Goal: Information Seeking & Learning: Learn about a topic

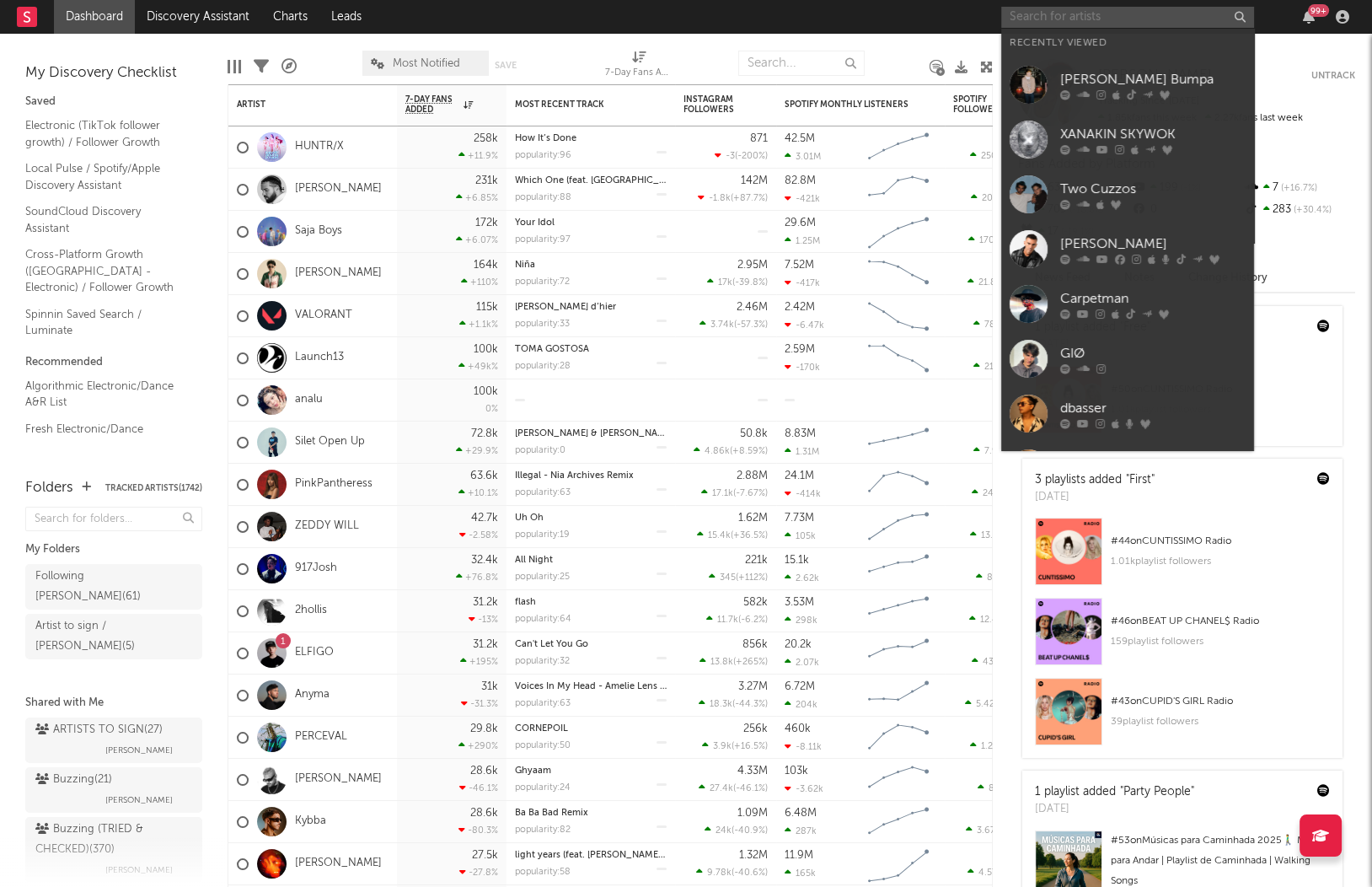
click at [1079, 12] on input "text" at bounding box center [1127, 17] width 253 height 21
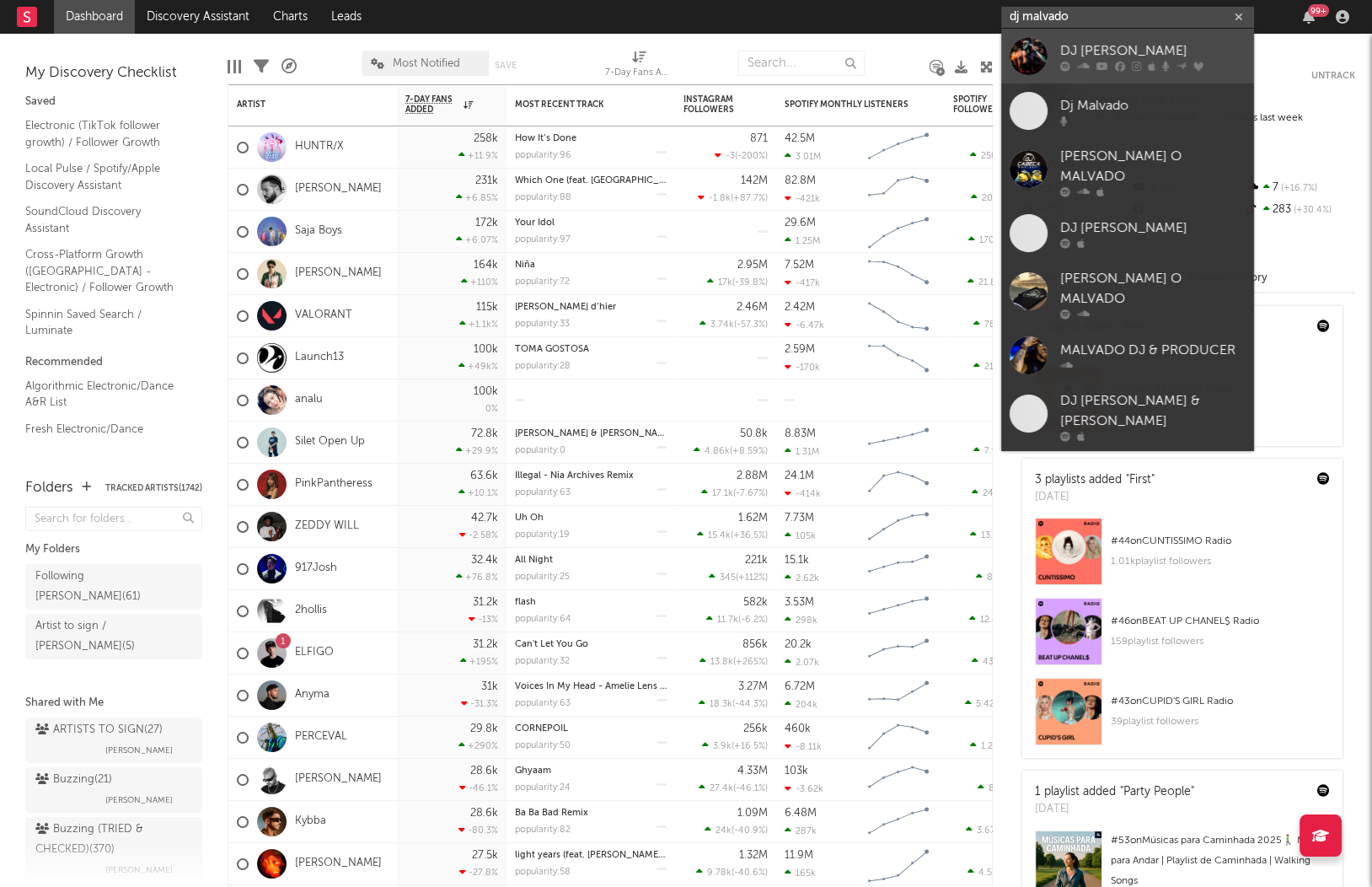
type input "dj malvado"
click at [1144, 54] on div "DJ Malvado" at bounding box center [1153, 51] width 185 height 20
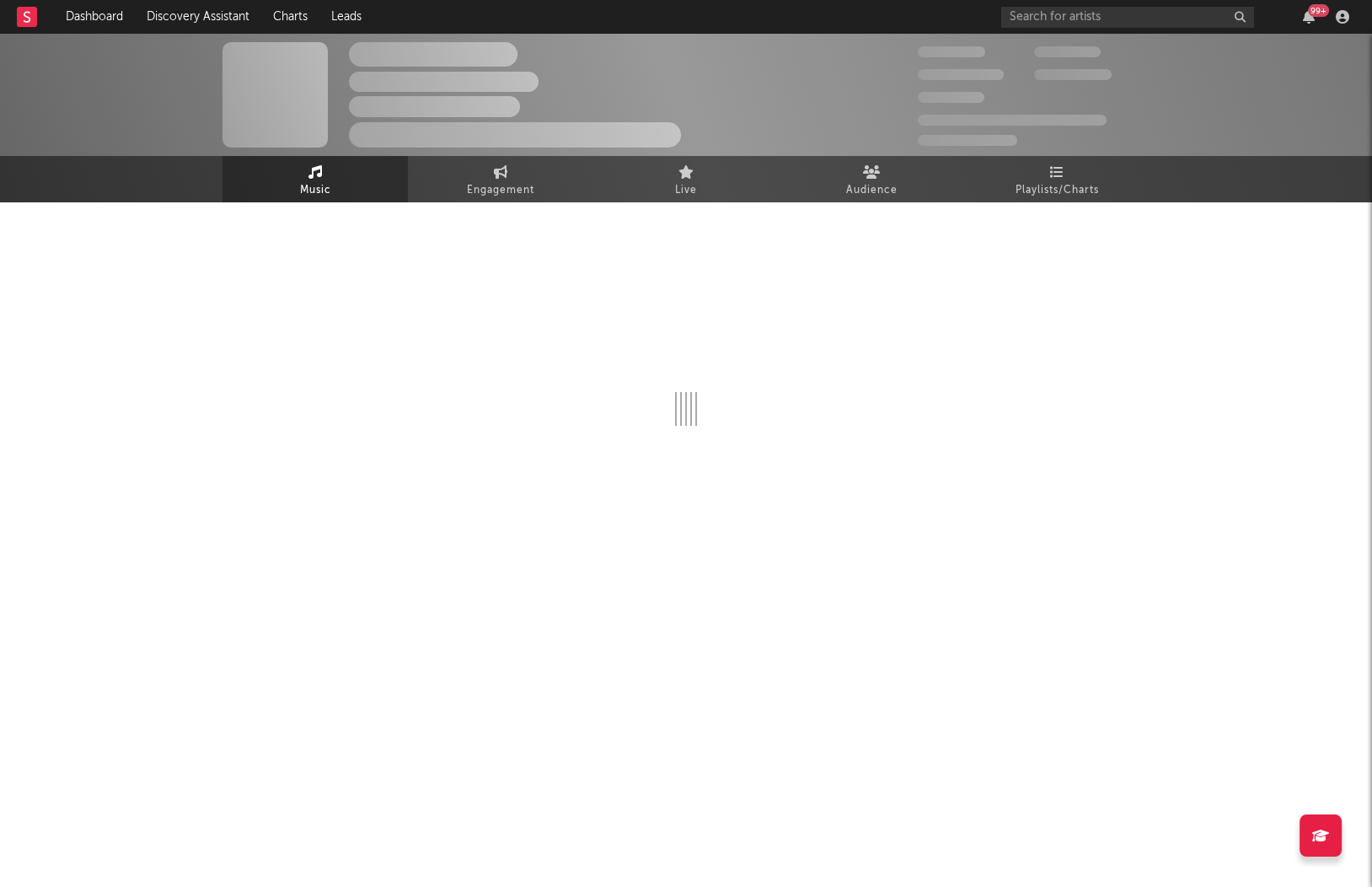
click at [1194, 203] on div "The Artist Name Unknown Location | Shoegaze Edit Track Benchmark Summary 300.00…" at bounding box center [686, 310] width 1372 height 553
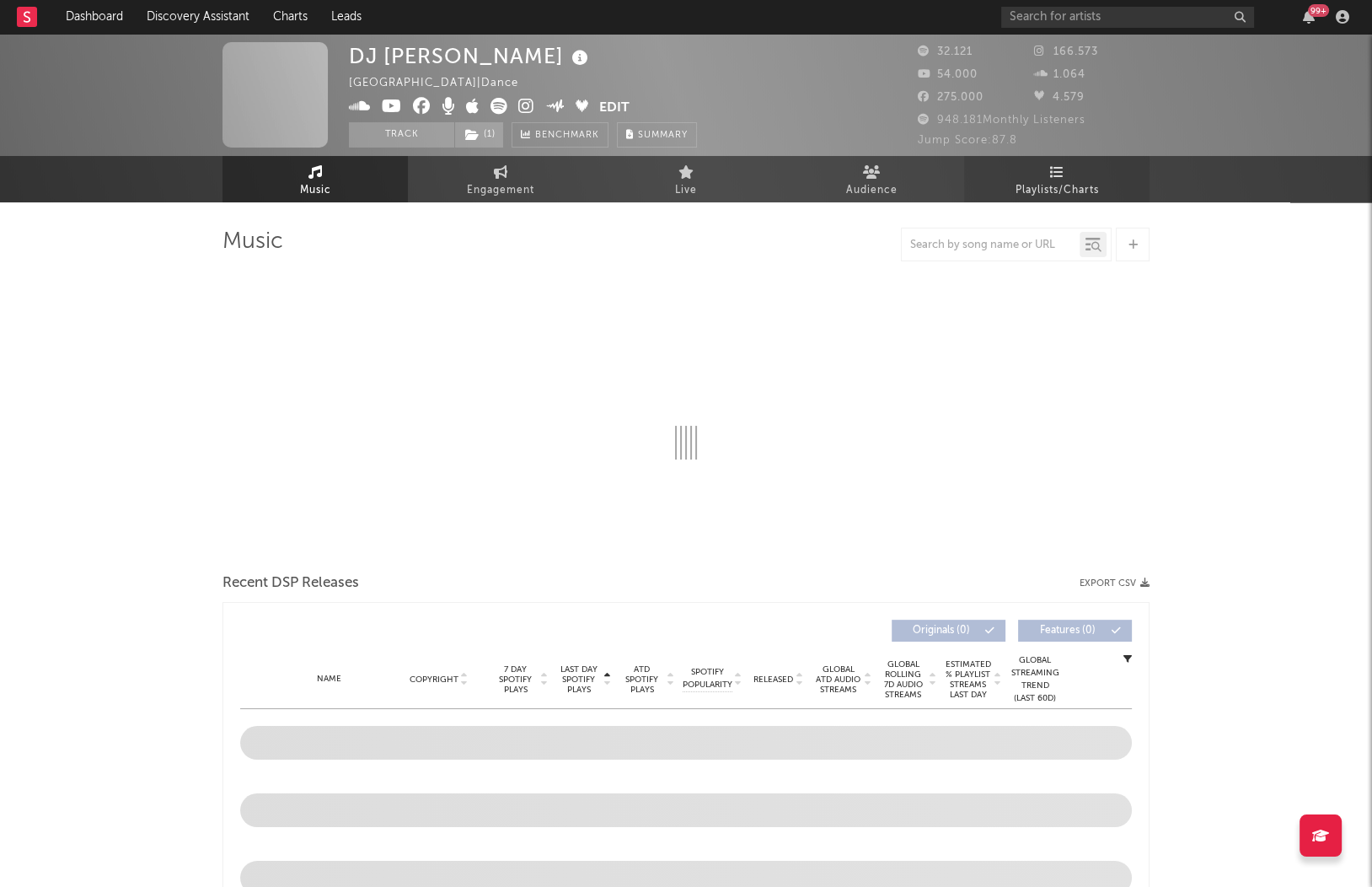
click at [1050, 186] on span "Playlists/Charts" at bounding box center [1058, 190] width 83 height 20
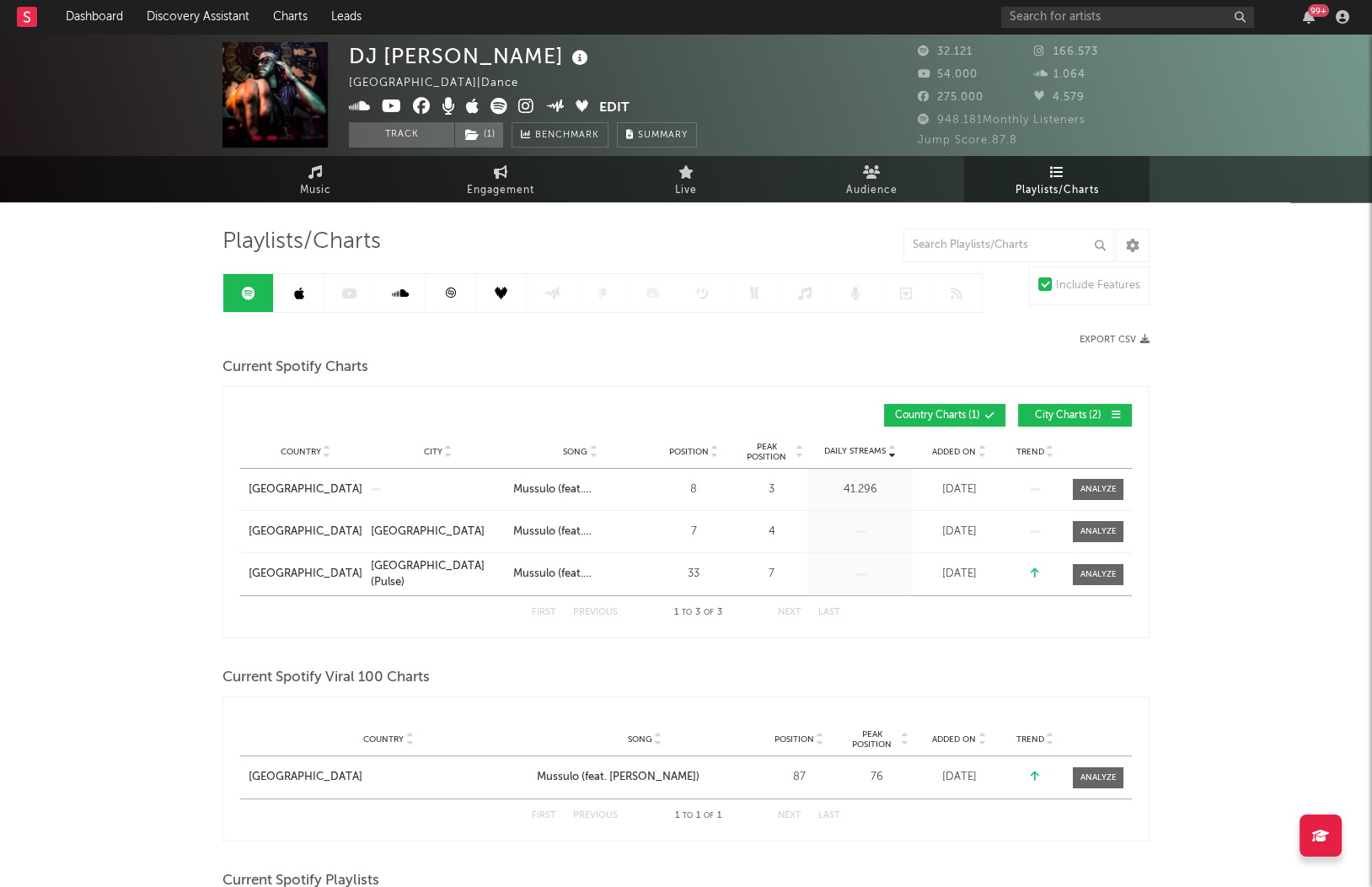
click at [443, 298] on link at bounding box center [451, 293] width 51 height 38
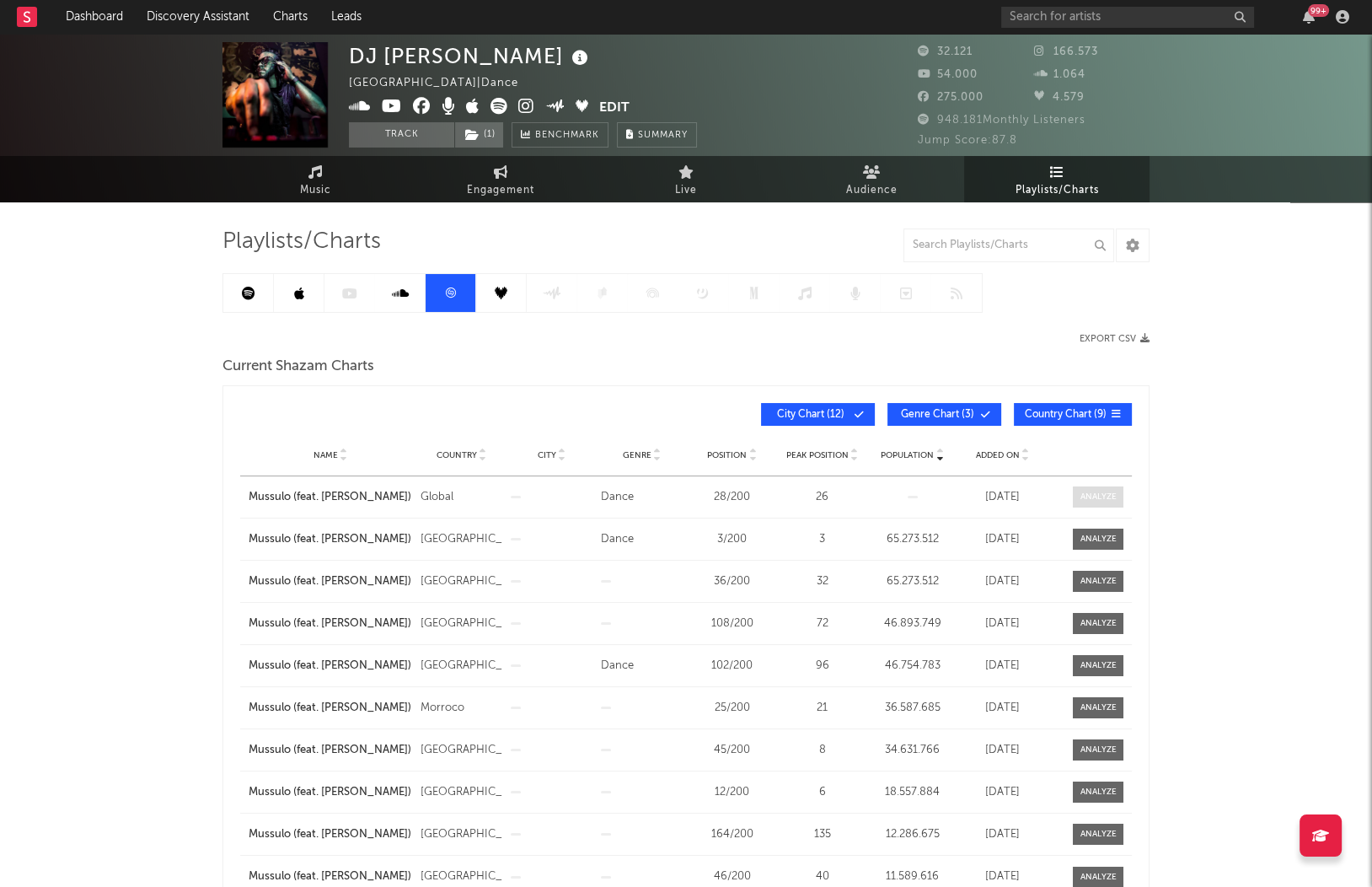
click at [1105, 490] on div at bounding box center [1098, 496] width 36 height 12
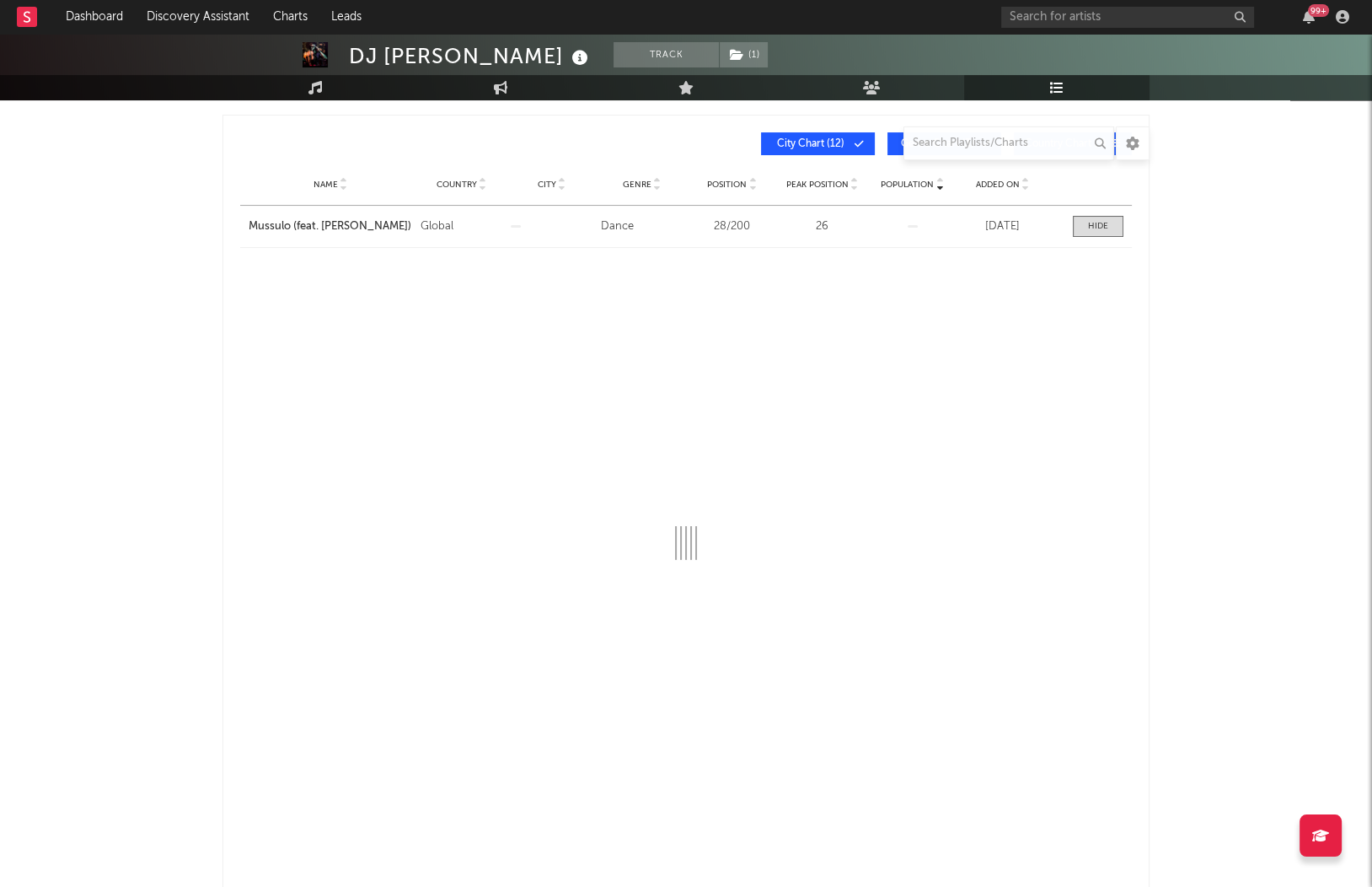
scroll to position [270, 0]
select select "All"
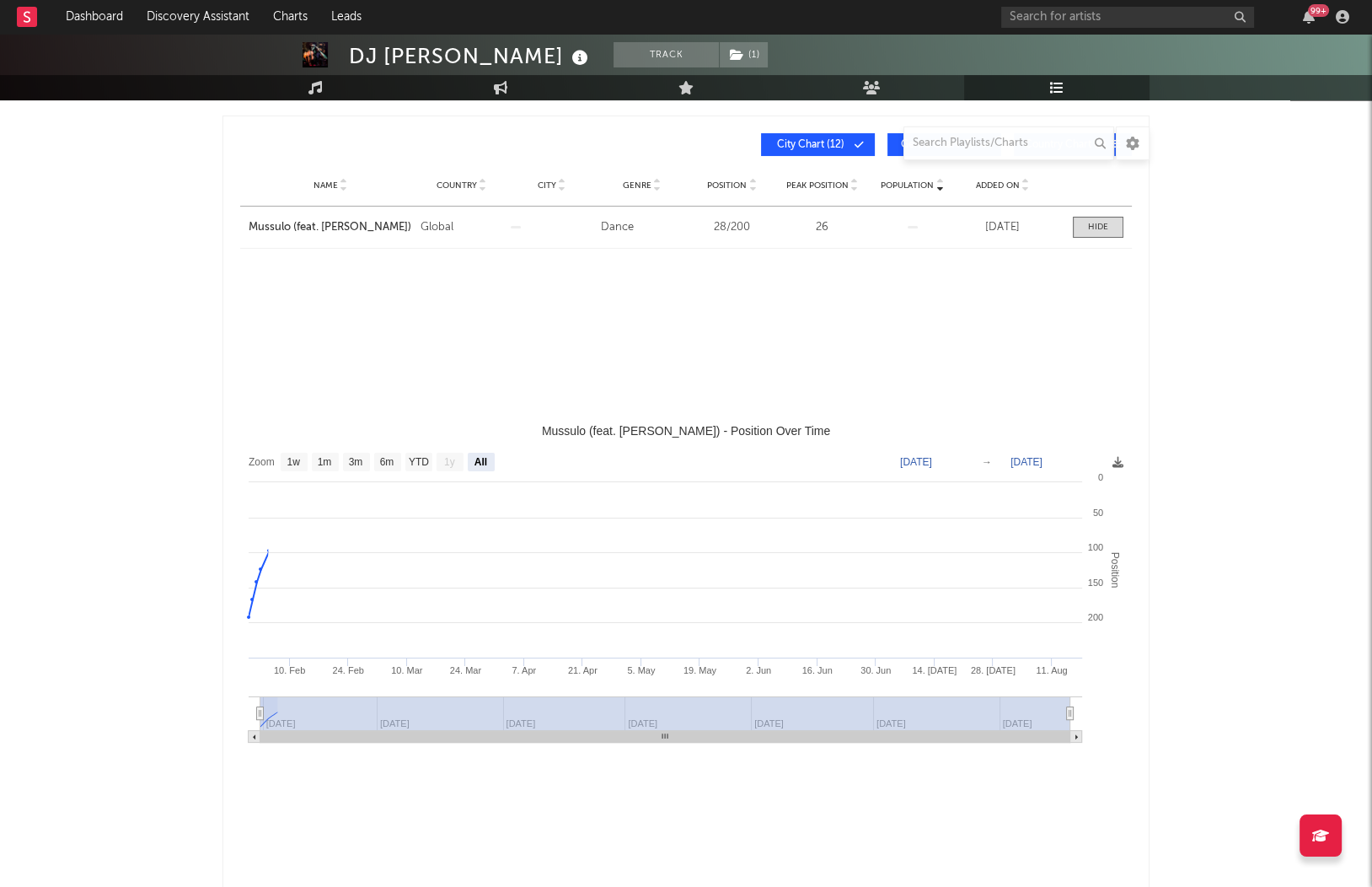
select select "3m"
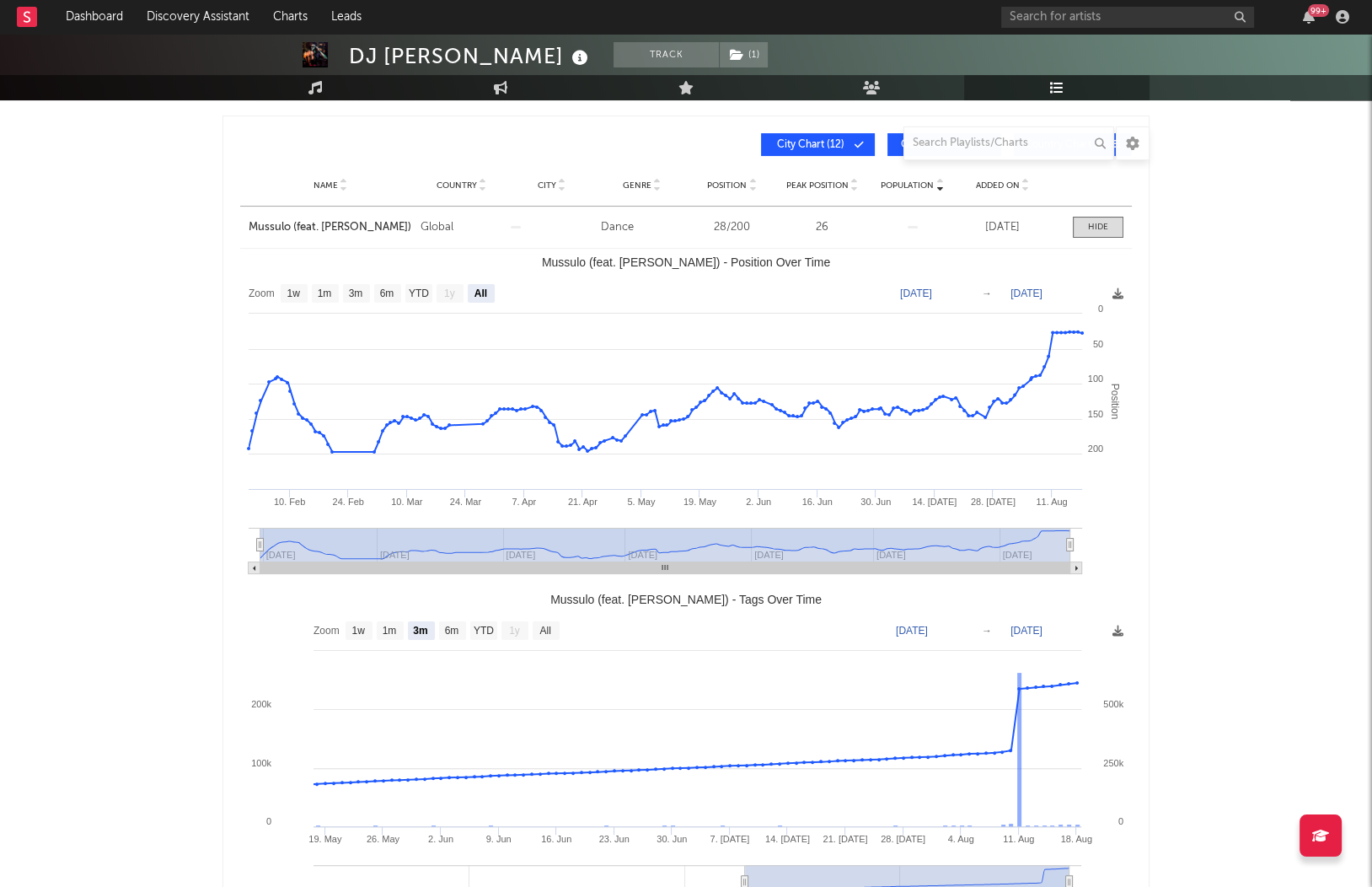
type input "2025-02-13"
select select "6m"
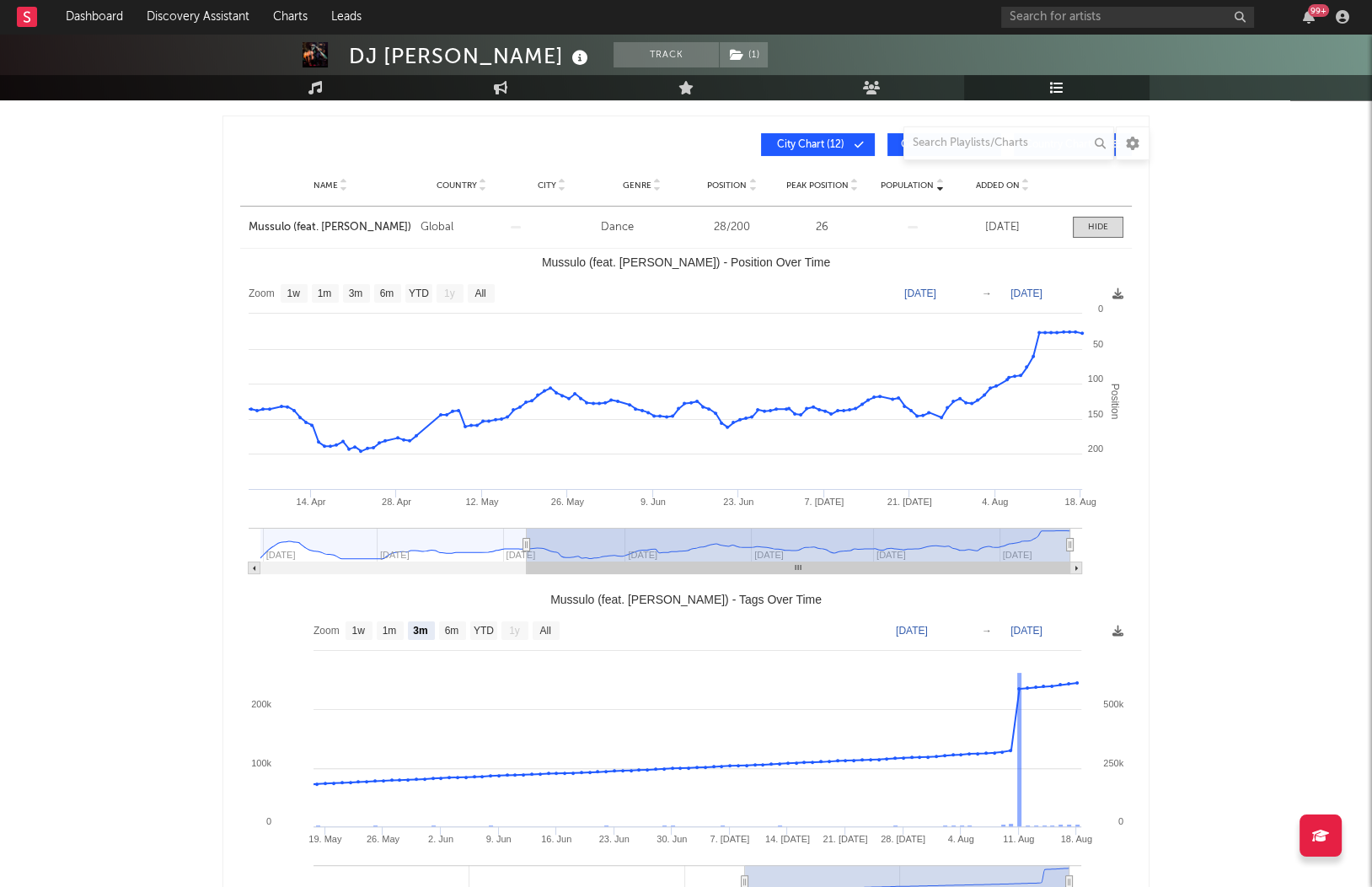
type input "2025-05-12"
select select "3m"
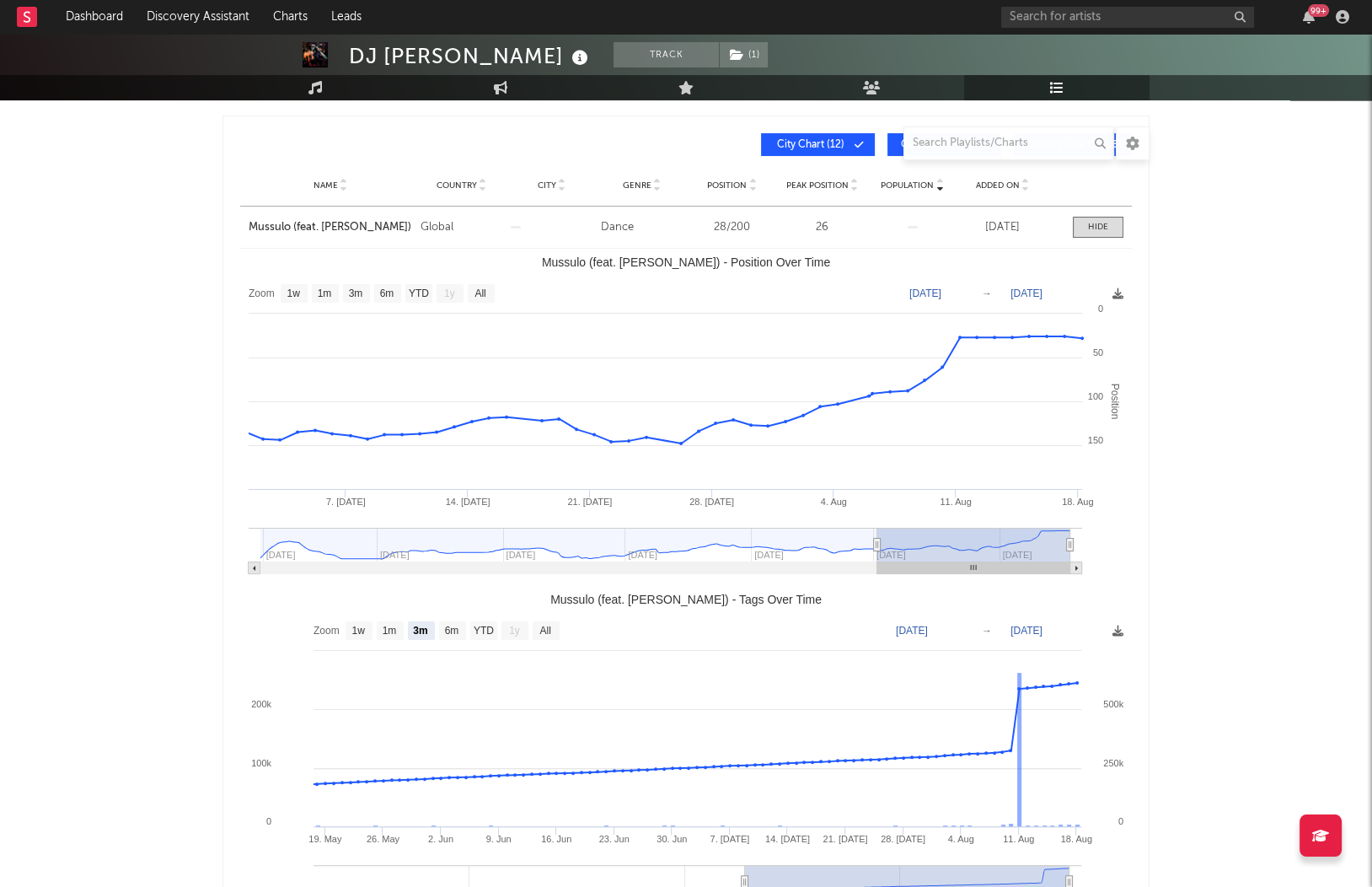
type input "2025-07-07"
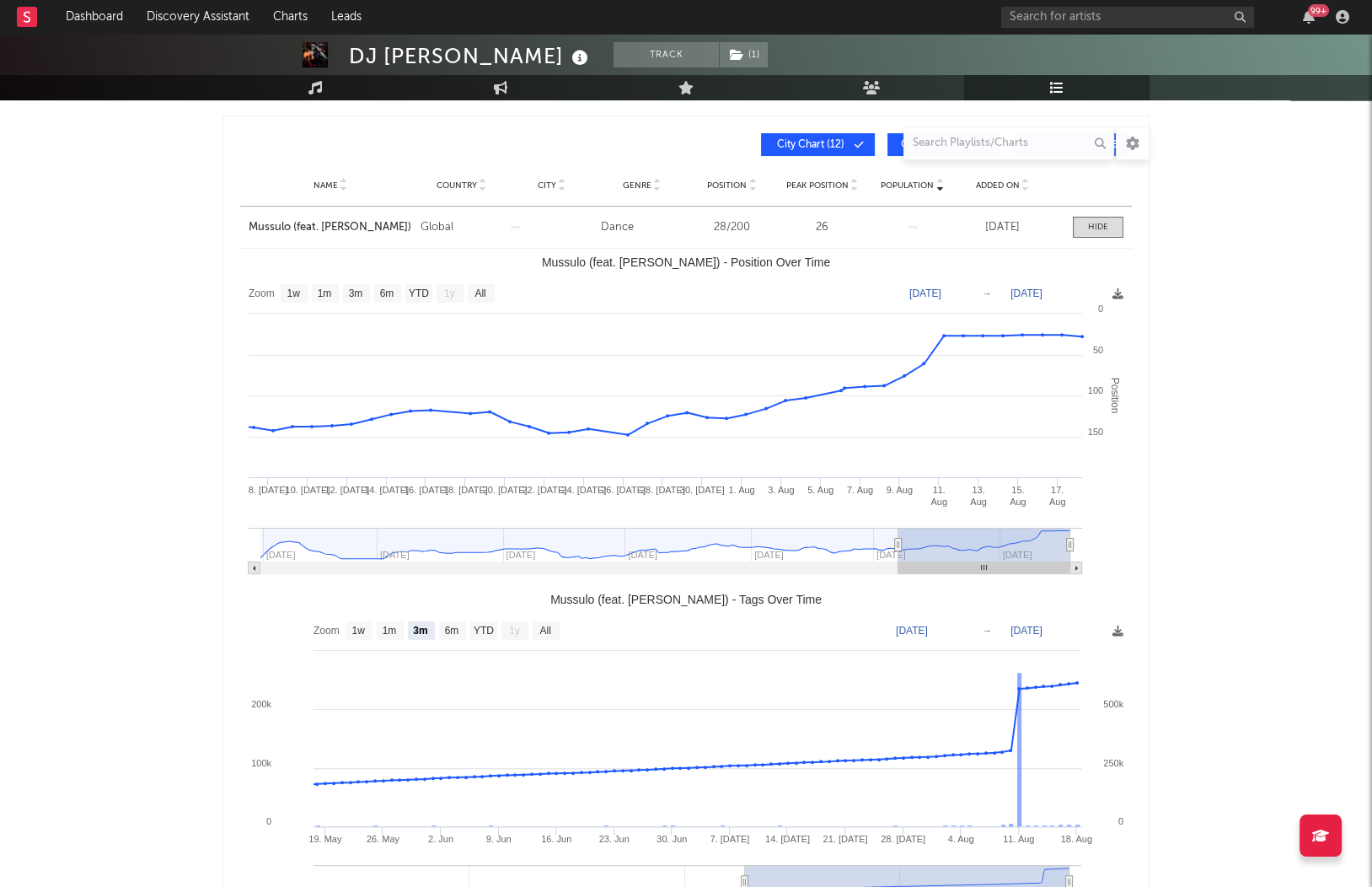
drag, startPoint x: 260, startPoint y: 541, endPoint x: 895, endPoint y: 545, distance: 635.0
click at [899, 544] on icon "Mussulo (feat. Dody) - Position Over Time" at bounding box center [898, 544] width 7 height 12
drag, startPoint x: 903, startPoint y: 544, endPoint x: 964, endPoint y: 544, distance: 61.0
click at [964, 544] on rect "Mussulo (feat. Dody) - Position Over Time" at bounding box center [985, 545] width 172 height 34
drag, startPoint x: 902, startPoint y: 543, endPoint x: 977, endPoint y: 543, distance: 75.0
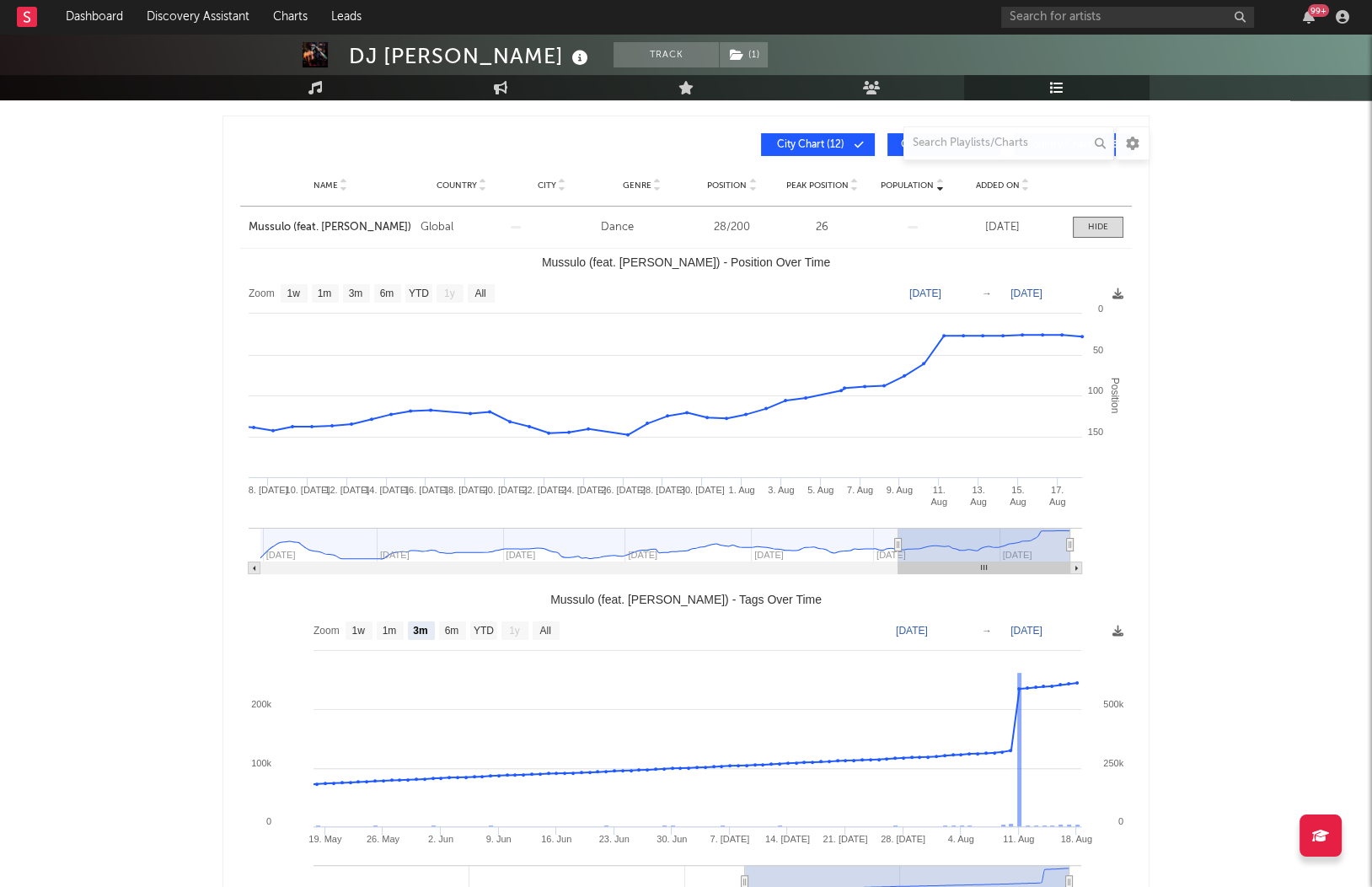
click at [977, 543] on rect "Mussulo (feat. Dody) - Position Over Time" at bounding box center [985, 545] width 172 height 34
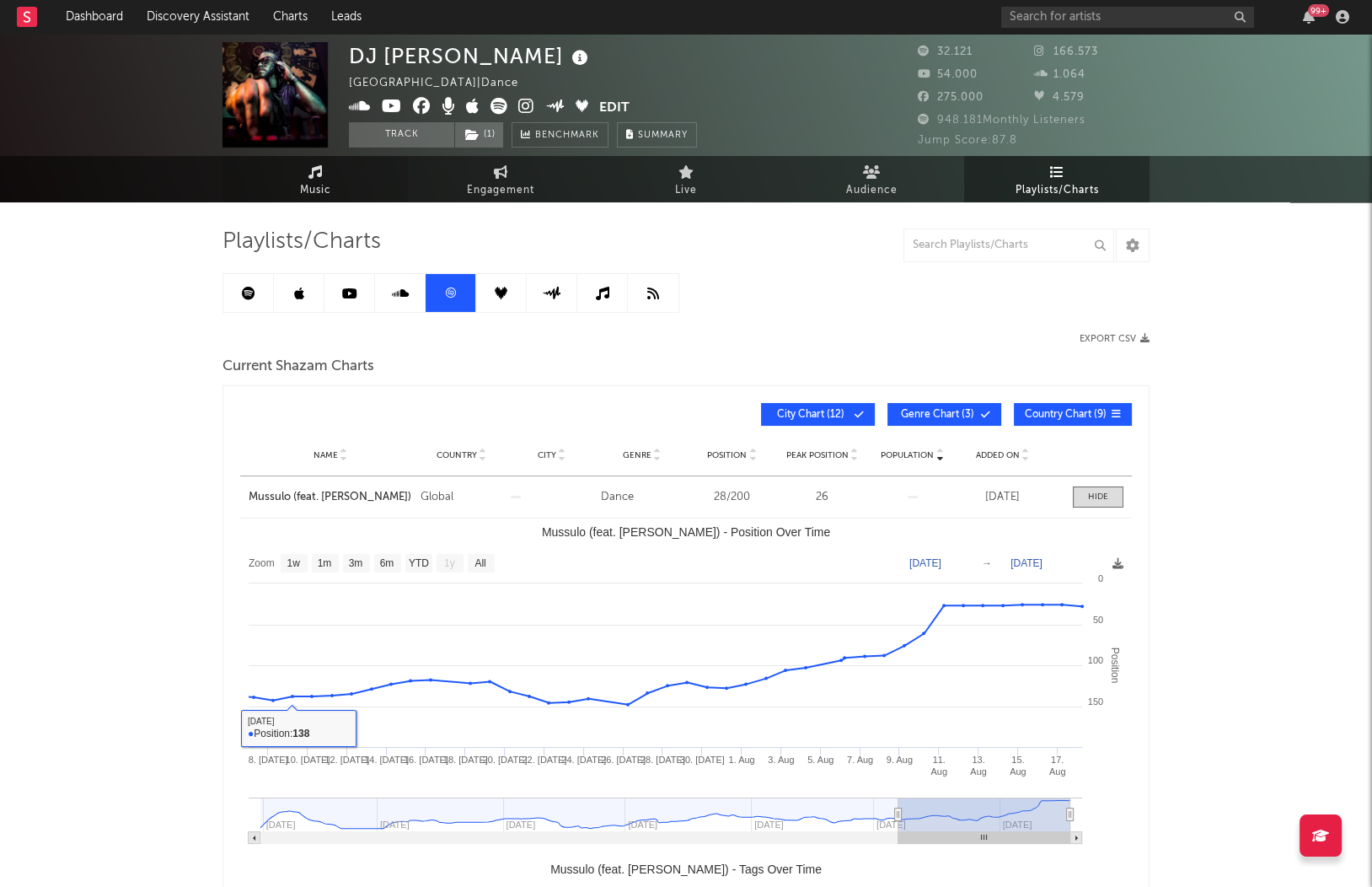
scroll to position [0, 0]
click at [303, 193] on span "Music" at bounding box center [315, 190] width 31 height 20
select select "6m"
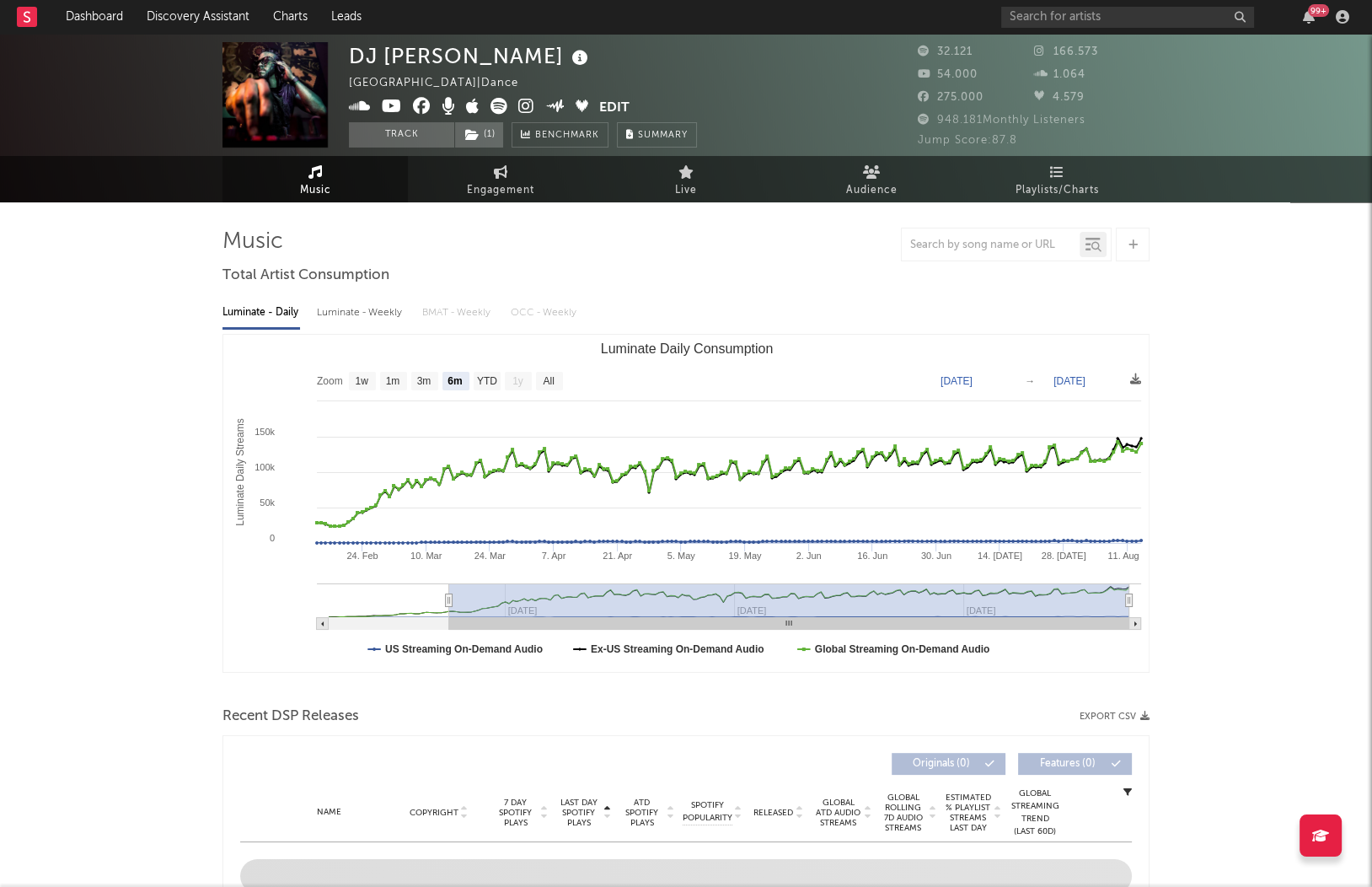
click at [328, 177] on link "Music" at bounding box center [315, 179] width 185 height 46
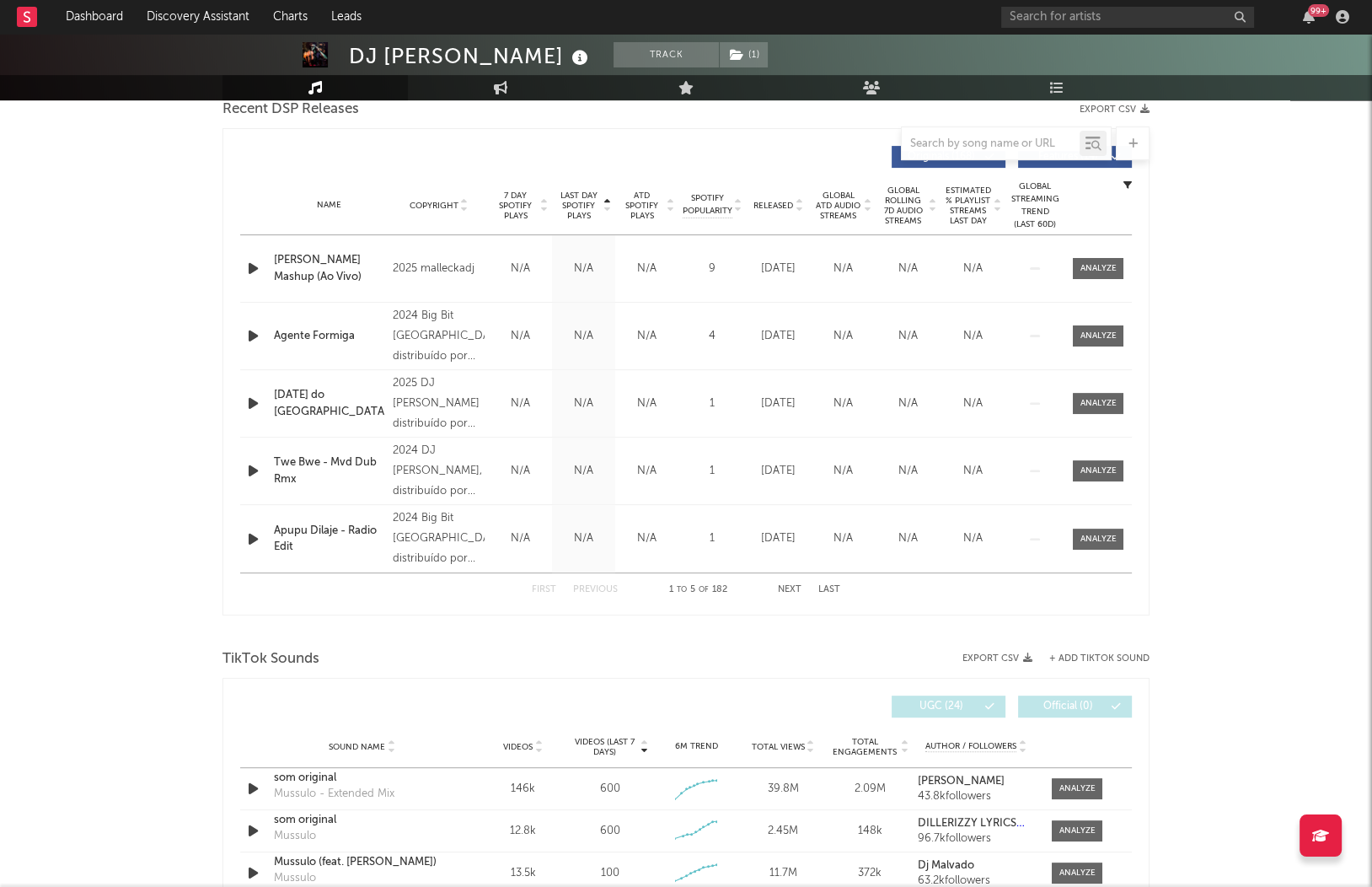
scroll to position [595, 0]
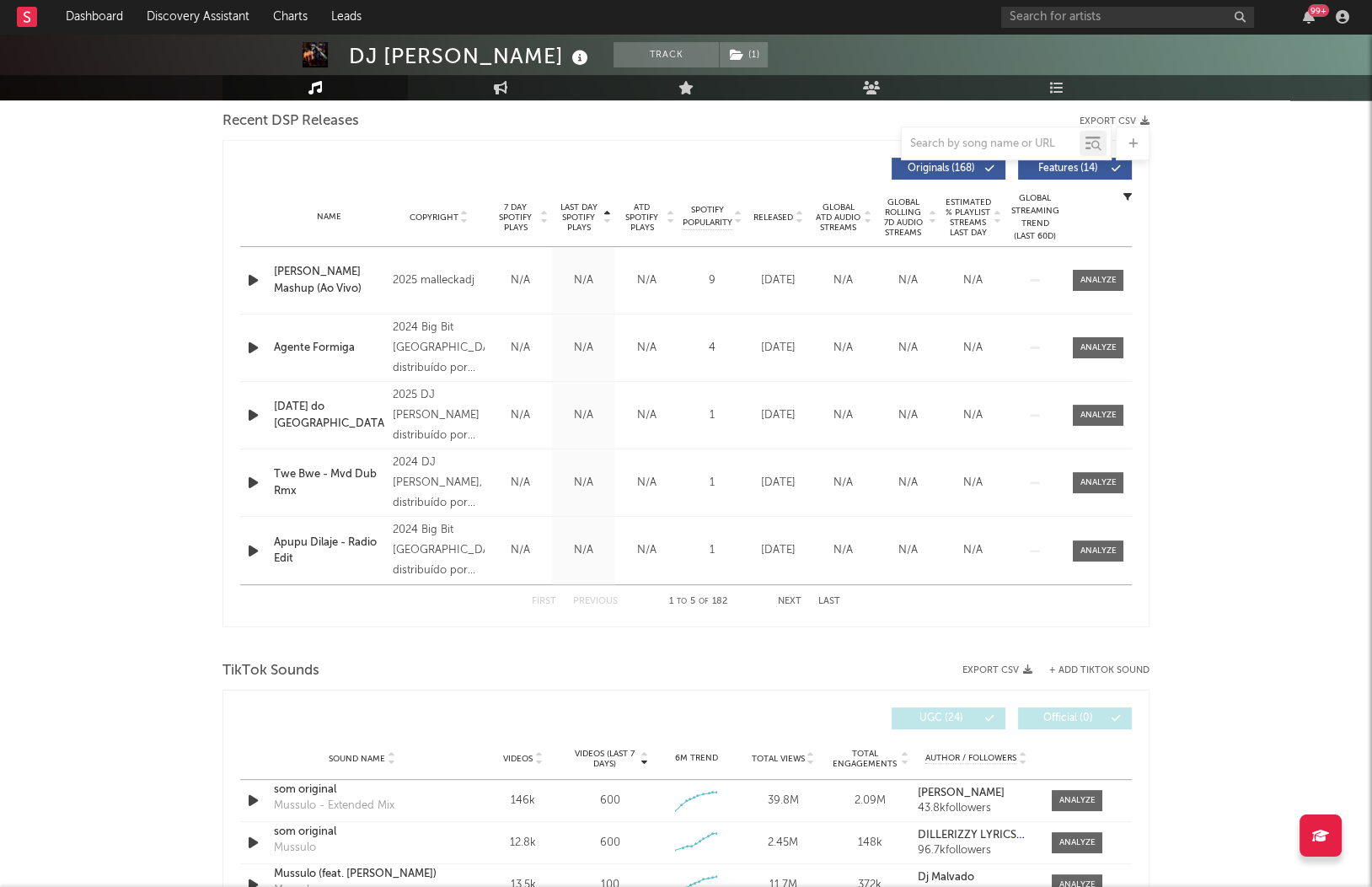
click at [765, 216] on span "Released" at bounding box center [773, 217] width 40 height 10
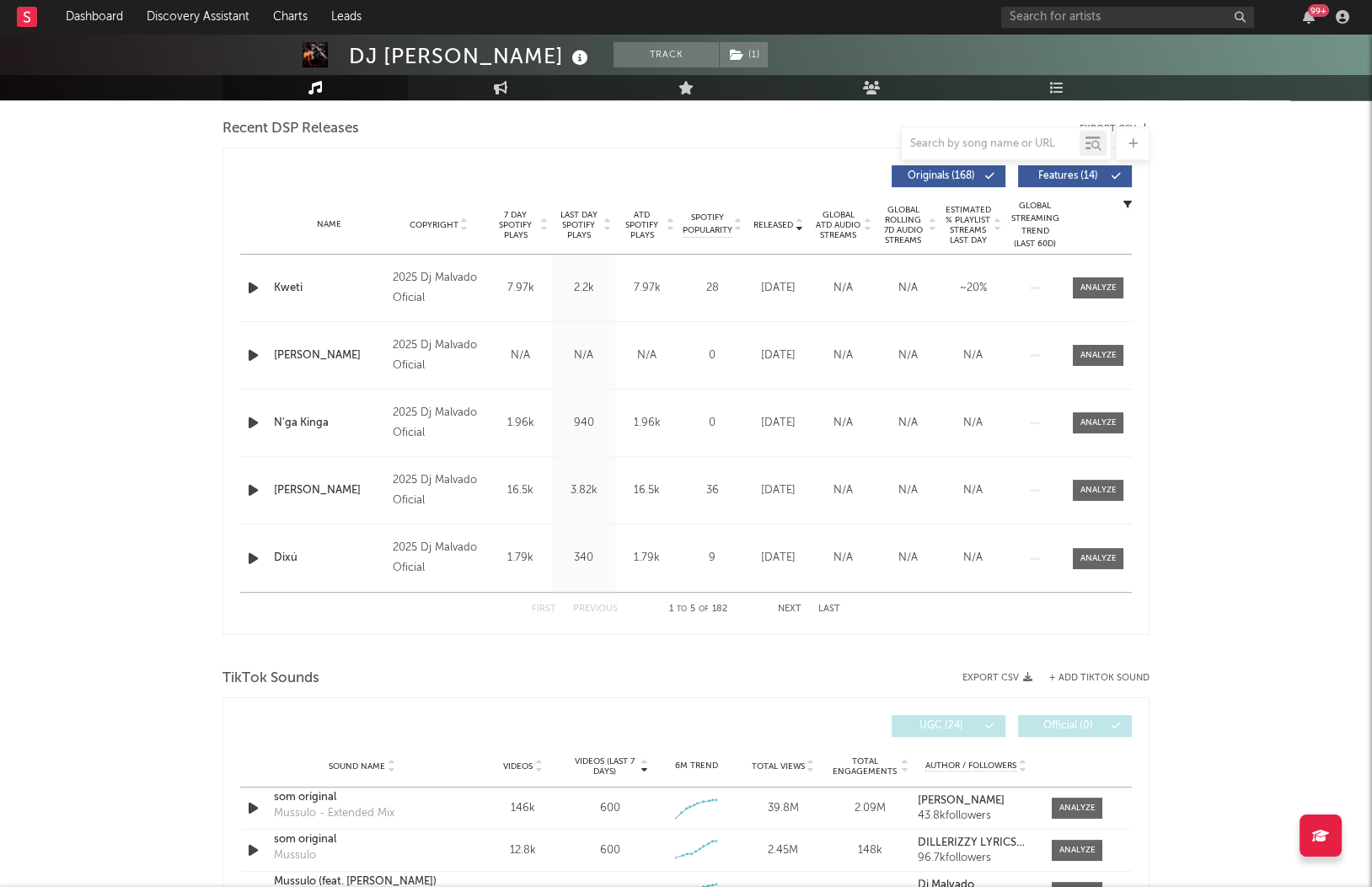
click at [791, 606] on button "Next" at bounding box center [789, 609] width 24 height 9
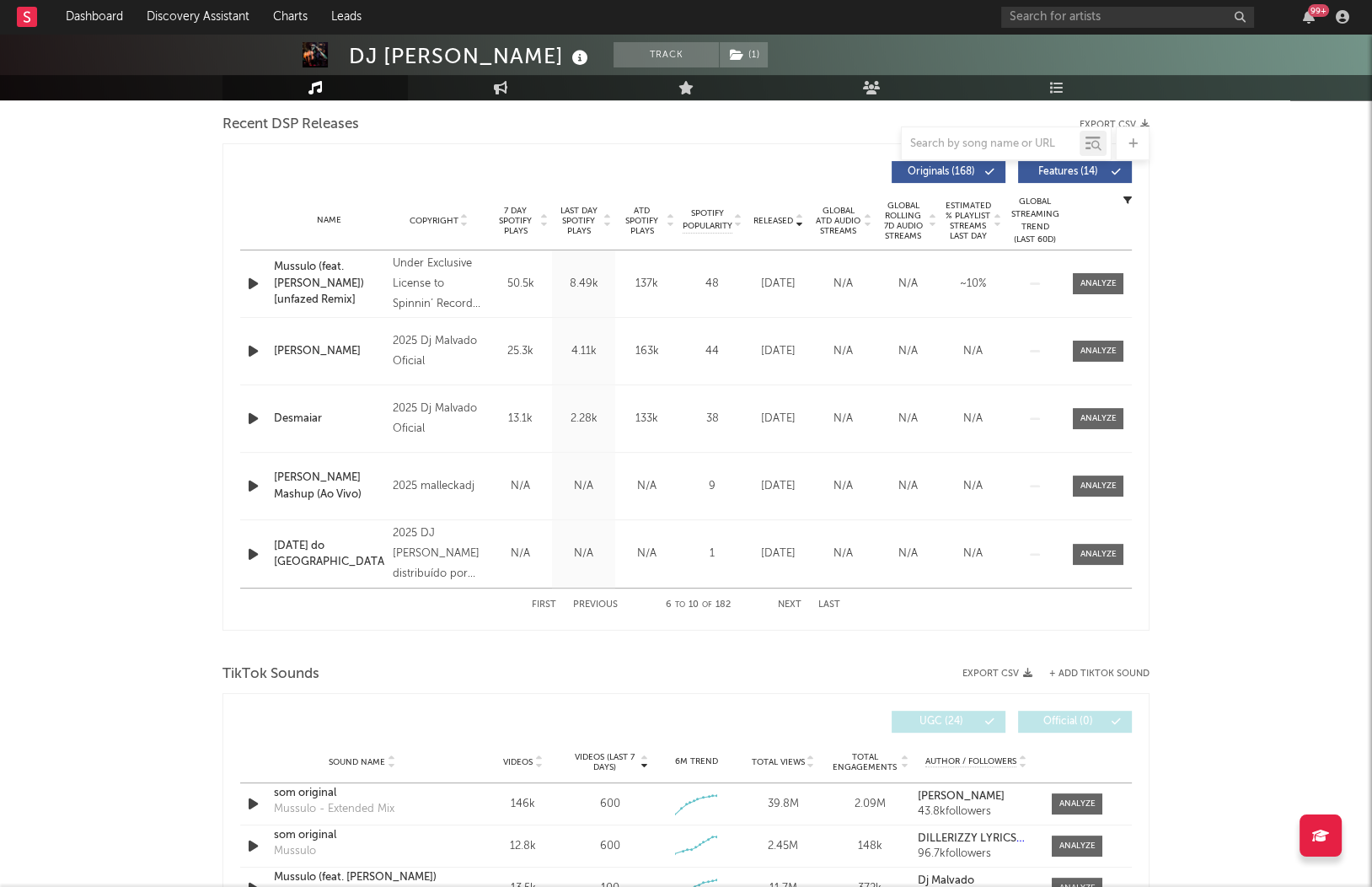
scroll to position [590, 0]
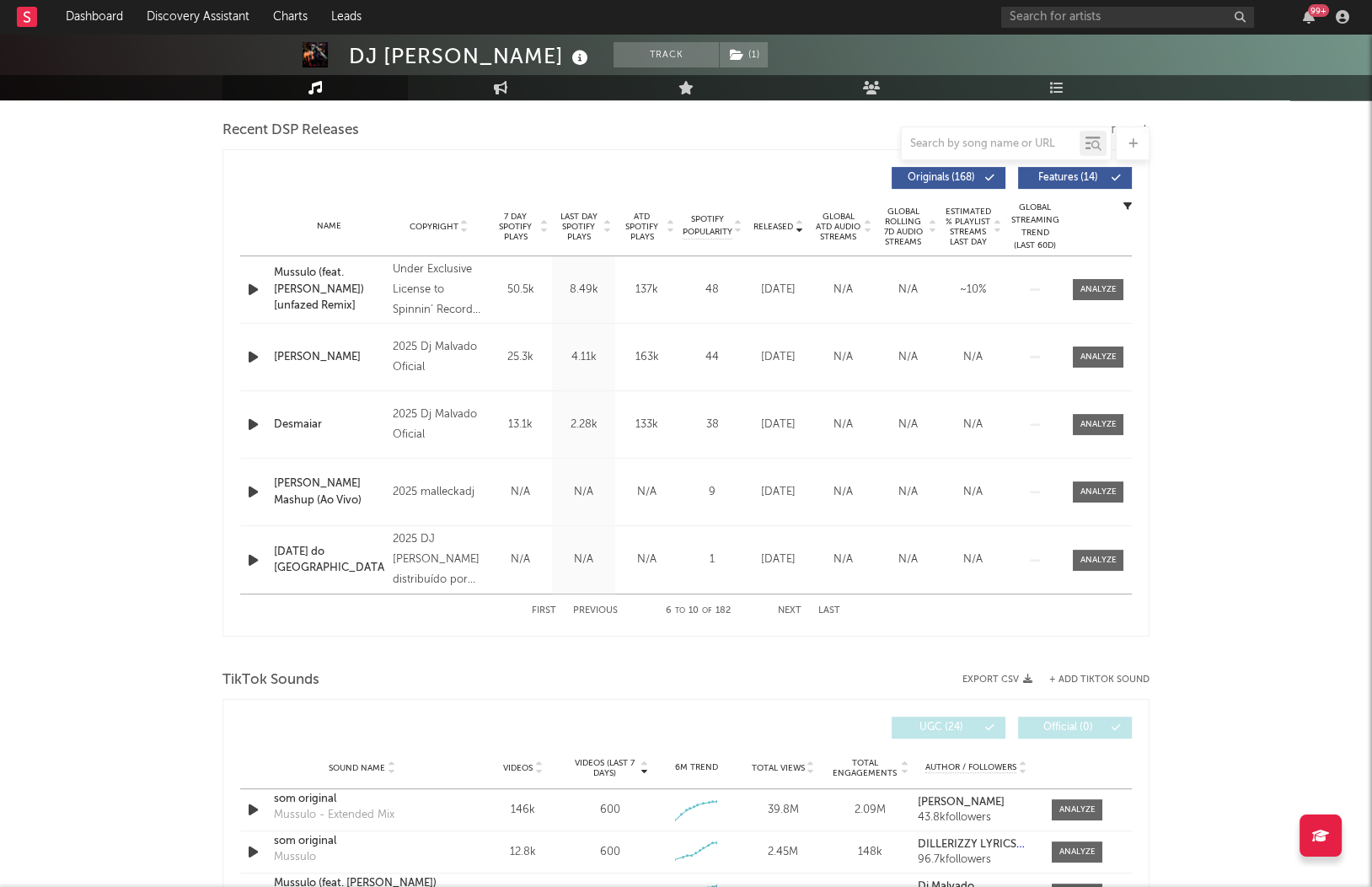
click at [541, 608] on button "First" at bounding box center [544, 611] width 25 height 9
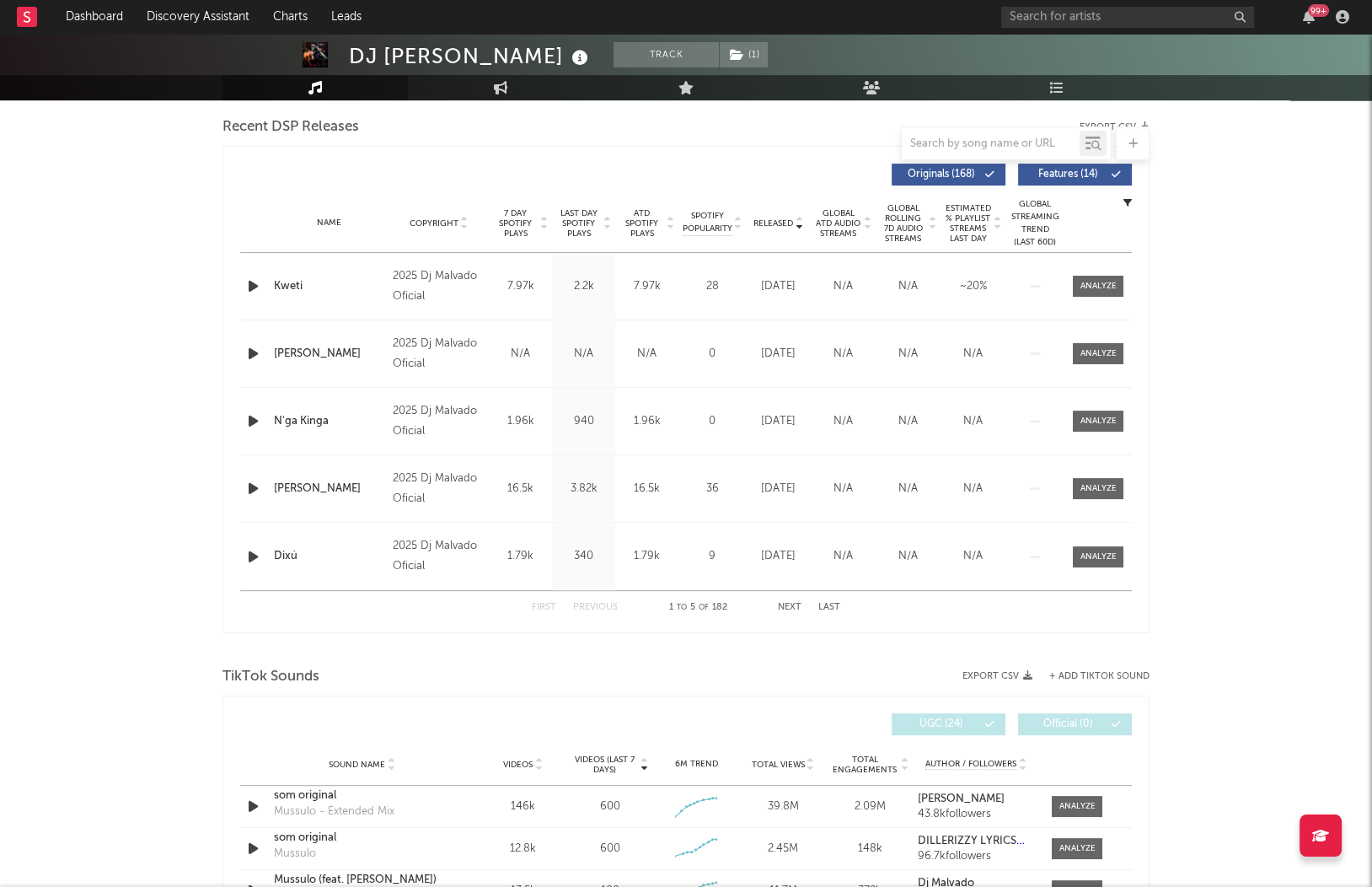
click at [552, 202] on div "Name Copyright Label Album Names Composer Names 7 Day Spotify Plays Last Day Sp…" at bounding box center [686, 223] width 891 height 59
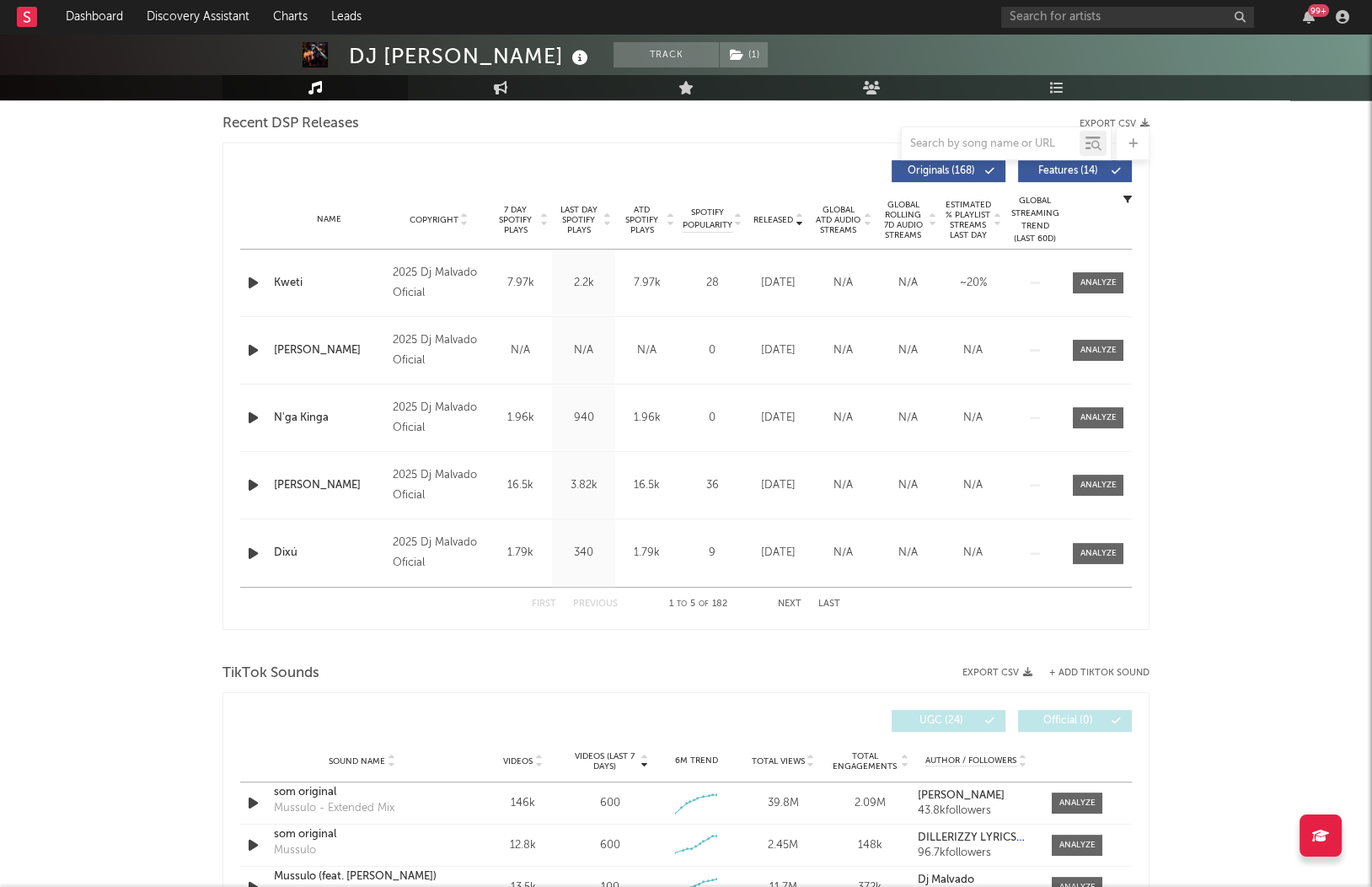
click at [578, 213] on span "Last Day Spotify Plays" at bounding box center [578, 220] width 44 height 30
click at [1109, 286] on div at bounding box center [1098, 283] width 36 height 12
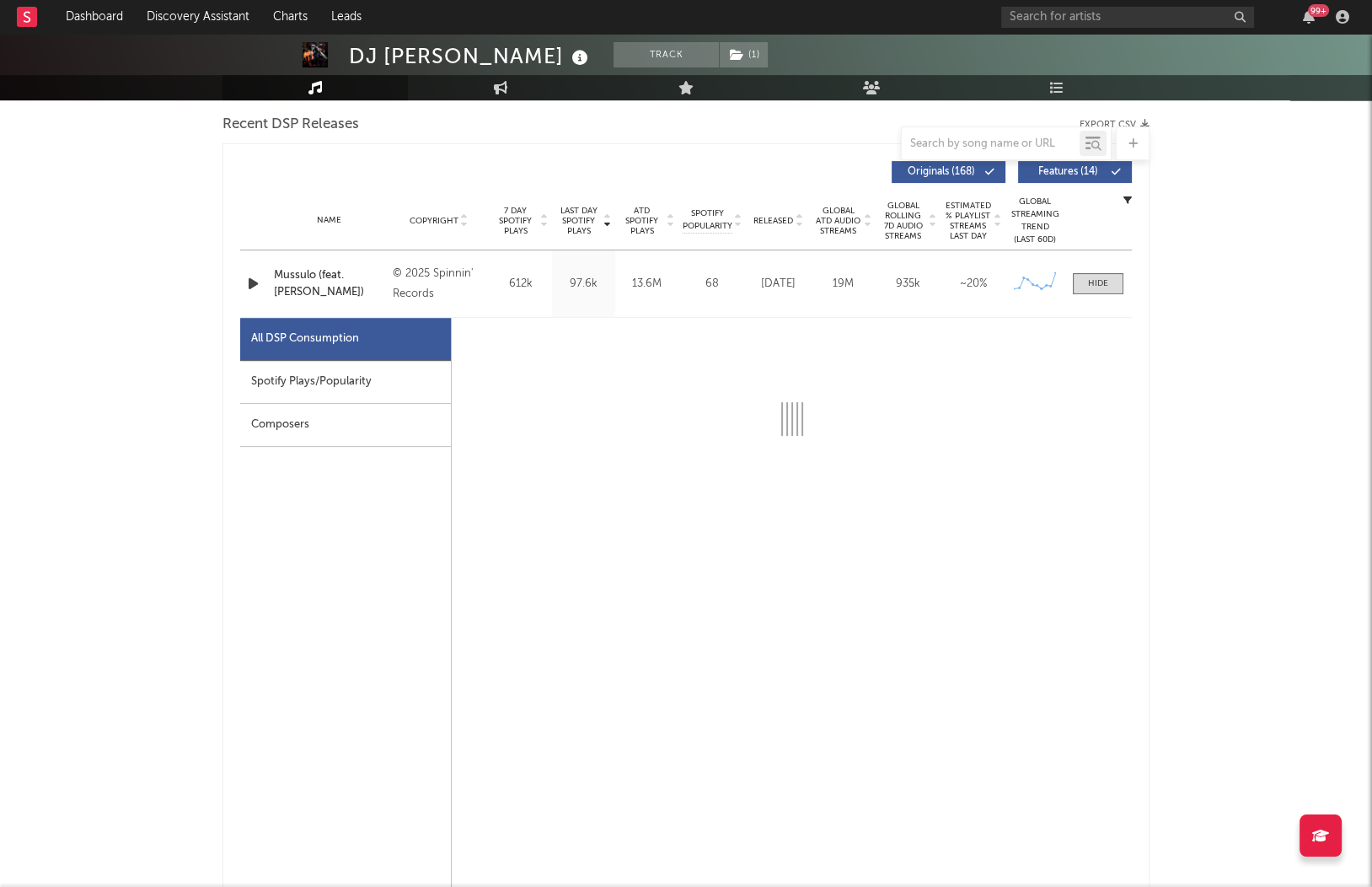
click at [359, 385] on div "Spotify Plays/Popularity" at bounding box center [345, 383] width 211 height 43
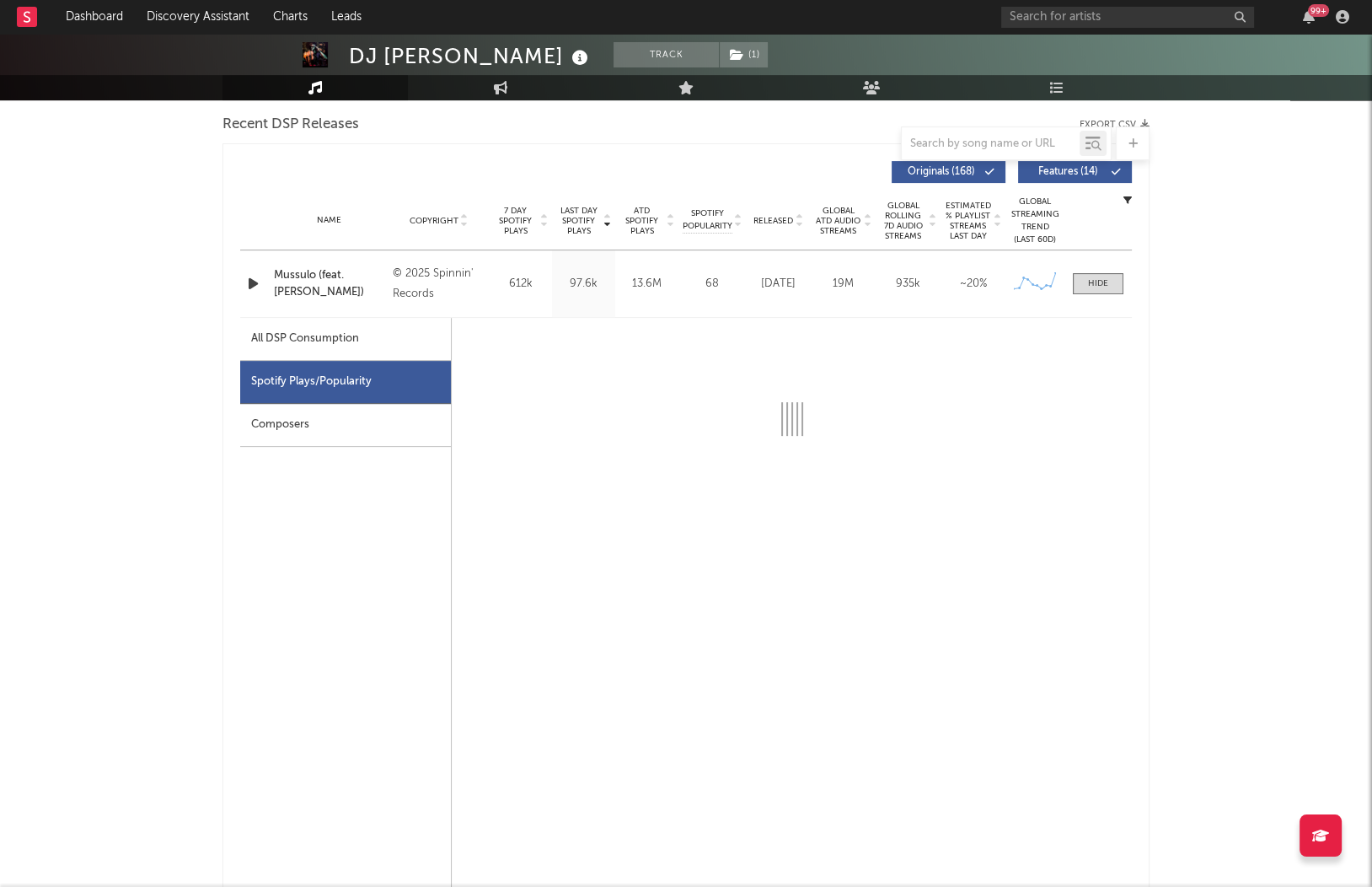
select select "1w"
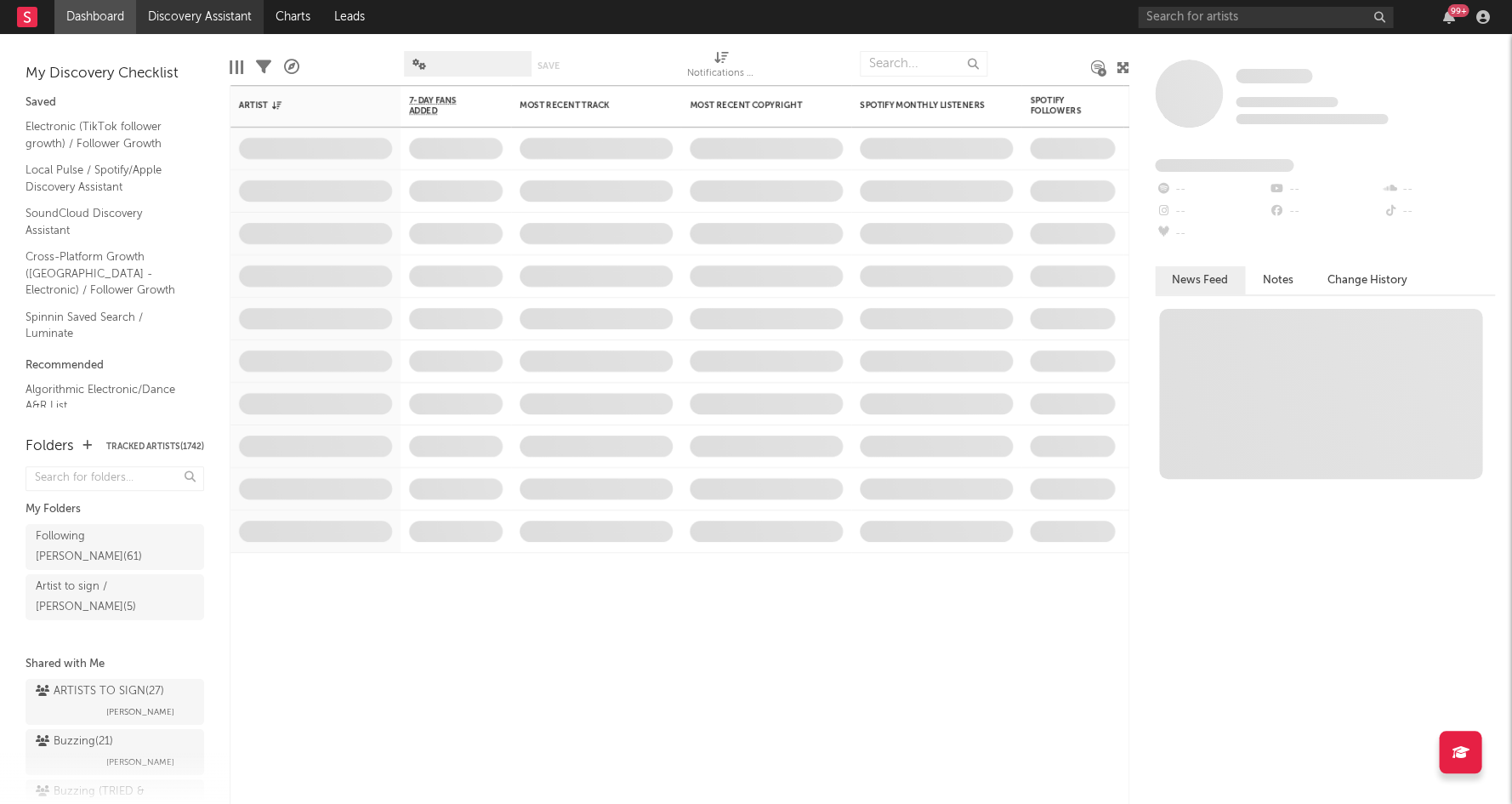
click at [221, 21] on link "Discovery Assistant" at bounding box center [200, 17] width 128 height 34
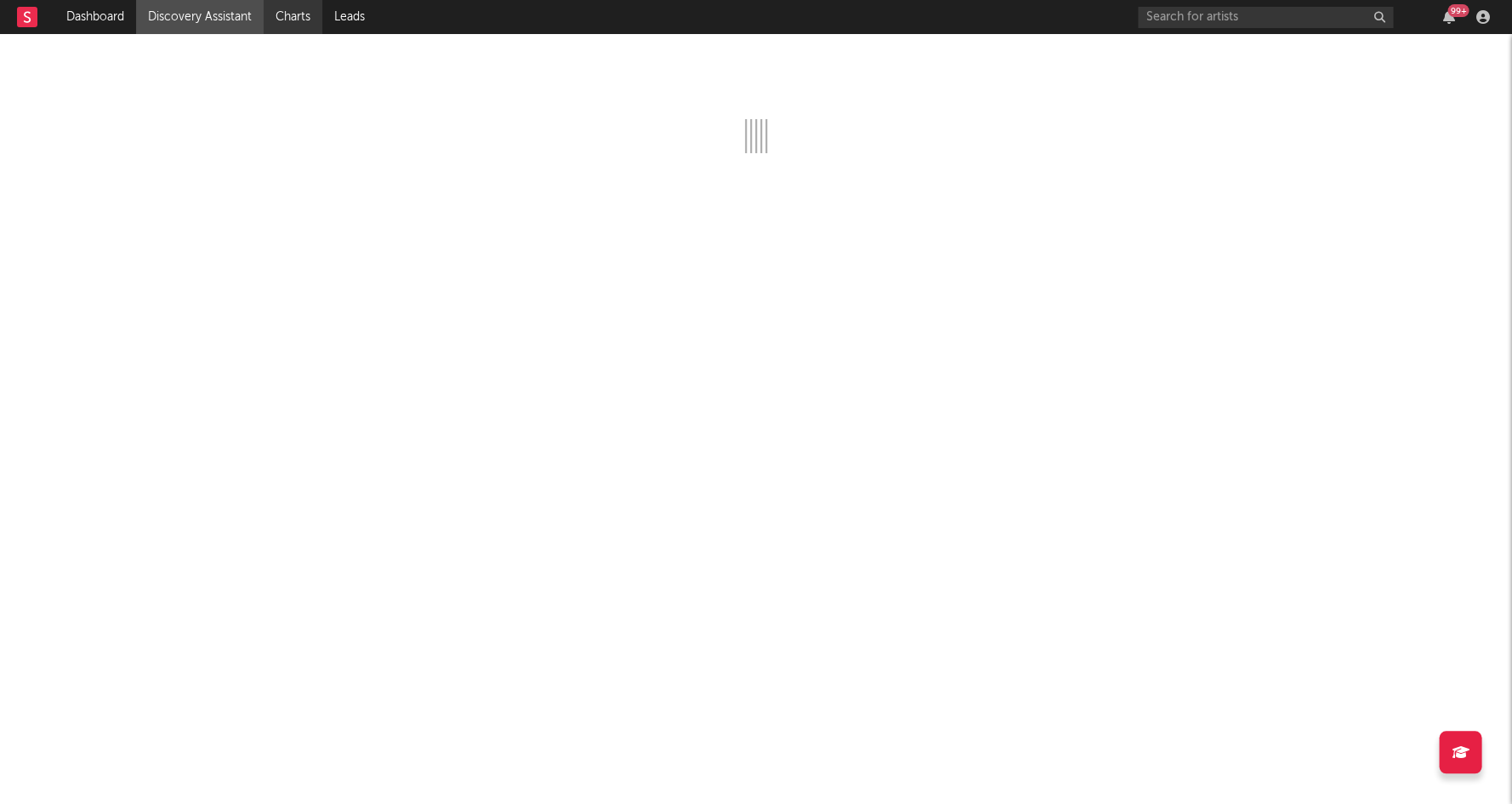
click at [279, 15] on link "Charts" at bounding box center [293, 17] width 59 height 34
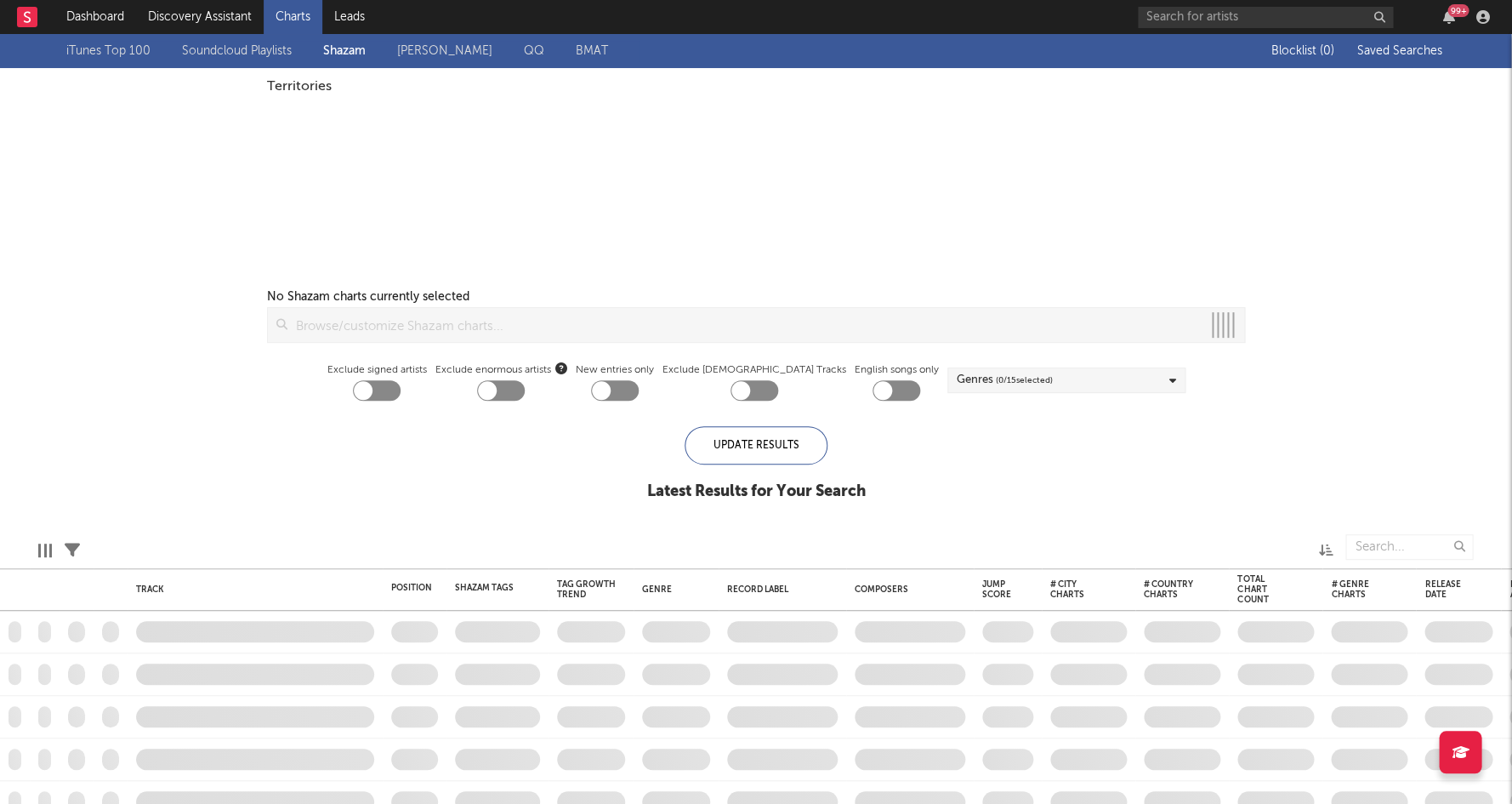
checkbox input "true"
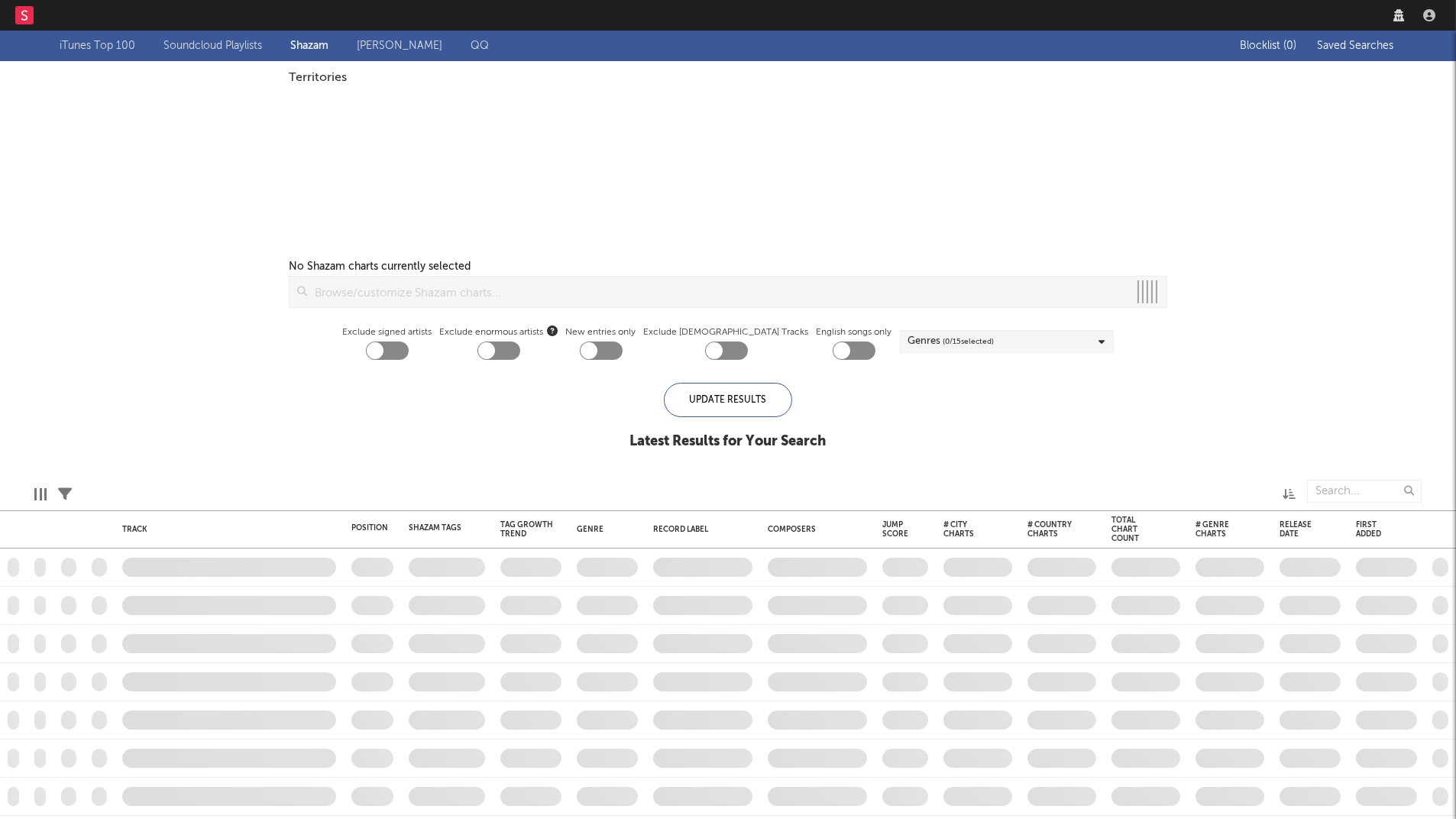
checkbox input "true"
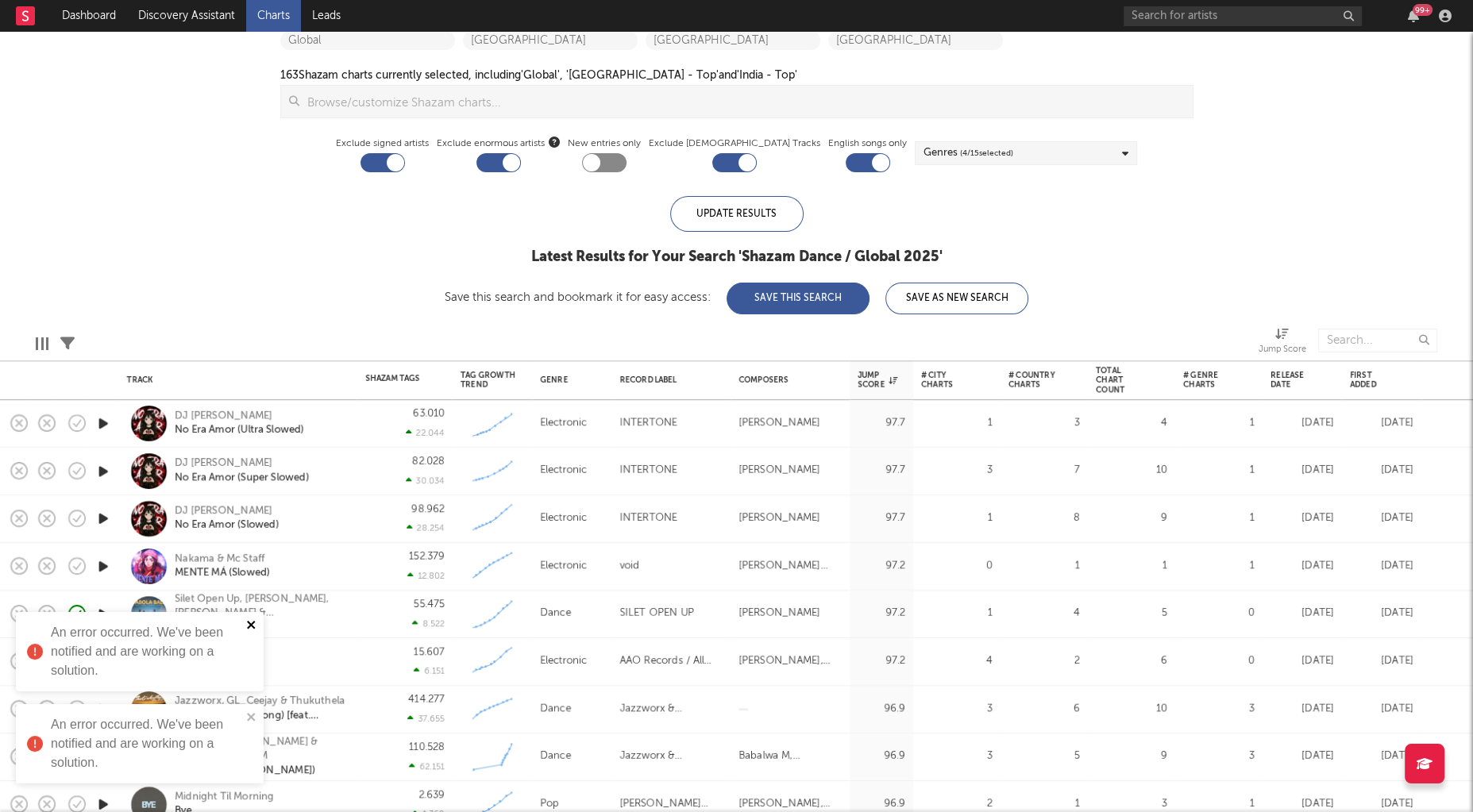
click at [251, 631] on icon "close" at bounding box center [252, 624] width 11 height 12
click at [250, 718] on icon "close" at bounding box center [251, 717] width 8 height 8
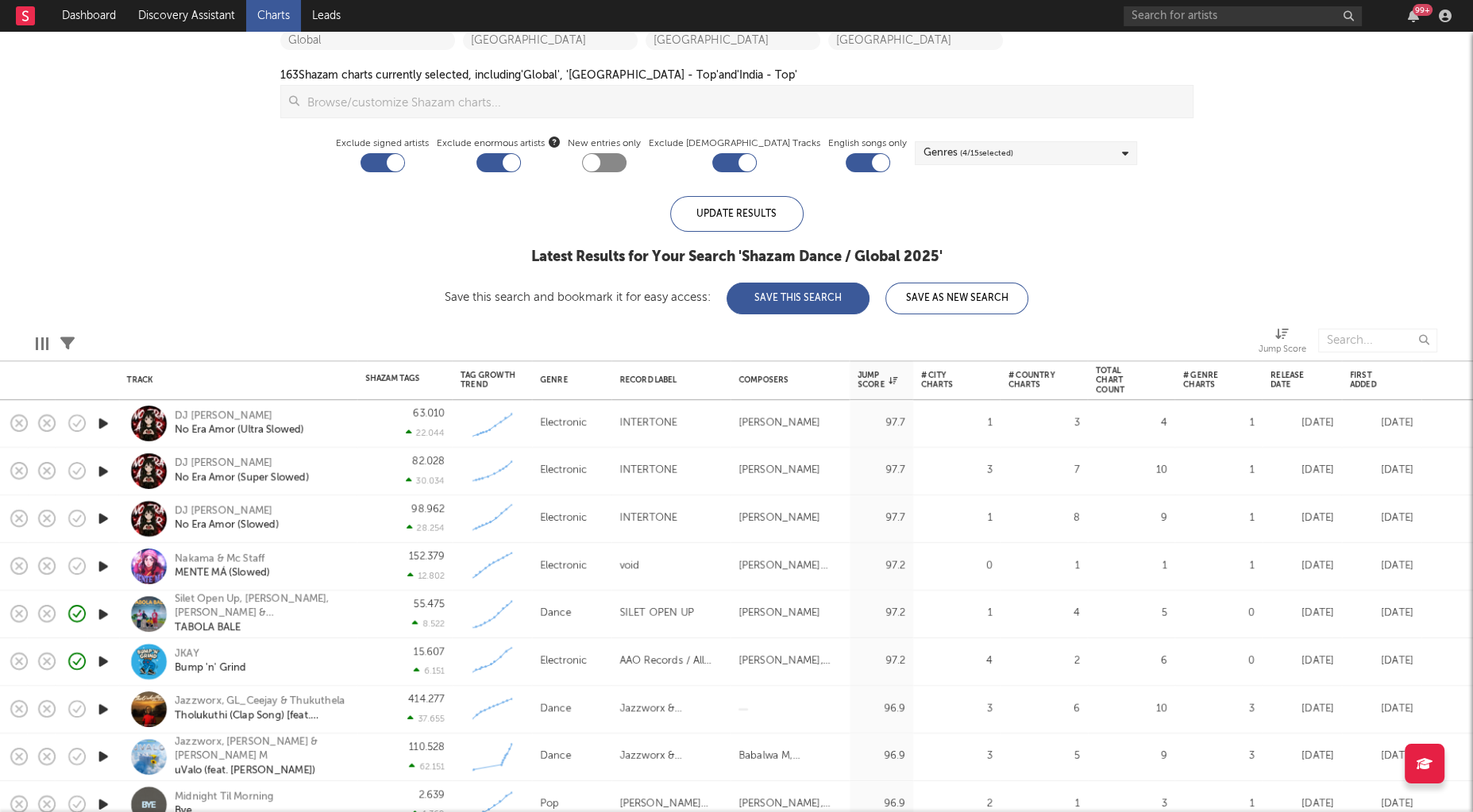
click at [100, 418] on icon "button" at bounding box center [103, 423] width 17 height 20
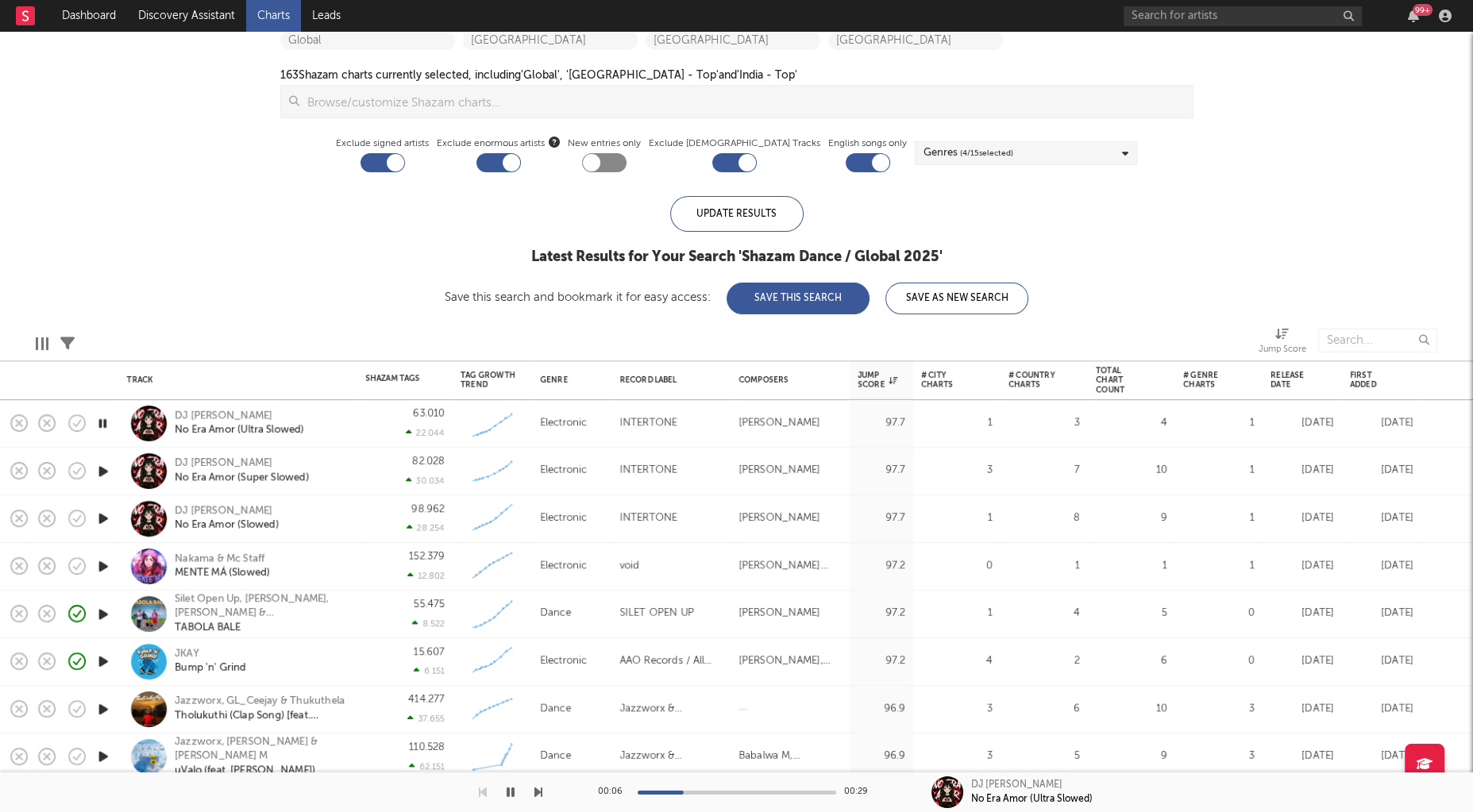
click at [103, 470] on icon "button" at bounding box center [103, 471] width 17 height 20
click at [195, 463] on div "DJ [PERSON_NAME]" at bounding box center [241, 463] width 134 height 14
click at [108, 560] on icon "button" at bounding box center [103, 567] width 17 height 20
click at [77, 567] on icon "button" at bounding box center [76, 566] width 22 height 22
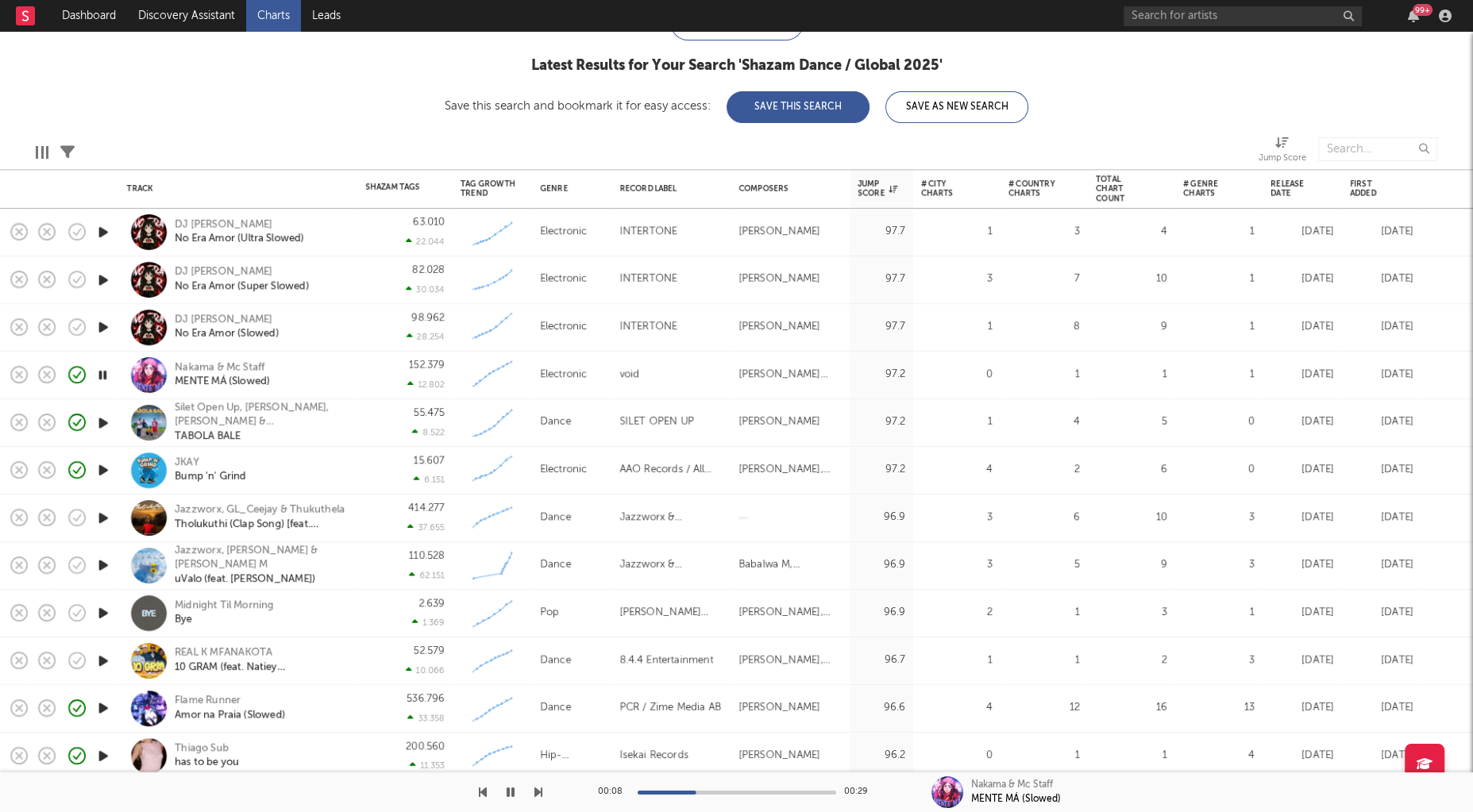
click at [106, 471] on icon "button" at bounding box center [103, 470] width 17 height 20
click at [100, 519] on icon "button" at bounding box center [103, 518] width 17 height 20
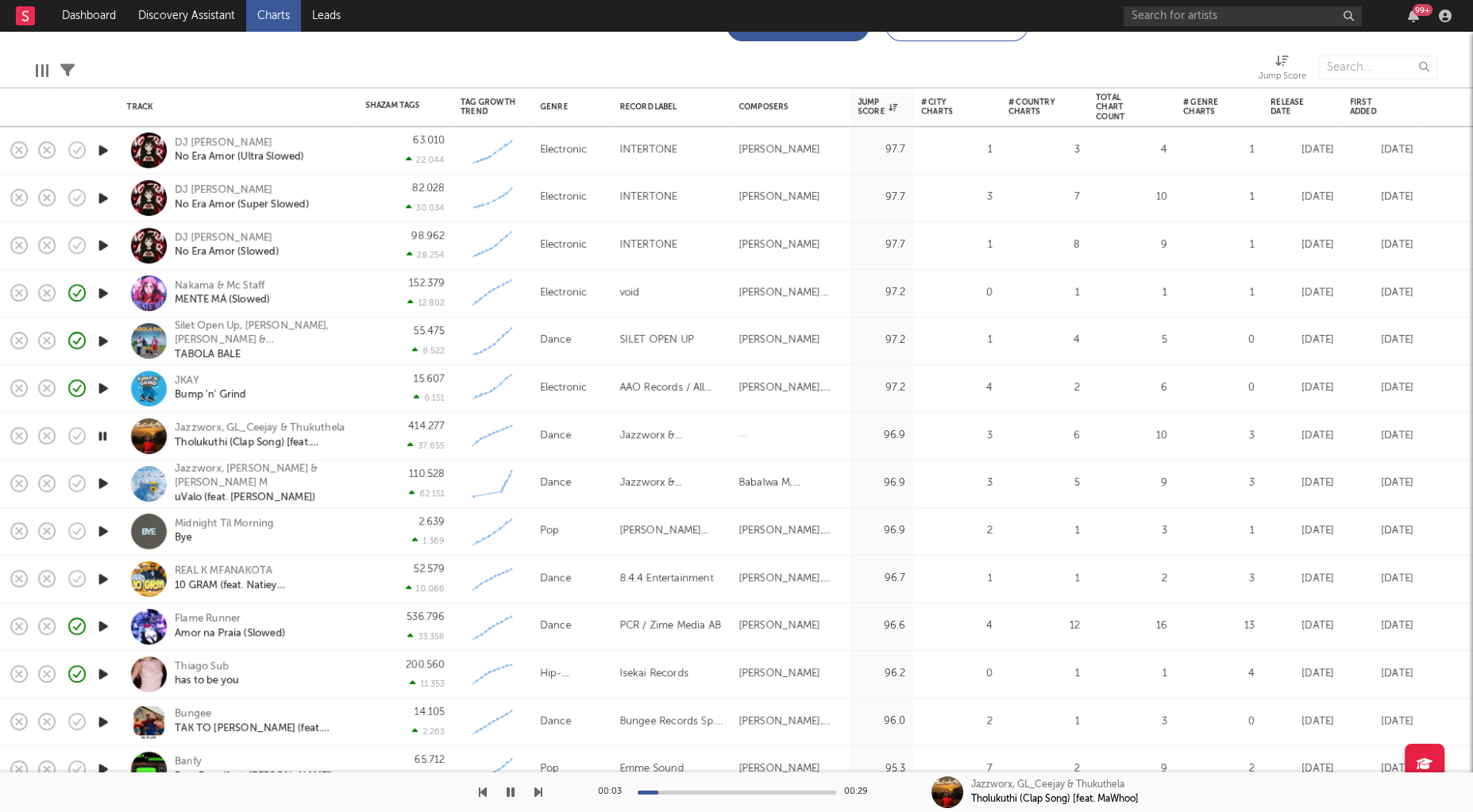
click at [107, 531] on icon "button" at bounding box center [103, 531] width 17 height 20
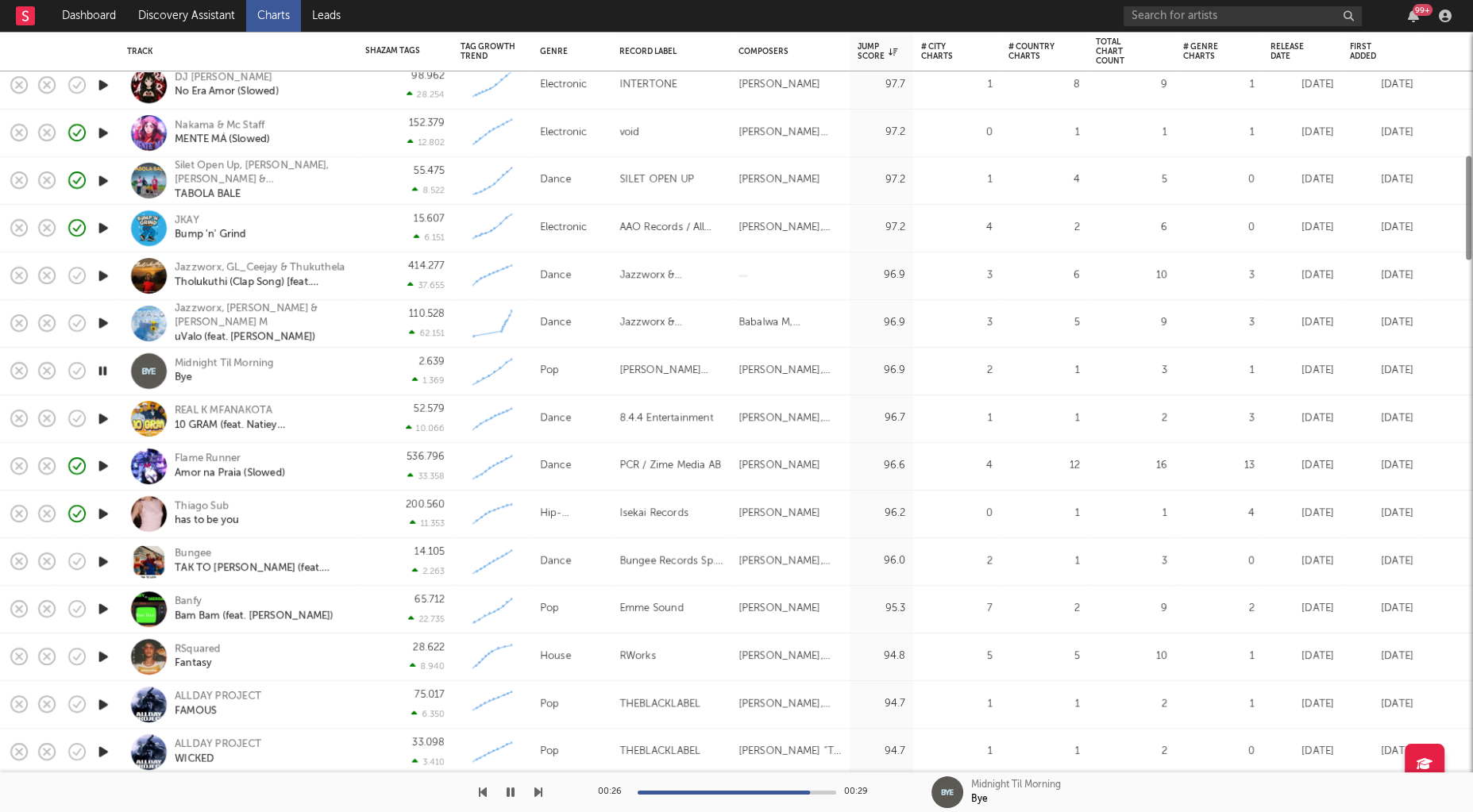
click at [106, 566] on icon "button" at bounding box center [103, 561] width 17 height 20
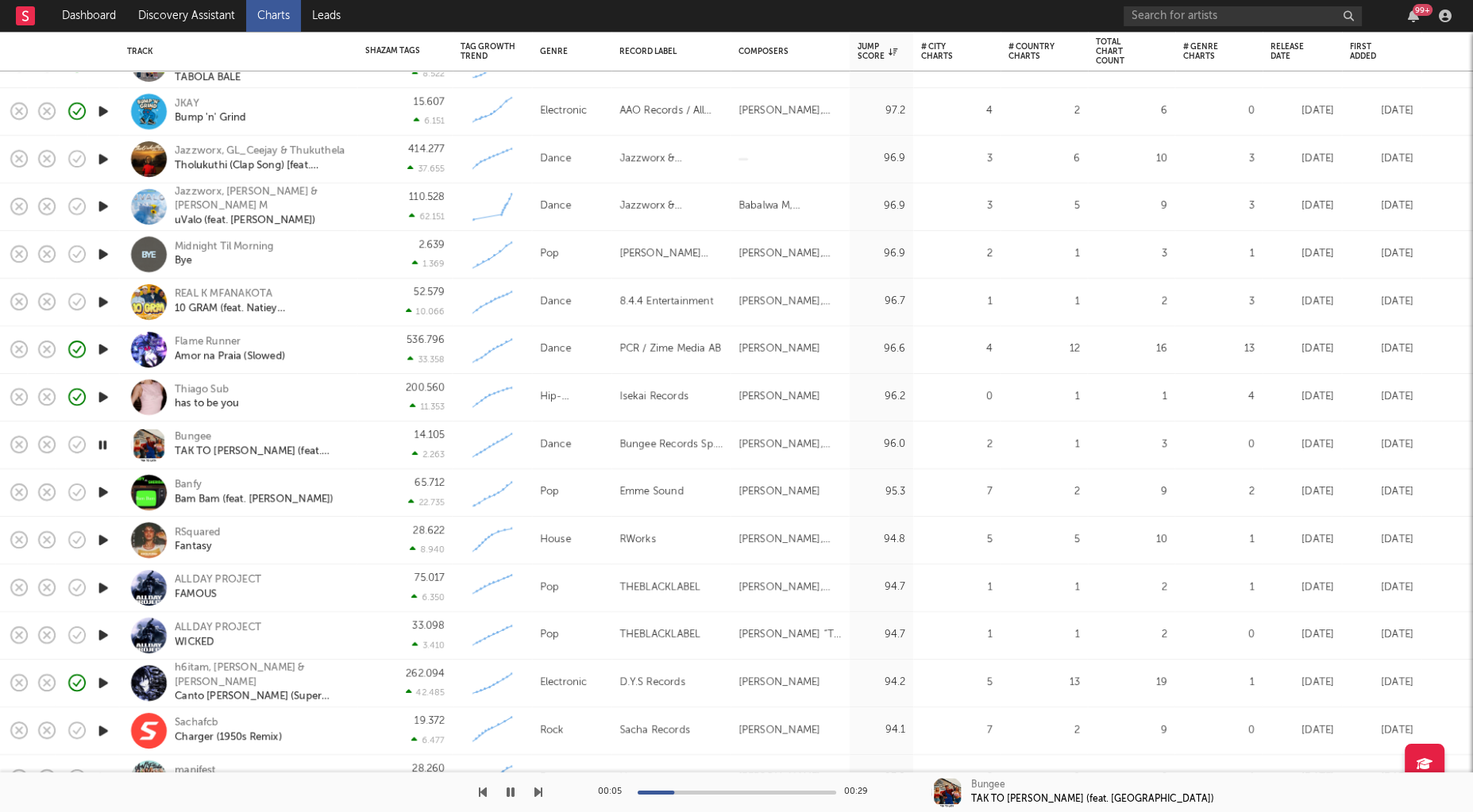
click at [96, 496] on icon "button" at bounding box center [103, 493] width 17 height 20
click at [707, 794] on div "00:03 00:29" at bounding box center [736, 792] width 278 height 40
click at [714, 791] on div at bounding box center [736, 792] width 198 height 4
click at [757, 792] on div at bounding box center [736, 792] width 198 height 4
click at [105, 539] on icon "button" at bounding box center [103, 540] width 17 height 20
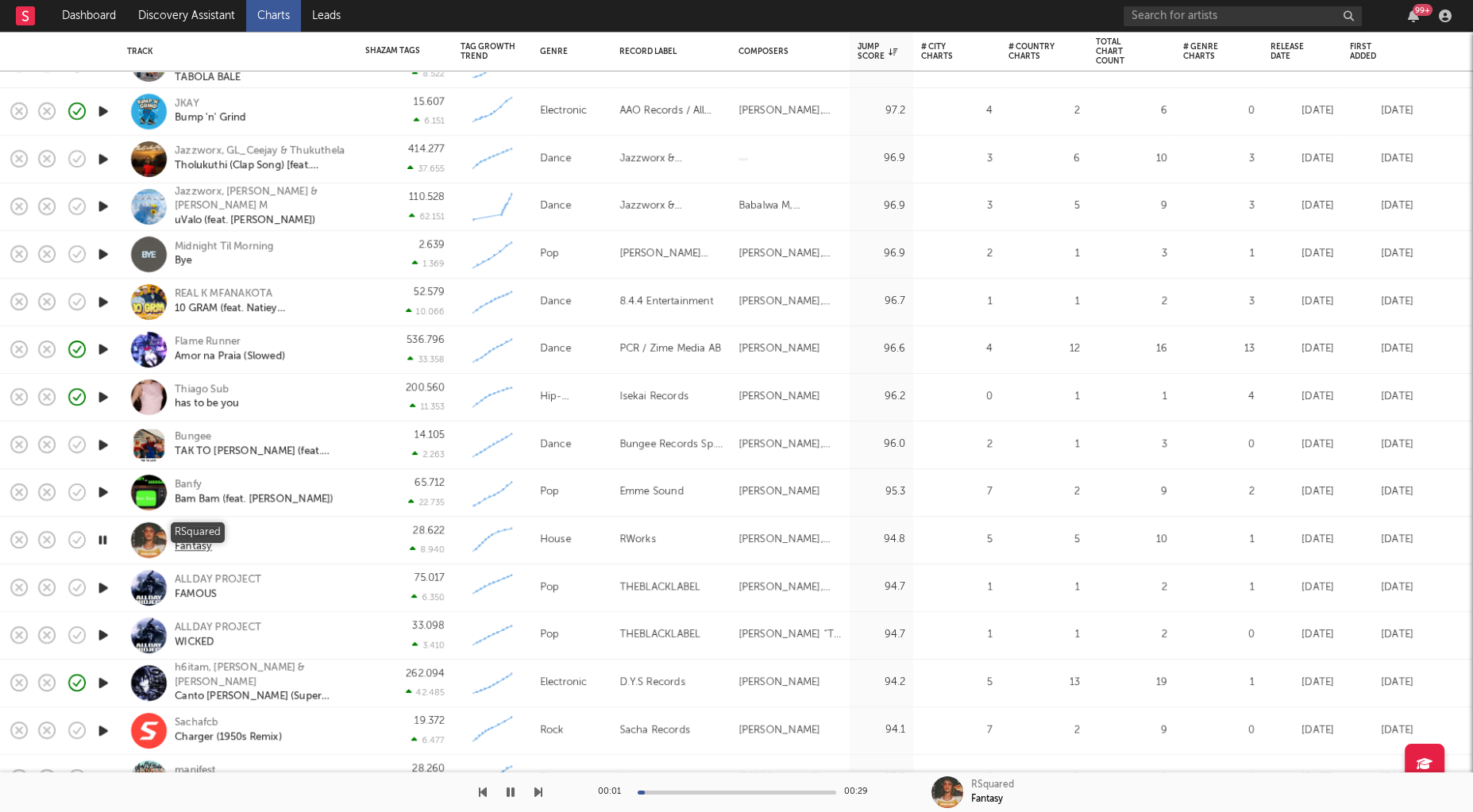
click at [208, 528] on div "RSquared" at bounding box center [197, 533] width 46 height 14
click at [105, 539] on icon "button" at bounding box center [102, 540] width 15 height 20
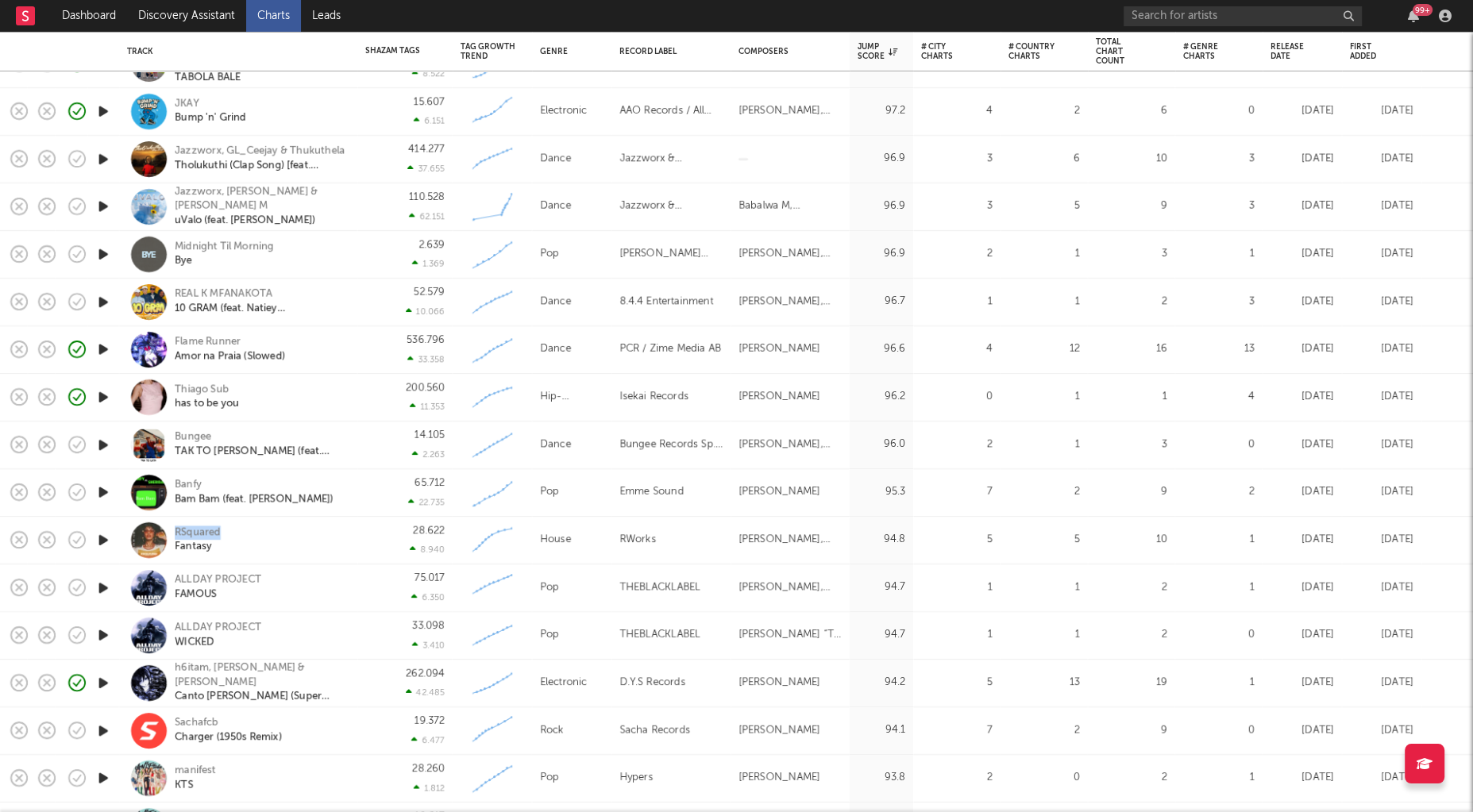
copy div "RSquared"
drag, startPoint x: 251, startPoint y: 538, endPoint x: 173, endPoint y: 535, distance: 78.1
click at [173, 535] on div "RSquared Fantasy" at bounding box center [238, 540] width 222 height 47
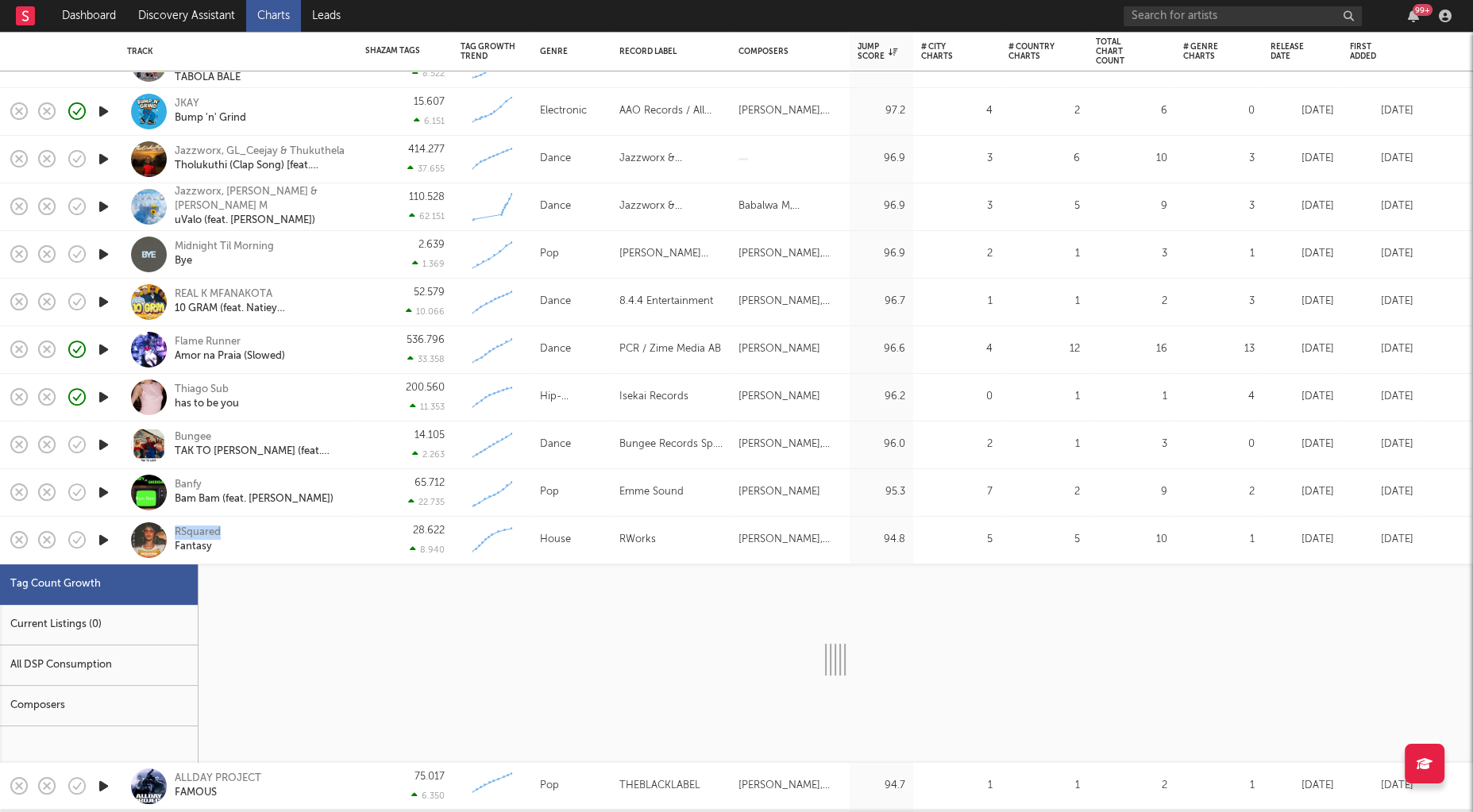
select select "1w"
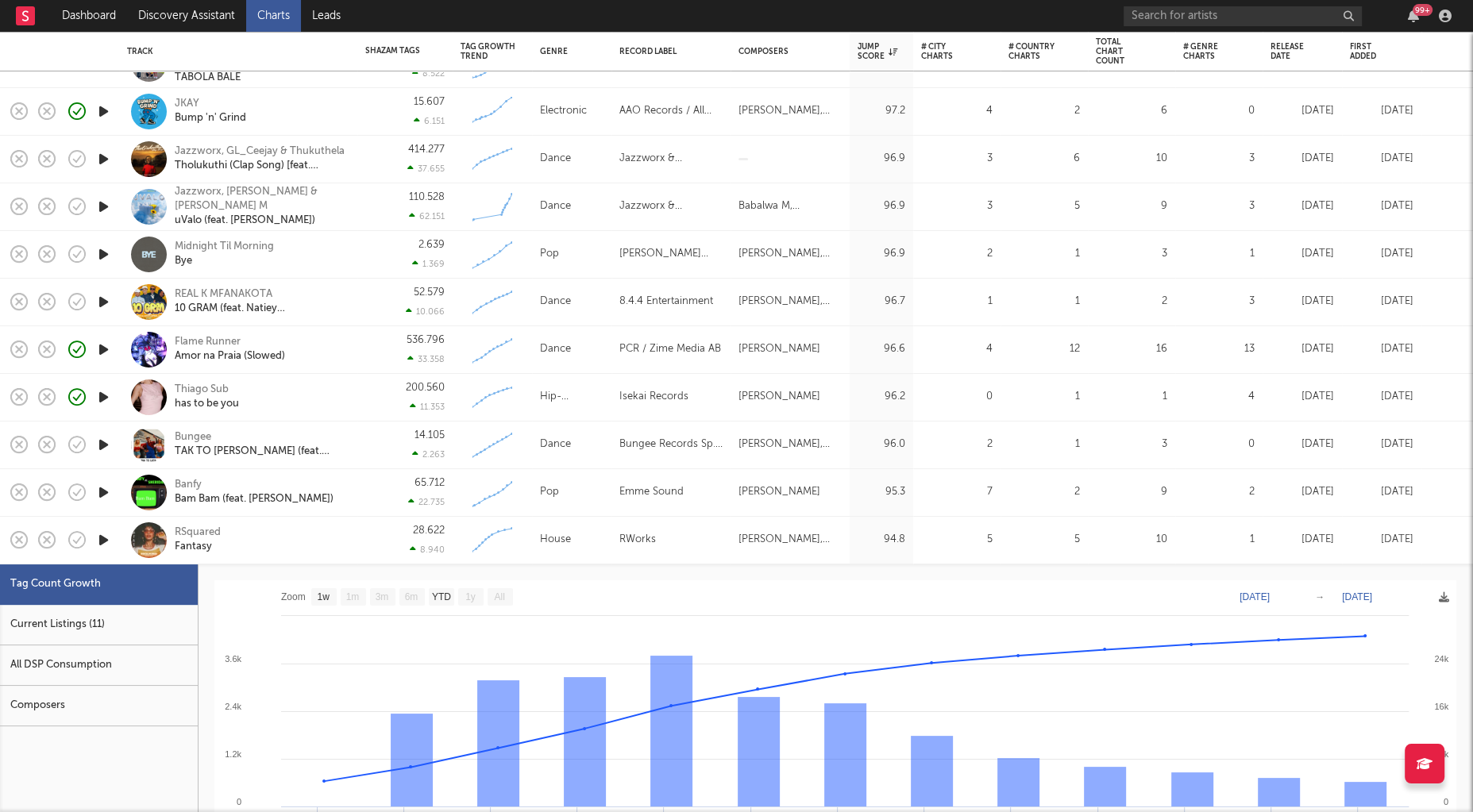
click at [349, 554] on div "RSquared Fantasy" at bounding box center [238, 540] width 222 height 47
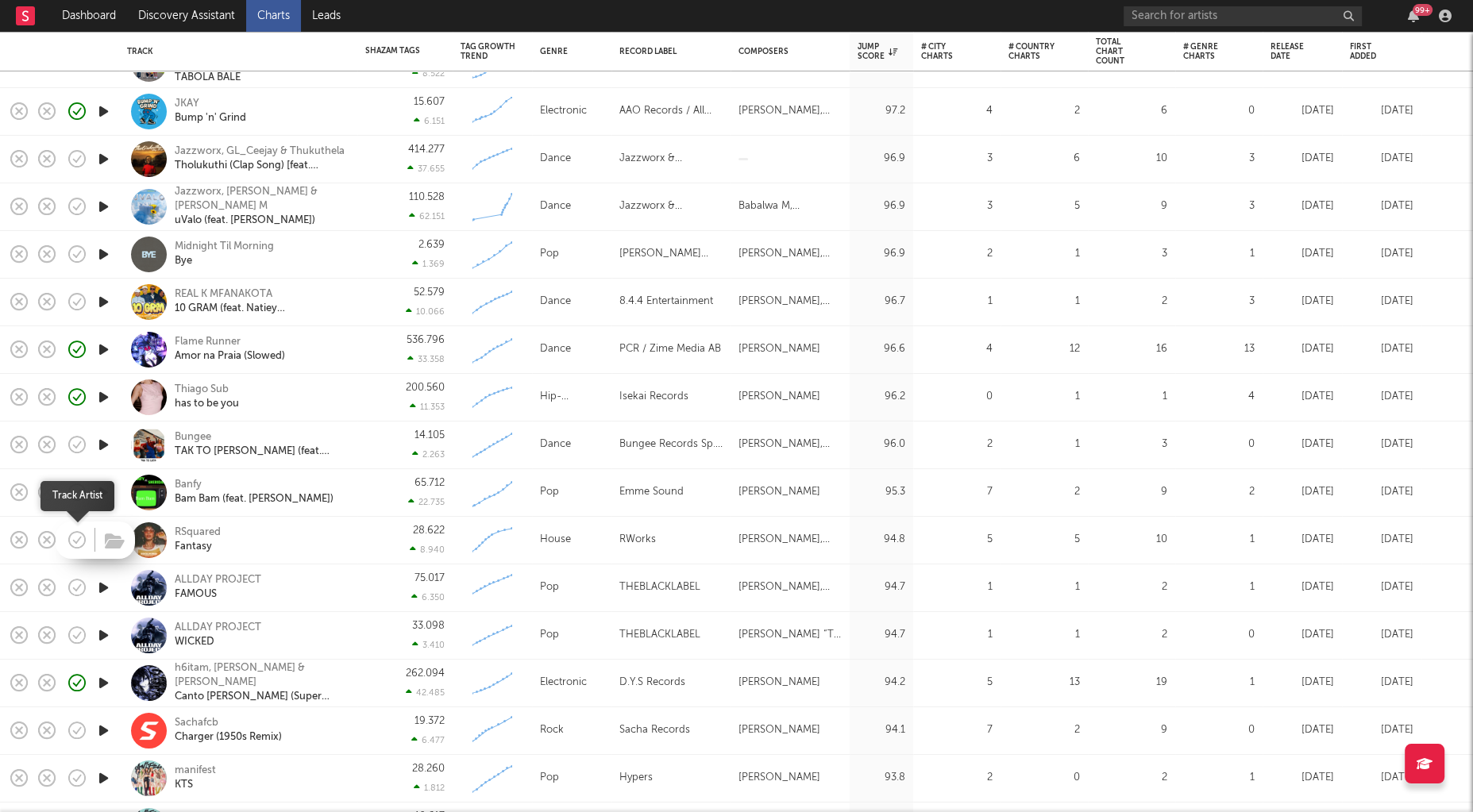
click at [80, 540] on icon "button" at bounding box center [76, 539] width 22 height 22
click at [263, 536] on div "RSquared Fantasy" at bounding box center [260, 540] width 171 height 28
select select "1w"
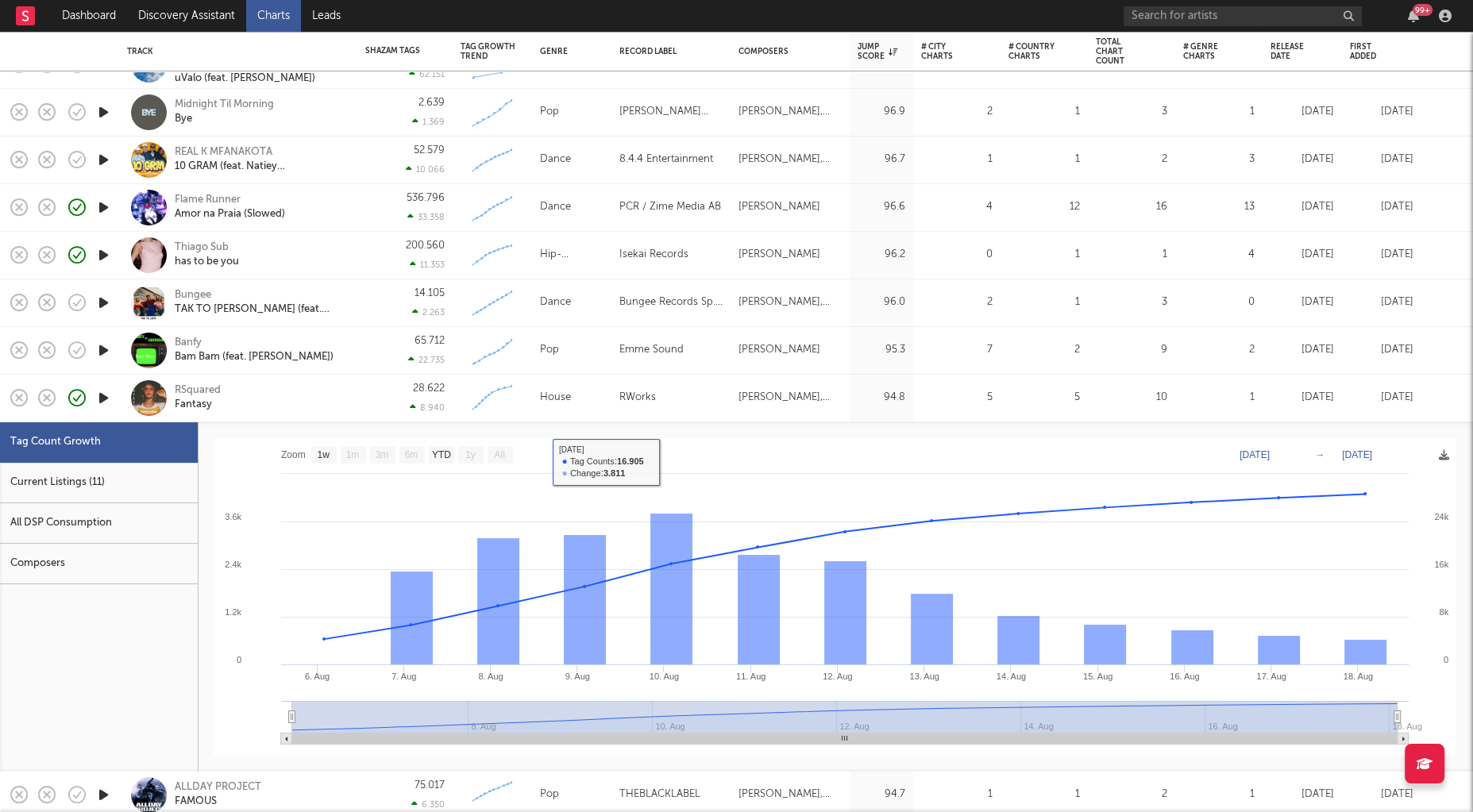
click at [312, 406] on div "RSquared Fantasy" at bounding box center [260, 398] width 171 height 28
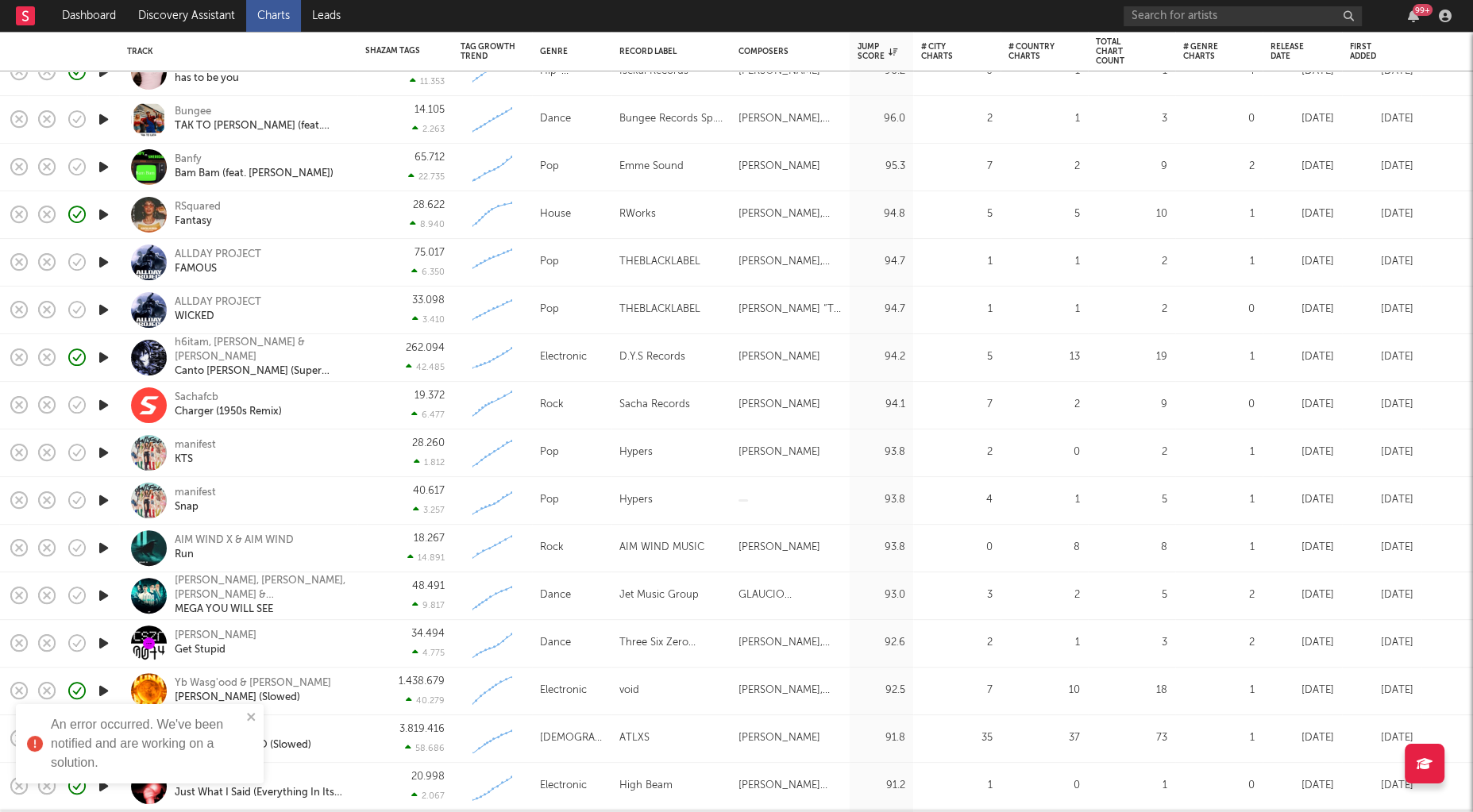
click at [102, 258] on icon "button" at bounding box center [103, 262] width 17 height 20
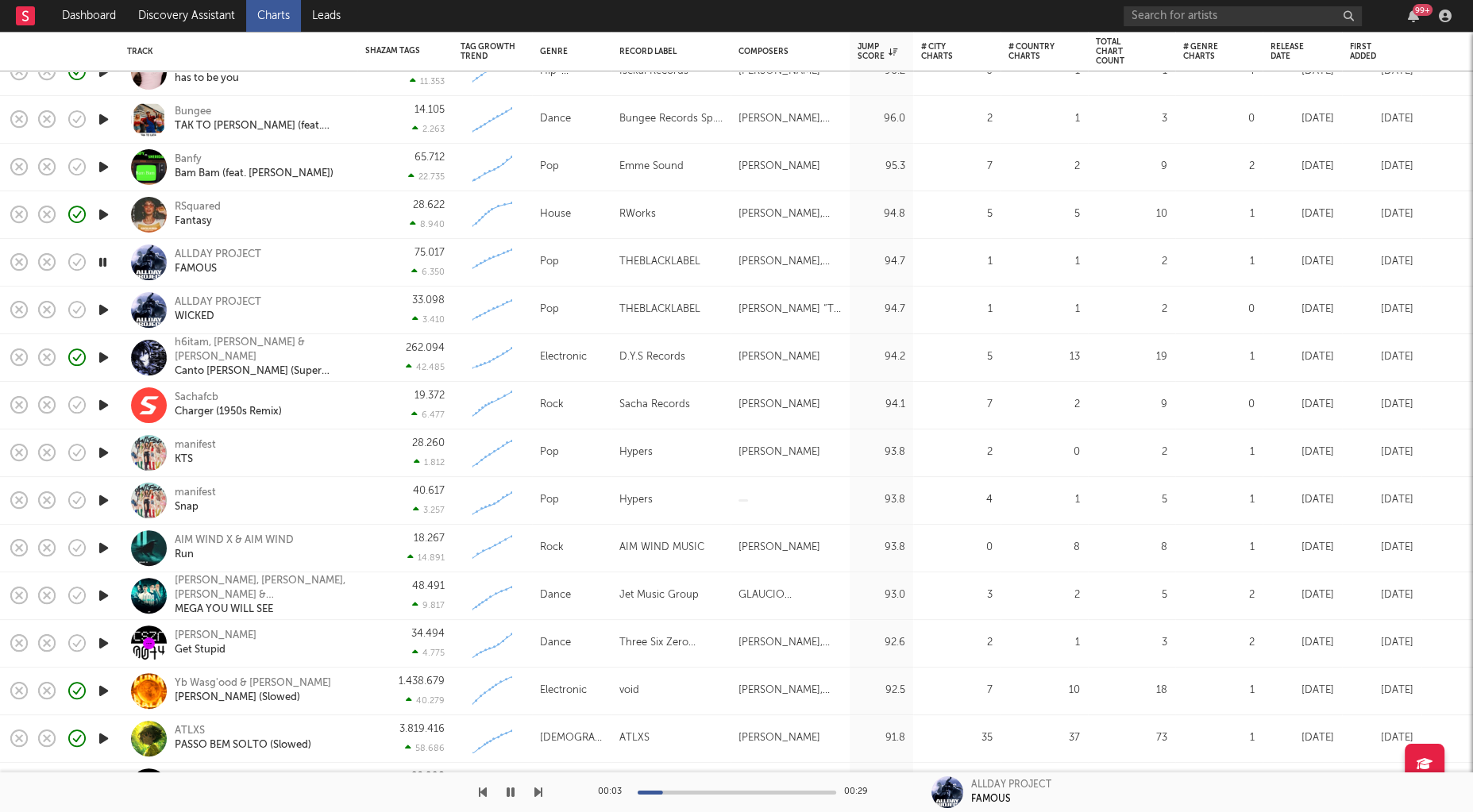
click at [101, 592] on icon "button" at bounding box center [103, 596] width 17 height 20
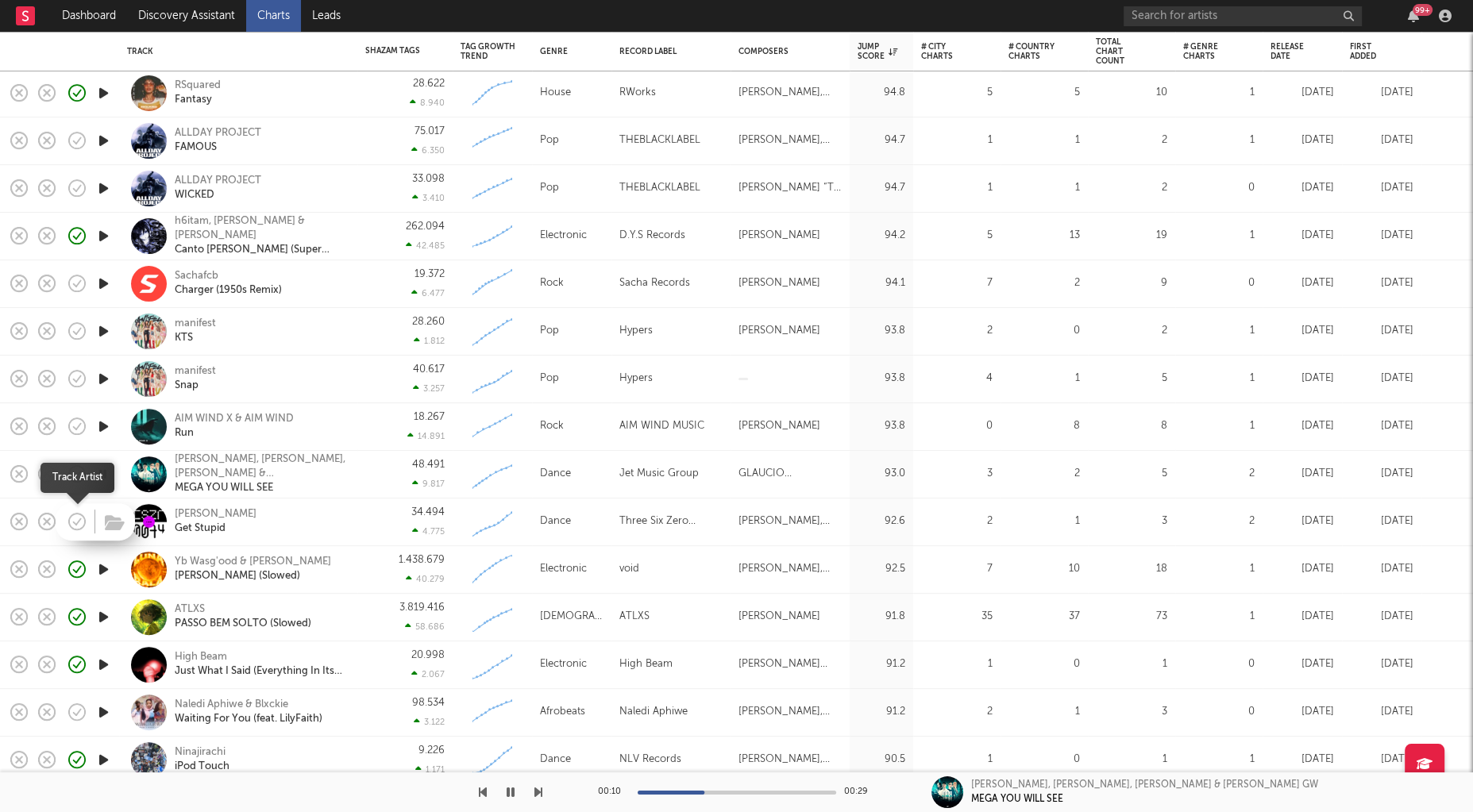
click at [74, 519] on icon "button" at bounding box center [76, 521] width 22 height 22
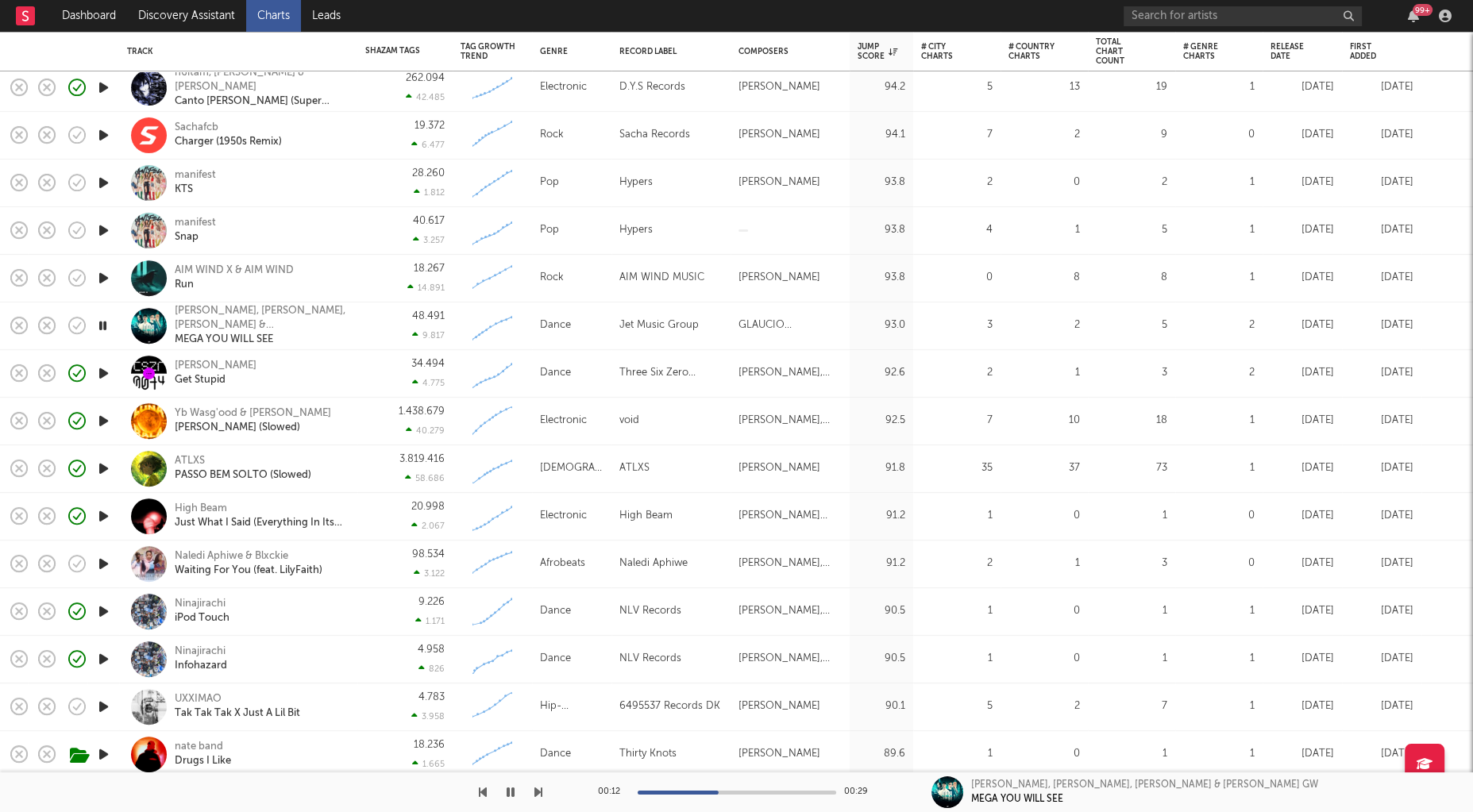
click at [101, 565] on icon "button" at bounding box center [103, 564] width 17 height 20
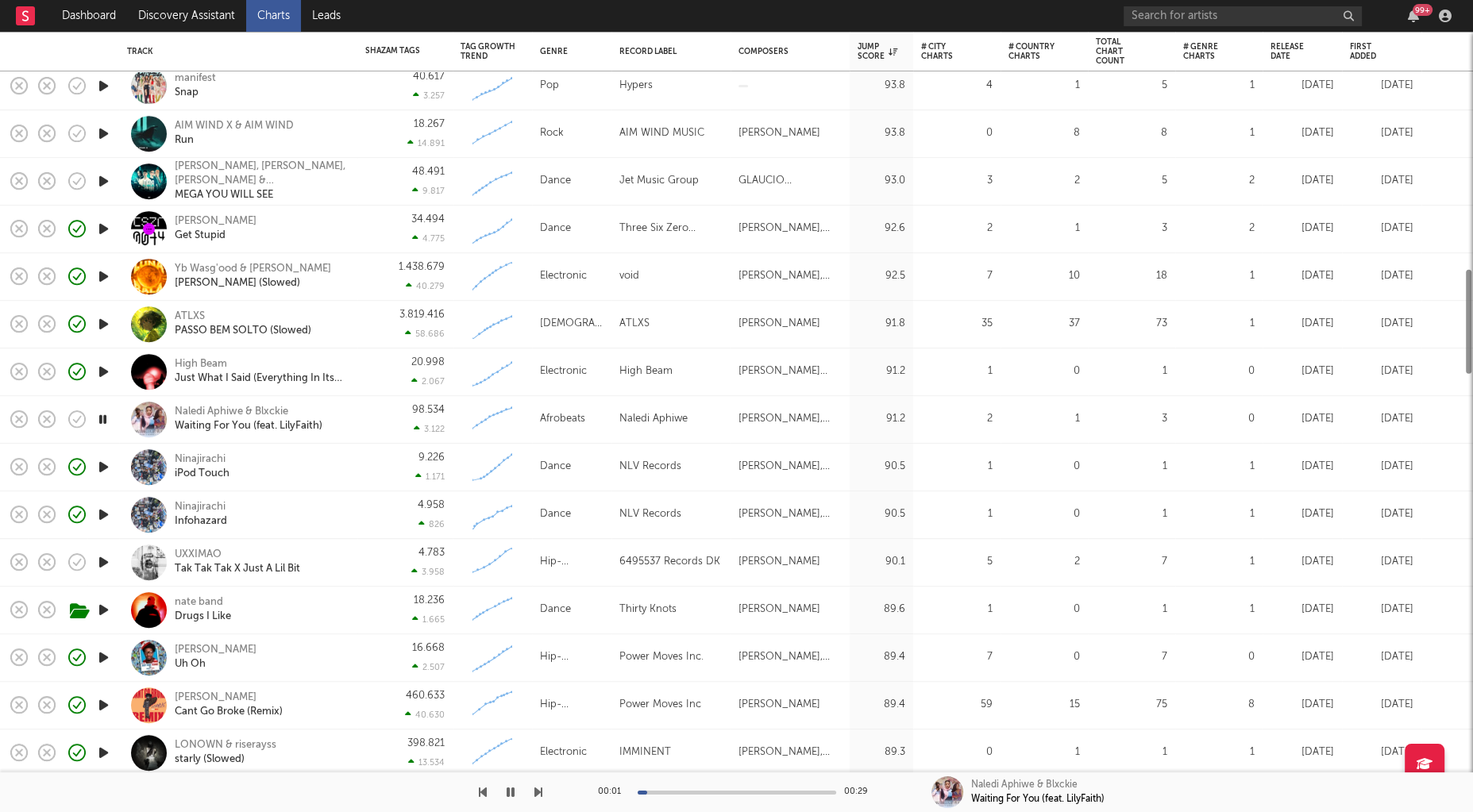
click at [101, 565] on icon "button" at bounding box center [103, 562] width 17 height 20
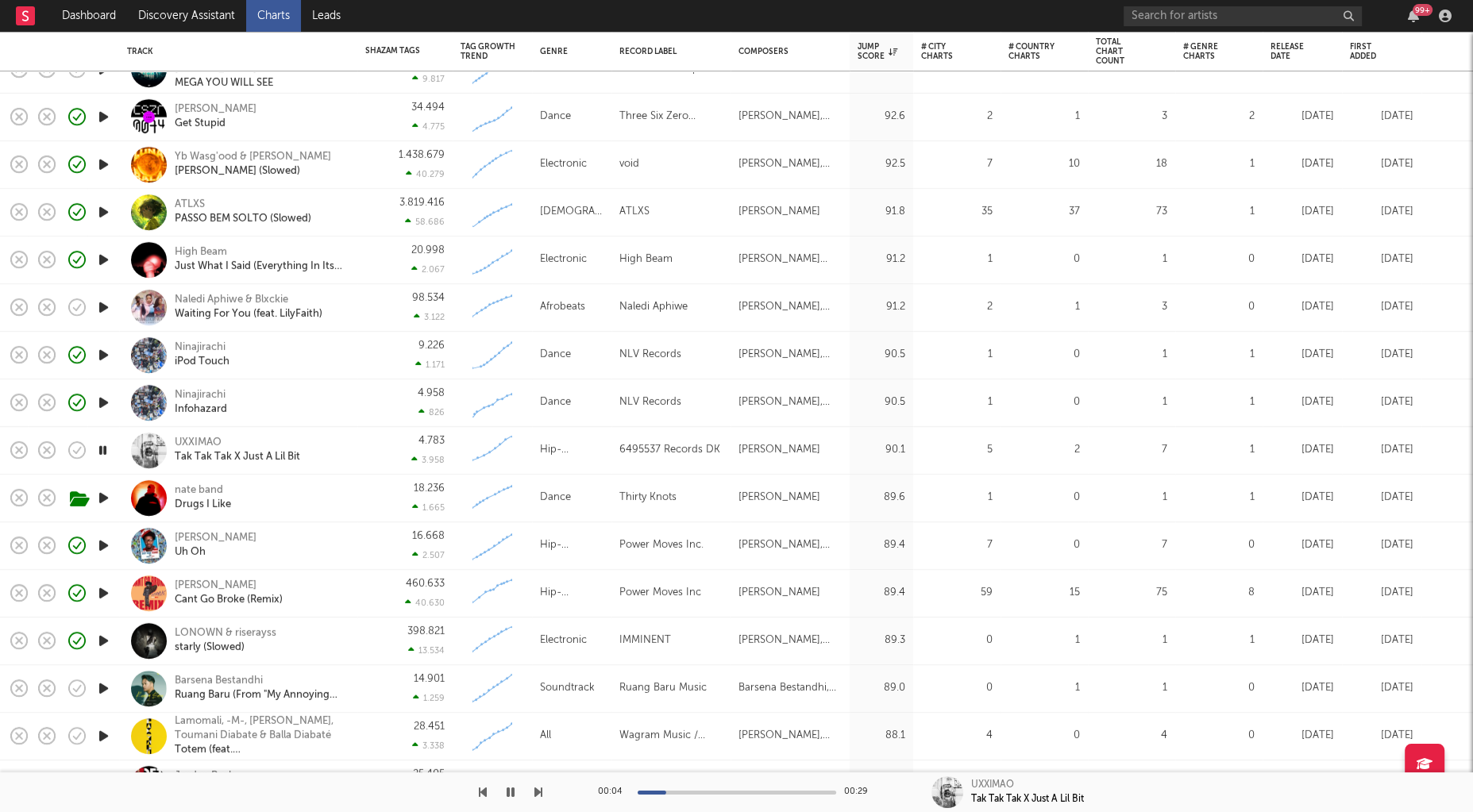
click at [102, 682] on icon "button" at bounding box center [103, 688] width 17 height 20
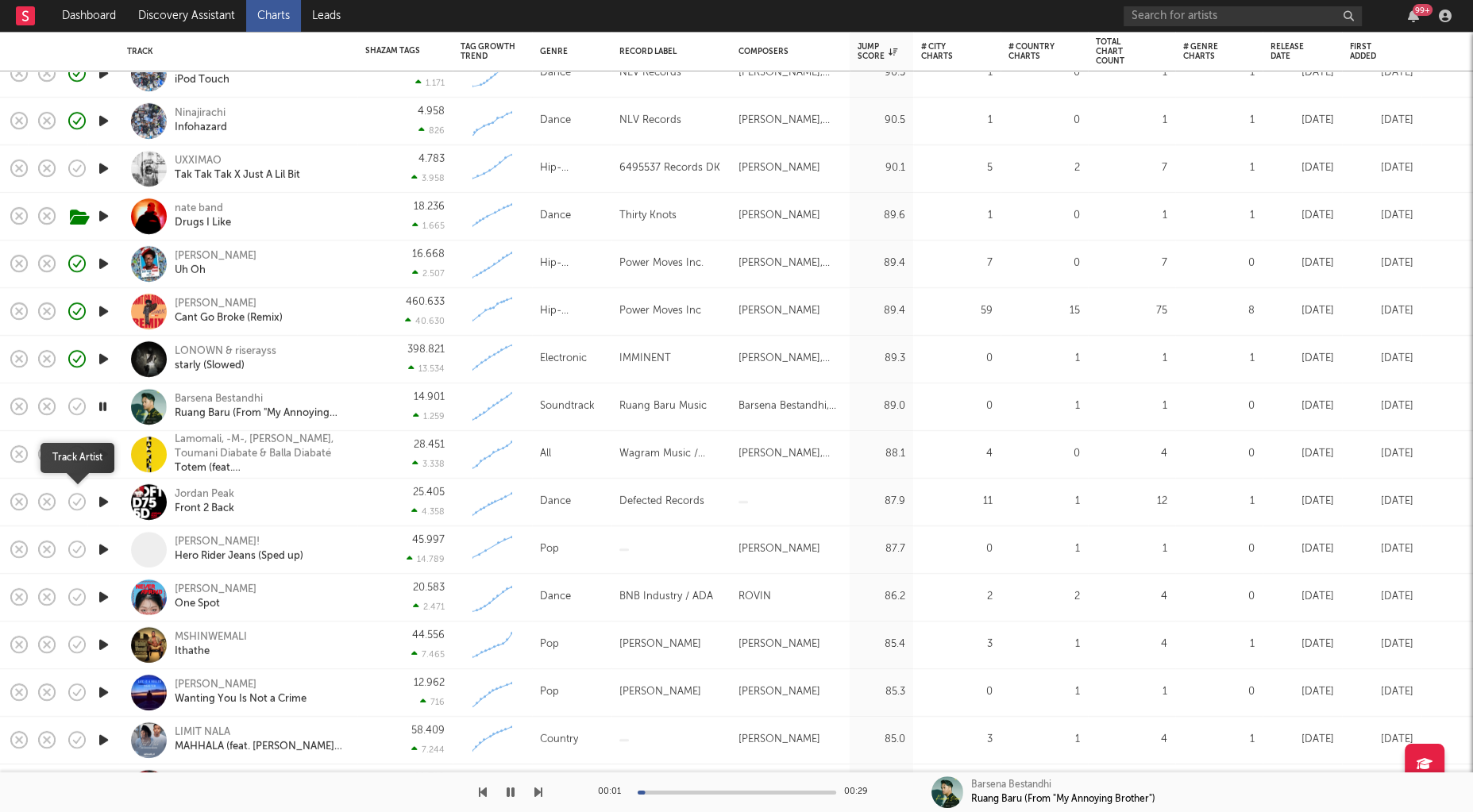
click at [72, 502] on icon "button" at bounding box center [76, 502] width 22 height 22
click at [102, 454] on icon "button" at bounding box center [103, 454] width 17 height 20
click at [108, 585] on div at bounding box center [103, 598] width 32 height 48
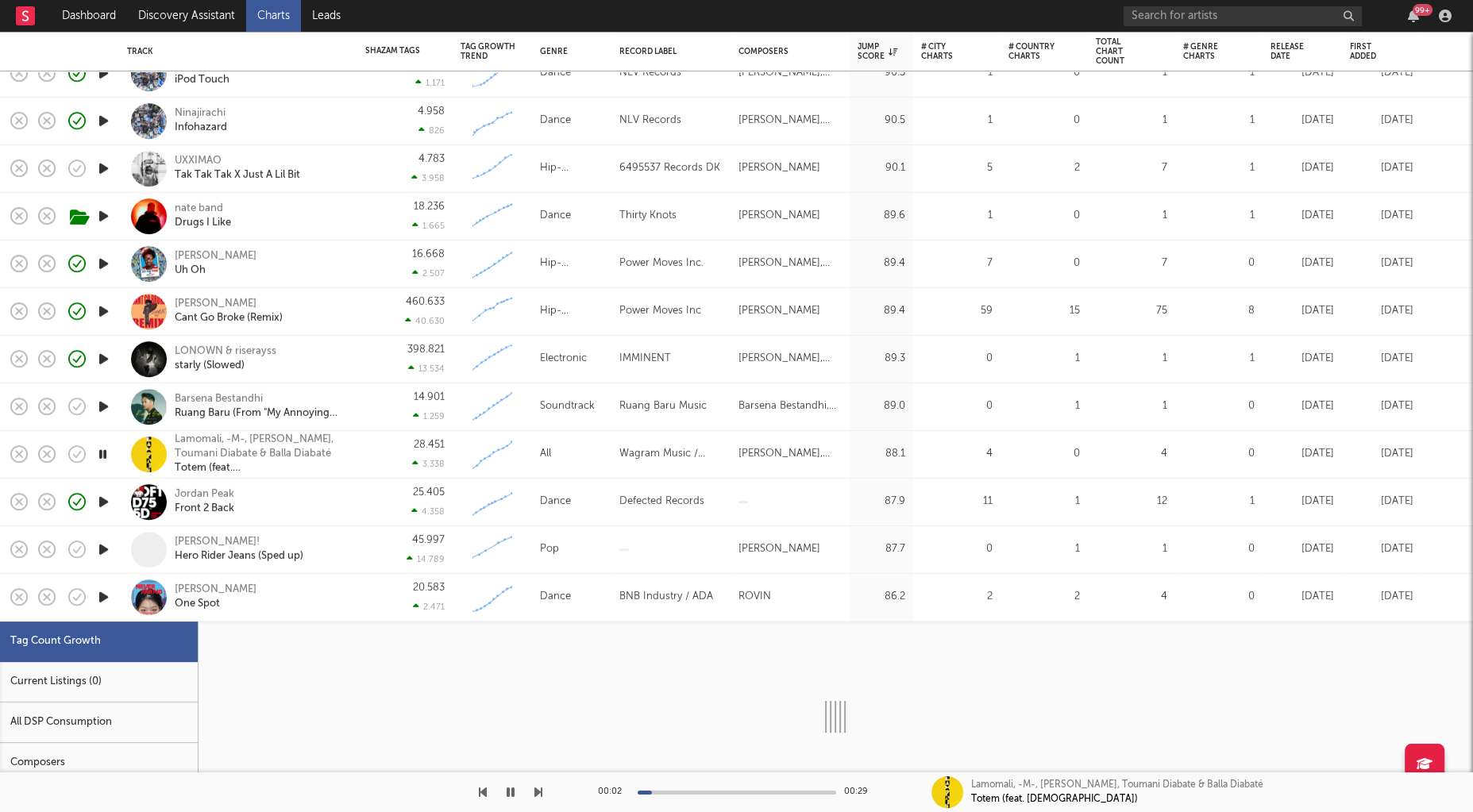
click at [108, 588] on icon "button" at bounding box center [103, 598] width 17 height 20
click at [315, 609] on div "NINA One Spot" at bounding box center [260, 597] width 171 height 28
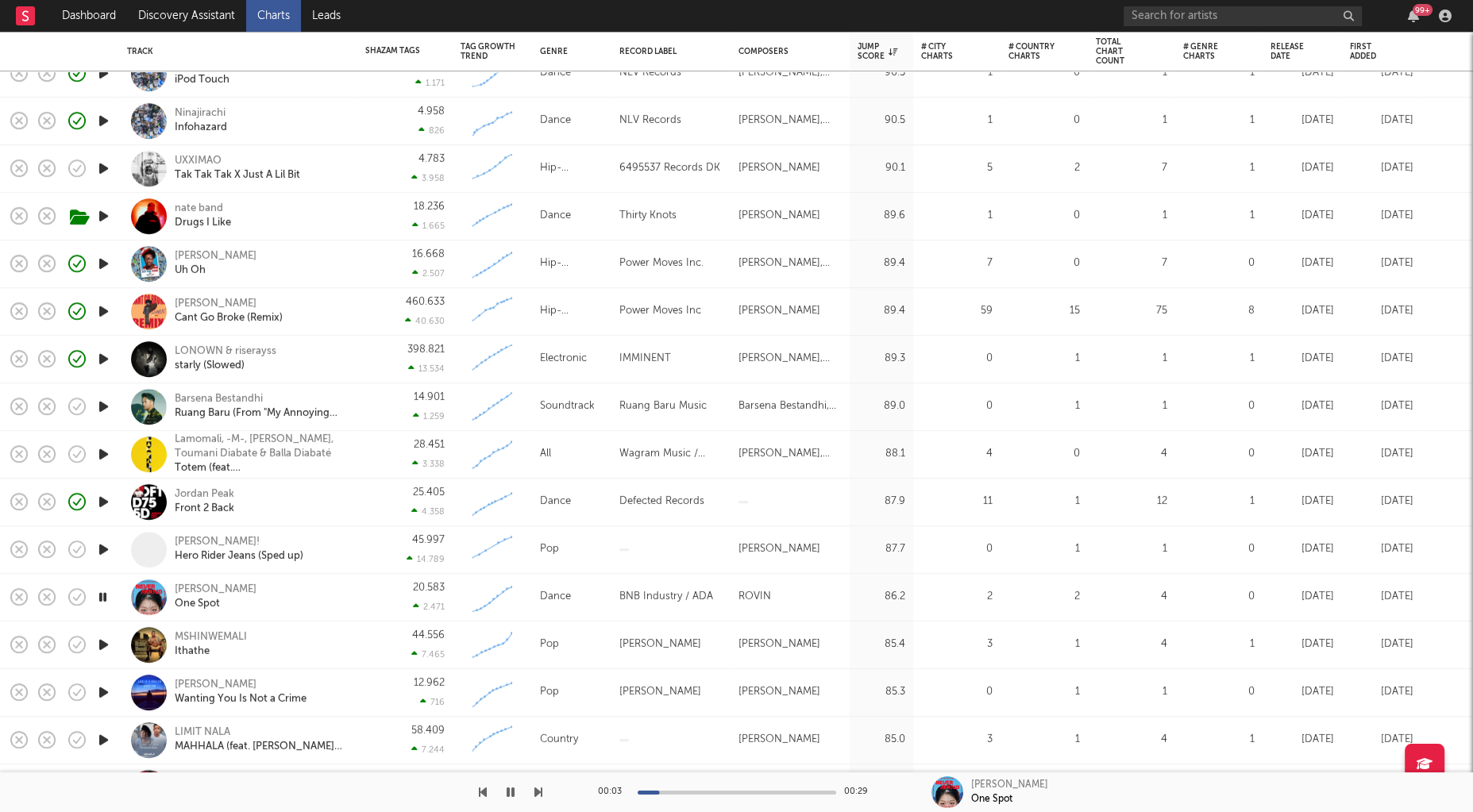
click at [104, 639] on icon "button" at bounding box center [103, 645] width 17 height 20
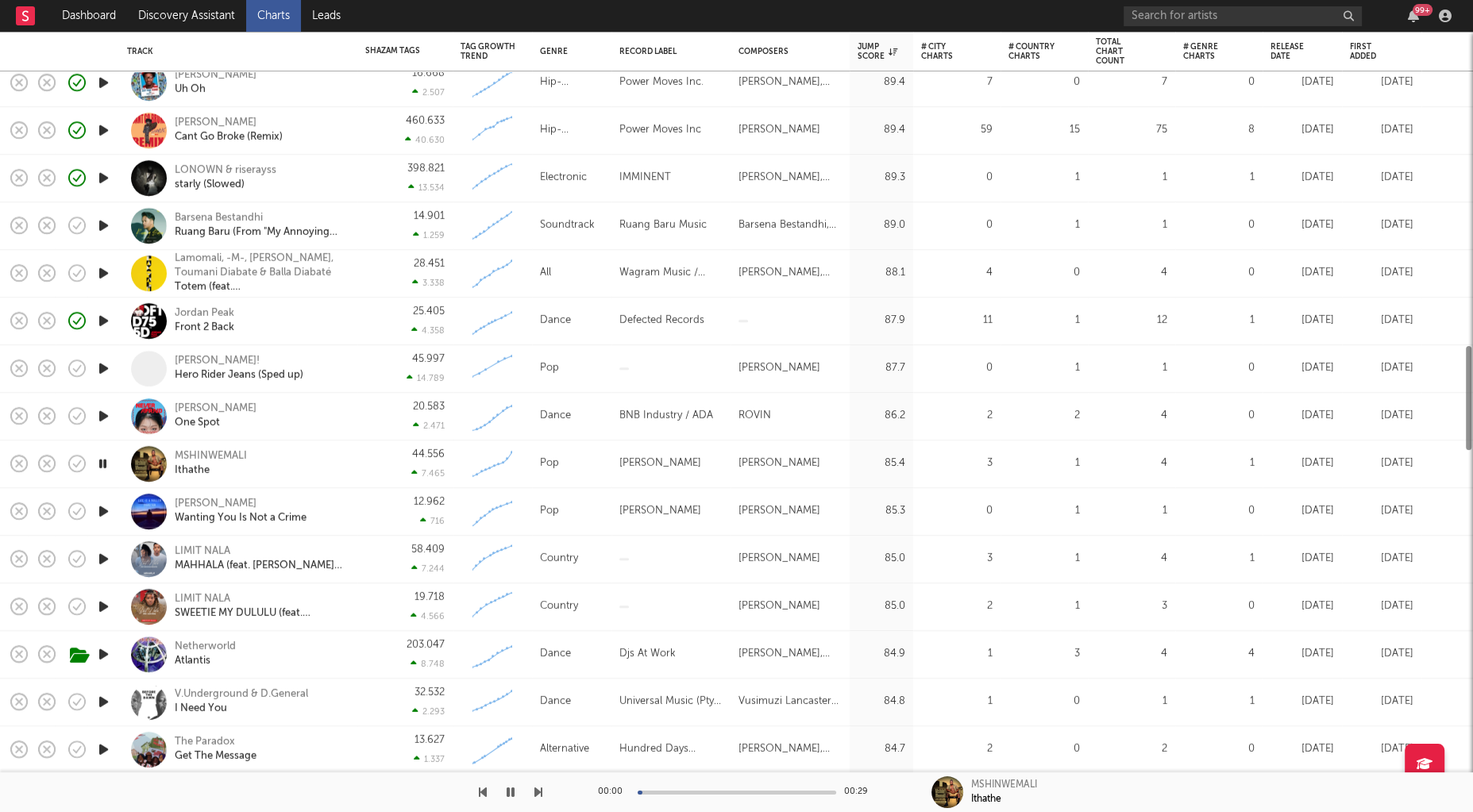
click at [101, 498] on div at bounding box center [103, 512] width 32 height 48
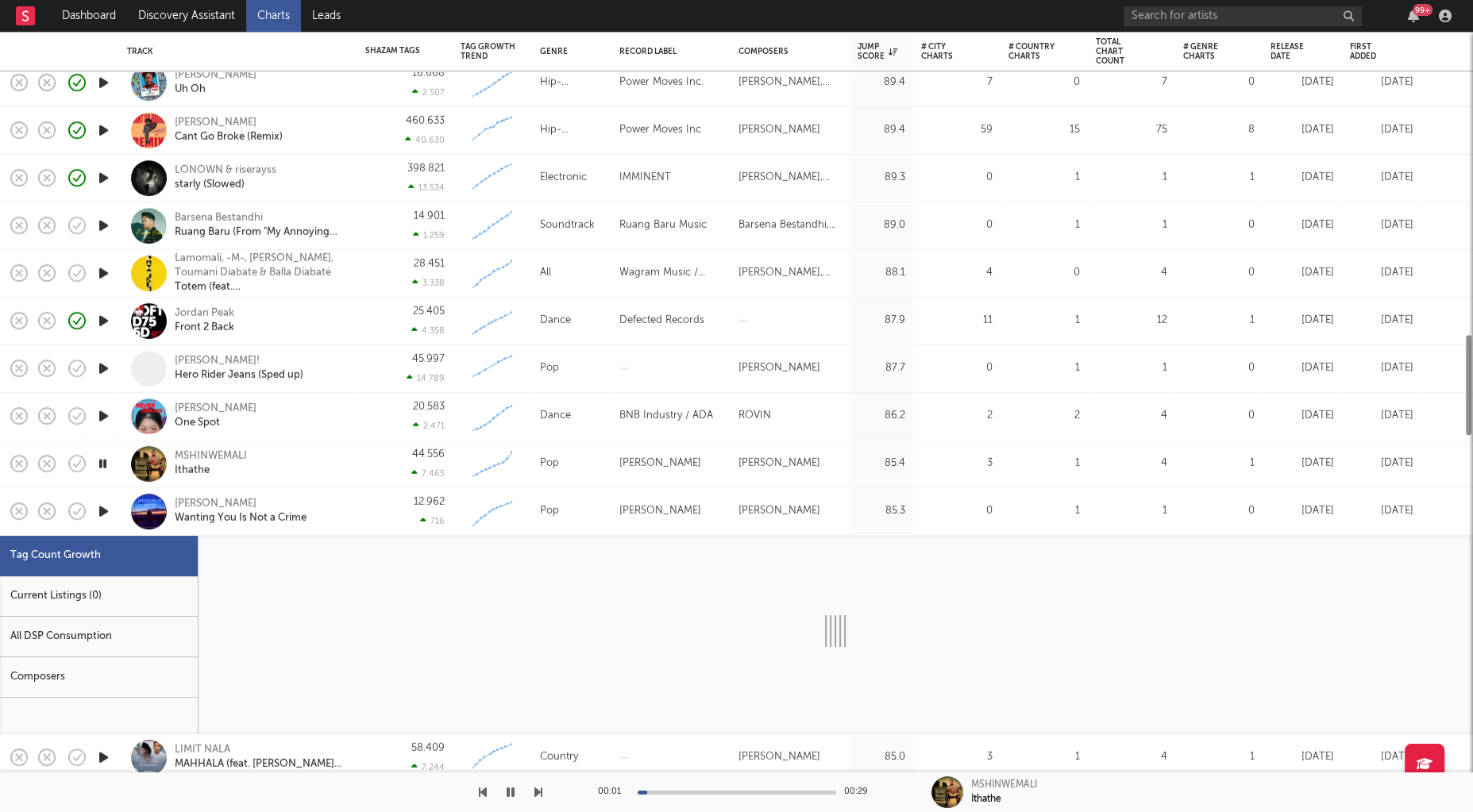
click at [101, 515] on icon "button" at bounding box center [103, 511] width 17 height 20
select select "1w"
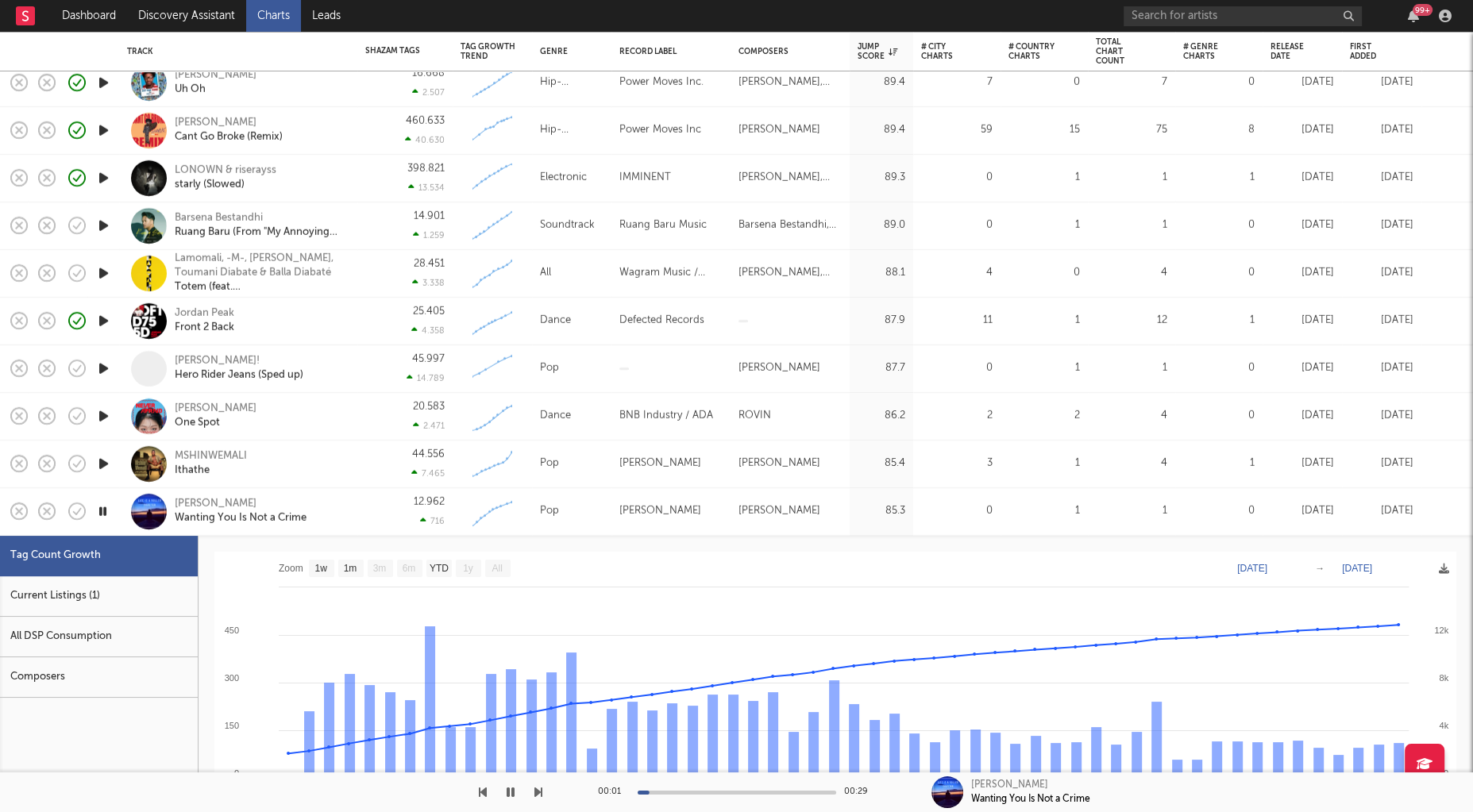
click at [120, 527] on div "Mario A Wanting You Is Not a Crime" at bounding box center [238, 512] width 238 height 48
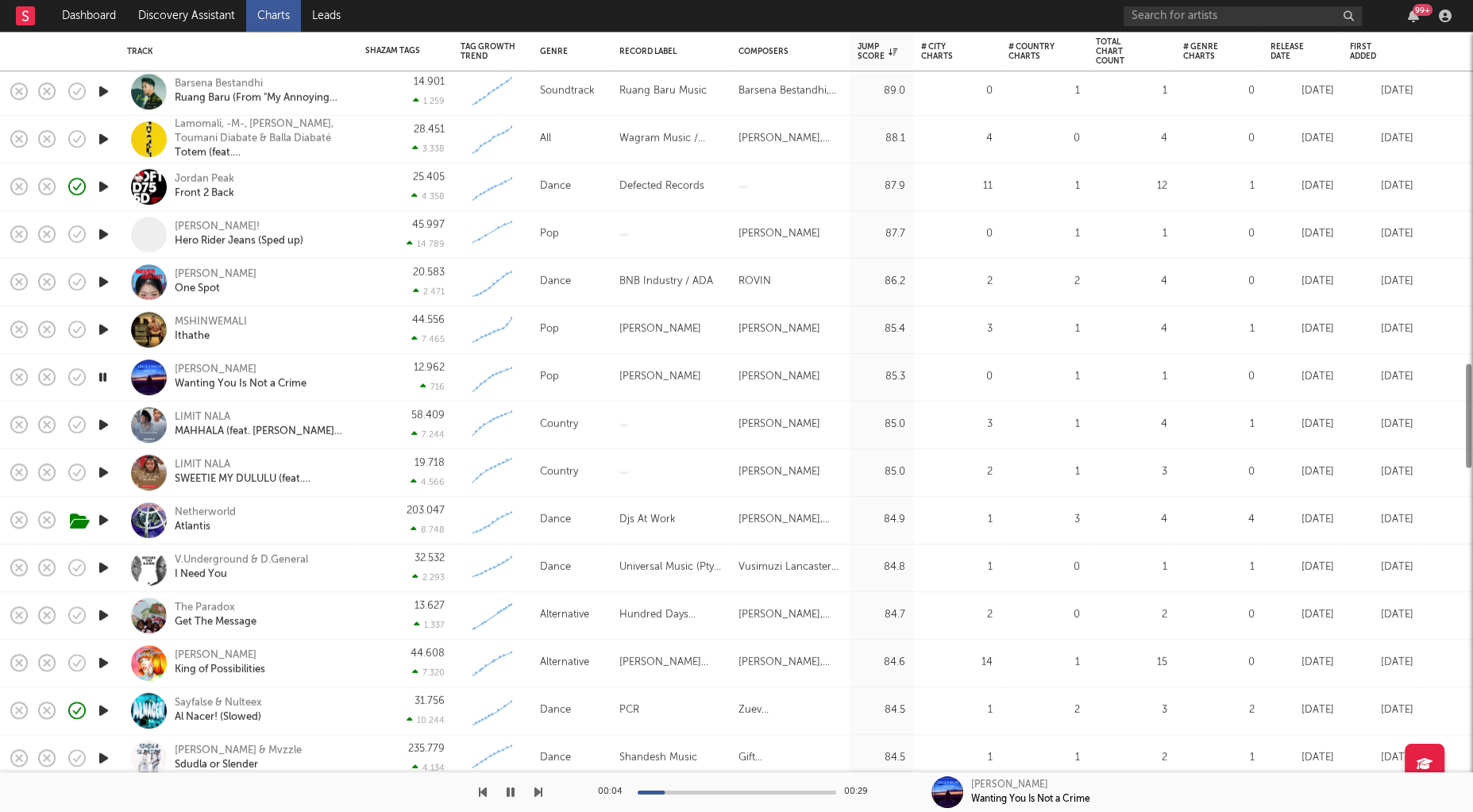
click at [111, 572] on icon "button" at bounding box center [103, 567] width 17 height 20
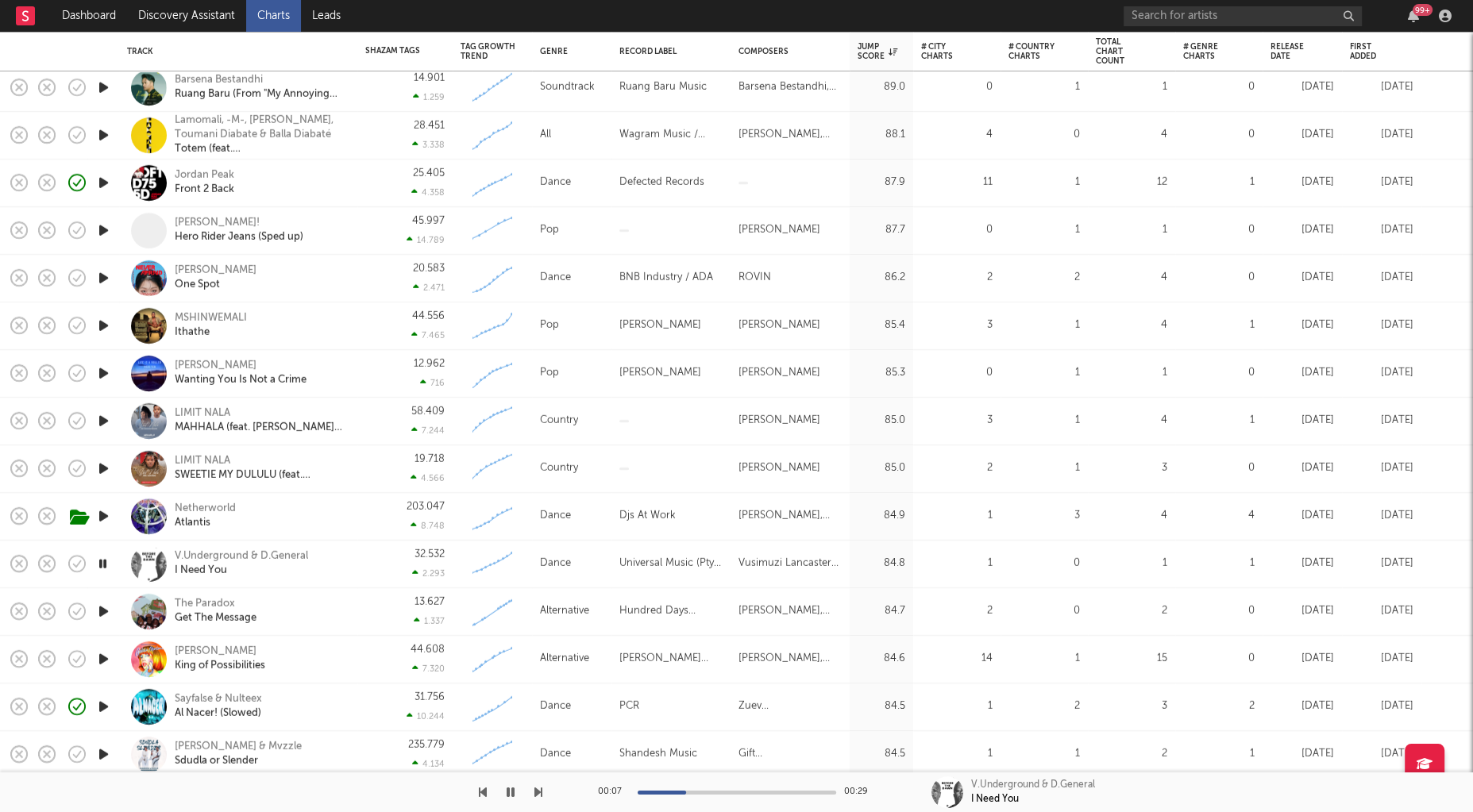
click at [100, 611] on icon "button" at bounding box center [103, 612] width 17 height 20
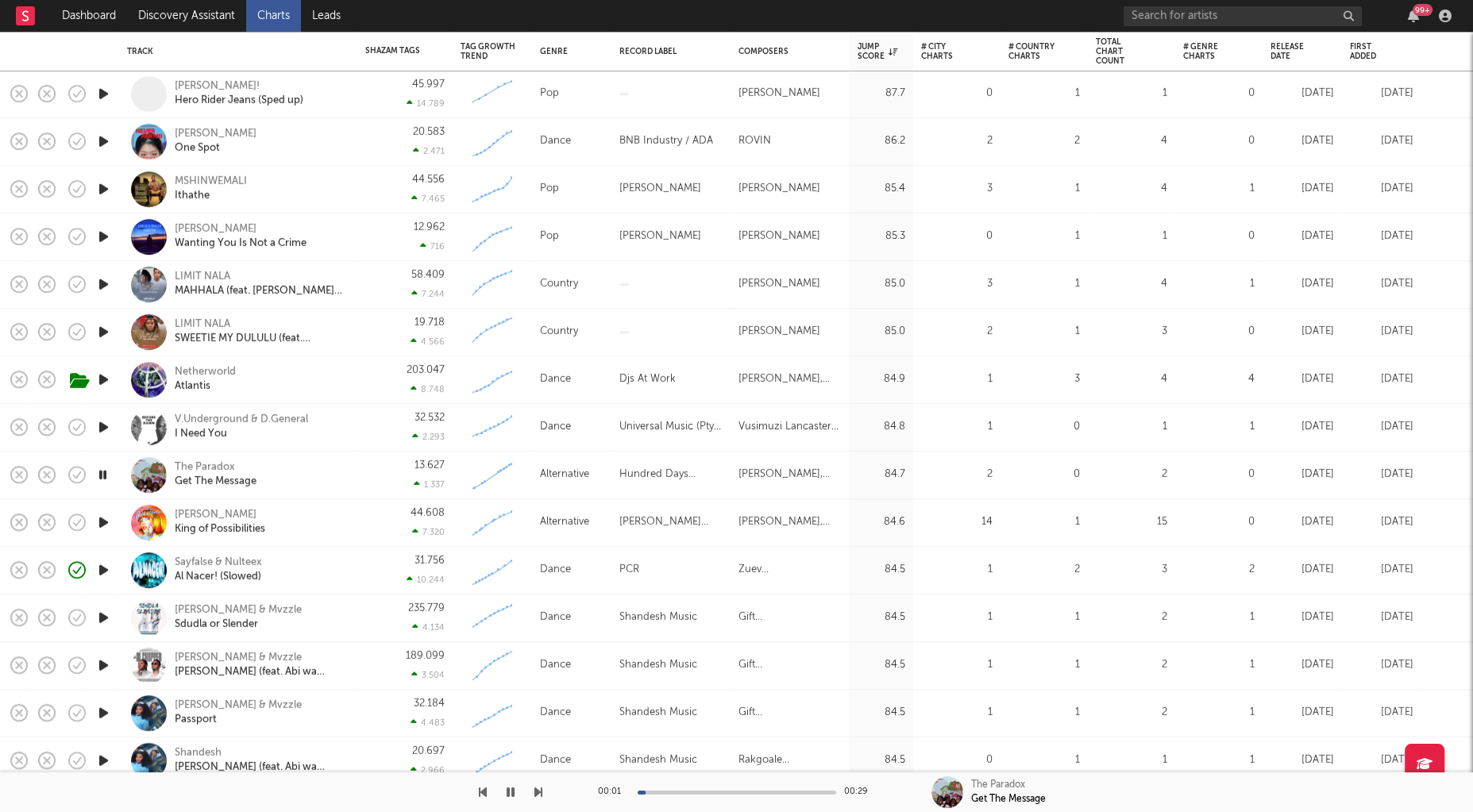
click at [101, 614] on icon "button" at bounding box center [103, 618] width 17 height 20
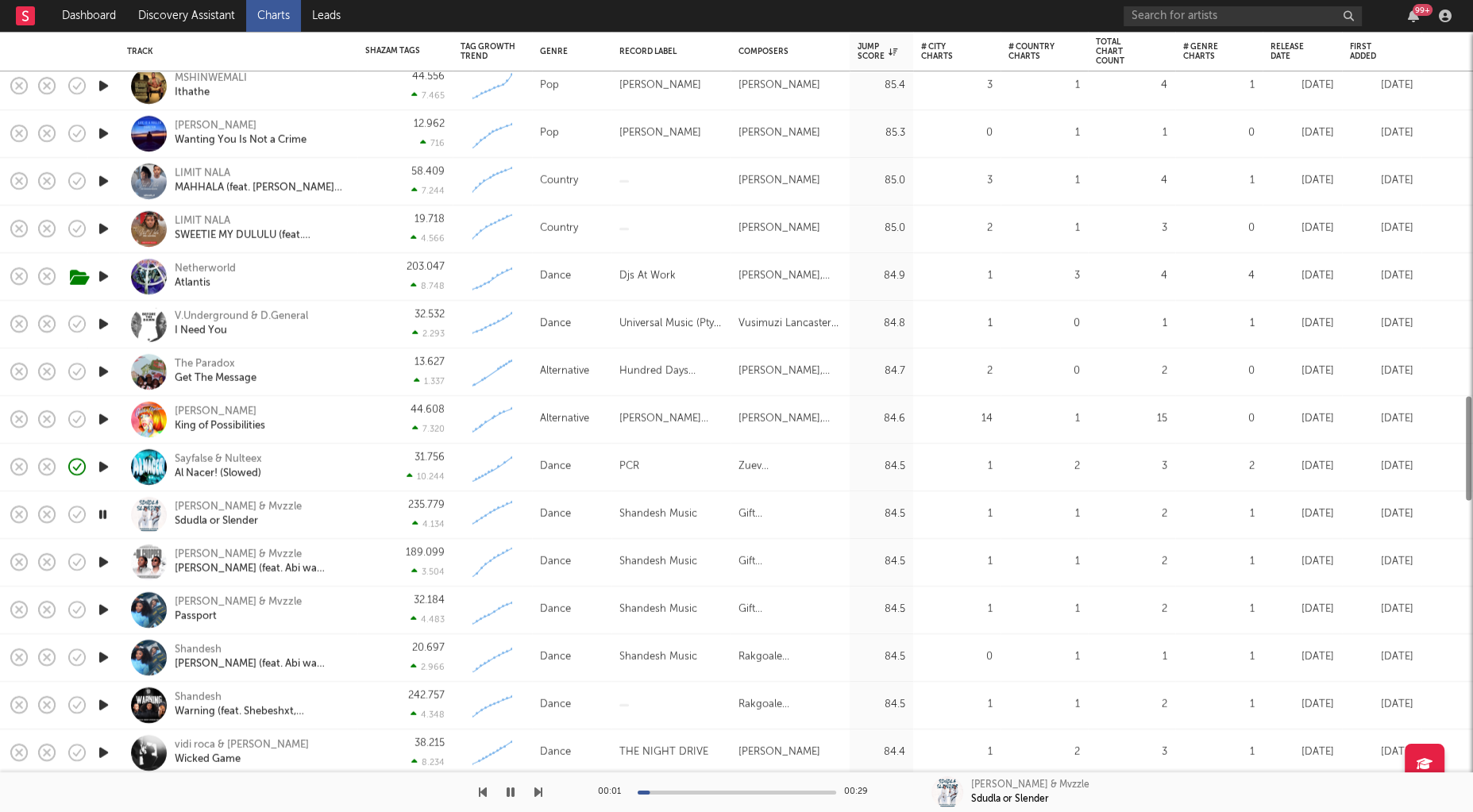
click at [108, 611] on icon "button" at bounding box center [103, 610] width 17 height 20
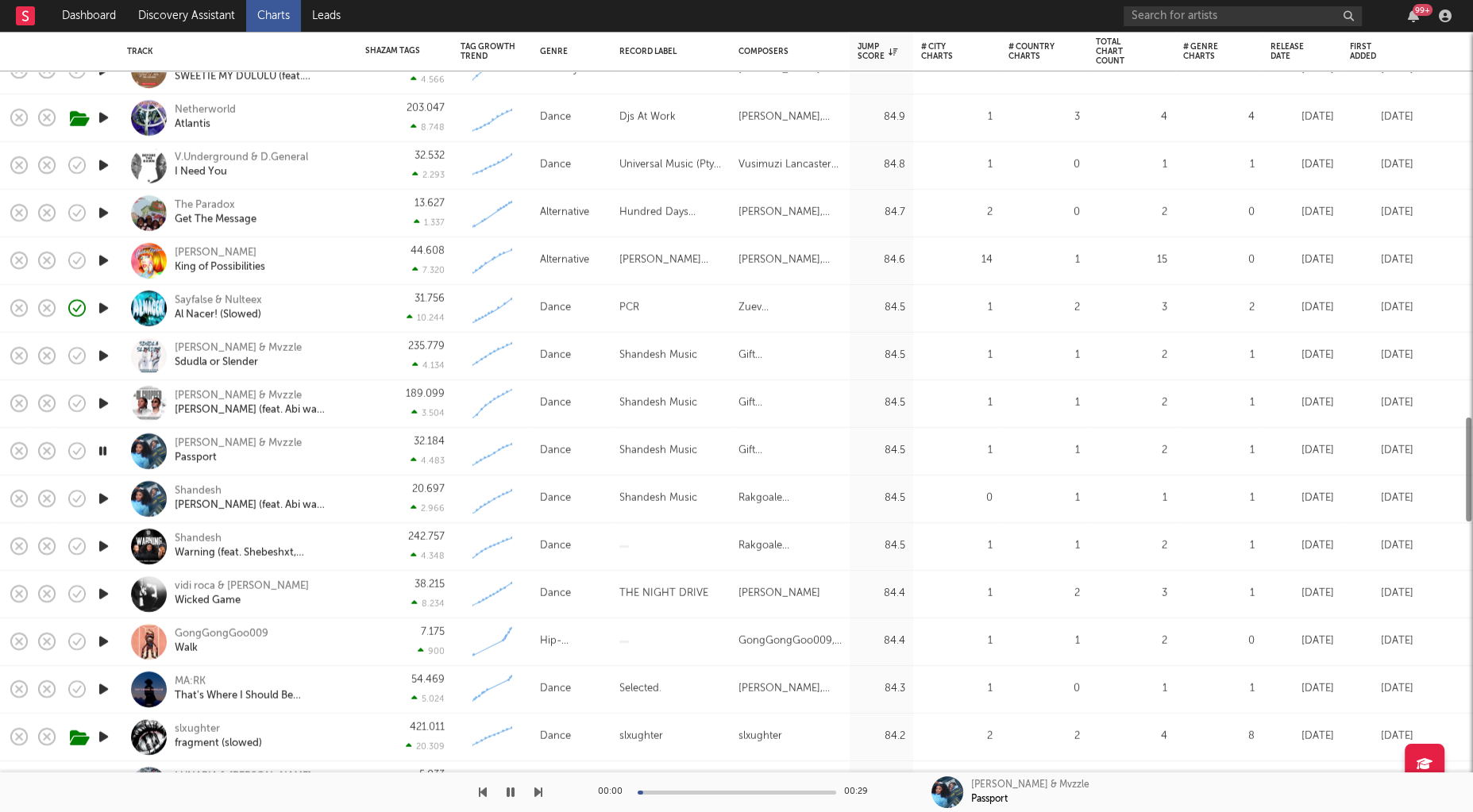
click at [108, 611] on div at bounding box center [103, 595] width 32 height 48
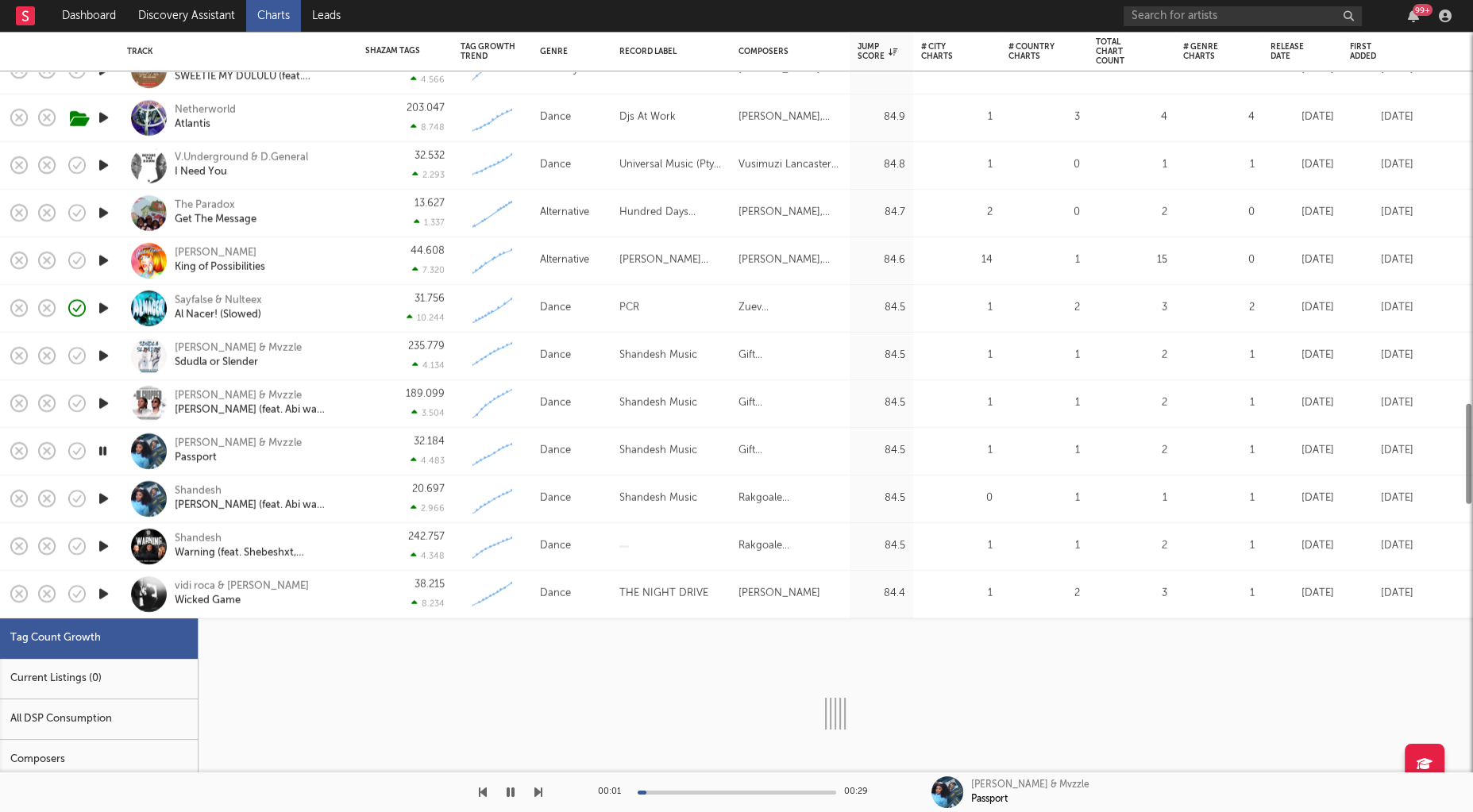
select select "1w"
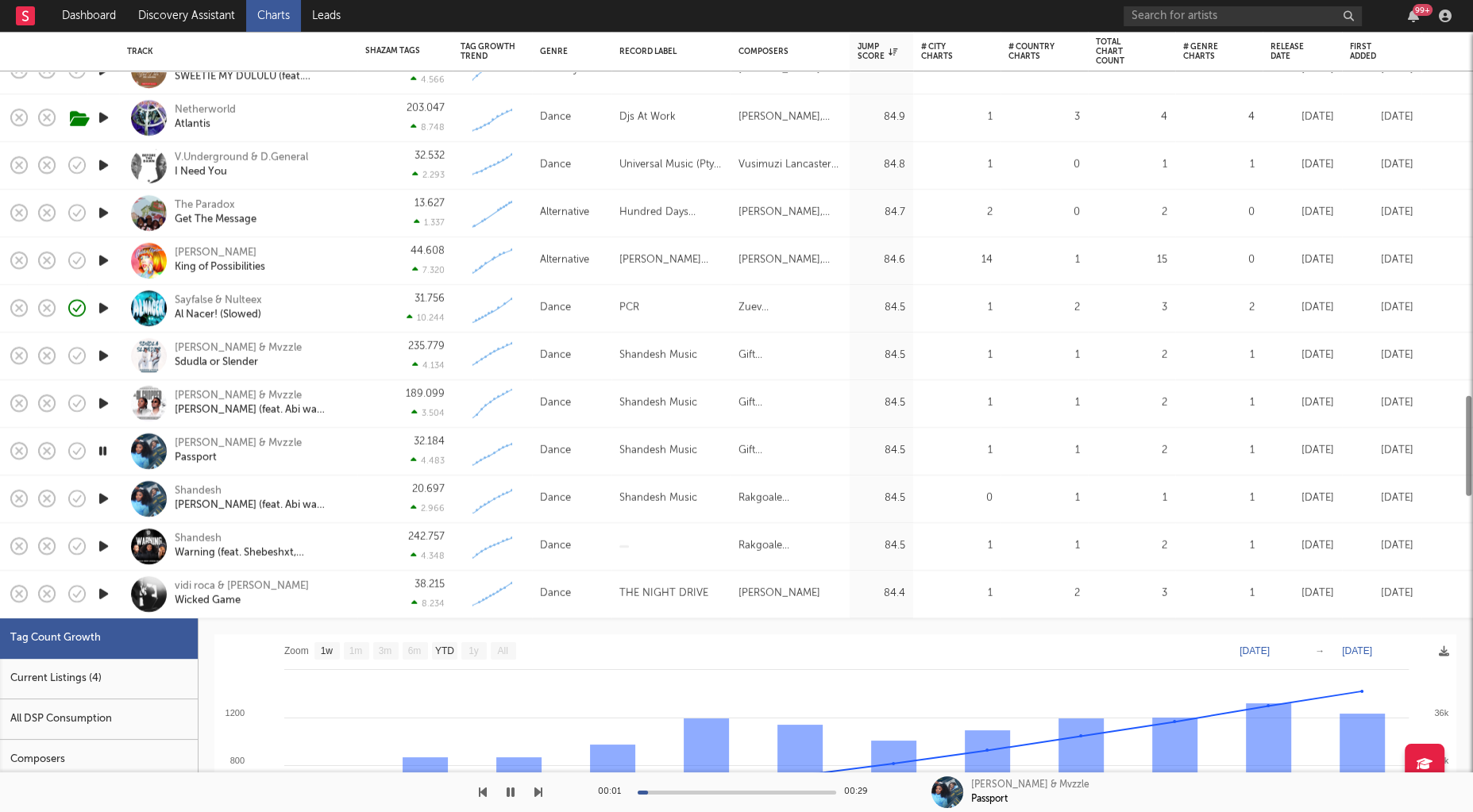
click at [107, 588] on icon "button" at bounding box center [103, 594] width 17 height 20
click at [113, 604] on div at bounding box center [103, 595] width 32 height 48
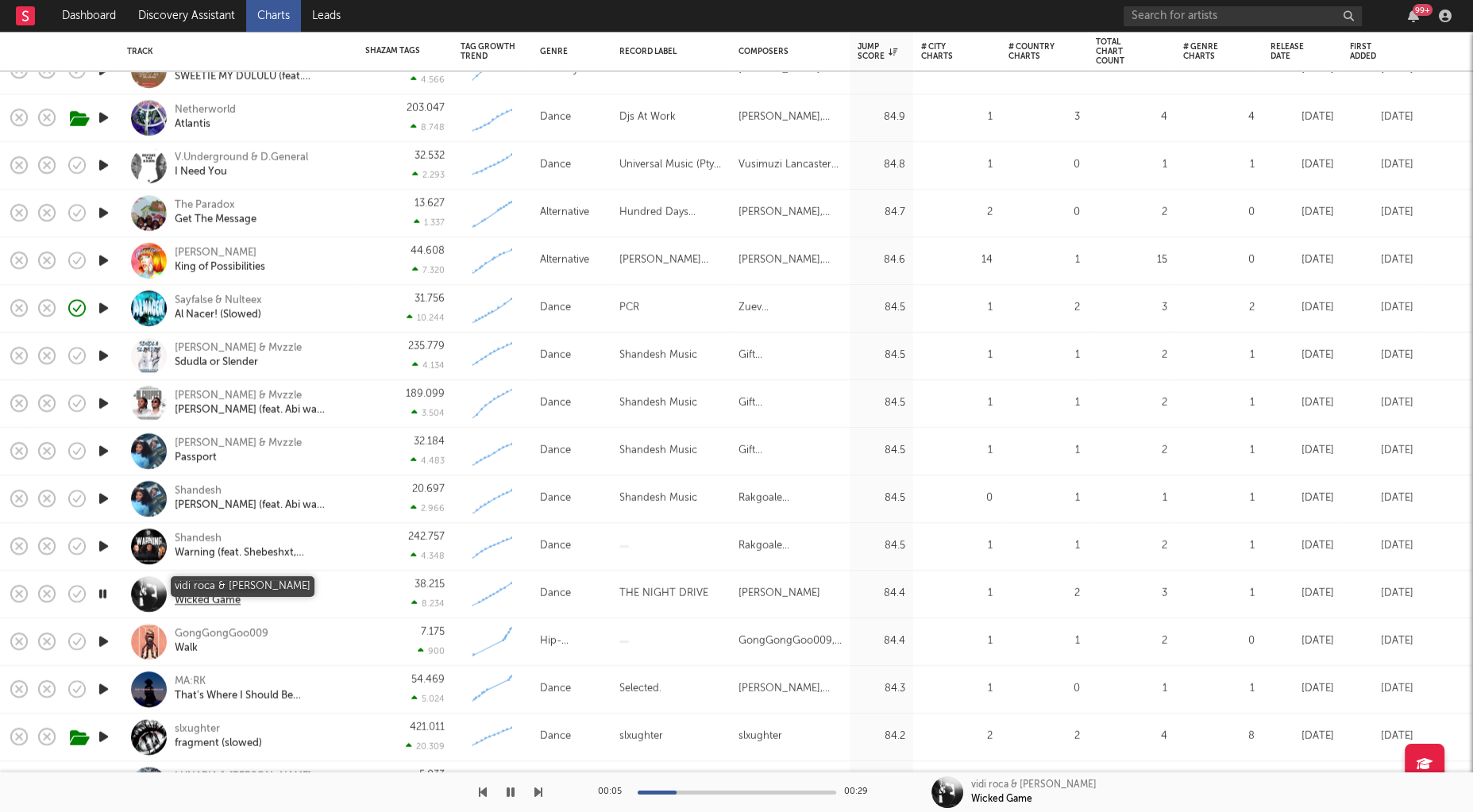
click at [272, 588] on div "vidi roca & Giorgio Gee" at bounding box center [241, 587] width 134 height 14
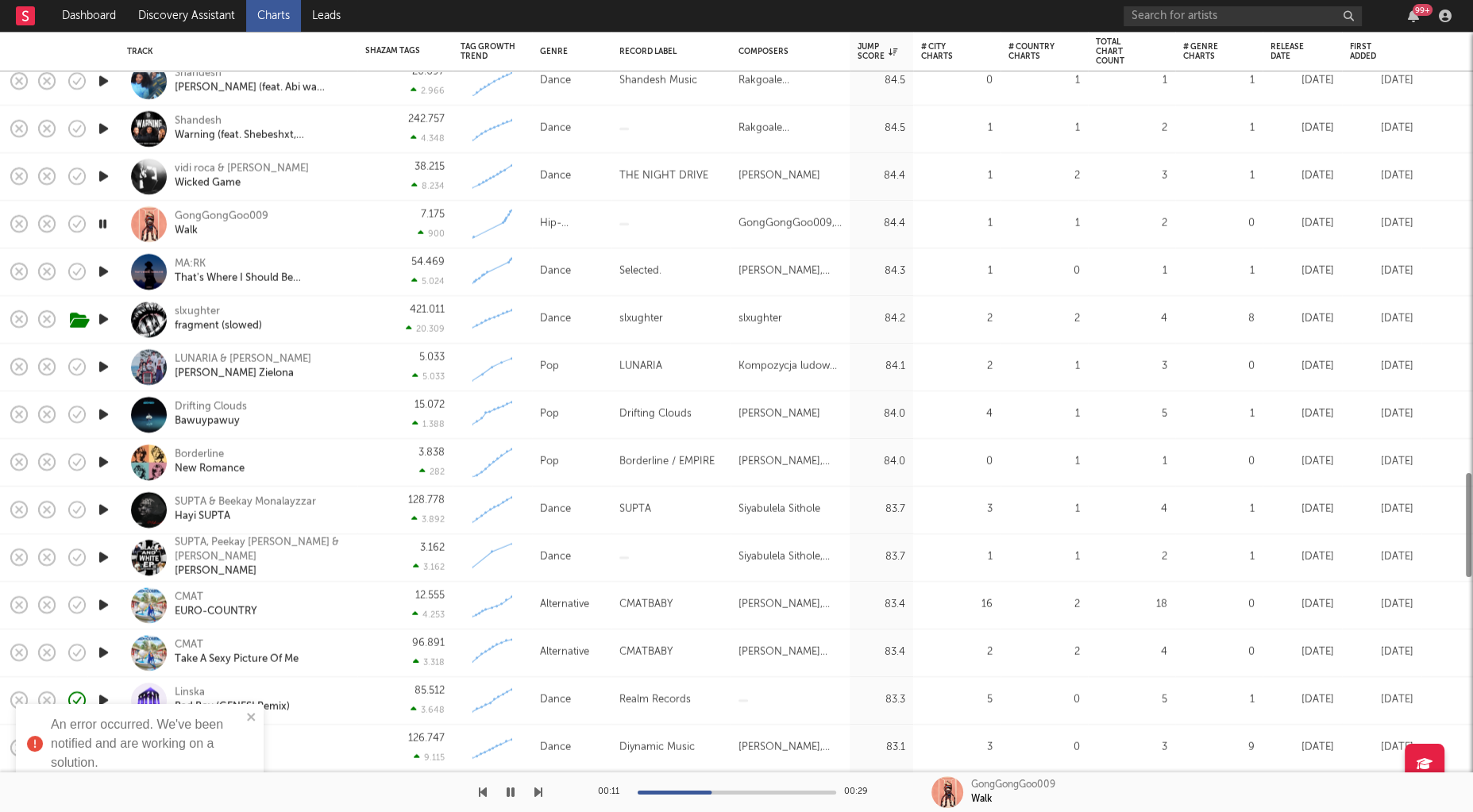
click at [102, 505] on icon "button" at bounding box center [103, 510] width 17 height 20
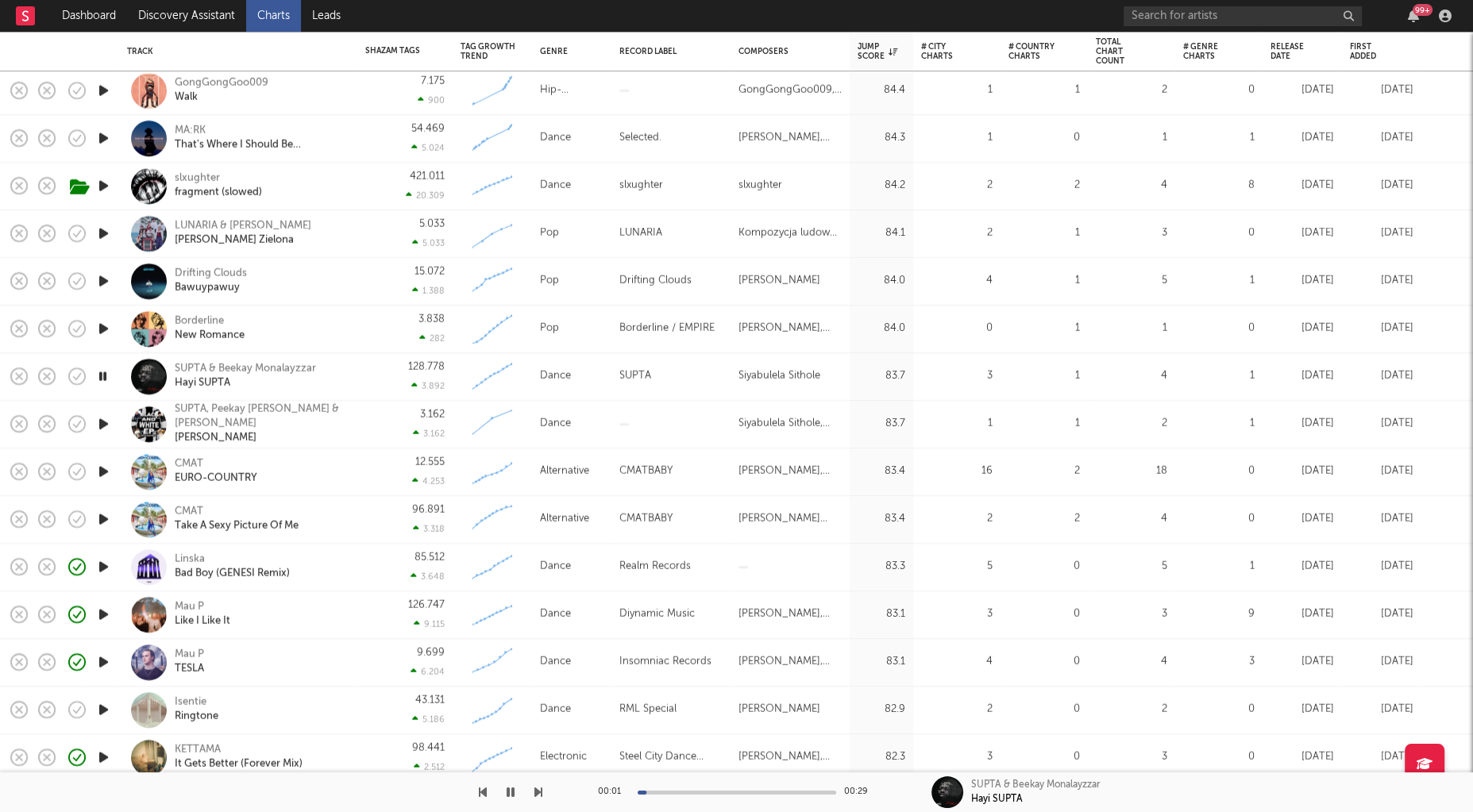
click at [116, 418] on div at bounding box center [103, 425] width 32 height 48
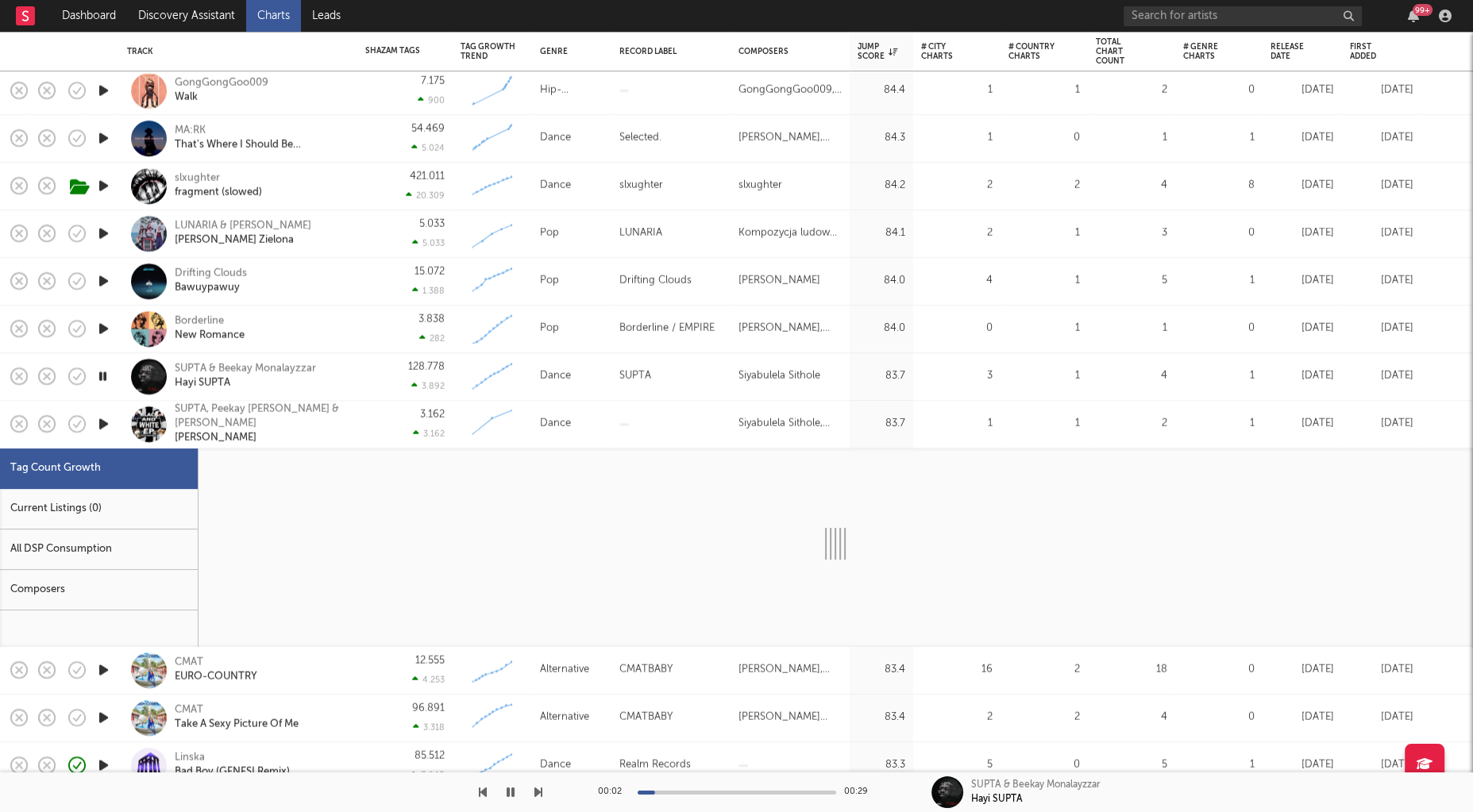
click at [116, 414] on div at bounding box center [103, 425] width 32 height 48
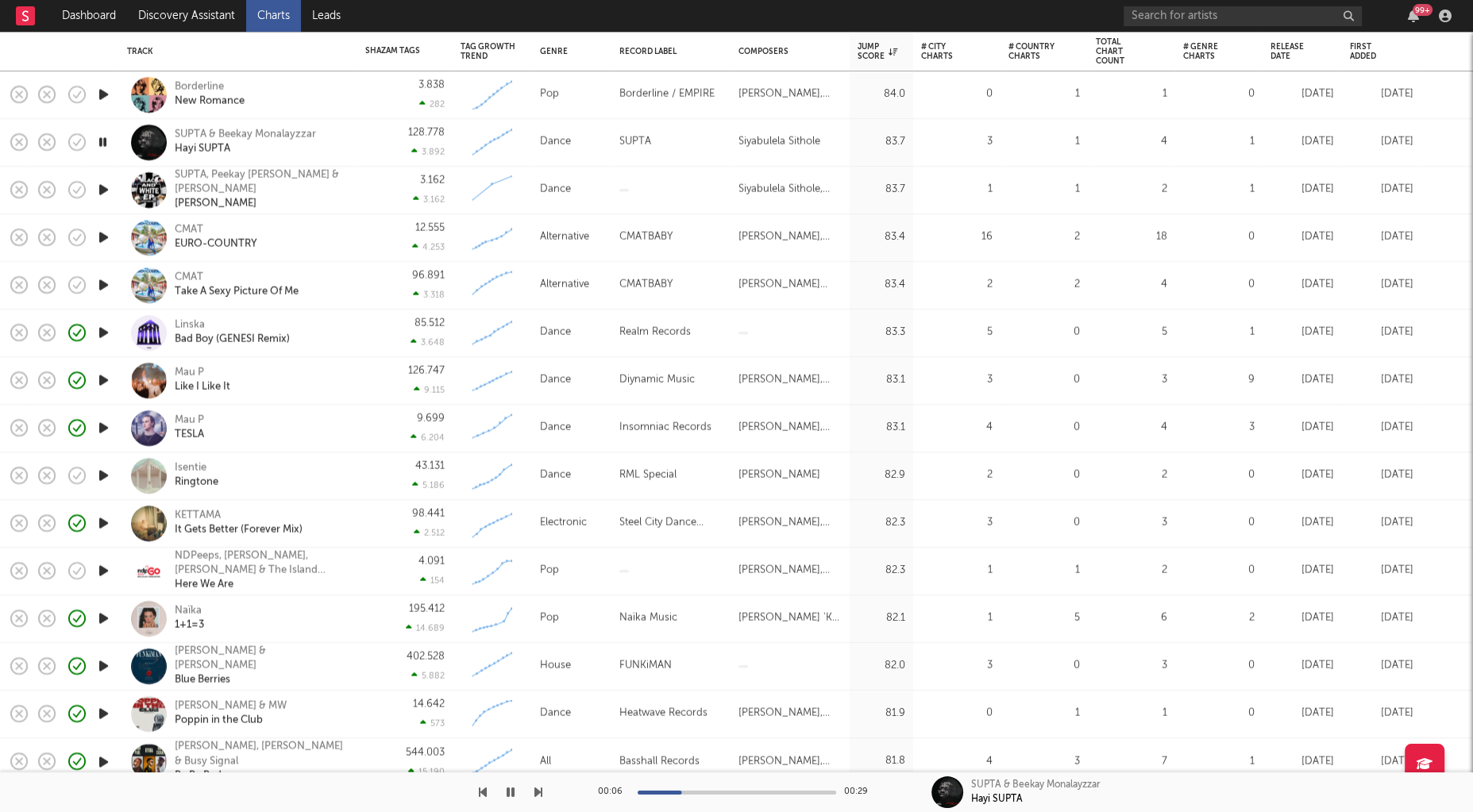
click at [101, 477] on icon "button" at bounding box center [103, 476] width 17 height 20
click at [196, 468] on div "Isentie" at bounding box center [196, 469] width 44 height 14
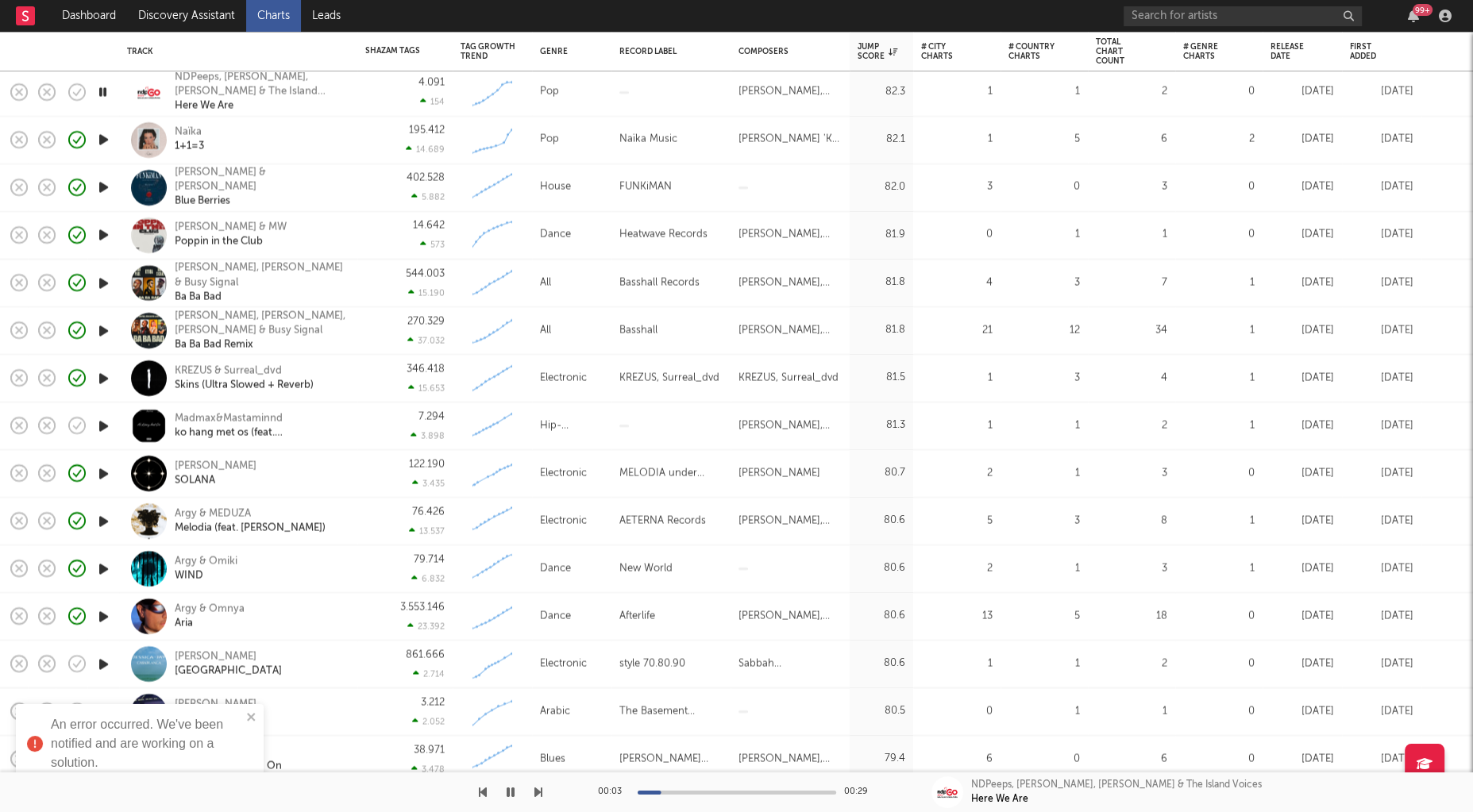
click at [104, 424] on icon "button" at bounding box center [103, 426] width 17 height 20
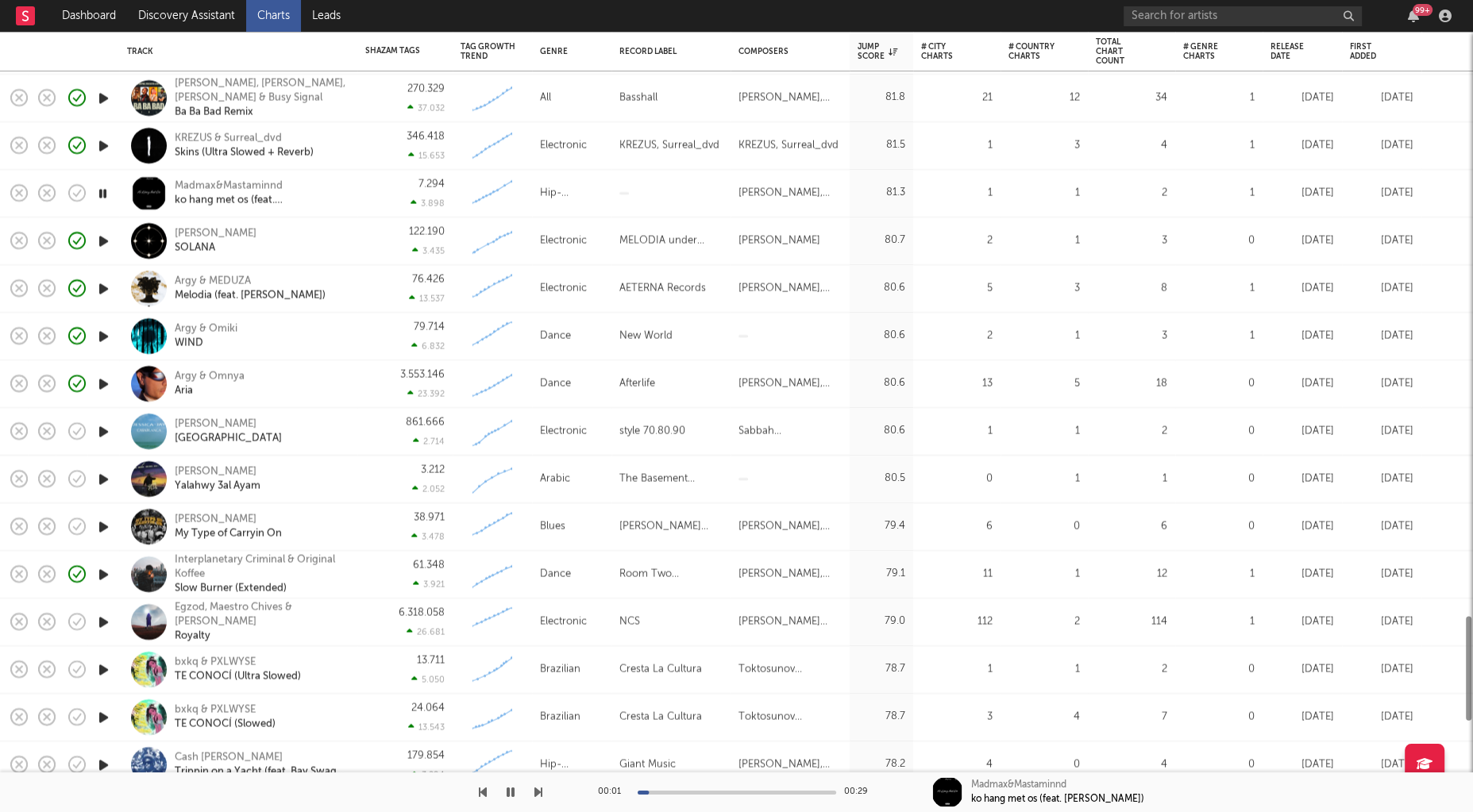
click at [105, 427] on icon "button" at bounding box center [103, 431] width 17 height 20
click at [100, 477] on icon "button" at bounding box center [103, 479] width 17 height 20
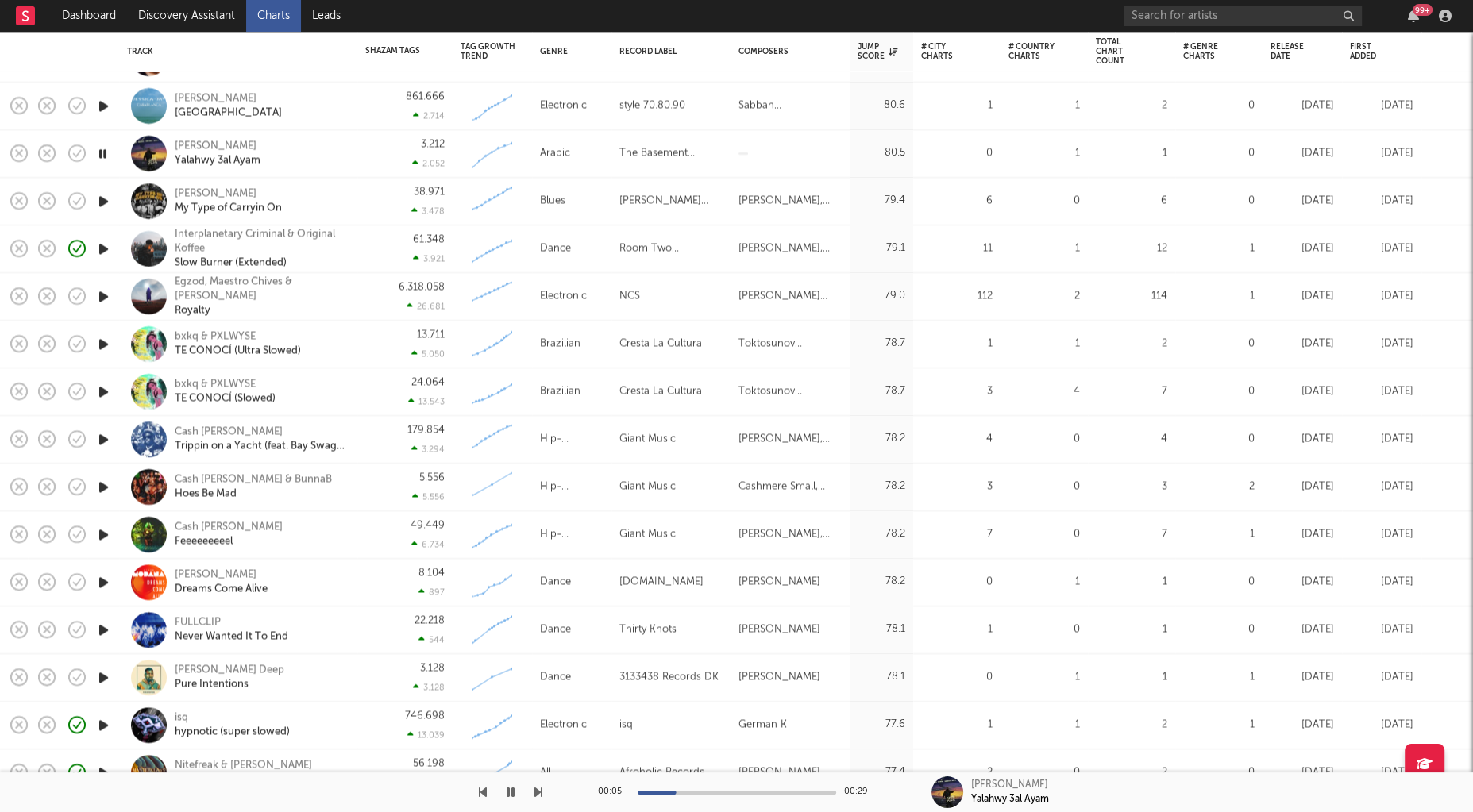
click at [108, 582] on icon "button" at bounding box center [103, 583] width 17 height 20
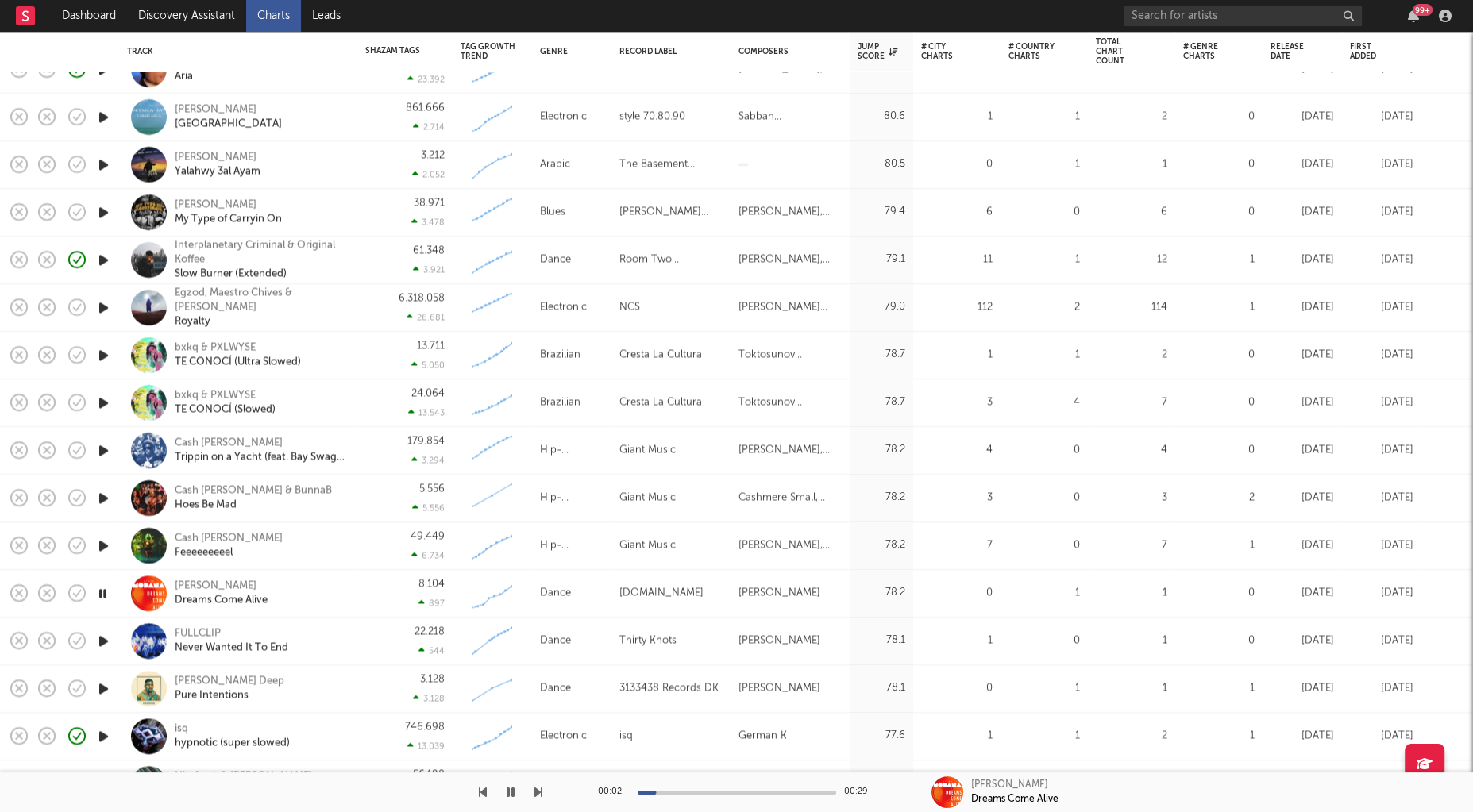
click at [107, 592] on icon "button" at bounding box center [102, 593] width 15 height 20
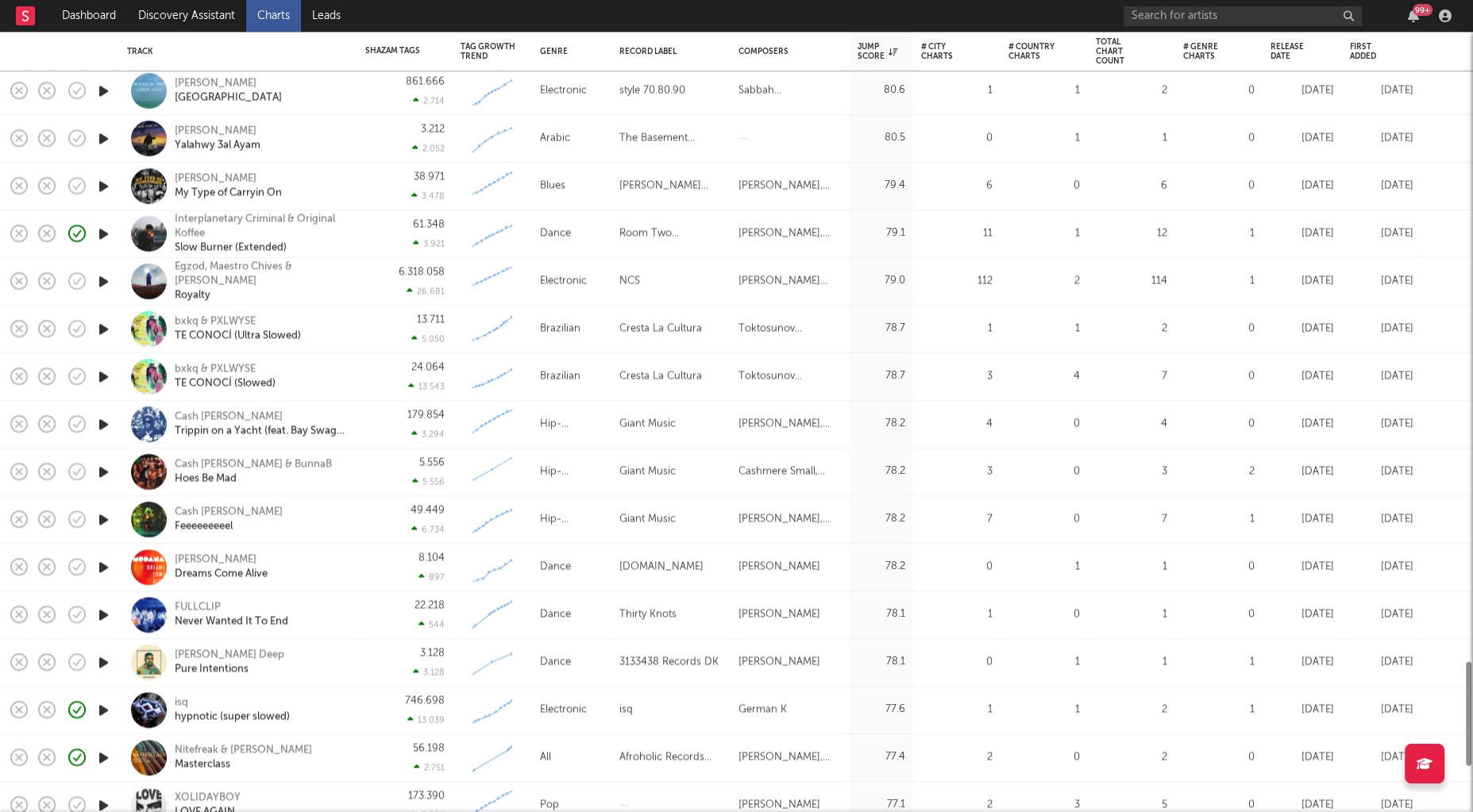
click at [106, 610] on icon "button" at bounding box center [103, 615] width 17 height 20
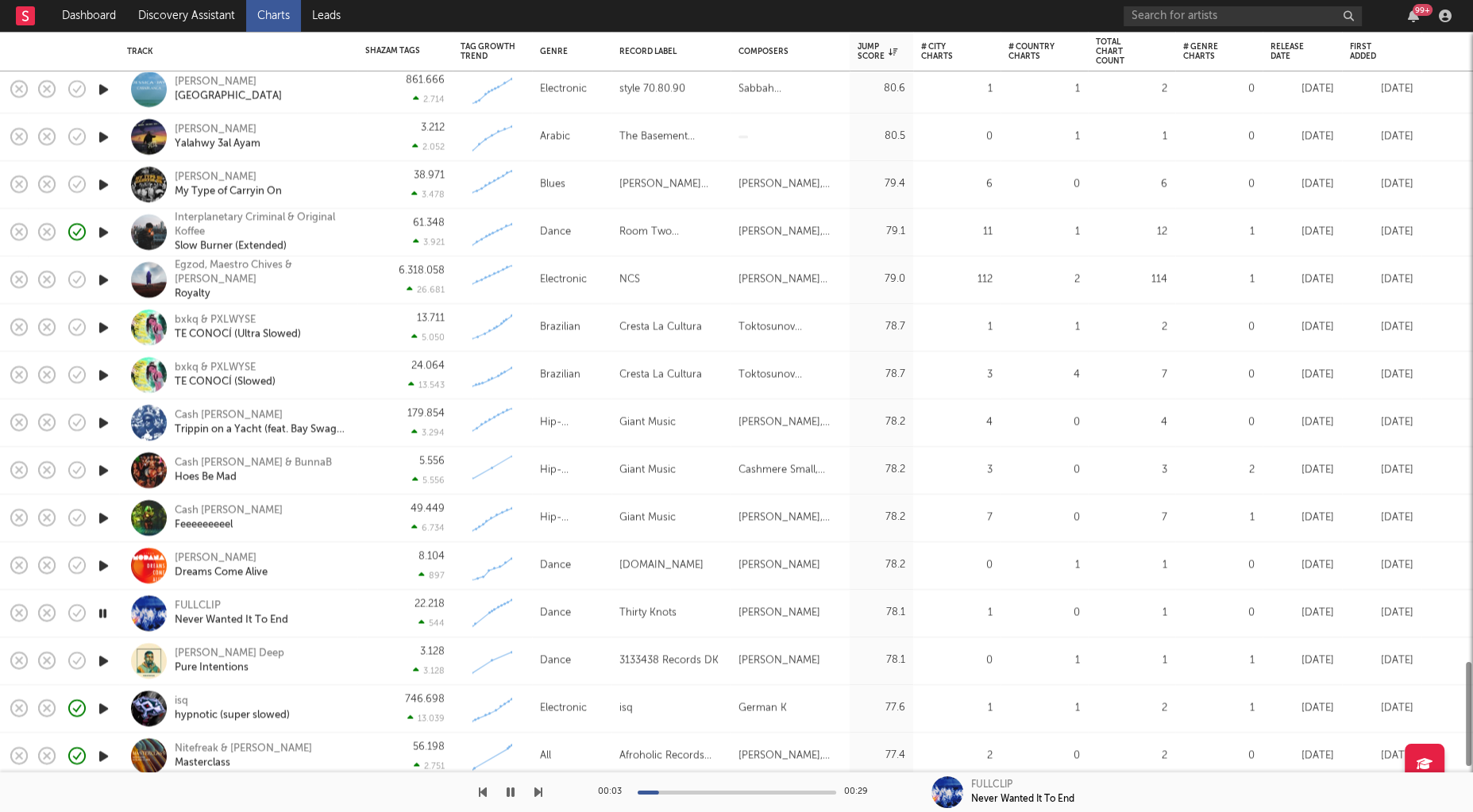
click at [106, 610] on icon "button" at bounding box center [102, 613] width 15 height 20
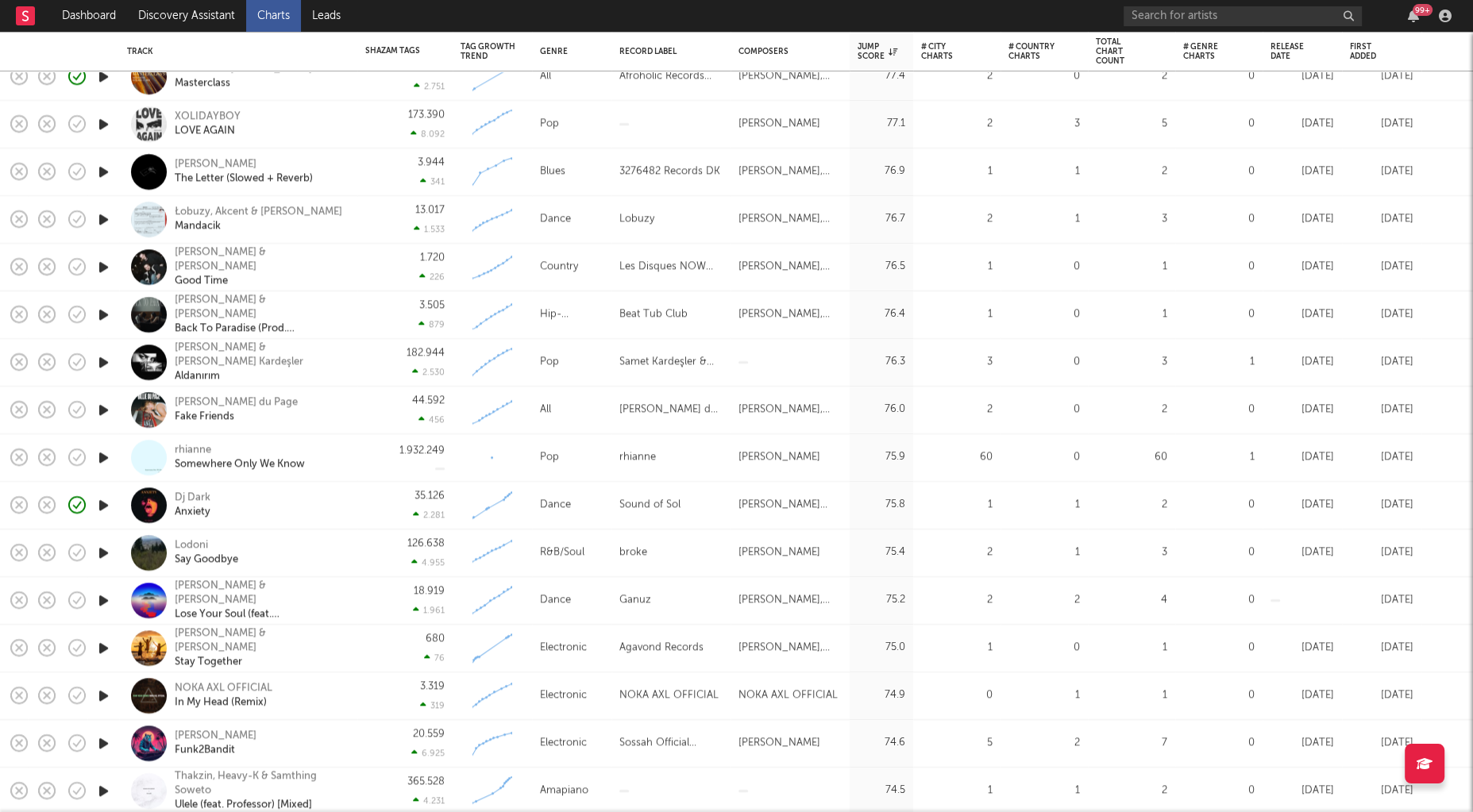
click at [101, 557] on icon "button" at bounding box center [103, 553] width 17 height 20
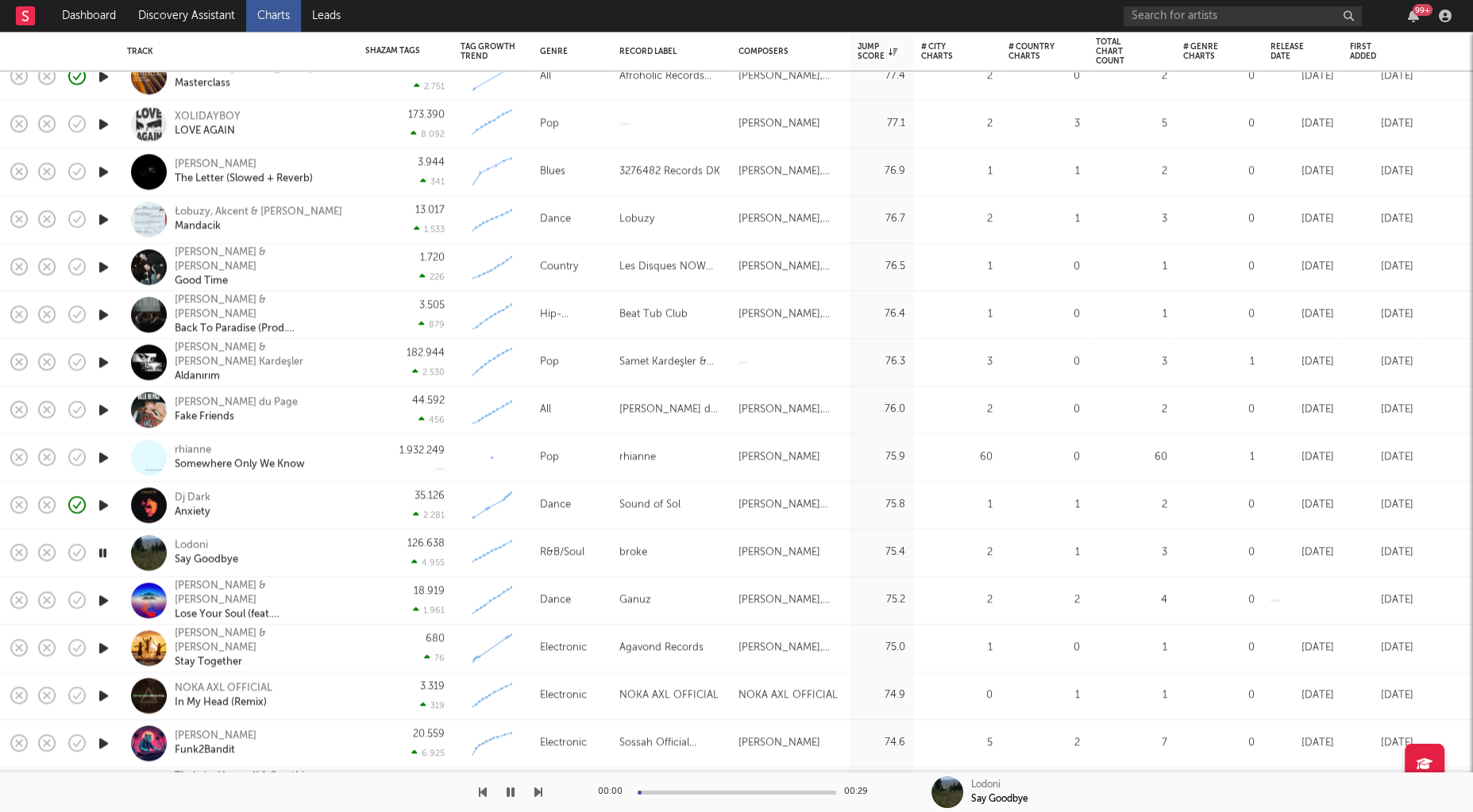
click at [98, 599] on icon "button" at bounding box center [103, 600] width 17 height 20
click at [397, 596] on div "18.919 1.961" at bounding box center [405, 600] width 79 height 47
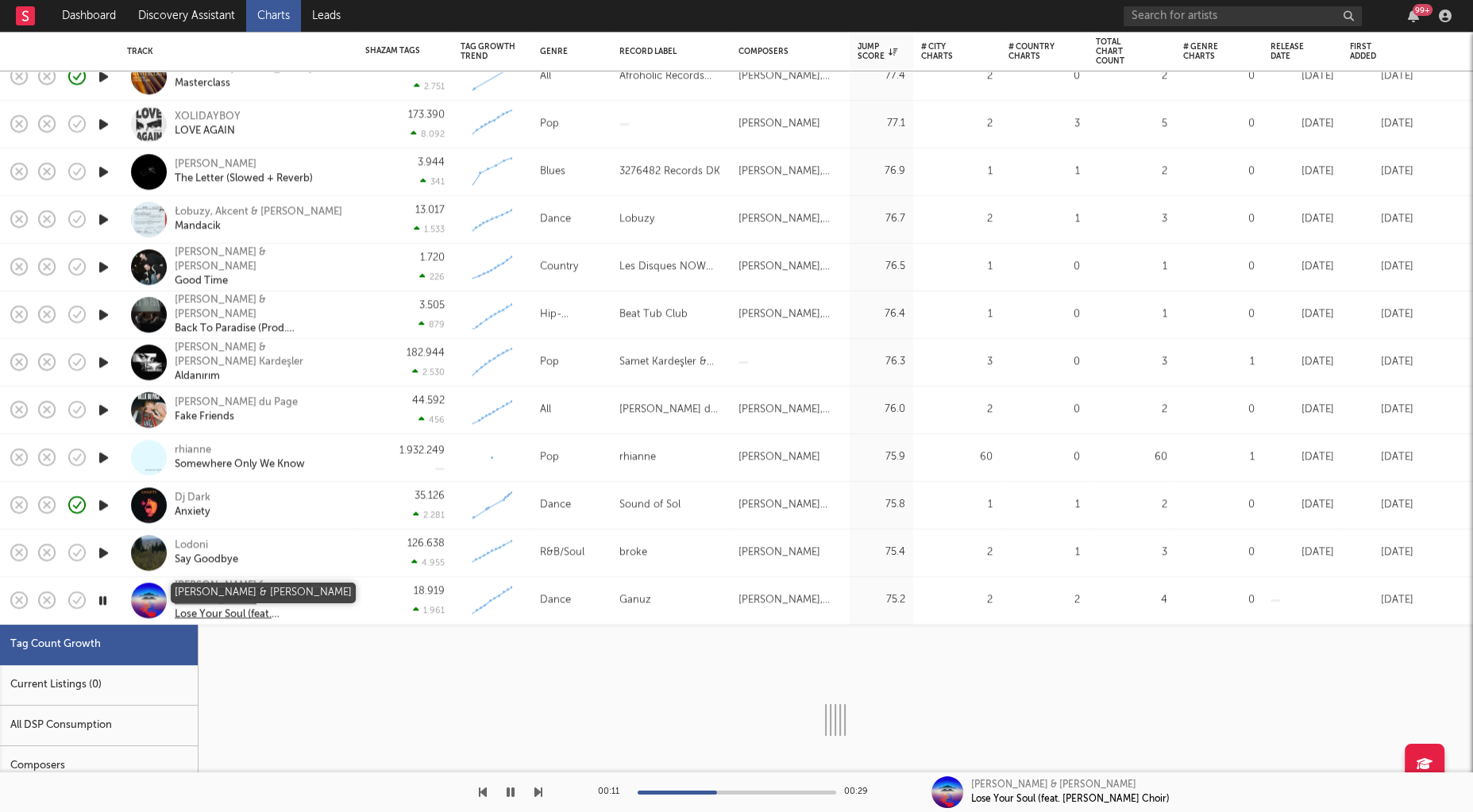
drag, startPoint x: 248, startPoint y: 591, endPoint x: 261, endPoint y: 598, distance: 14.8
click at [248, 591] on div "Omri Smadar & Jenia Tarsol" at bounding box center [260, 593] width 171 height 28
select select "1w"
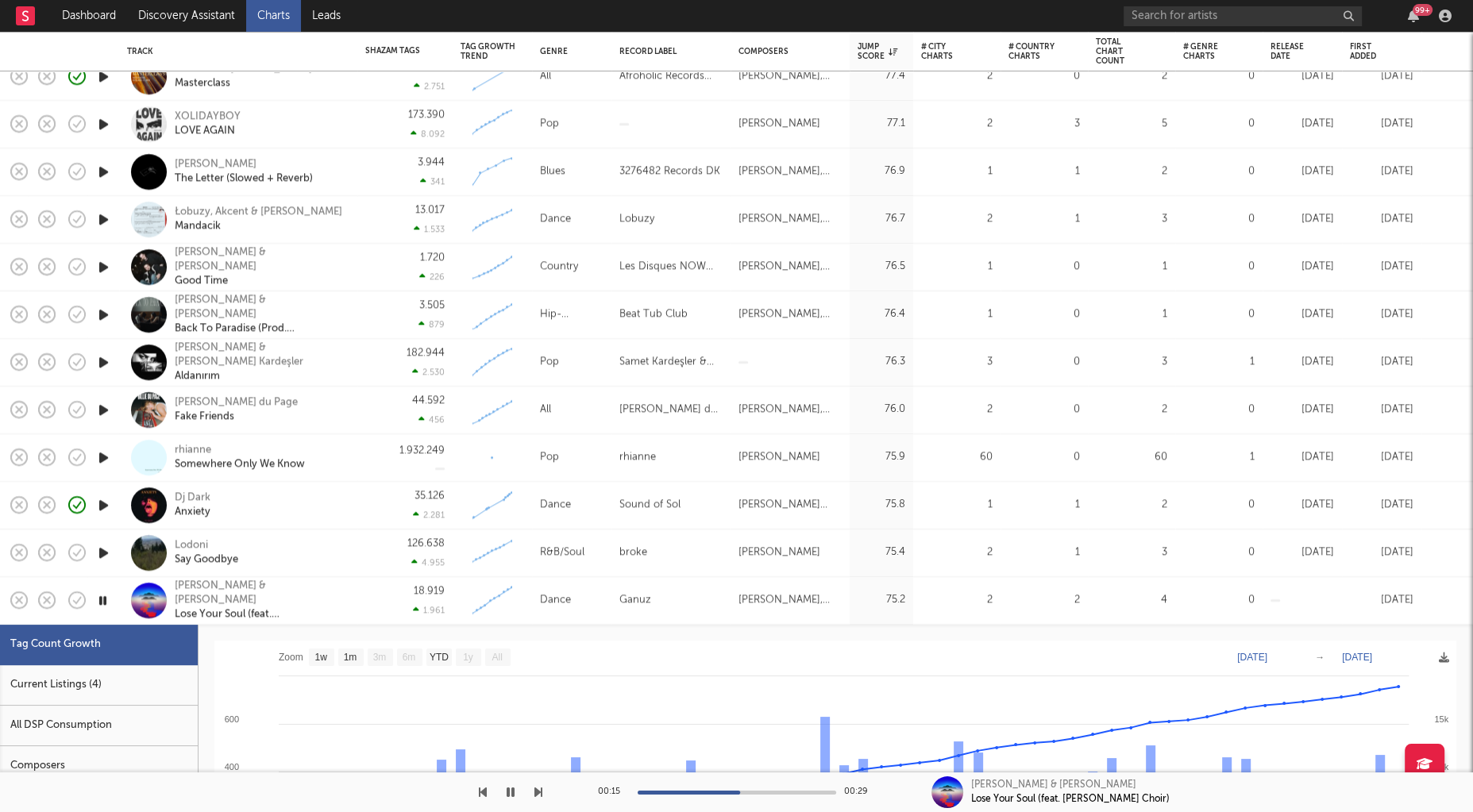
click at [509, 794] on icon "button" at bounding box center [510, 792] width 8 height 12
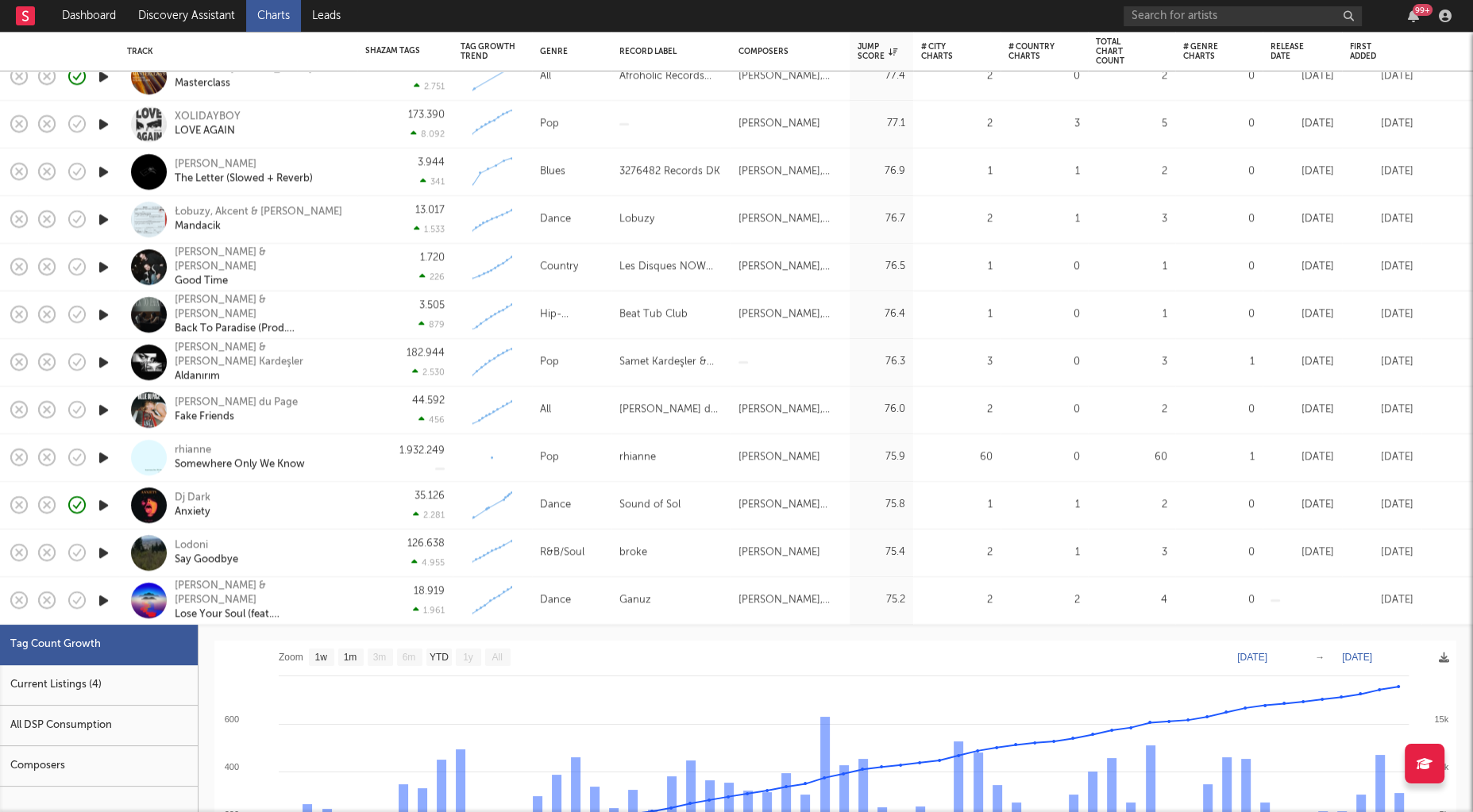
click at [375, 605] on div "18.919 1.961" at bounding box center [405, 600] width 79 height 47
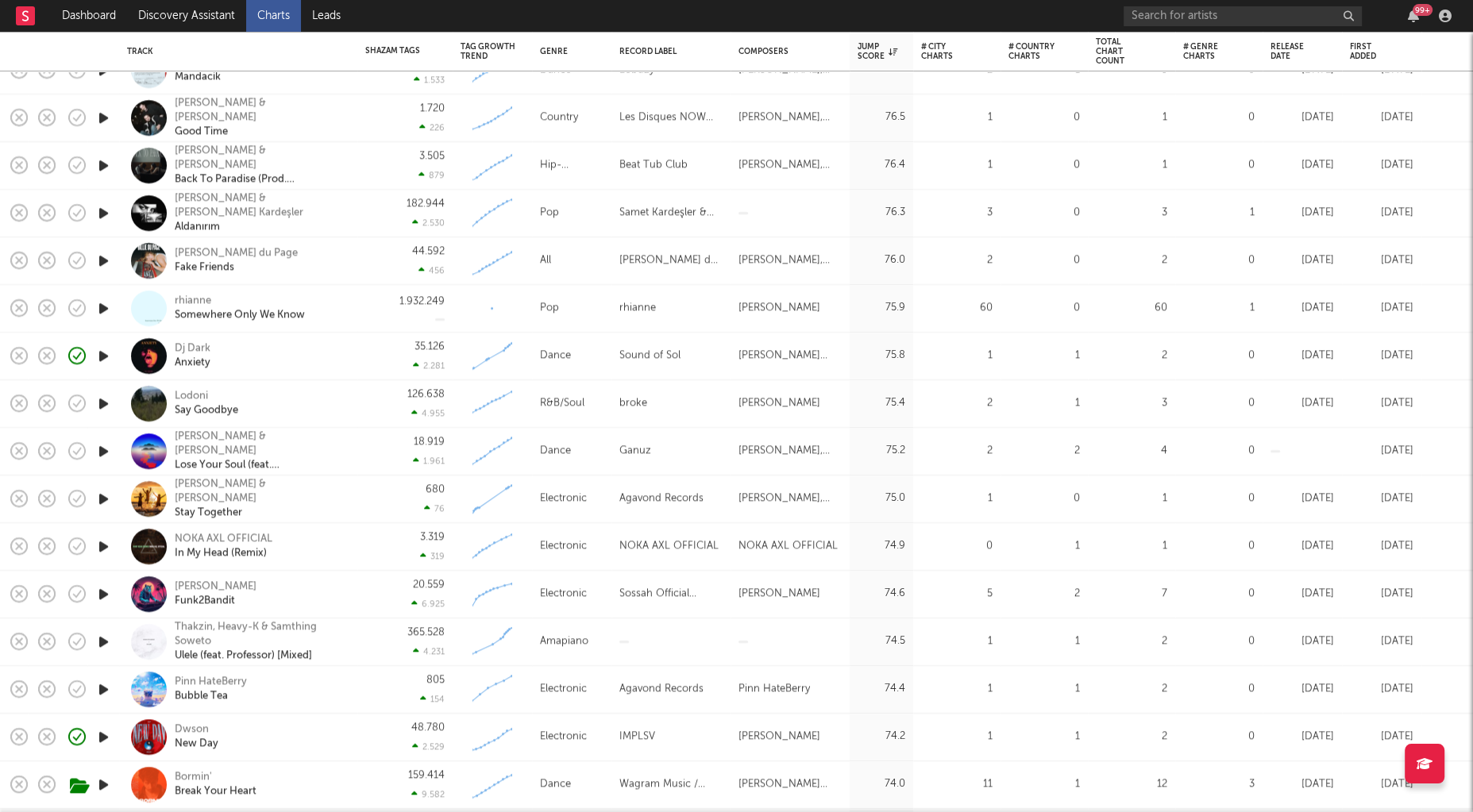
click at [101, 505] on icon "button" at bounding box center [103, 499] width 17 height 20
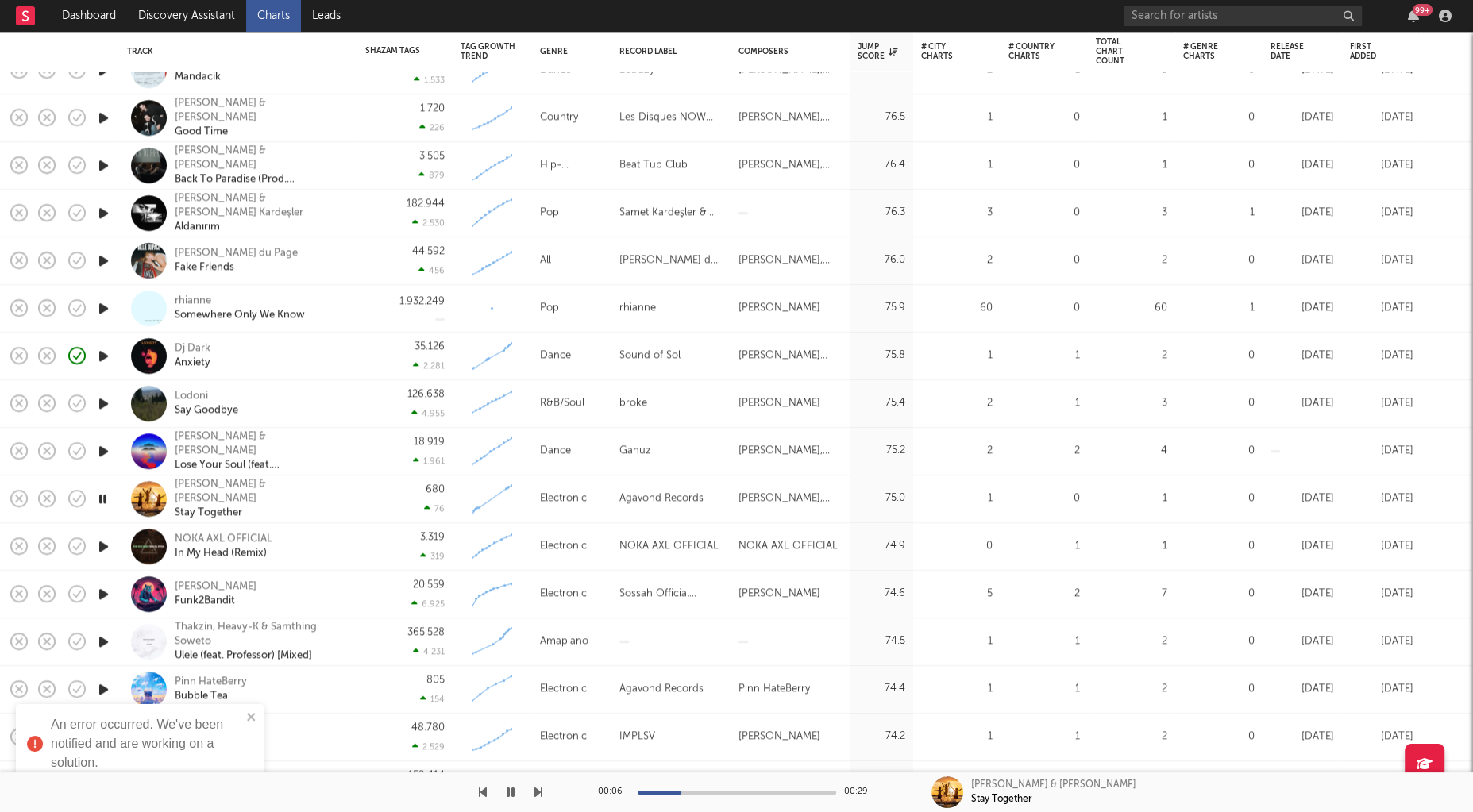
click at [101, 544] on icon "button" at bounding box center [103, 546] width 17 height 20
click at [272, 492] on div "Cullen HateBerry & Kirby HateBerry" at bounding box center [260, 491] width 171 height 28
click at [101, 547] on icon "button" at bounding box center [102, 546] width 15 height 20
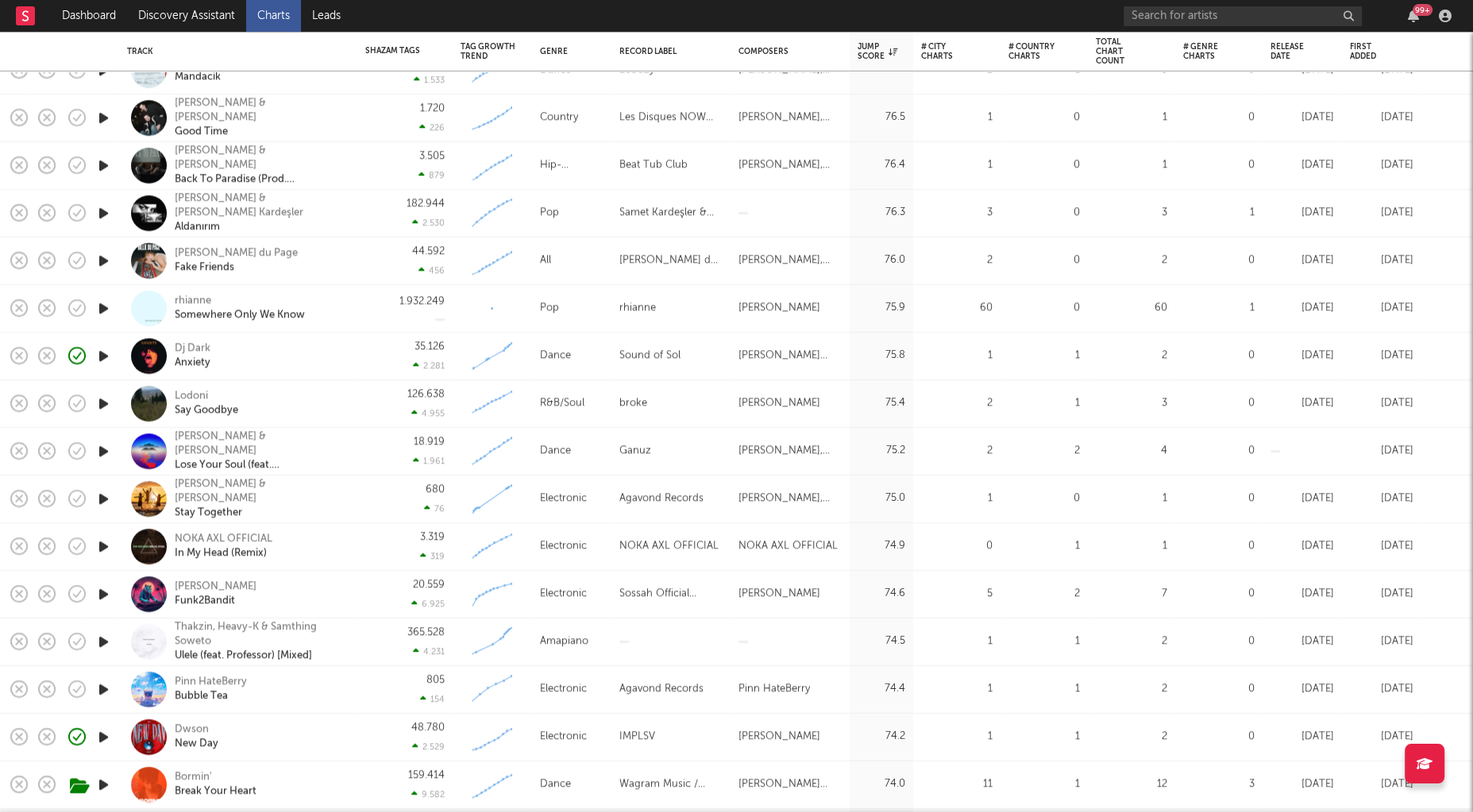
click at [251, 532] on div "NOKA AXL OFFICIAL In My Head (Remix)" at bounding box center [238, 546] width 222 height 47
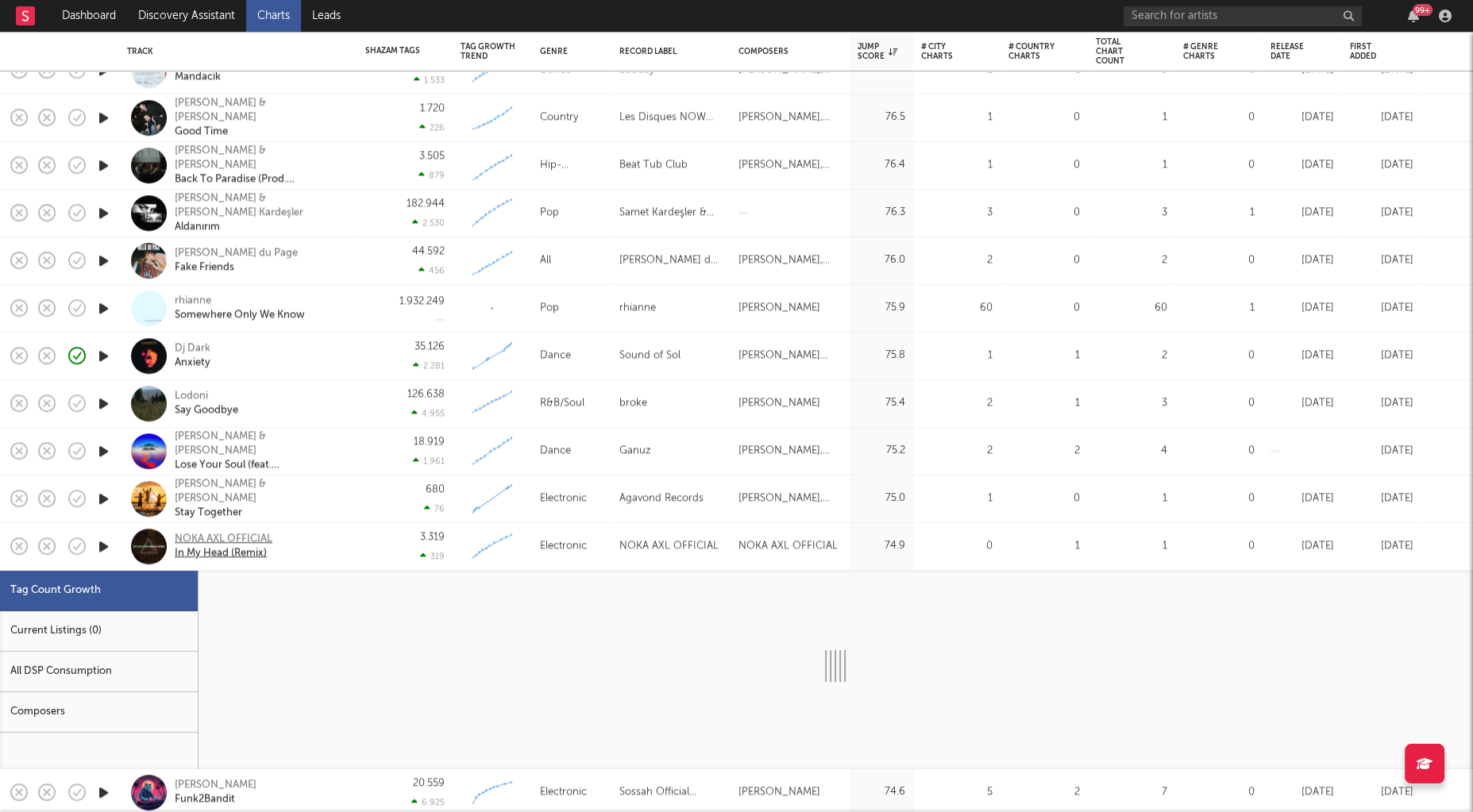
select select "1w"
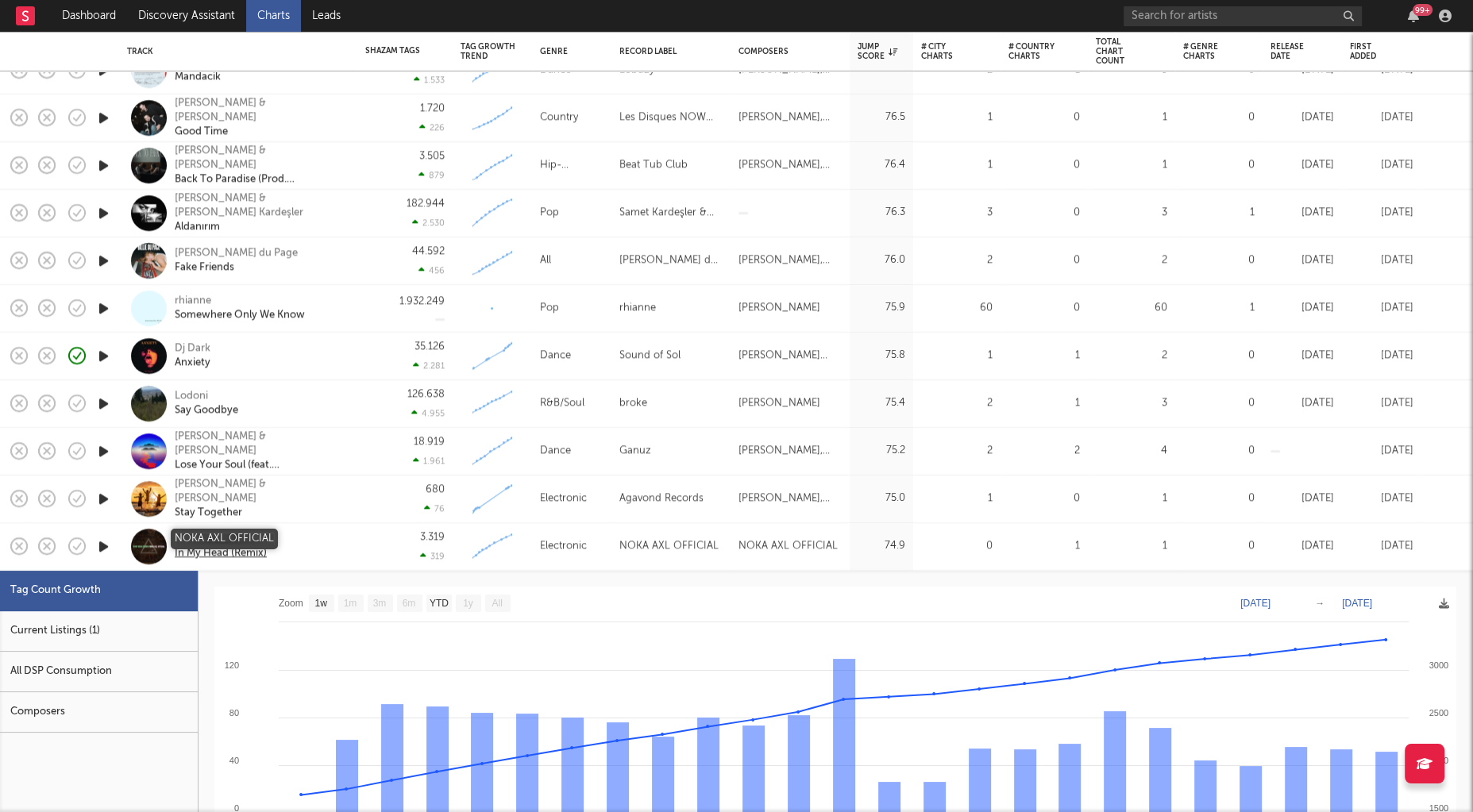
click at [249, 535] on div "NOKA AXL OFFICIAL" at bounding box center [223, 539] width 98 height 14
click at [354, 554] on div "NOKA AXL OFFICIAL In My Head (Remix)" at bounding box center [238, 547] width 238 height 48
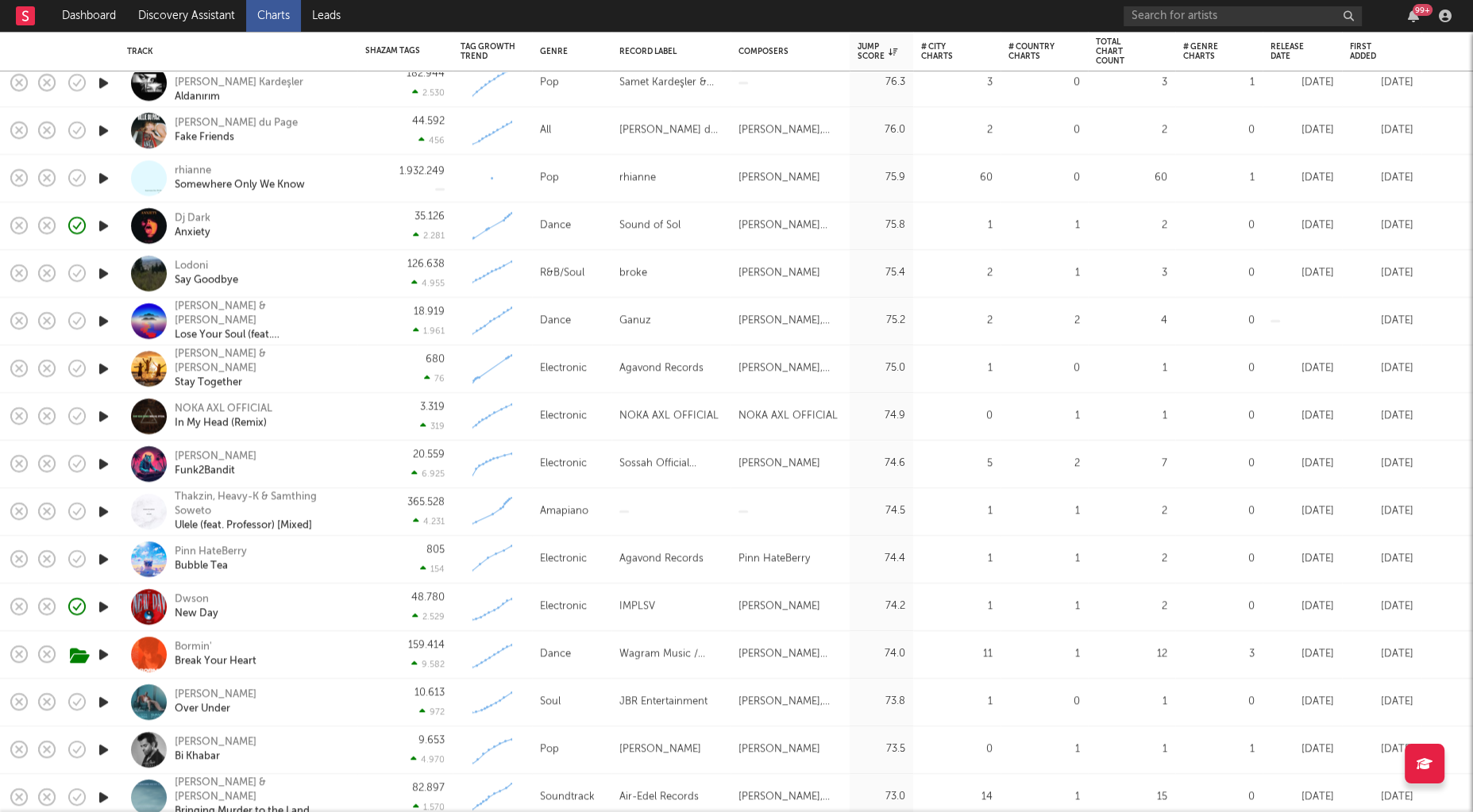
click at [110, 465] on icon "button" at bounding box center [103, 464] width 17 height 20
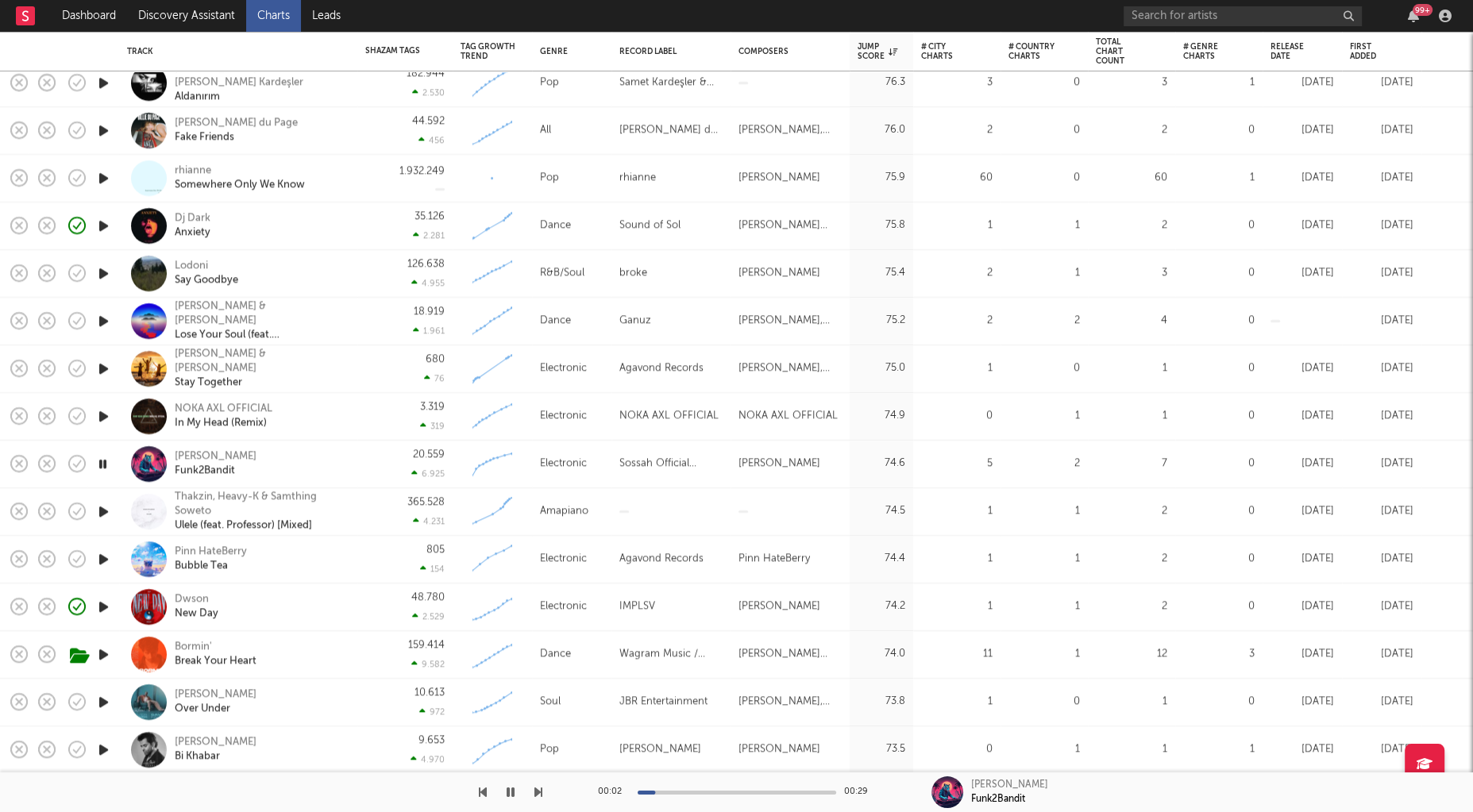
click at [99, 466] on icon "button" at bounding box center [102, 464] width 15 height 20
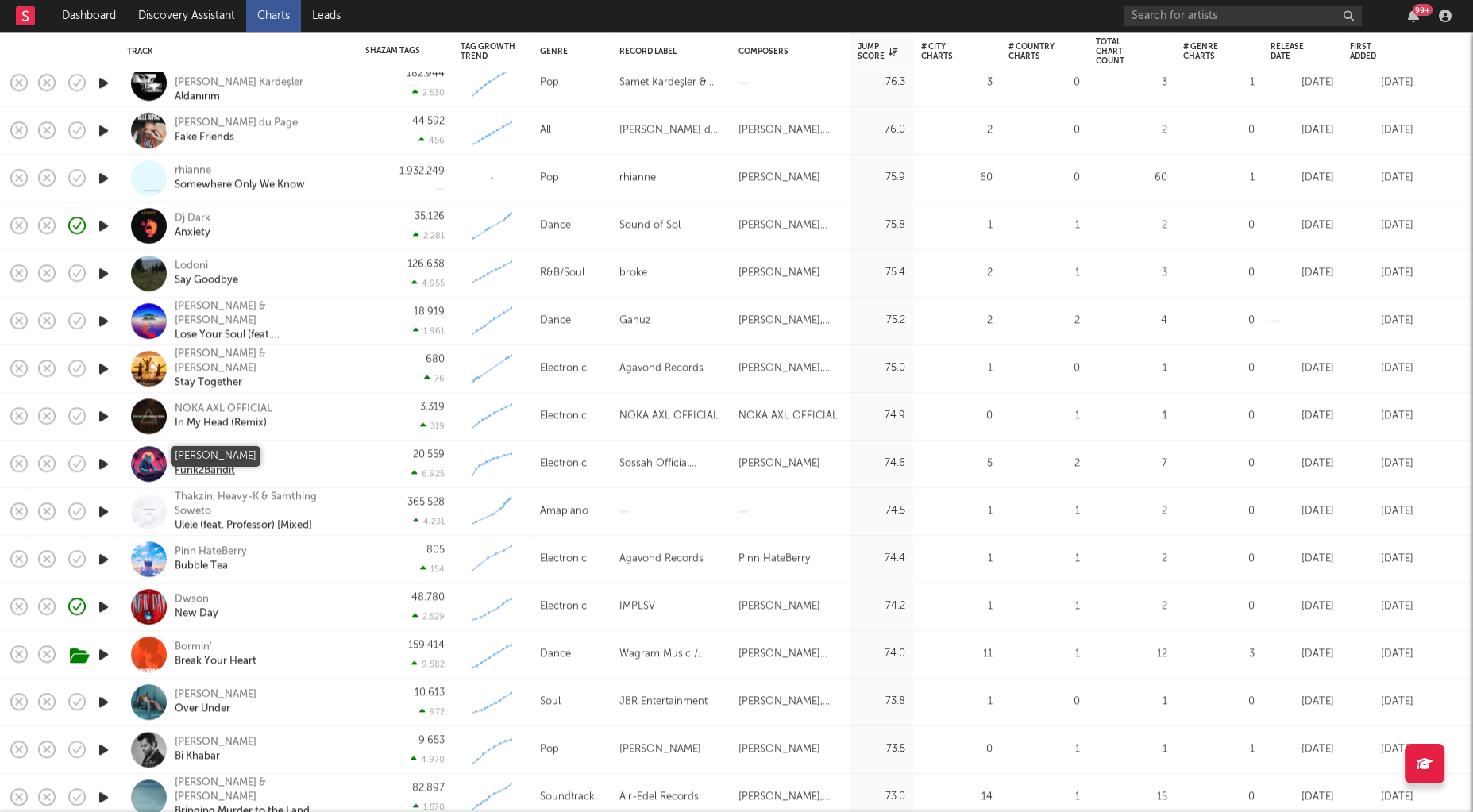
click at [207, 454] on div "[PERSON_NAME]" at bounding box center [215, 456] width 82 height 14
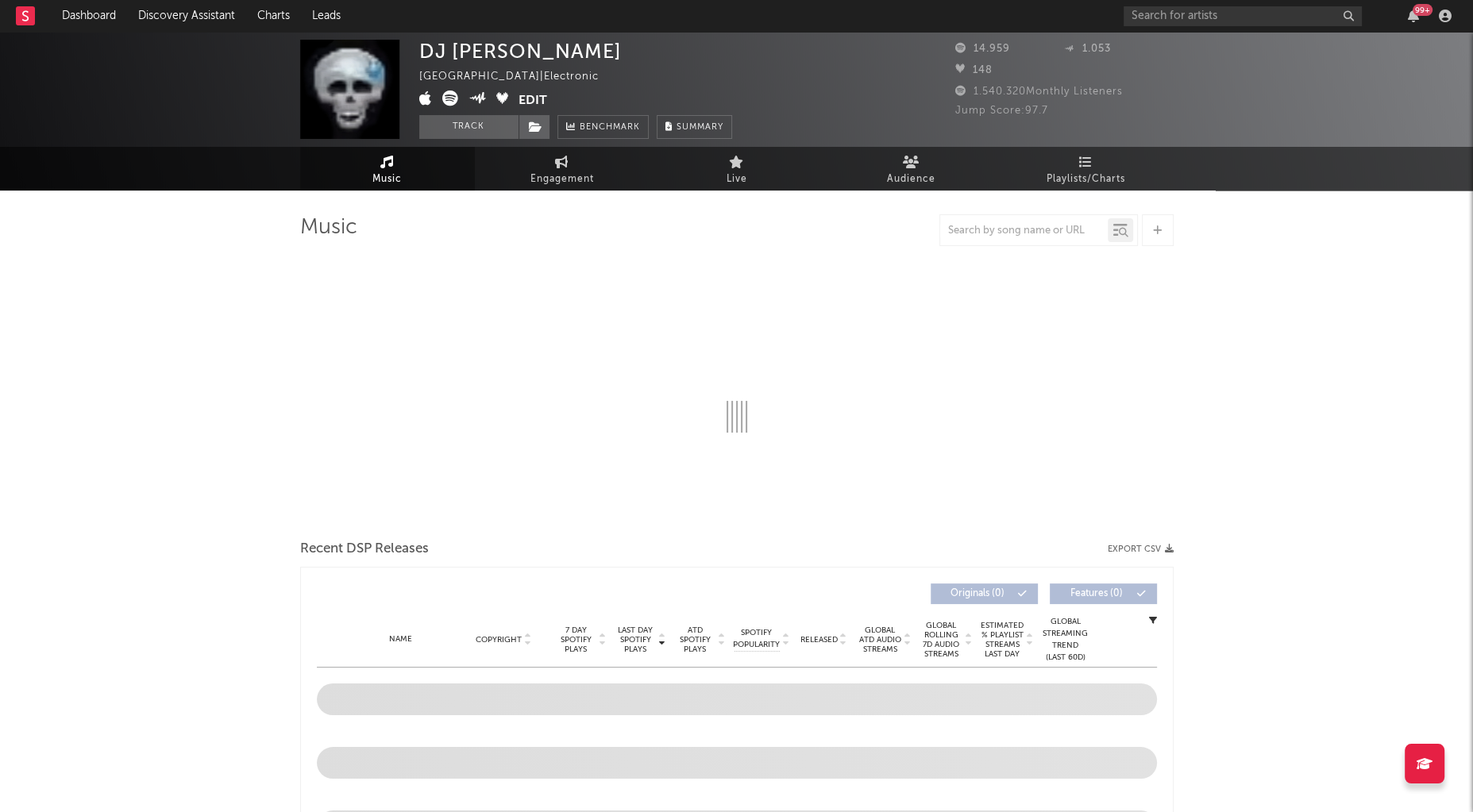
select select "6m"
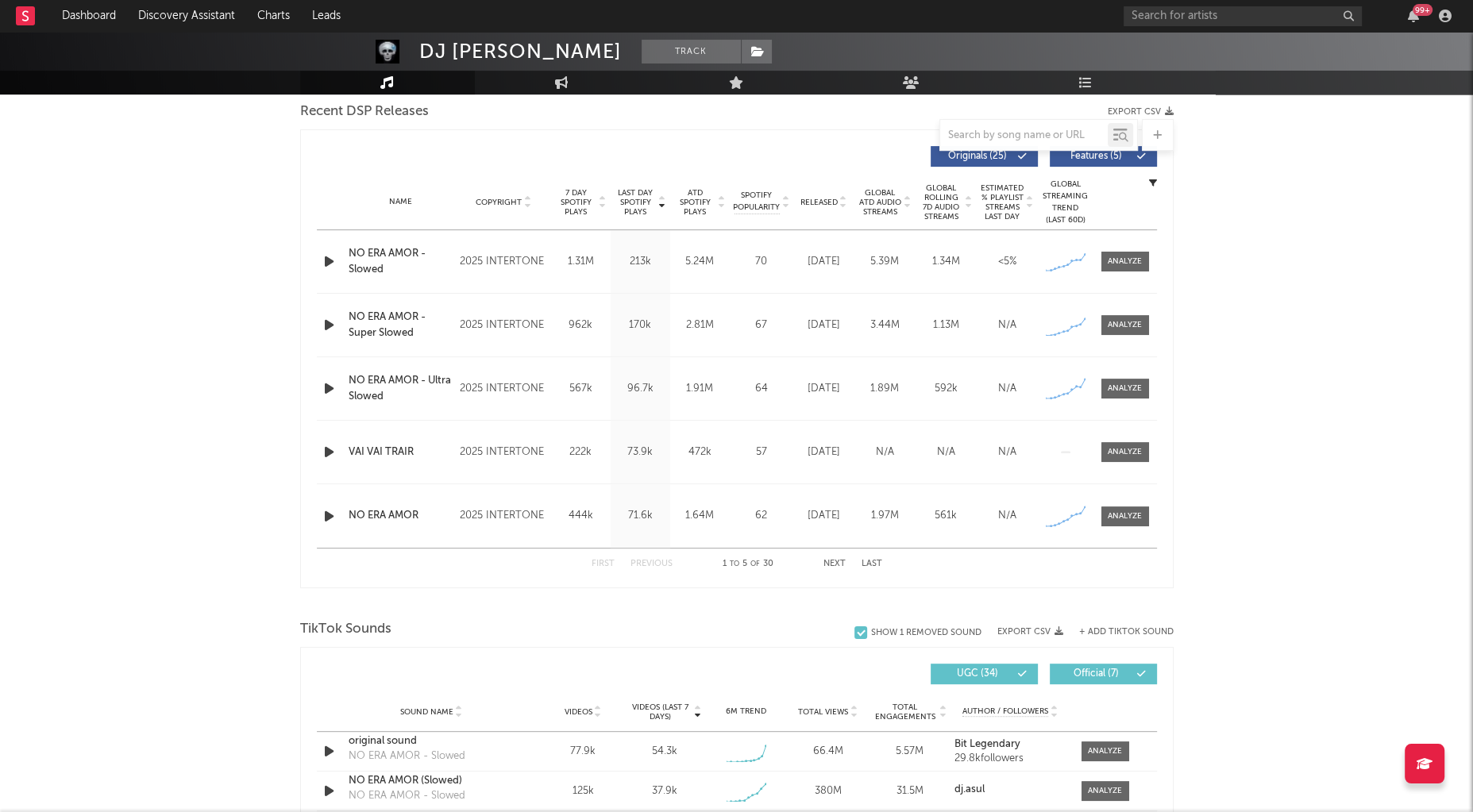
scroll to position [543, 0]
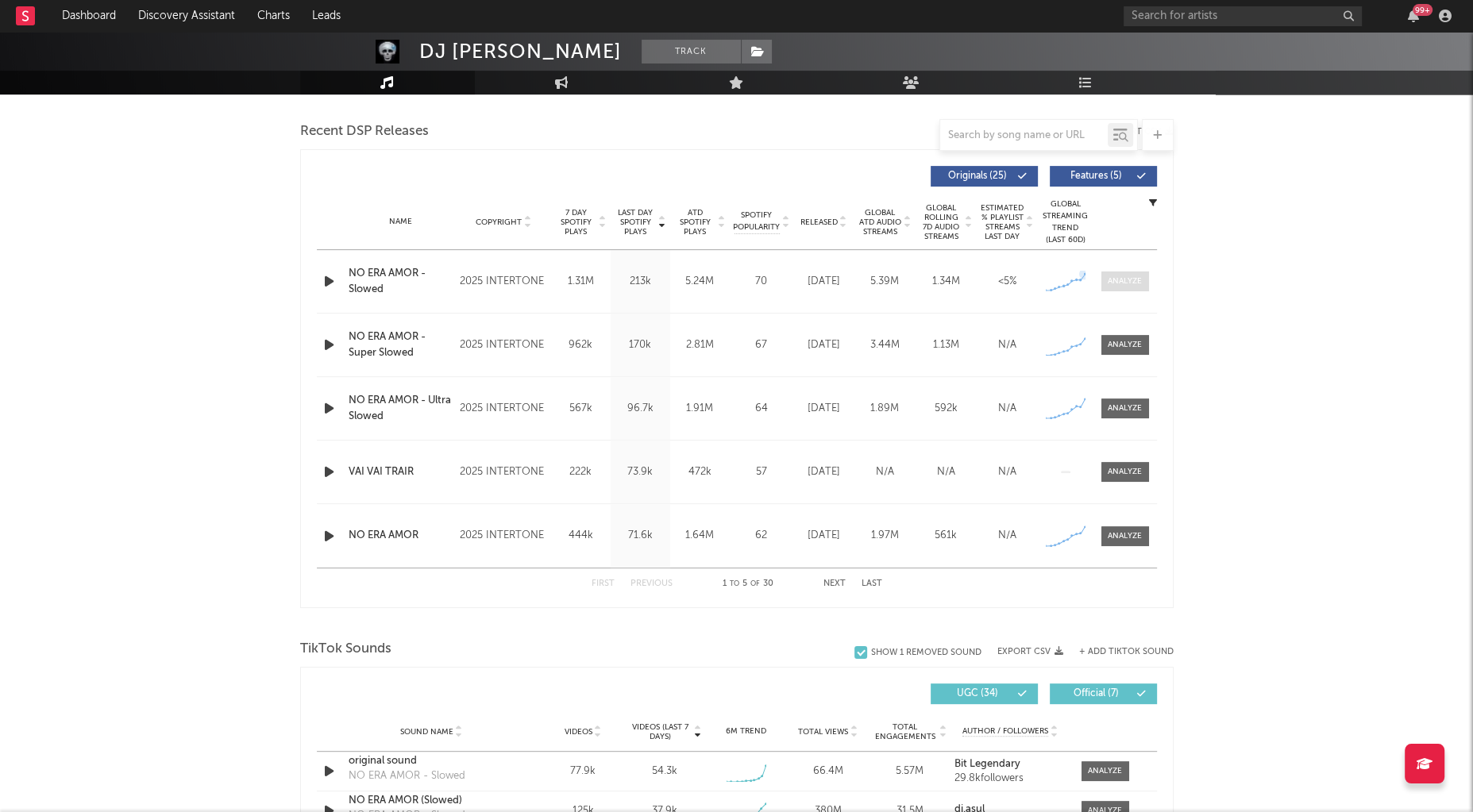
click at [1127, 276] on div at bounding box center [1124, 281] width 34 height 12
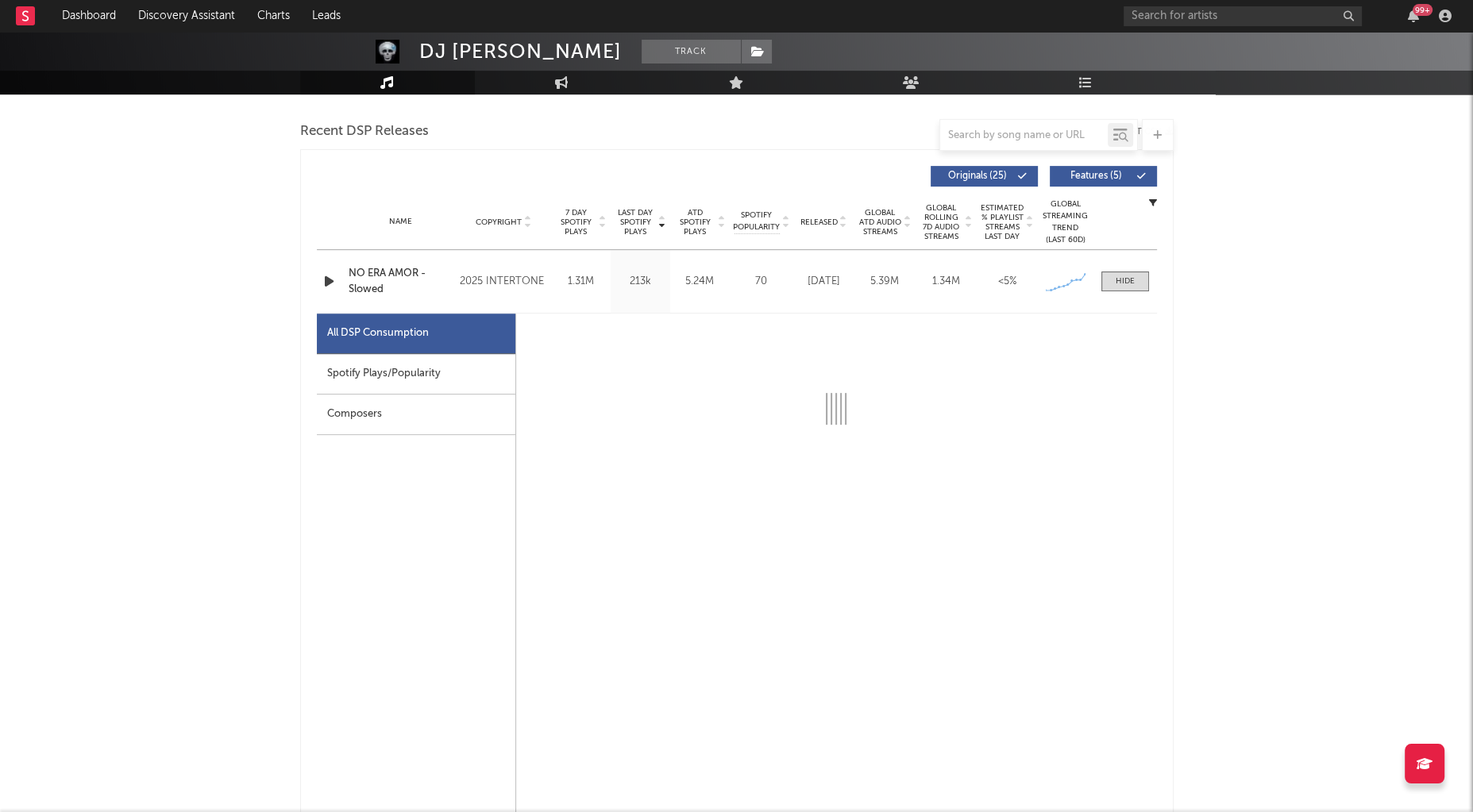
click at [462, 366] on div "Spotify Plays/Popularity" at bounding box center [415, 374] width 198 height 41
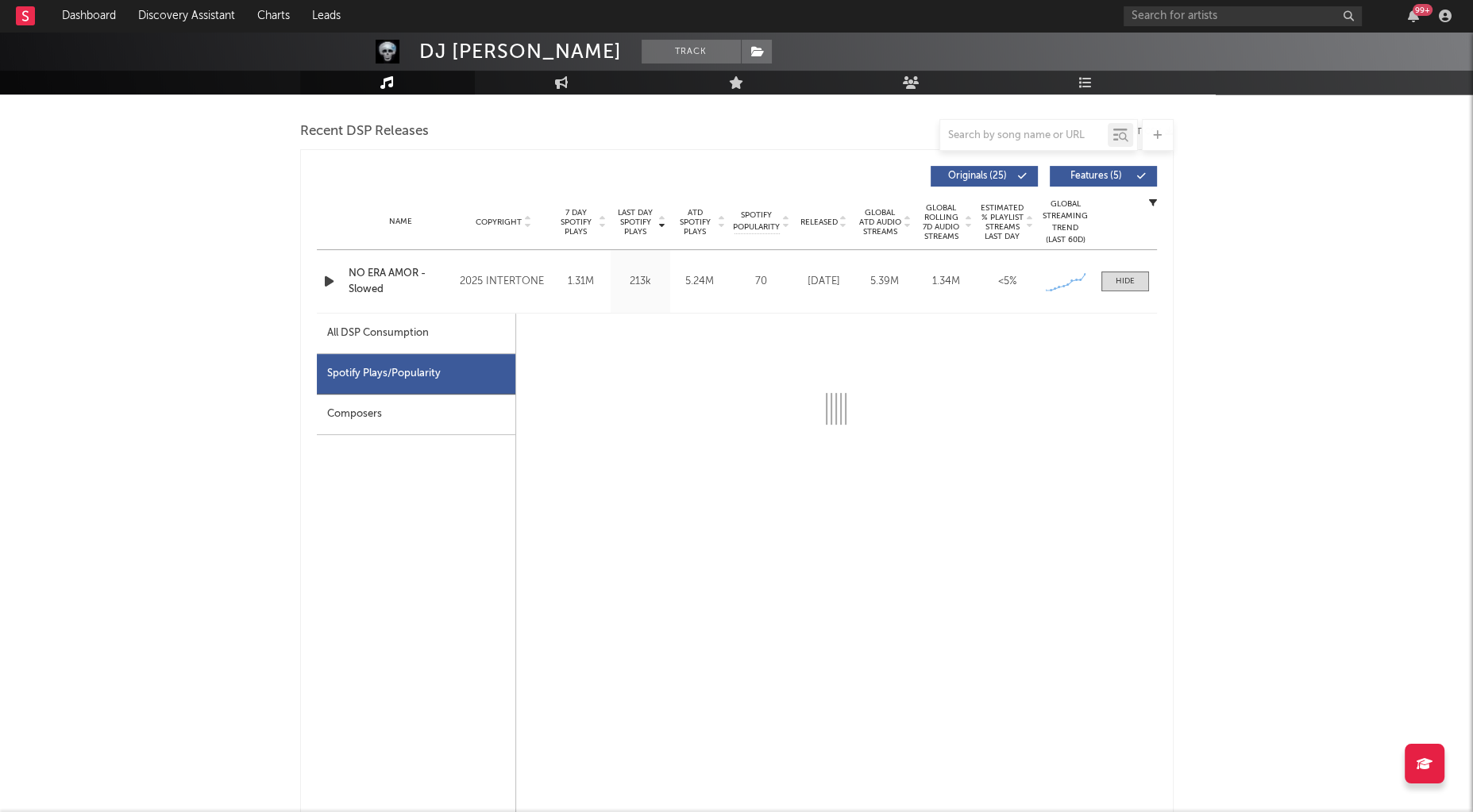
select select "1w"
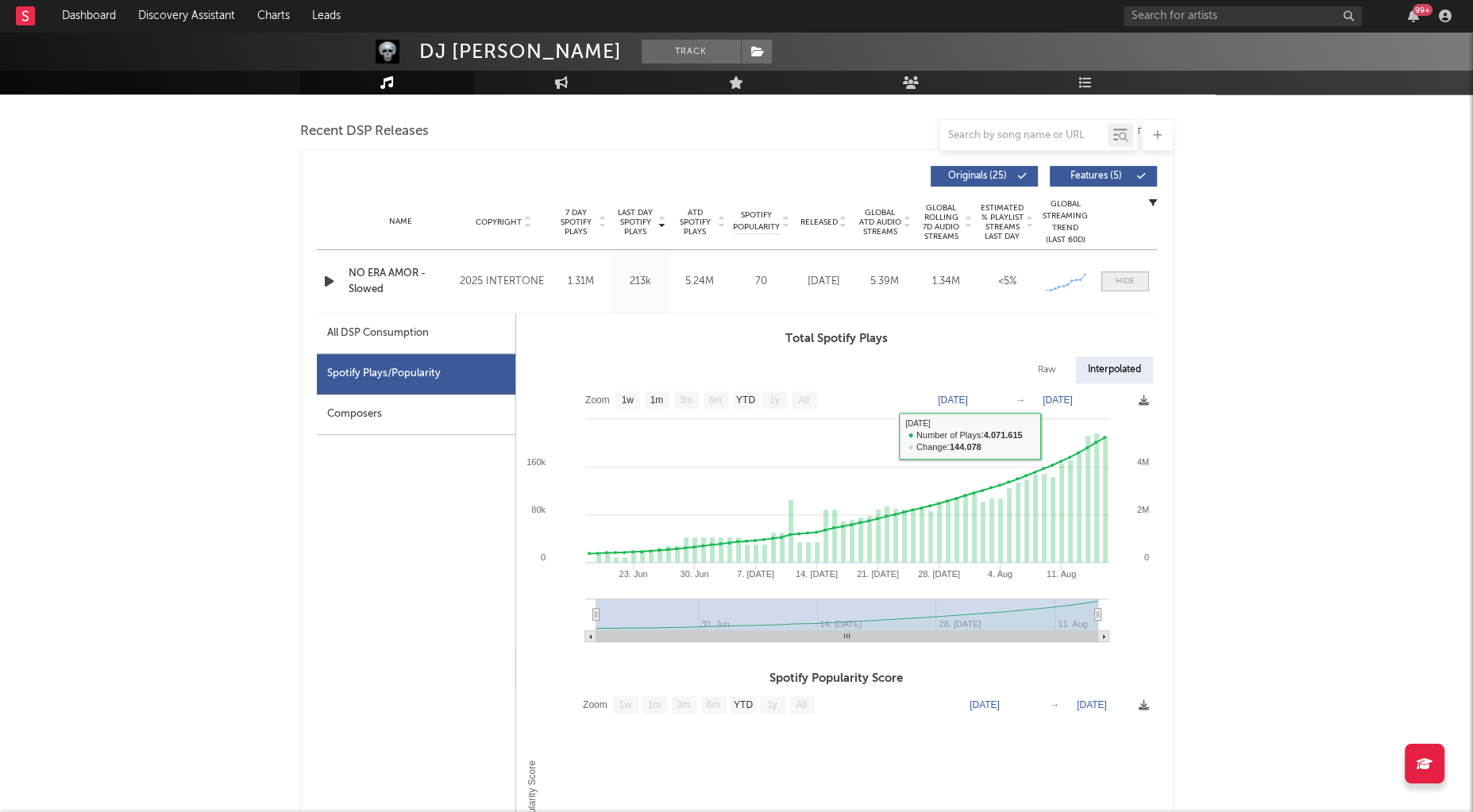
click at [1120, 272] on span at bounding box center [1125, 281] width 48 height 20
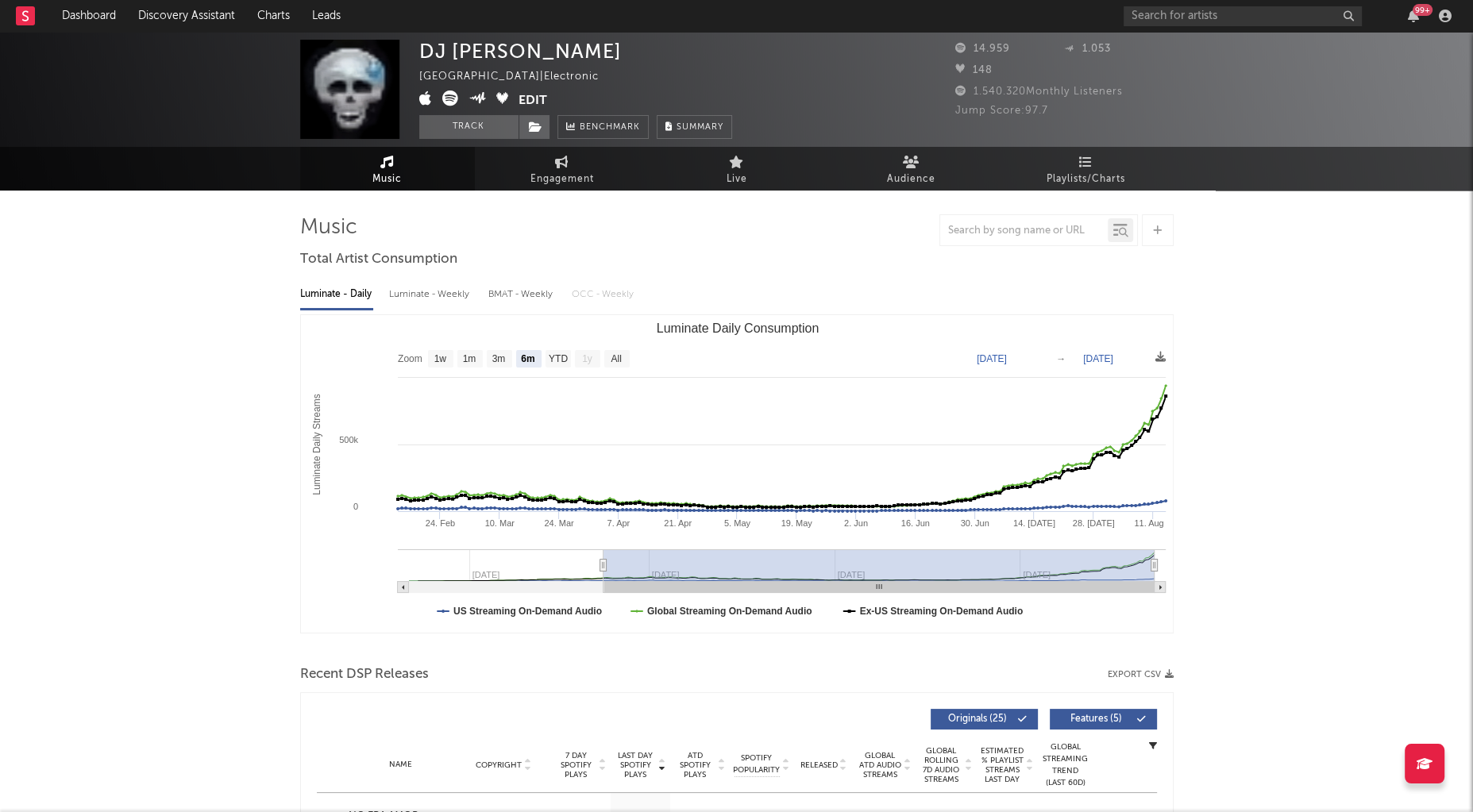
scroll to position [0, 0]
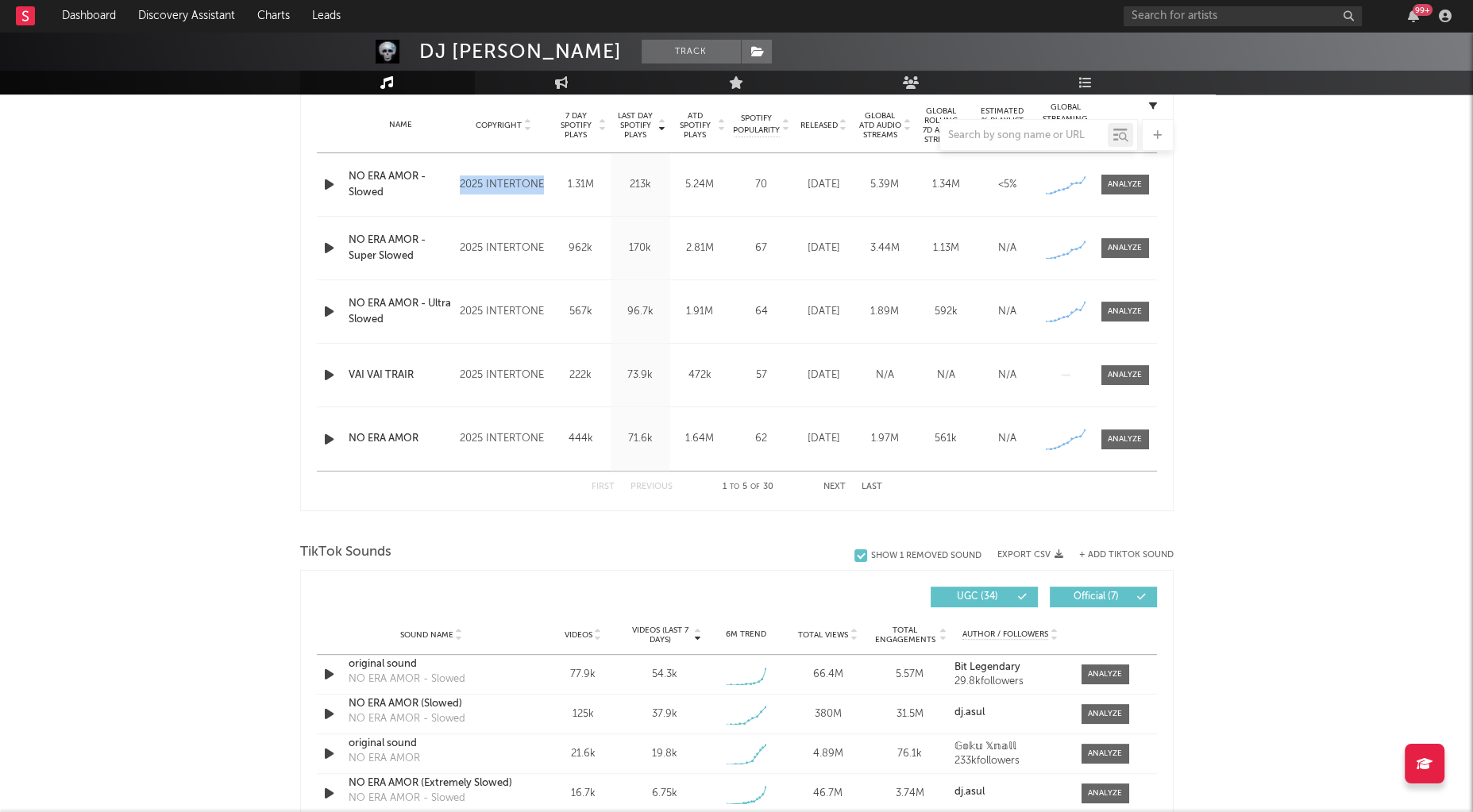
copy div "2025 INTERTONE"
drag, startPoint x: 460, startPoint y: 177, endPoint x: 543, endPoint y: 182, distance: 83.2
click at [543, 182] on div "2025 INTERTONE" at bounding box center [503, 184] width 86 height 19
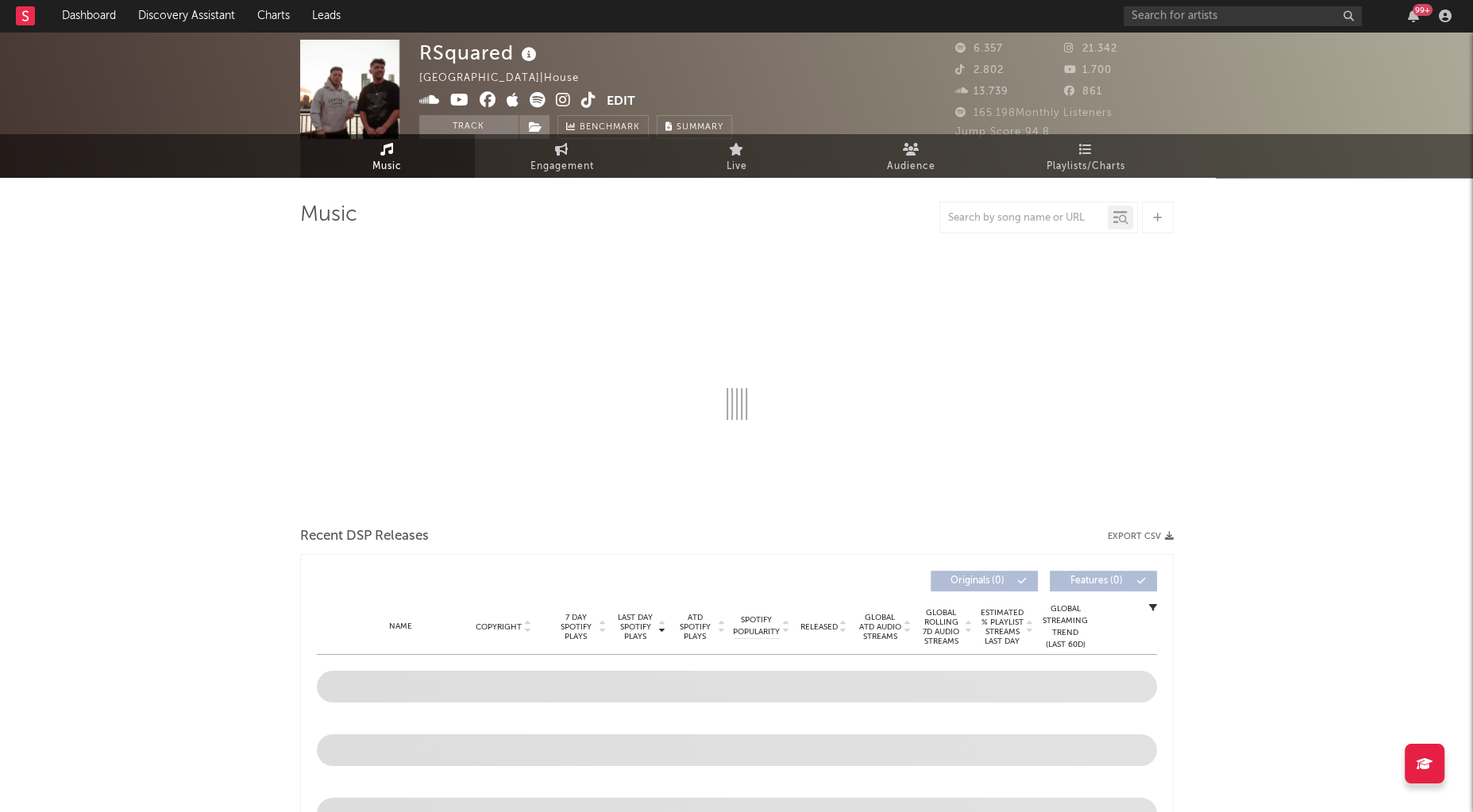
select select "6m"
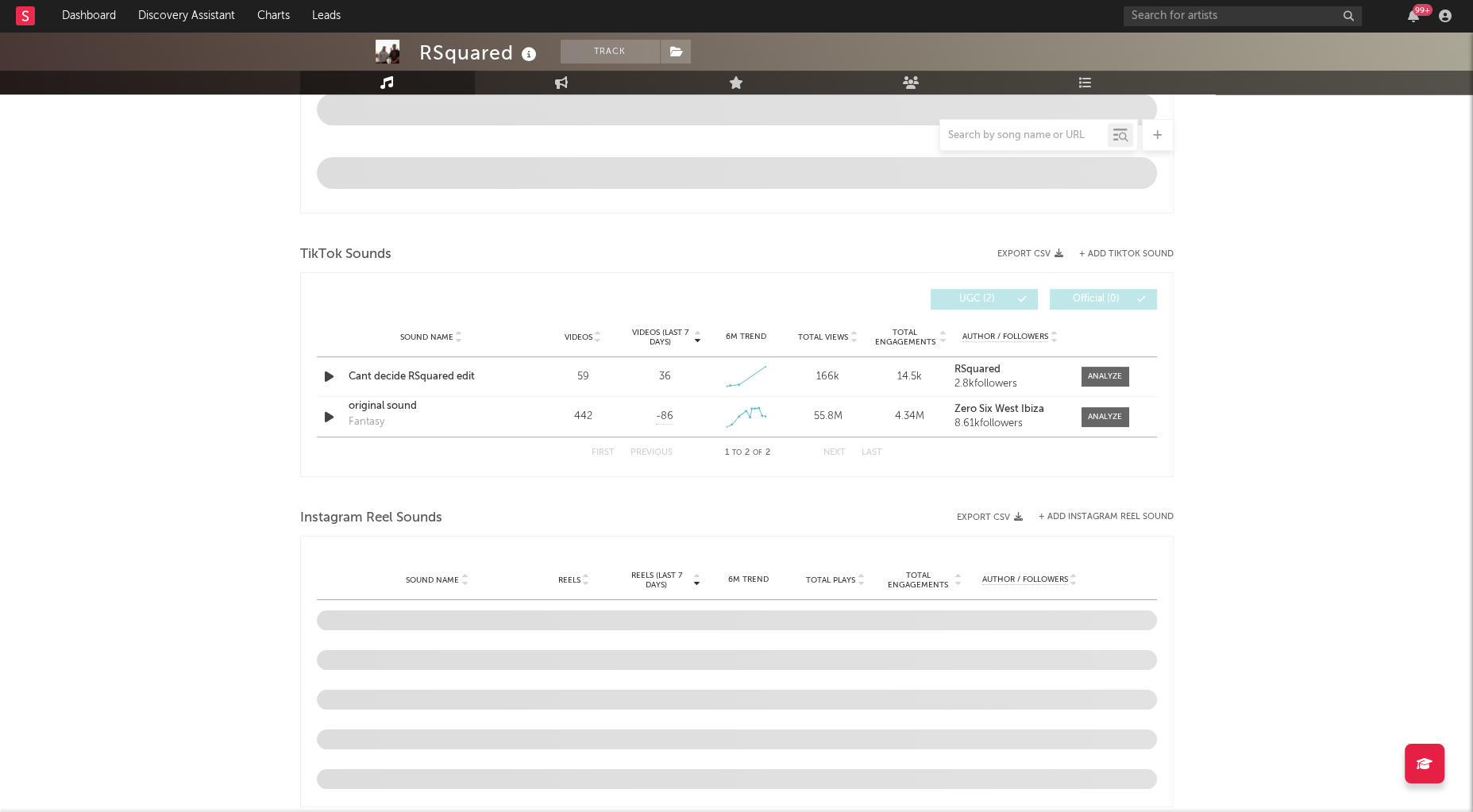
scroll to position [903, 0]
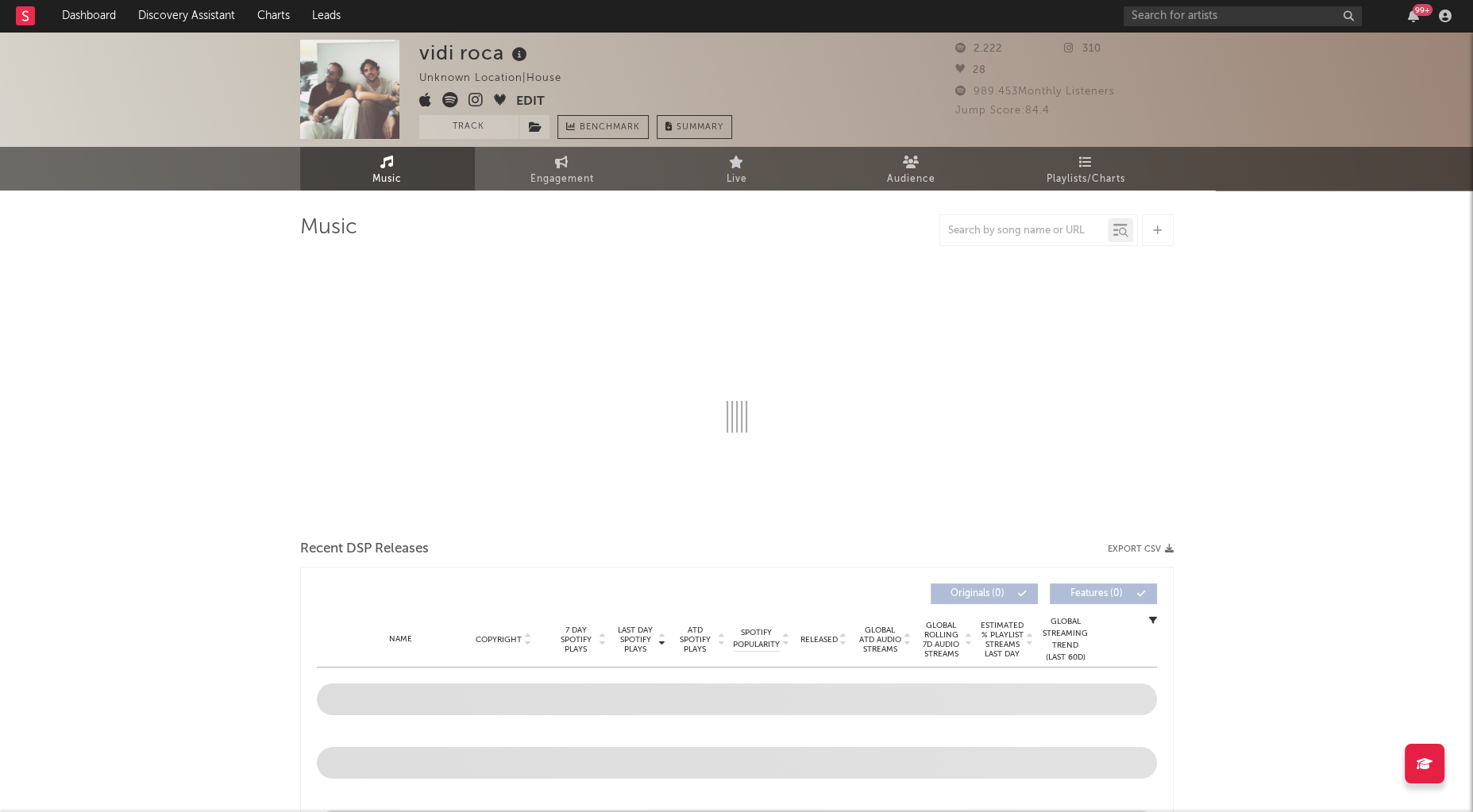
select select "6m"
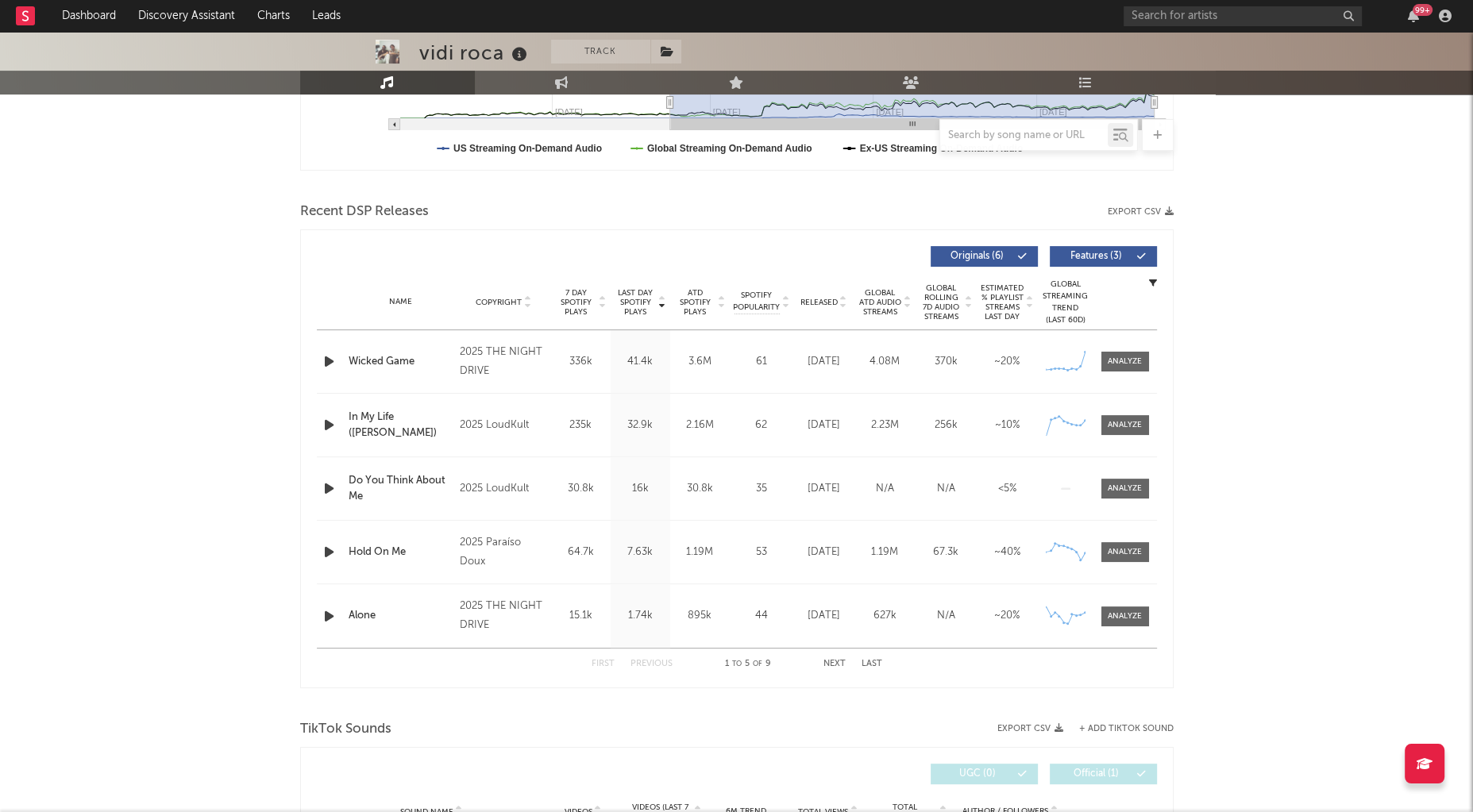
scroll to position [498, 0]
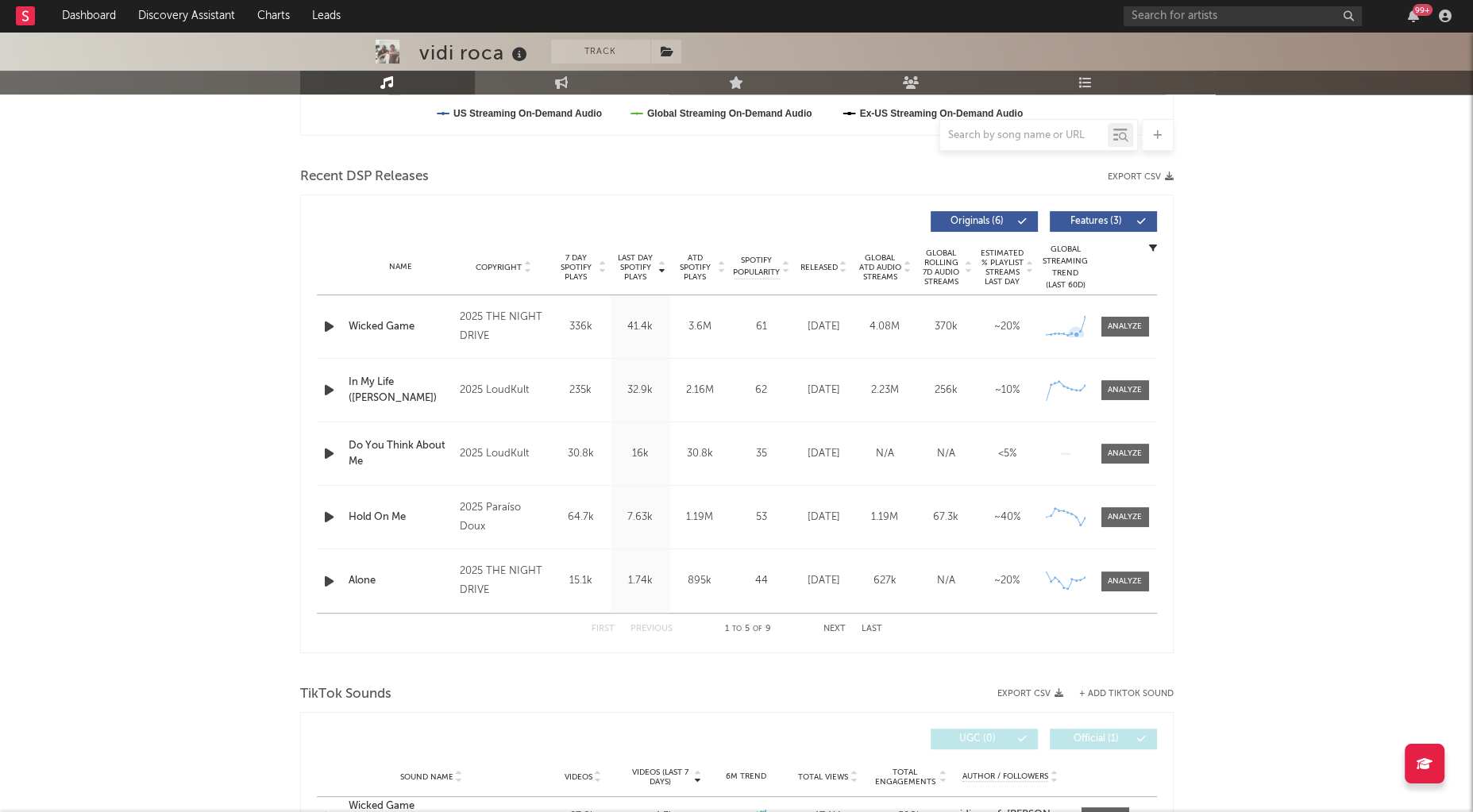
click at [1078, 320] on icon at bounding box center [1066, 326] width 39 height 18
click at [1130, 321] on div at bounding box center [1124, 326] width 34 height 12
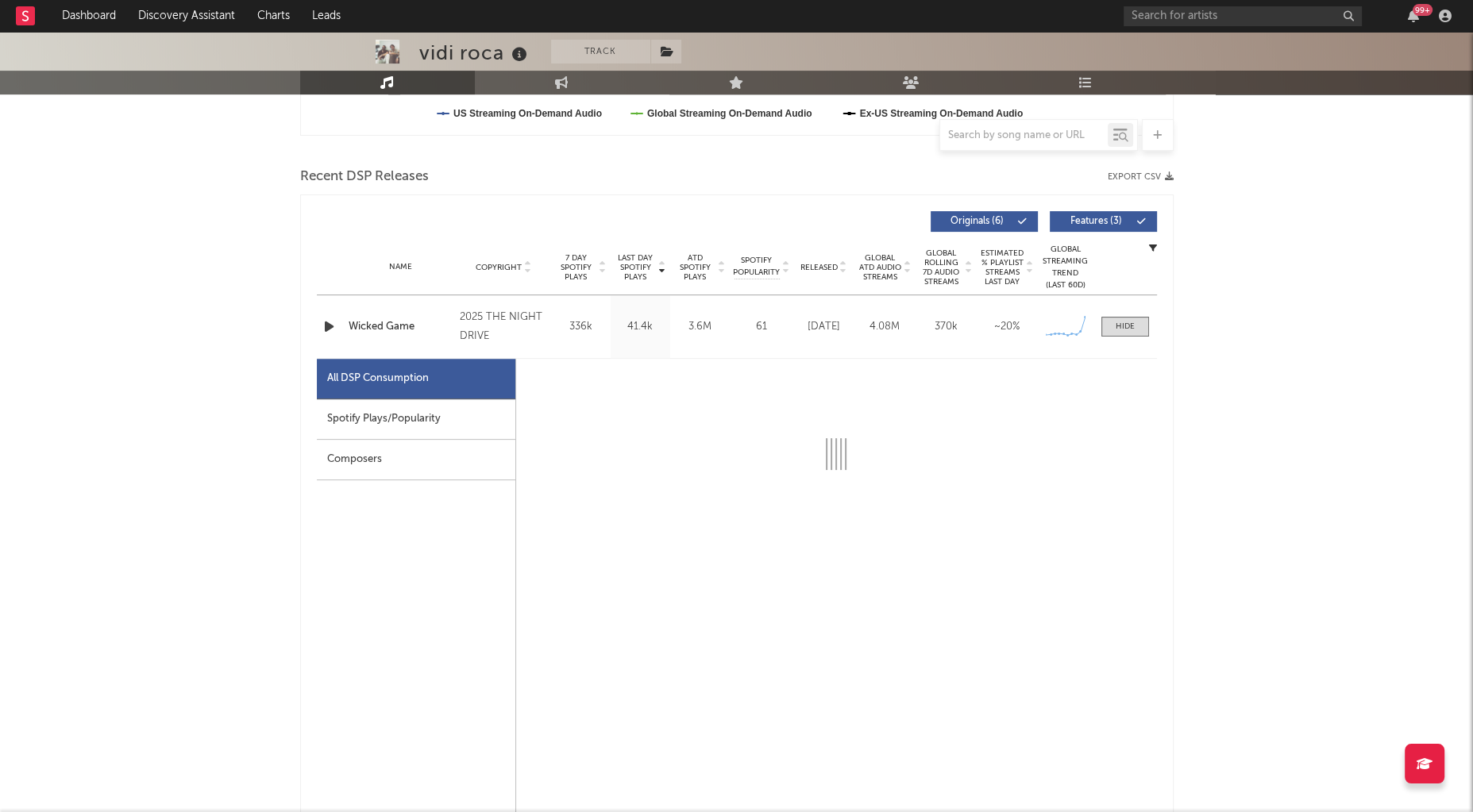
select select "1w"
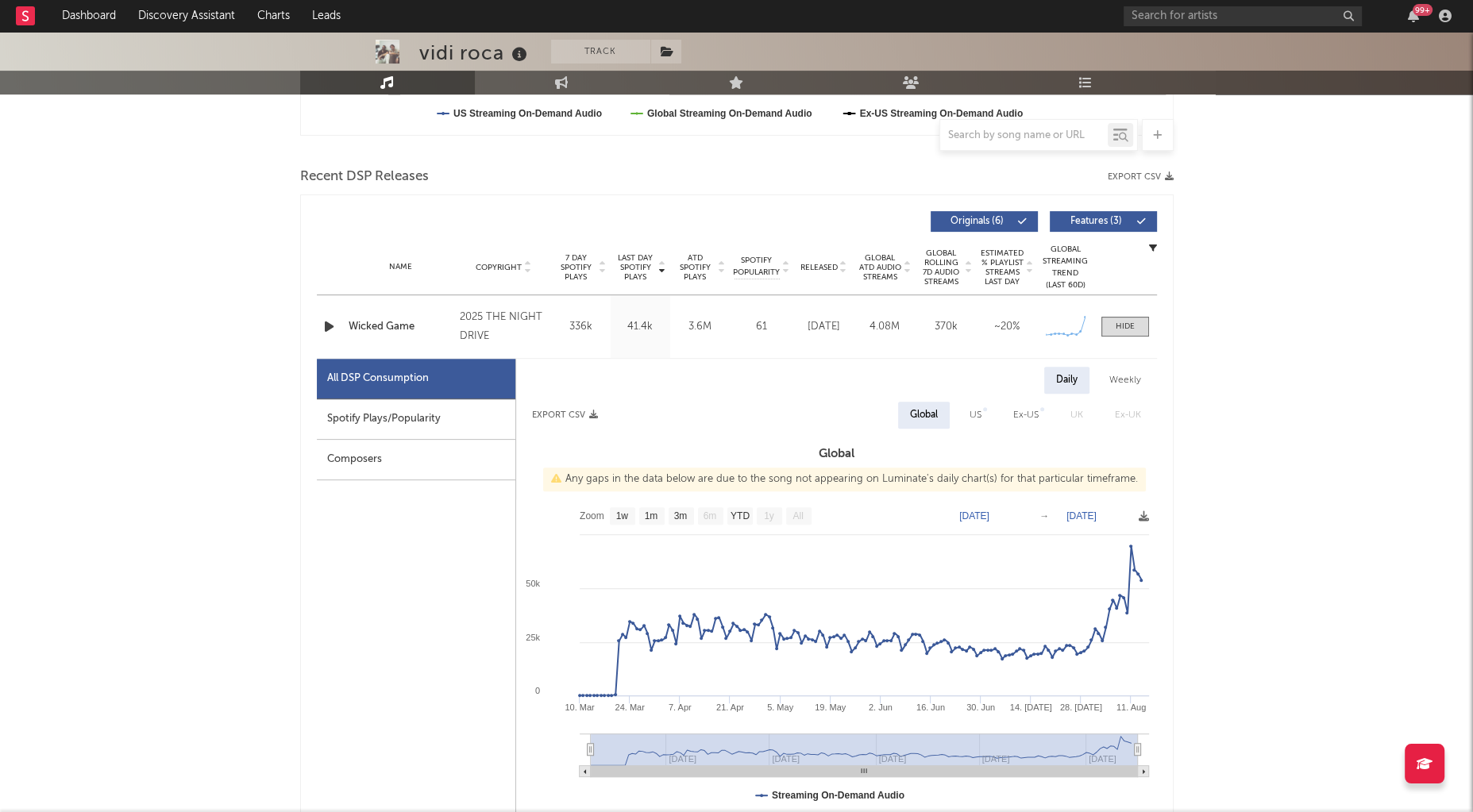
click at [399, 419] on div "Spotify Plays/Popularity" at bounding box center [415, 420] width 198 height 41
select select "1w"
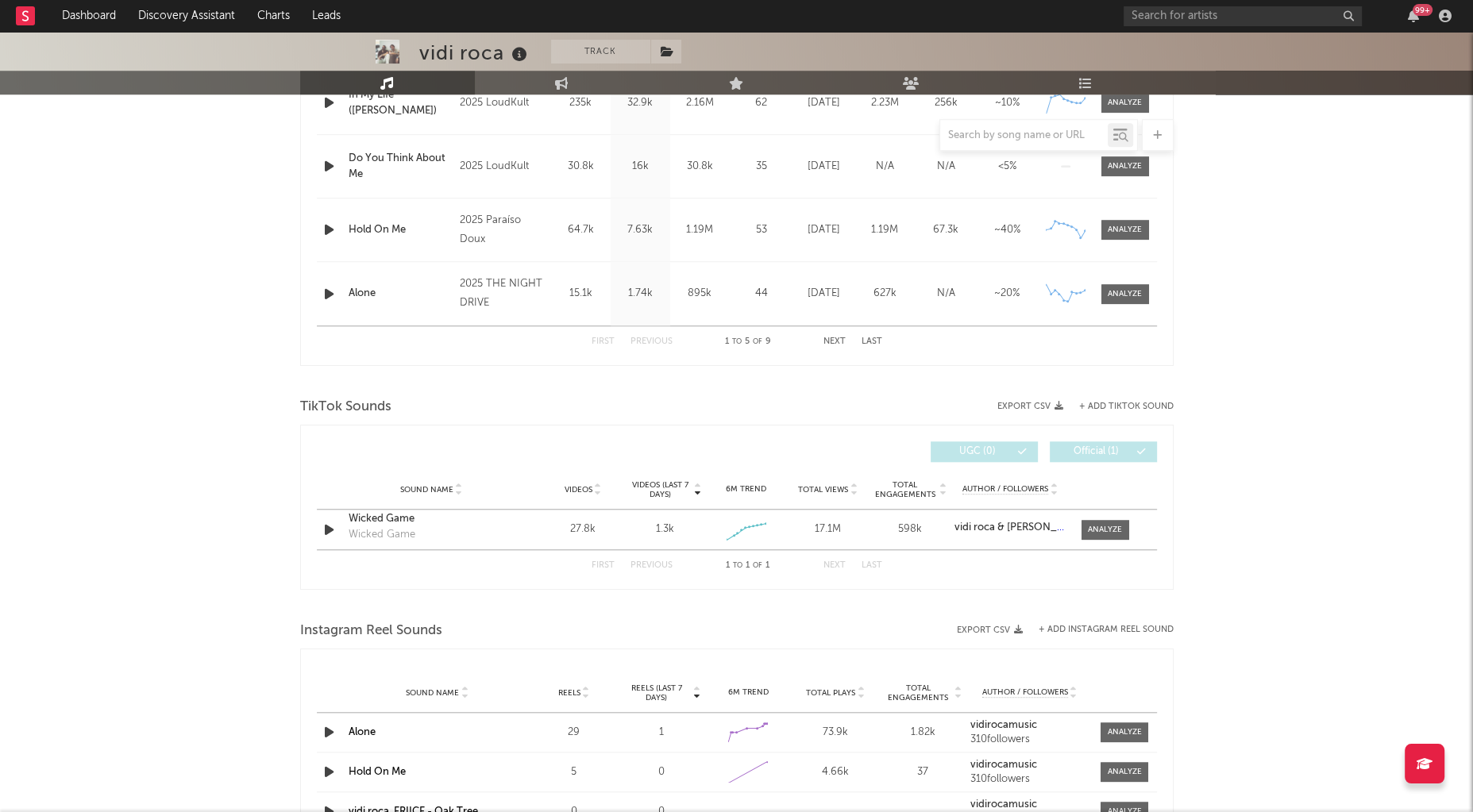
scroll to position [1552, 0]
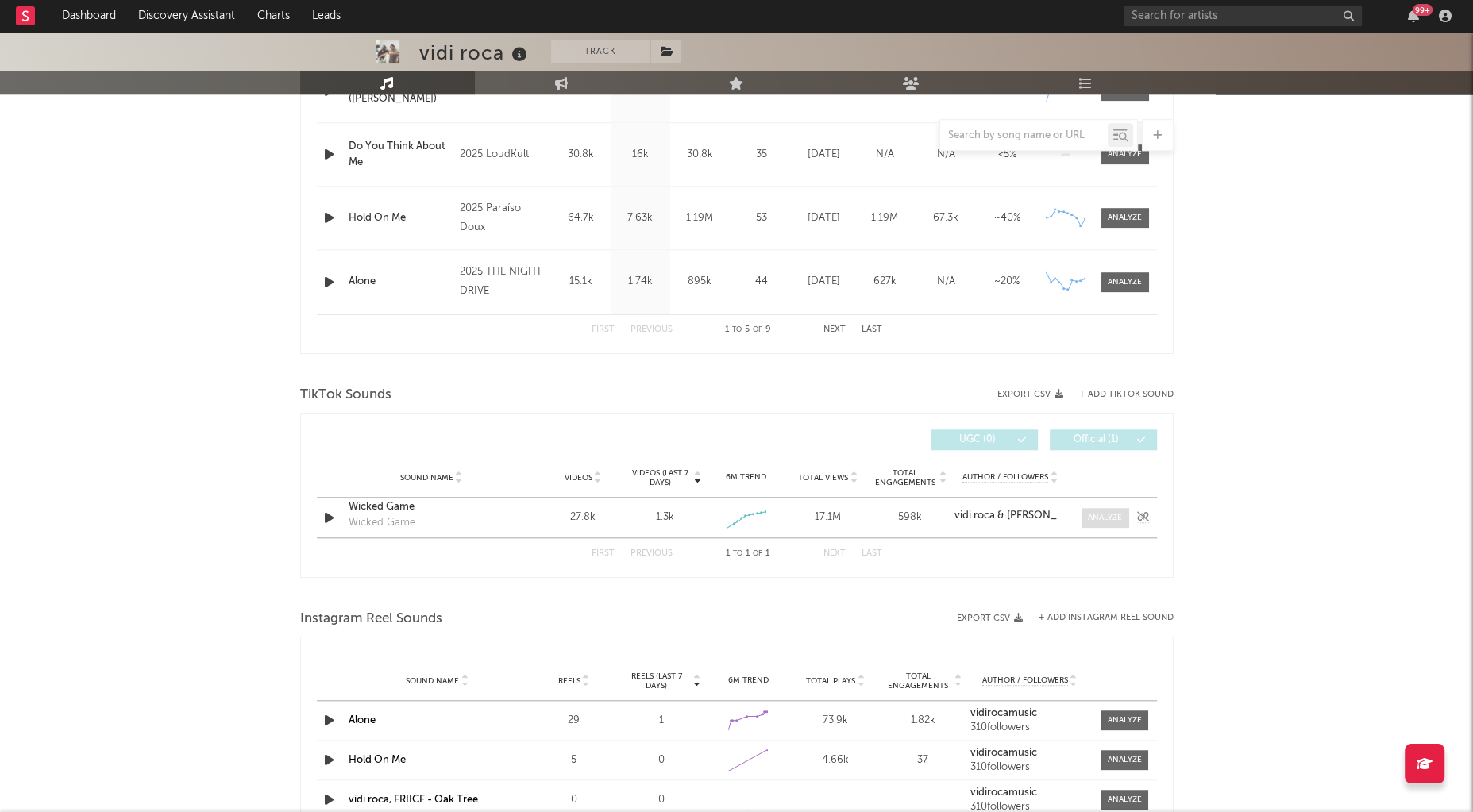
click at [1102, 516] on div at bounding box center [1105, 518] width 34 height 12
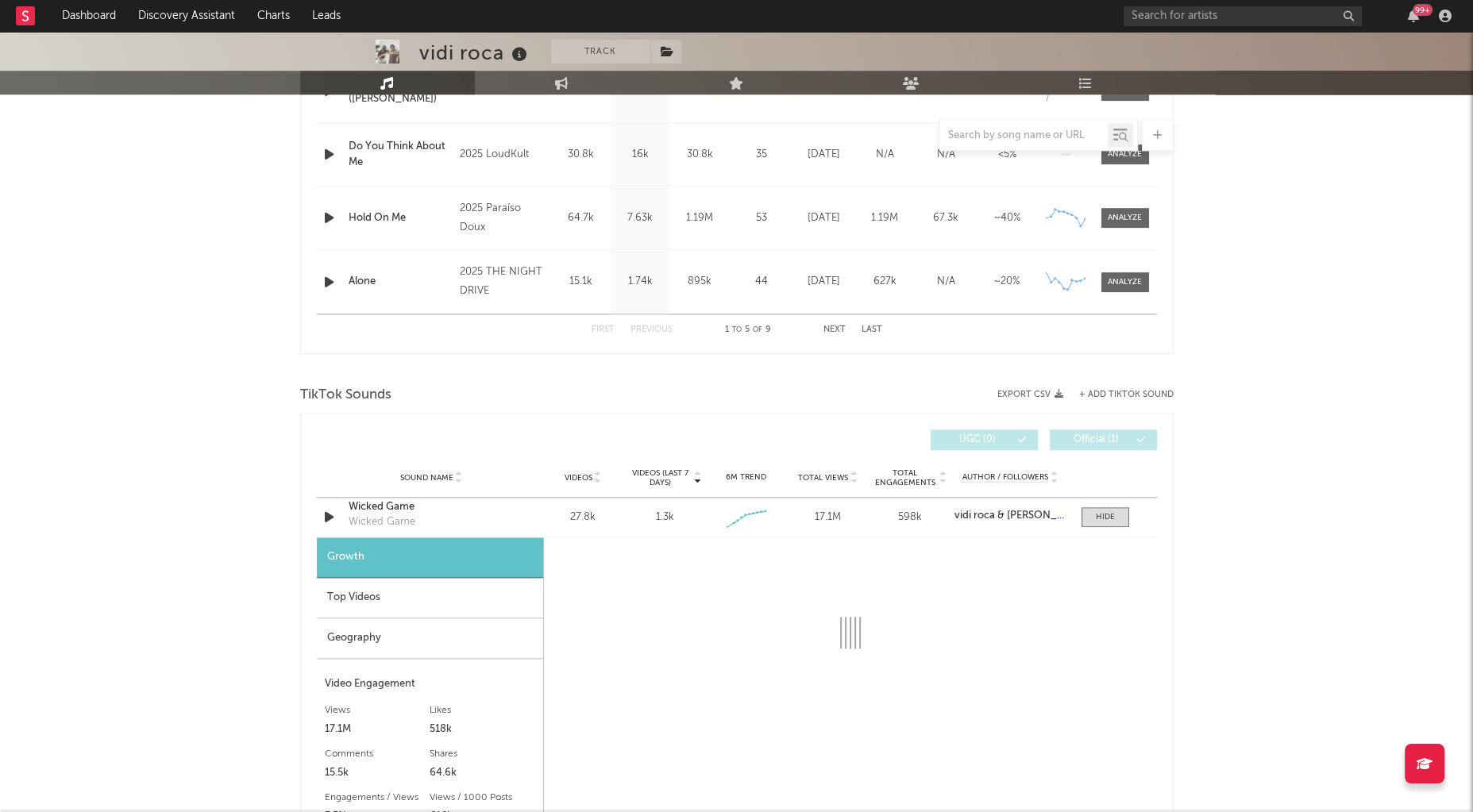
click at [351, 586] on div "Top Videos" at bounding box center [430, 599] width 226 height 41
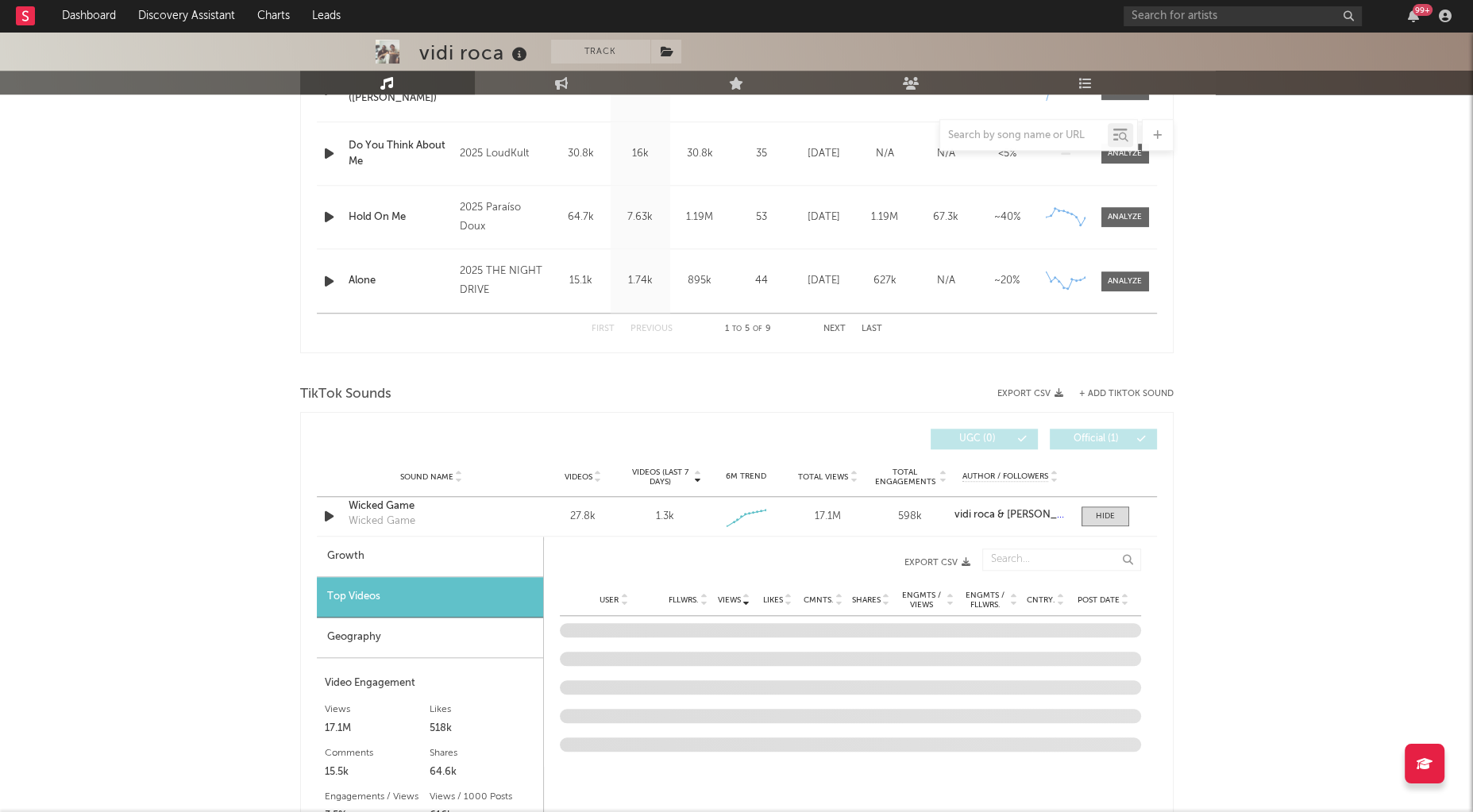
scroll to position [1555, 0]
click at [1112, 514] on div at bounding box center [1105, 514] width 19 height 12
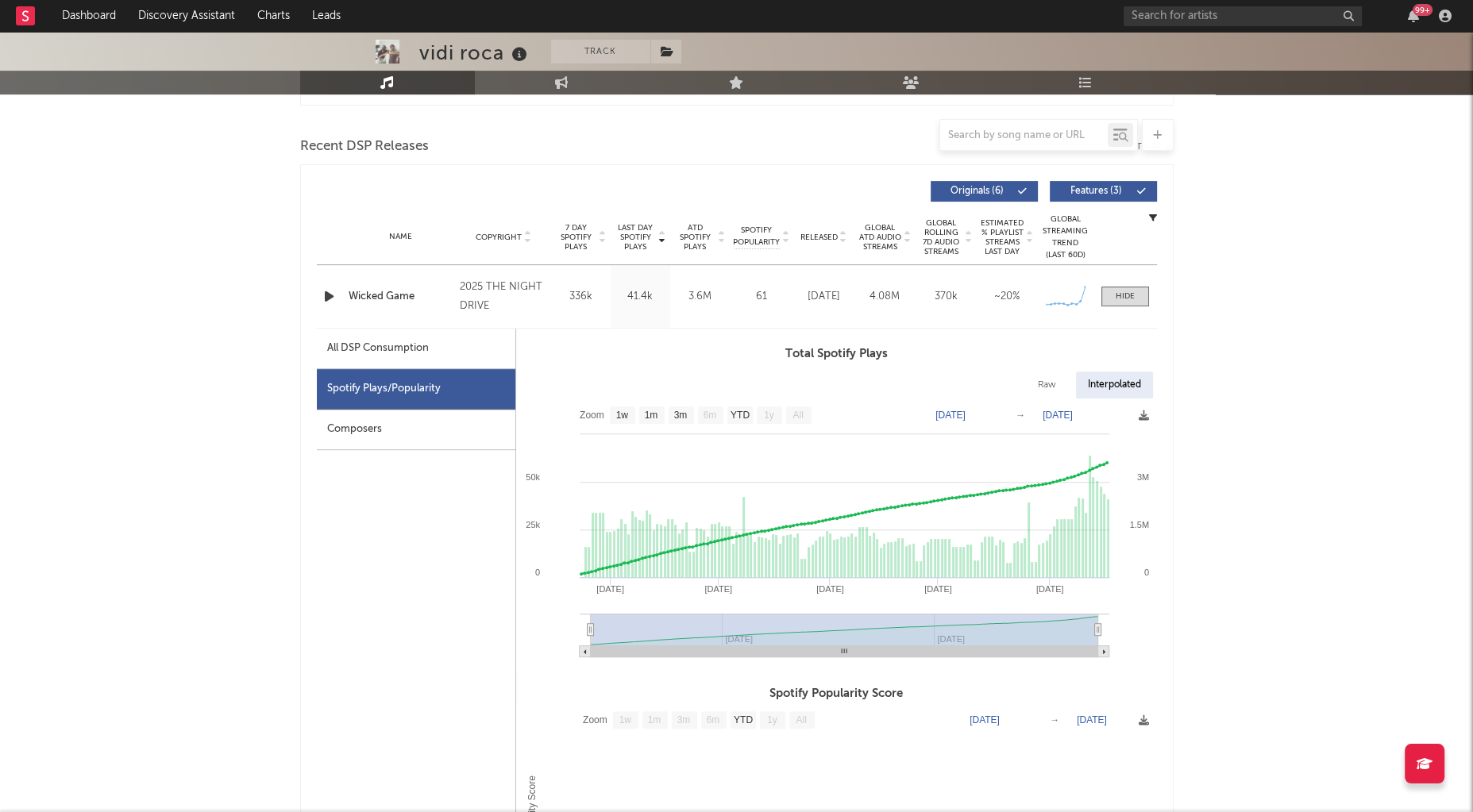
scroll to position [527, 0]
click at [513, 60] on icon at bounding box center [519, 54] width 23 height 22
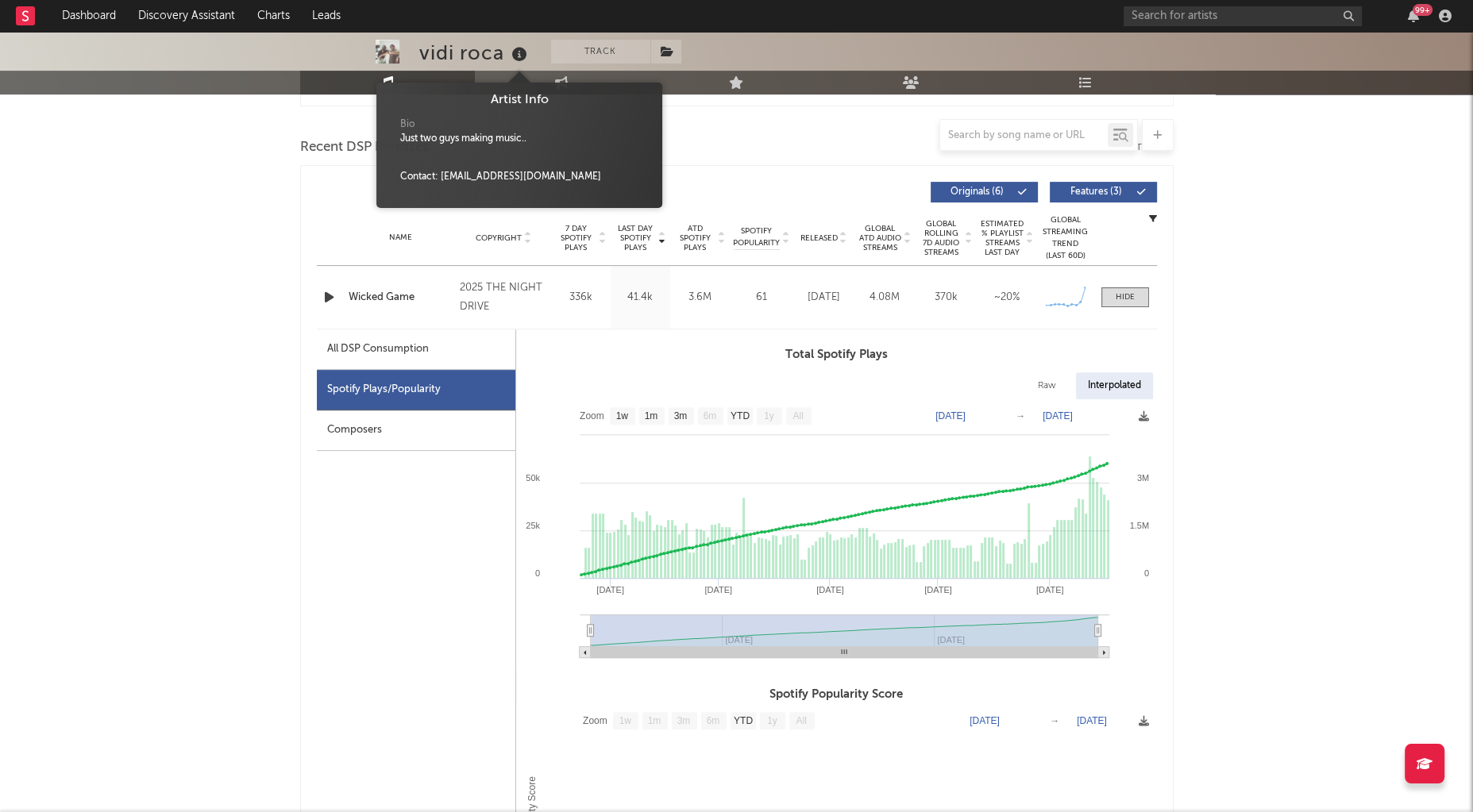
click at [521, 54] on icon at bounding box center [519, 54] width 23 height 22
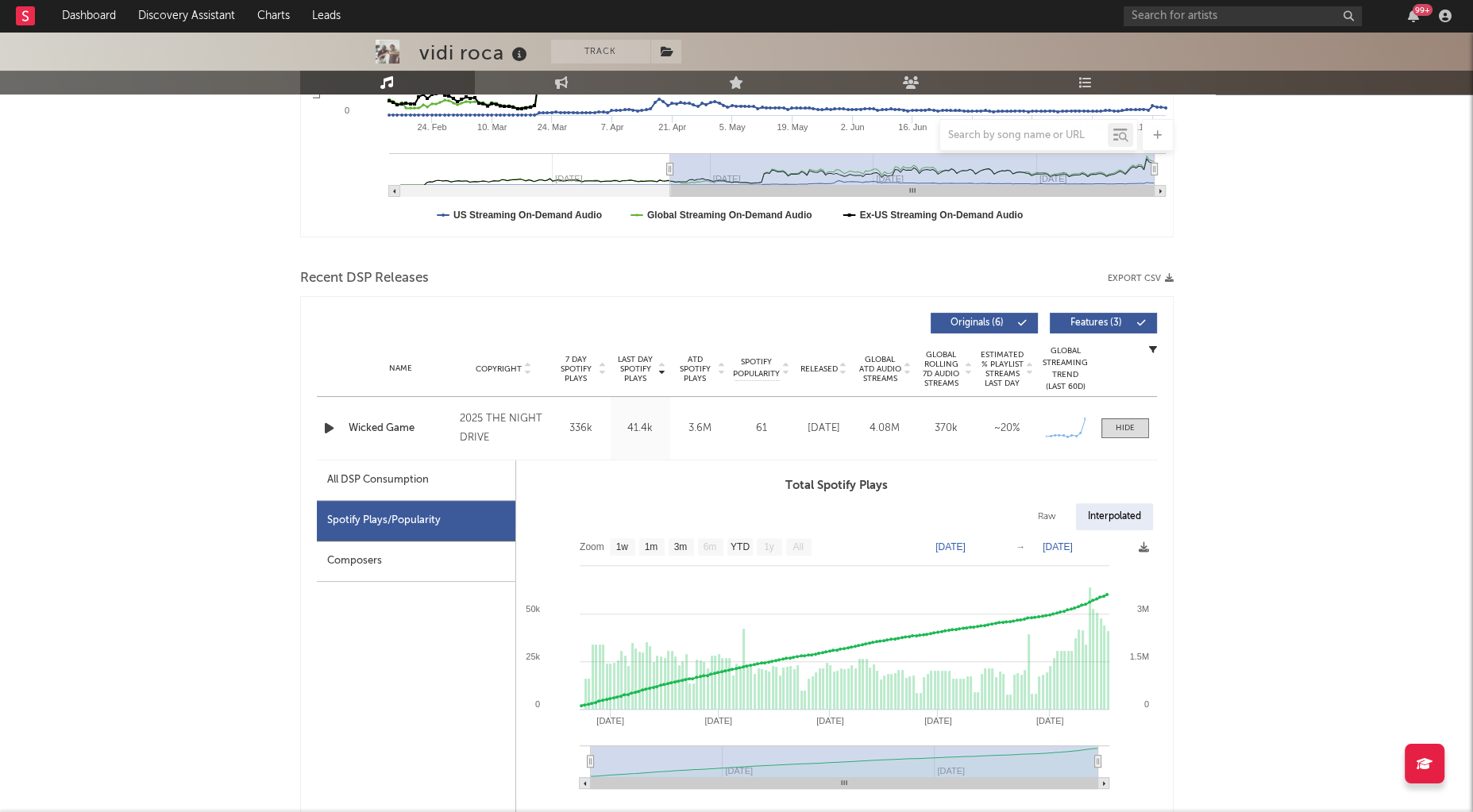
scroll to position [429, 0]
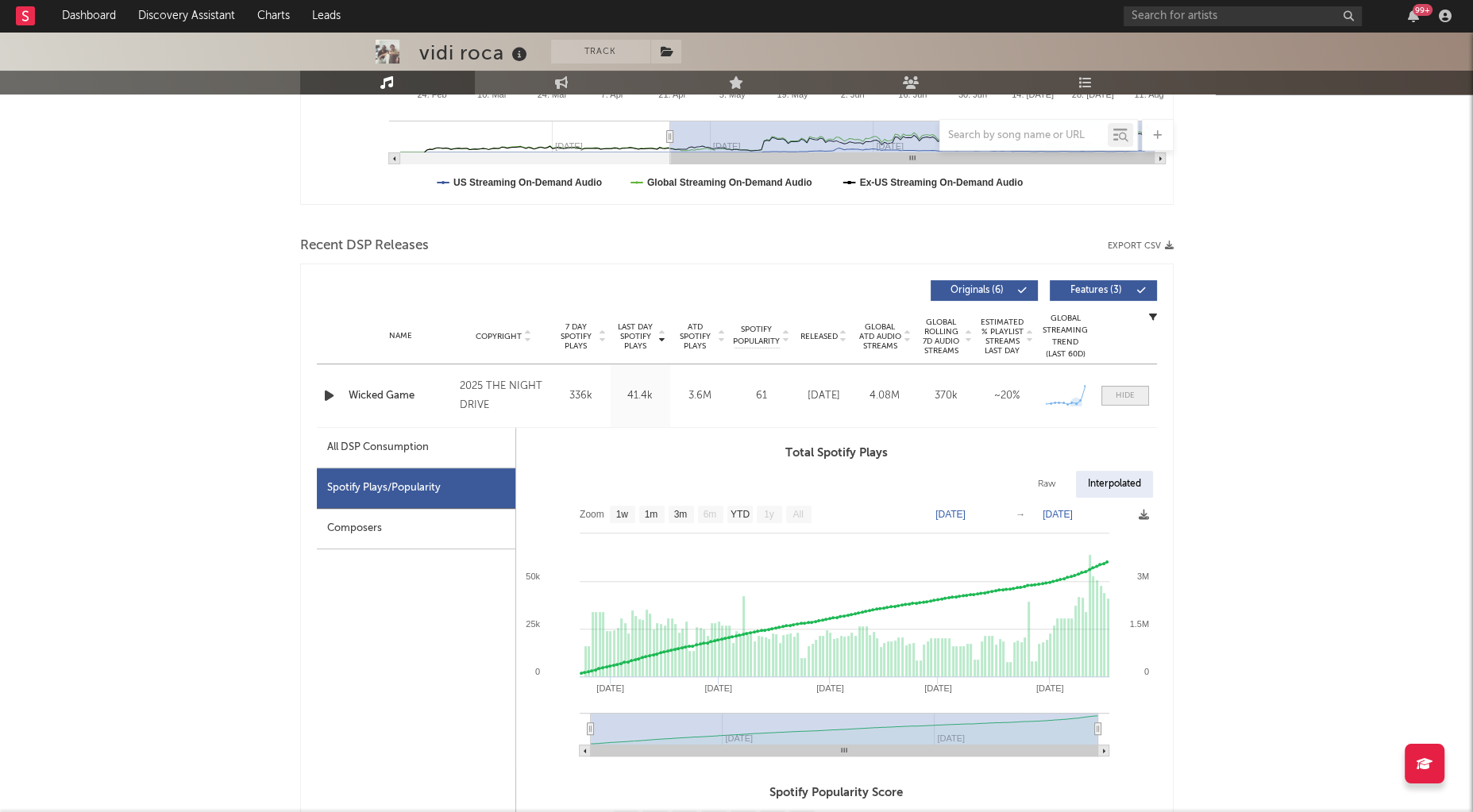
click at [1113, 390] on span at bounding box center [1125, 396] width 48 height 20
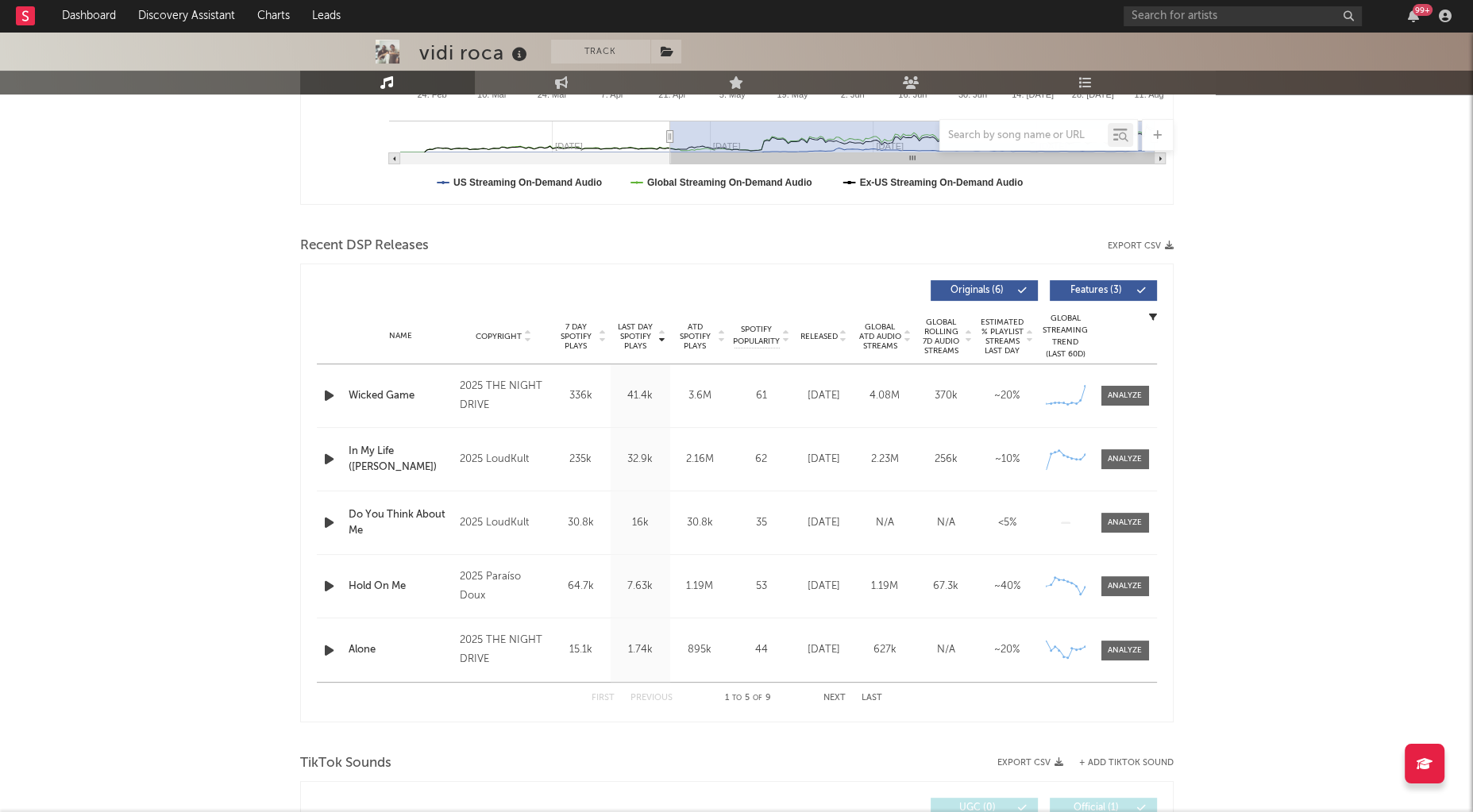
click at [314, 399] on div "Last Day Spotify Plays Copyright 7 Day Spotify Plays Last Day Spotify Plays ATD…" at bounding box center [736, 493] width 873 height 459
click at [322, 397] on icon "button" at bounding box center [329, 396] width 17 height 20
click at [329, 391] on icon "button" at bounding box center [328, 396] width 15 height 20
copy div "vidi roca"
drag, startPoint x: 427, startPoint y: 52, endPoint x: 499, endPoint y: 50, distance: 72.0
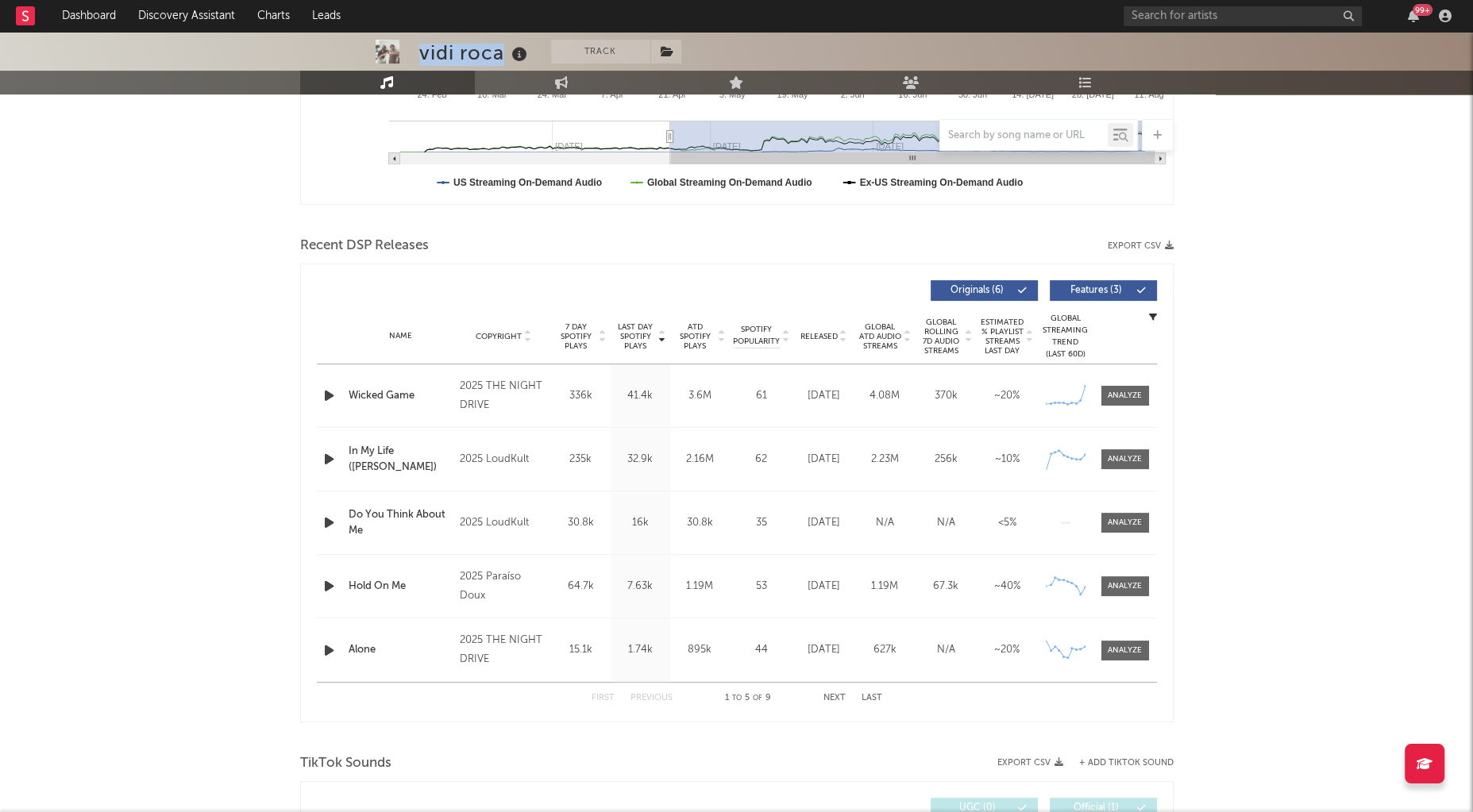
click at [499, 50] on div "vidi roca" at bounding box center [475, 52] width 112 height 26
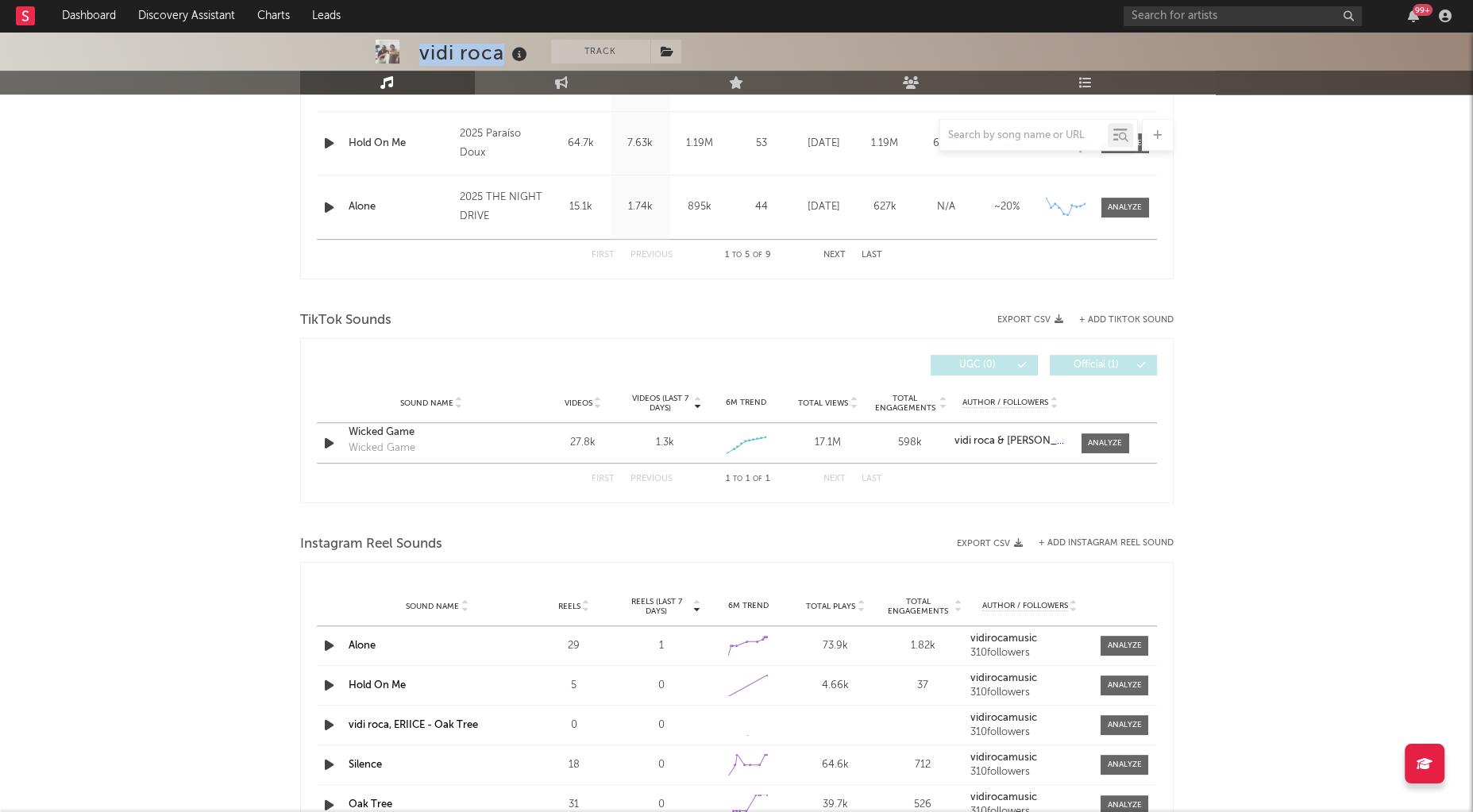
scroll to position [876, 0]
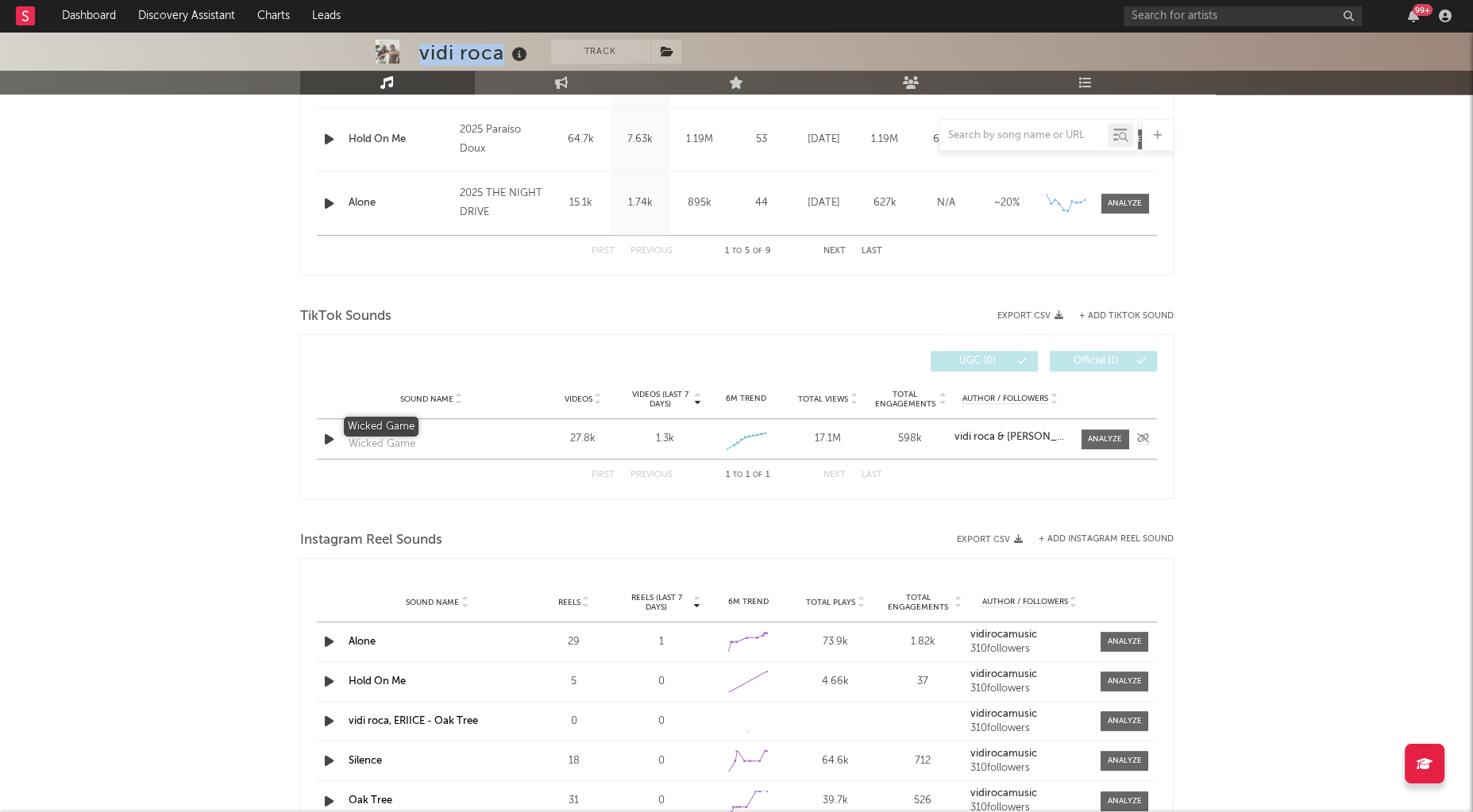
click at [391, 426] on div "Wicked Game" at bounding box center [431, 429] width 166 height 16
click at [1106, 438] on div at bounding box center [1105, 438] width 34 height 12
select select "1w"
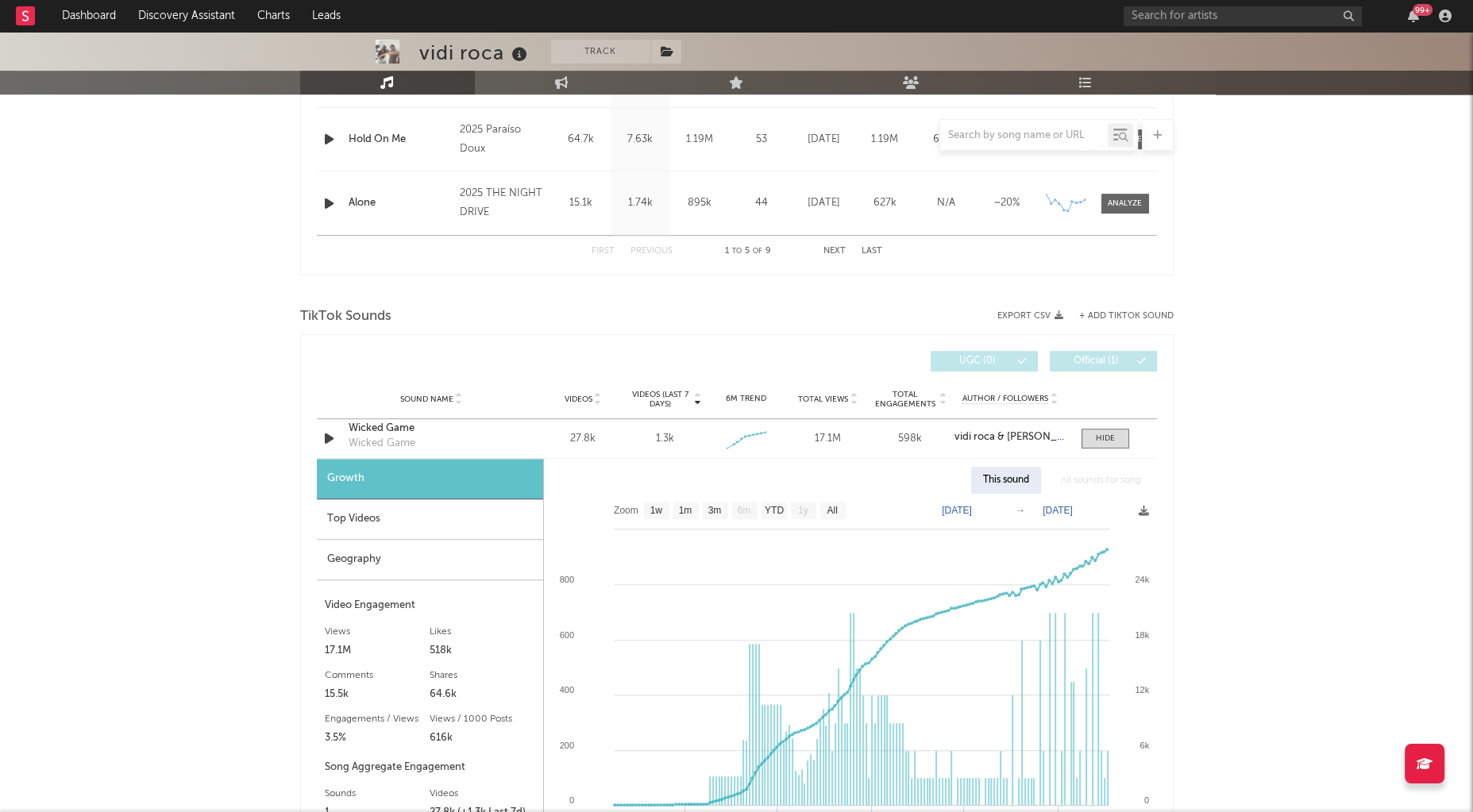
click at [377, 526] on div "Top Videos" at bounding box center [430, 519] width 226 height 41
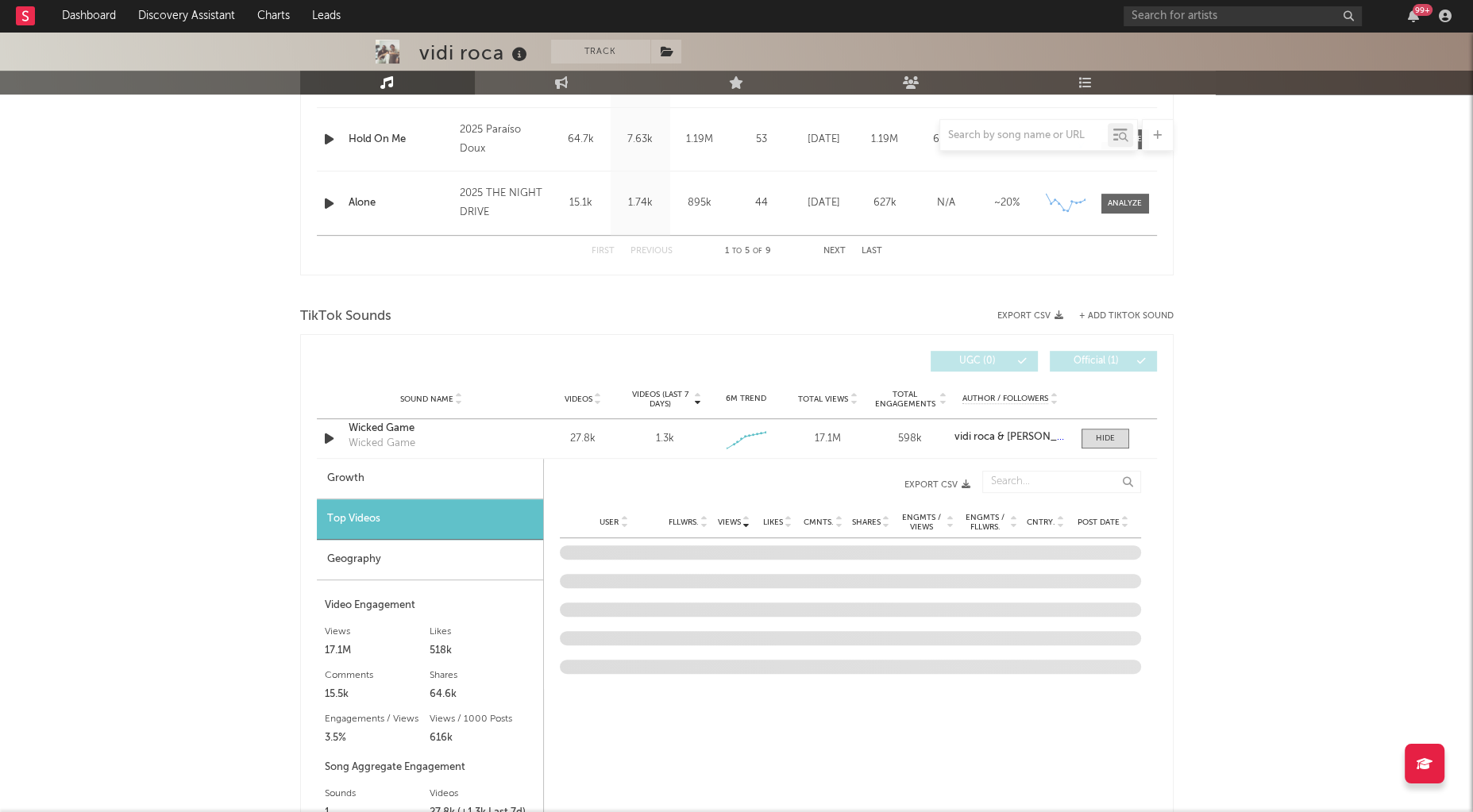
click at [429, 561] on div "Geography" at bounding box center [430, 560] width 226 height 41
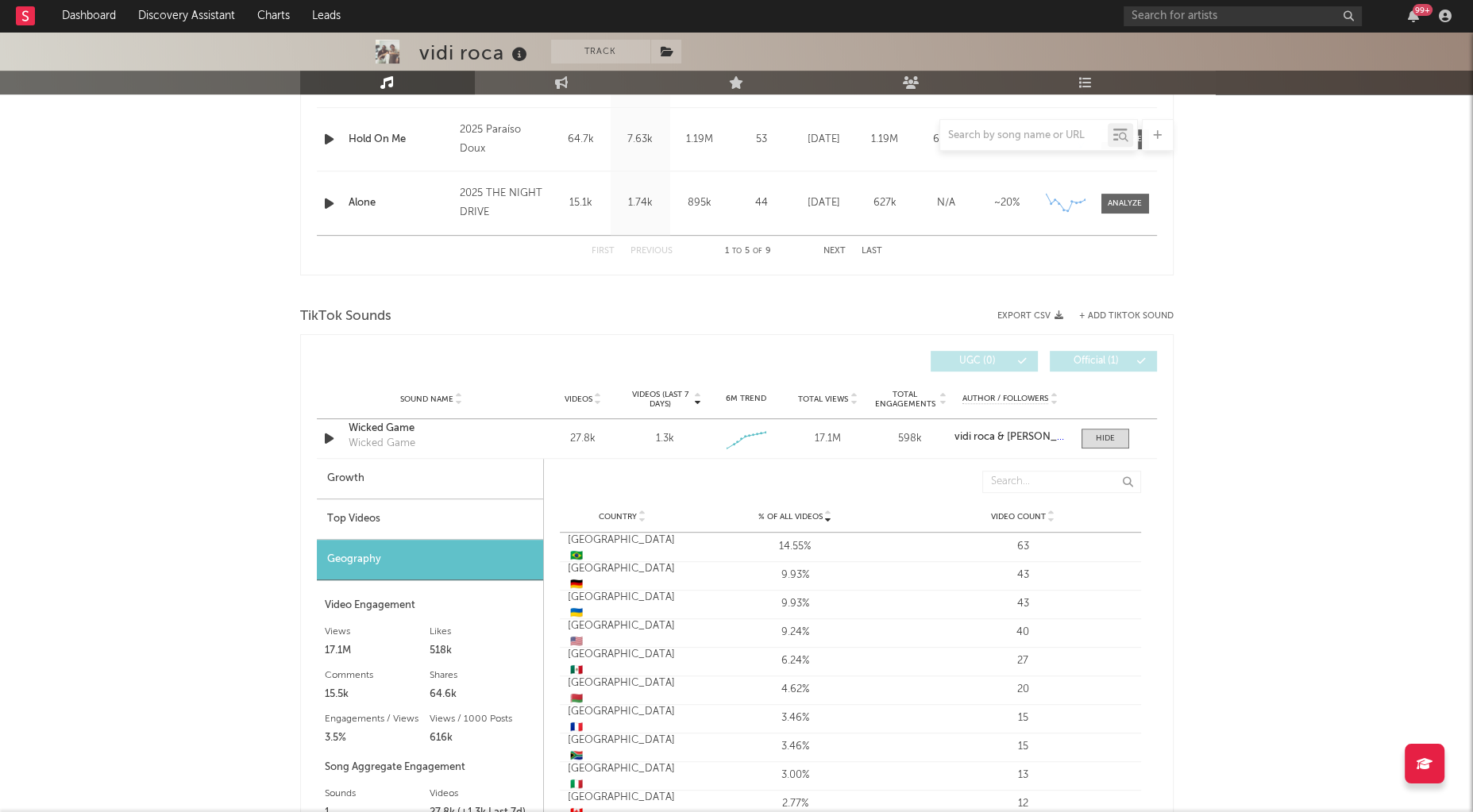
click at [375, 509] on div "Top Videos" at bounding box center [430, 519] width 226 height 41
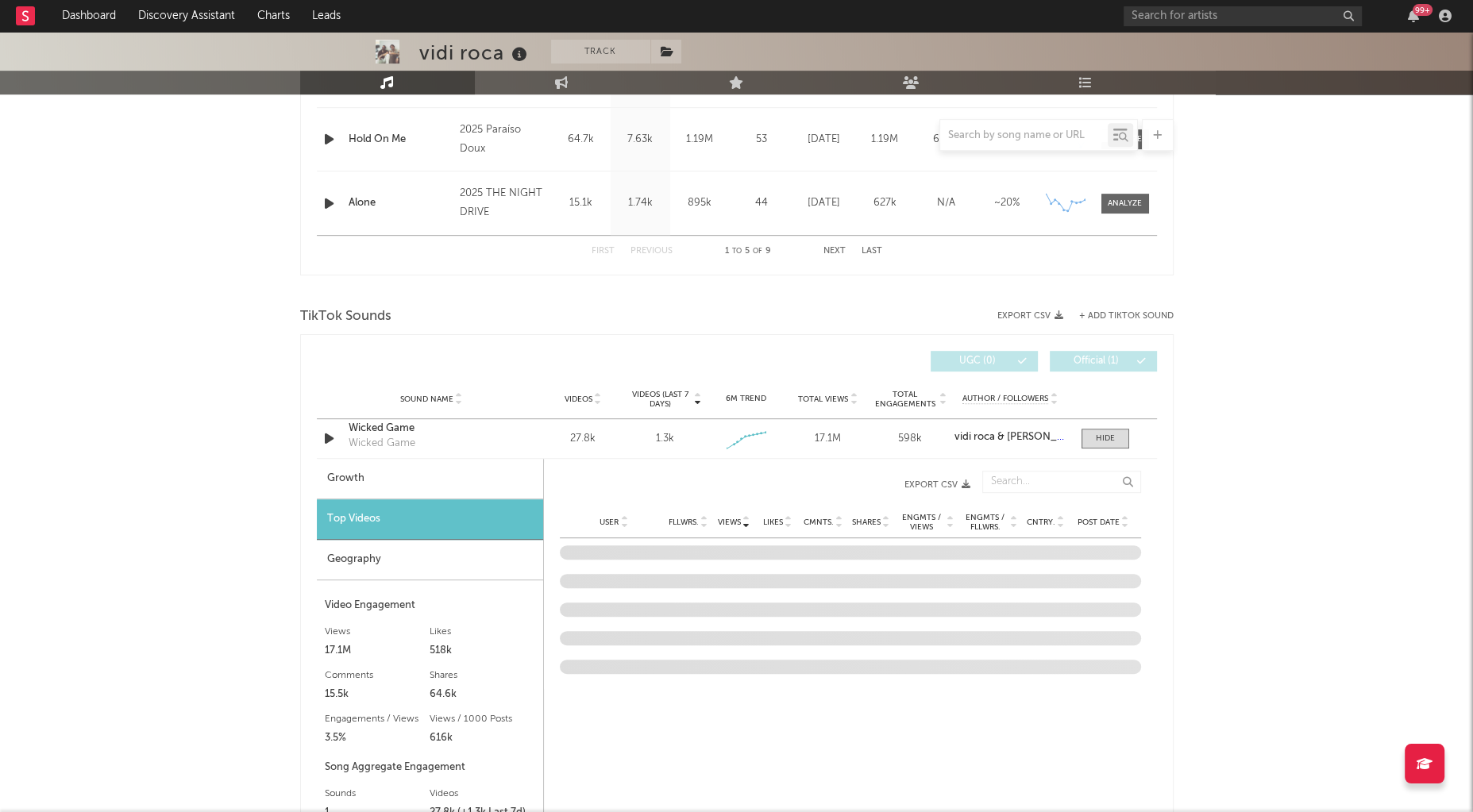
click at [1098, 518] on span "Post Date" at bounding box center [1098, 522] width 42 height 10
click at [1380, 6] on div "99 +" at bounding box center [1290, 16] width 334 height 32
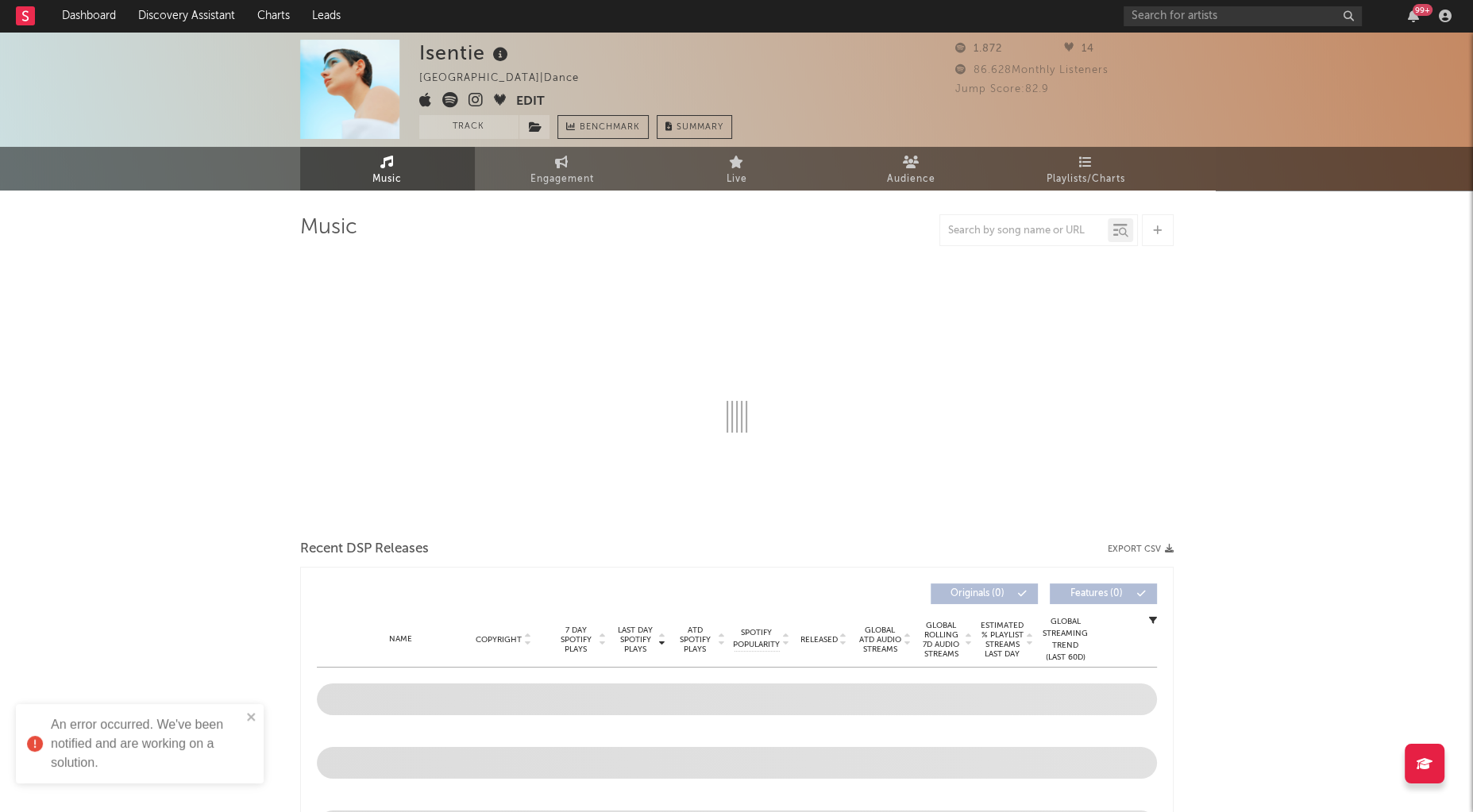
select select "1w"
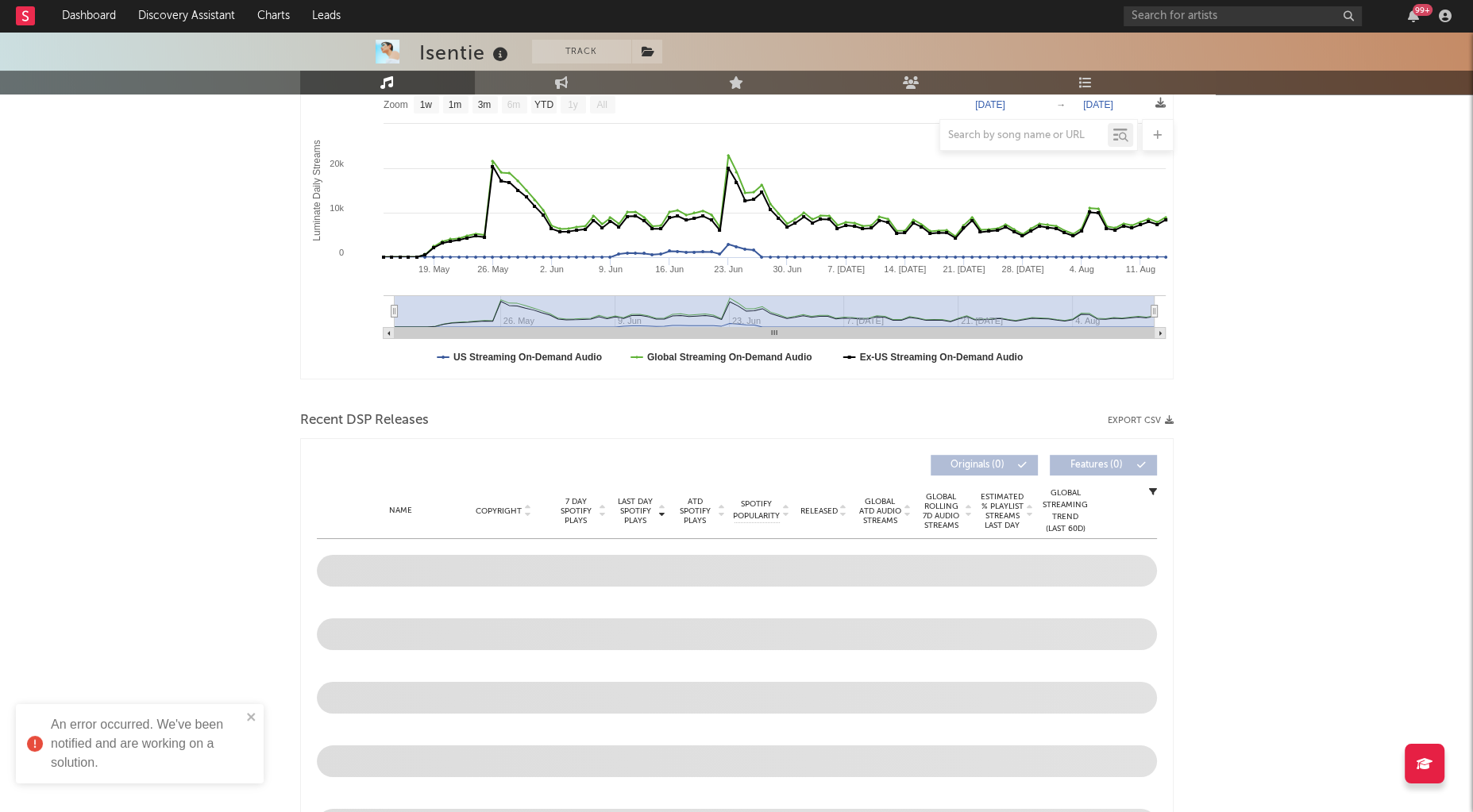
scroll to position [280, 0]
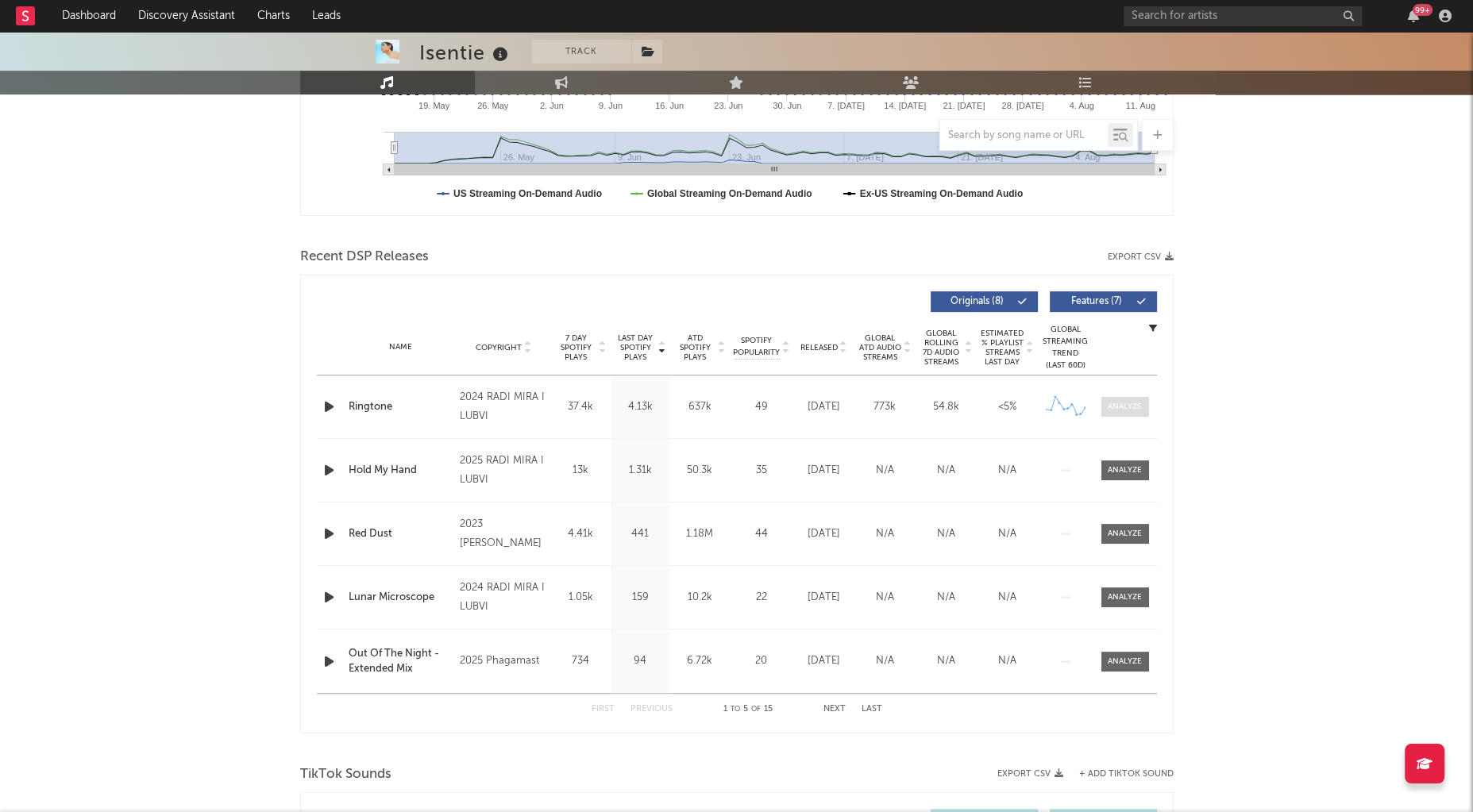
click at [1143, 413] on span at bounding box center [1125, 406] width 48 height 20
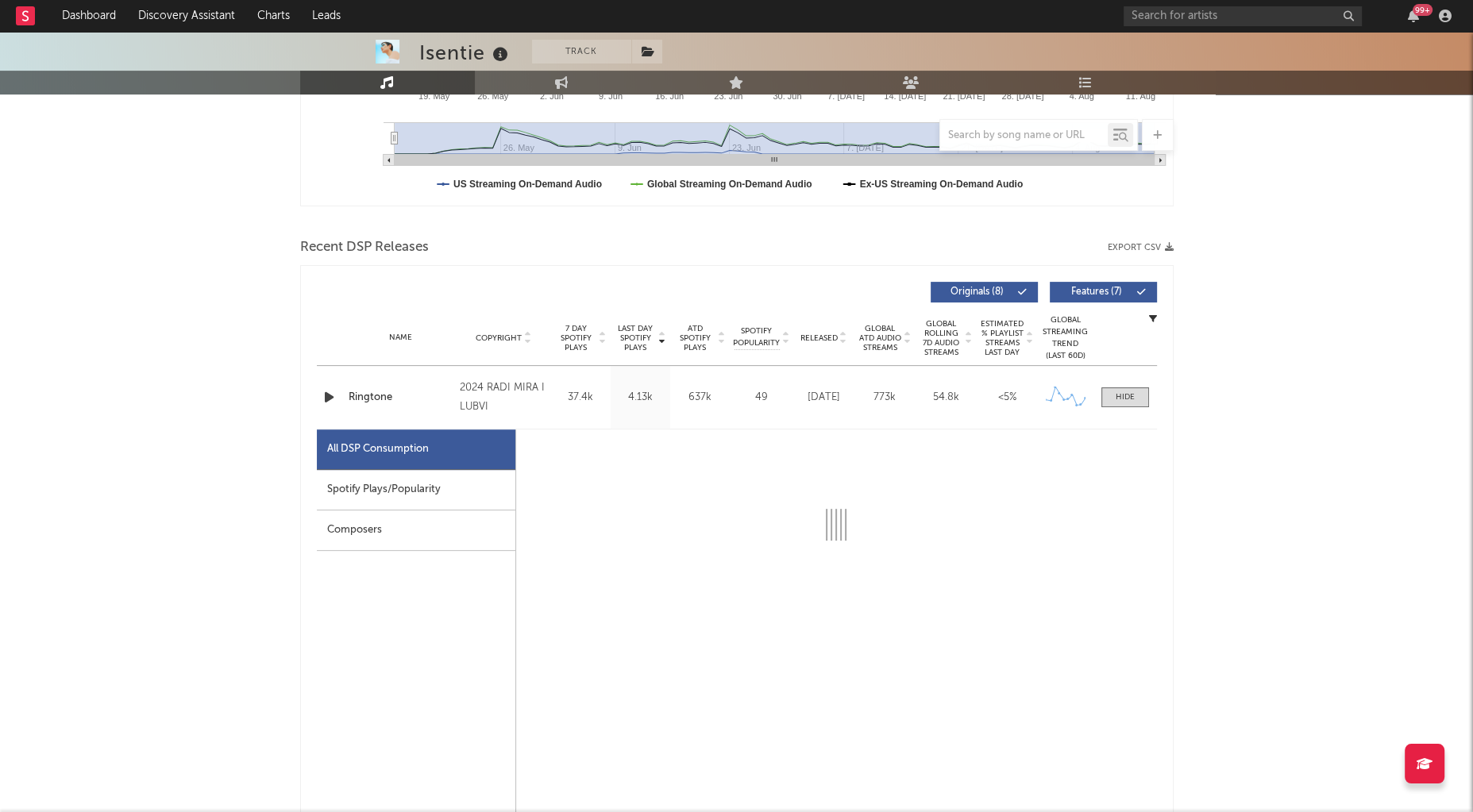
select select "1w"
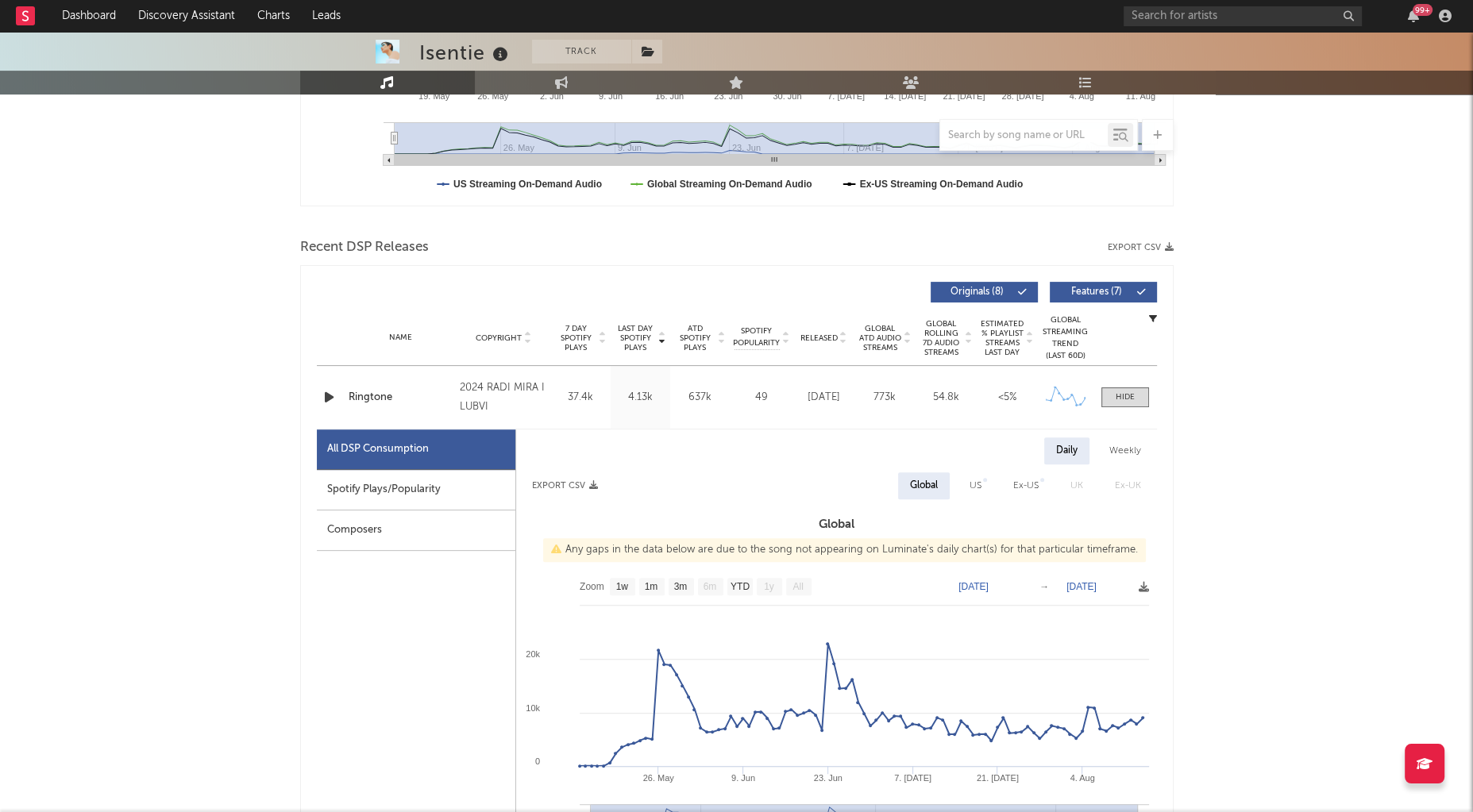
scroll to position [427, 0]
click at [387, 483] on div "Spotify Plays/Popularity" at bounding box center [415, 490] width 198 height 41
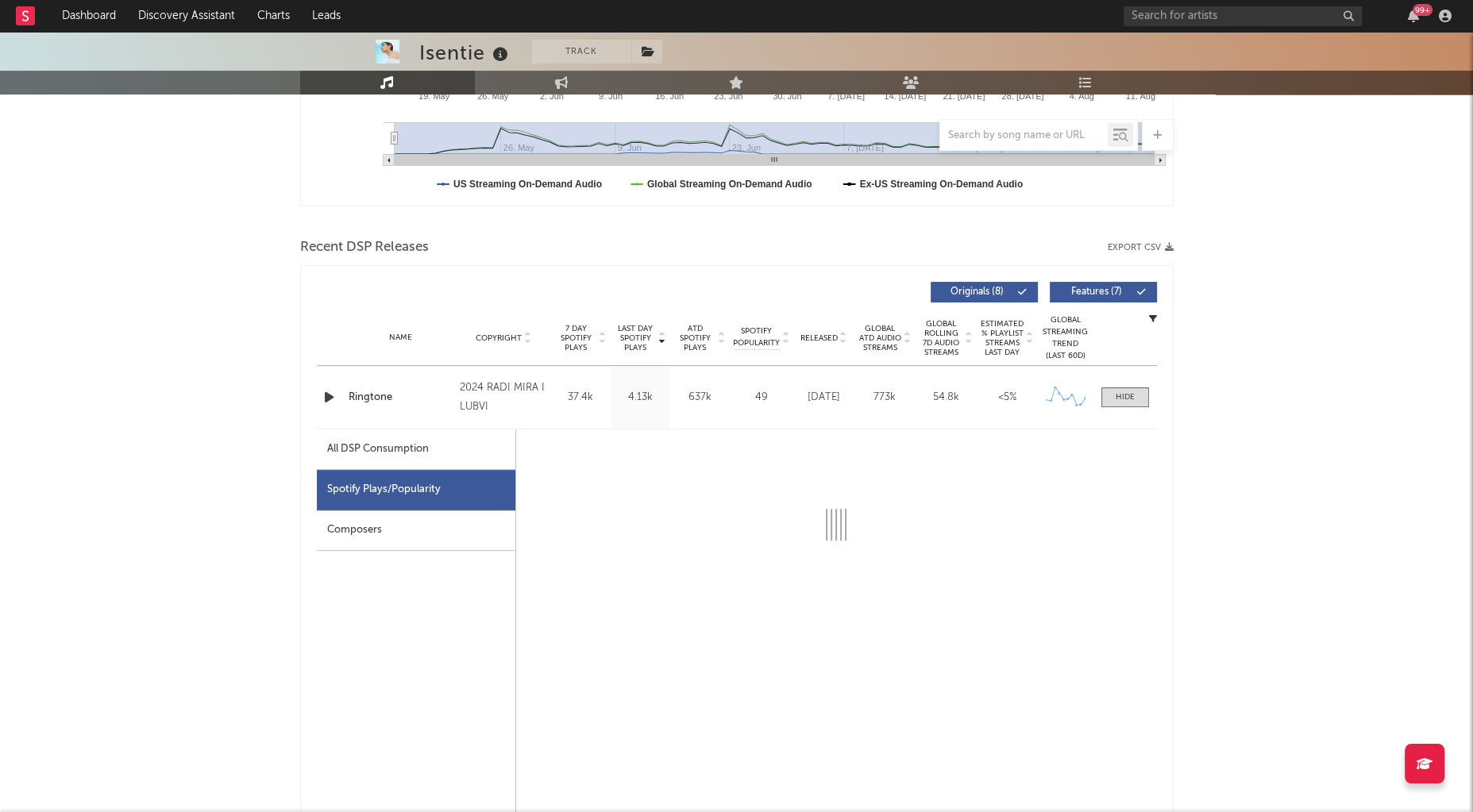
select select "1w"
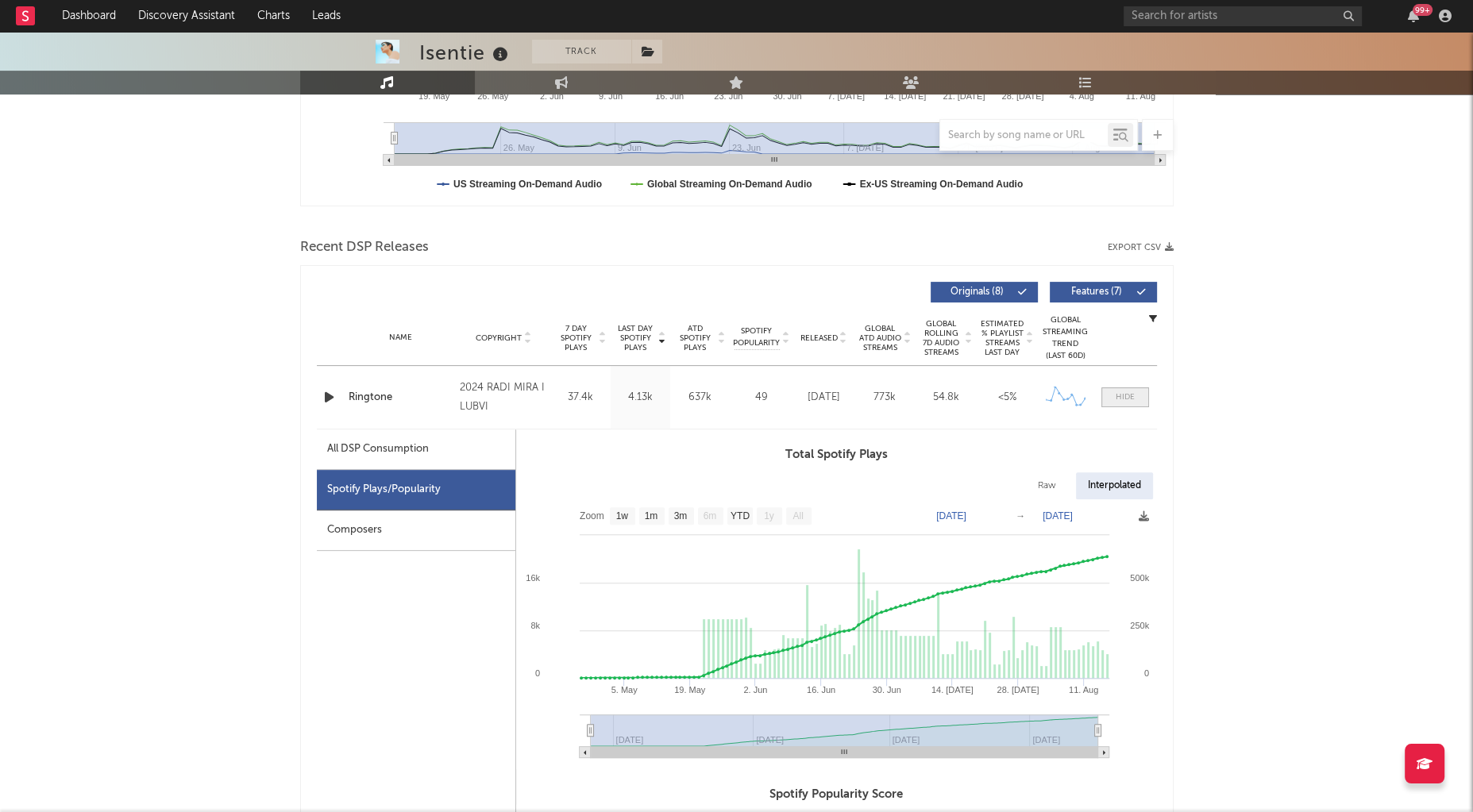
click at [1127, 393] on div at bounding box center [1124, 397] width 19 height 12
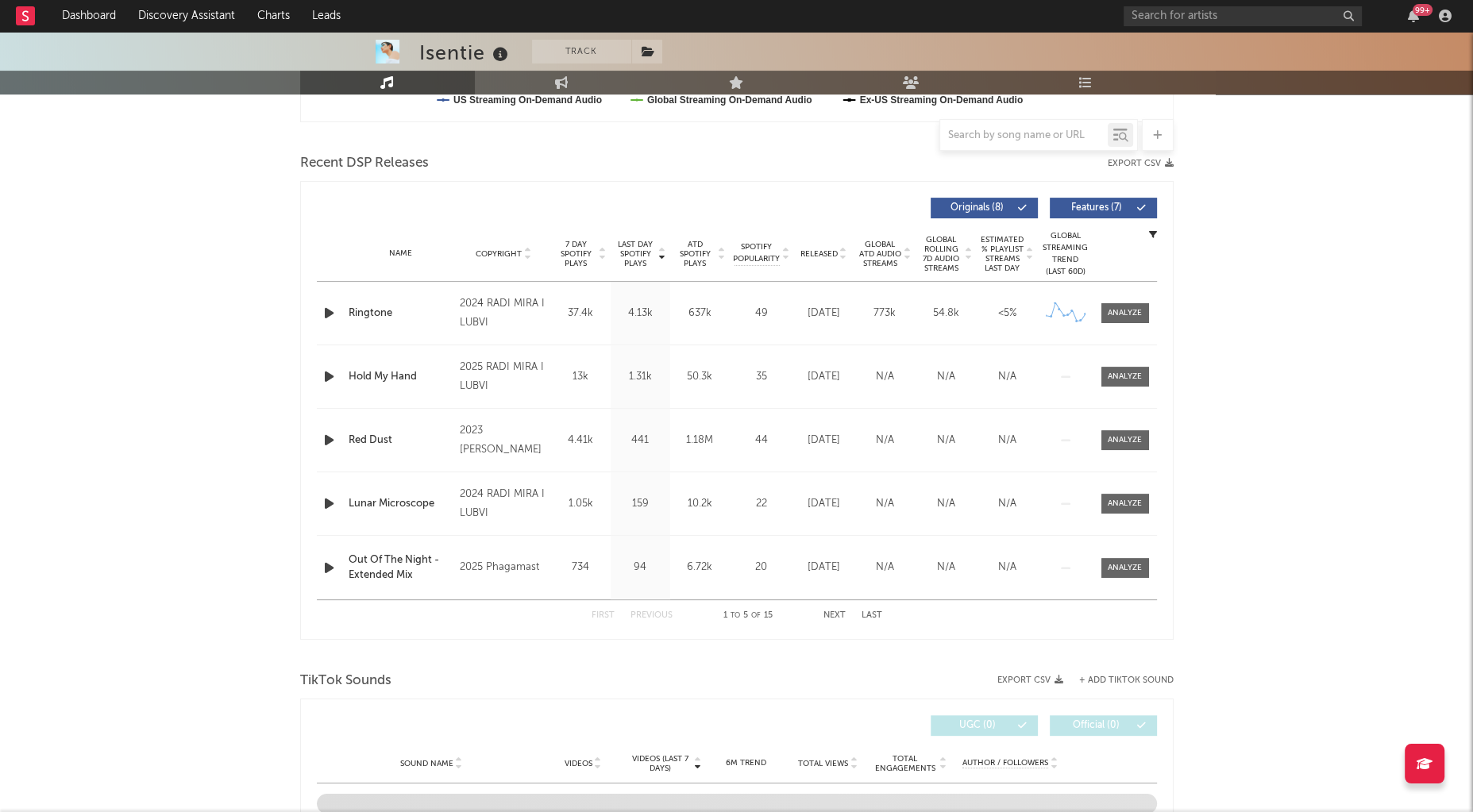
scroll to position [382, 0]
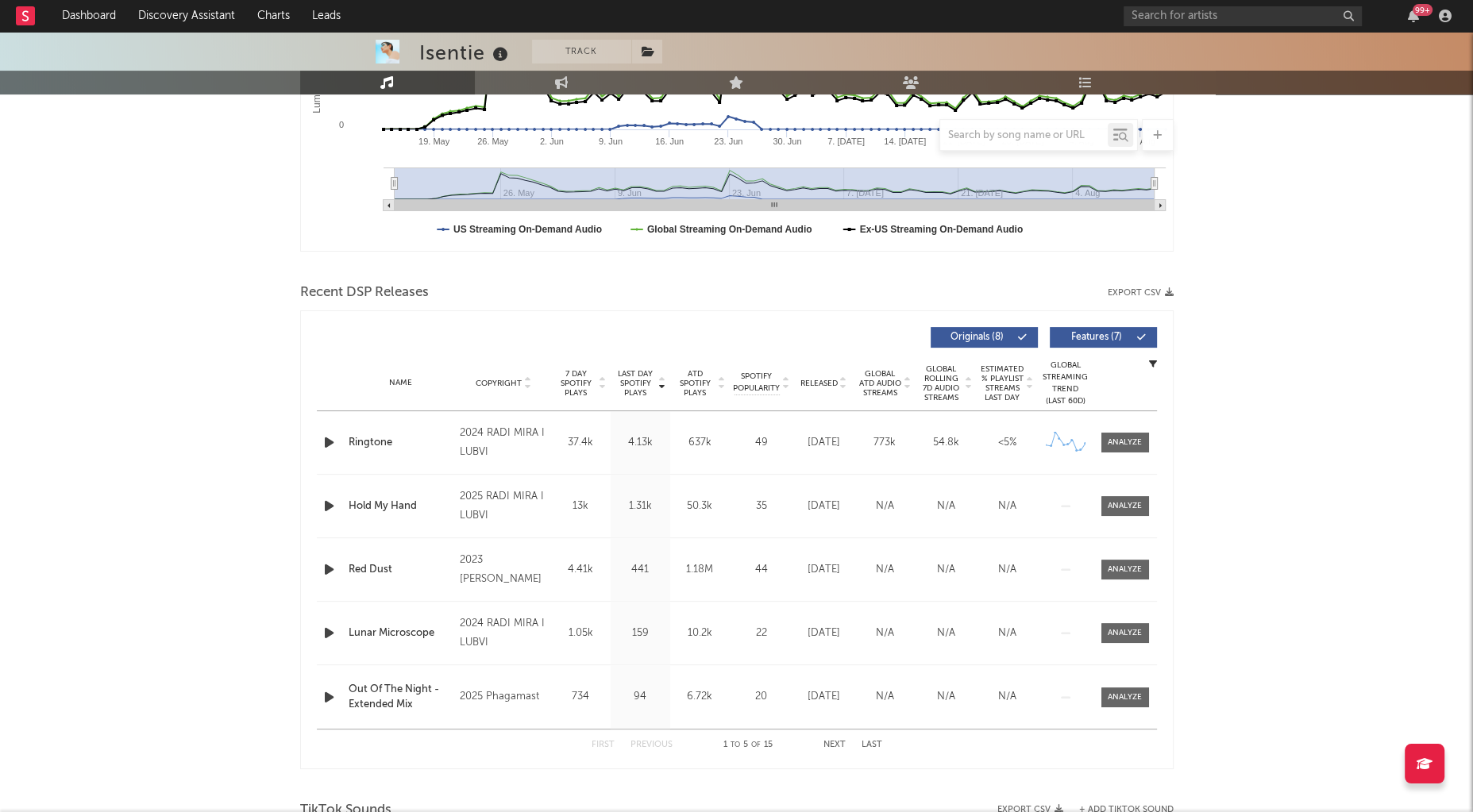
click at [334, 432] on icon "button" at bounding box center [329, 442] width 17 height 20
click at [326, 438] on icon "button" at bounding box center [328, 442] width 15 height 20
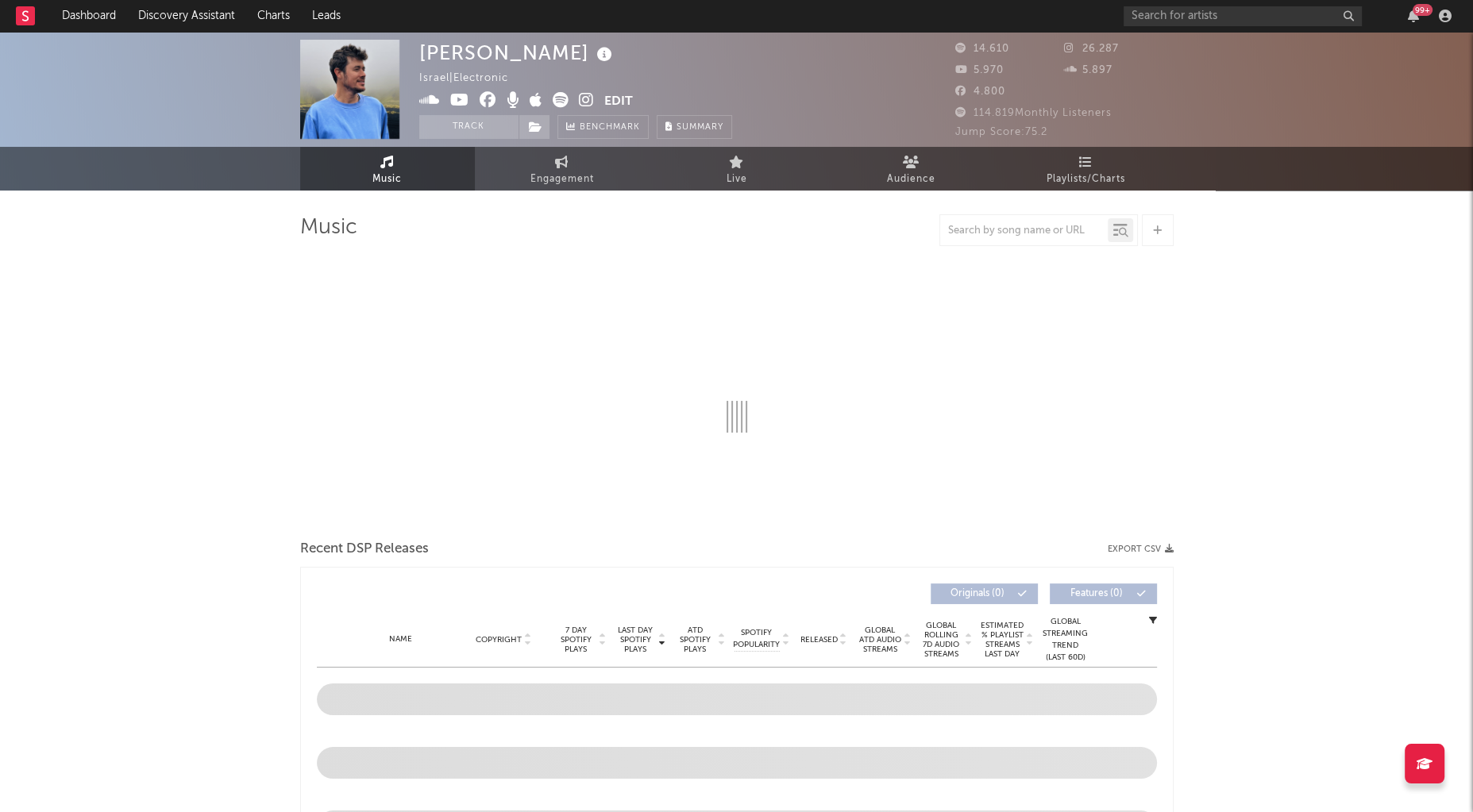
select select "1w"
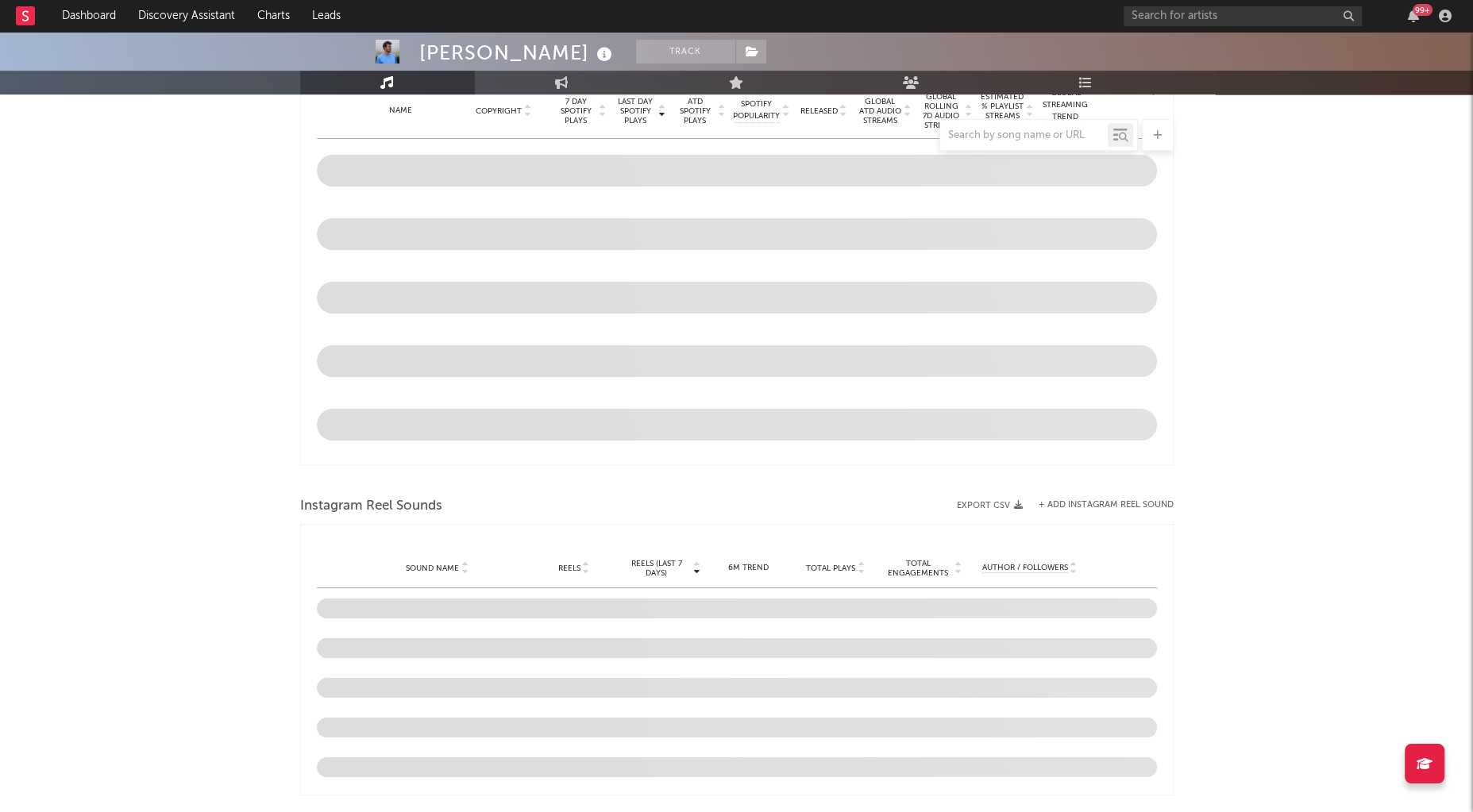
scroll to position [707, 0]
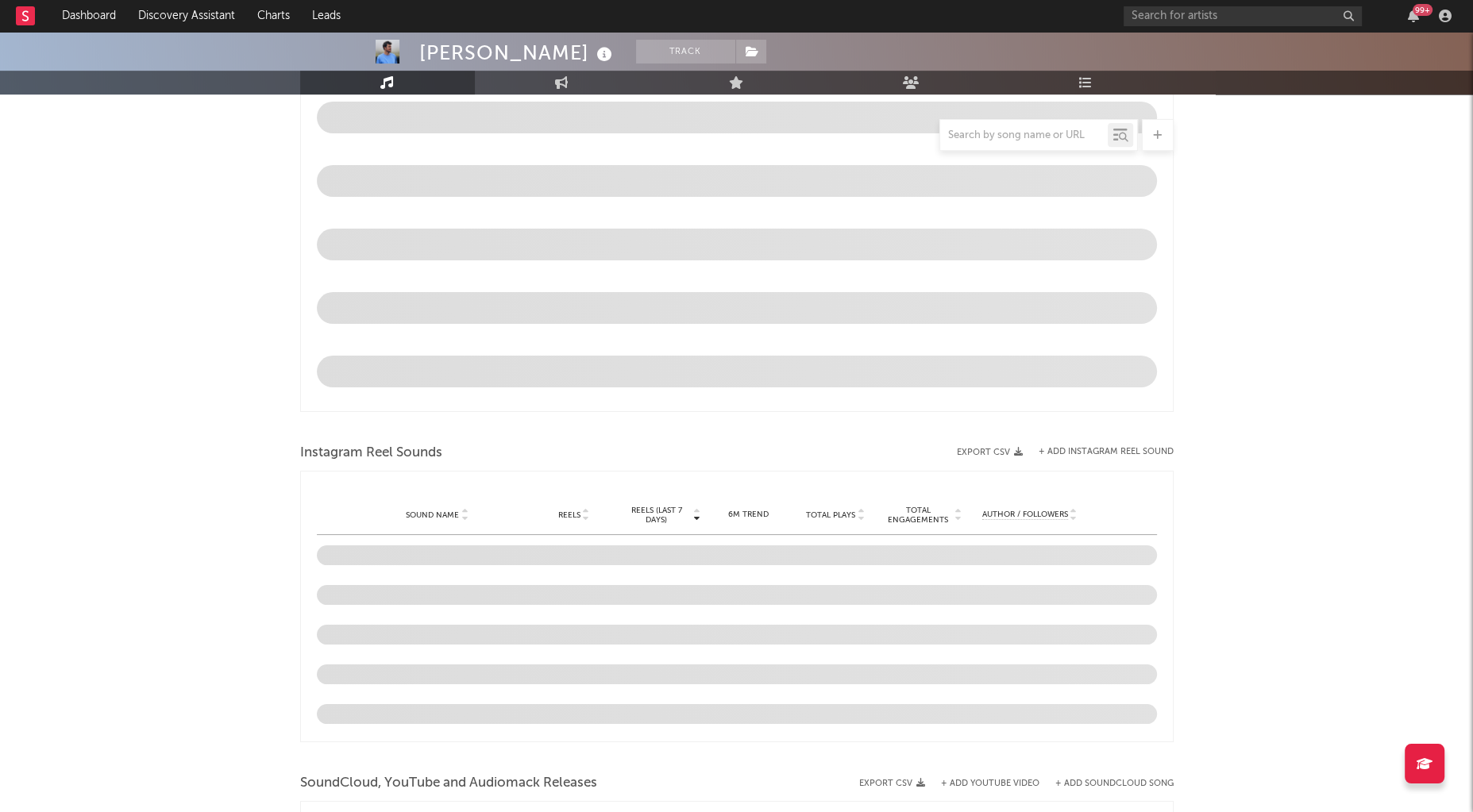
click at [425, 0] on nav "Dashboard Discovery Assistant Charts Leads 99 +" at bounding box center [736, 16] width 1473 height 32
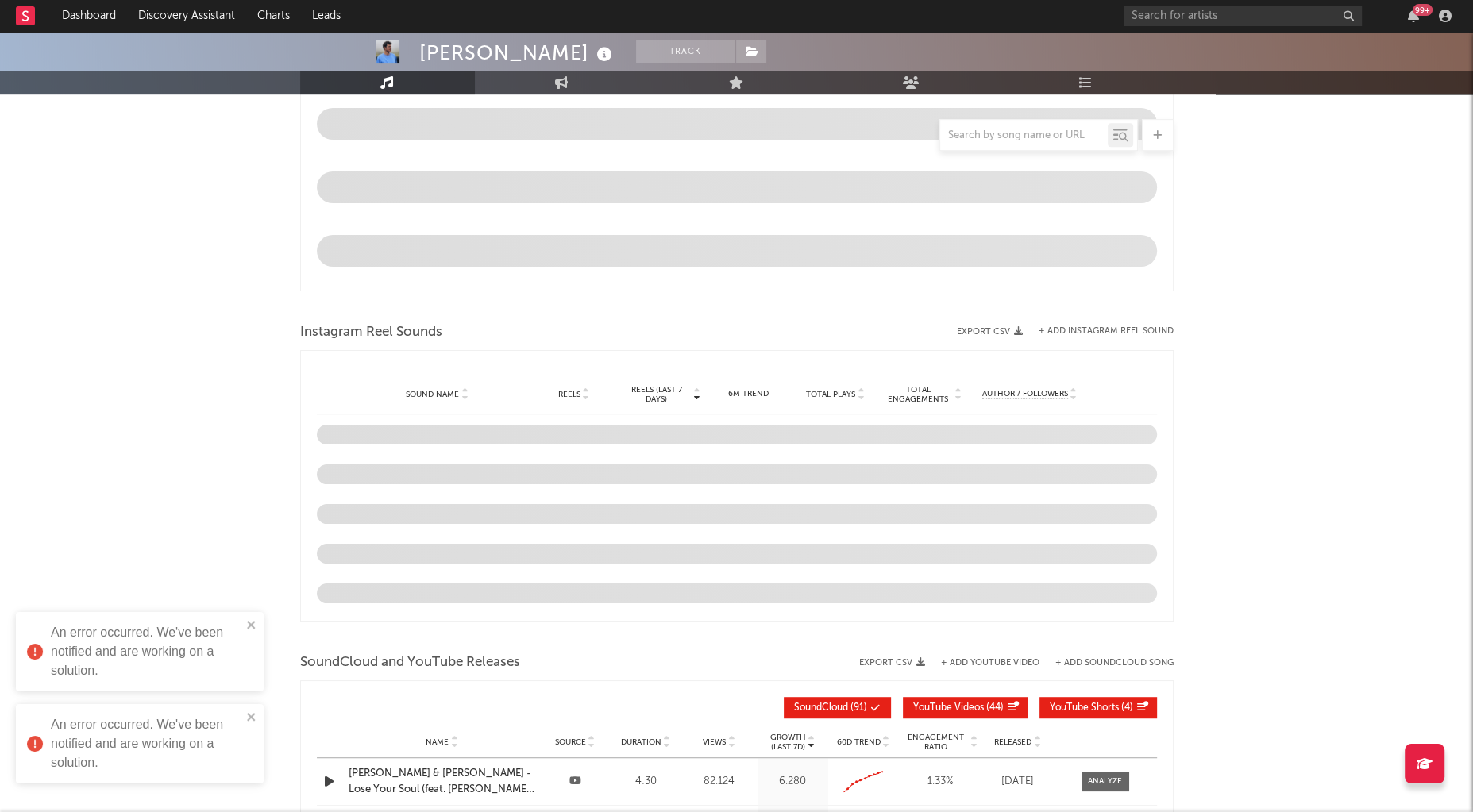
scroll to position [378, 0]
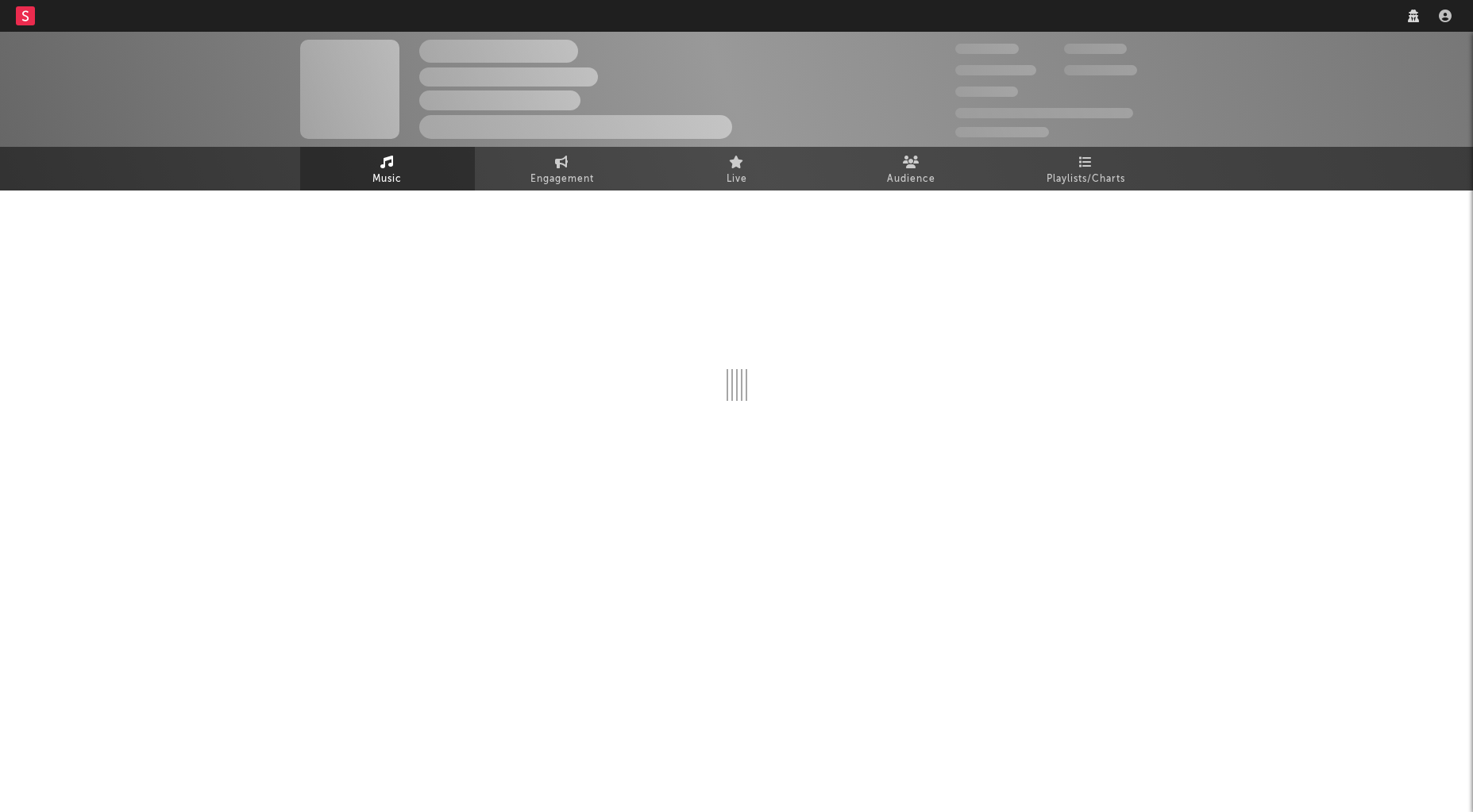
select select "6m"
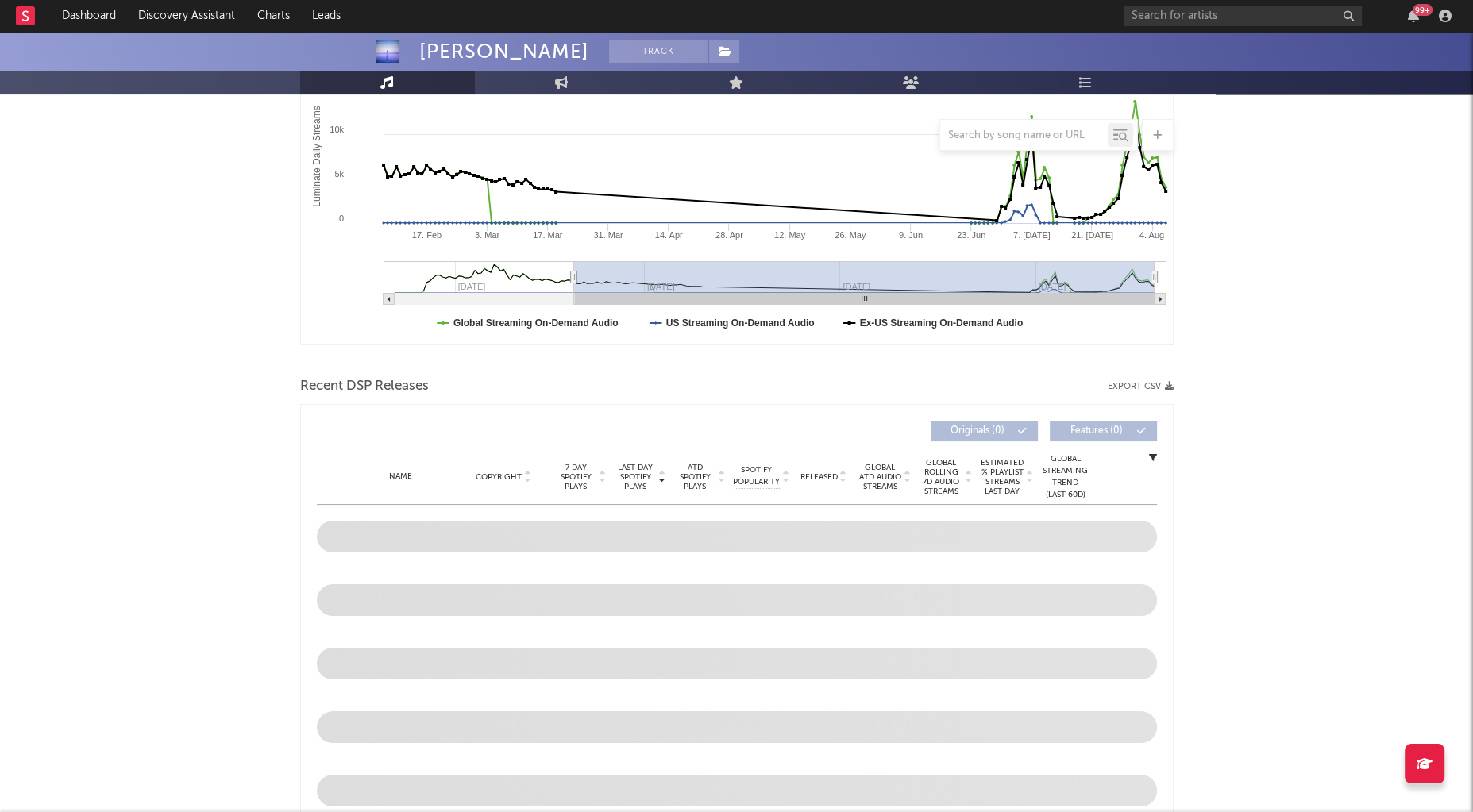
scroll to position [289, 0]
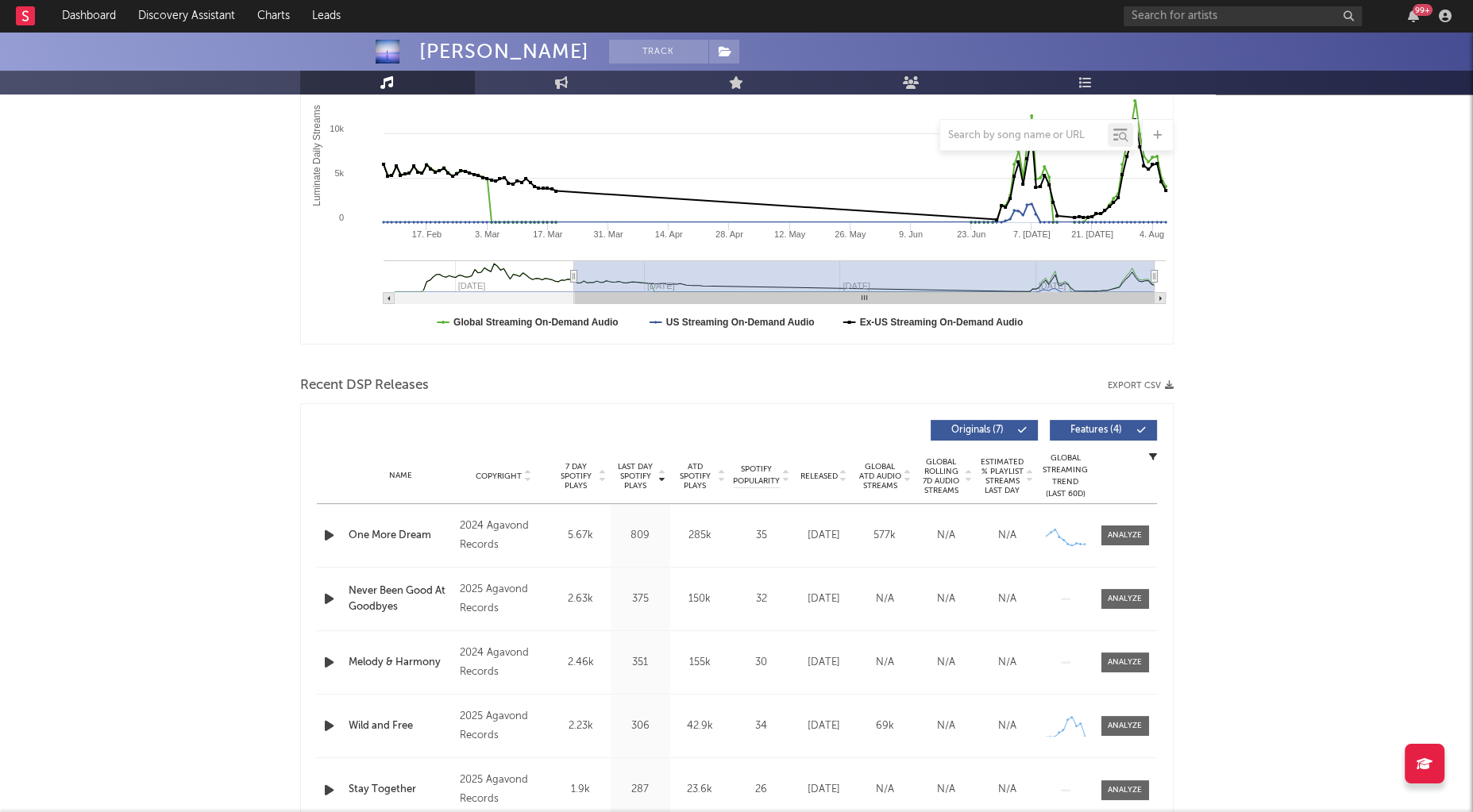
click at [344, 534] on div "Name One More Dream" at bounding box center [400, 536] width 112 height 16
click at [641, 477] on span "Last Day Spotify Plays" at bounding box center [635, 476] width 42 height 28
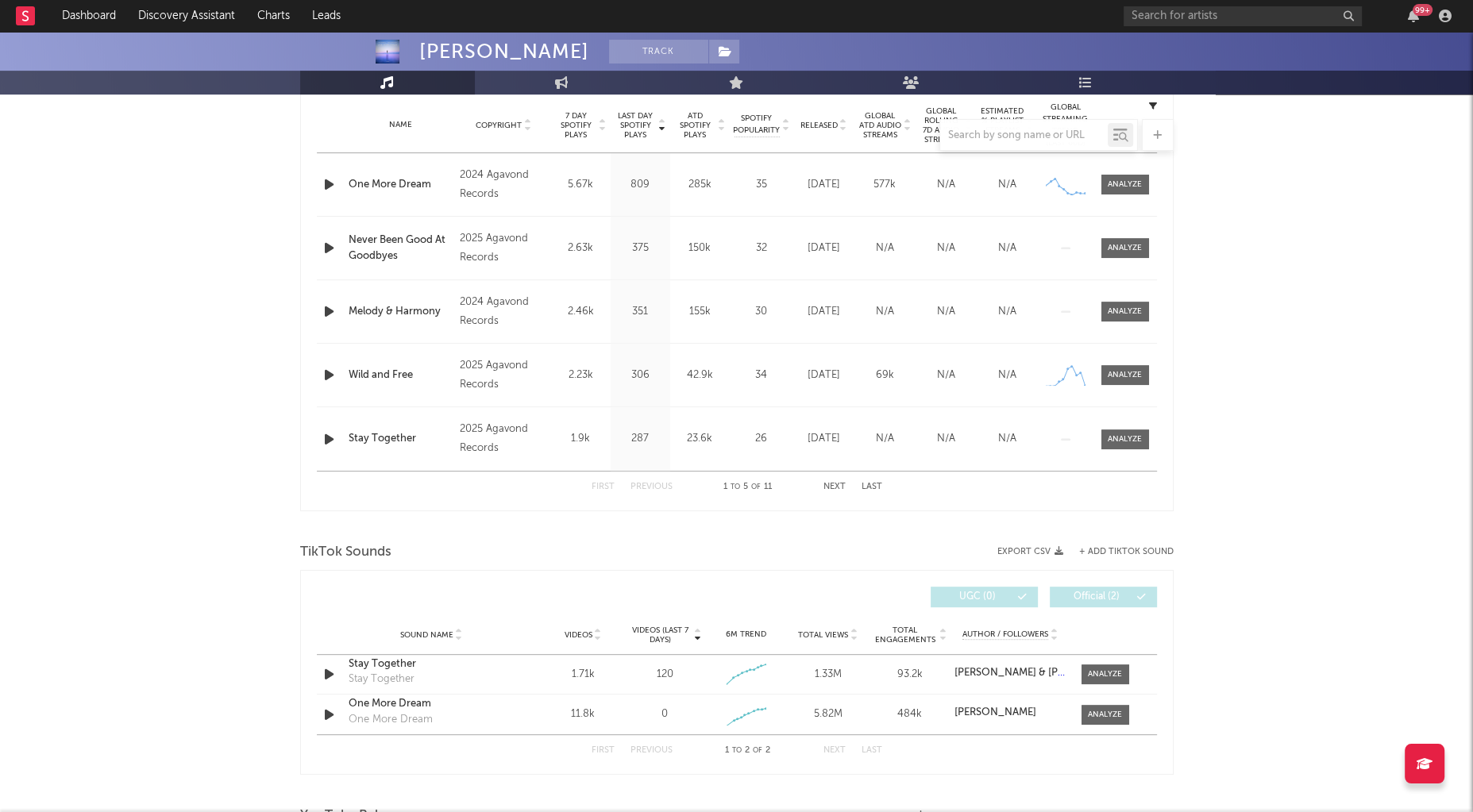
scroll to position [639, 0]
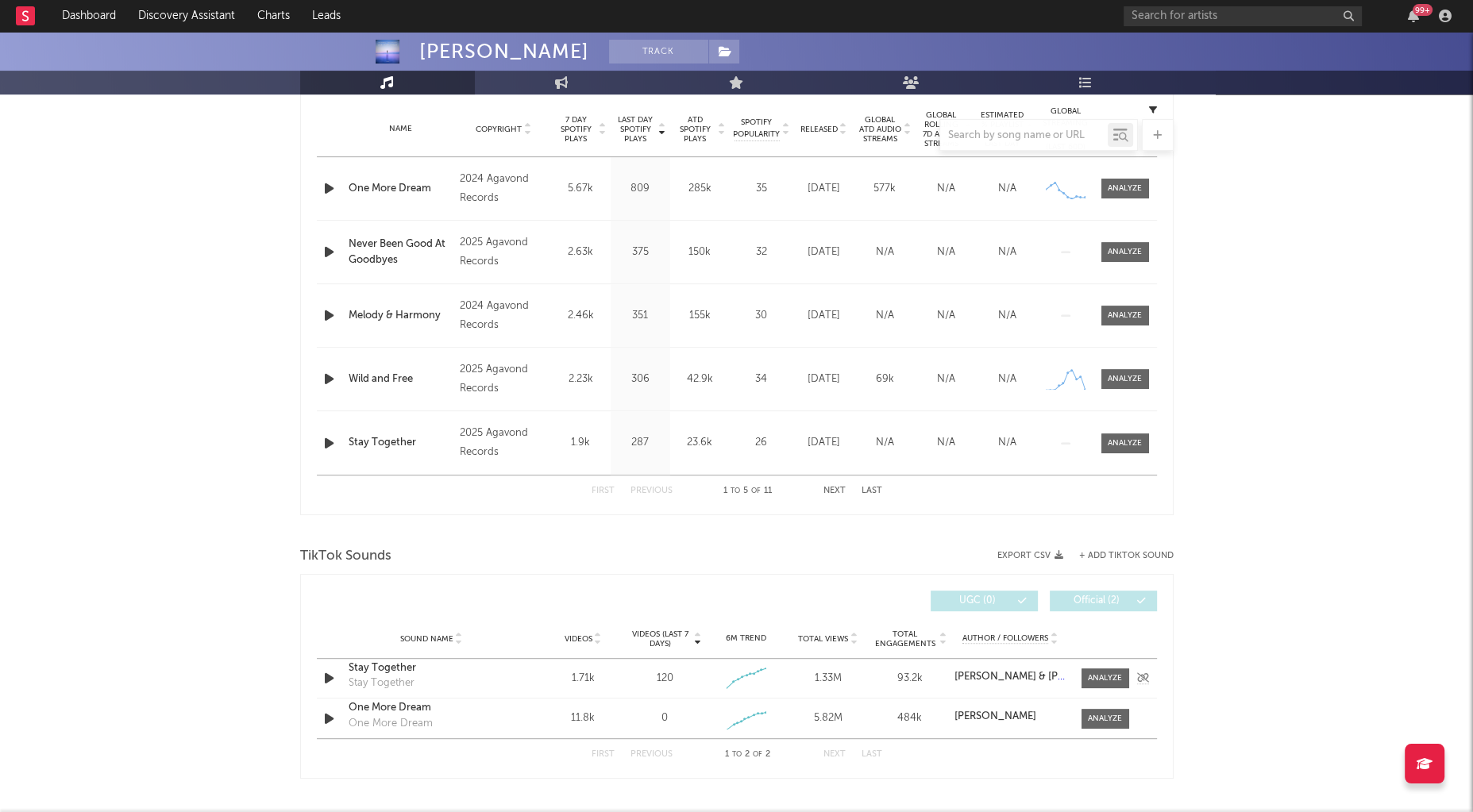
click at [1112, 686] on div "Sound Name Stay Together Stay Together Videos 1.71k Videos (last 7 days) 120 We…" at bounding box center [736, 679] width 840 height 39
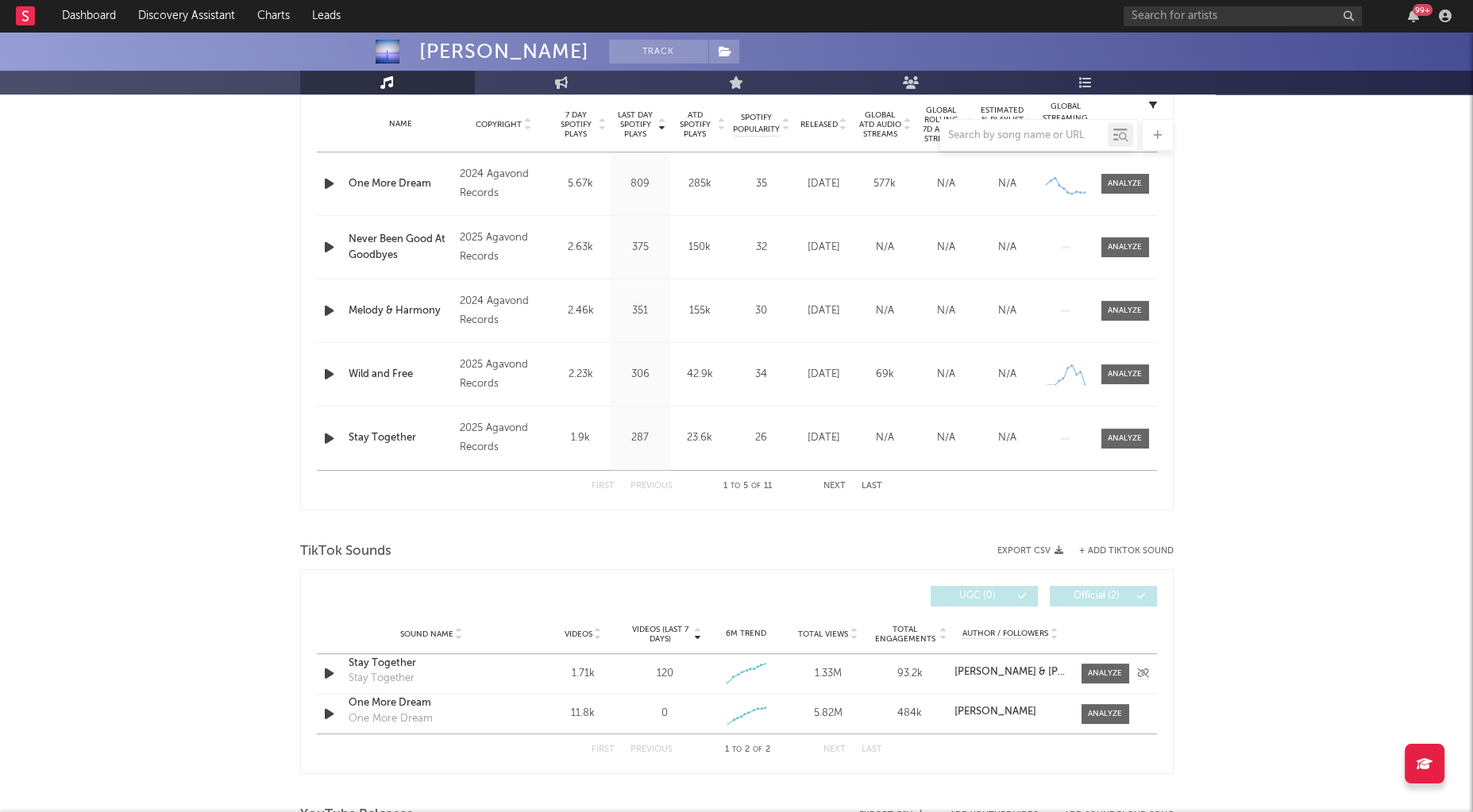
click at [1112, 680] on div "Sound Name Stay Together Stay Together Videos 1.71k Videos (last 7 days) 120 We…" at bounding box center [736, 673] width 840 height 39
click at [1109, 674] on span at bounding box center [1106, 671] width 48 height 20
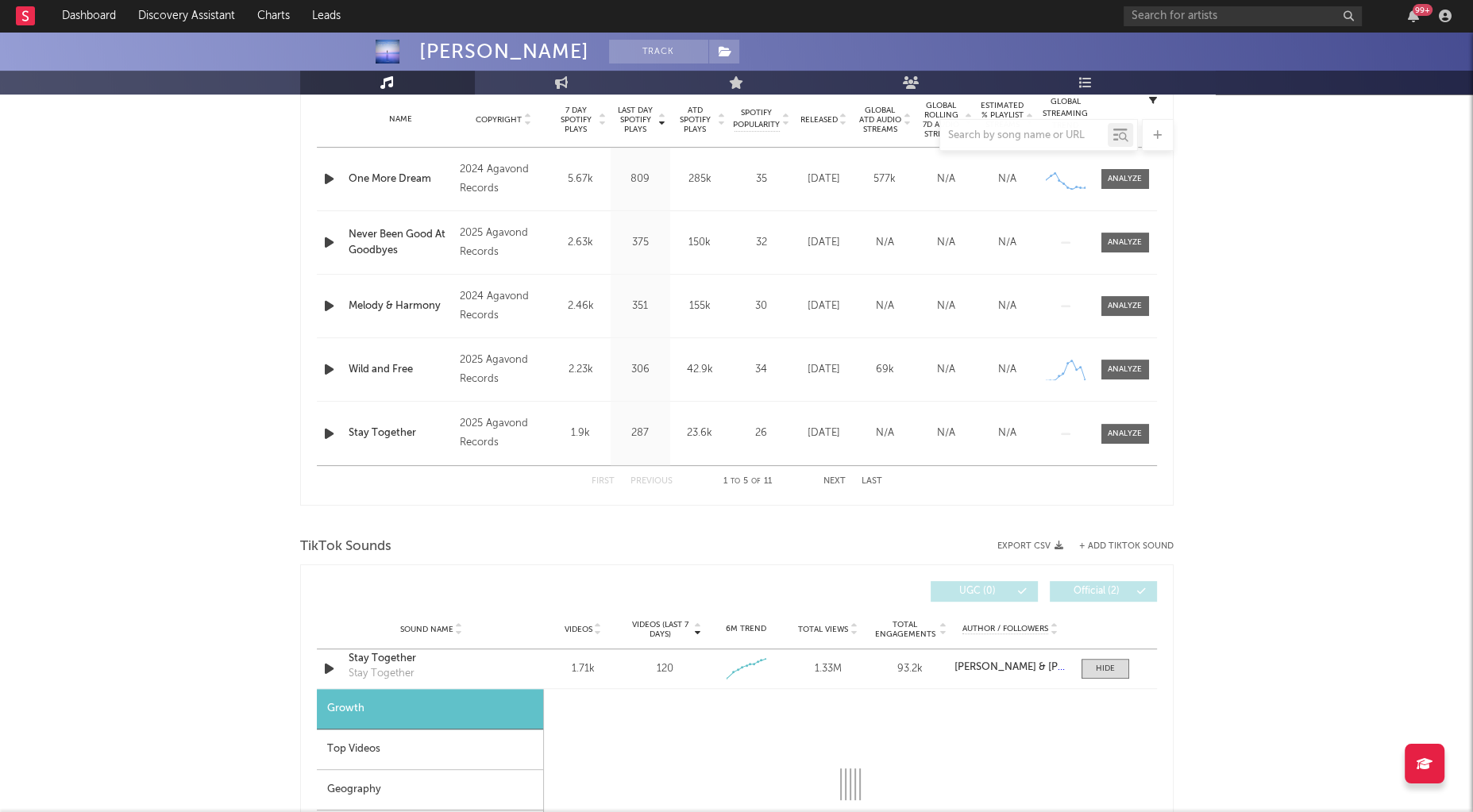
click at [409, 753] on div "Top Videos" at bounding box center [430, 750] width 226 height 41
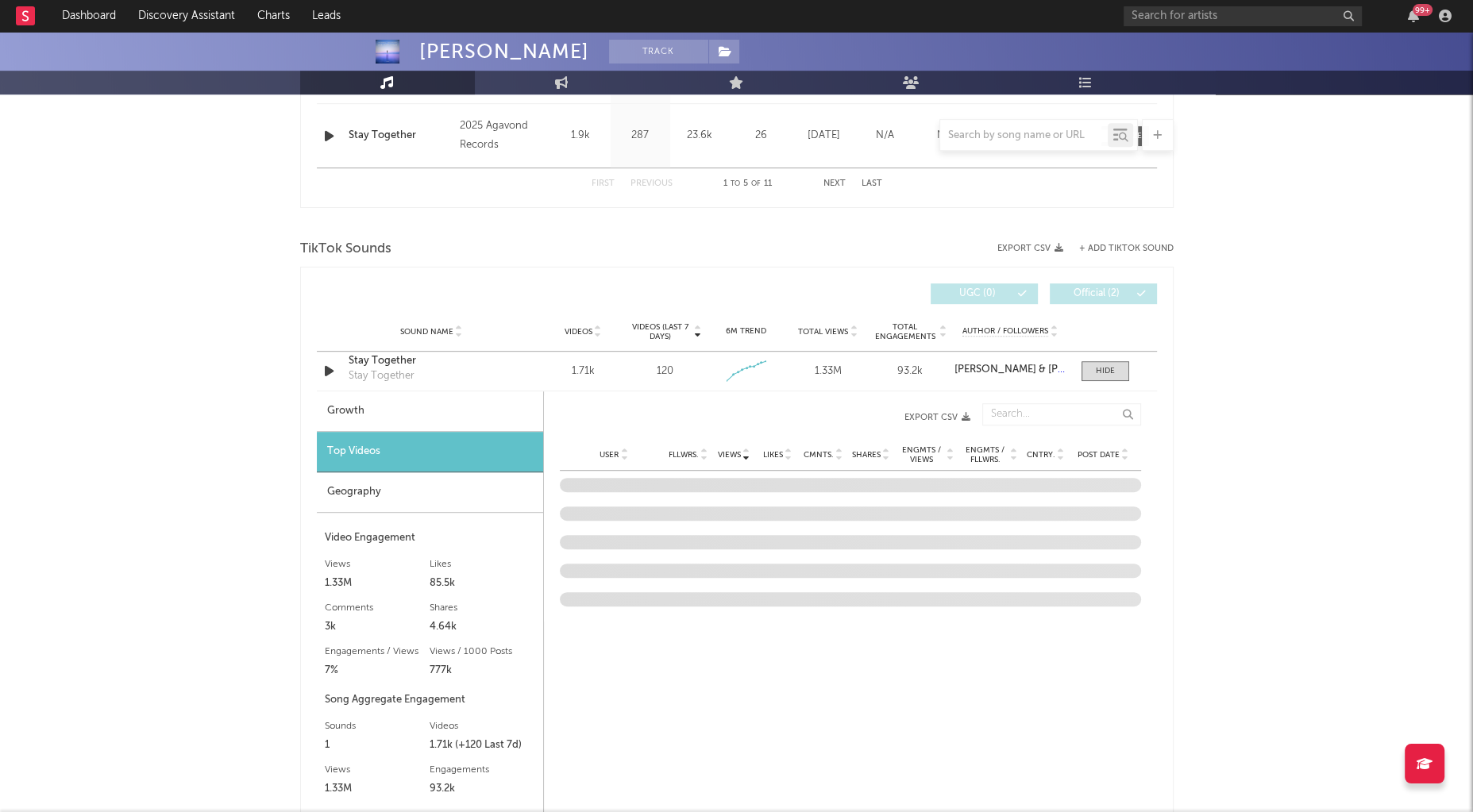
scroll to position [948, 0]
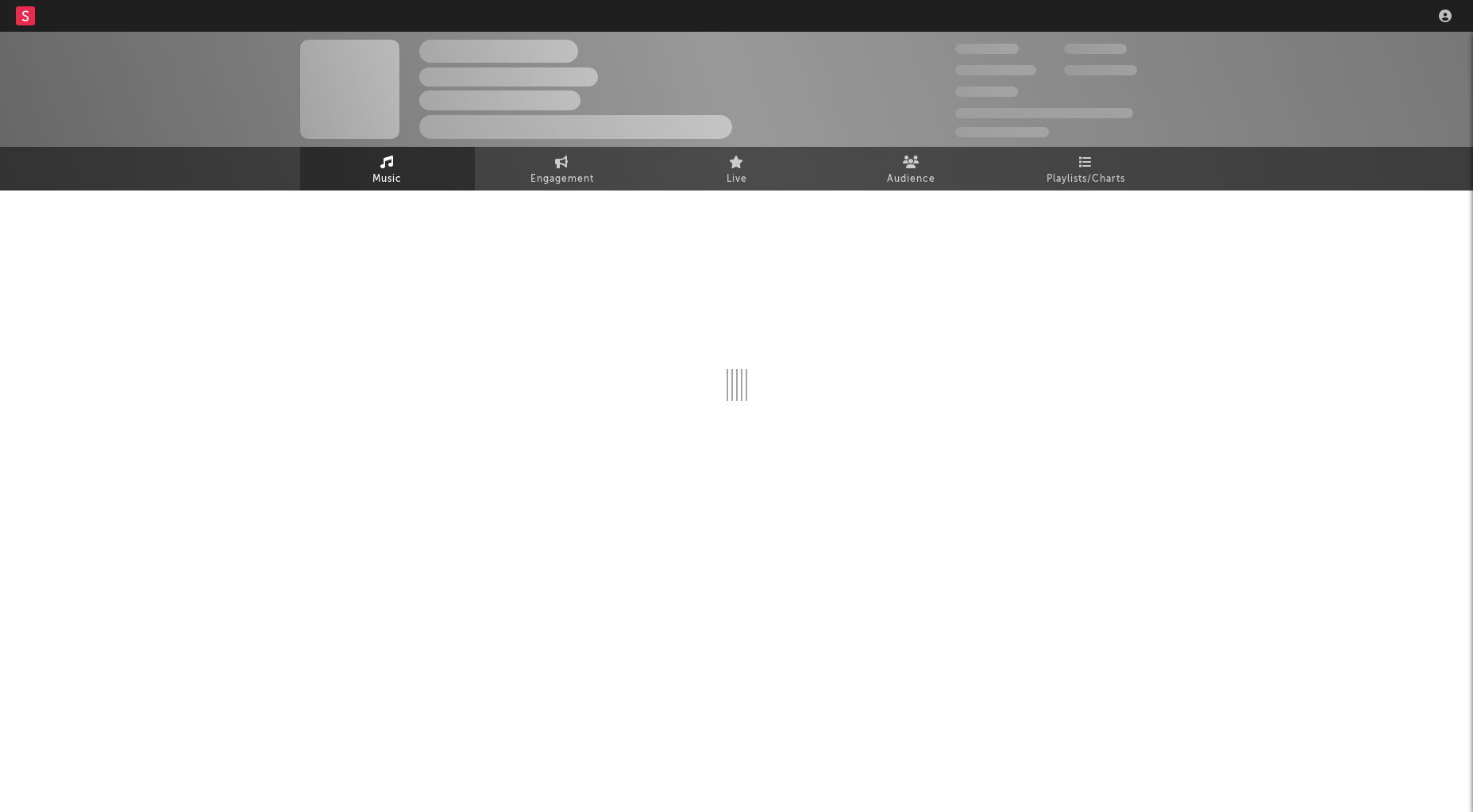
select select "1w"
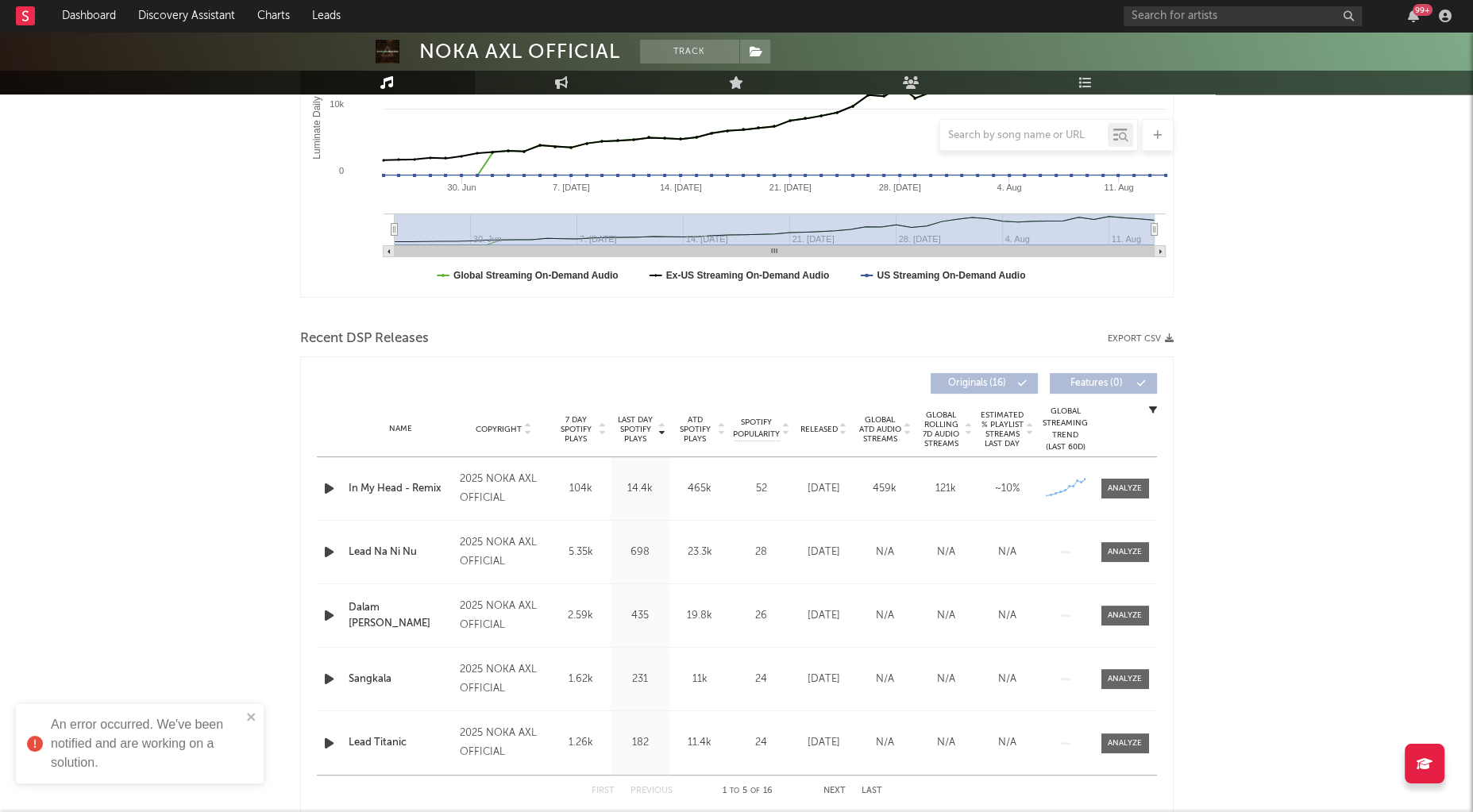
scroll to position [363, 0]
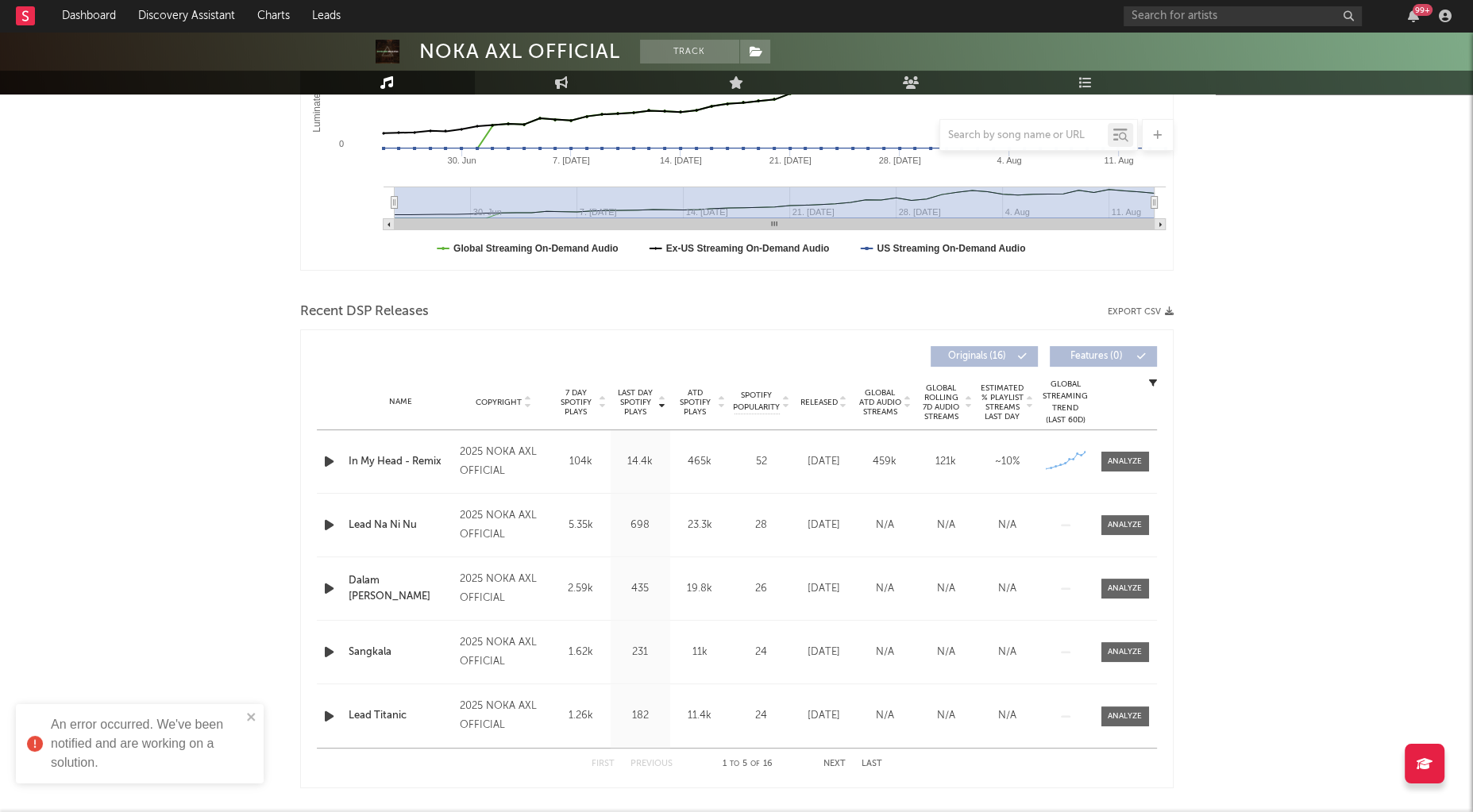
click at [317, 461] on div at bounding box center [330, 462] width 28 height 20
click at [318, 462] on div at bounding box center [330, 462] width 28 height 20
click at [325, 462] on icon "button" at bounding box center [329, 462] width 17 height 20
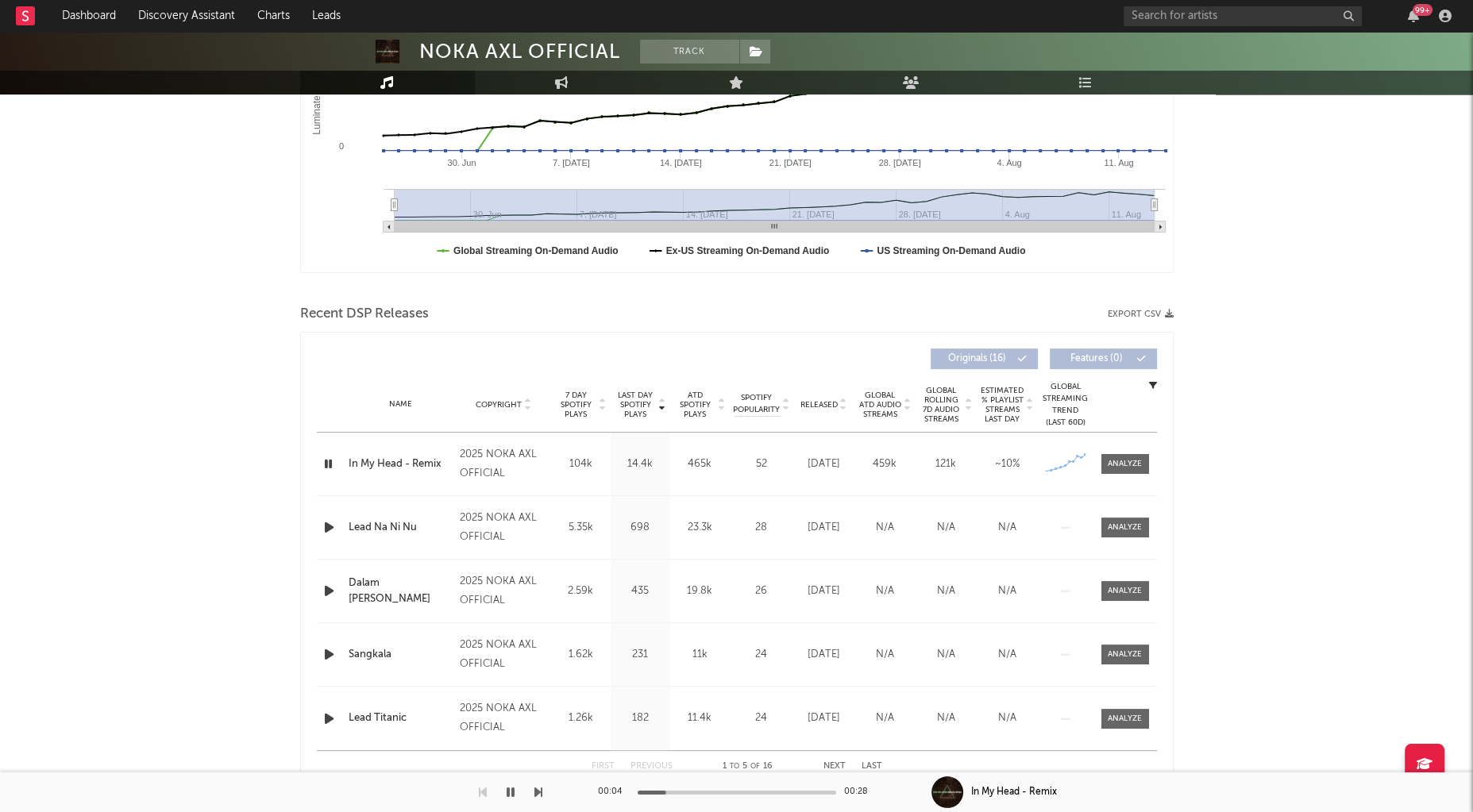
scroll to position [468, 0]
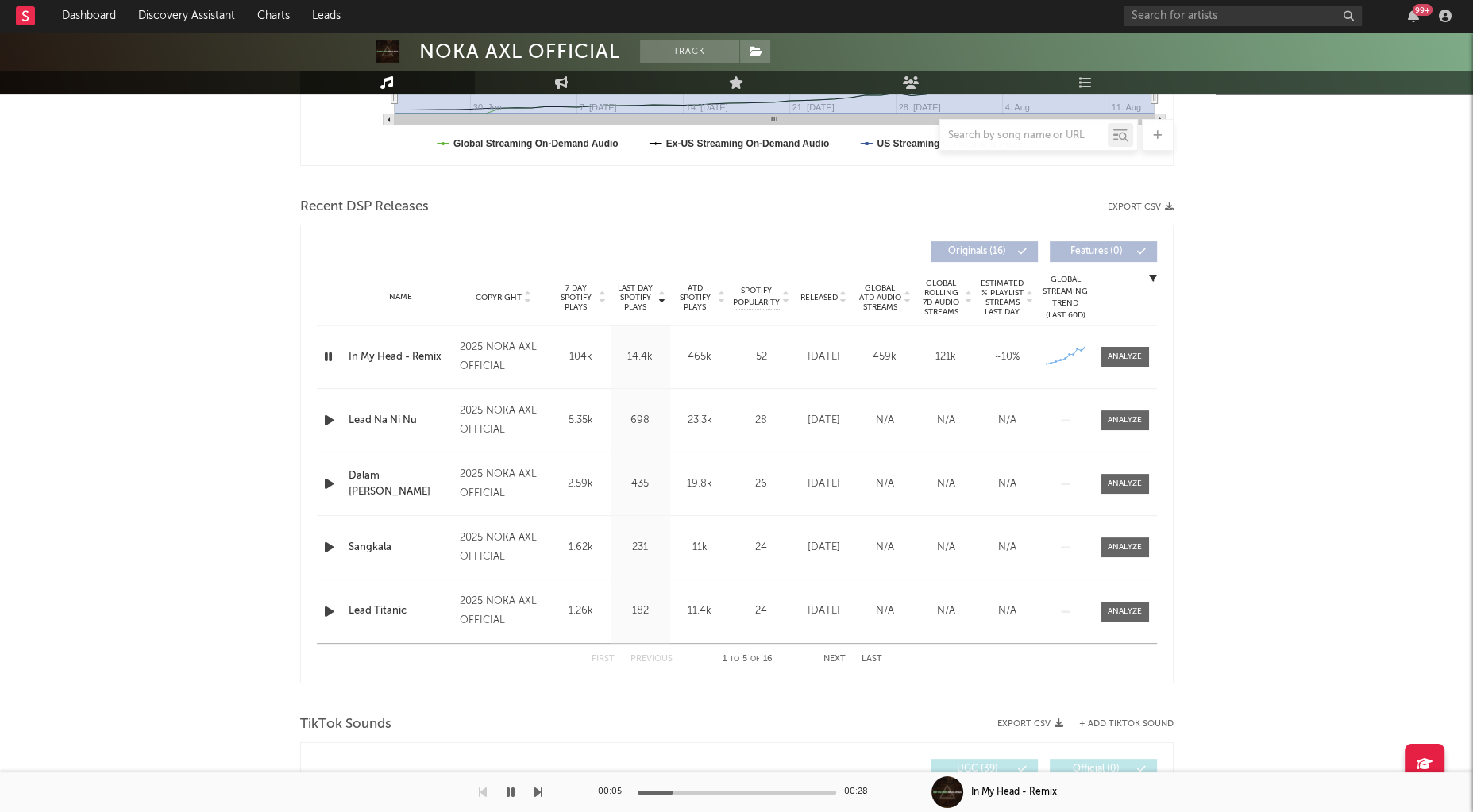
click at [742, 797] on div "00:05 00:28" at bounding box center [736, 792] width 278 height 40
click at [761, 792] on div at bounding box center [736, 792] width 198 height 4
click at [799, 791] on div at bounding box center [736, 792] width 198 height 4
click at [506, 793] on icon "button" at bounding box center [510, 792] width 8 height 12
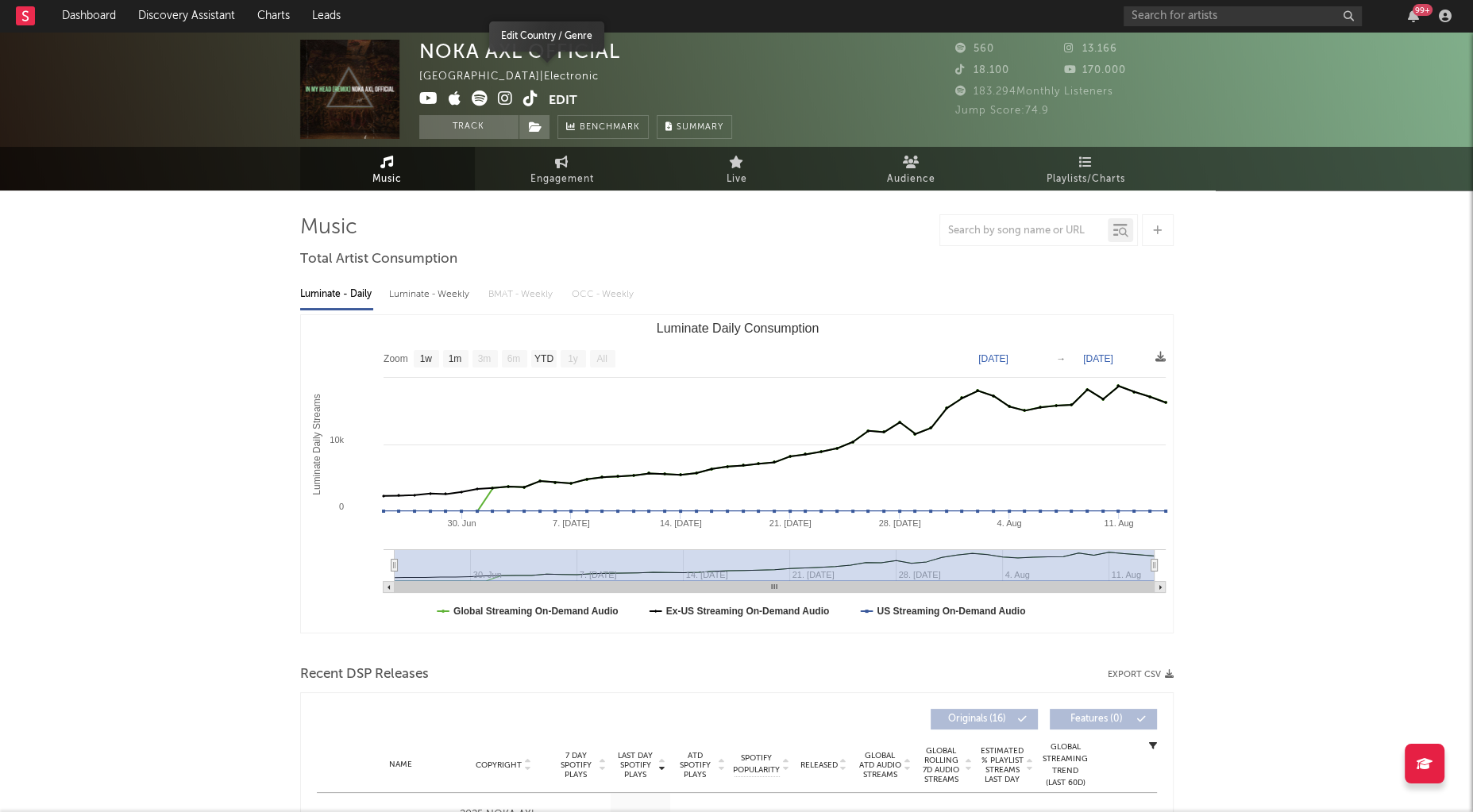
scroll to position [0, 0]
click at [419, 96] on icon at bounding box center [428, 99] width 19 height 16
click at [495, 98] on span at bounding box center [483, 100] width 129 height 20
click at [509, 97] on icon at bounding box center [505, 99] width 15 height 16
click at [527, 99] on icon at bounding box center [530, 99] width 15 height 16
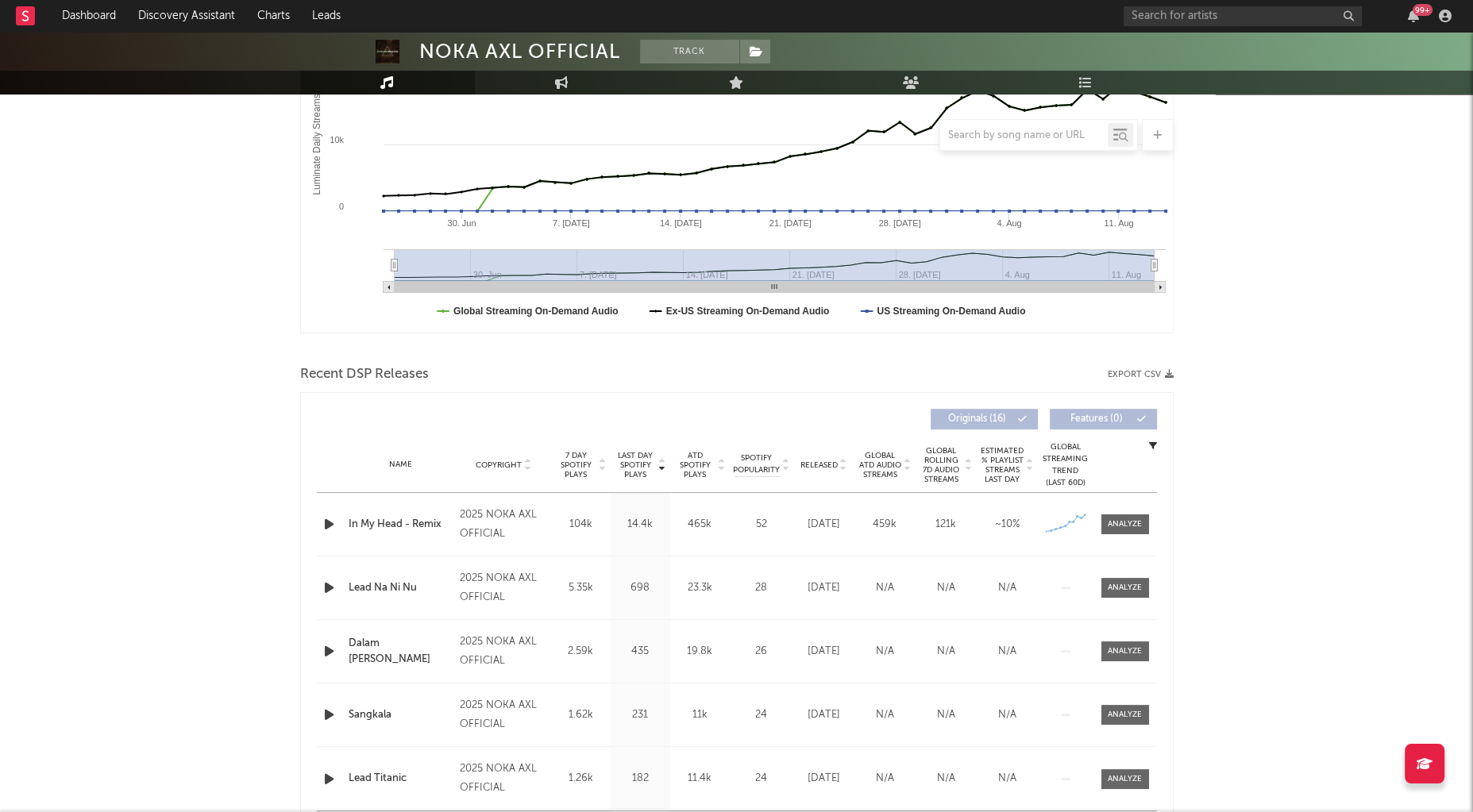
scroll to position [782, 0]
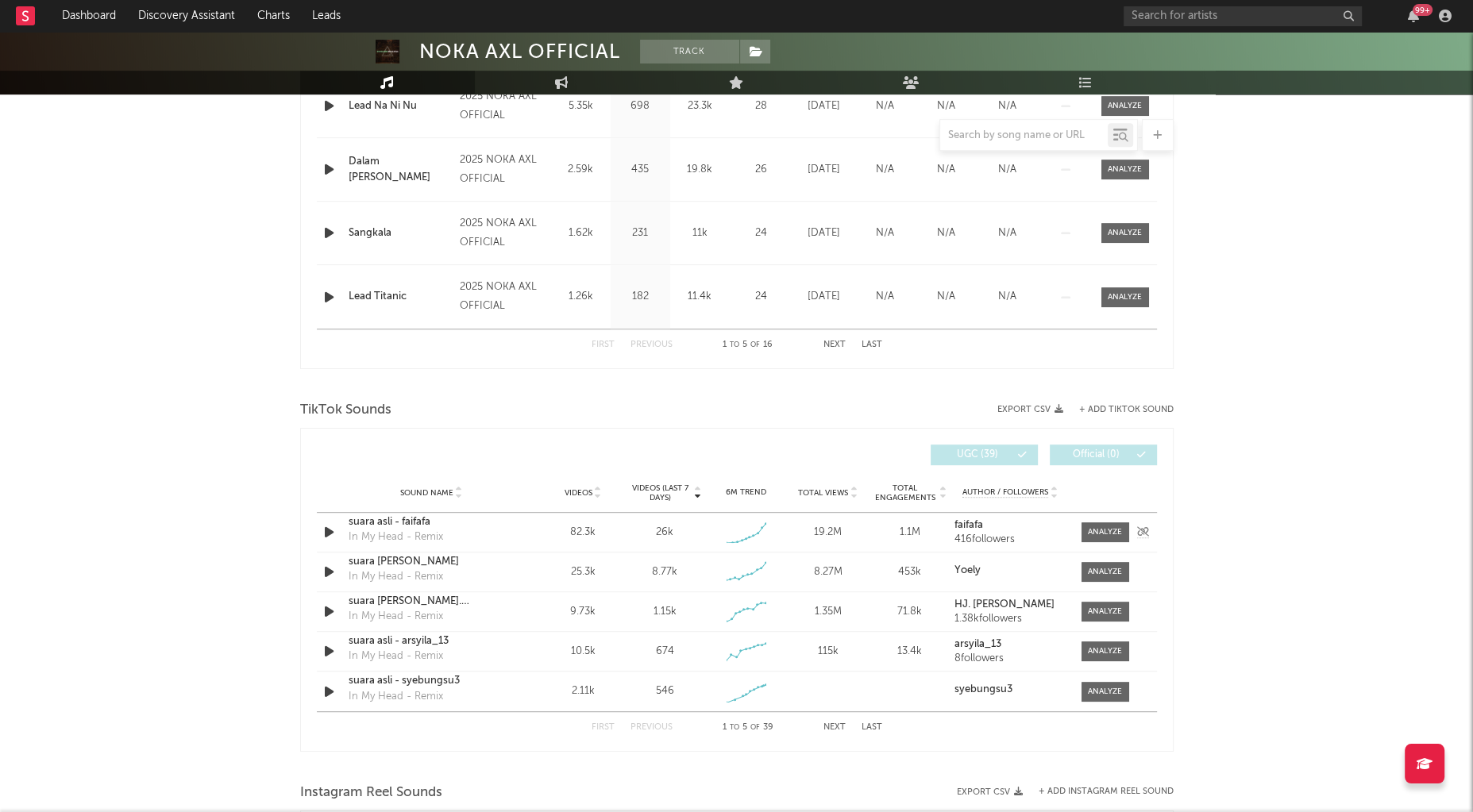
click at [325, 531] on icon "button" at bounding box center [329, 532] width 17 height 20
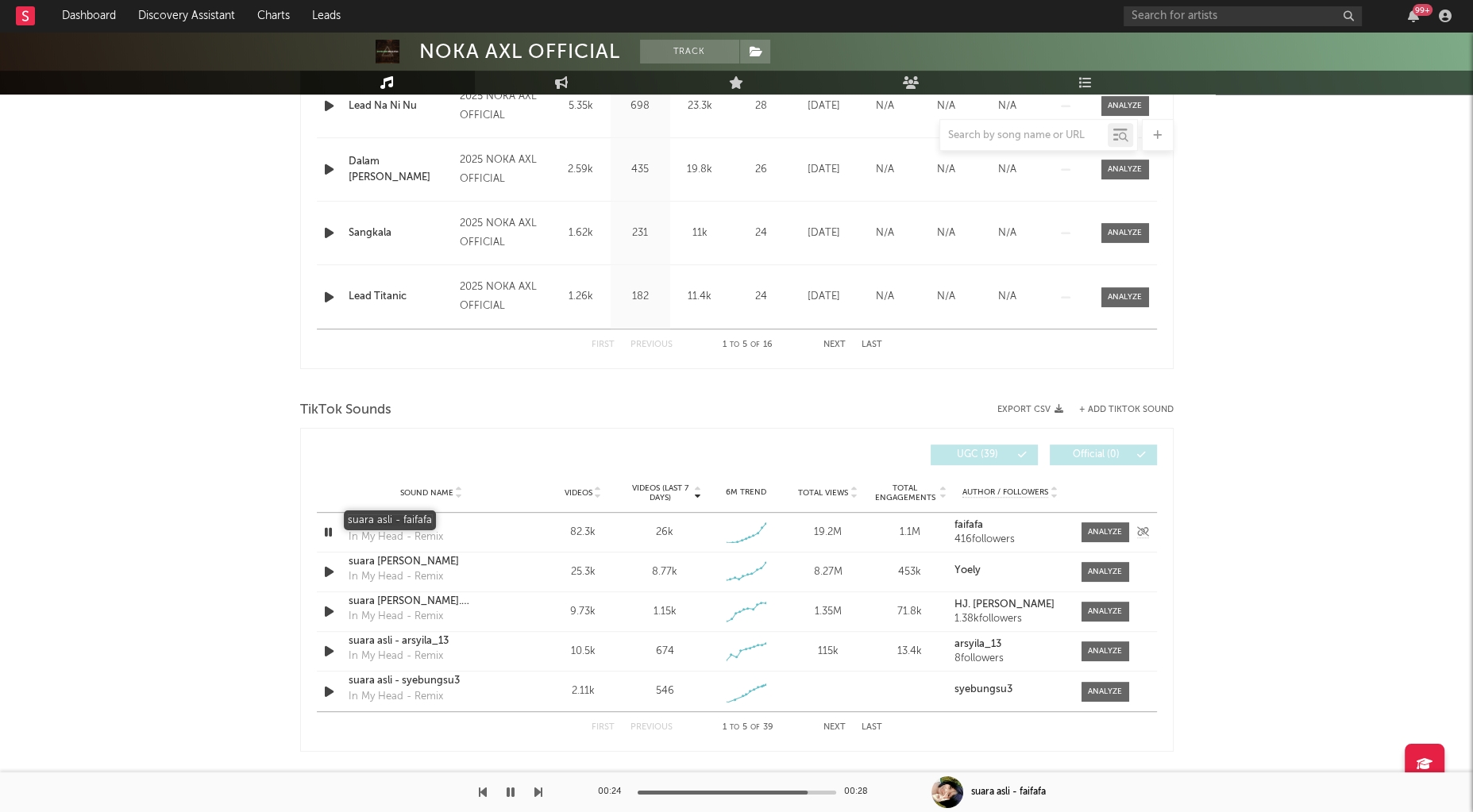
click at [413, 519] on div "suara asli - faifafa" at bounding box center [431, 522] width 166 height 16
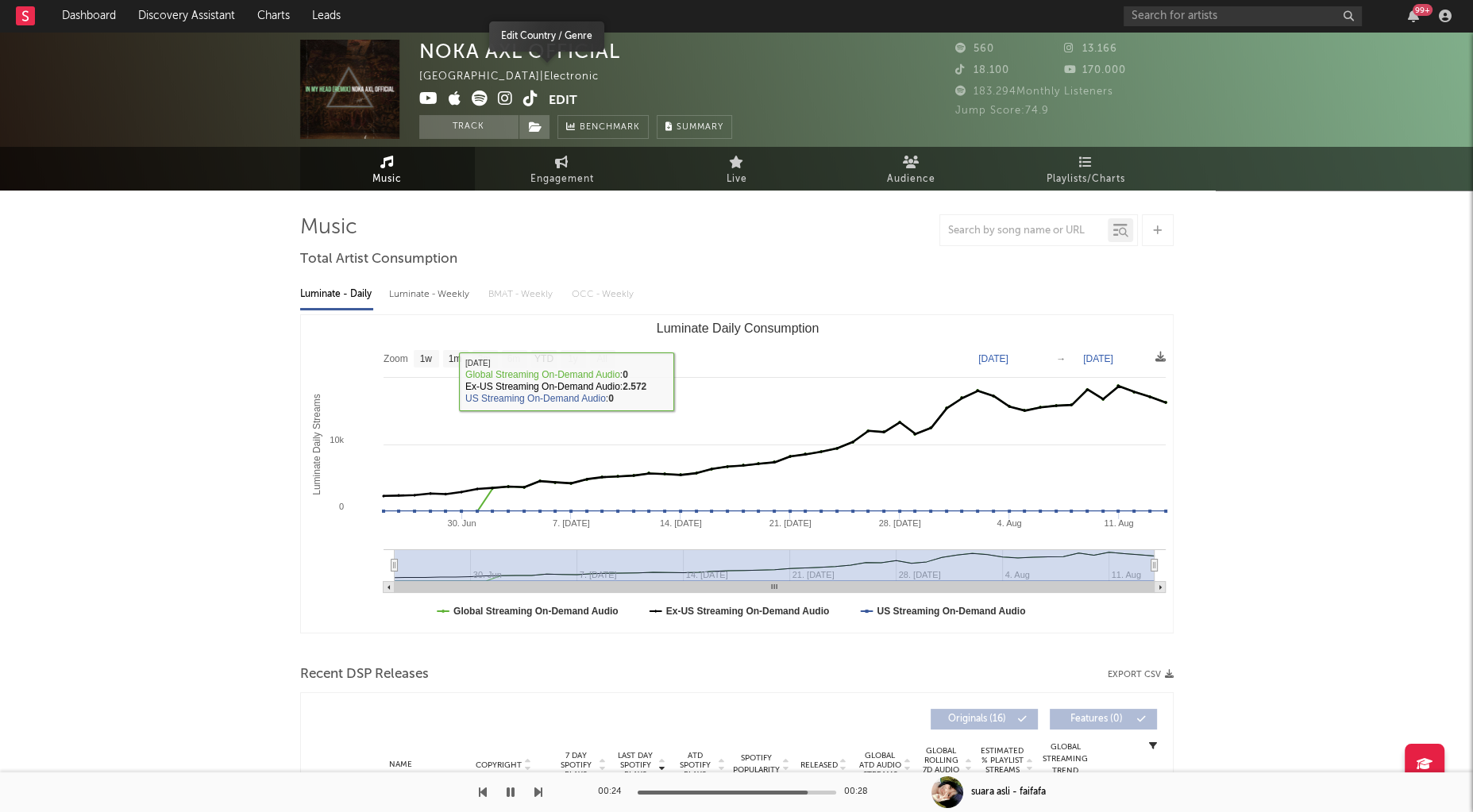
scroll to position [0, 0]
click at [437, 93] on icon at bounding box center [428, 99] width 19 height 16
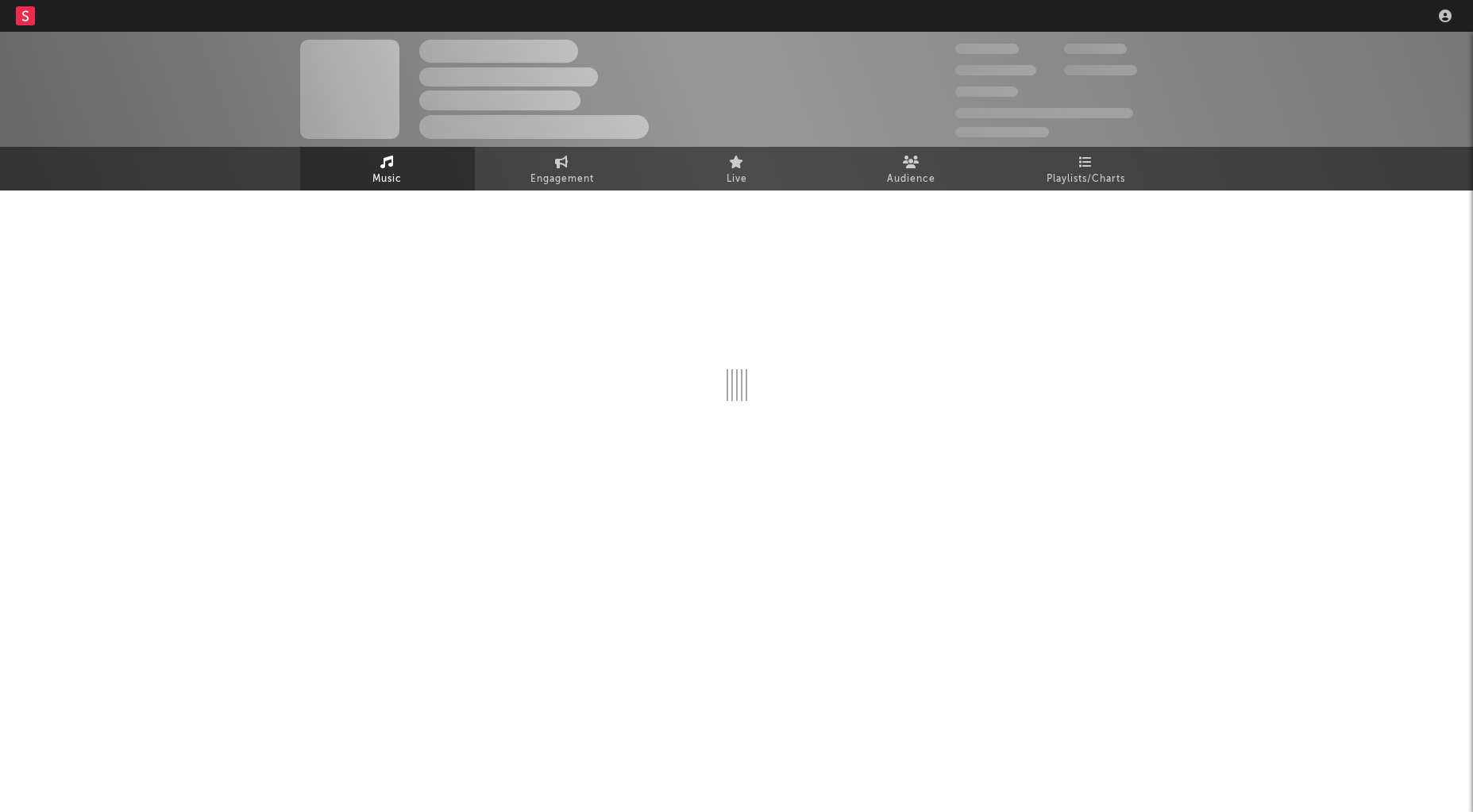
select select "1w"
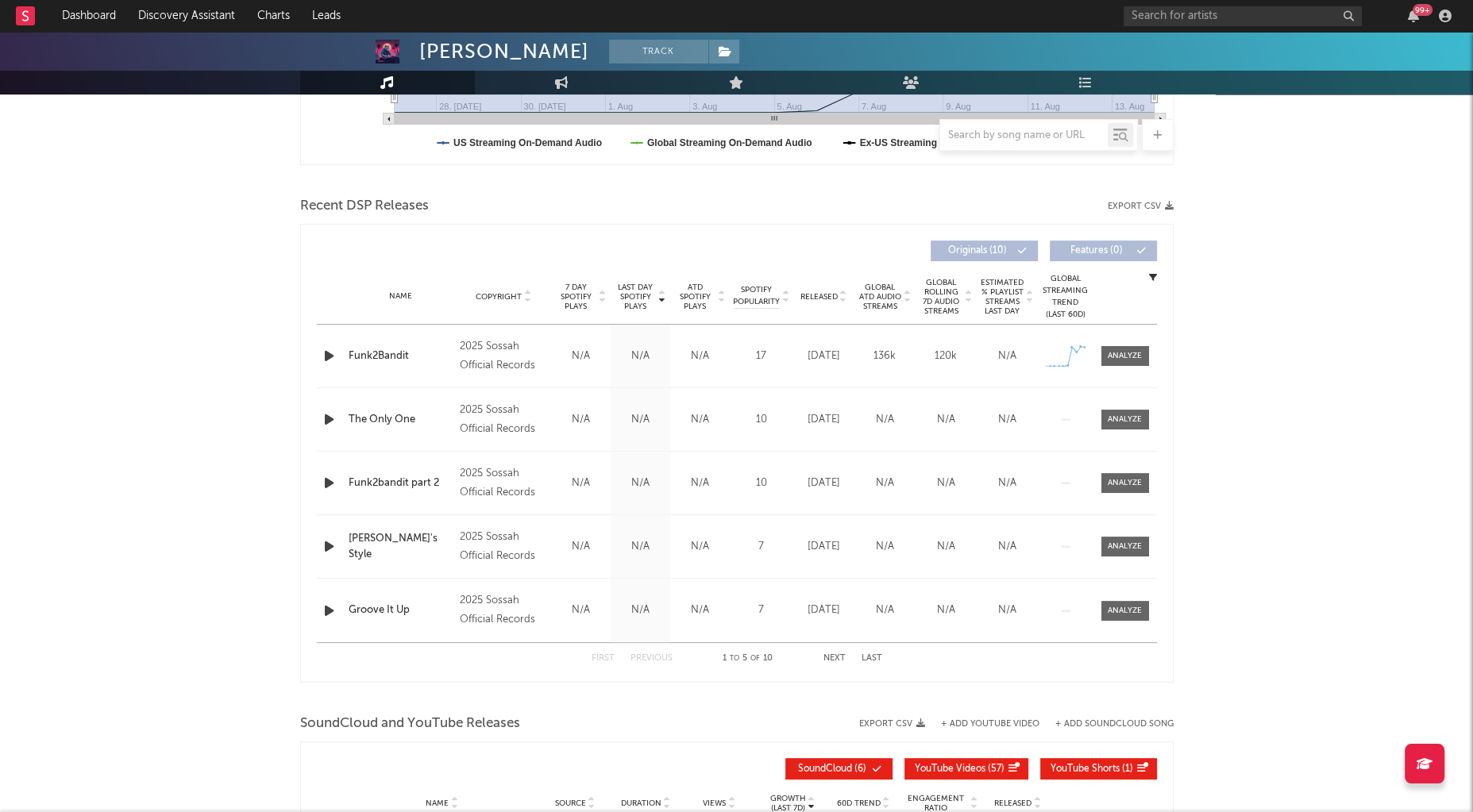
scroll to position [544, 0]
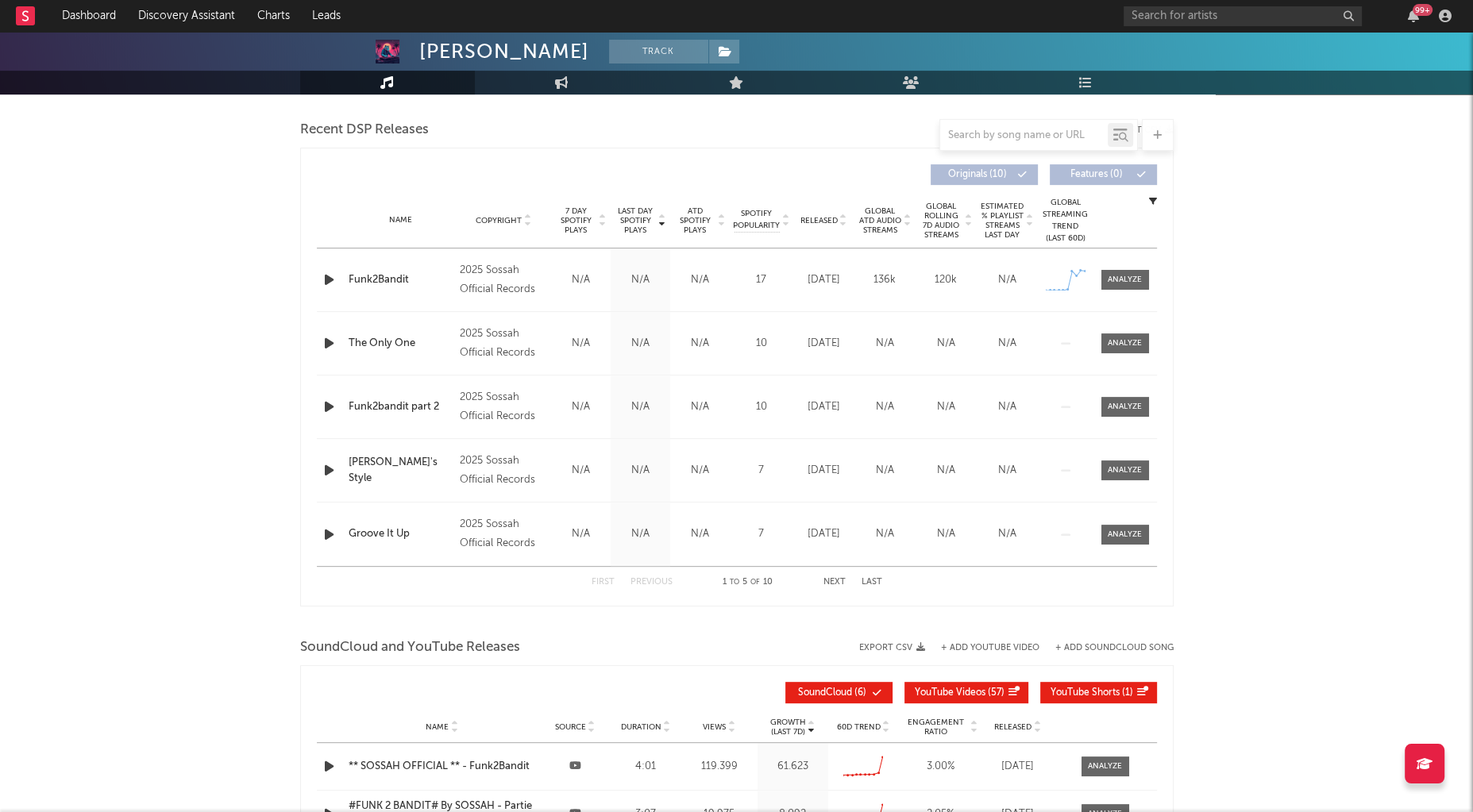
click at [649, 225] on span "Last Day Spotify Plays" at bounding box center [635, 221] width 42 height 28
click at [647, 221] on span "Last Day Spotify Plays" at bounding box center [635, 221] width 42 height 28
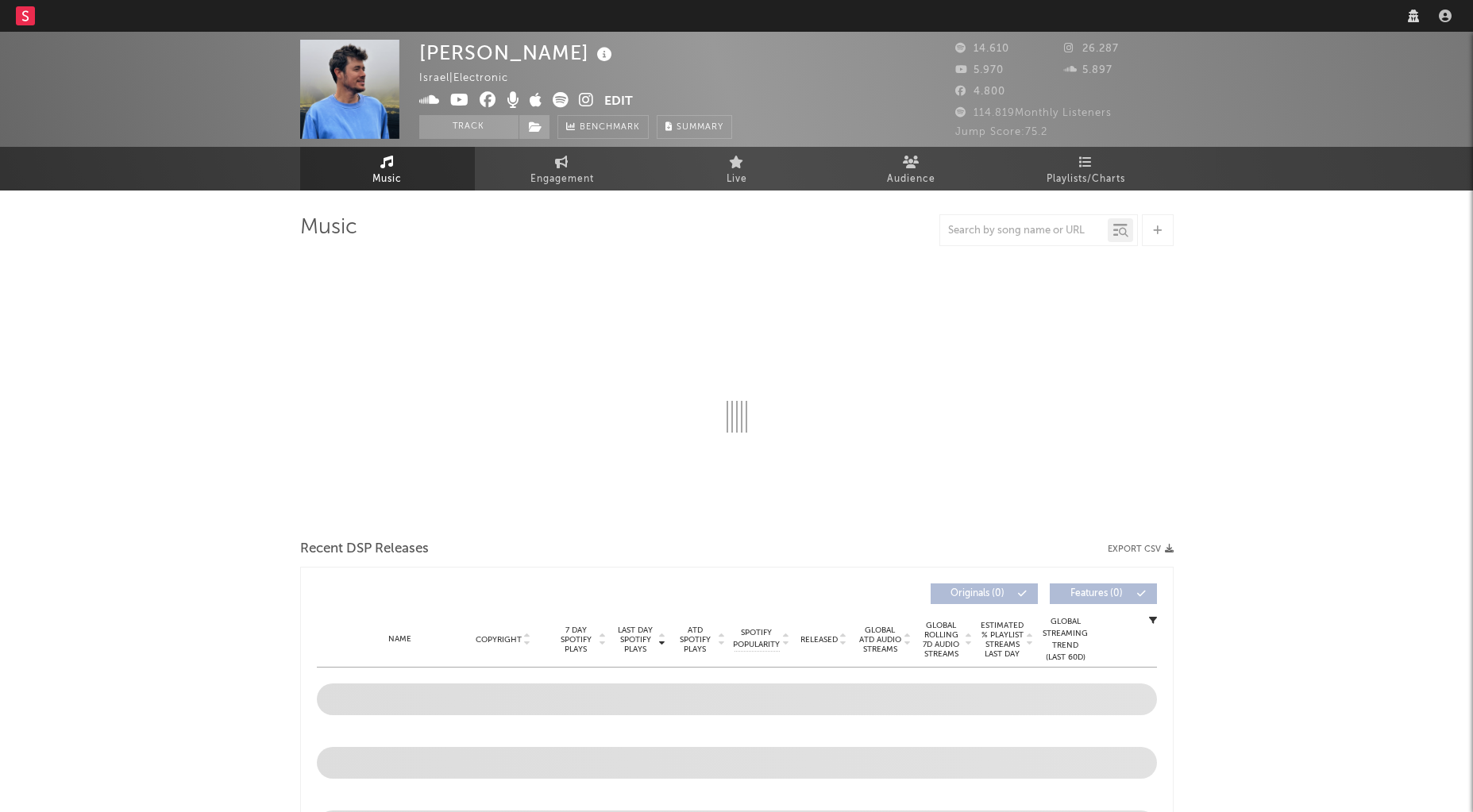
select select "1w"
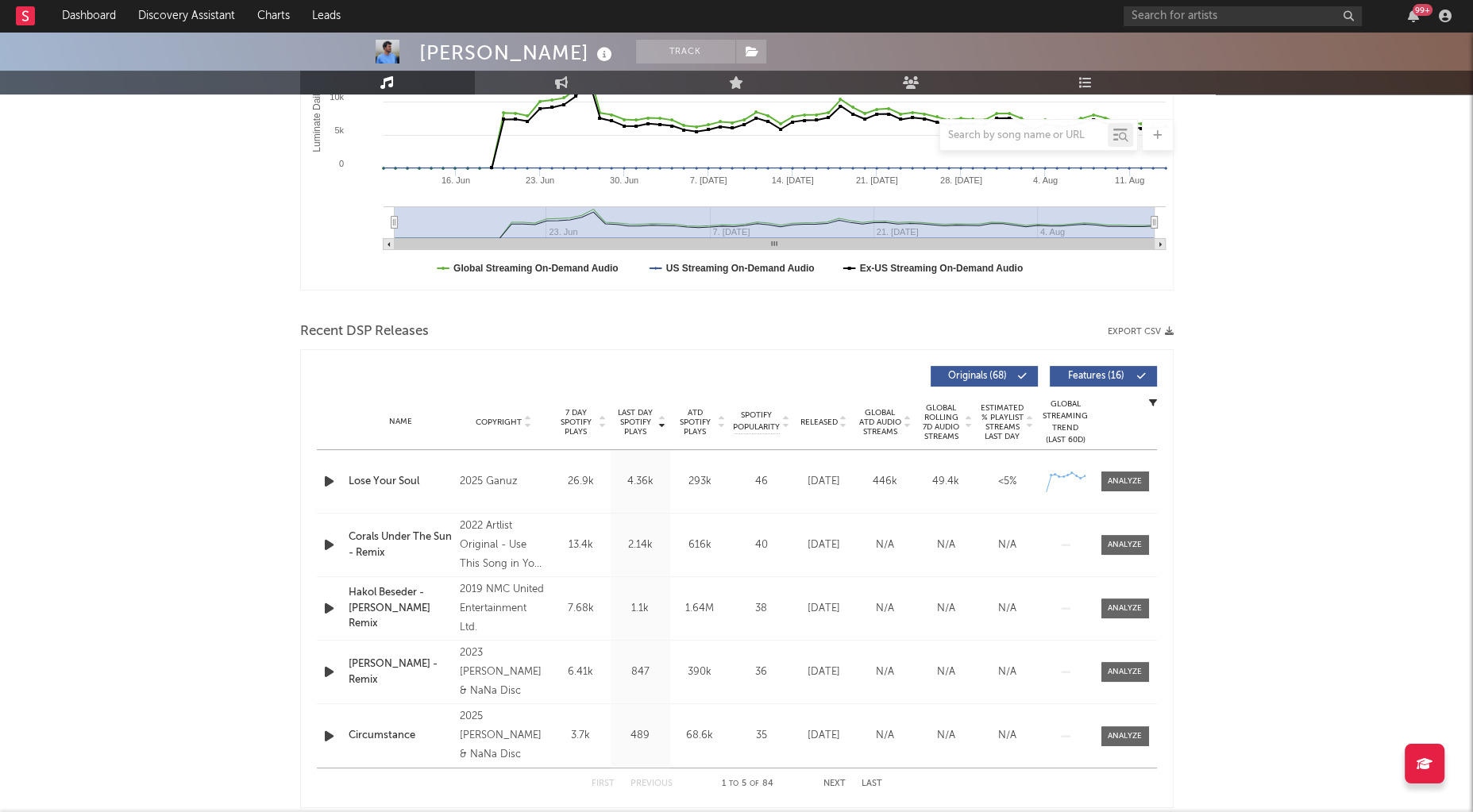
scroll to position [374, 0]
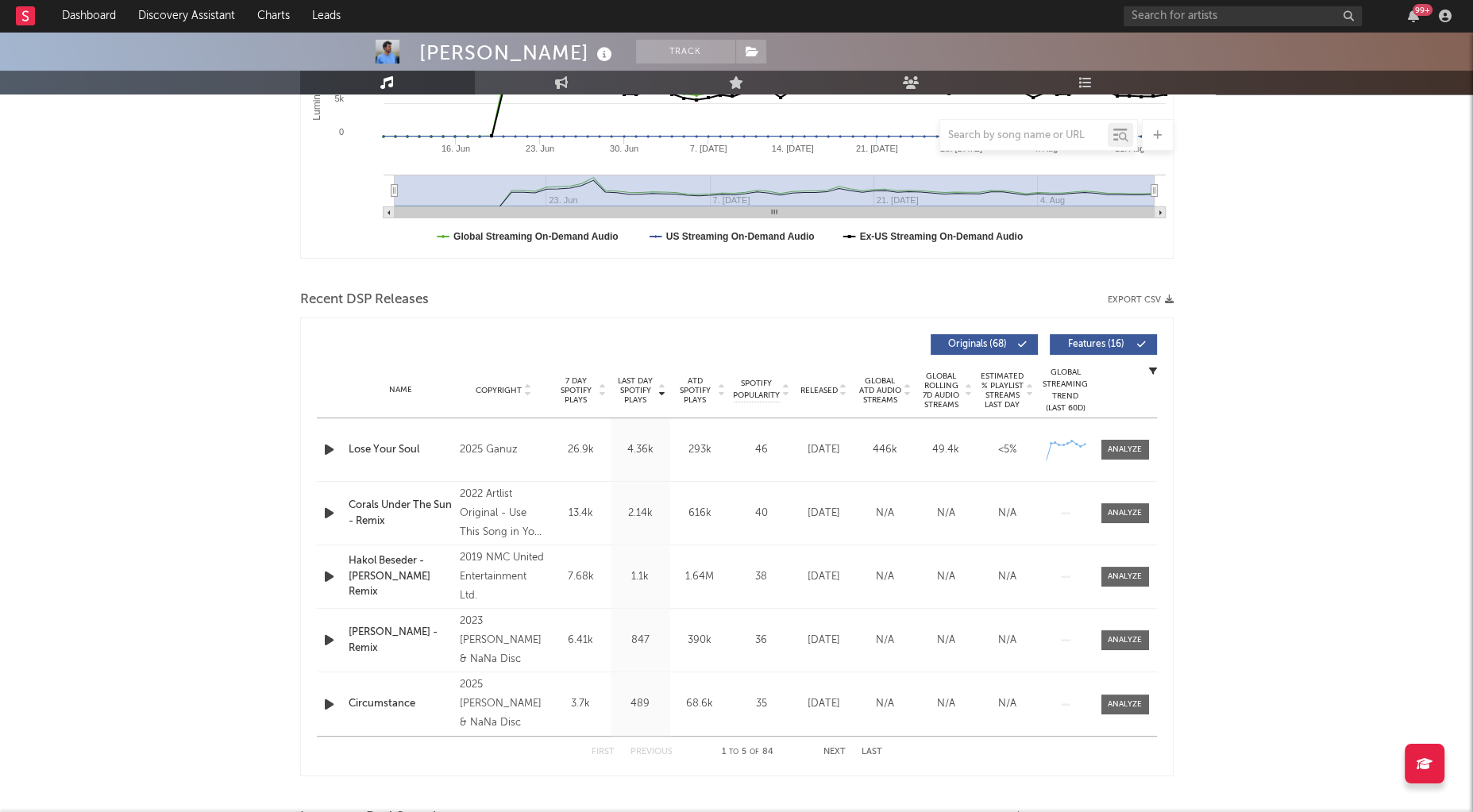
click at [625, 405] on div "Name Copyright Label Album Names Composer Names 7 Day Spotify Plays Last Day Sp…" at bounding box center [736, 390] width 840 height 55
click at [637, 388] on span "Last Day Spotify Plays" at bounding box center [635, 390] width 42 height 28
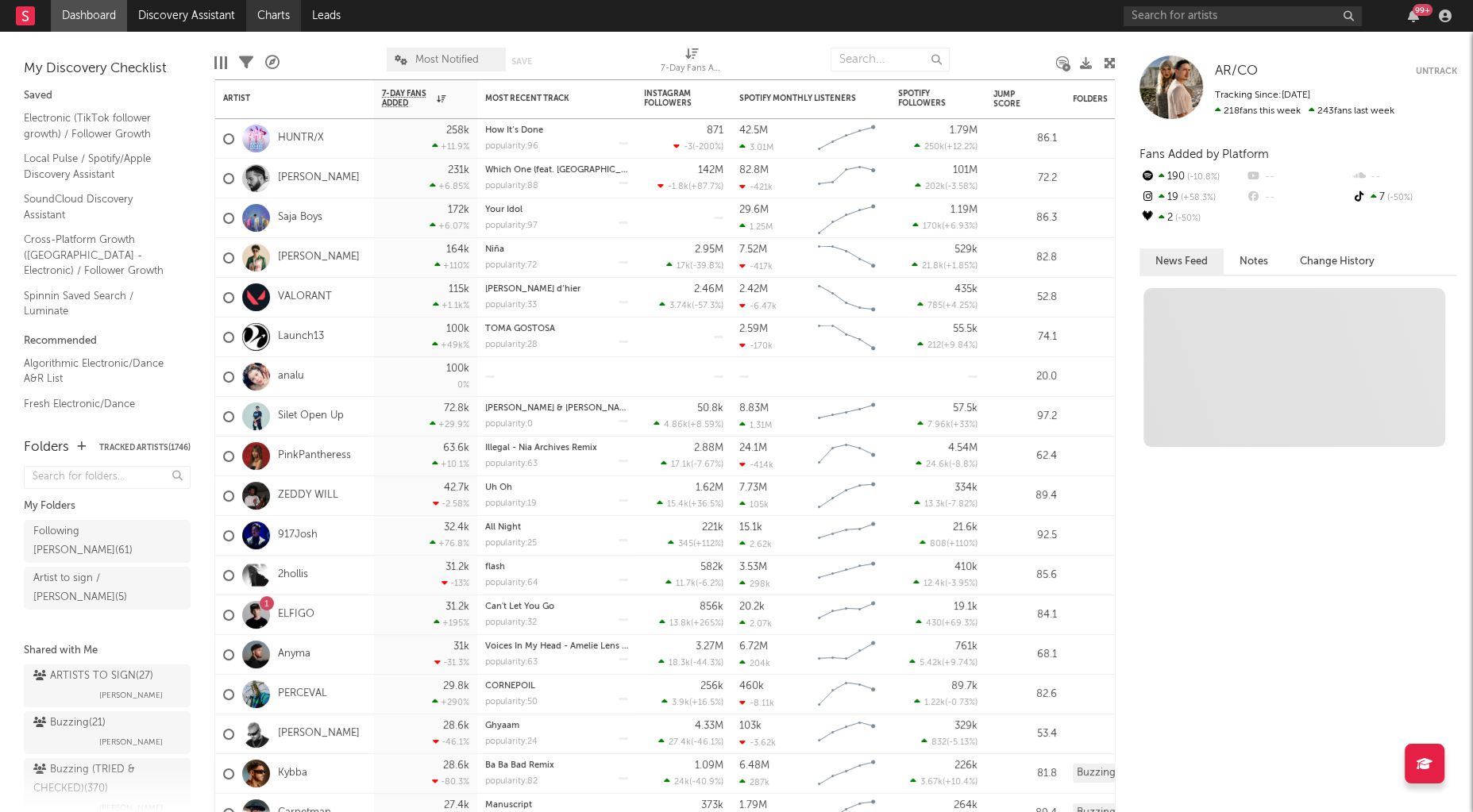
click at [270, 16] on link "Charts" at bounding box center [274, 16] width 55 height 32
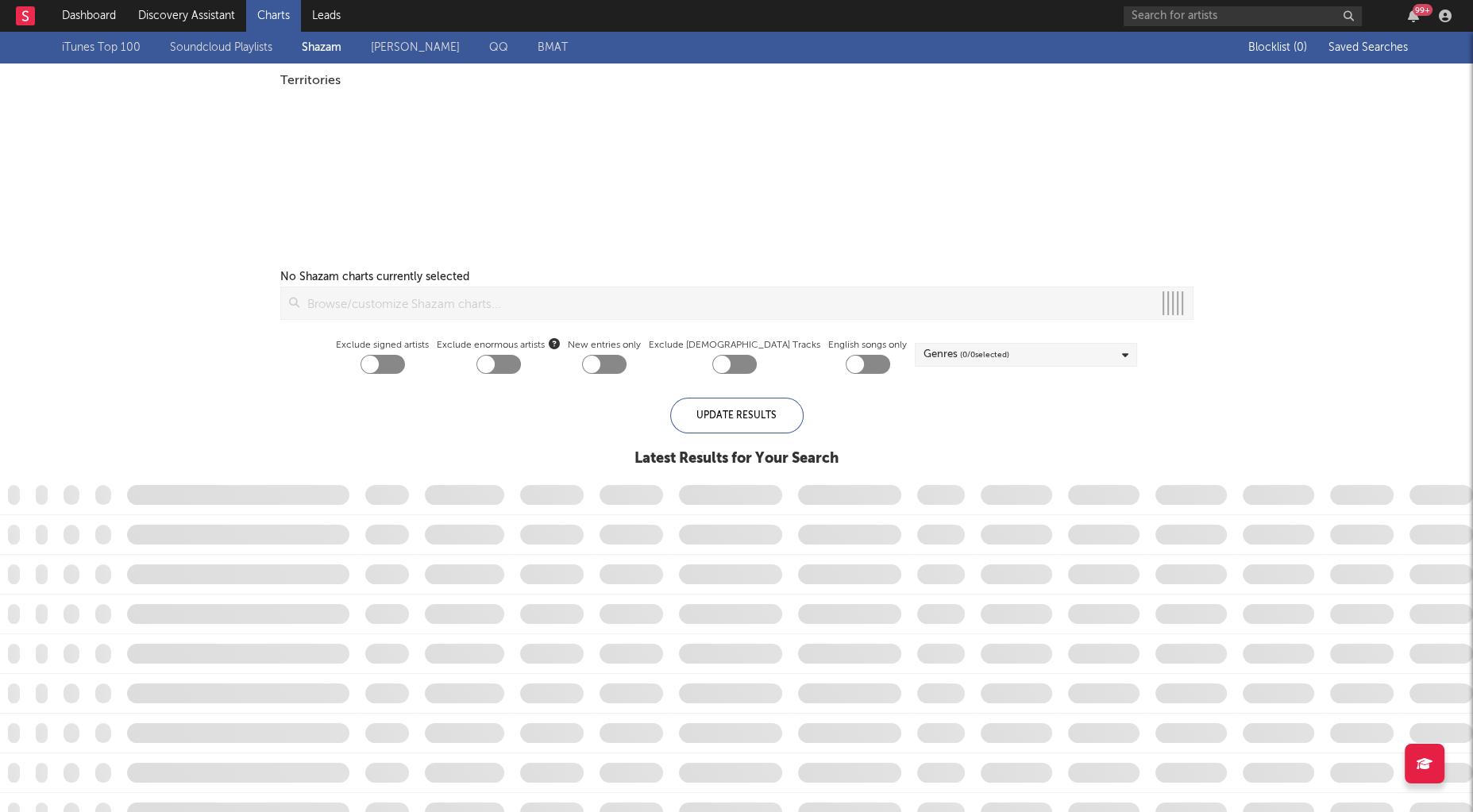
click at [185, 15] on link "Discovery Assistant" at bounding box center [187, 16] width 119 height 32
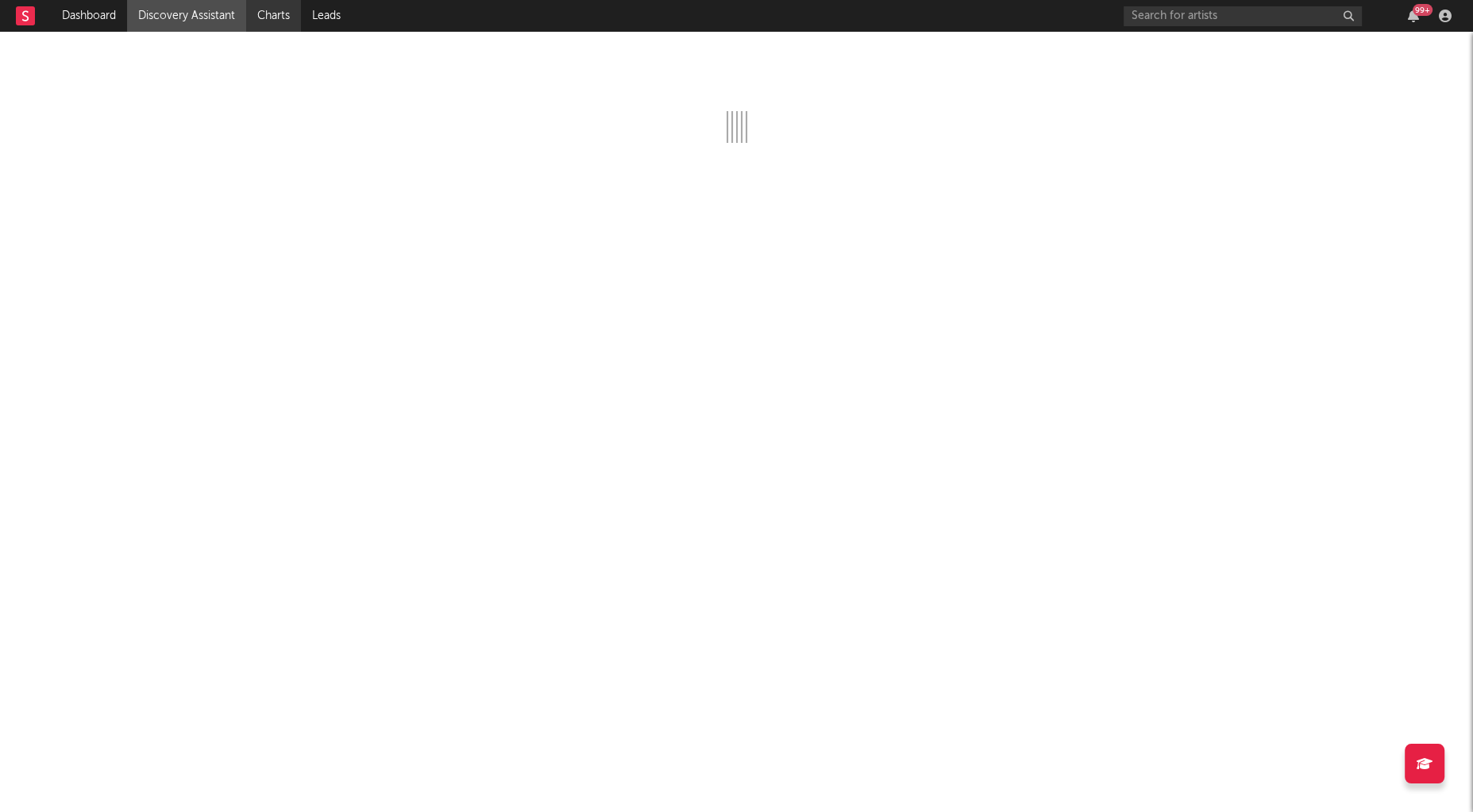
click at [293, 22] on link "Charts" at bounding box center [274, 16] width 55 height 32
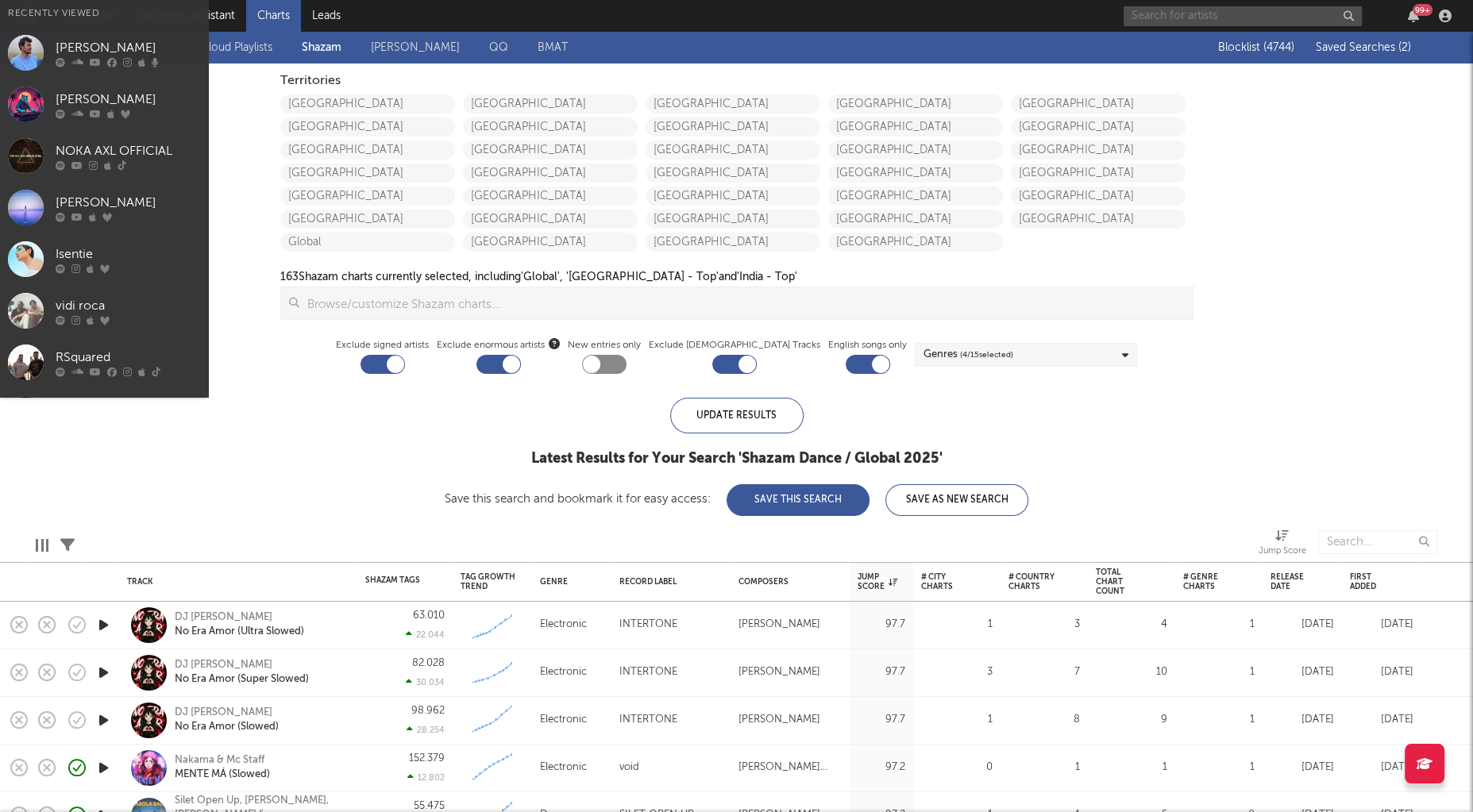
click at [1305, 26] on input "text" at bounding box center [1243, 16] width 238 height 20
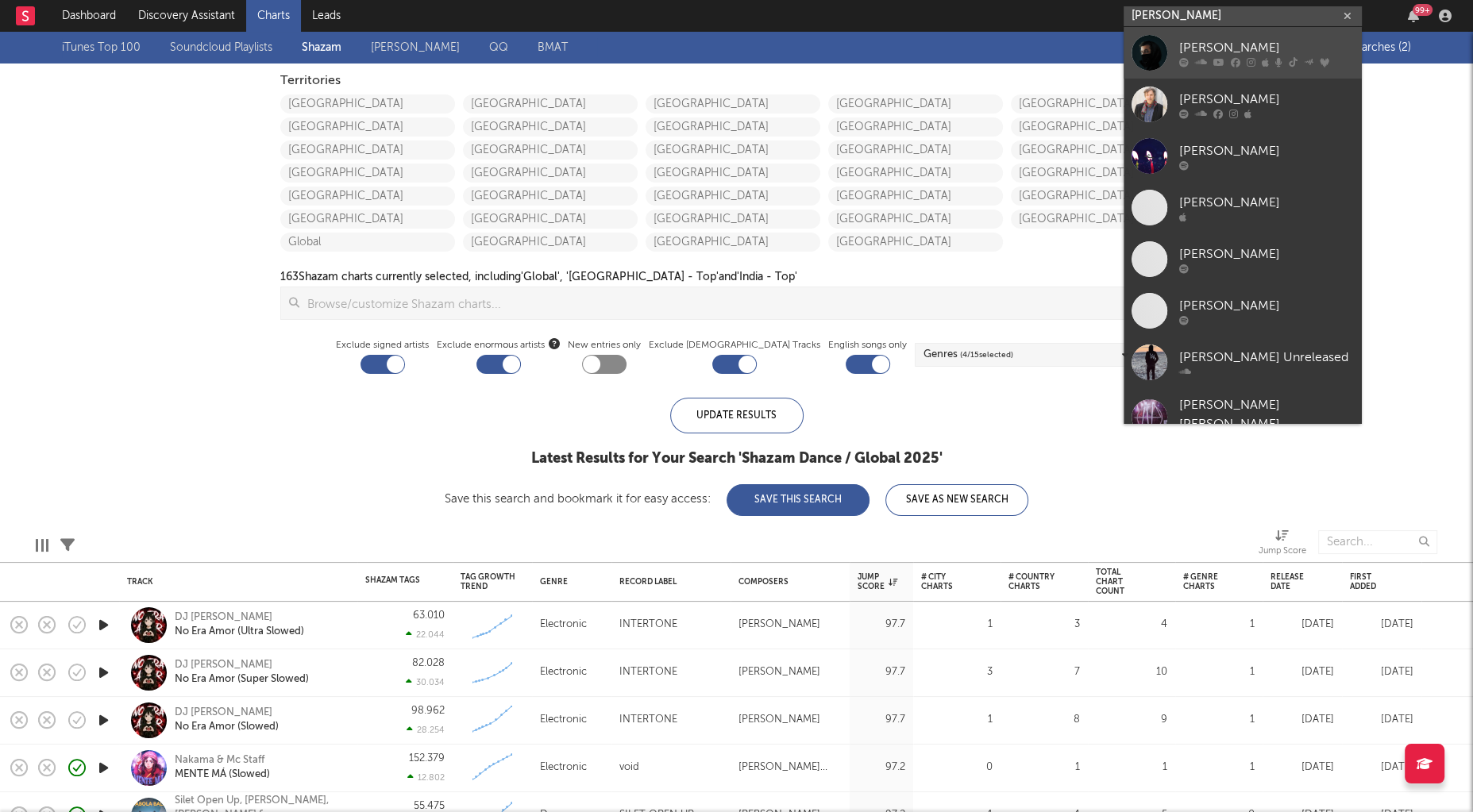
type input "Alan walker"
click at [1269, 58] on div at bounding box center [1267, 62] width 174 height 10
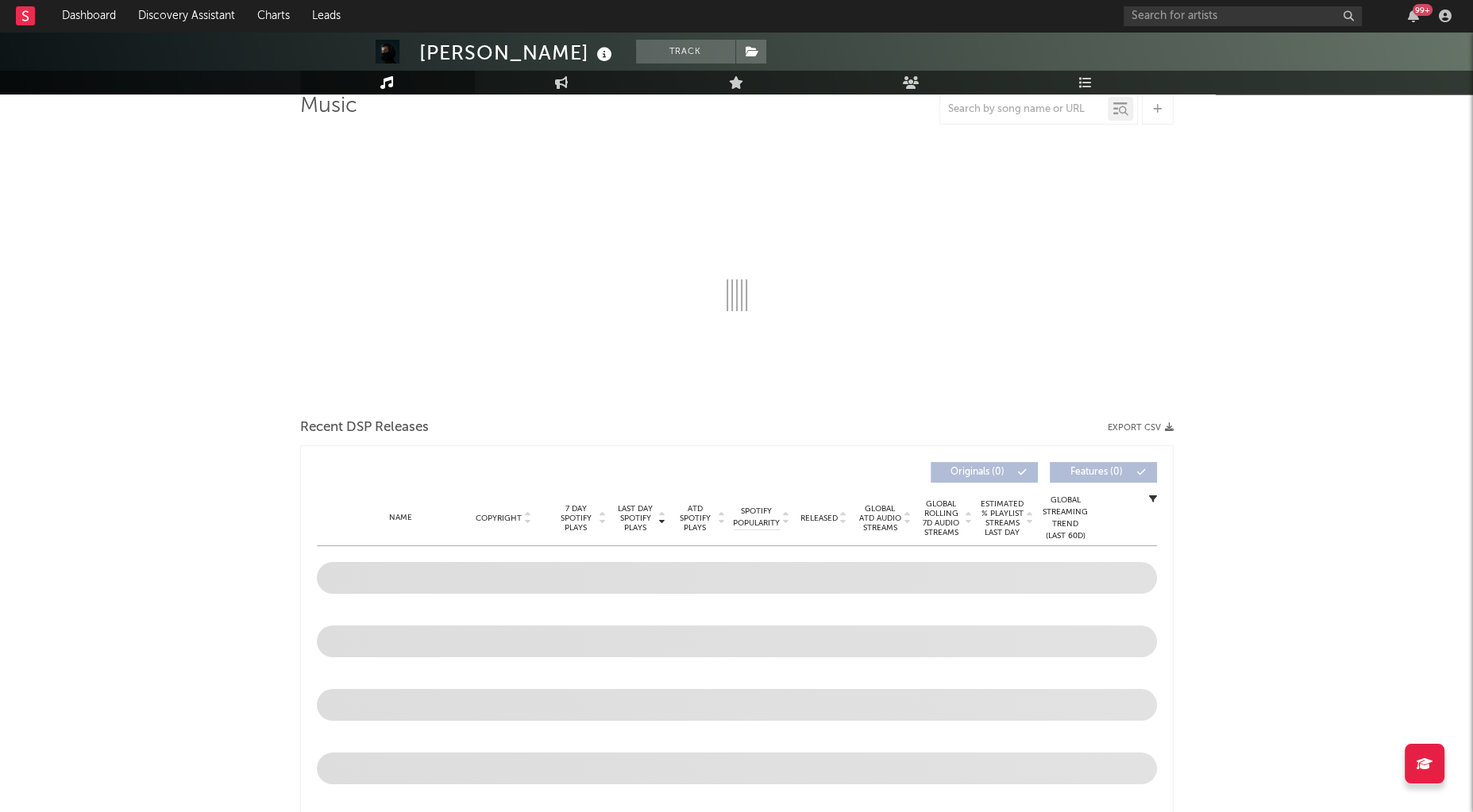
scroll to position [163, 0]
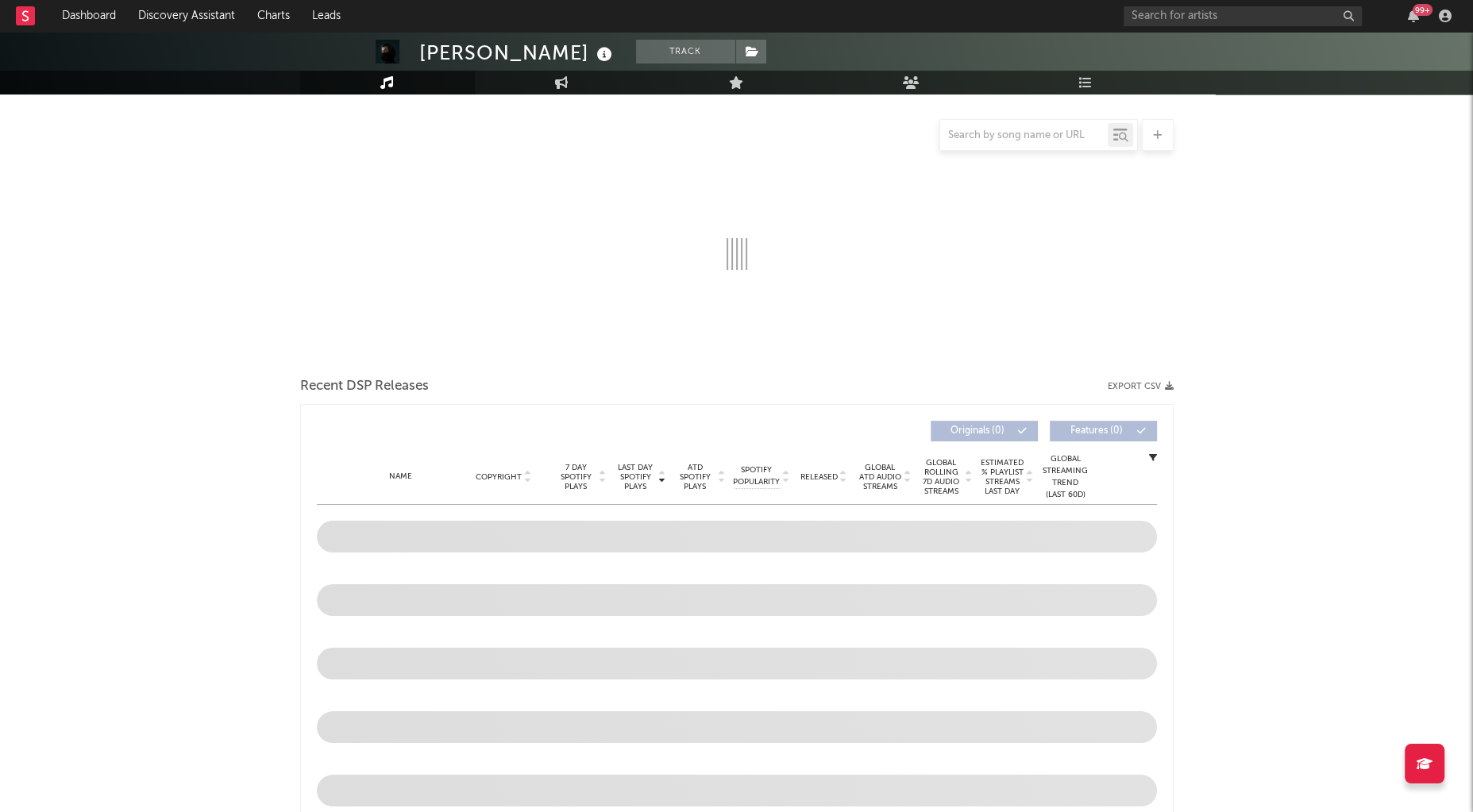
select select "6m"
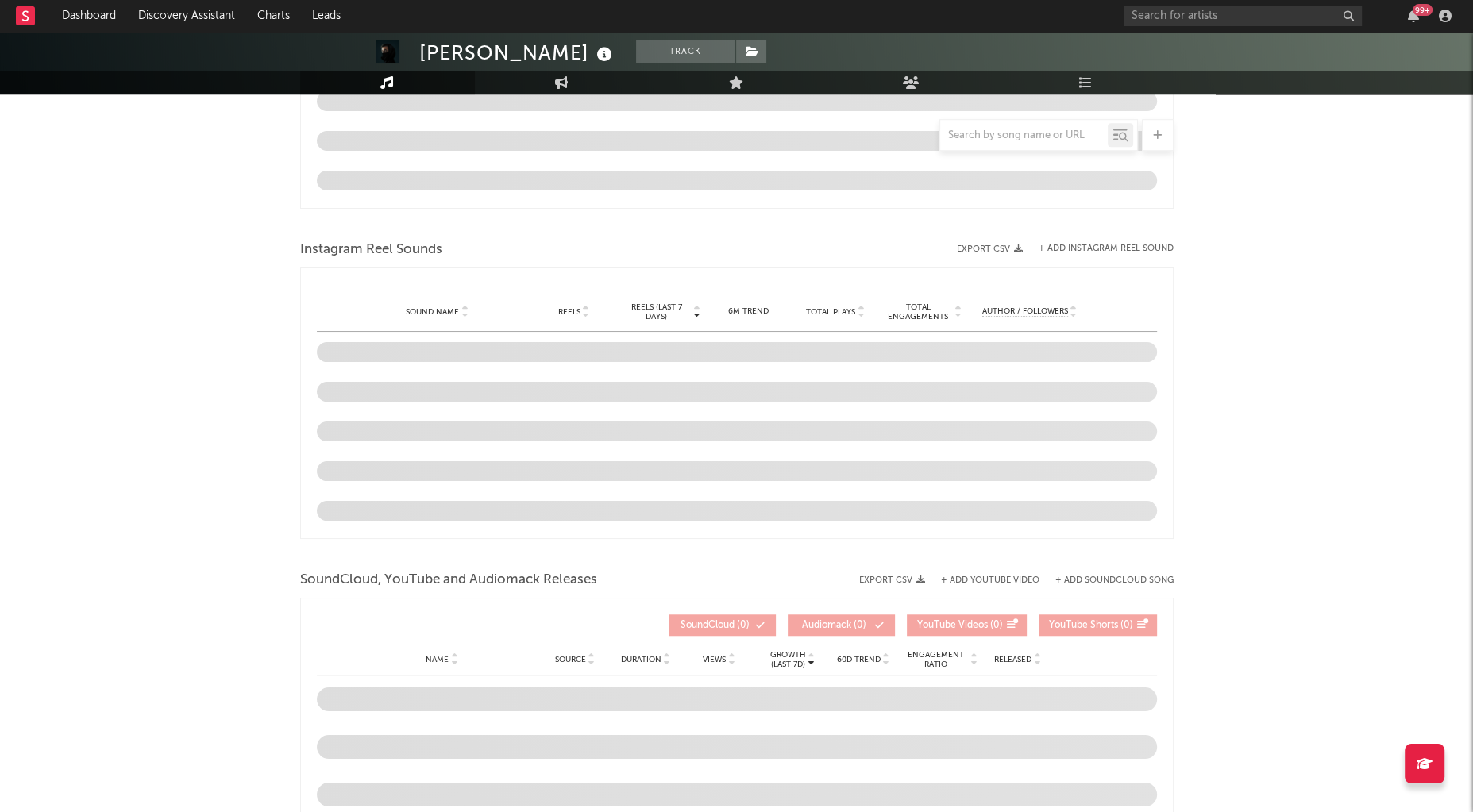
scroll to position [1517, 0]
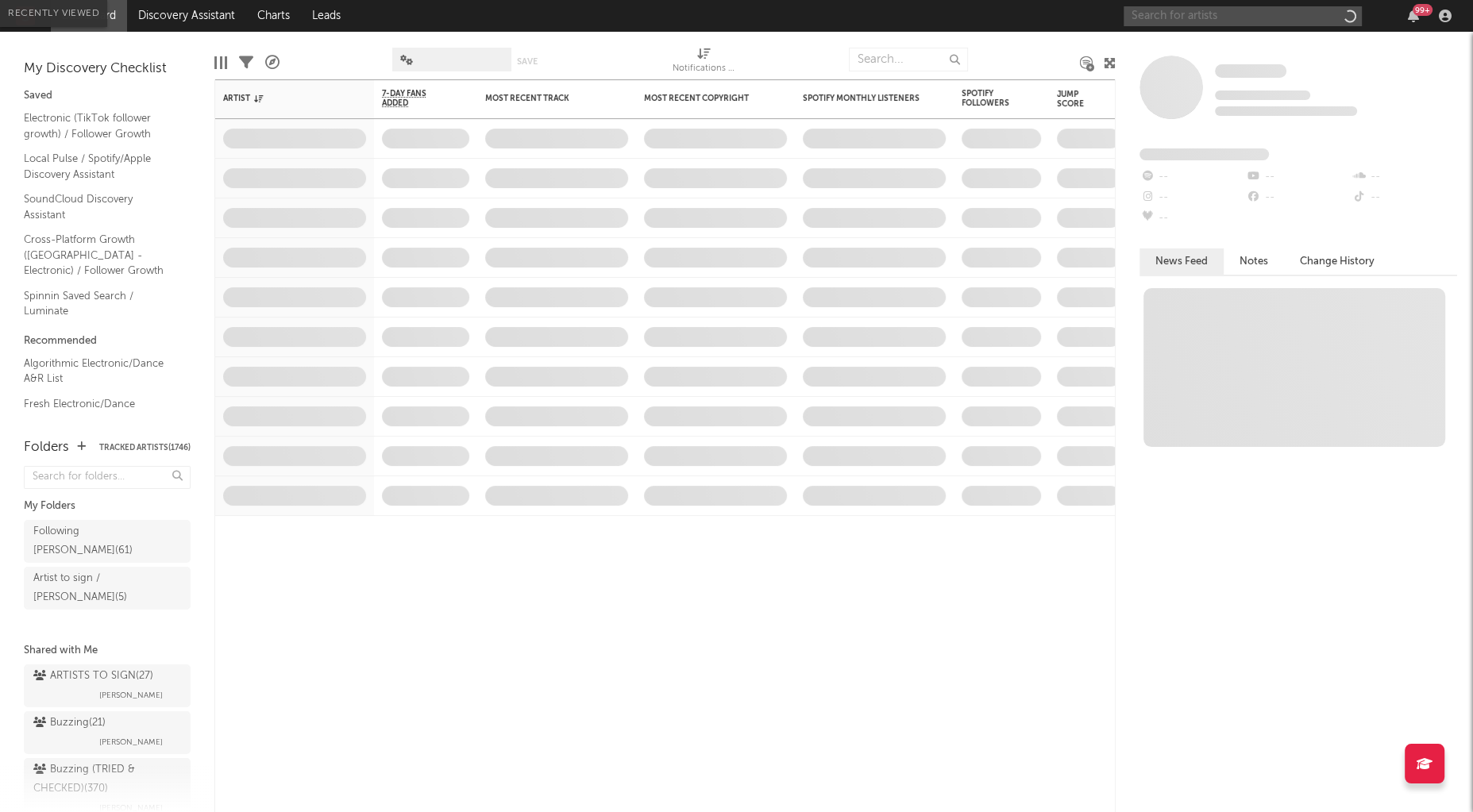
click at [1239, 15] on input "text" at bounding box center [1243, 16] width 238 height 20
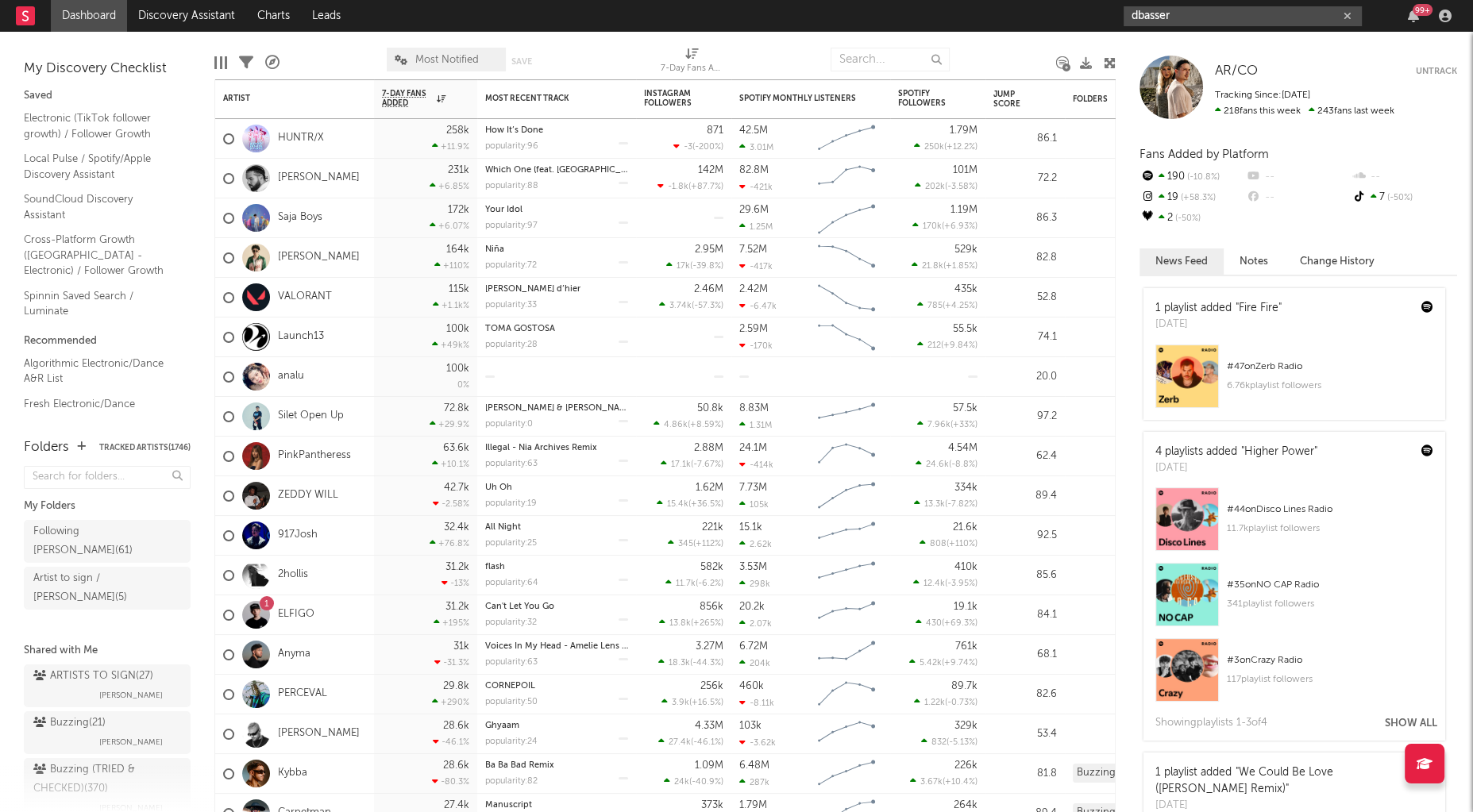
click at [1188, 18] on input "dbasser" at bounding box center [1243, 16] width 238 height 20
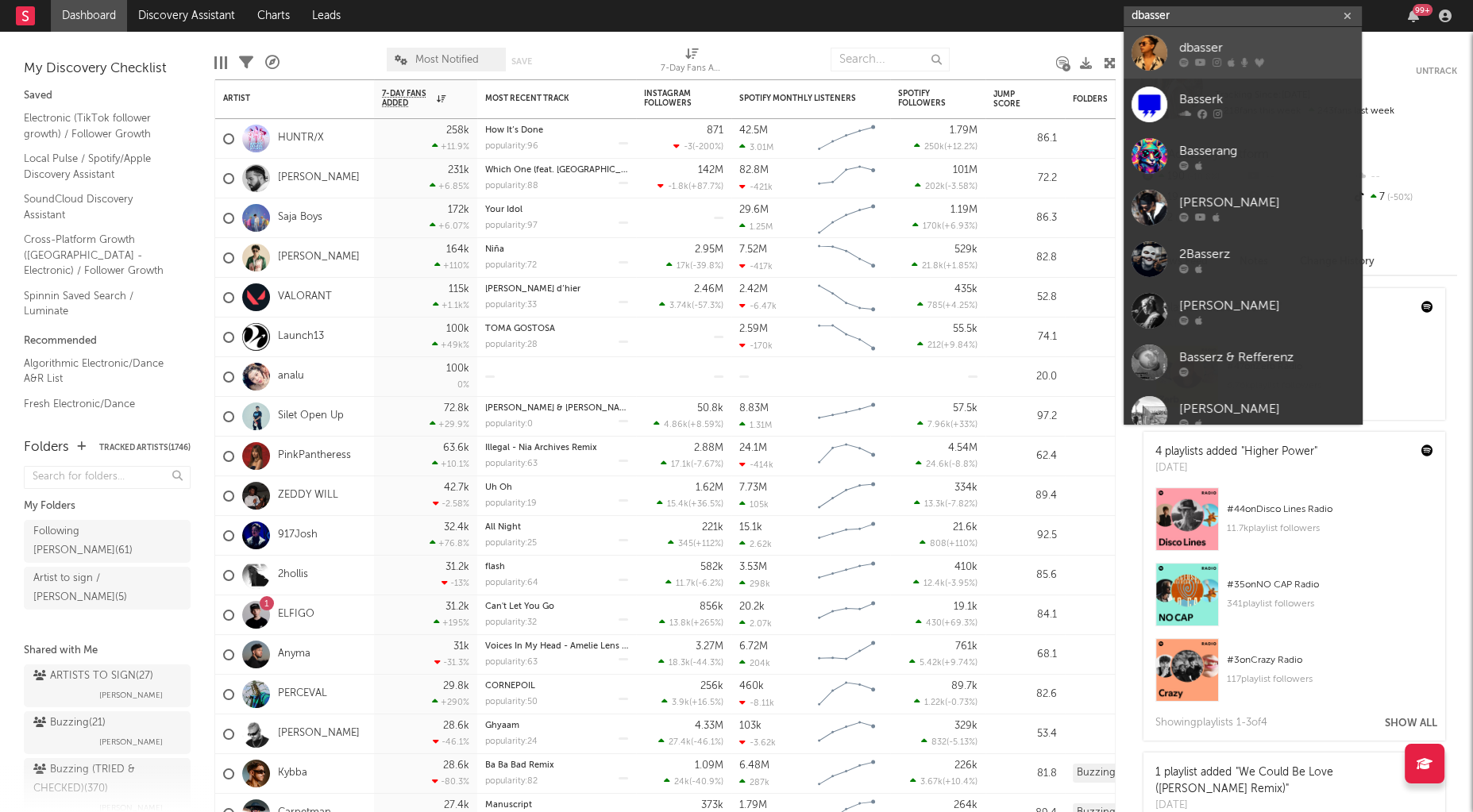
type input "dbasser"
click at [1194, 43] on div "dbasser" at bounding box center [1267, 48] width 174 height 19
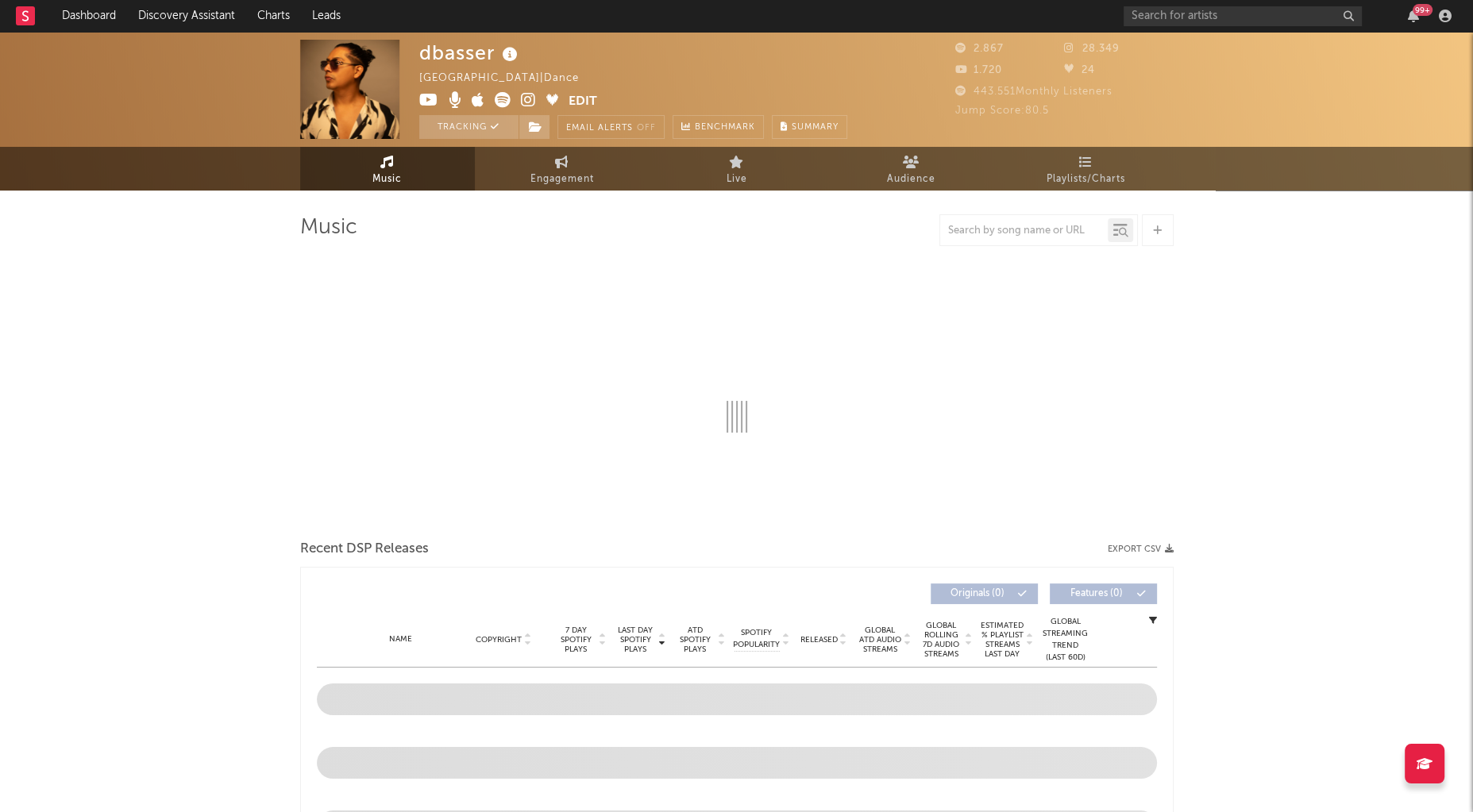
select select "1w"
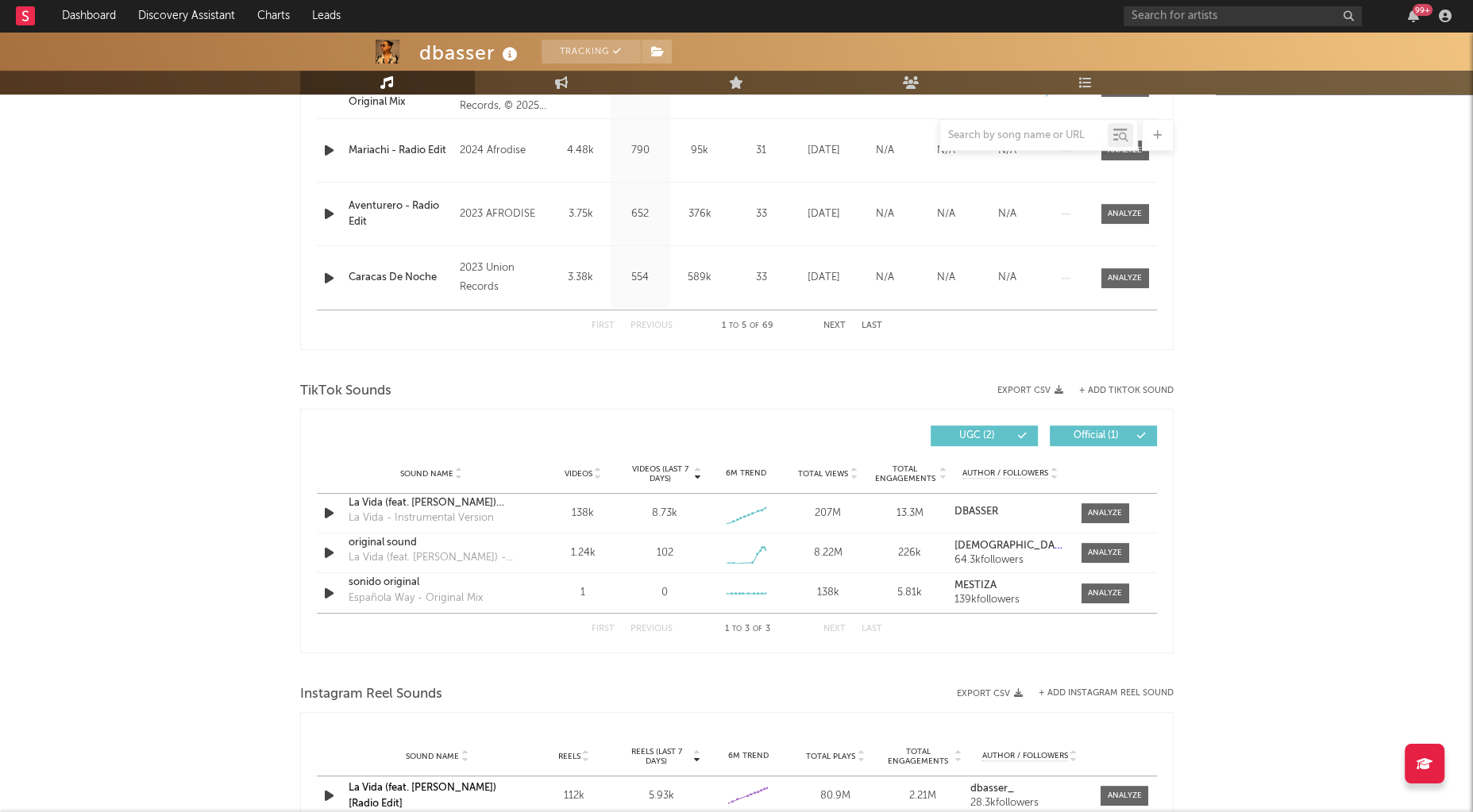
scroll to position [845, 0]
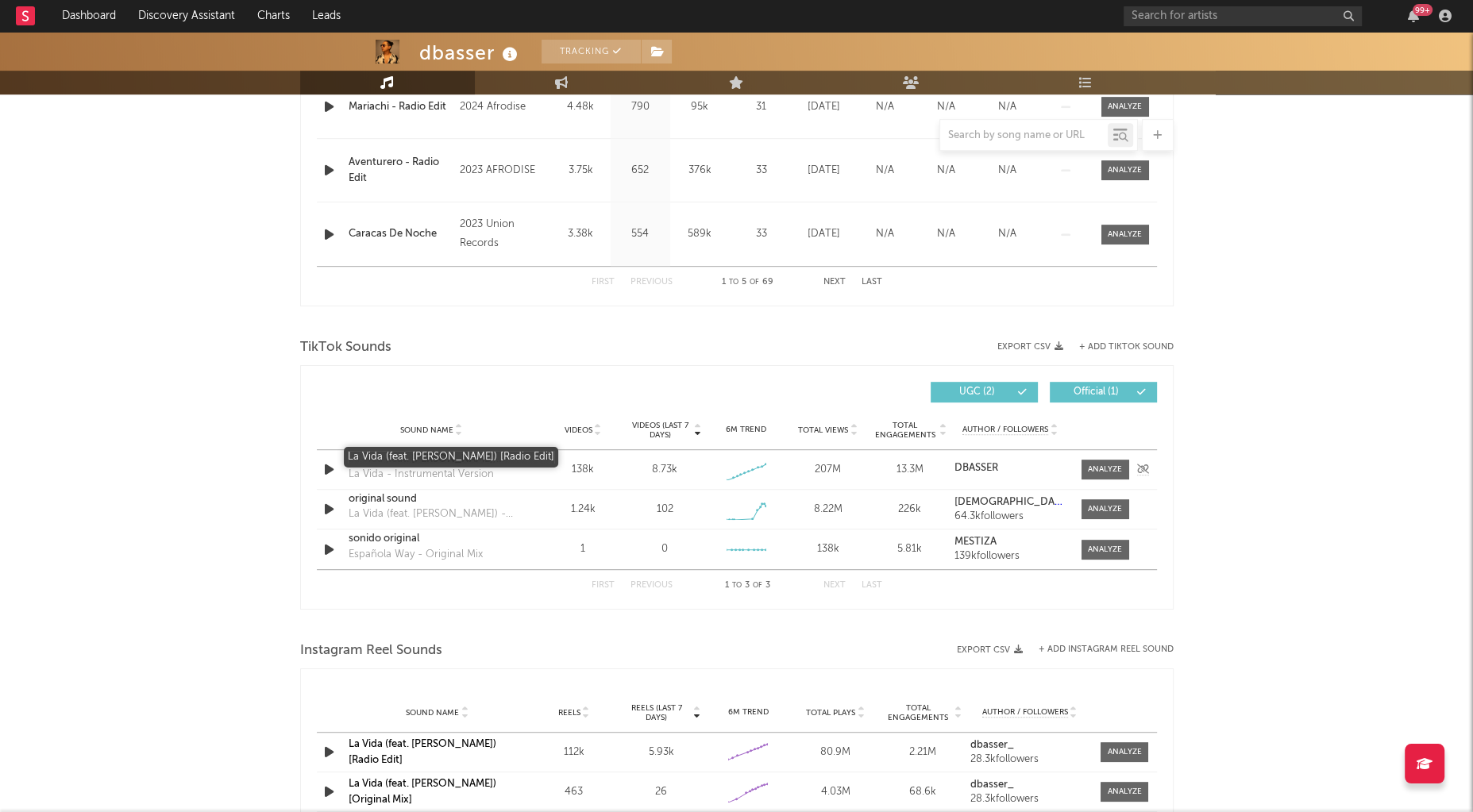
click at [489, 460] on div "La Vida (feat. Kaala Shaw) [Radio Edit]" at bounding box center [431, 460] width 166 height 16
click at [464, 742] on div "La Vida (feat. Kaala Shaw) [Radio Edit]" at bounding box center [438, 752] width 178 height 31
click at [463, 744] on link "La Vida (feat. Kaala Shaw) [Radio Edit]" at bounding box center [423, 752] width 148 height 26
click at [1112, 470] on div at bounding box center [1105, 469] width 34 height 12
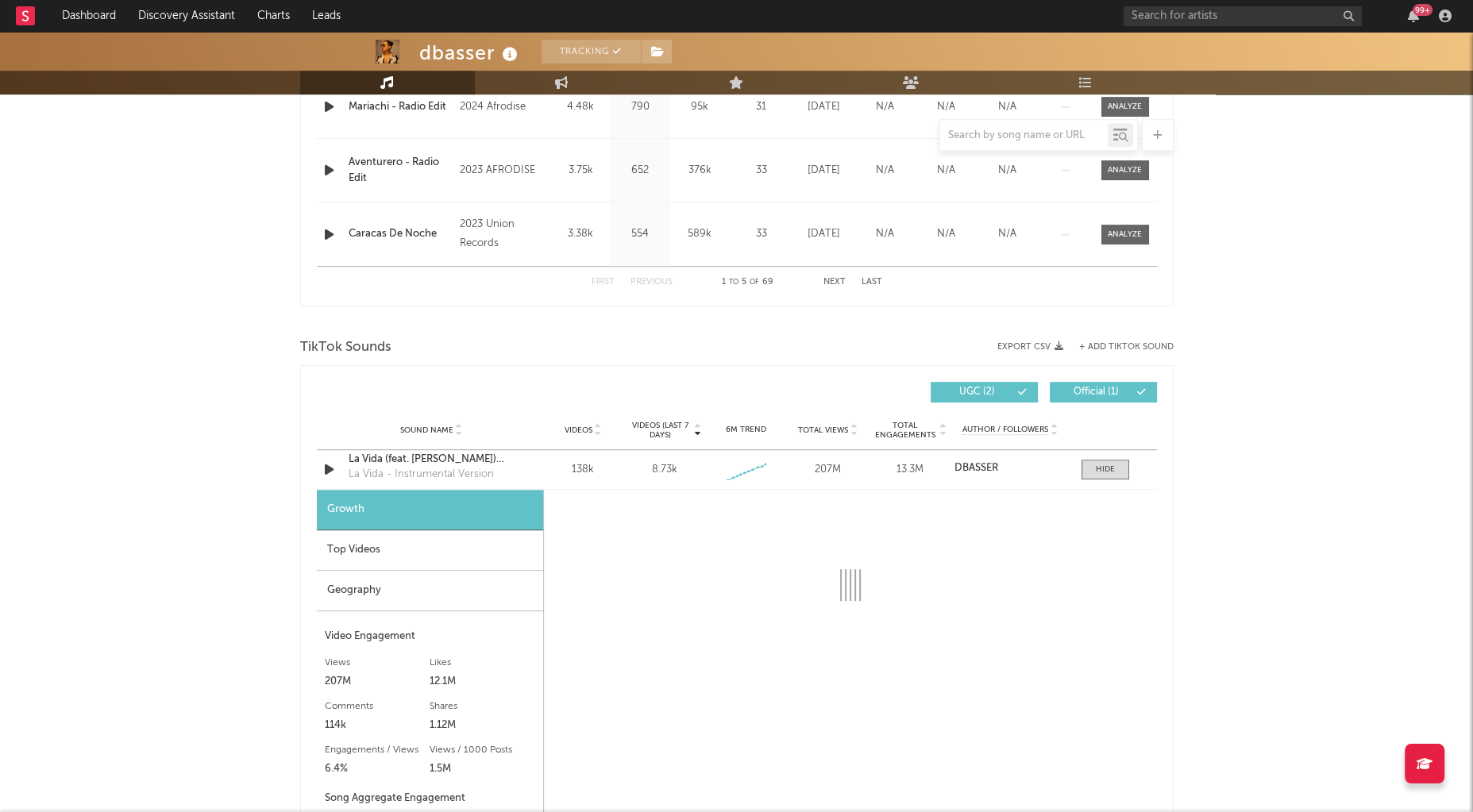
click at [433, 530] on div "Top Videos" at bounding box center [430, 551] width 226 height 41
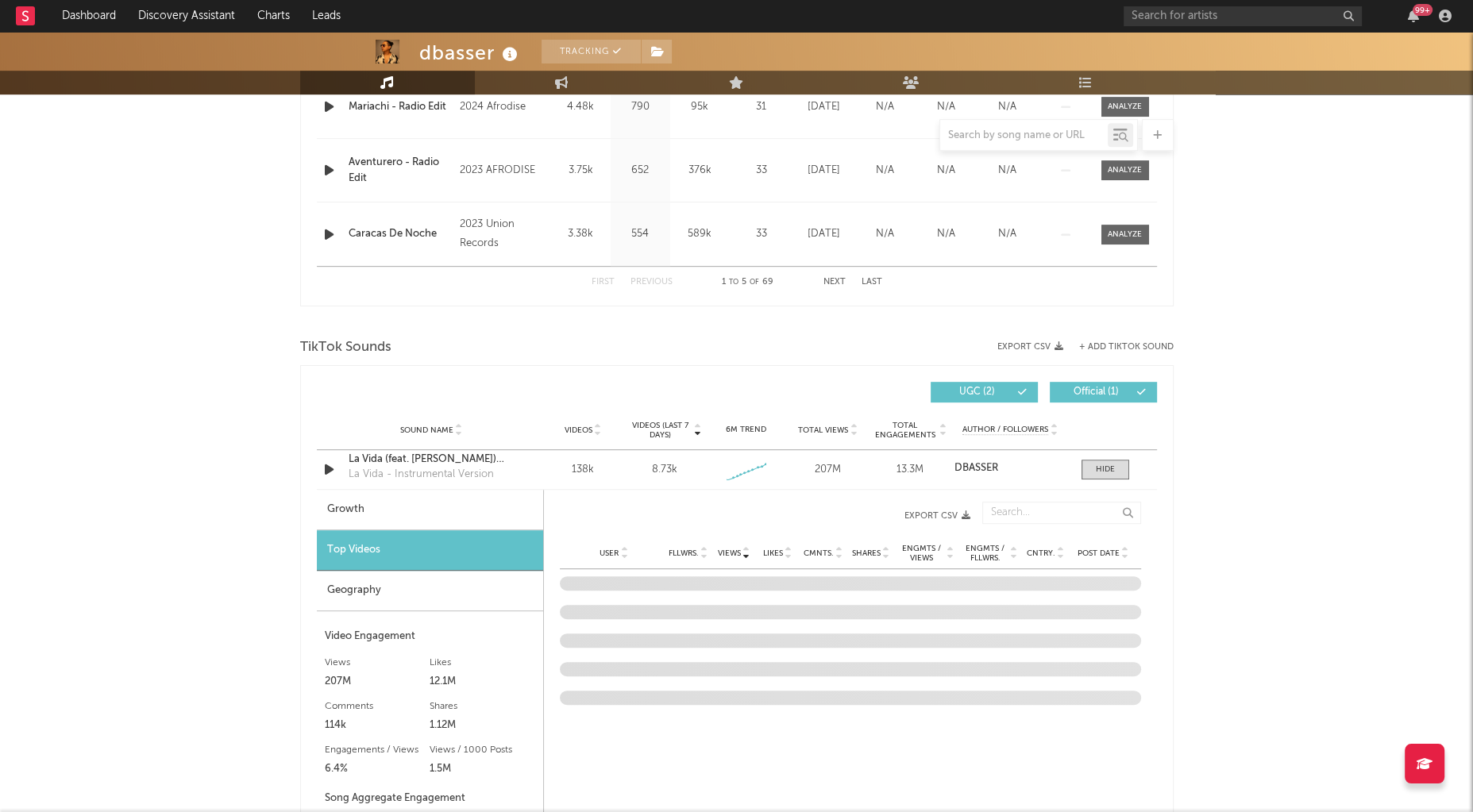
click at [439, 543] on div "Top Videos" at bounding box center [430, 551] width 226 height 41
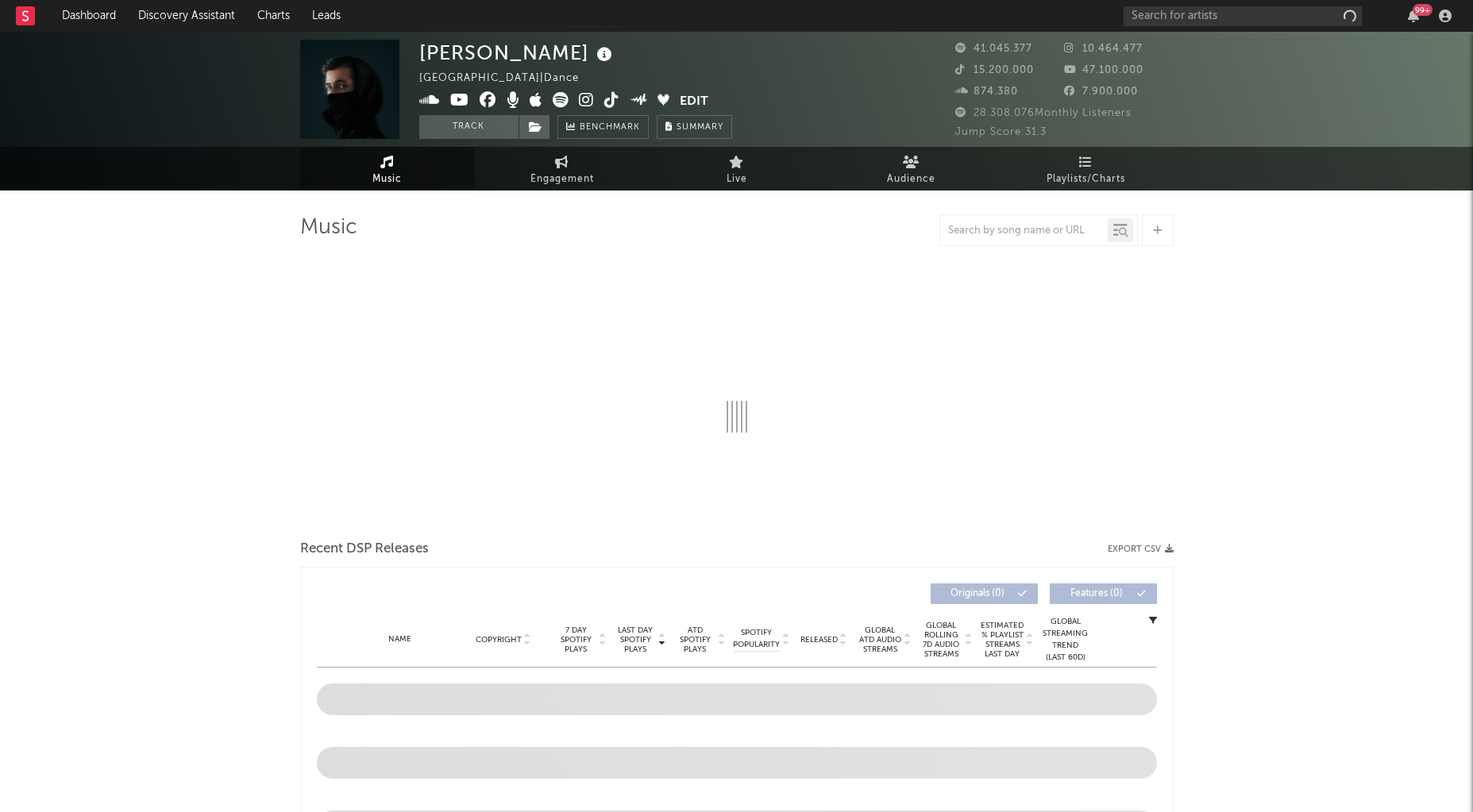
select select "6m"
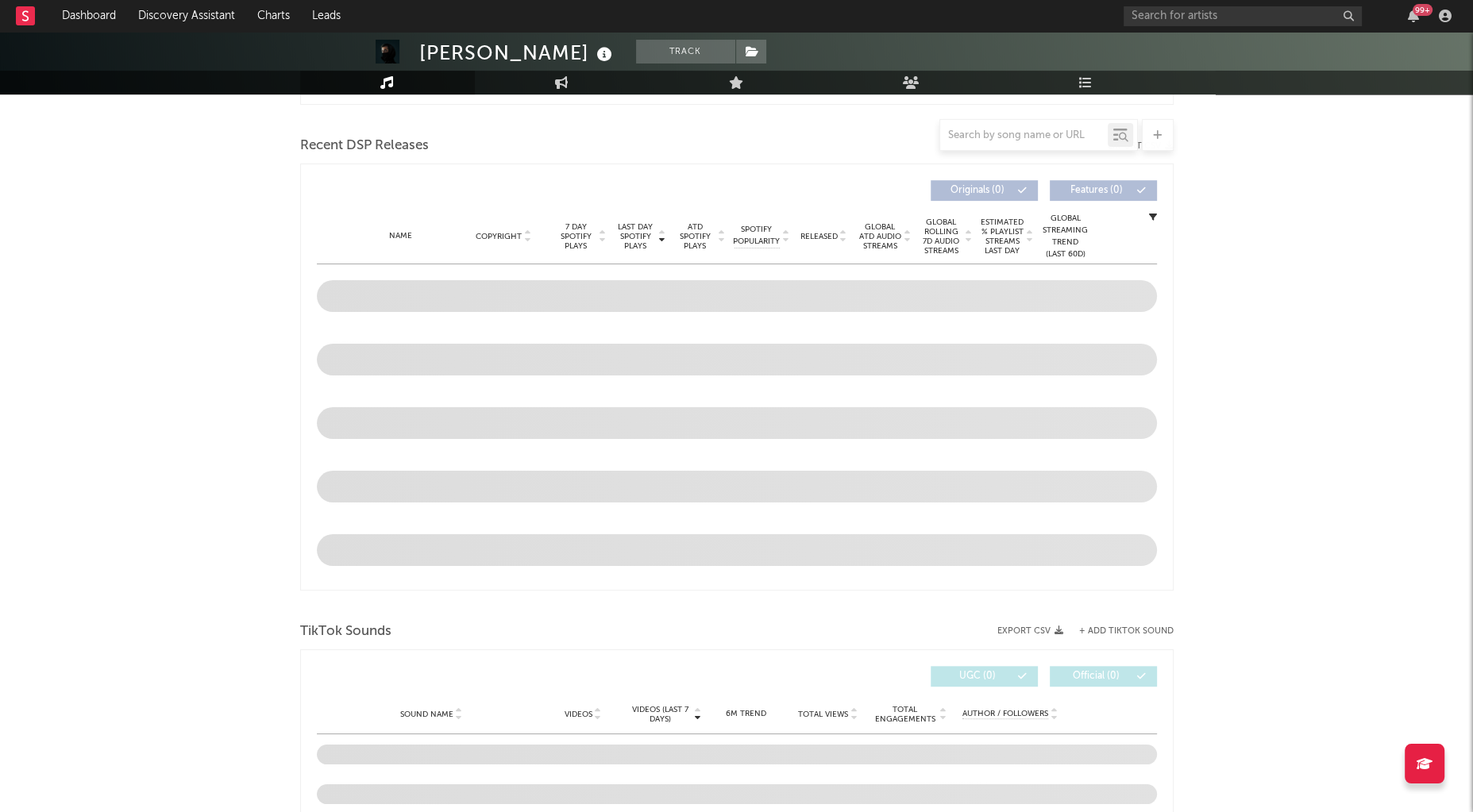
scroll to position [445, 0]
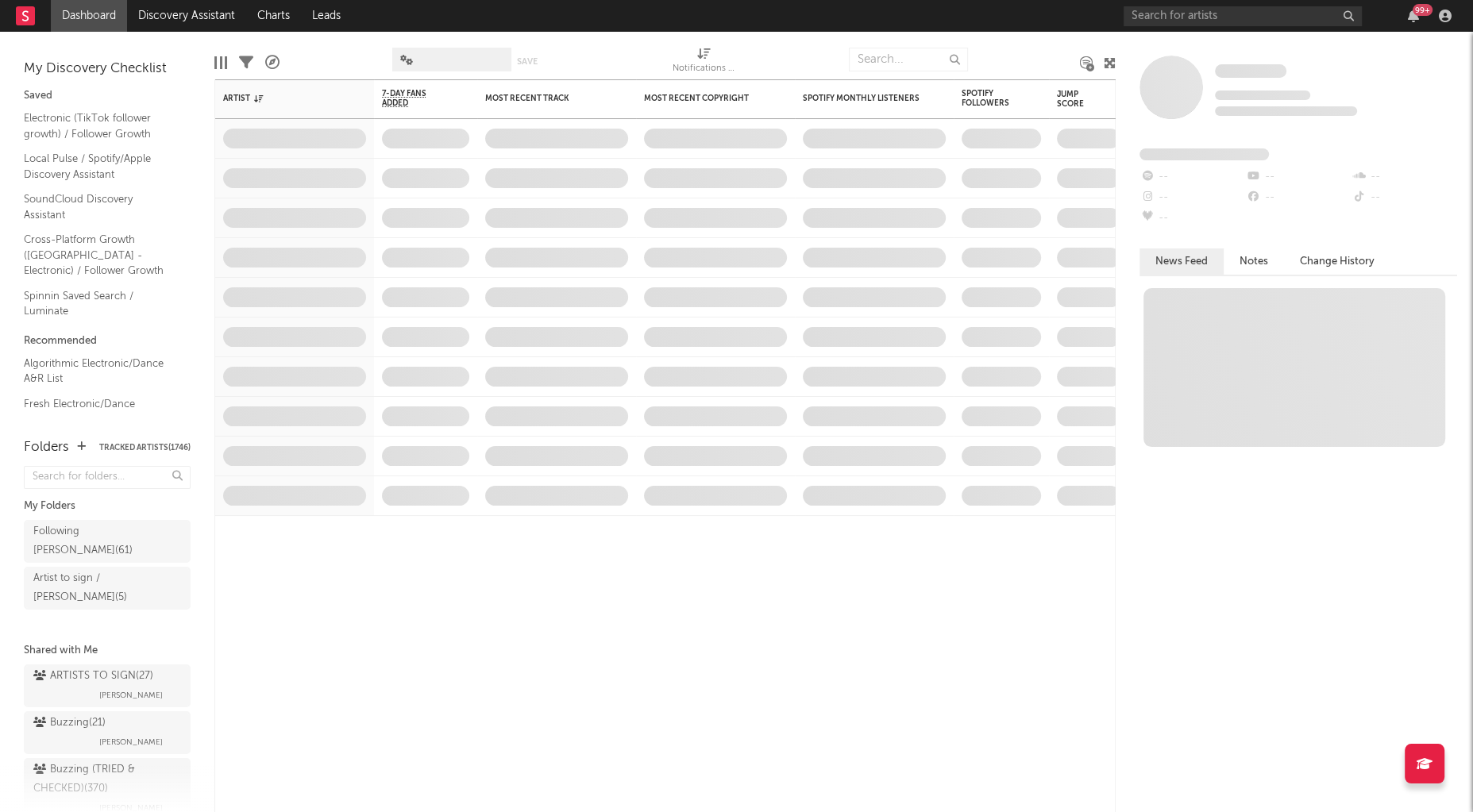
drag, startPoint x: 1136, startPoint y: 28, endPoint x: 1145, endPoint y: 16, distance: 15.0
click at [1136, 28] on div "99 +" at bounding box center [1290, 16] width 334 height 32
paste input "[PERSON_NAME]"
click at [1145, 15] on input "[PERSON_NAME]" at bounding box center [1243, 16] width 238 height 20
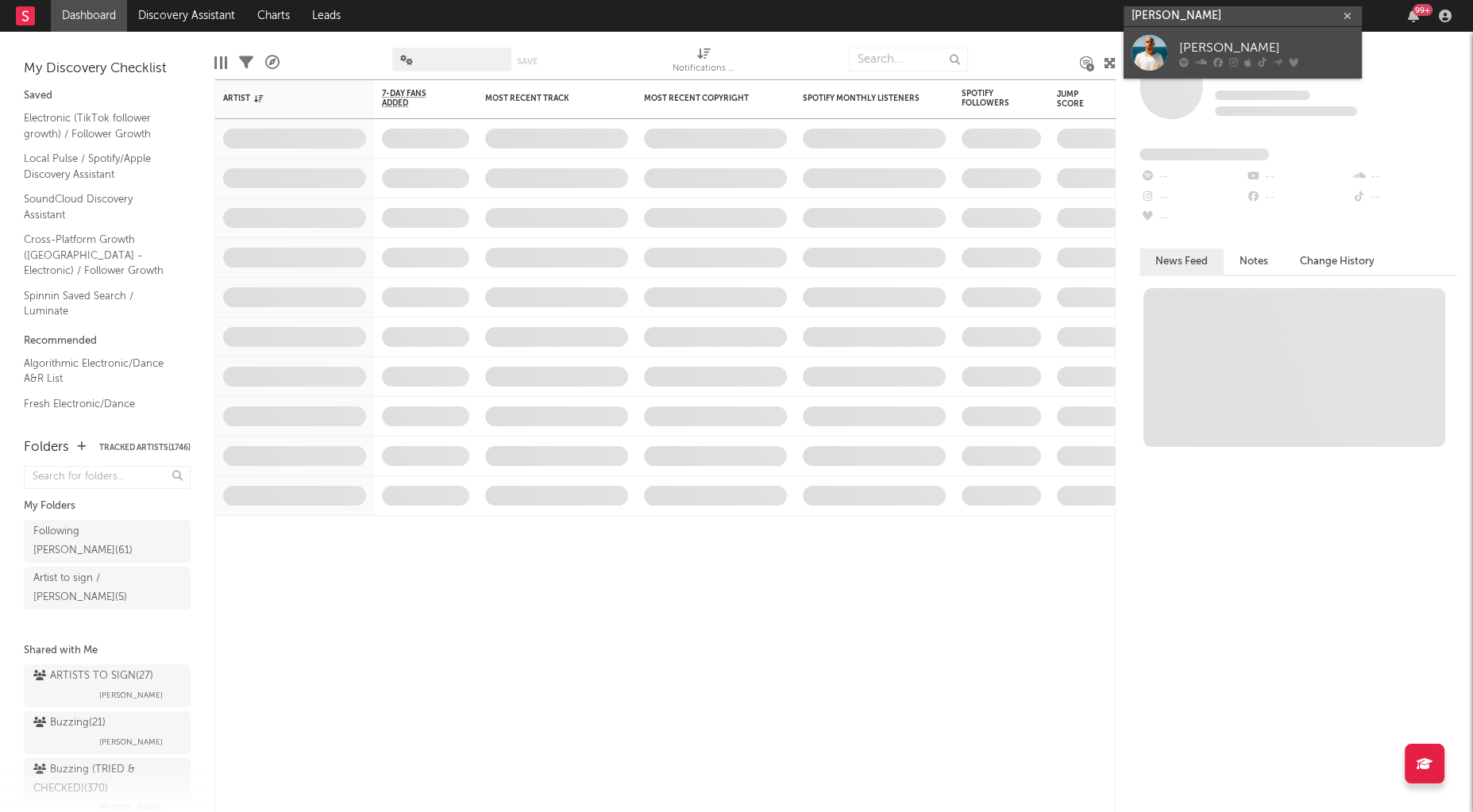
type input "[PERSON_NAME]"
click at [1163, 52] on div at bounding box center [1149, 52] width 36 height 36
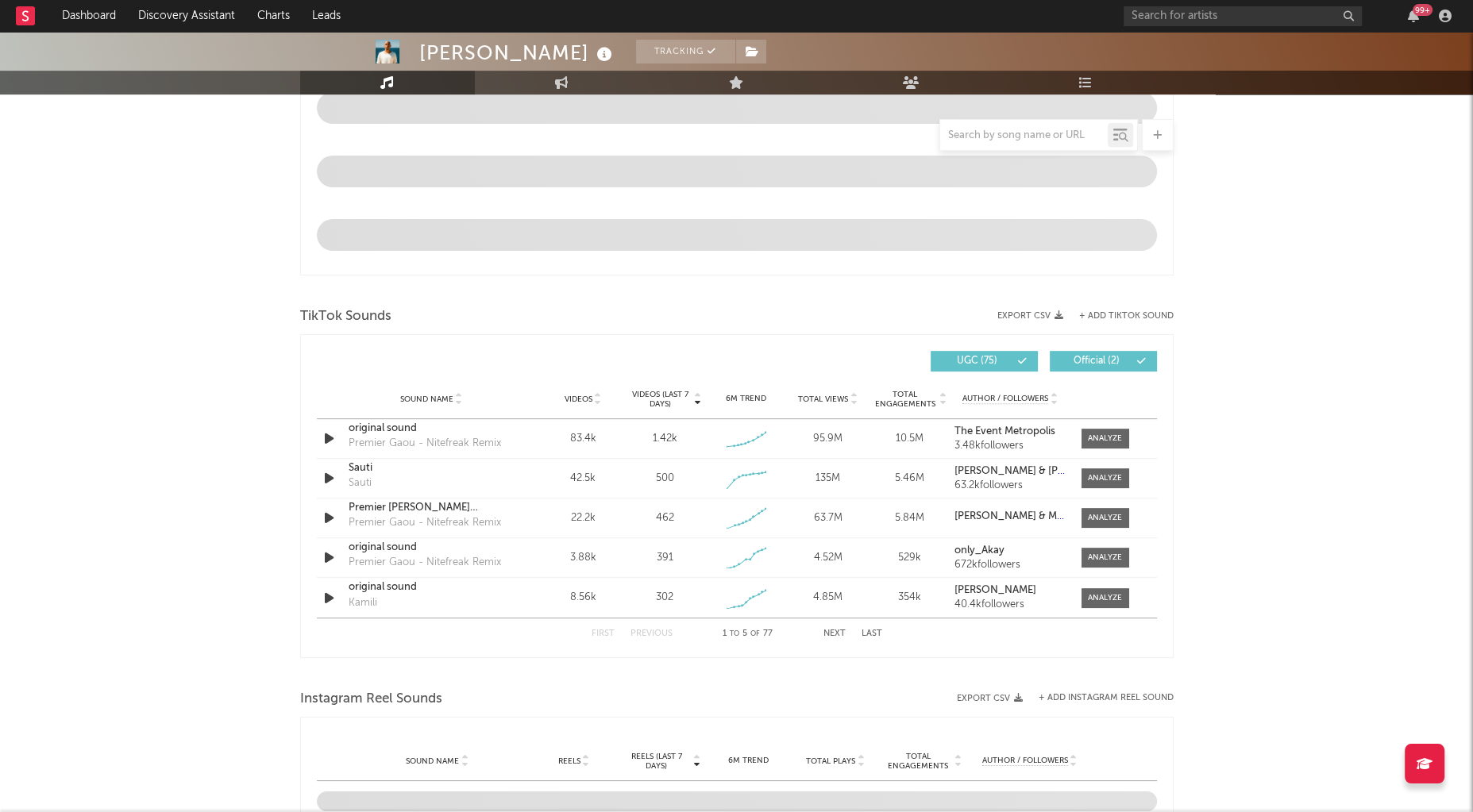
scroll to position [744, 0]
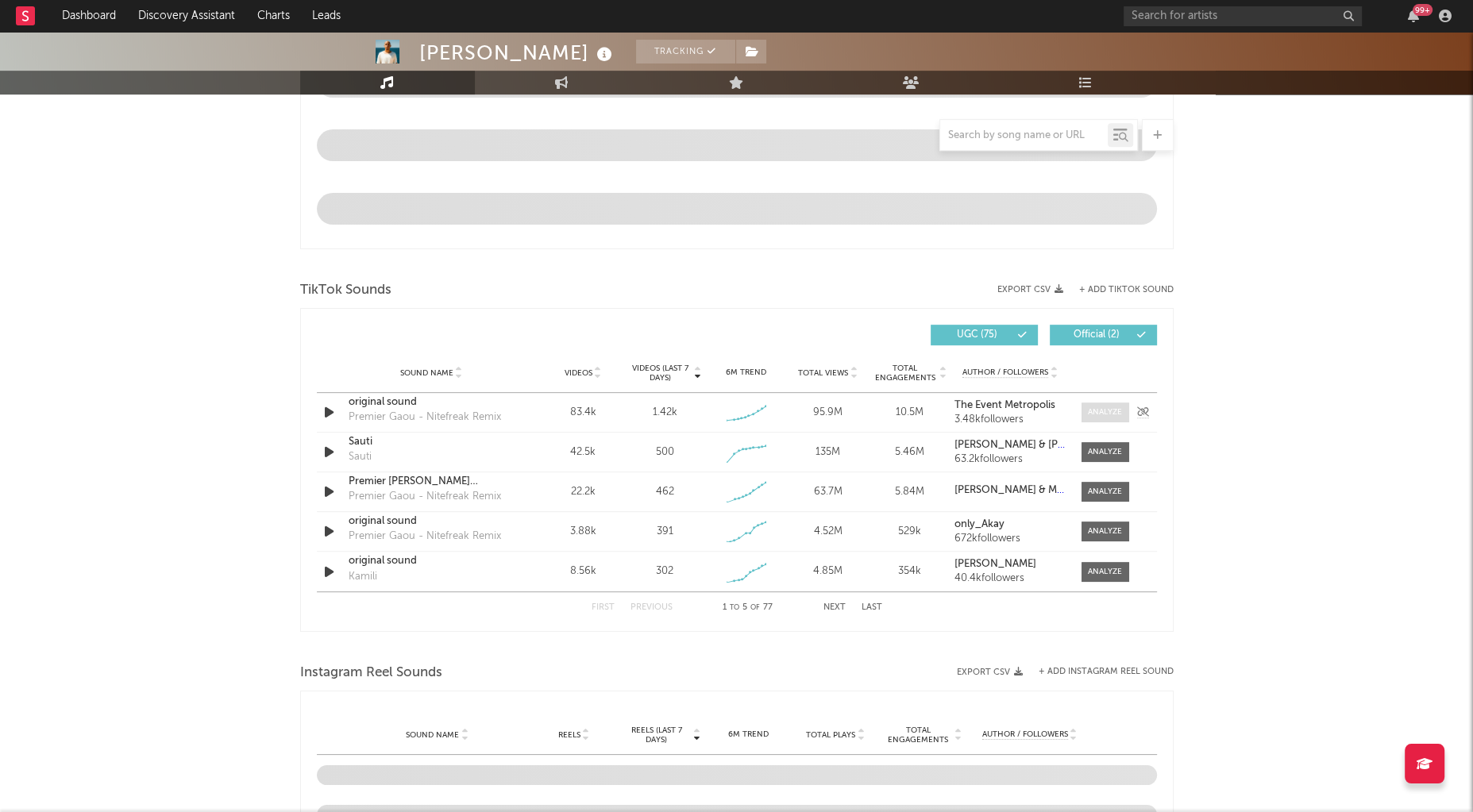
click at [1113, 406] on div at bounding box center [1105, 412] width 34 height 12
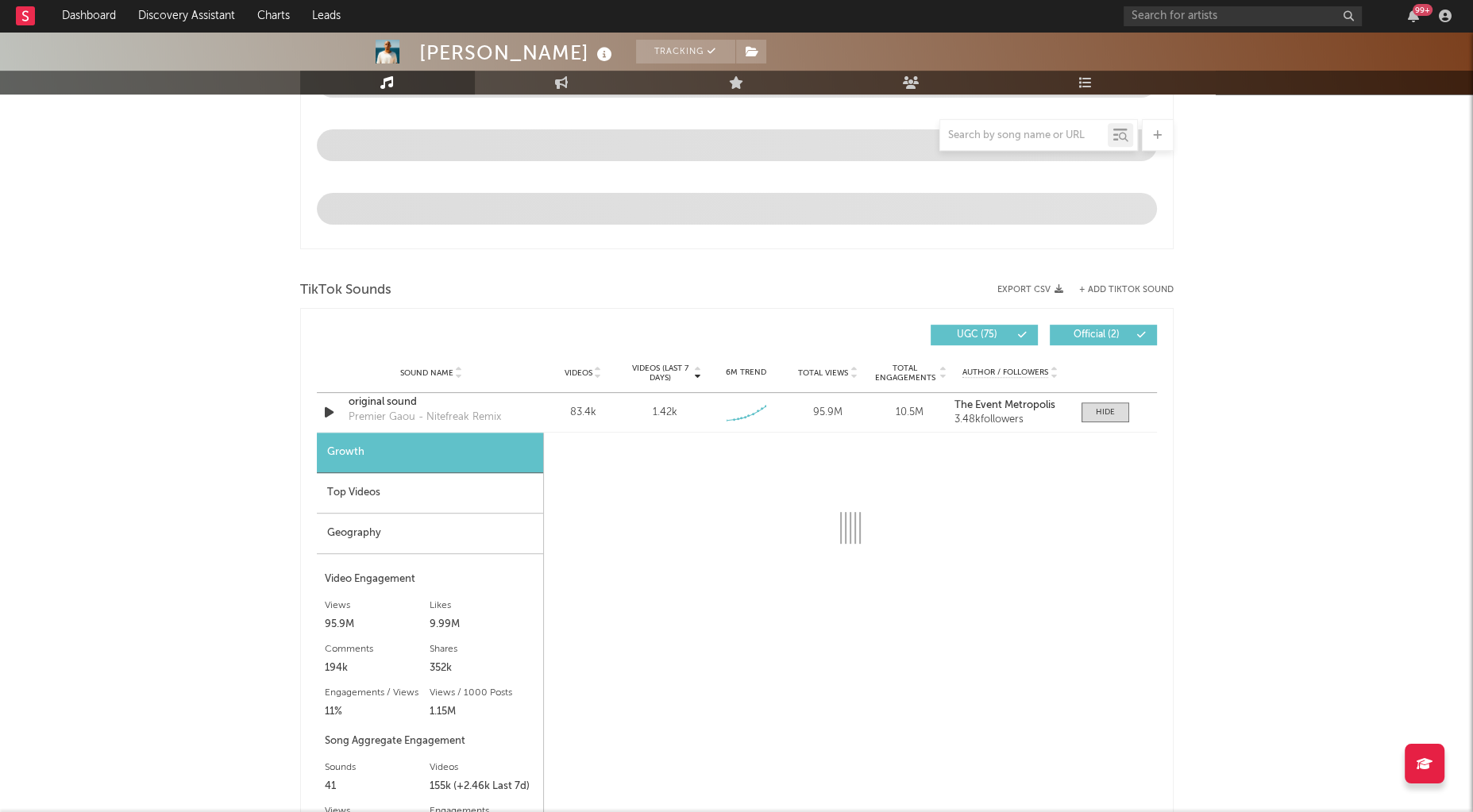
select select "6m"
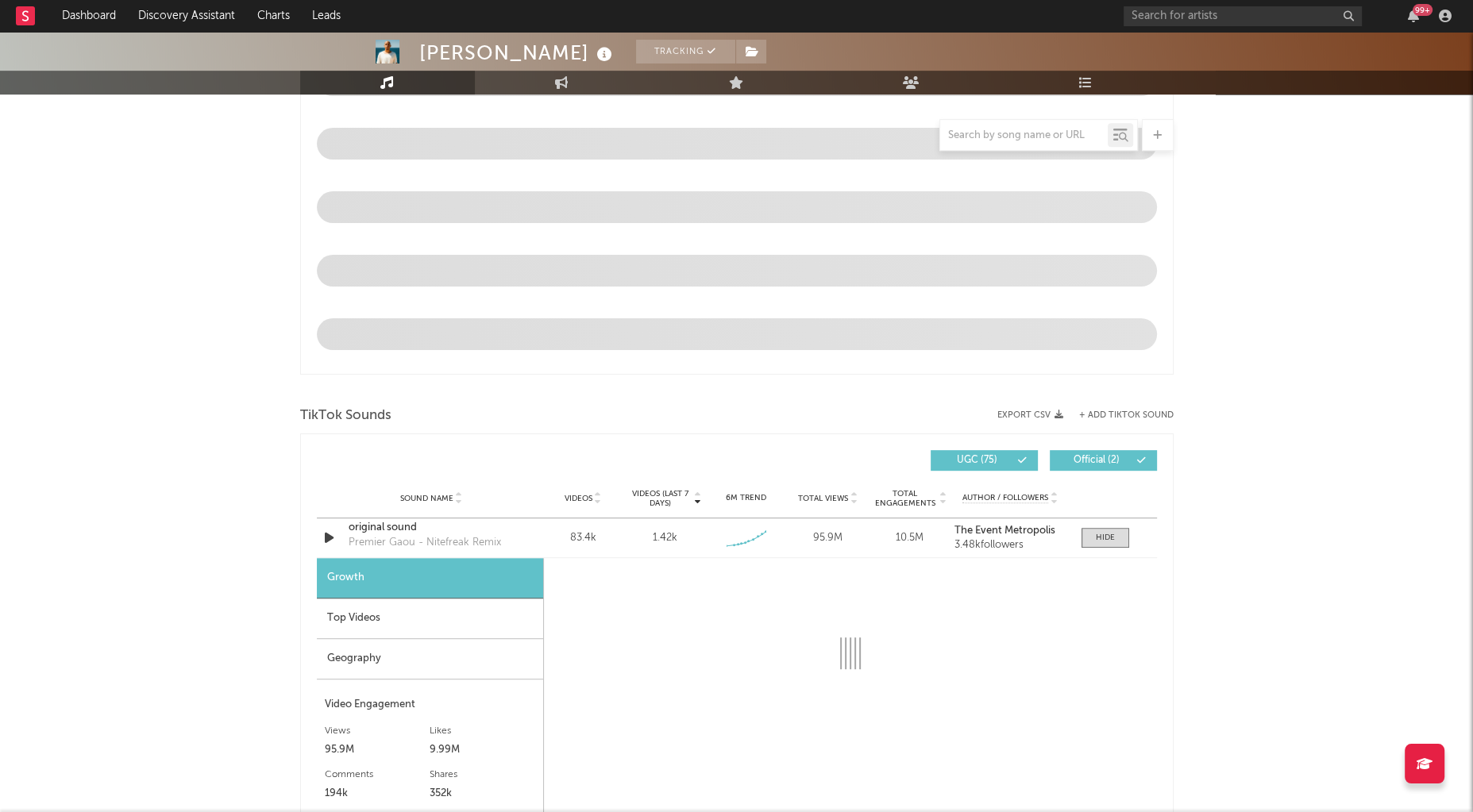
click at [478, 483] on div "Sound Name Videos Videos (last 7 days) Weekly Growth % 6M Trend Total Views Tot…" at bounding box center [736, 498] width 840 height 40
click at [402, 642] on div "Geography" at bounding box center [430, 660] width 226 height 41
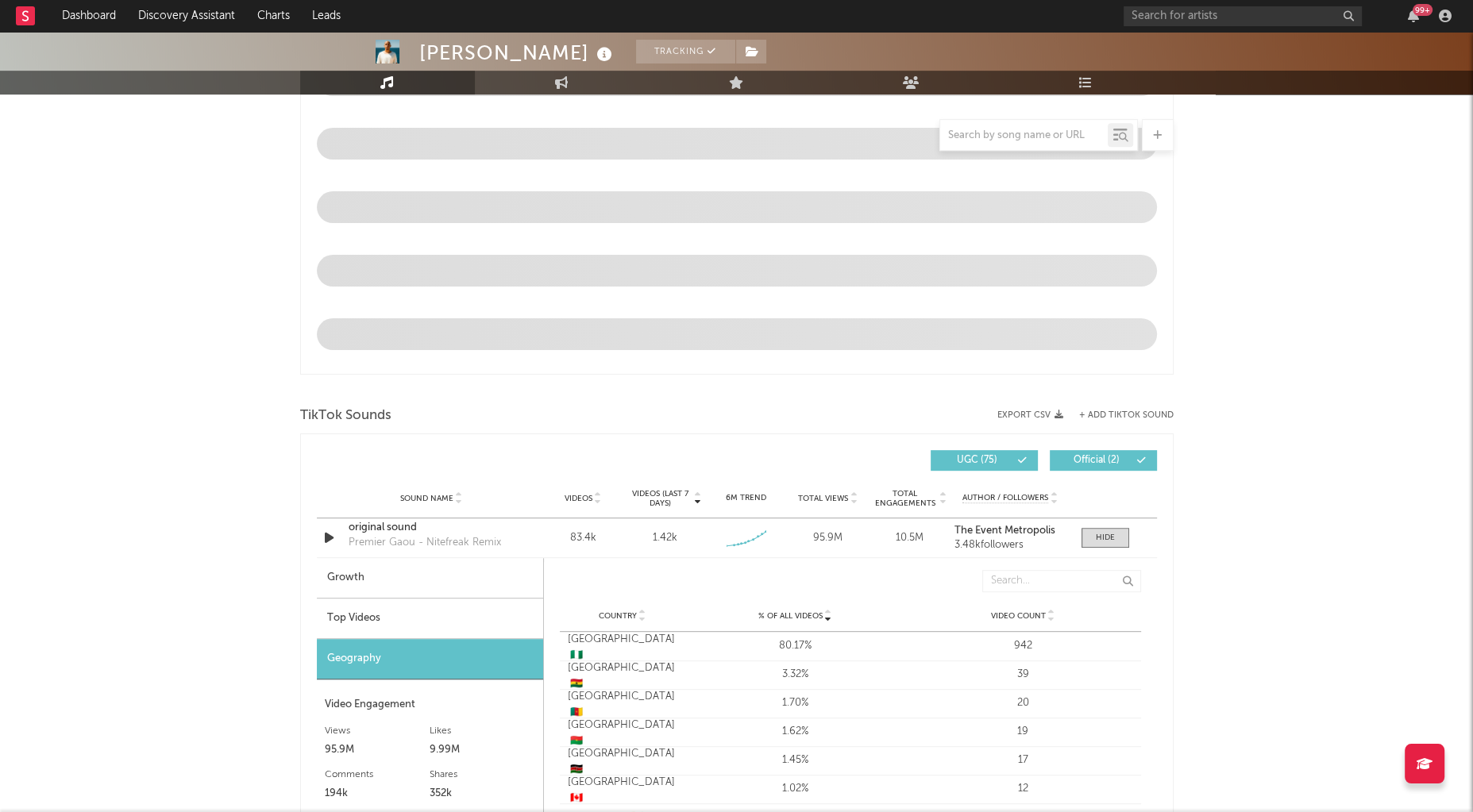
click at [393, 609] on div "Top Videos" at bounding box center [430, 619] width 226 height 41
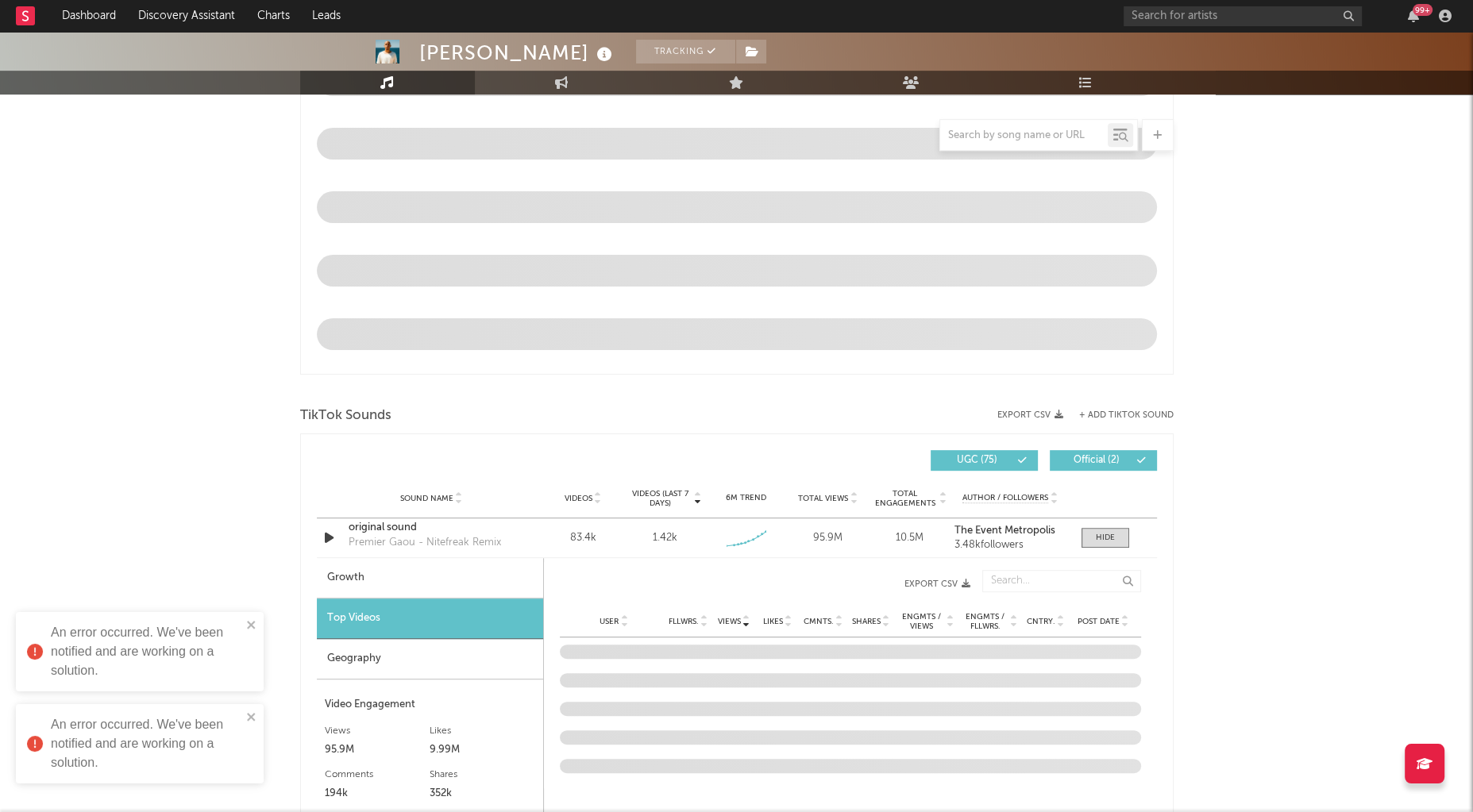
click at [1084, 617] on span "Post Date" at bounding box center [1098, 622] width 42 height 10
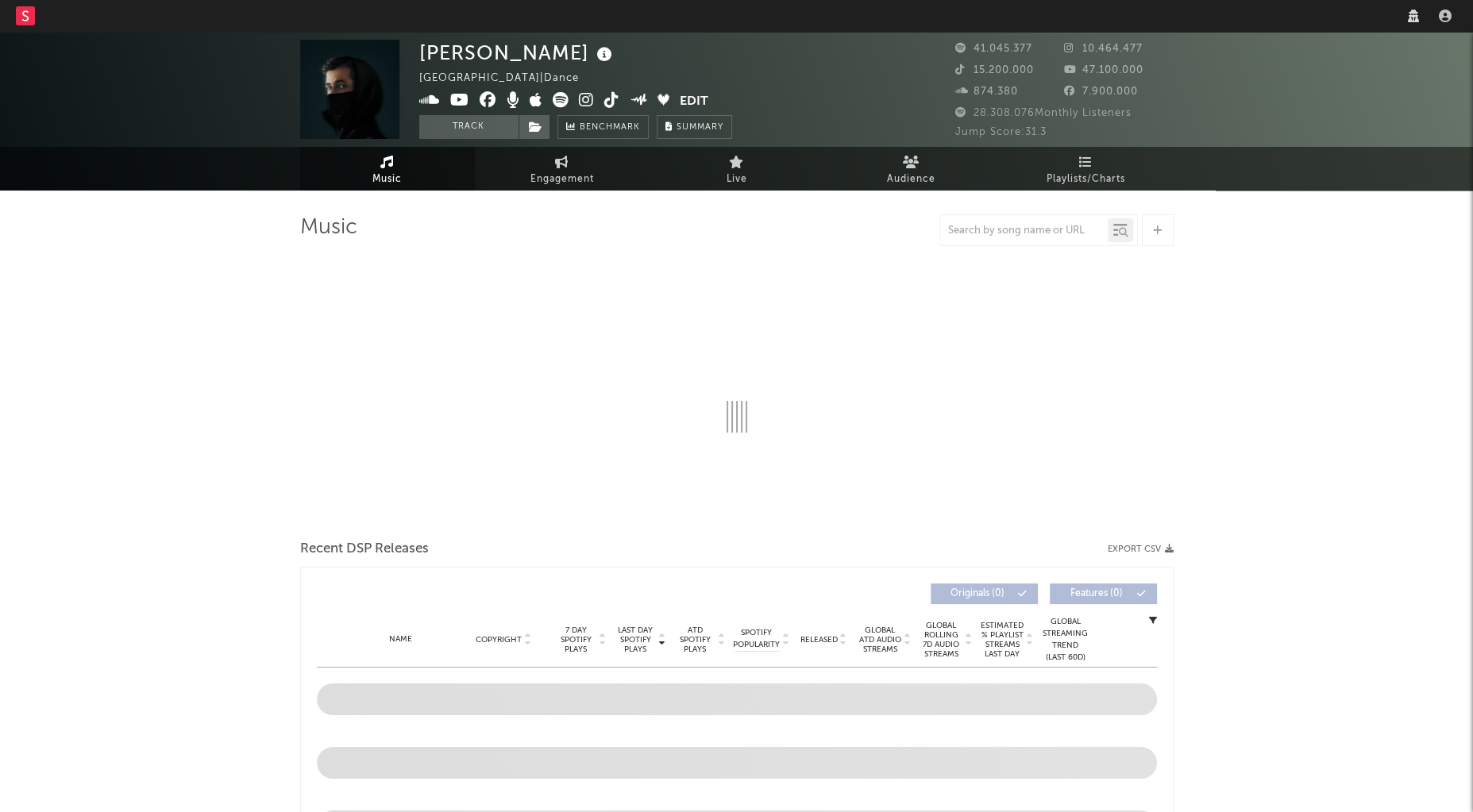
select select "6m"
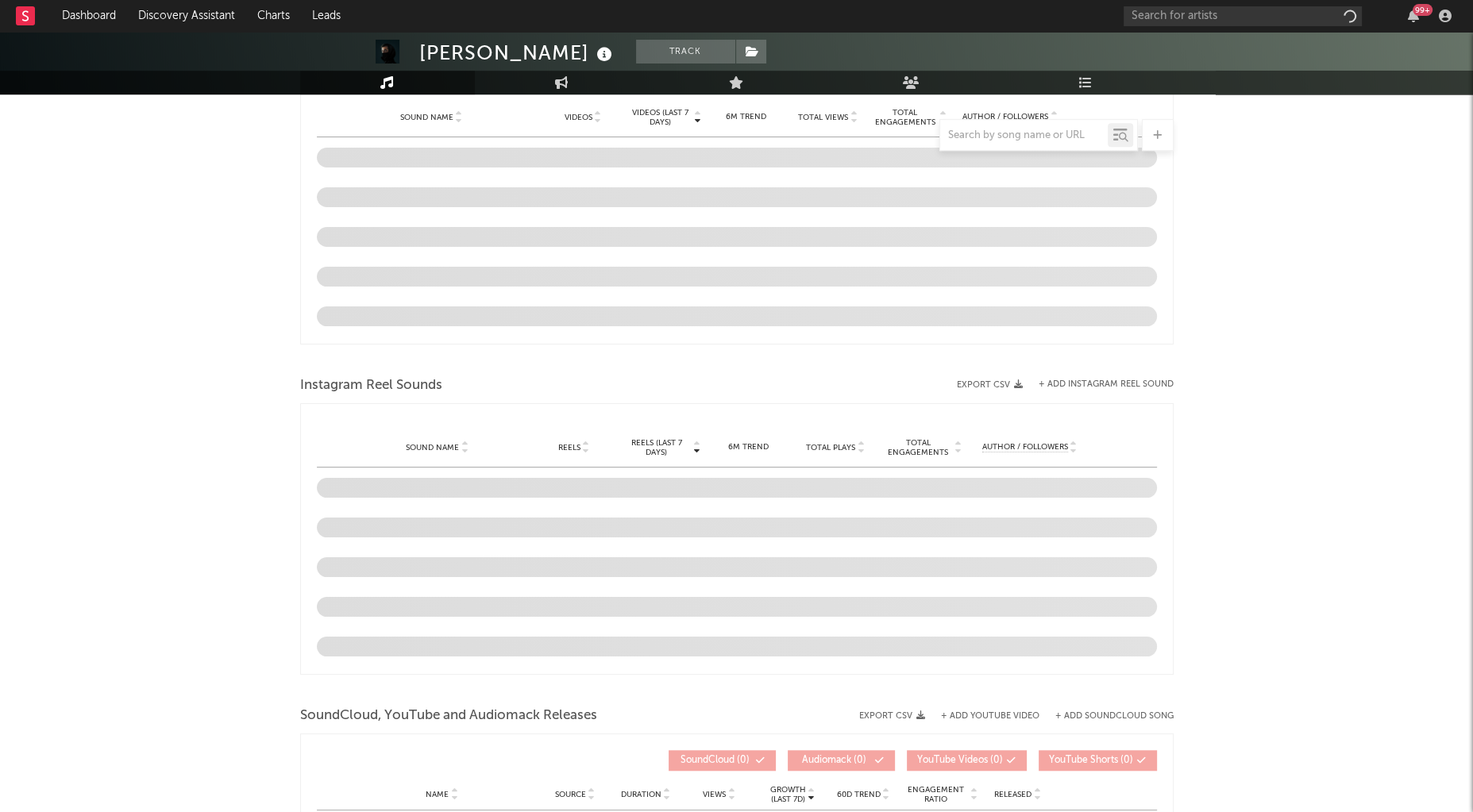
scroll to position [1169, 0]
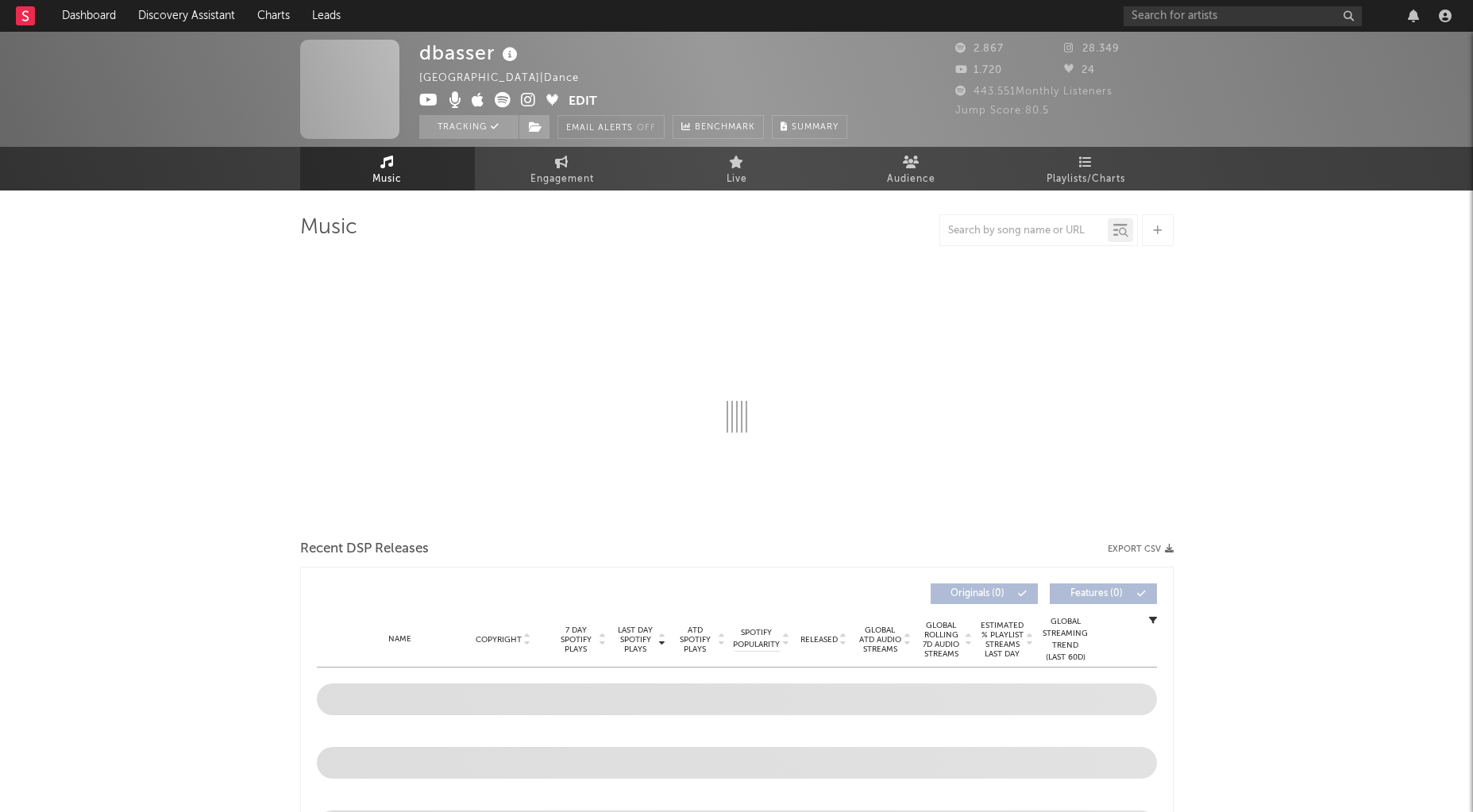
select select "1w"
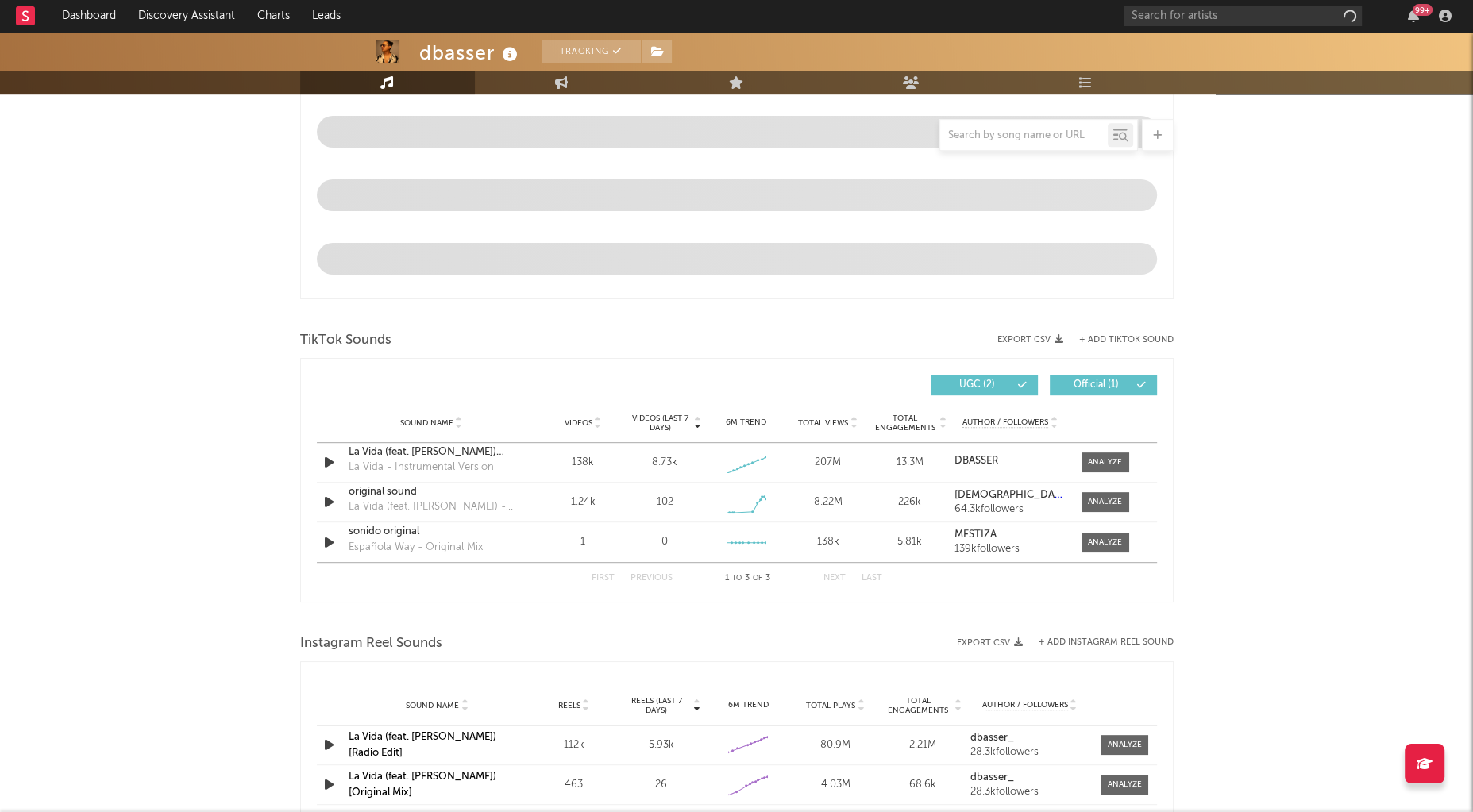
scroll to position [926, 0]
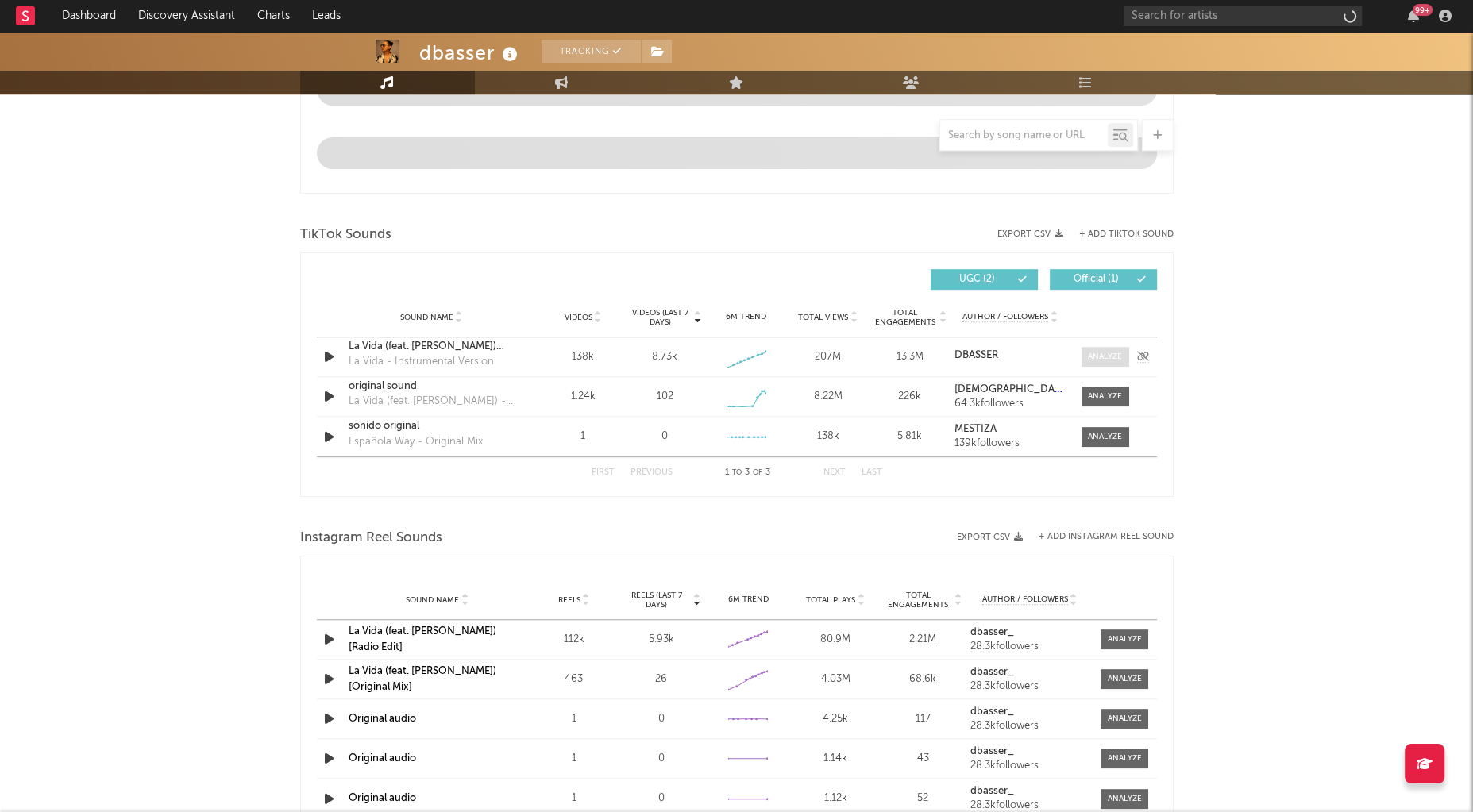
click at [1119, 356] on div at bounding box center [1105, 357] width 34 height 12
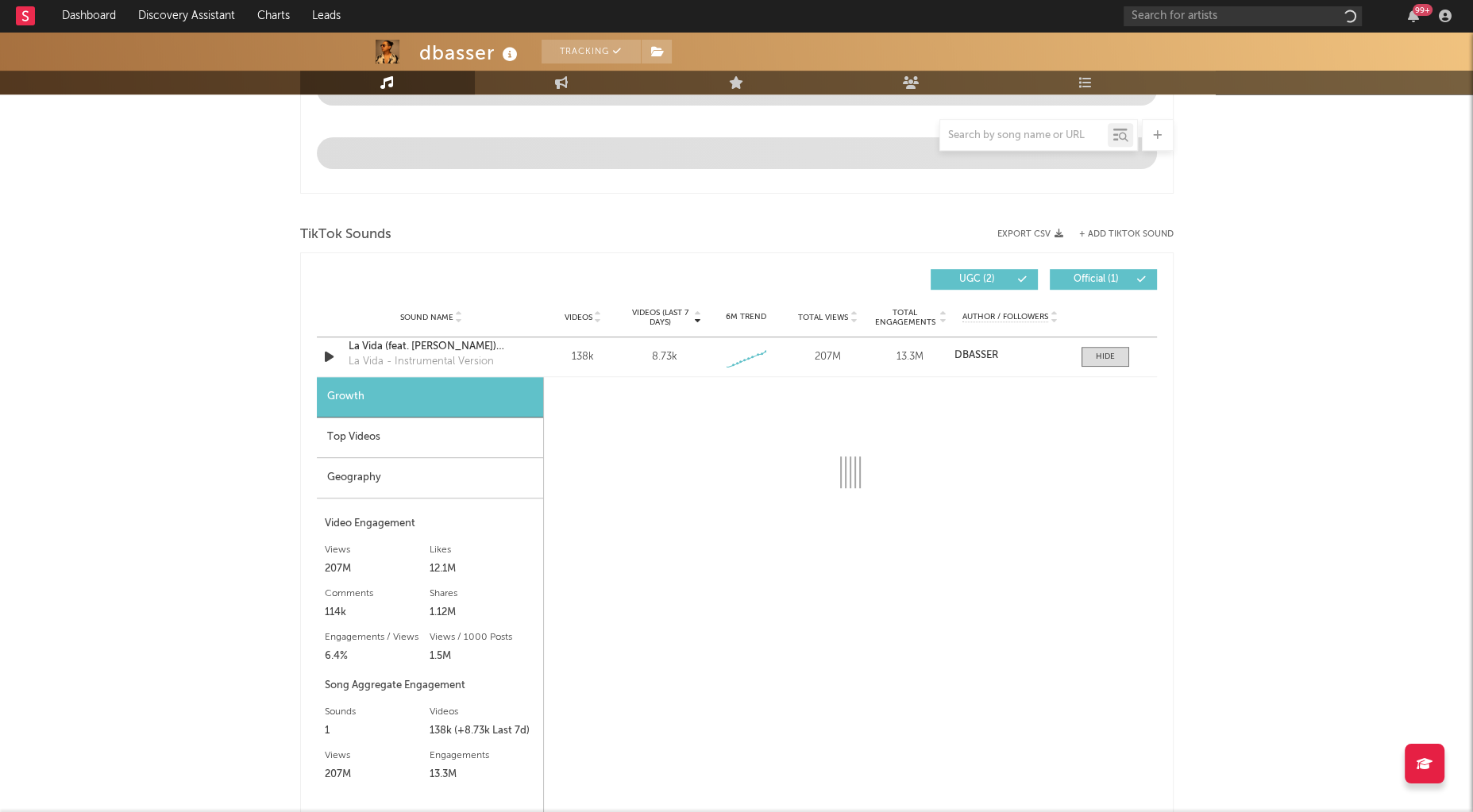
click at [401, 444] on div "Top Videos" at bounding box center [430, 438] width 226 height 41
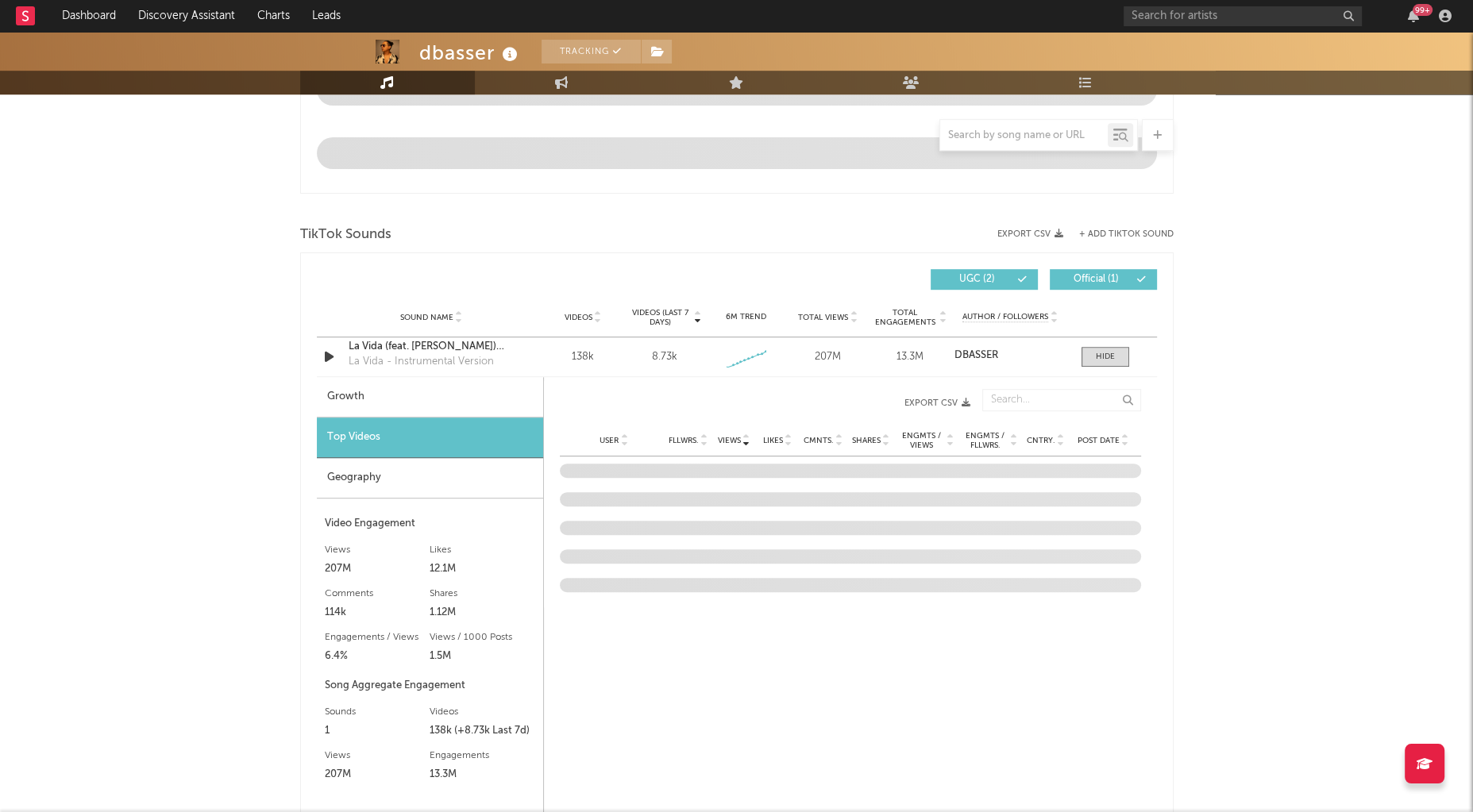
click at [1077, 425] on div "Views User Fllwrs. Views Likes Cmnts. Shares Engmts / Views Engmts / Fllwrs. Cn…" at bounding box center [849, 402] width 581 height 44
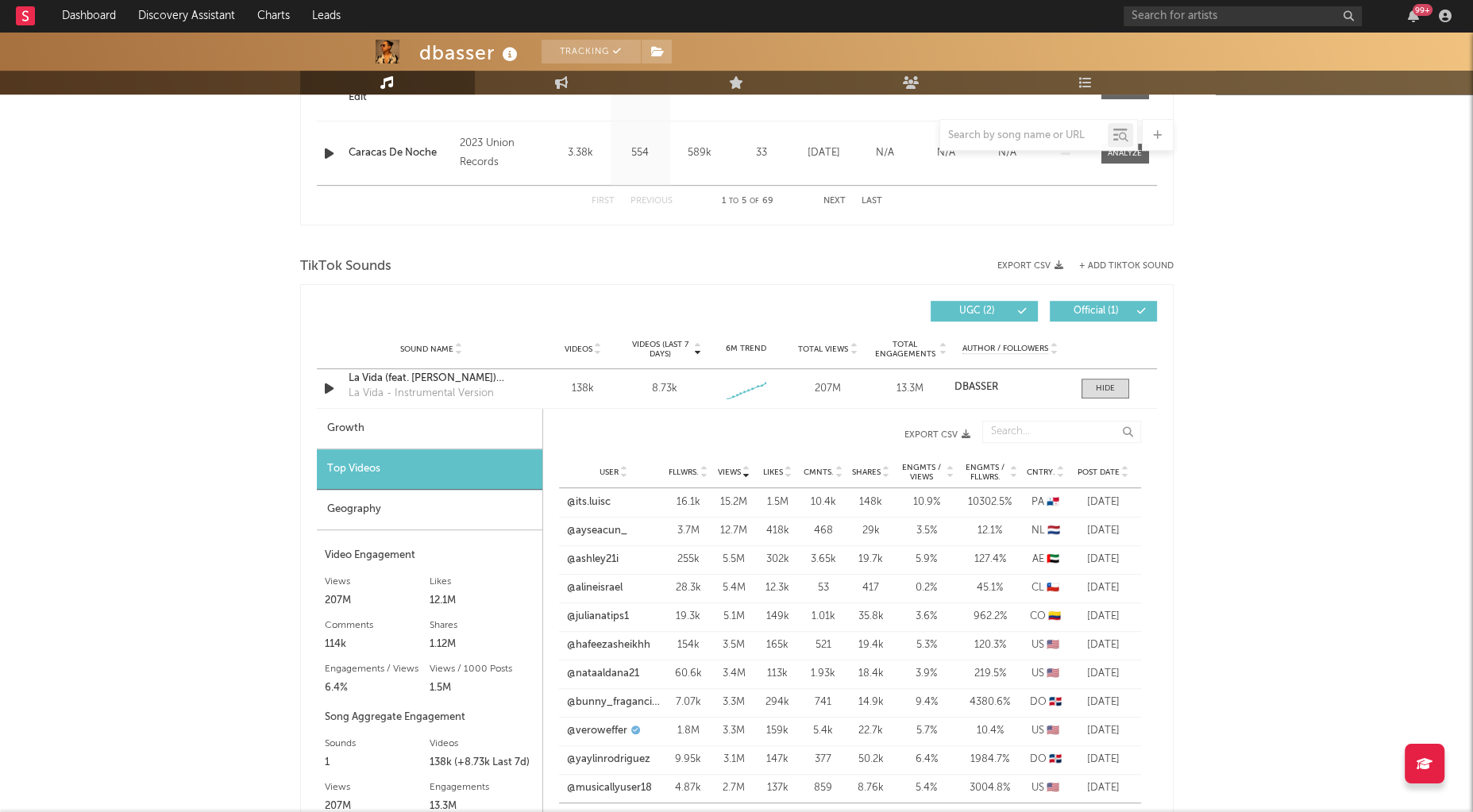
click at [1096, 460] on div "User Fllwrs. Views Likes Cmnts. Shares Engmts / Views Engmts / Fllwrs. Cntry. P…" at bounding box center [849, 472] width 582 height 32
click at [1096, 462] on div "User Fllwrs. Views Likes Cmnts. Shares Engmts / Views Engmts / Fllwrs. Cntry. P…" at bounding box center [849, 472] width 582 height 32
click at [1099, 468] on span "Post Date" at bounding box center [1098, 472] width 42 height 10
click at [588, 556] on link "@ana.rbds" at bounding box center [613, 559] width 93 height 16
click at [602, 535] on link "@inspi.by.loan_" at bounding box center [613, 531] width 93 height 16
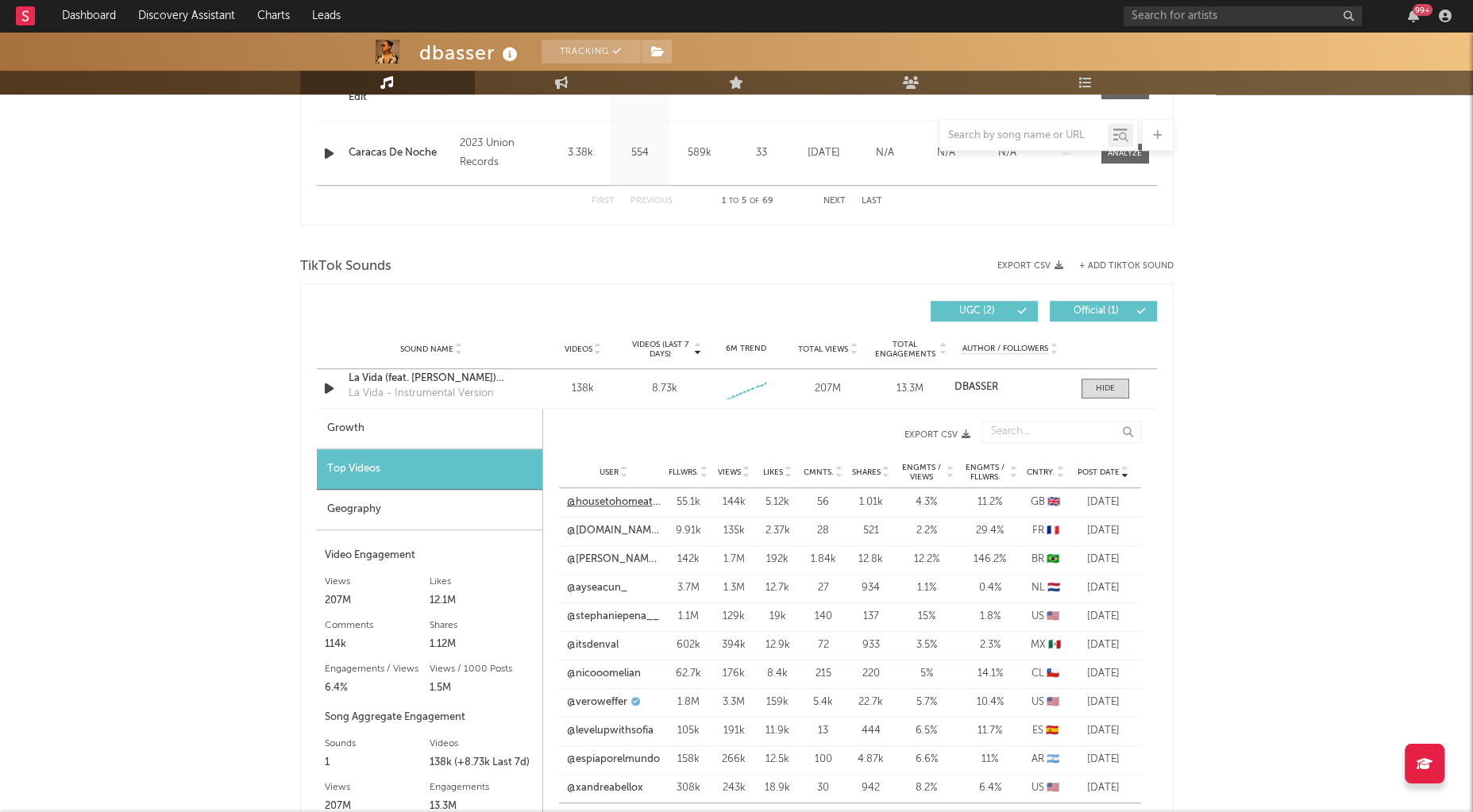
click at [622, 502] on link "@housetohomeatno1" at bounding box center [613, 502] width 93 height 16
click at [1108, 391] on div at bounding box center [1105, 388] width 19 height 12
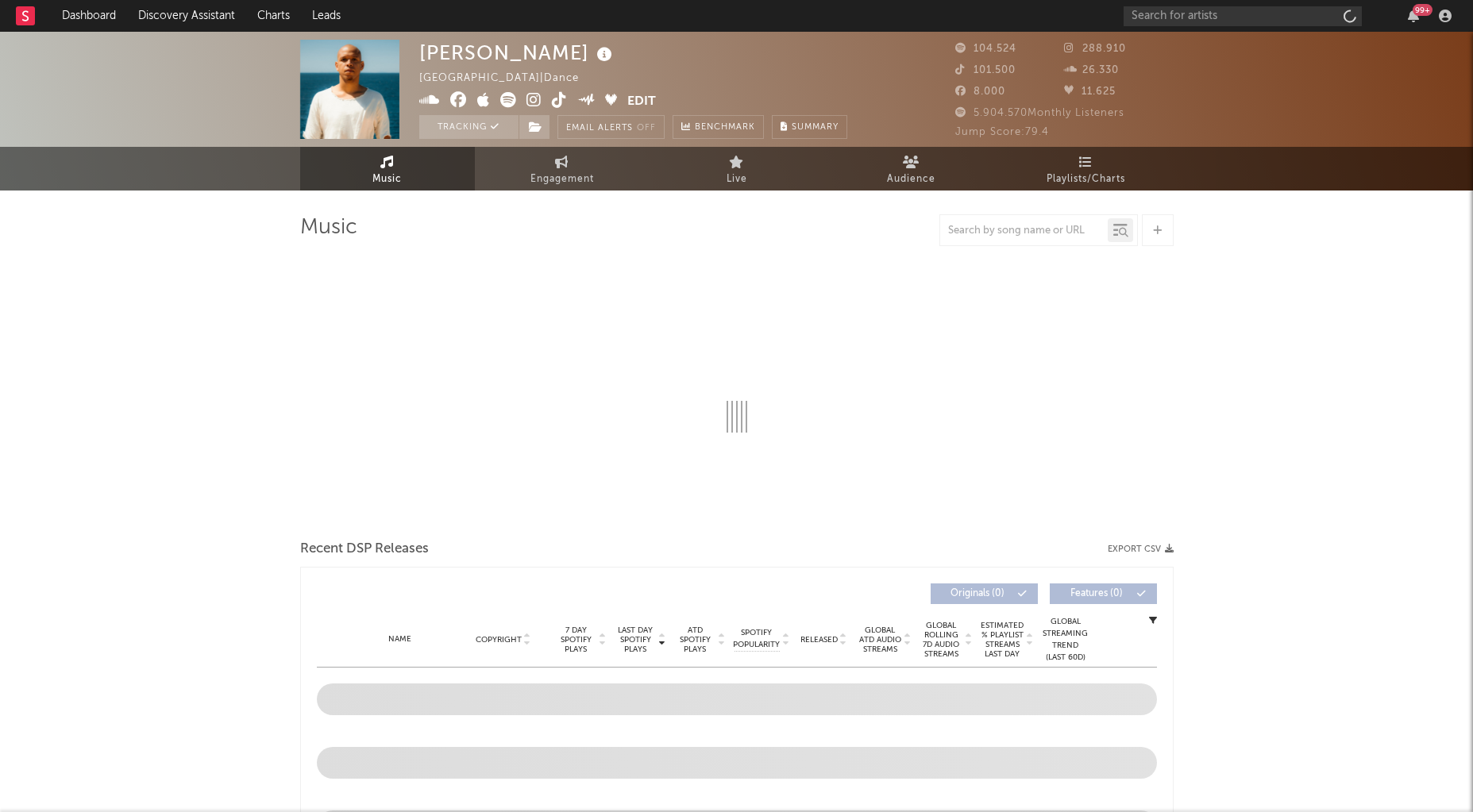
select select "6m"
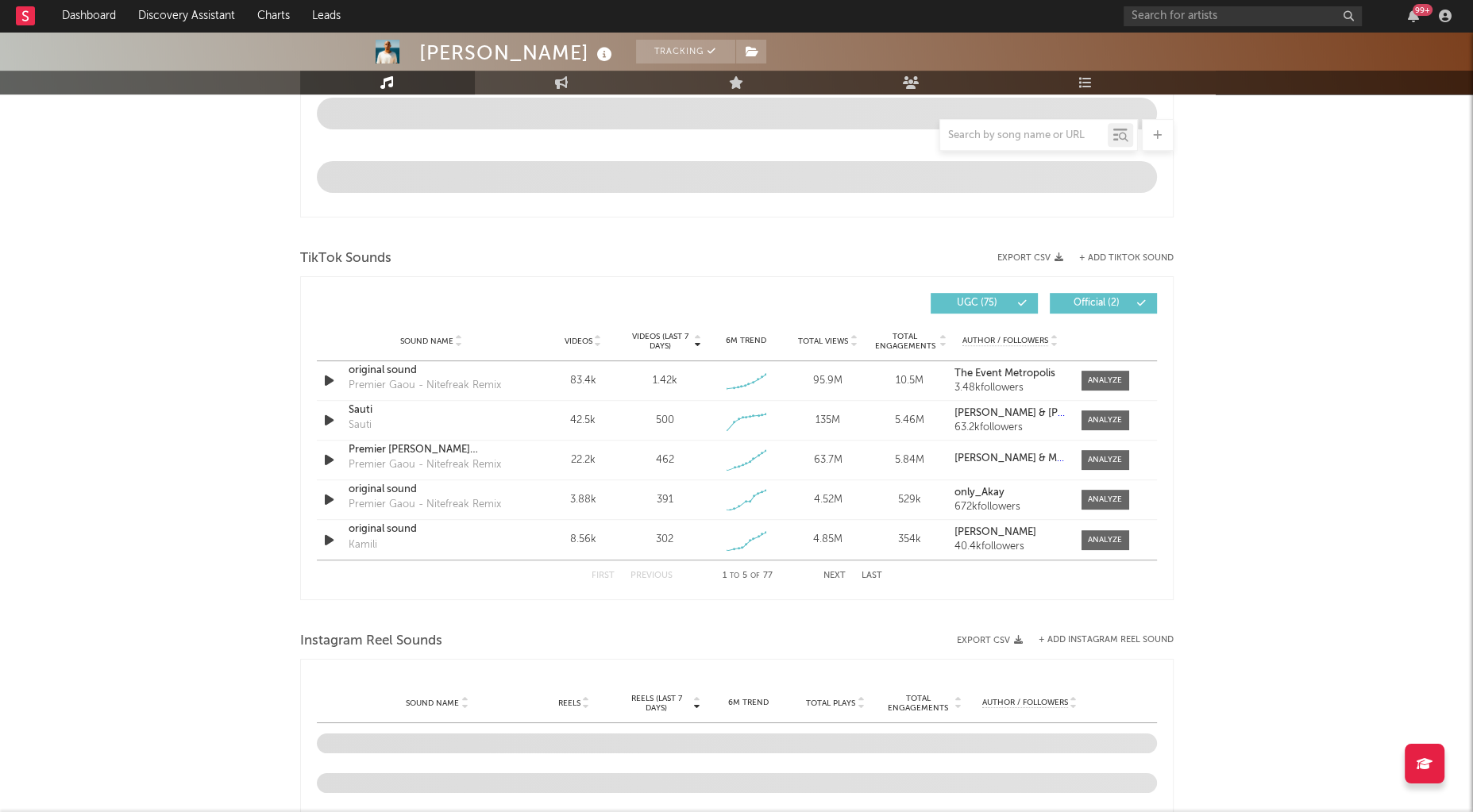
scroll to position [922, 0]
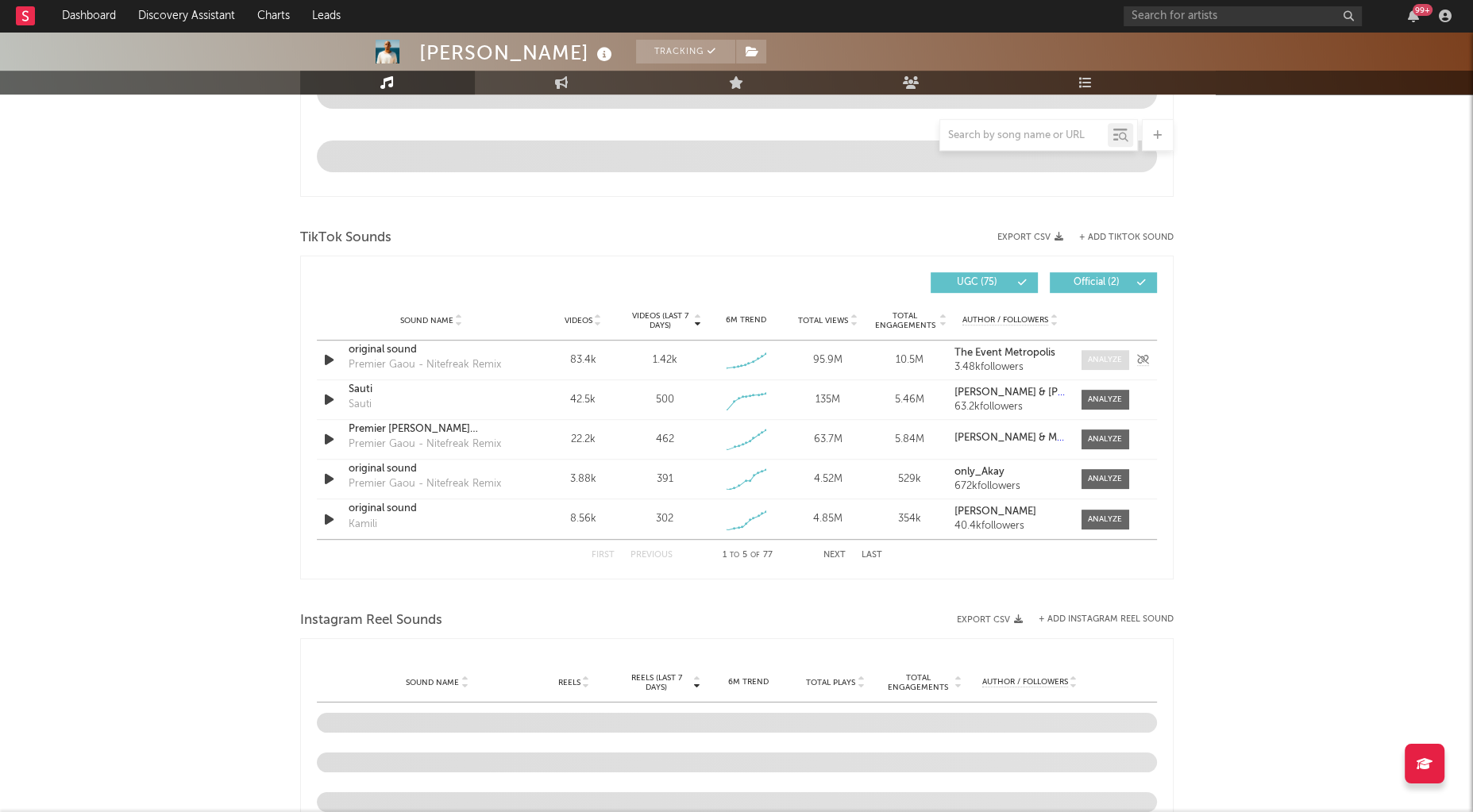
click at [1112, 363] on span at bounding box center [1106, 360] width 48 height 20
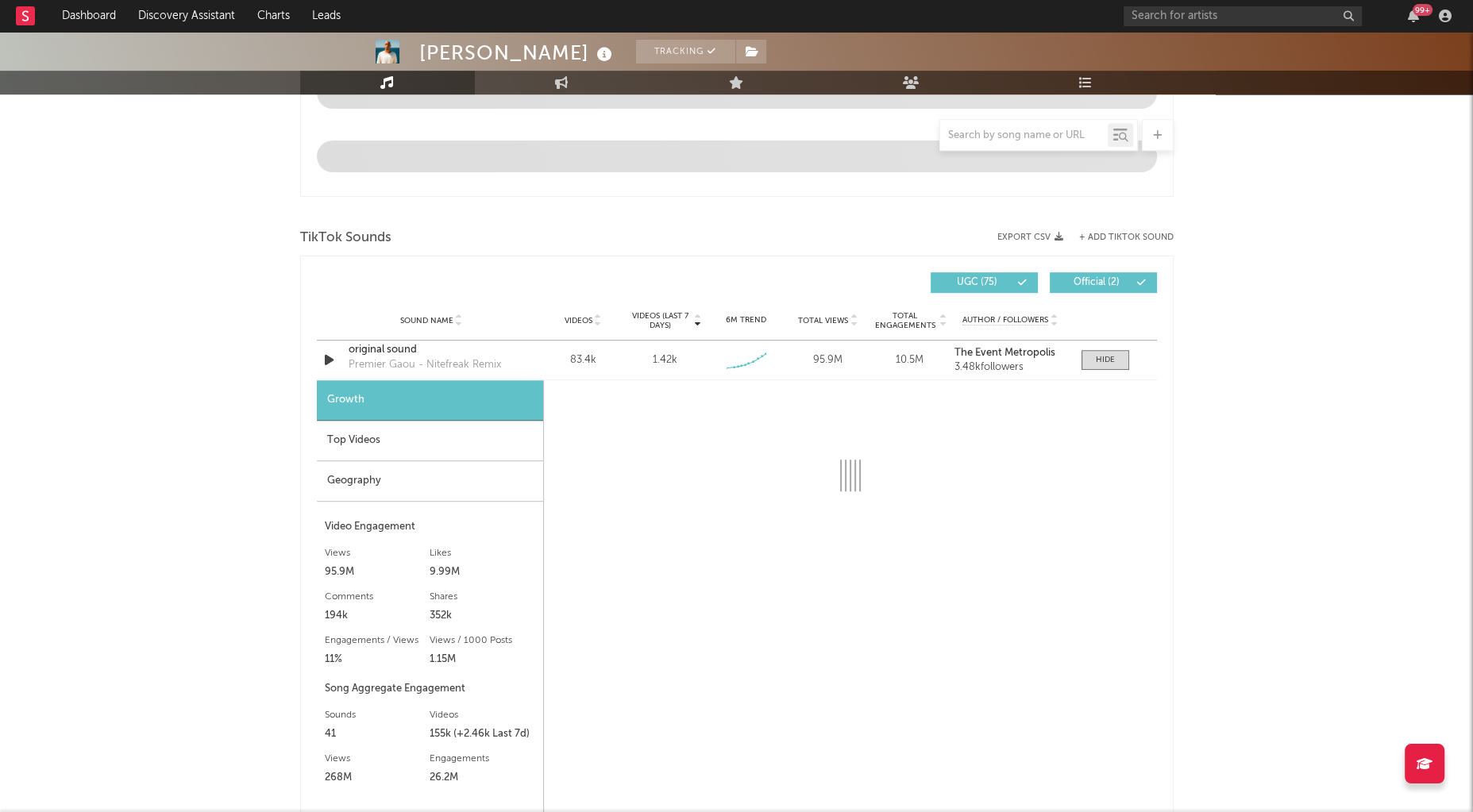
click at [423, 435] on div "Top Videos" at bounding box center [430, 441] width 226 height 41
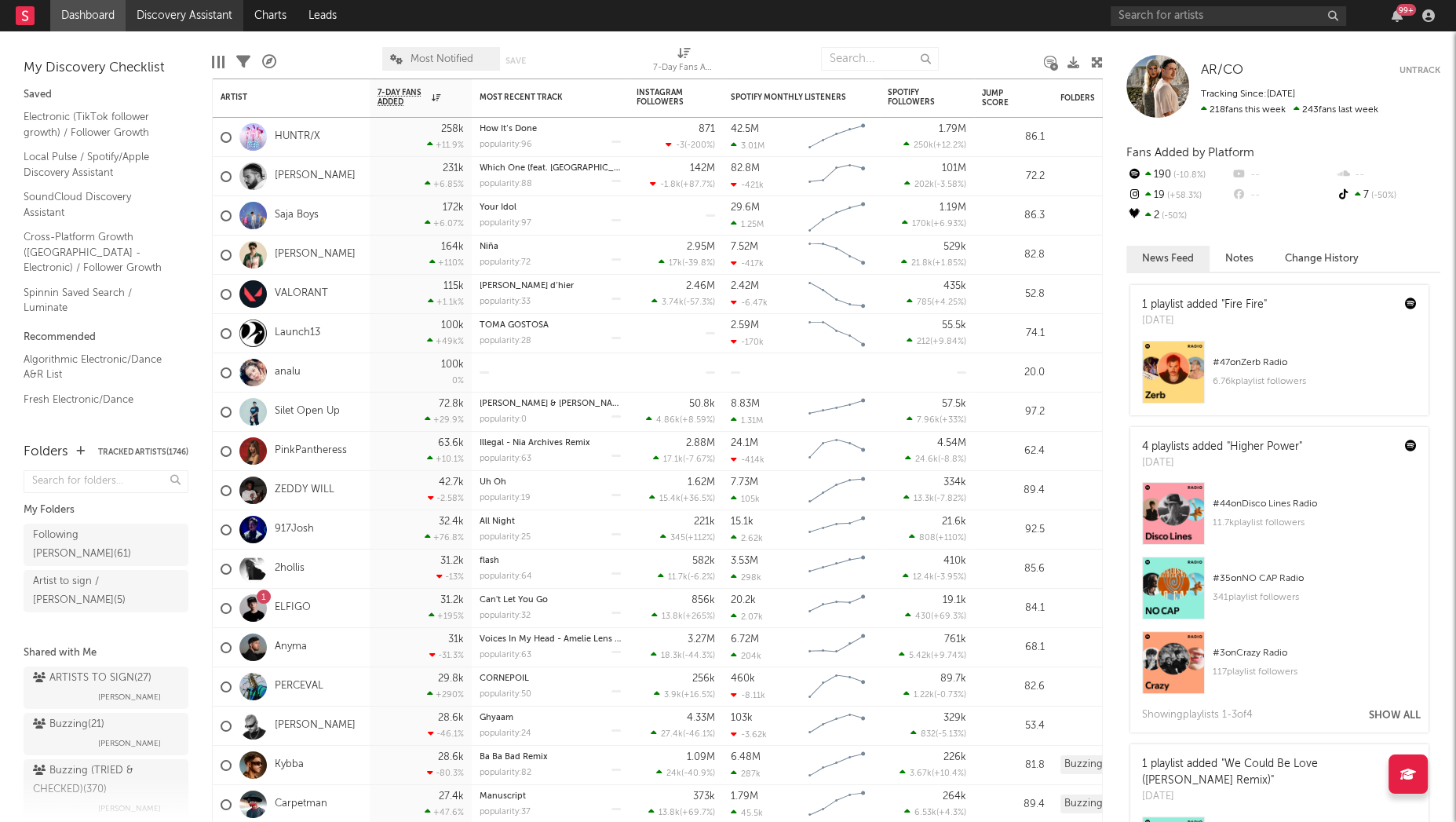
click at [206, 16] on link "Discovery Assistant" at bounding box center [185, 16] width 118 height 32
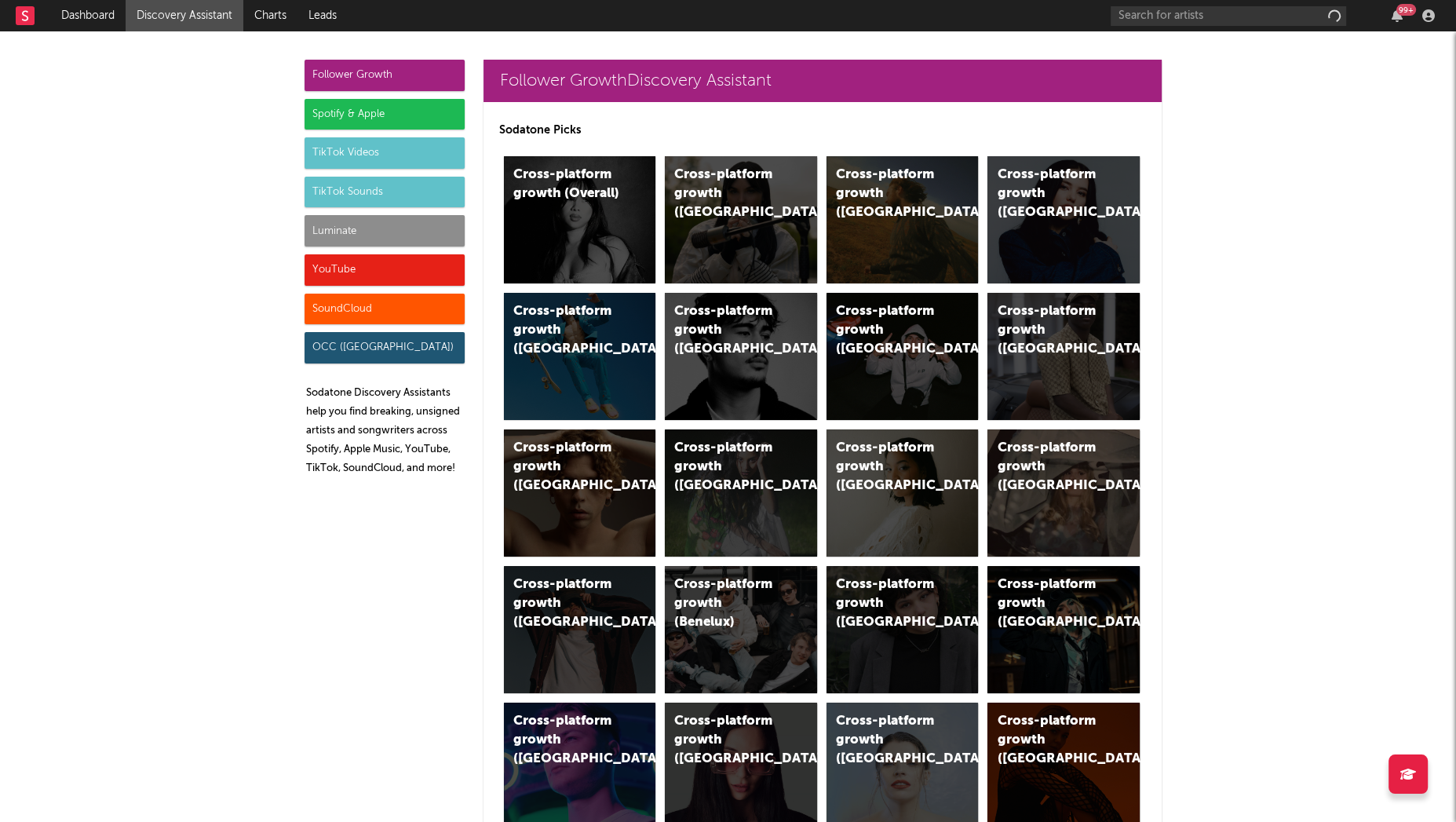
click at [355, 303] on div "SoundCloud" at bounding box center [384, 309] width 160 height 32
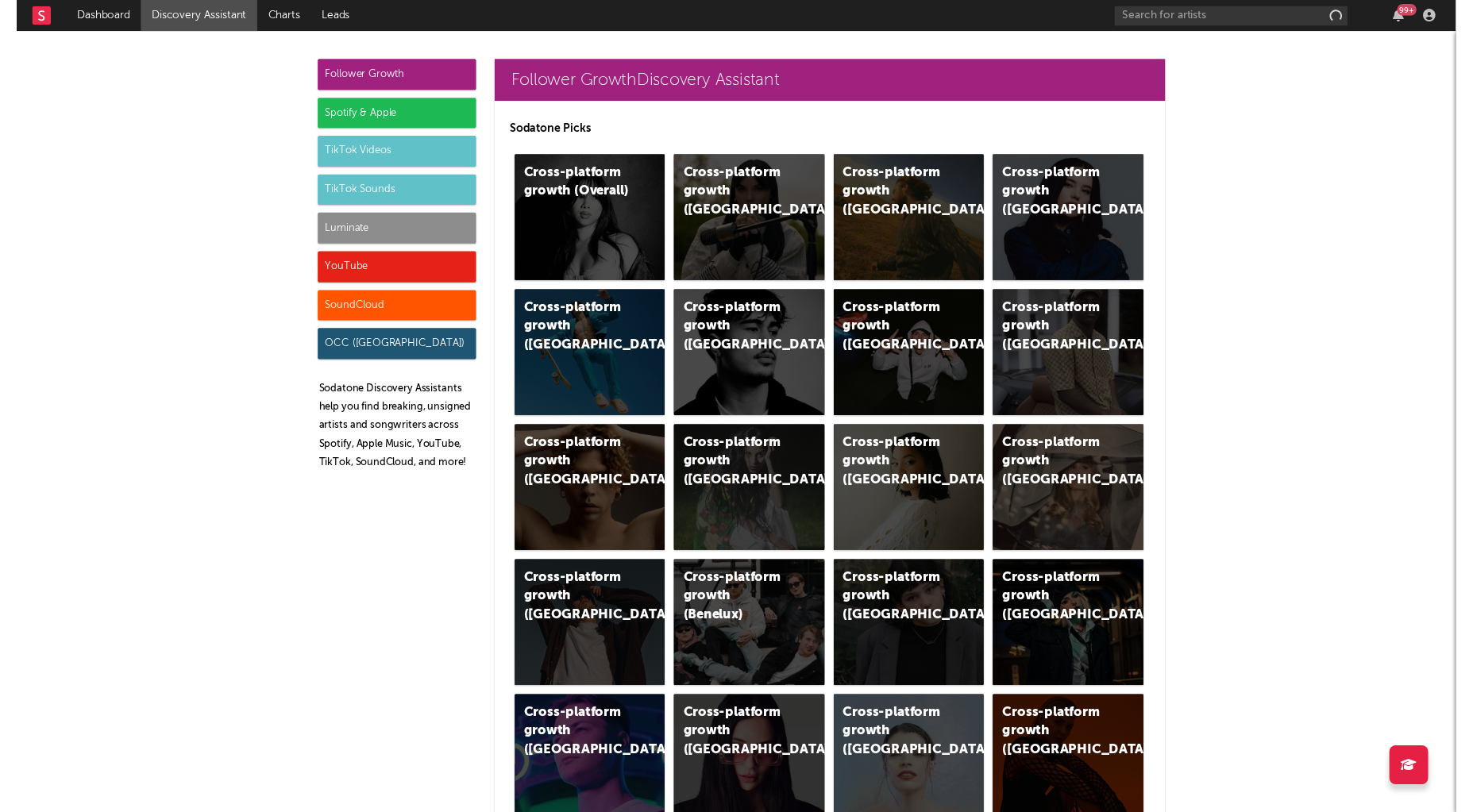
scroll to position [10867, 0]
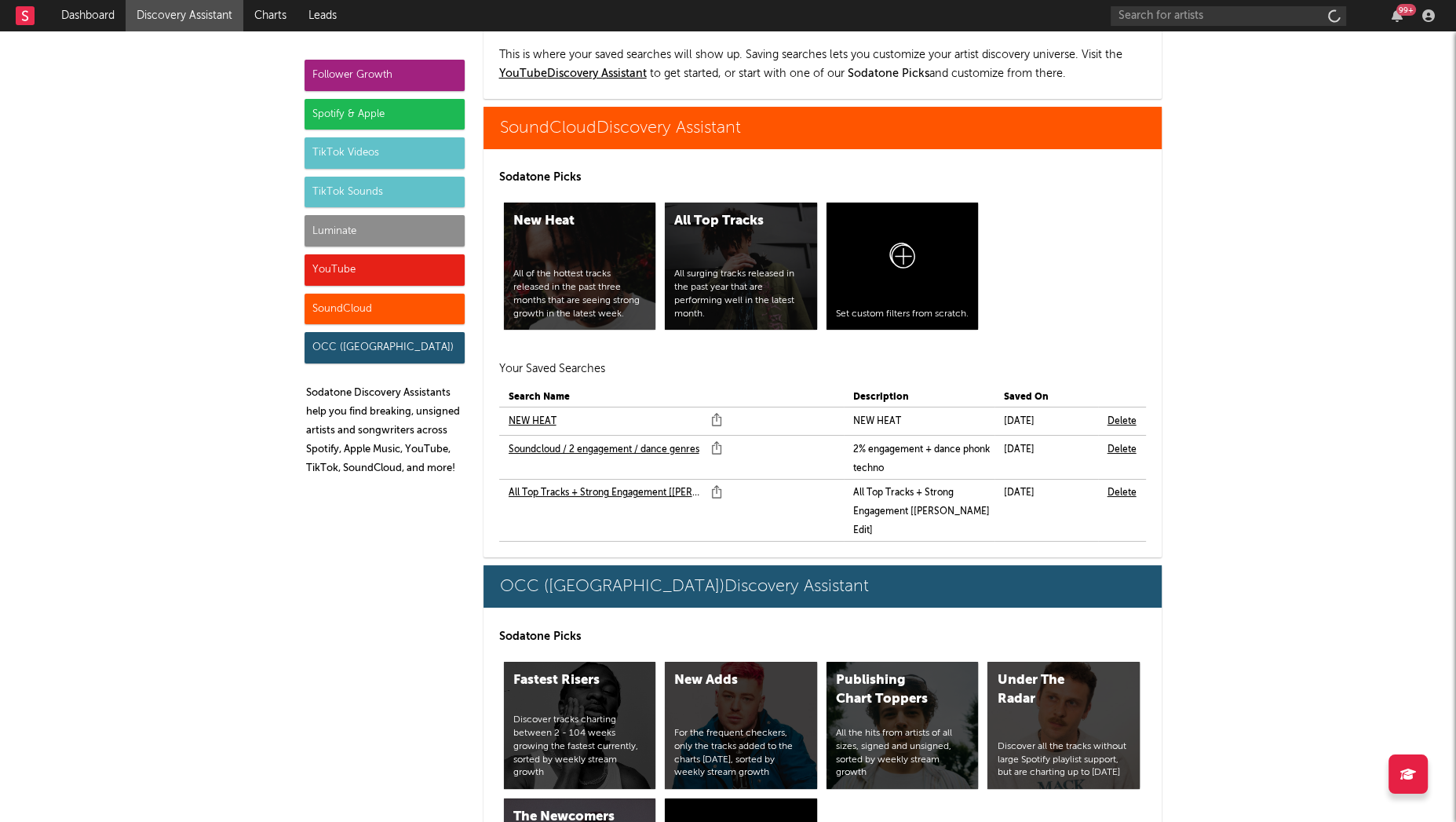
click at [522, 412] on link "NEW HEAT" at bounding box center [532, 421] width 47 height 18
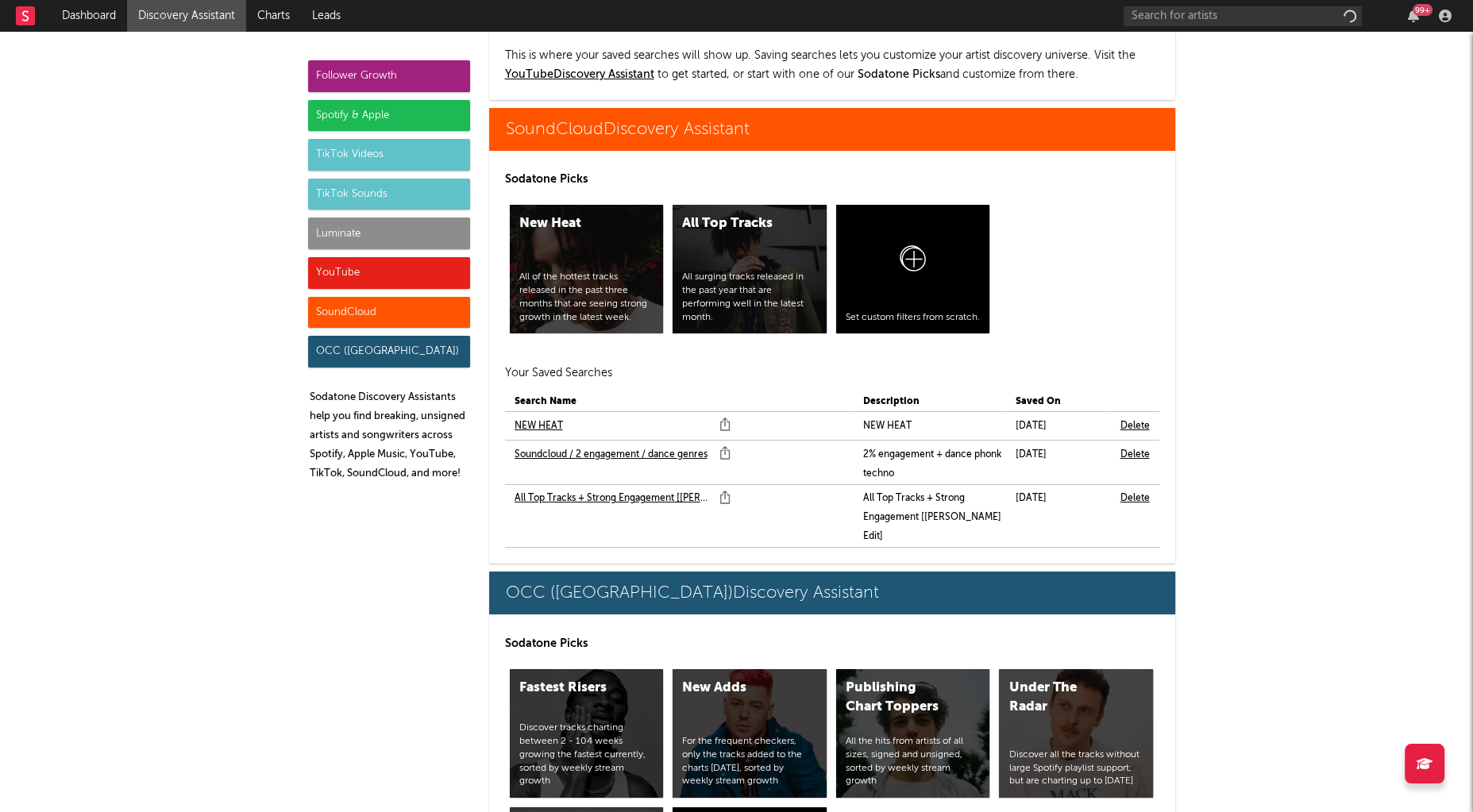
click at [576, 446] on link "Soundcloud / 2 engagement / dance genres" at bounding box center [610, 454] width 193 height 19
click at [586, 489] on link "All Top Tracks + Strong Engagement [Marco Edit]" at bounding box center [612, 498] width 197 height 19
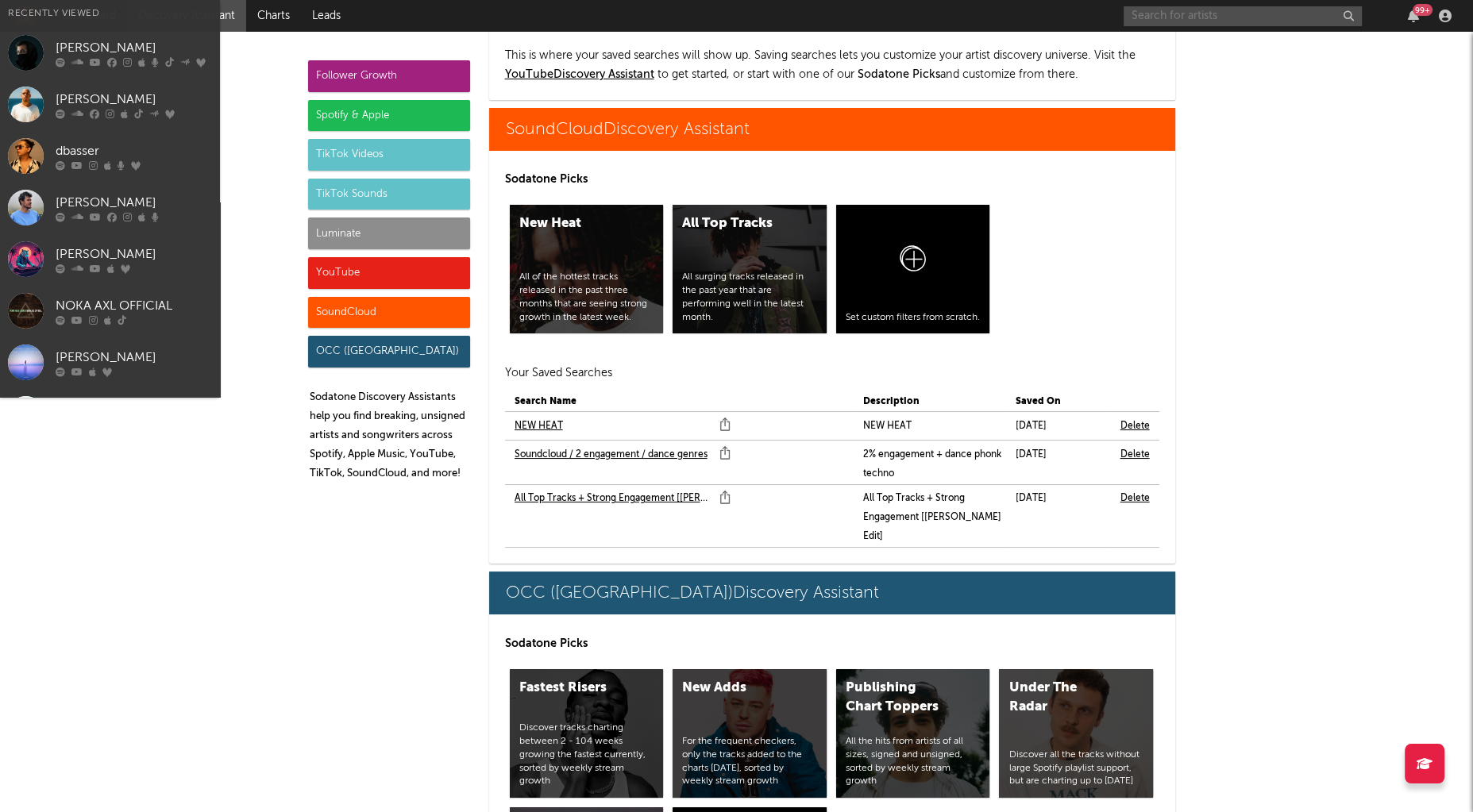
click at [1182, 15] on input "text" at bounding box center [1243, 16] width 238 height 20
paste input "Ryan Resso"
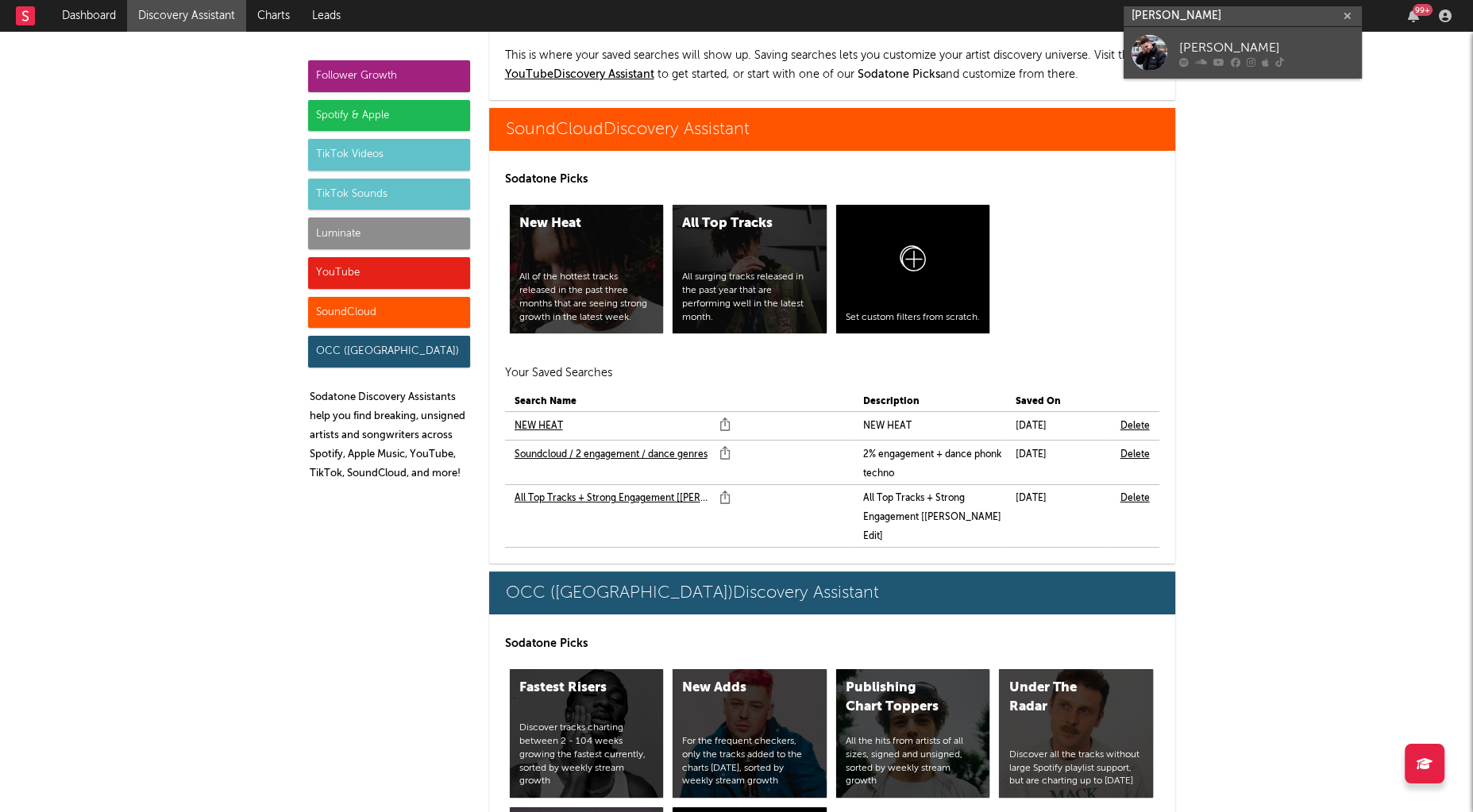
type input "Ryan Resso"
click at [1195, 48] on div "Ryan Resso" at bounding box center [1267, 48] width 174 height 19
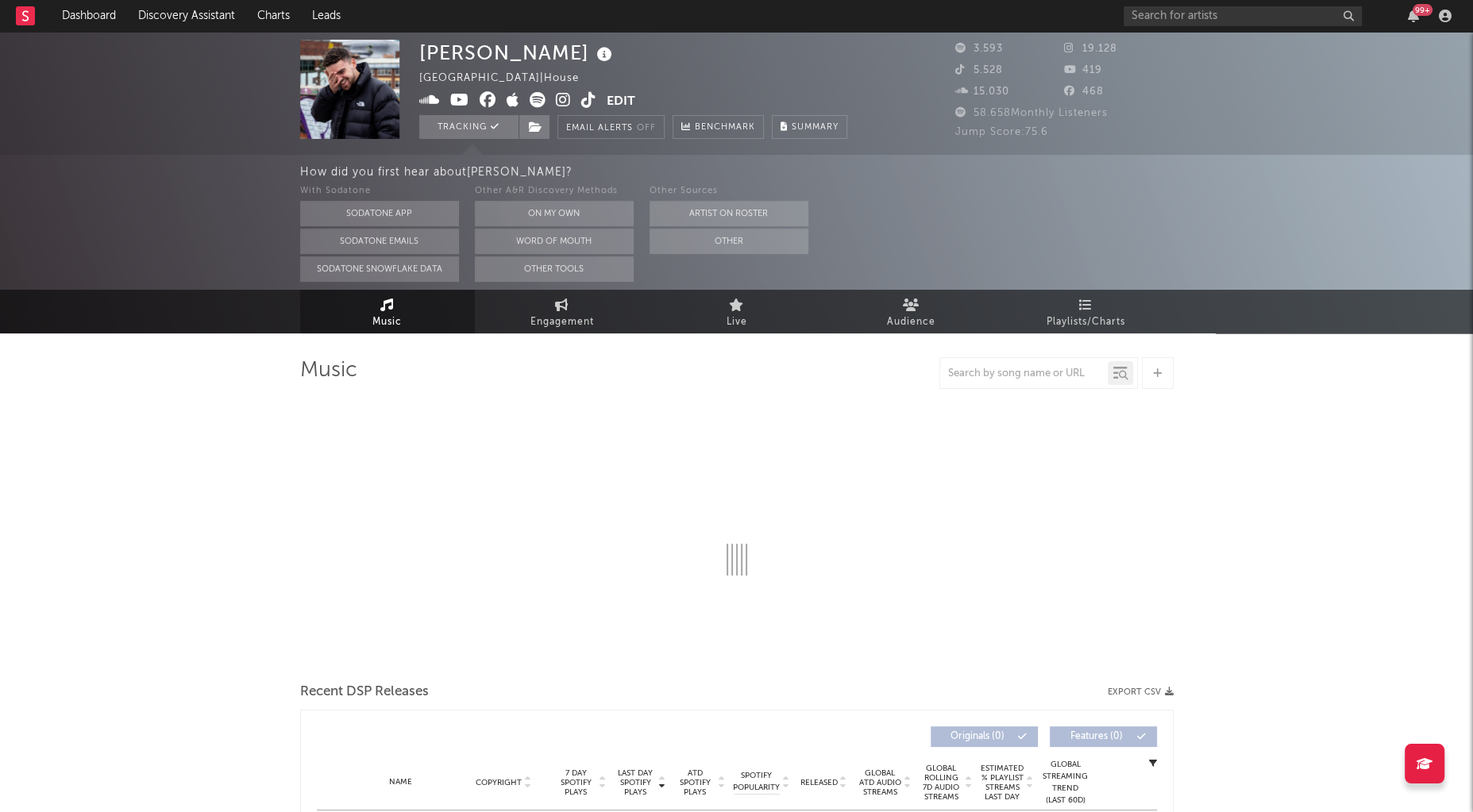
select select "6m"
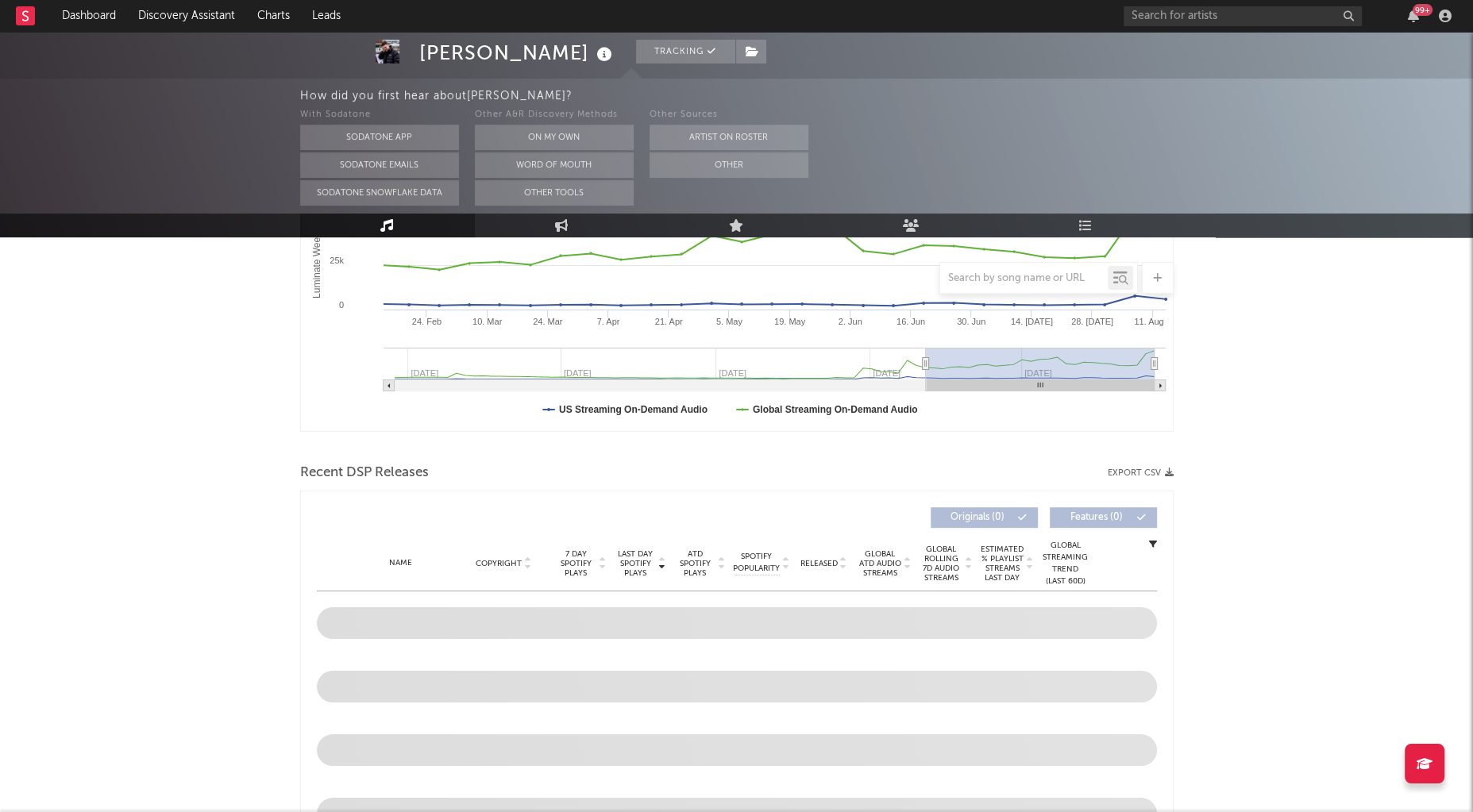
scroll to position [385, 0]
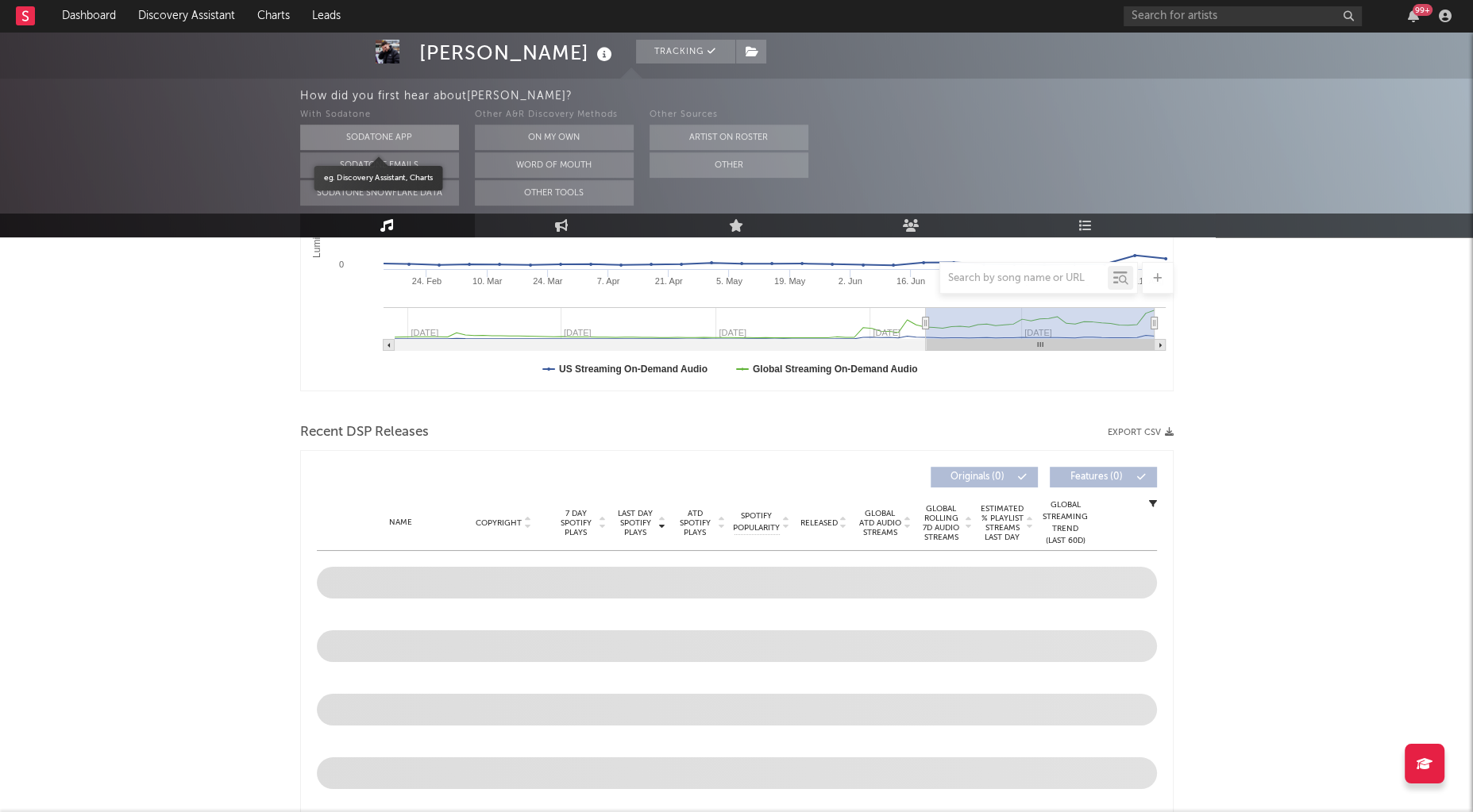
click at [388, 137] on button "Sodatone App" at bounding box center [379, 137] width 159 height 26
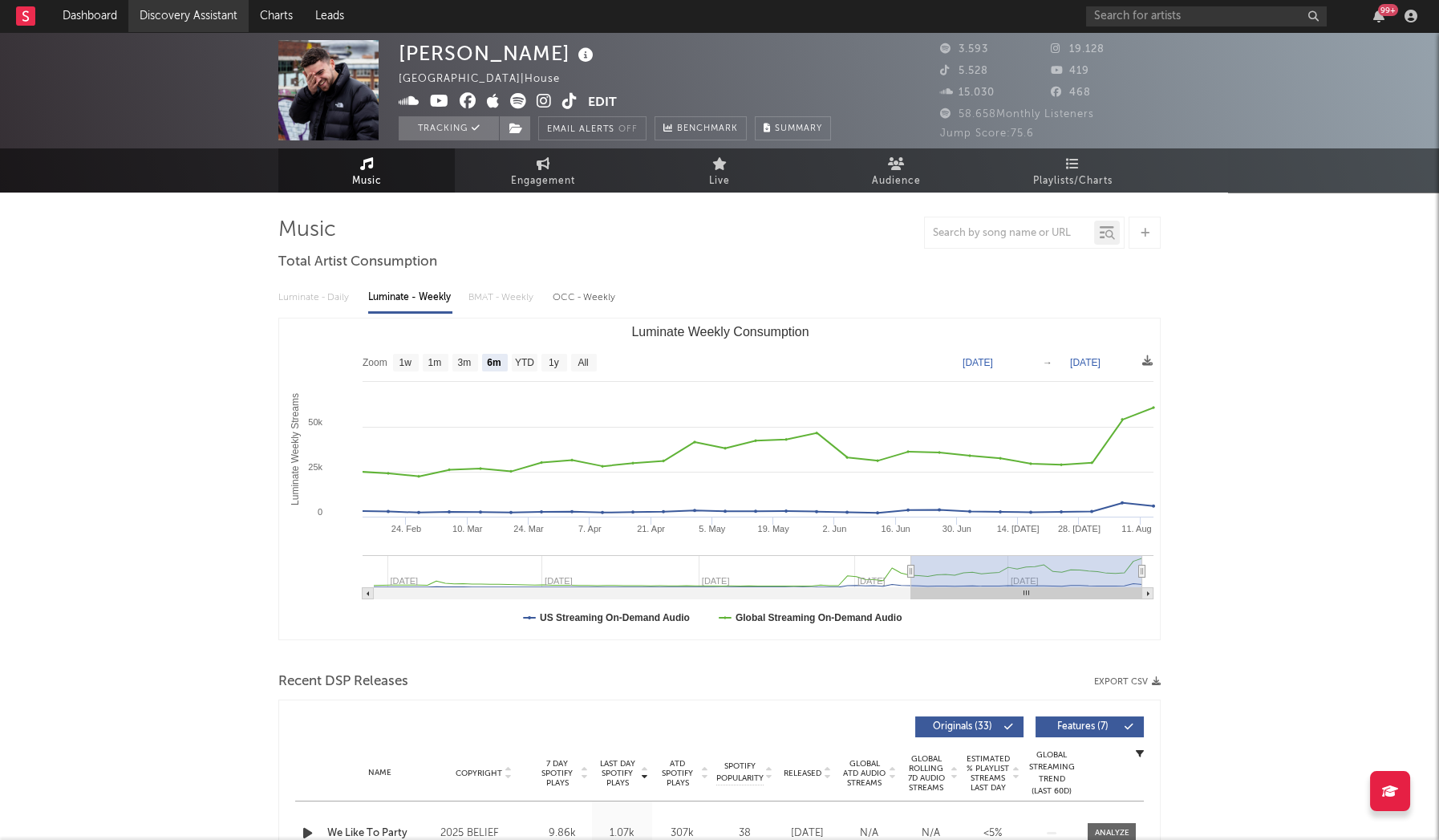
scroll to position [0, 0]
click at [225, 26] on link "Discovery Assistant" at bounding box center [189, 16] width 120 height 32
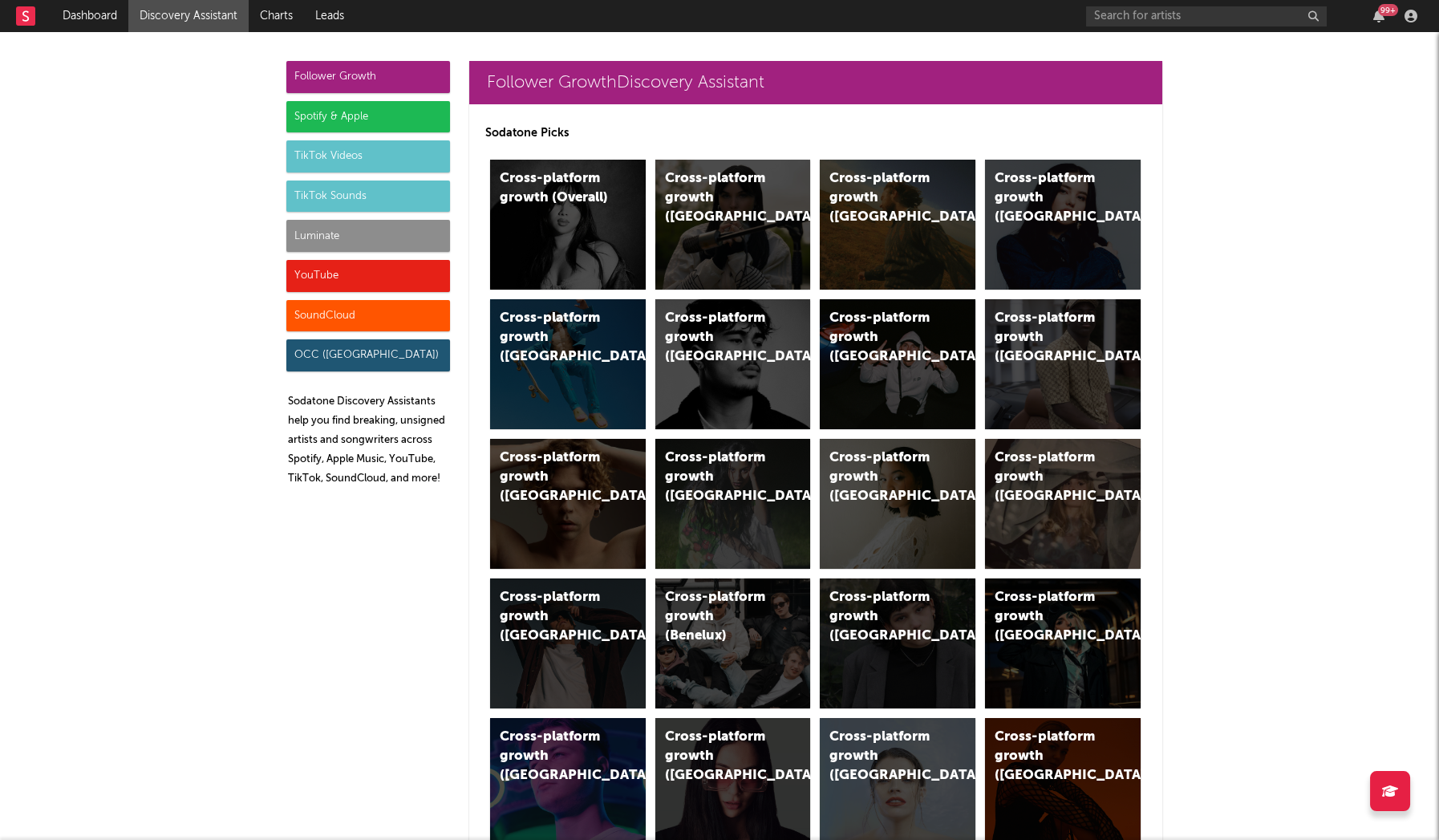
click at [365, 156] on div "TikTok Videos" at bounding box center [369, 156] width 164 height 32
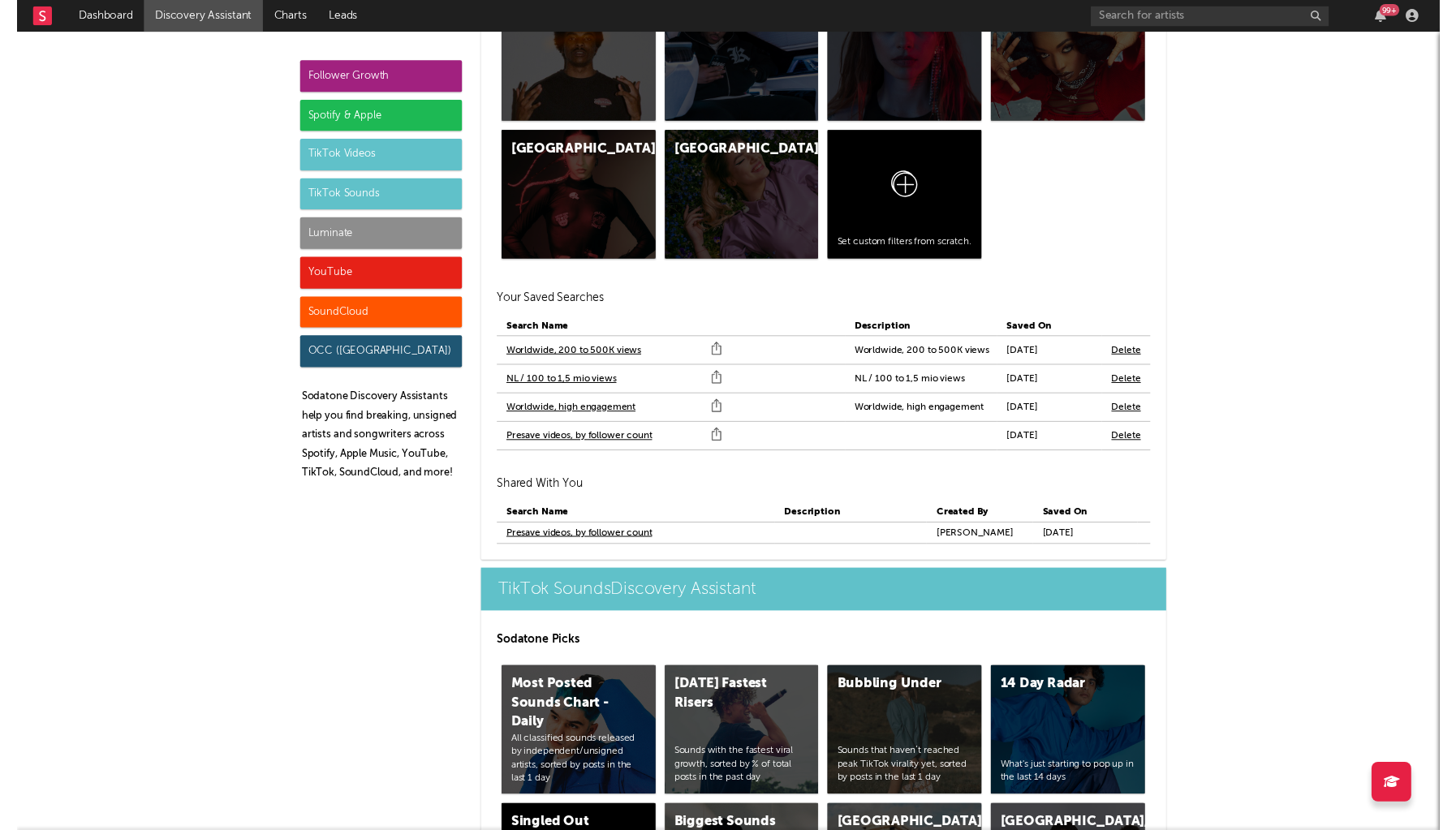
scroll to position [6203, 0]
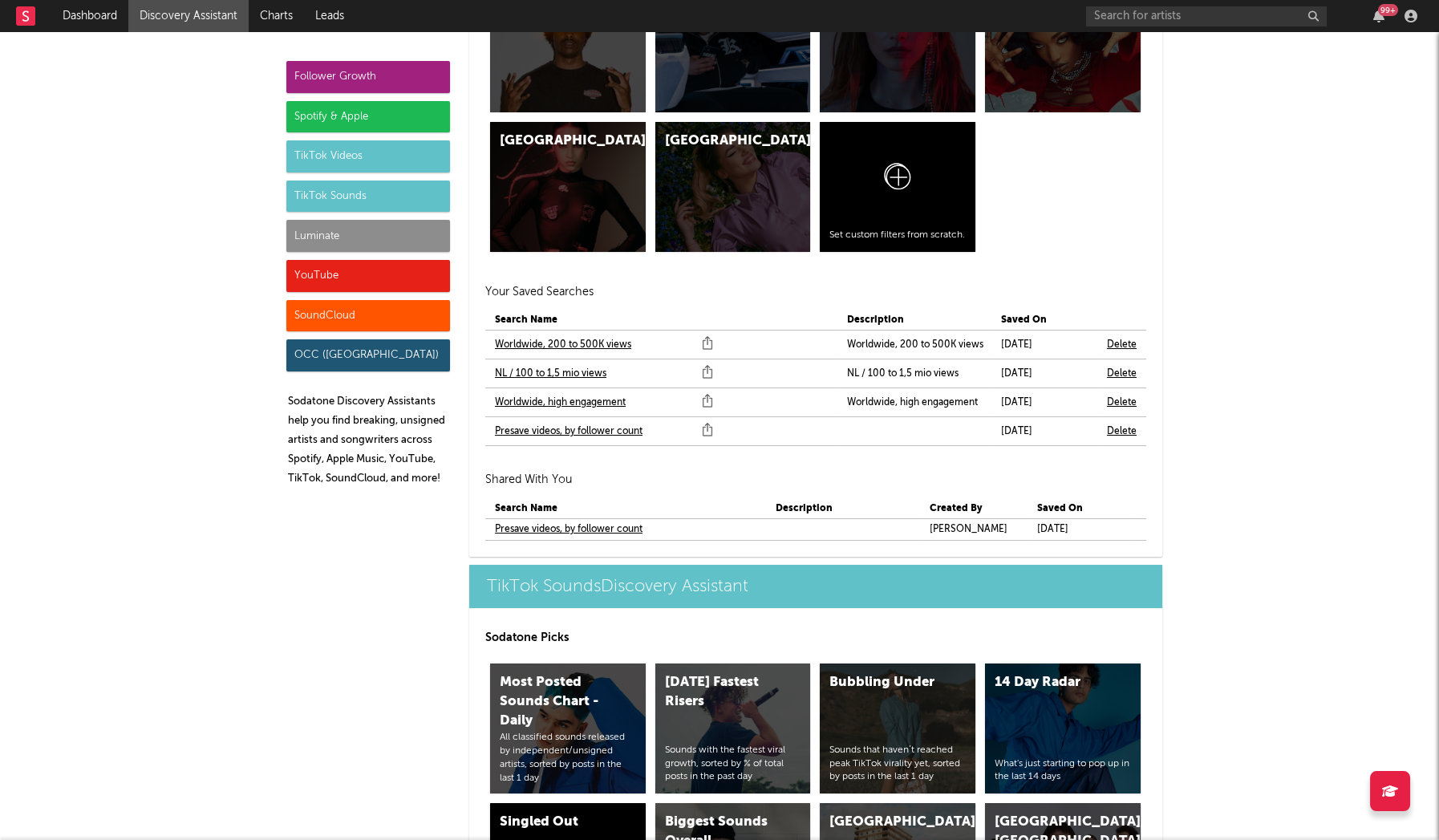
click at [564, 519] on link "Presave videos, by follower count" at bounding box center [569, 528] width 147 height 19
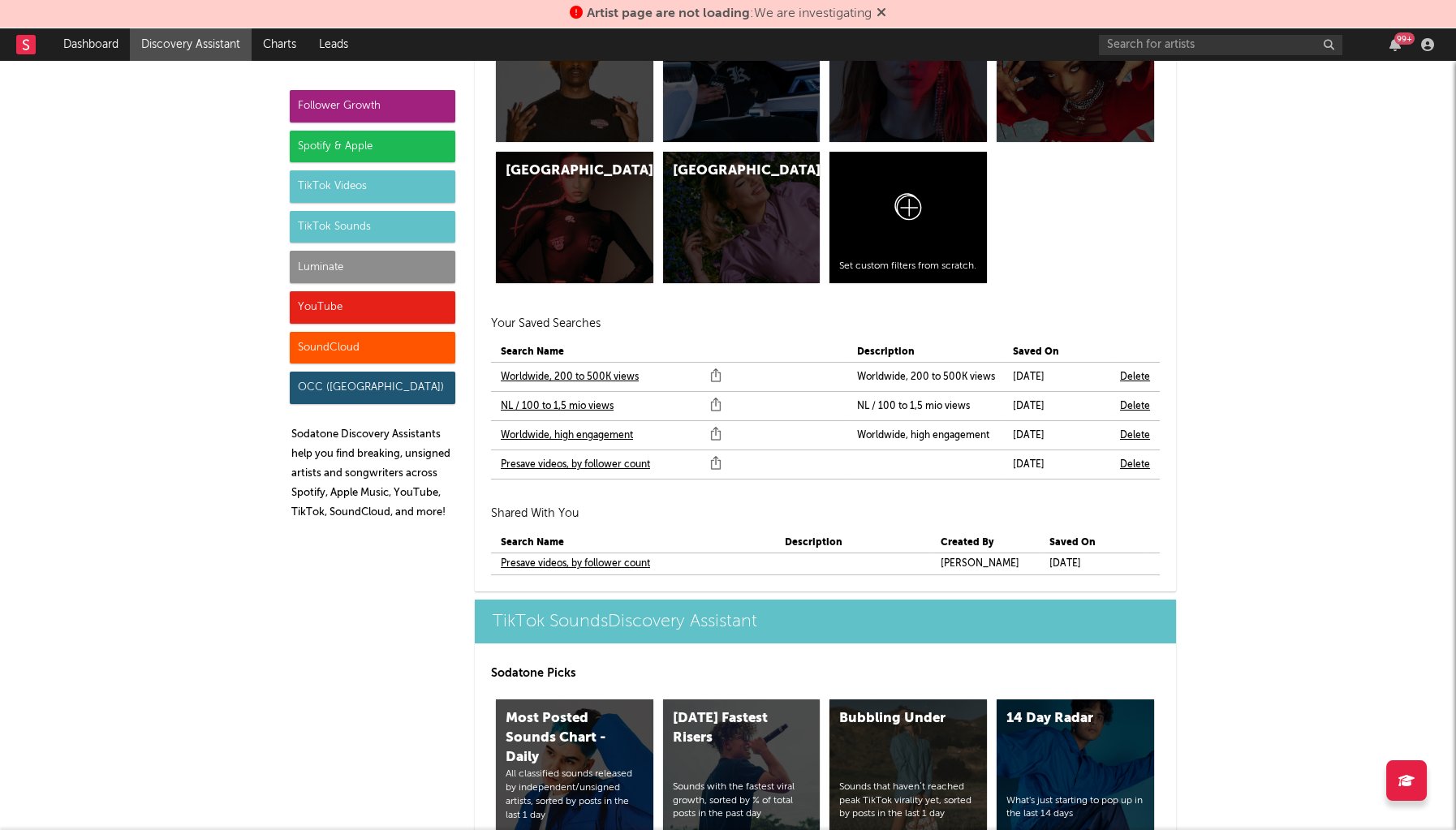
click at [881, 12] on icon at bounding box center [881, 12] width 10 height 13
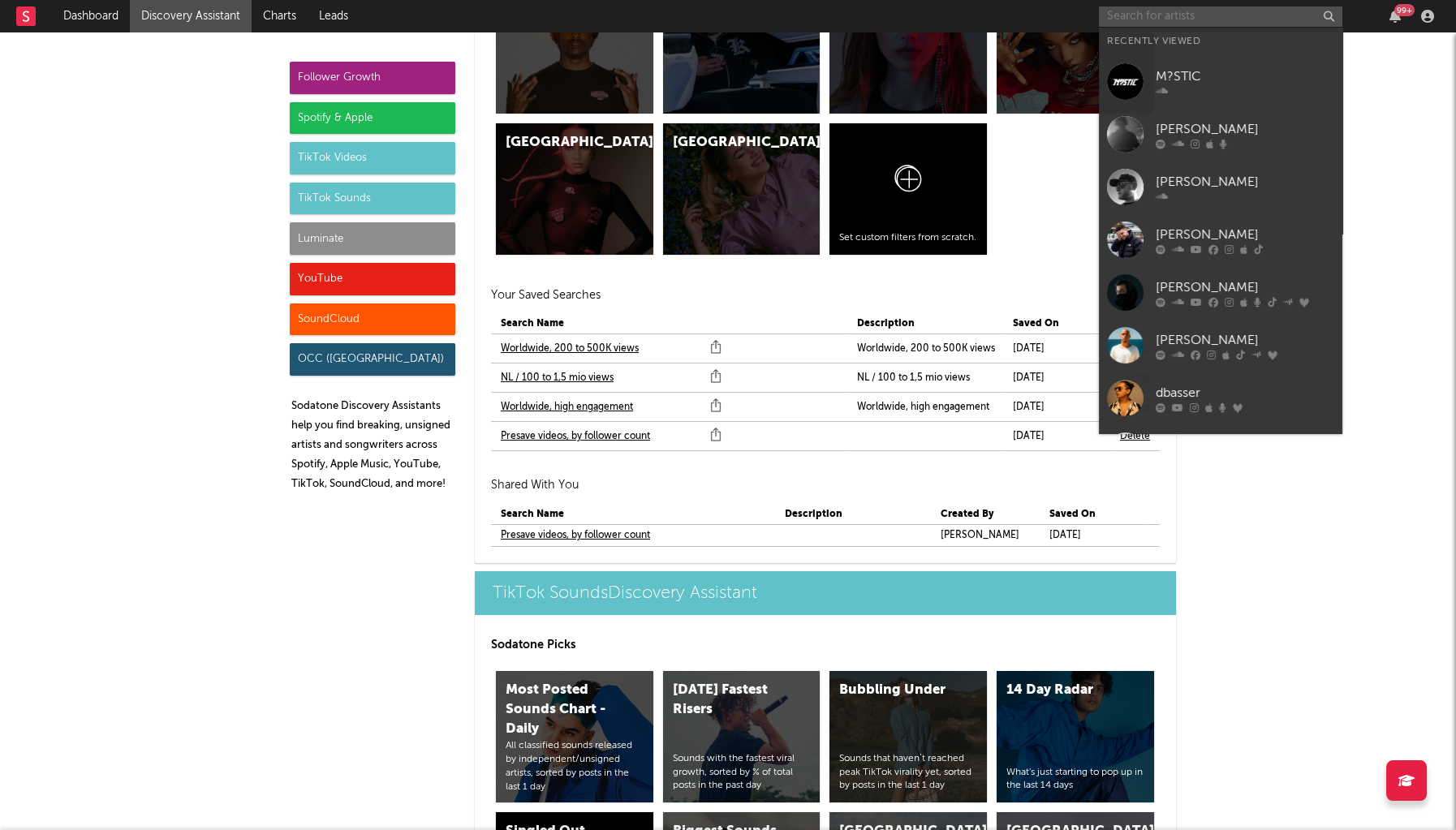
click at [1206, 16] on input "text" at bounding box center [1221, 16] width 244 height 20
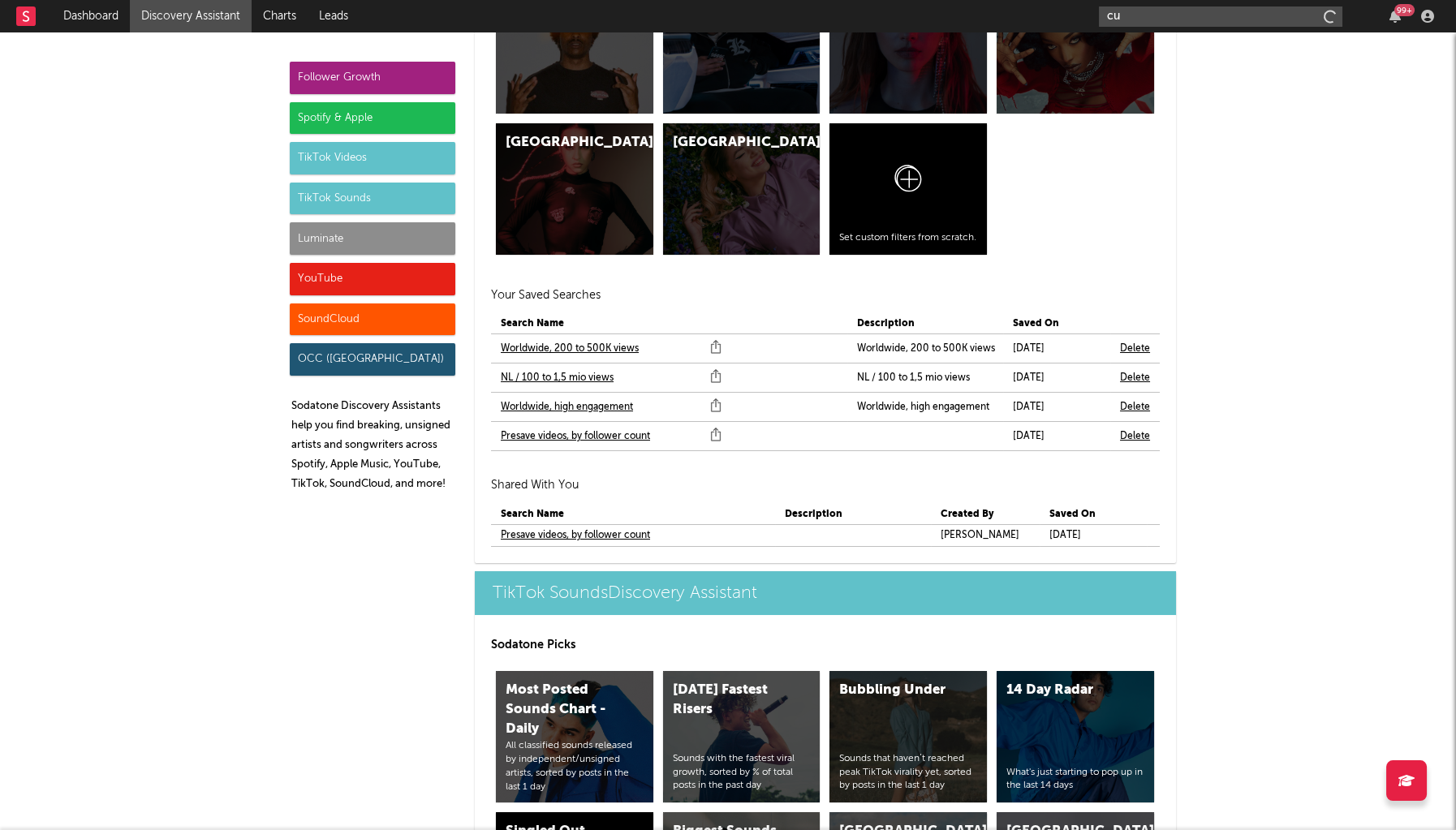
paste input "asual affairs"
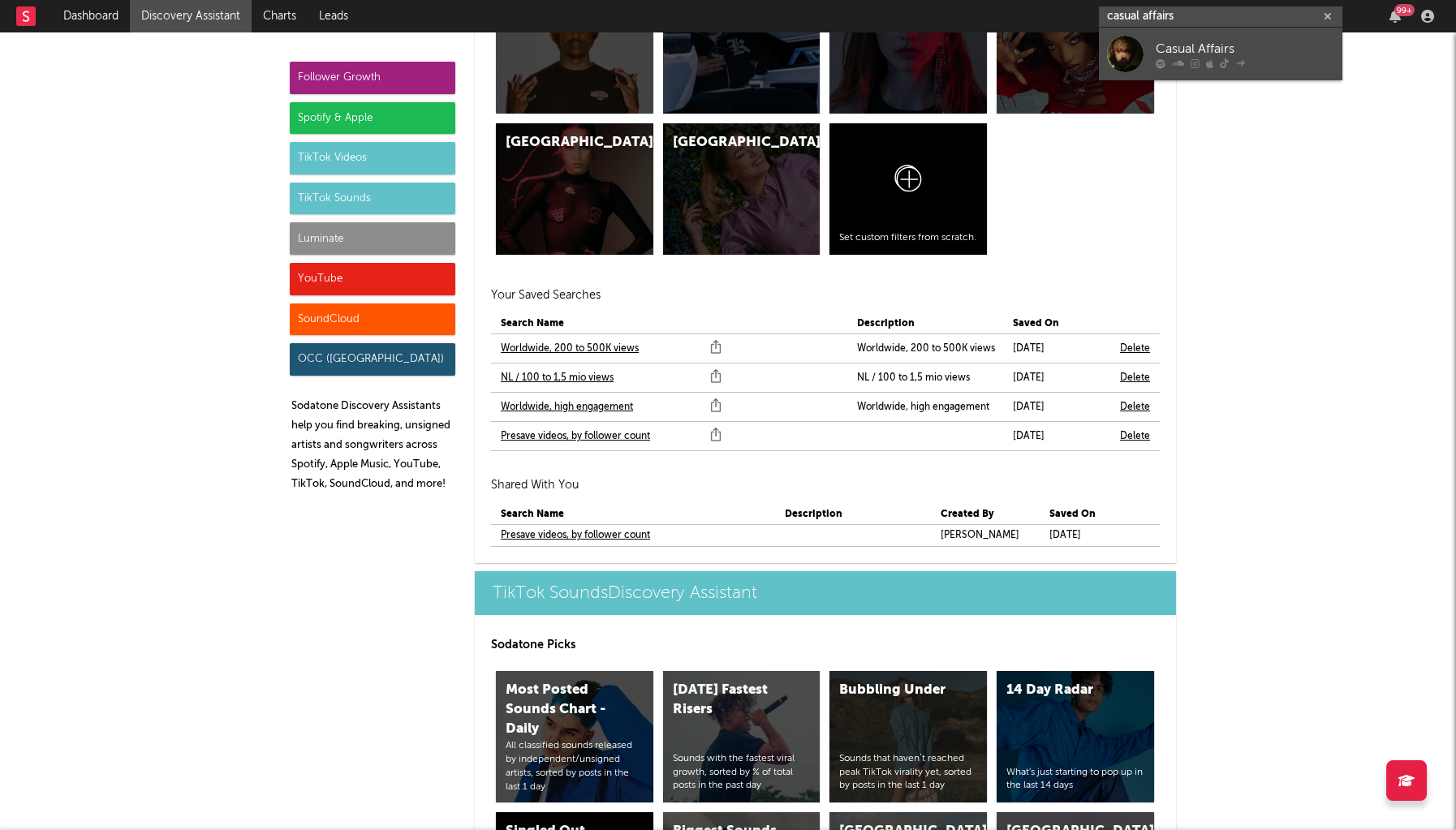
type input "casual affairs"
click at [1195, 45] on div "Casual Affairs" at bounding box center [1245, 49] width 178 height 19
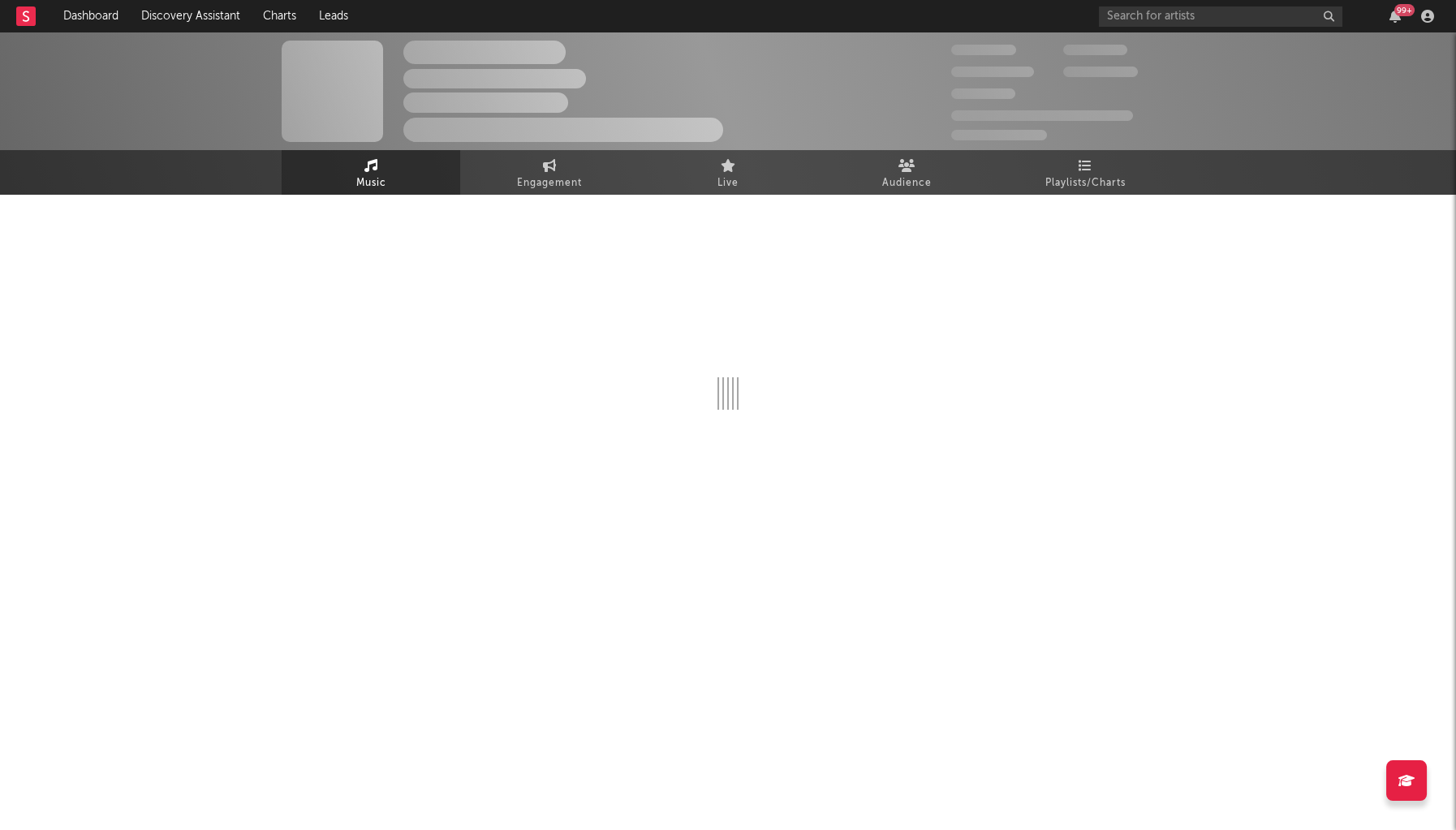
select select "1w"
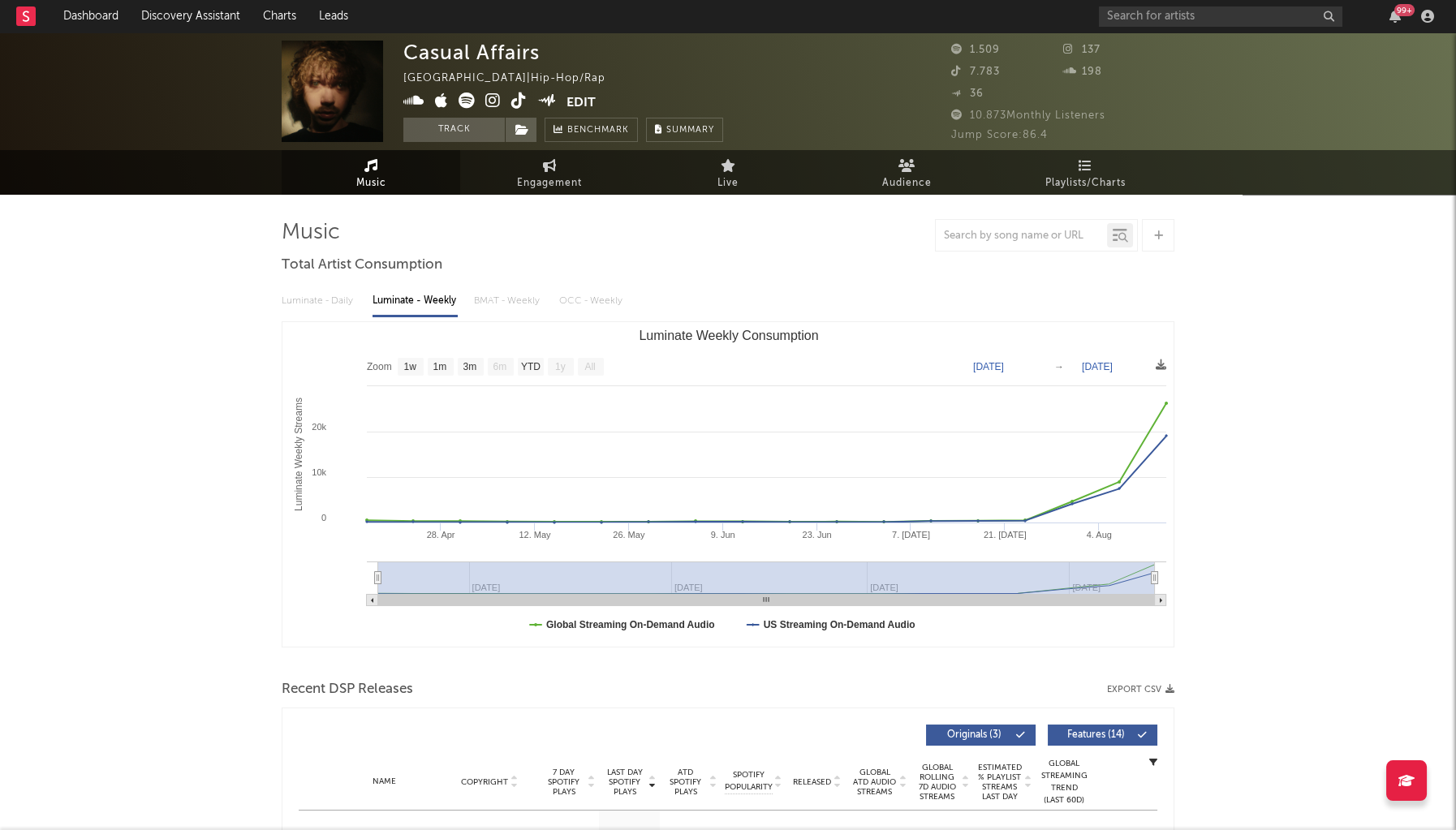
click at [1134, 30] on div "99 +" at bounding box center [1270, 16] width 341 height 33
click at [1137, 21] on input "text" at bounding box center [1221, 16] width 244 height 20
paste input "thesaints.official"
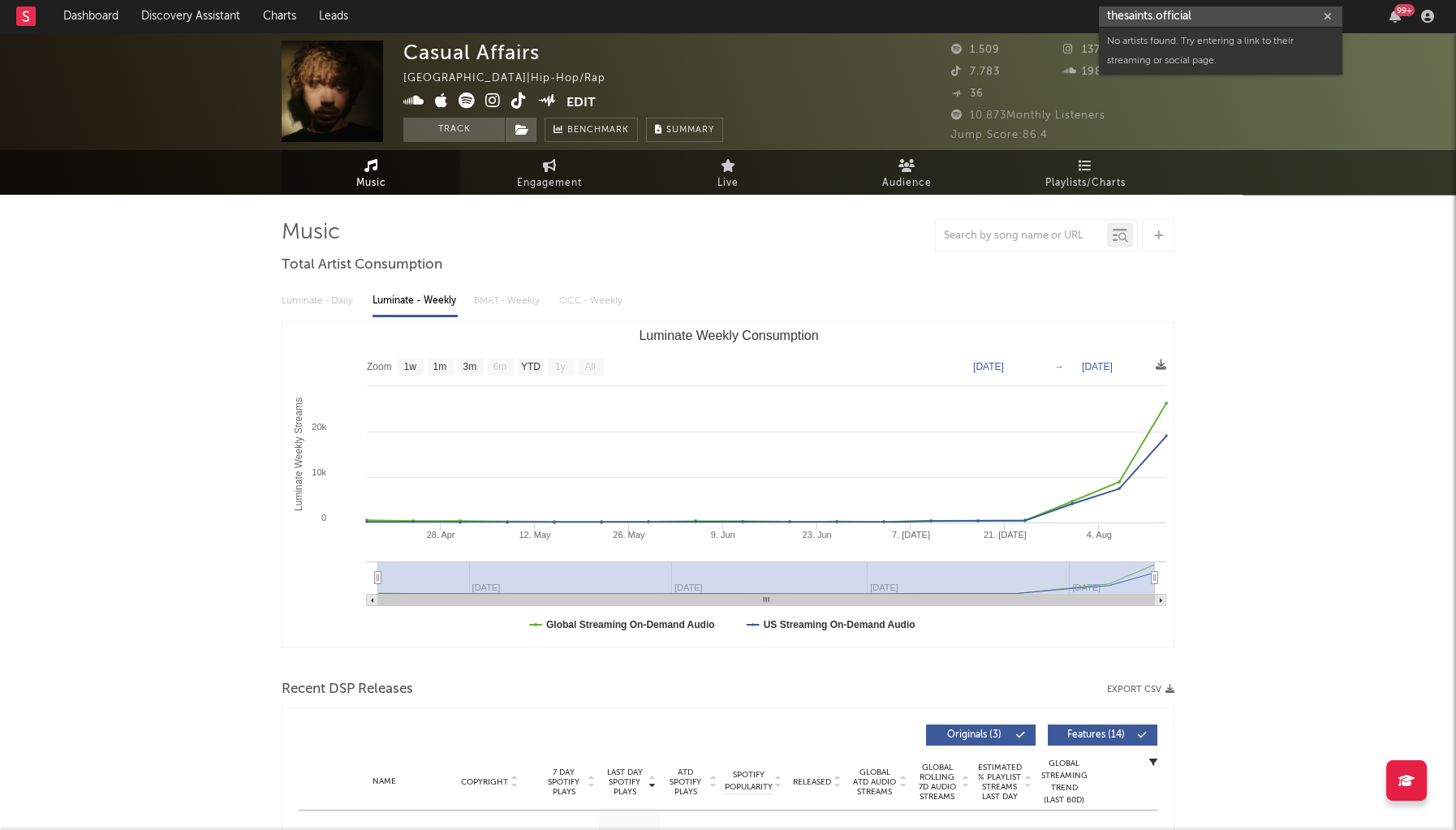
drag, startPoint x: 1162, startPoint y: 19, endPoint x: 1352, endPoint y: 11, distance: 190.2
click at [1331, 10] on div "thesaints.official" at bounding box center [1221, 16] width 244 height 20
click at [1125, 14] on input "the saints" at bounding box center [1221, 16] width 244 height 20
click at [1228, 25] on input "the saints" at bounding box center [1221, 16] width 244 height 20
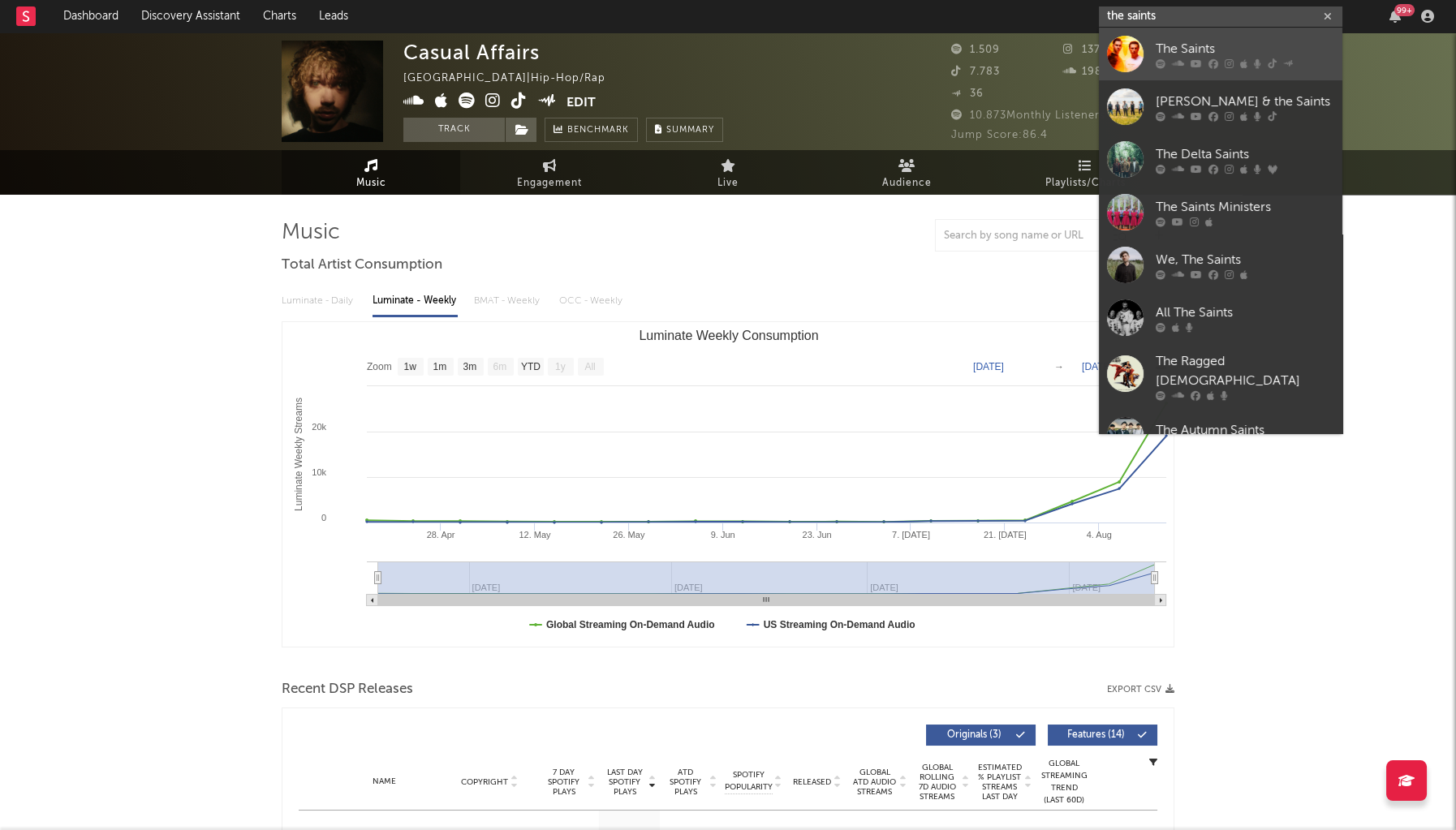
type input "the saints"
click at [1230, 44] on div "The Saints" at bounding box center [1245, 49] width 178 height 19
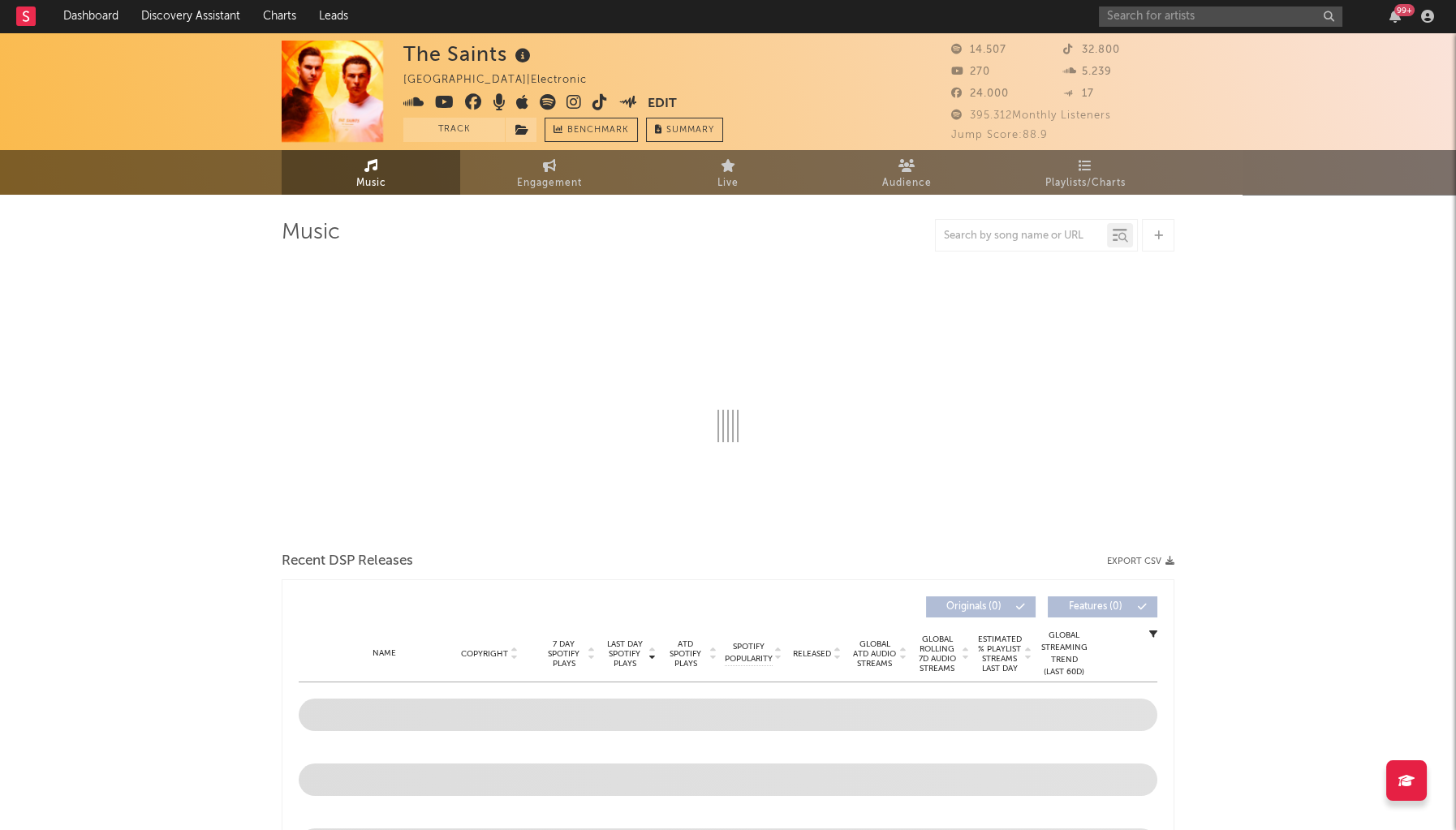
click at [569, 103] on icon at bounding box center [574, 103] width 15 height 16
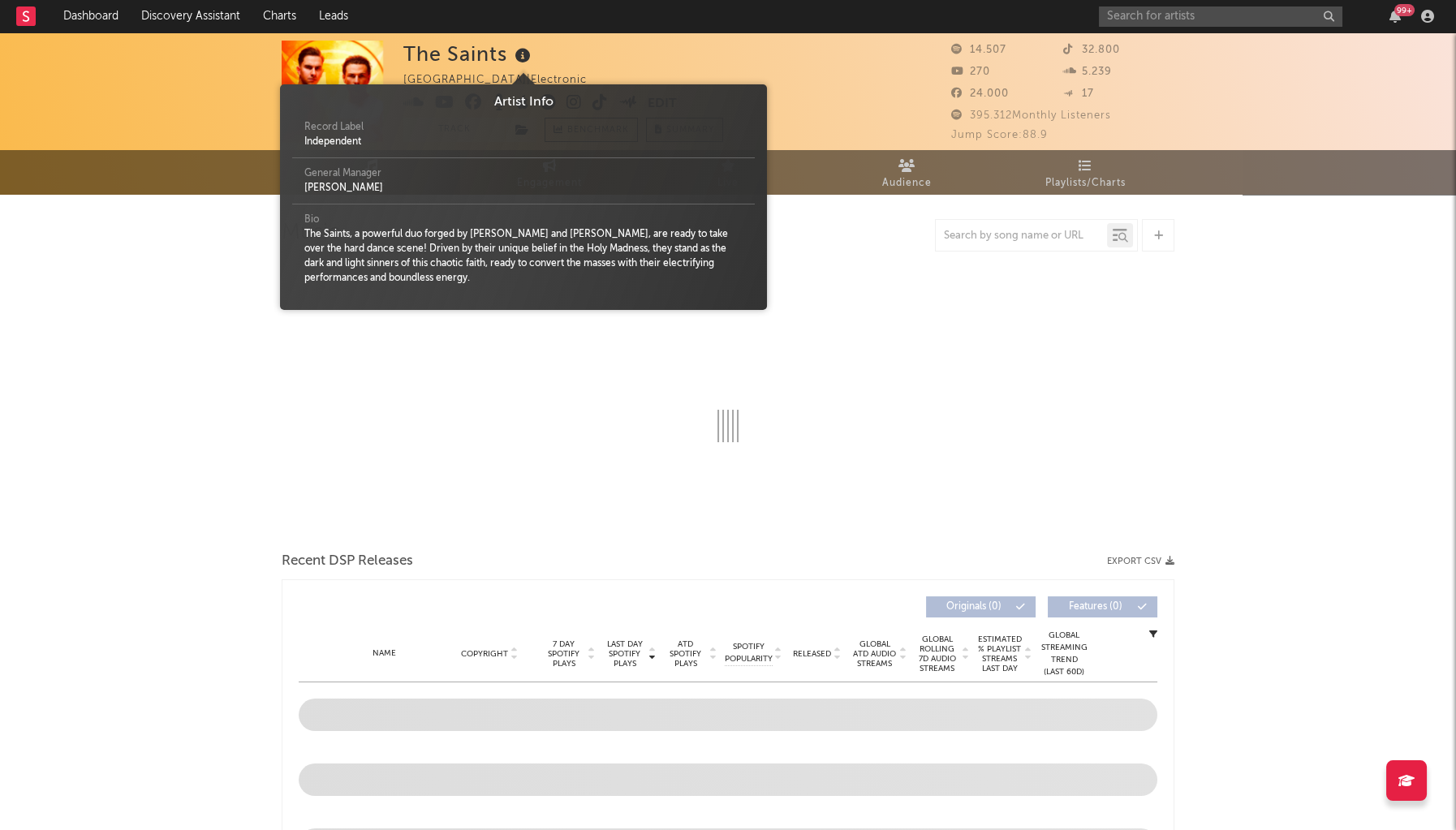
click at [530, 54] on icon at bounding box center [523, 55] width 24 height 23
select select "6m"
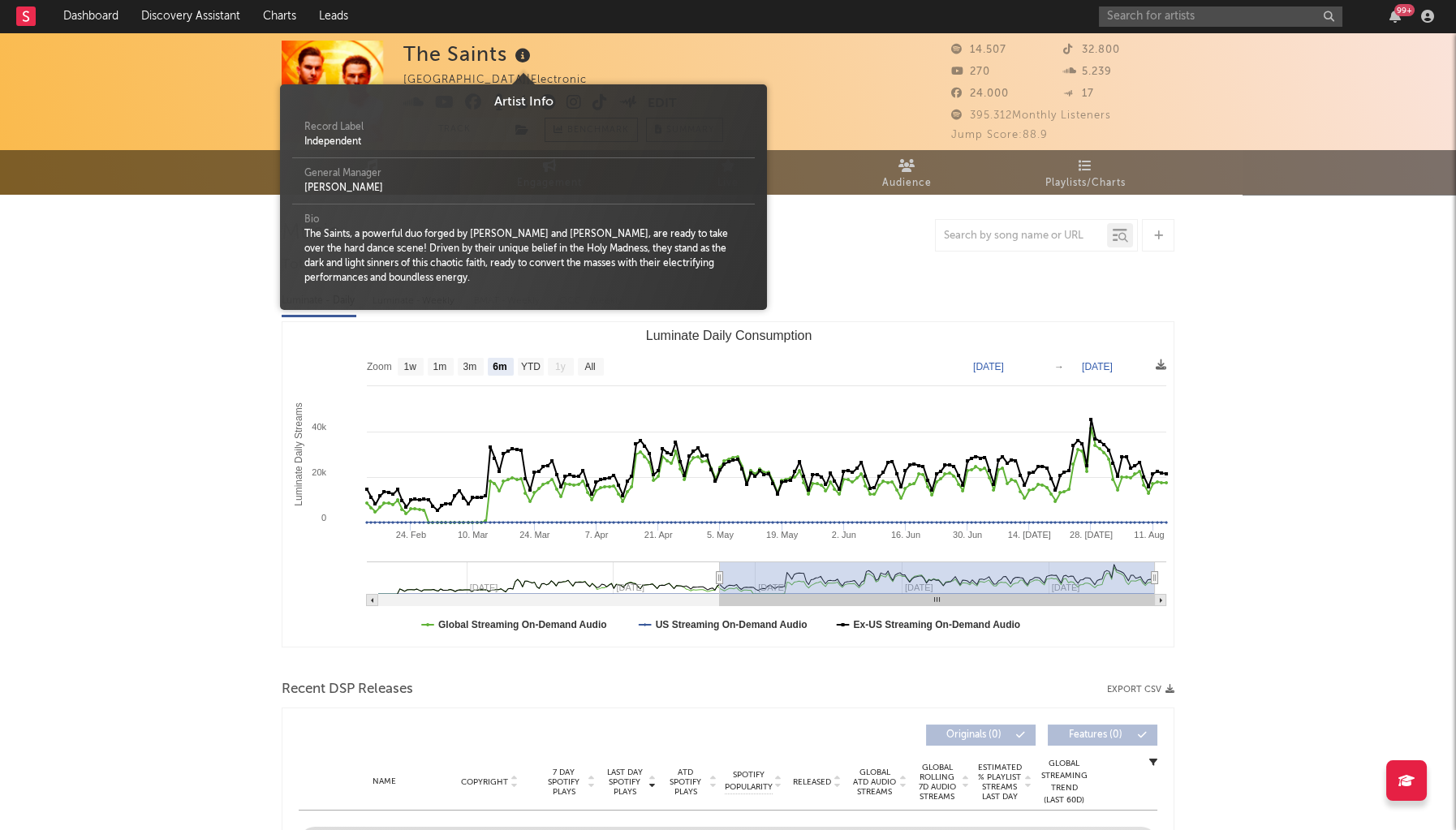
click at [530, 54] on icon at bounding box center [523, 55] width 24 height 23
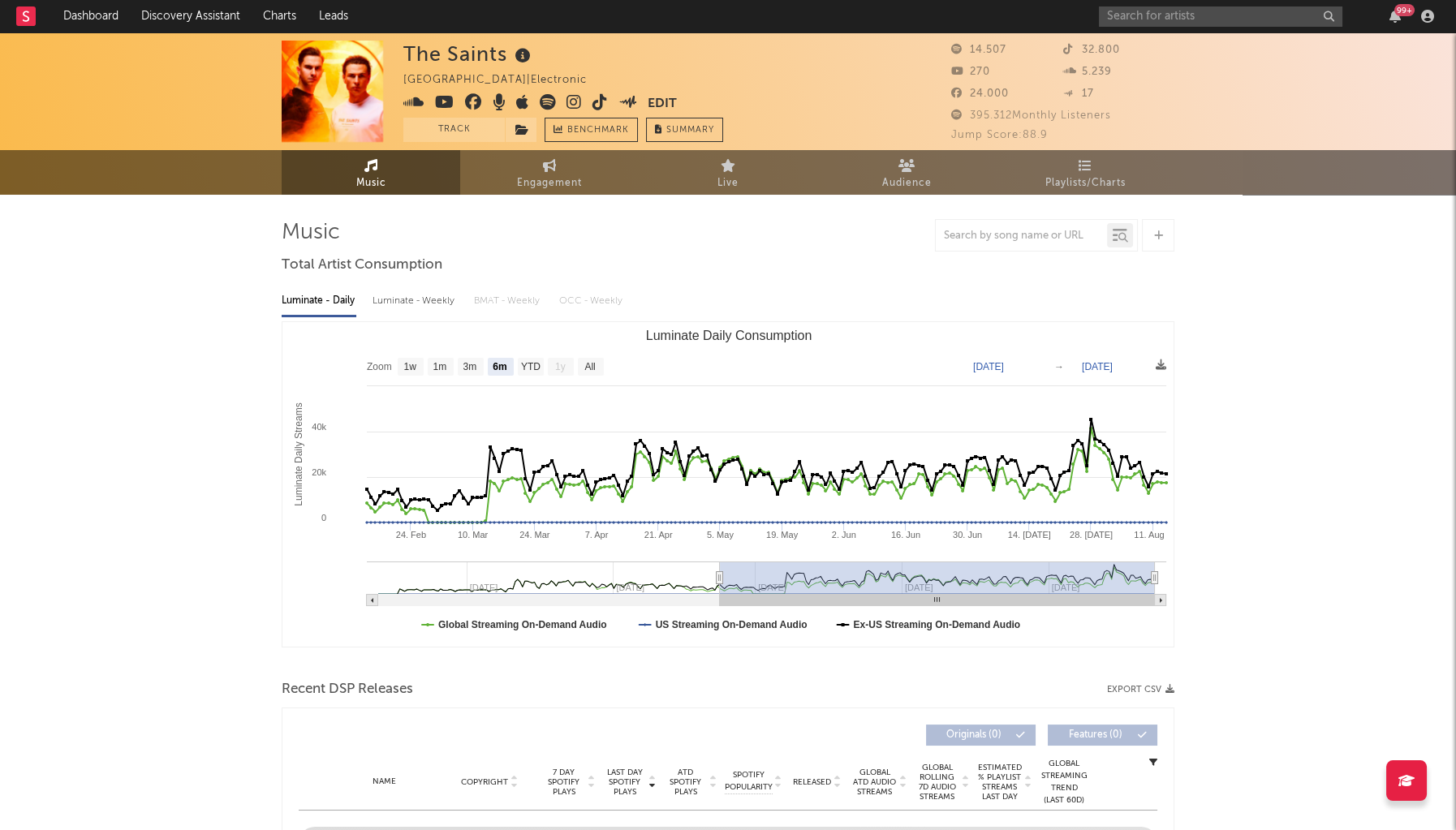
click at [407, 105] on icon at bounding box center [414, 103] width 21 height 16
click at [472, 102] on icon at bounding box center [473, 103] width 17 height 16
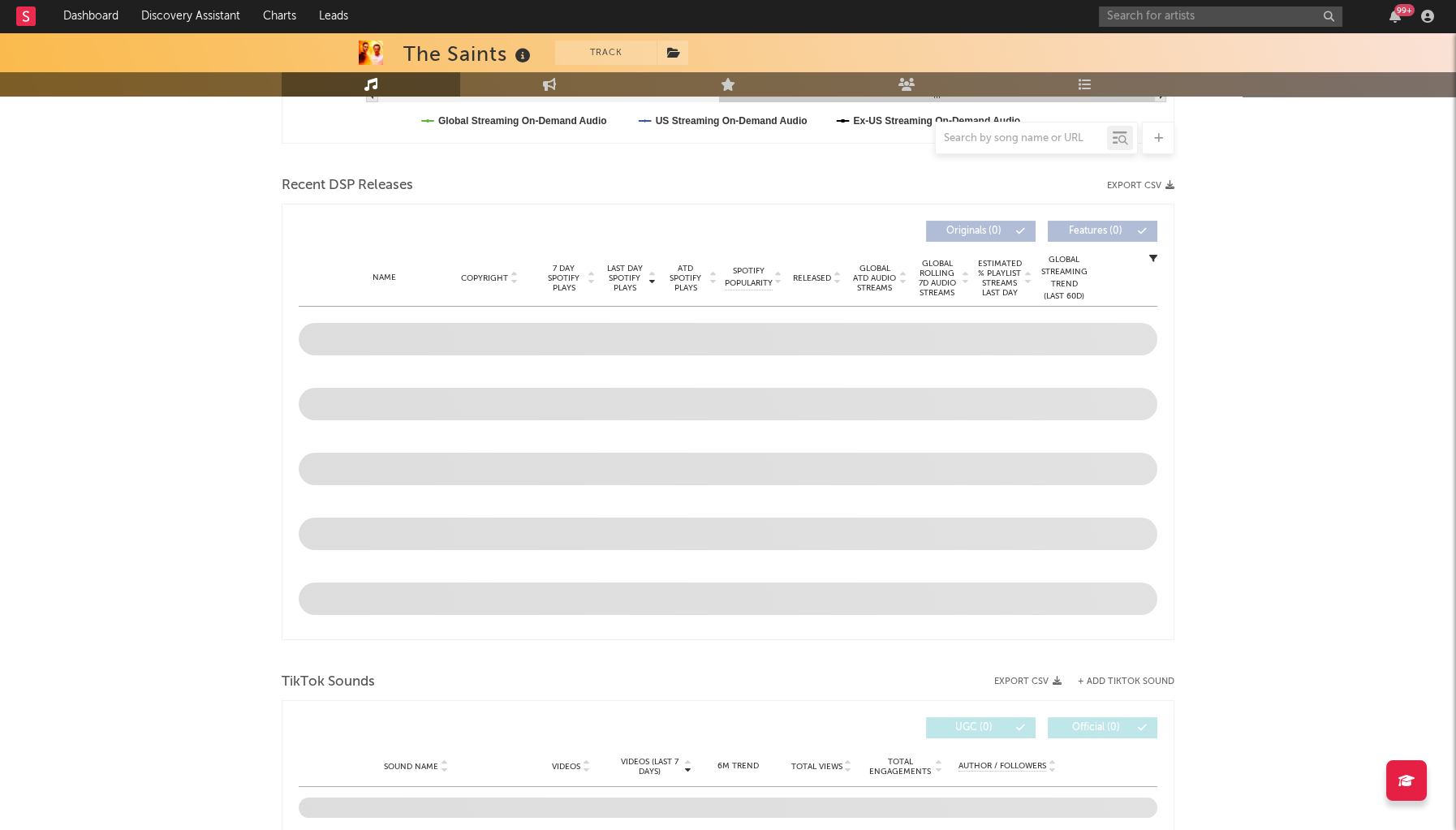
scroll to position [588, 0]
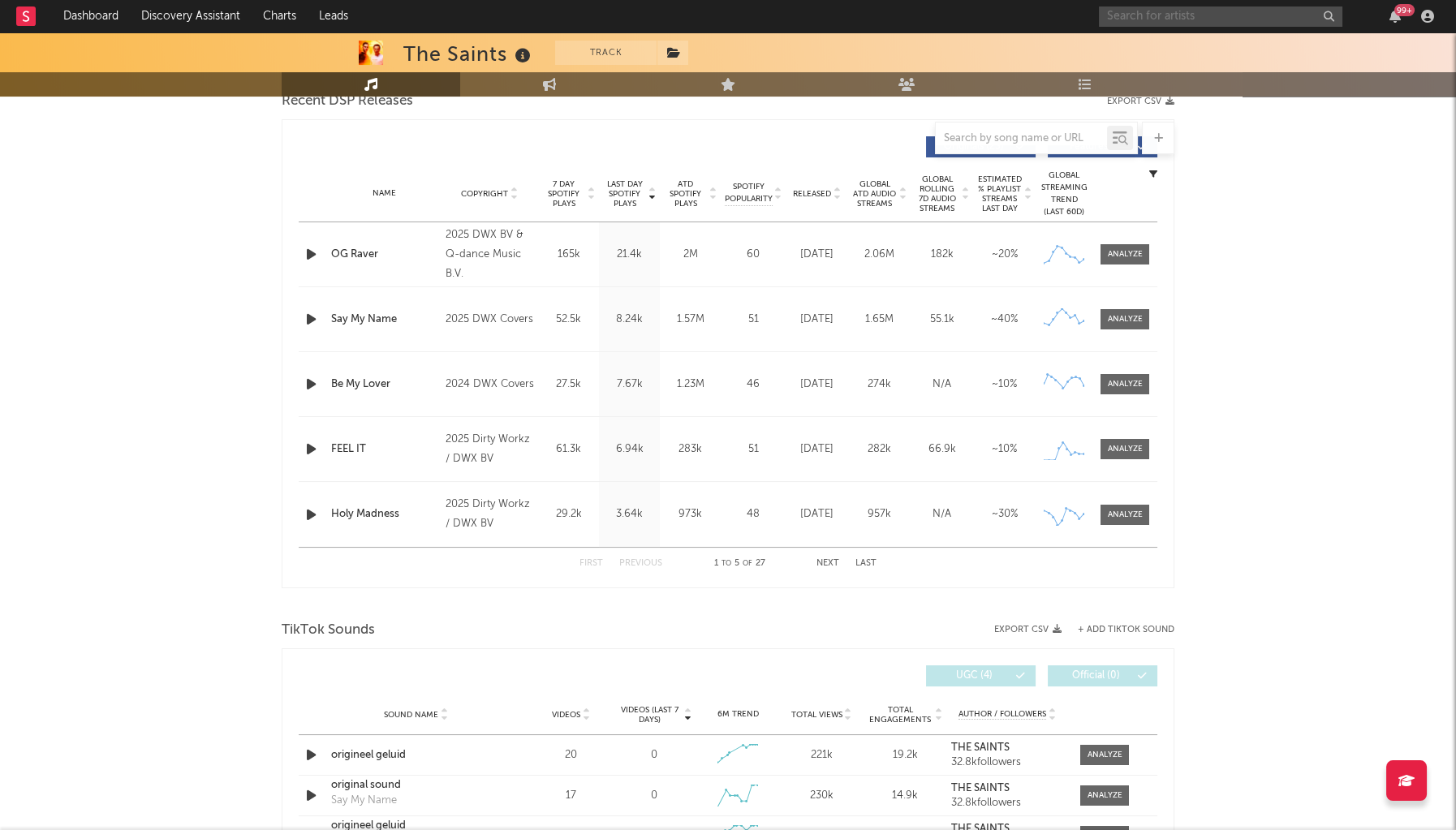
click at [1147, 21] on input "text" at bounding box center [1221, 16] width 244 height 20
drag, startPoint x: 1152, startPoint y: 19, endPoint x: 1100, endPoint y: 5, distance: 53.9
click at [1100, 6] on div "ecchi" at bounding box center [1221, 16] width 244 height 20
click at [1166, 23] on input "ecchi" at bounding box center [1221, 16] width 244 height 20
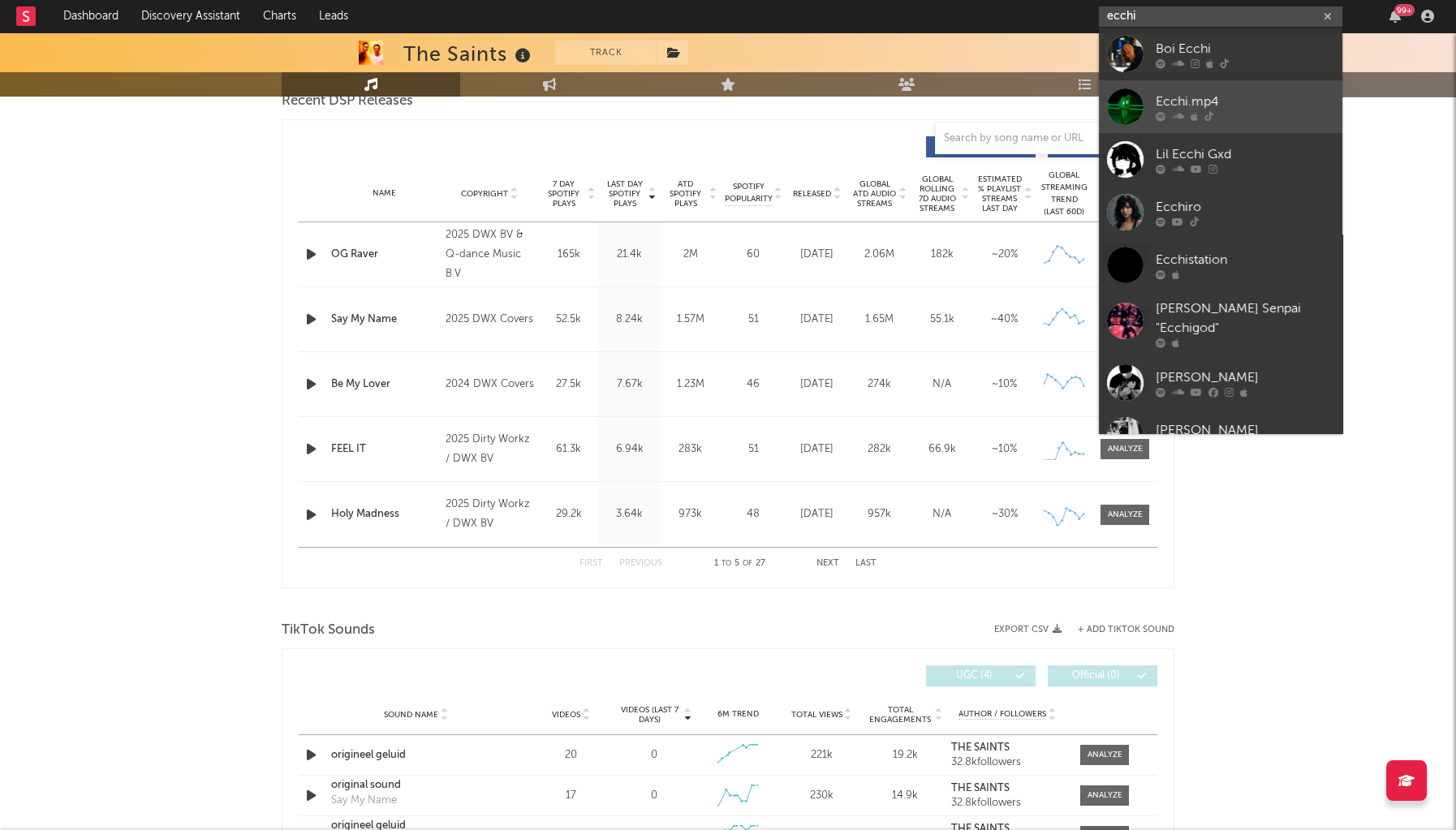
type input "ecchi"
click at [1208, 103] on div "Ecchi.mp4" at bounding box center [1245, 102] width 178 height 19
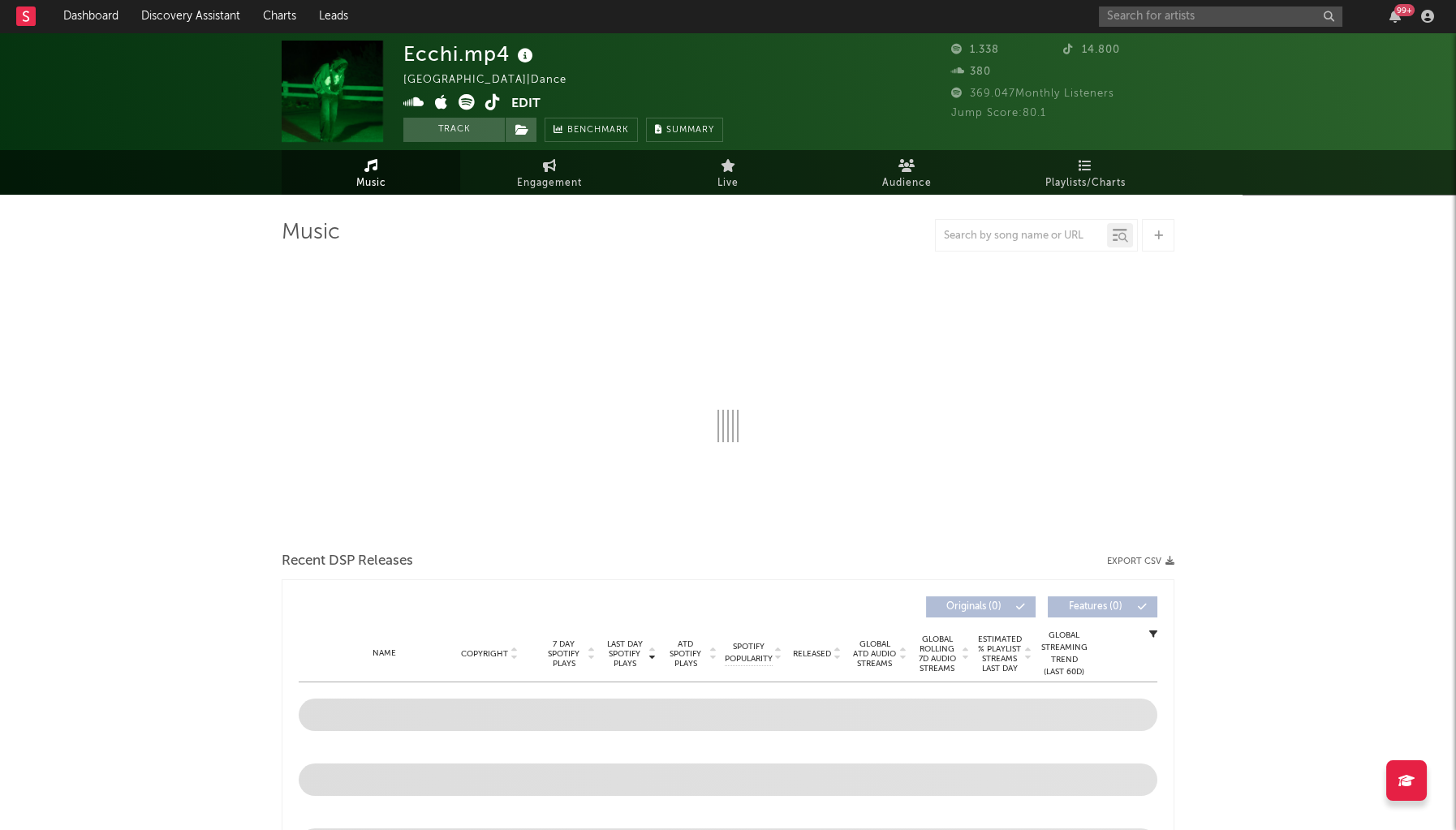
select select "1w"
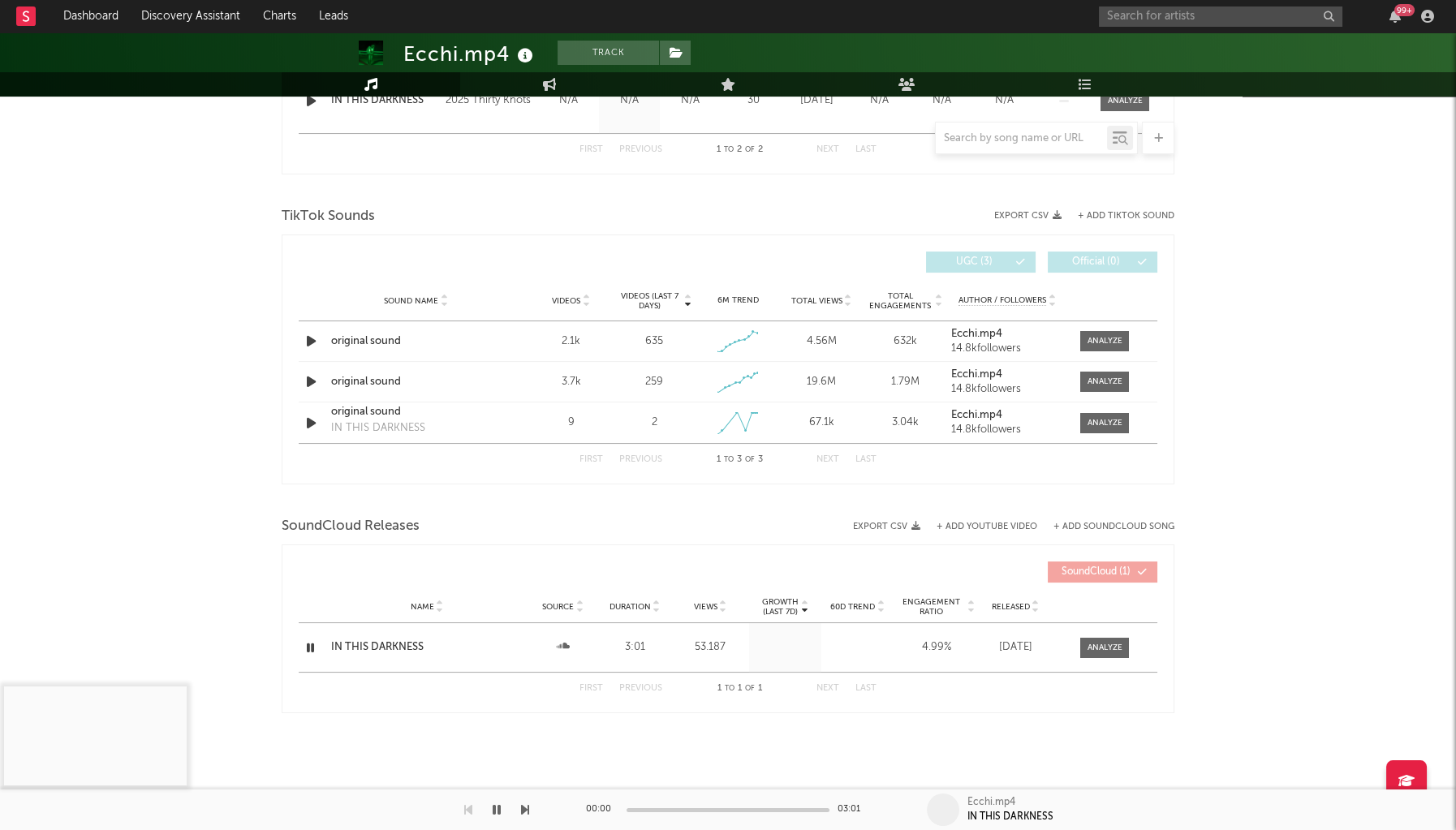
scroll to position [800, 0]
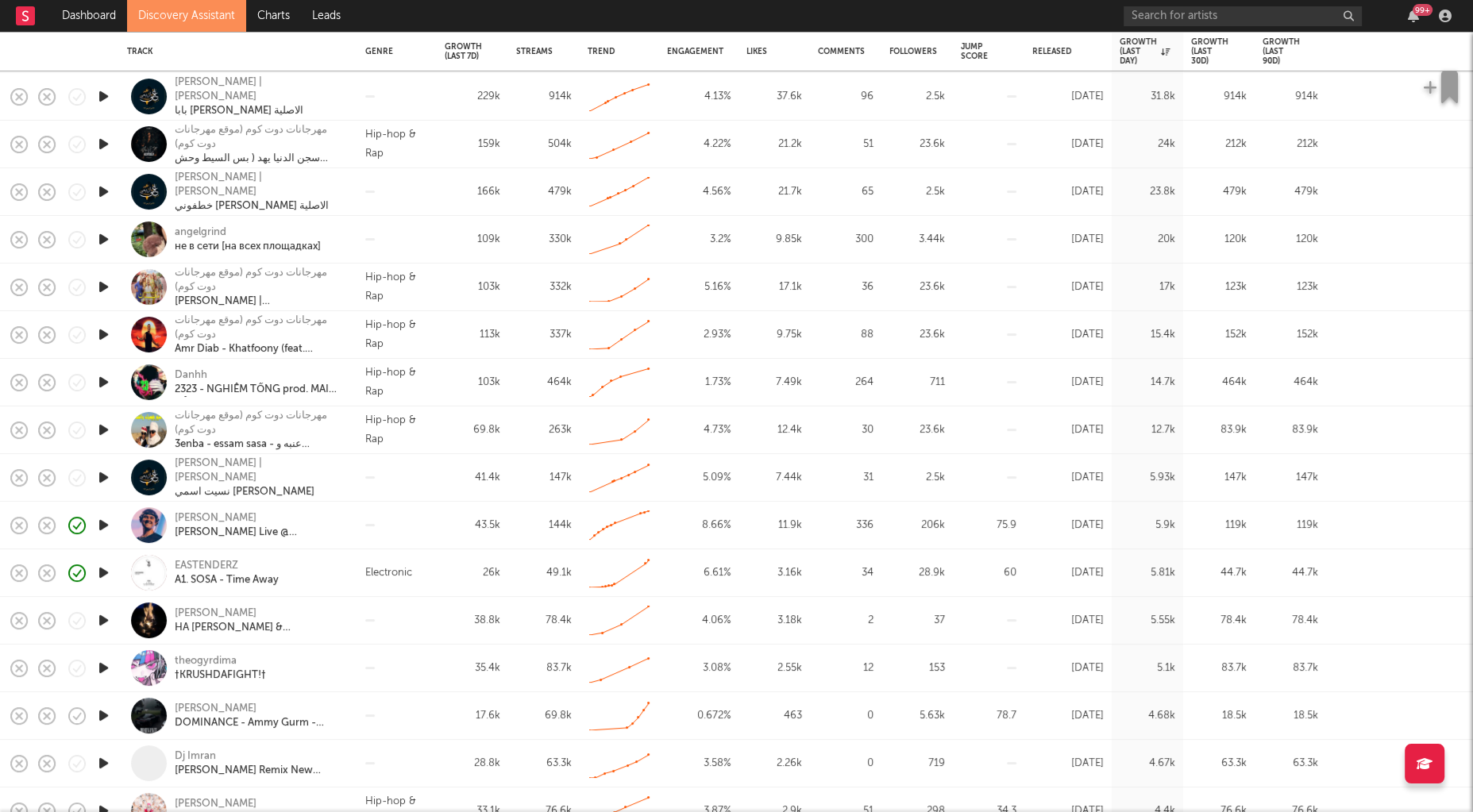
click at [101, 567] on icon "button" at bounding box center [103, 573] width 17 height 20
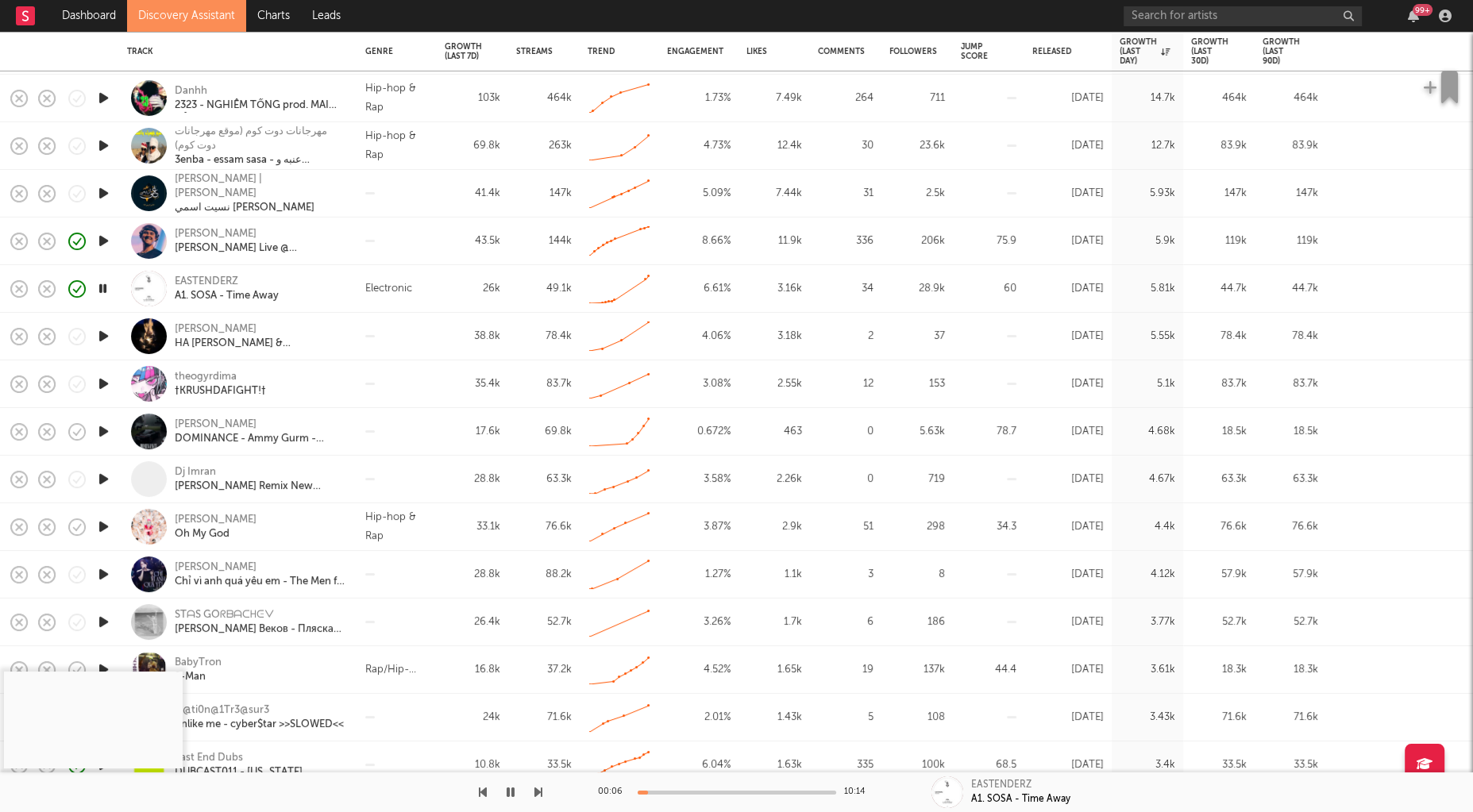
click at [106, 331] on icon "button" at bounding box center [103, 336] width 17 height 20
click at [102, 430] on icon "button" at bounding box center [103, 431] width 17 height 20
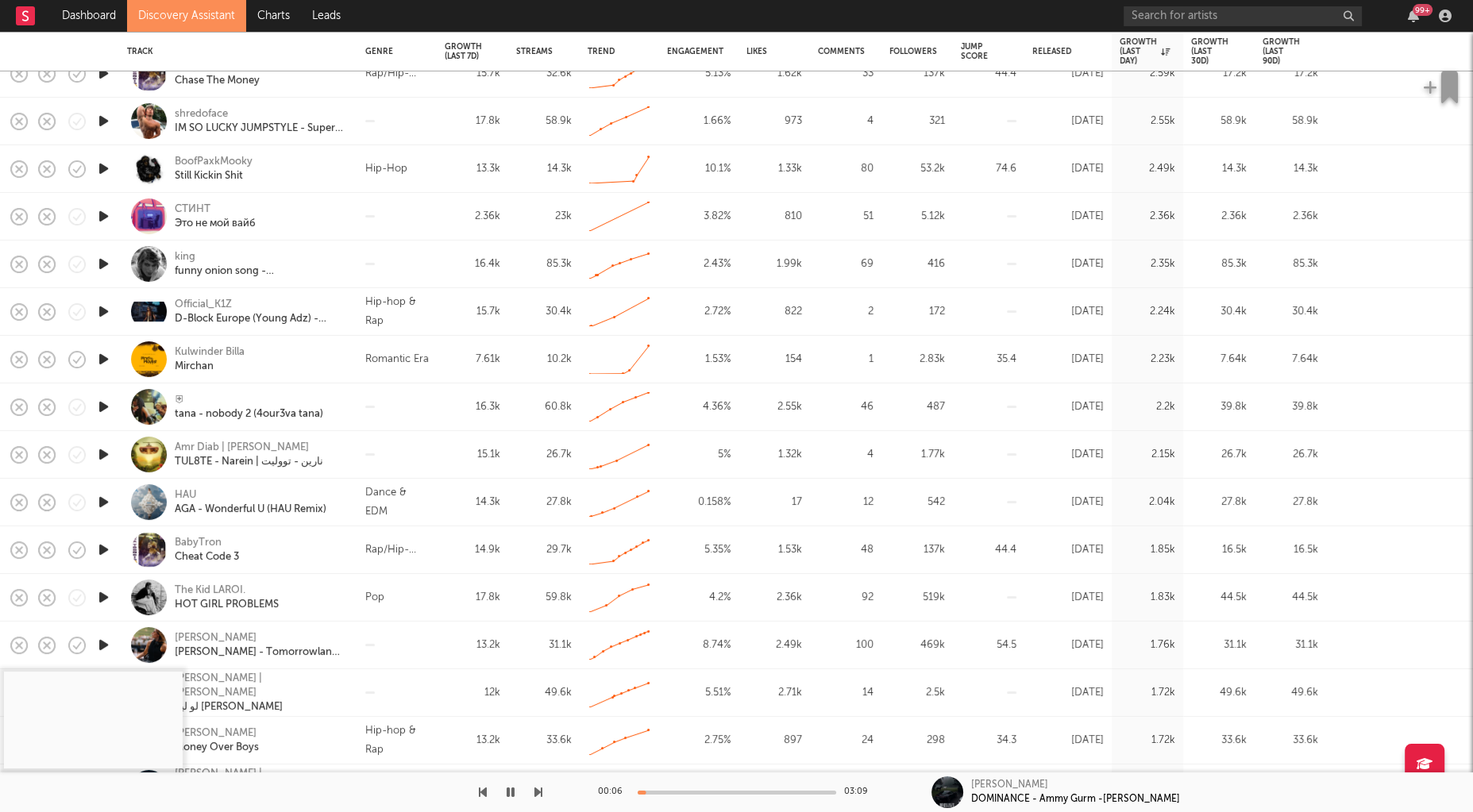
click at [100, 501] on icon "button" at bounding box center [103, 502] width 17 height 20
click at [283, 503] on div "AGA - Wonderful U (HAU Remix)" at bounding box center [250, 510] width 151 height 14
click at [669, 792] on div at bounding box center [736, 792] width 198 height 4
click at [722, 787] on div "00:26 02:30" at bounding box center [736, 792] width 278 height 40
click at [730, 791] on div at bounding box center [736, 792] width 198 height 4
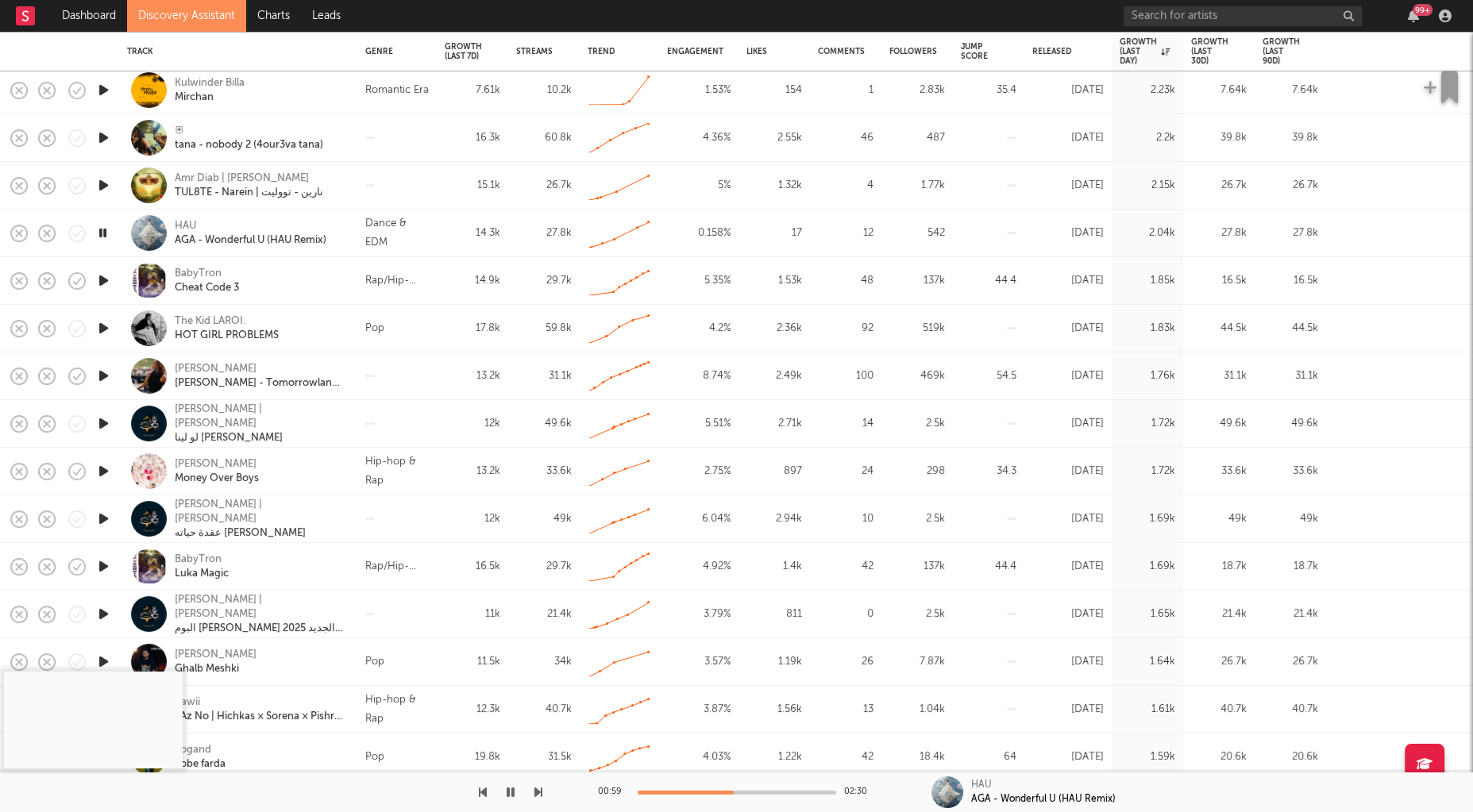
click at [508, 790] on icon "button" at bounding box center [510, 792] width 8 height 12
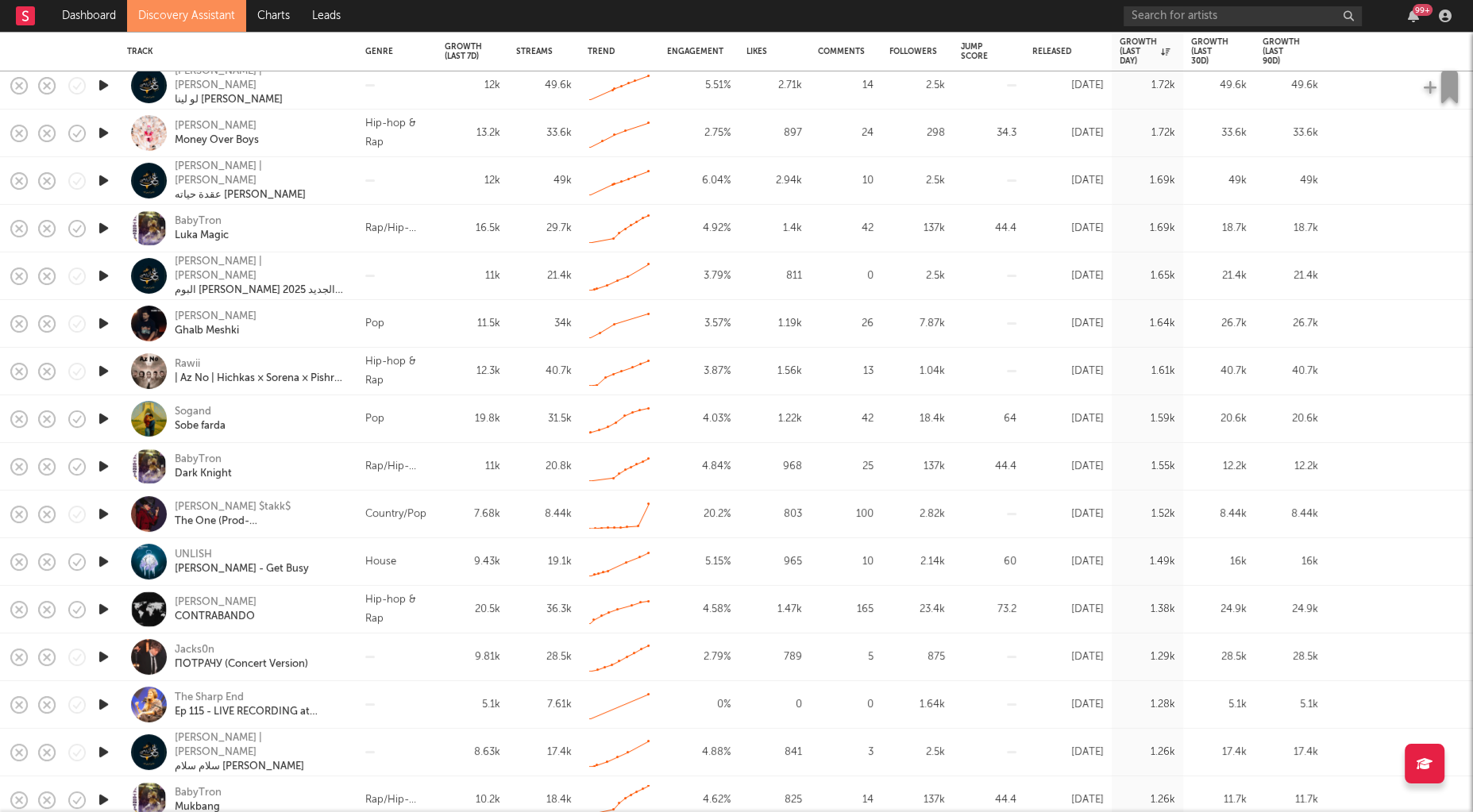
click at [104, 558] on icon "button" at bounding box center [103, 561] width 17 height 20
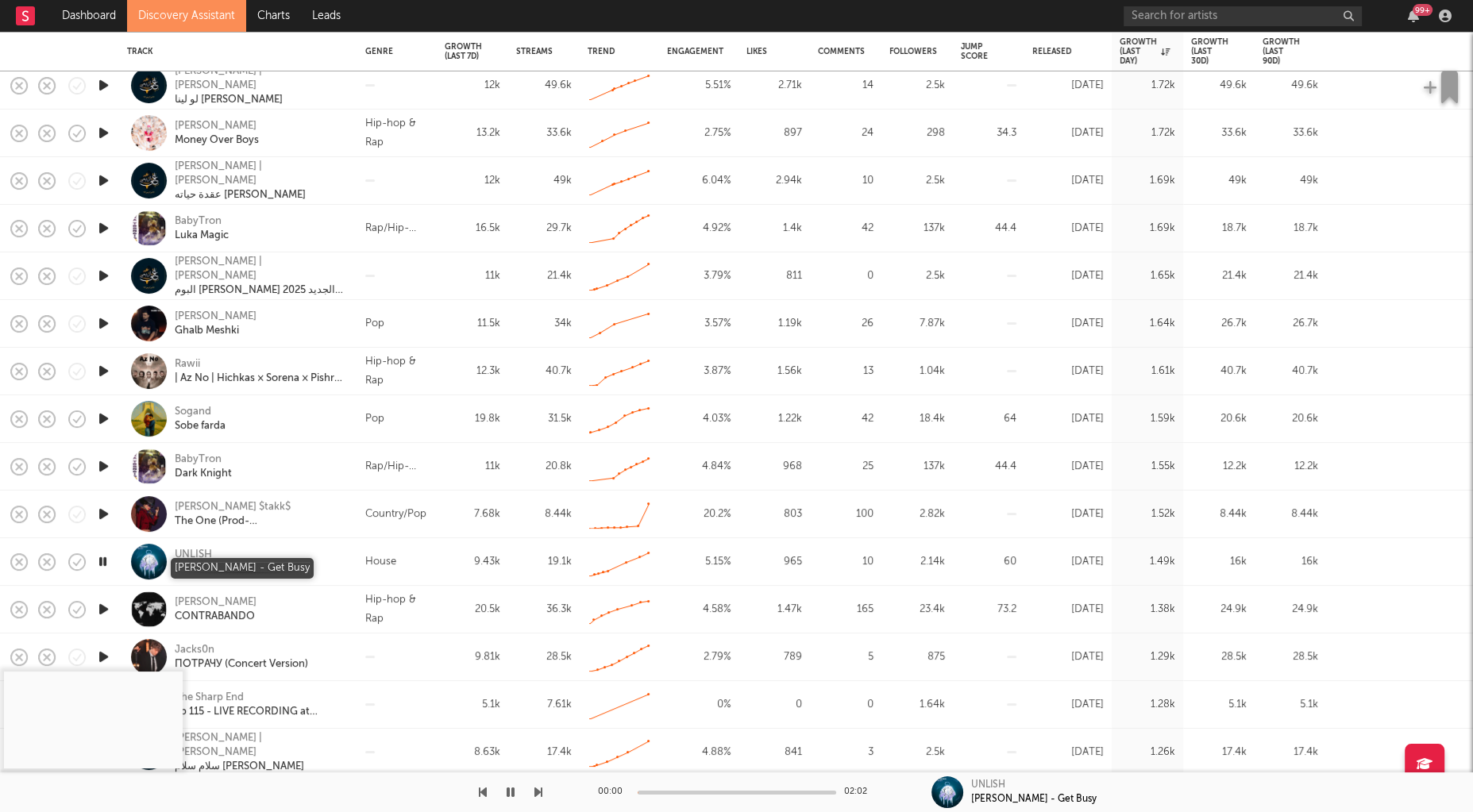
click at [241, 567] on div "[PERSON_NAME] - Get Busy" at bounding box center [241, 569] width 134 height 14
click at [513, 792] on icon "button" at bounding box center [510, 792] width 8 height 12
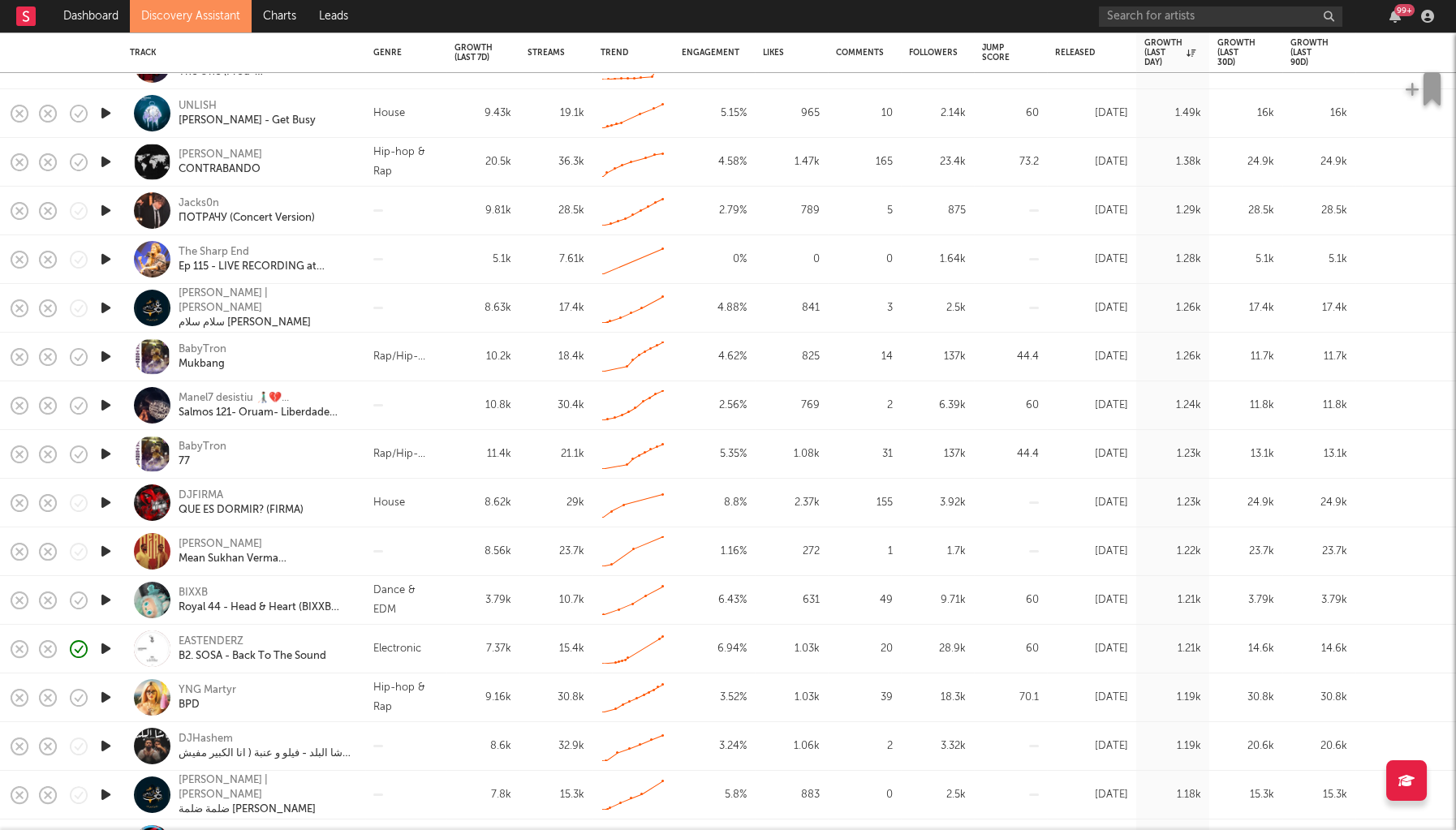
click at [108, 503] on icon "button" at bounding box center [105, 503] width 17 height 20
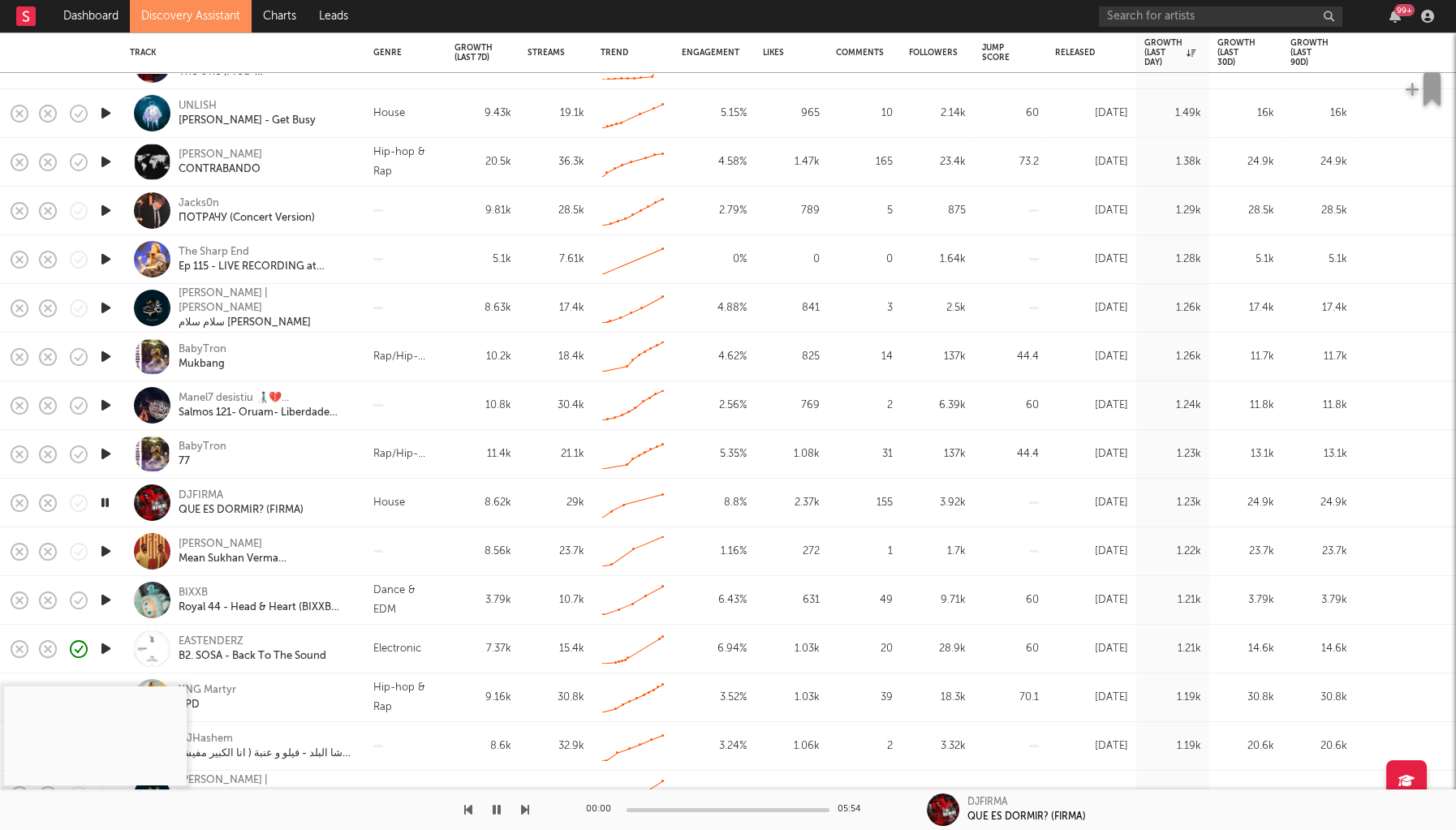
click at [108, 503] on icon "button" at bounding box center [105, 503] width 15 height 20
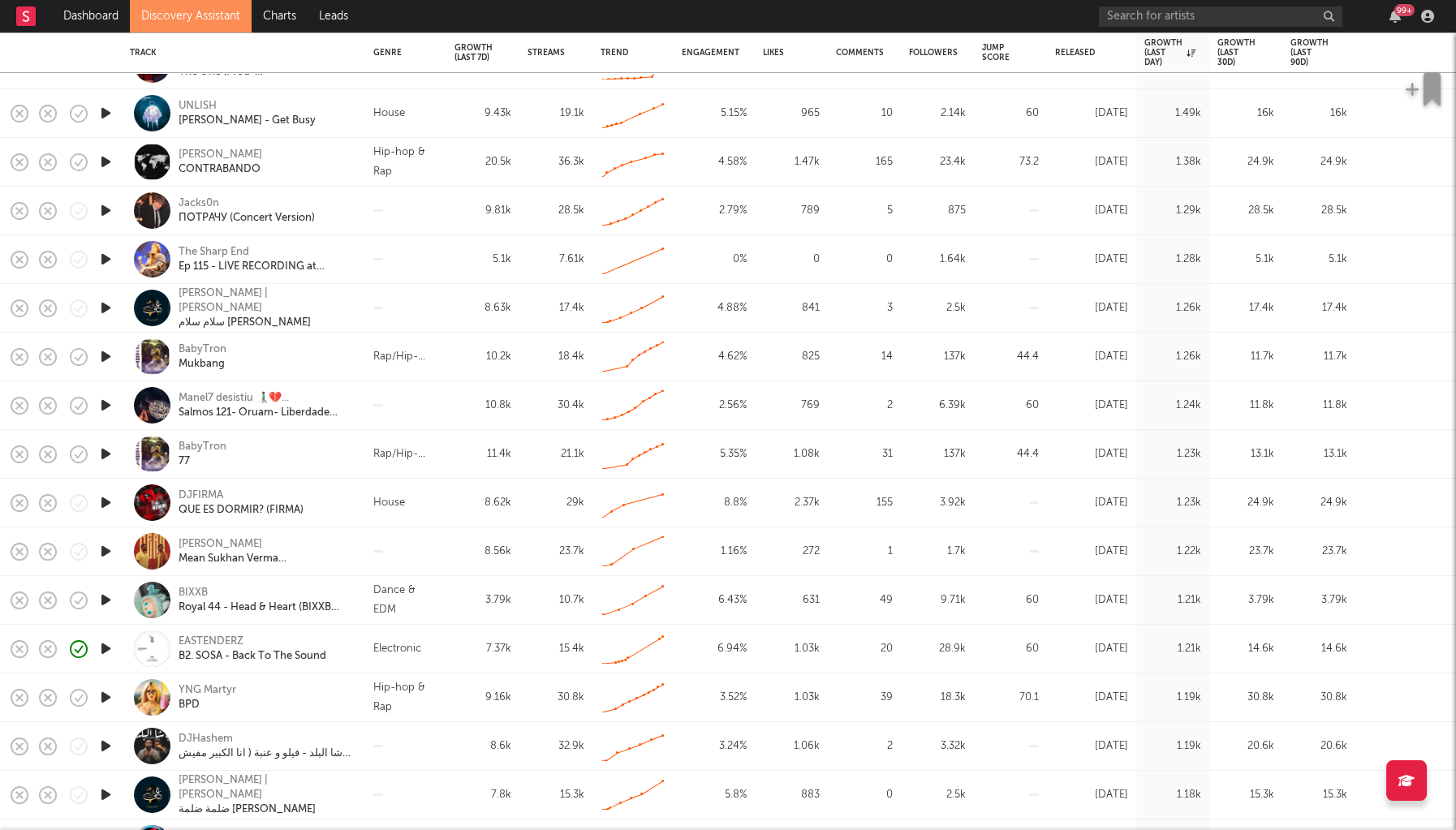
click at [109, 604] on icon "button" at bounding box center [105, 600] width 17 height 20
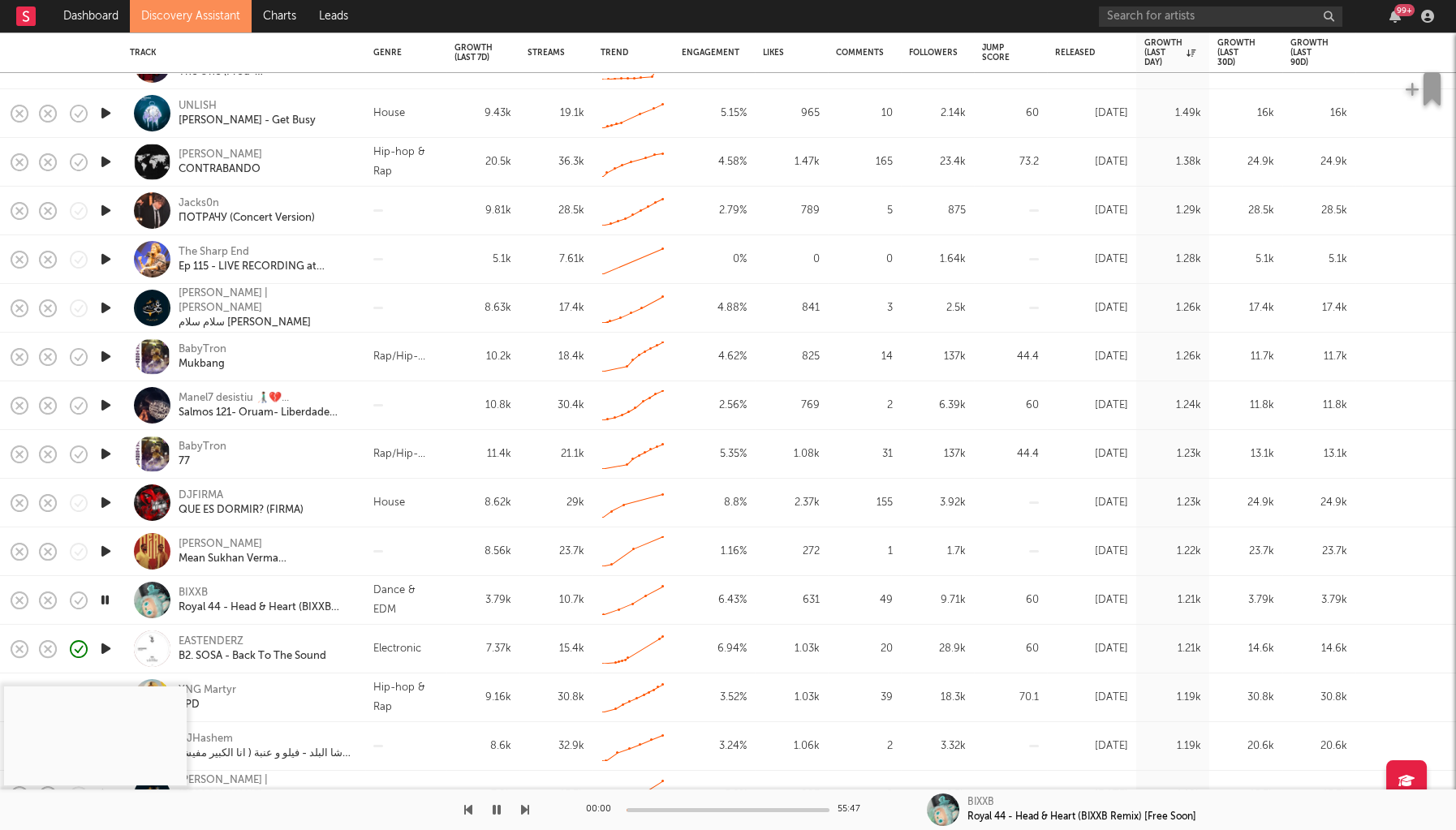
click at [660, 808] on div at bounding box center [728, 810] width 203 height 4
click at [674, 805] on div "00:33 55:47" at bounding box center [728, 809] width 284 height 41
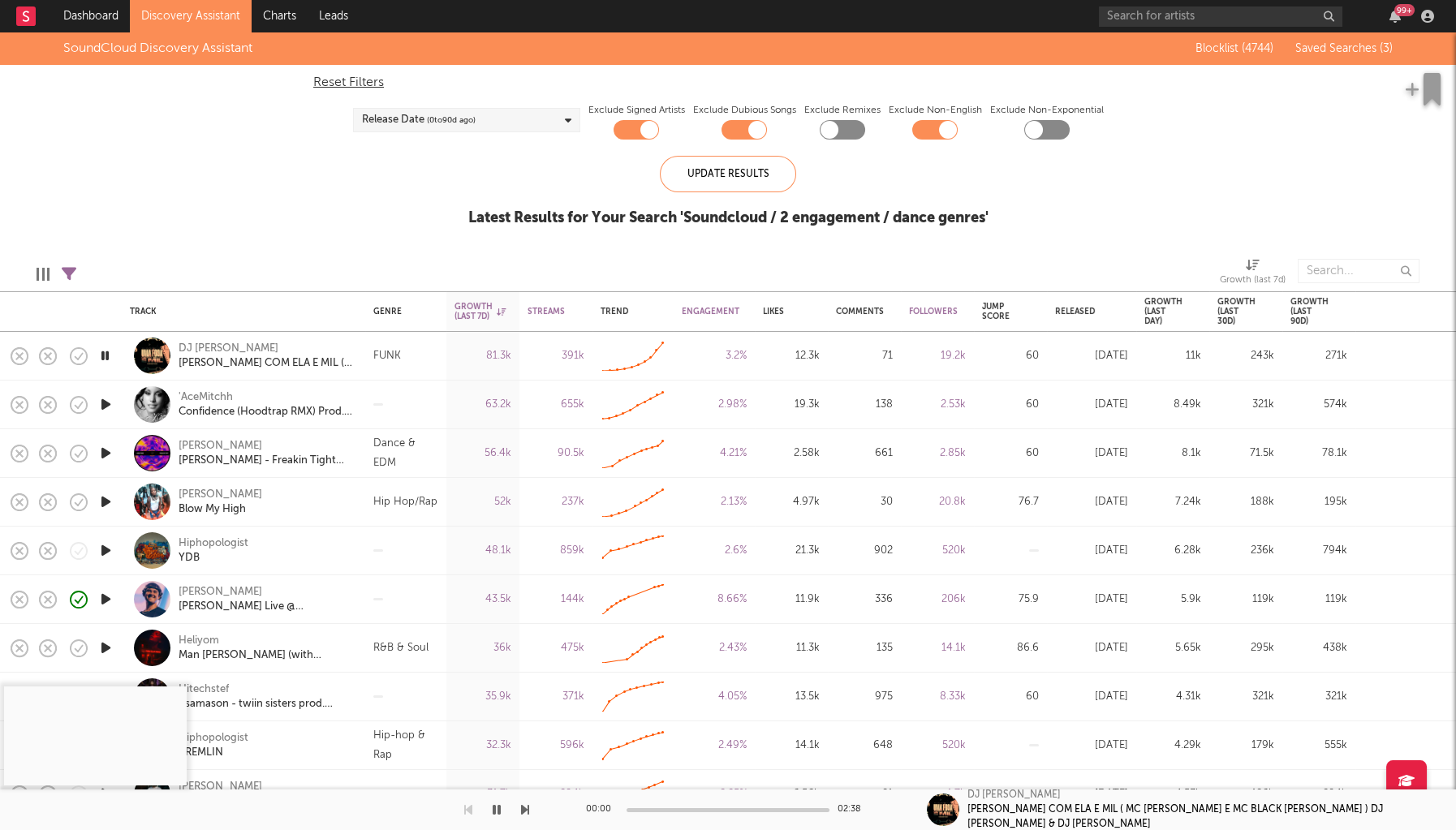
click at [106, 349] on icon "button" at bounding box center [105, 355] width 15 height 20
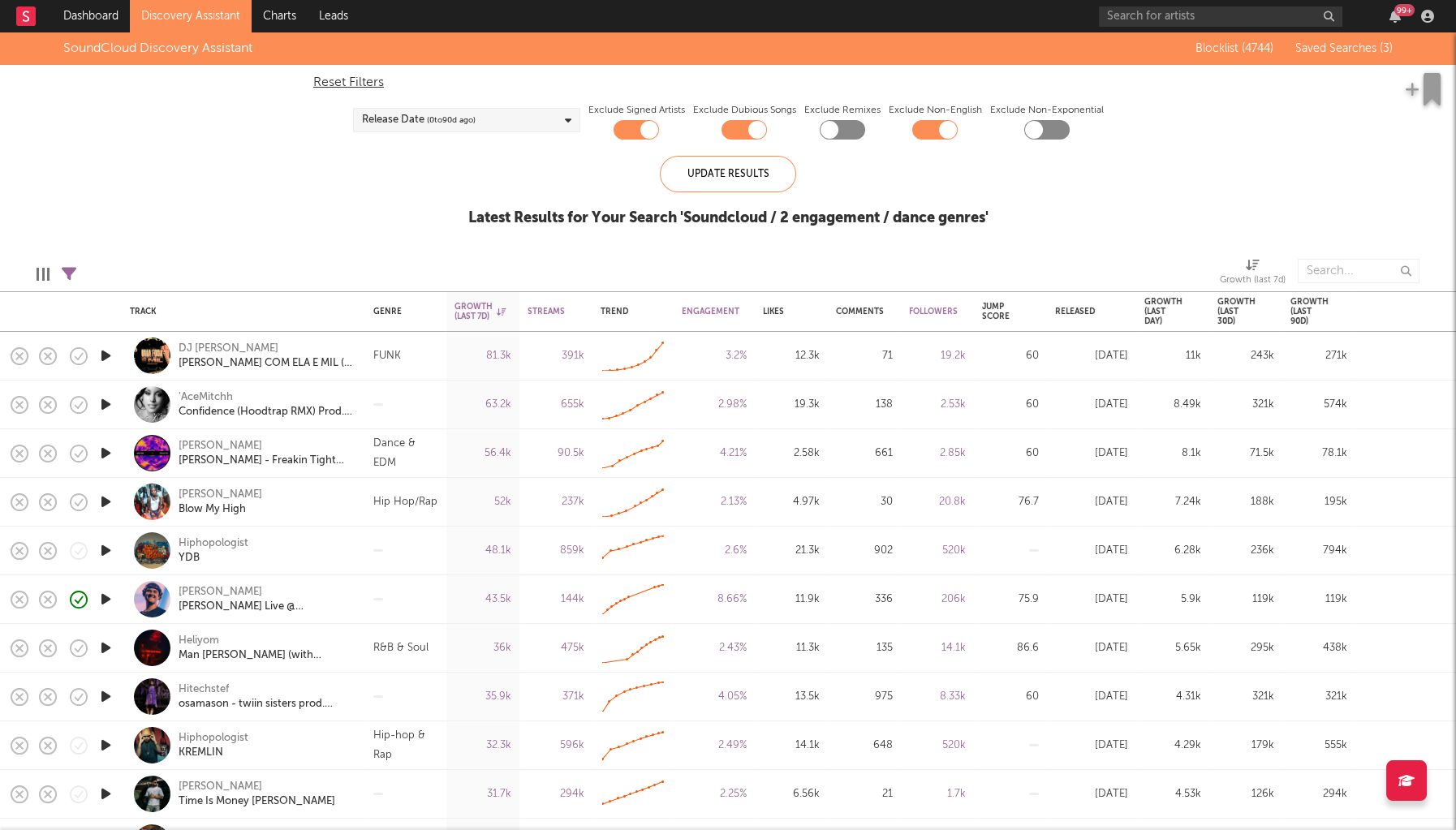
click at [105, 357] on icon "button" at bounding box center [105, 355] width 17 height 20
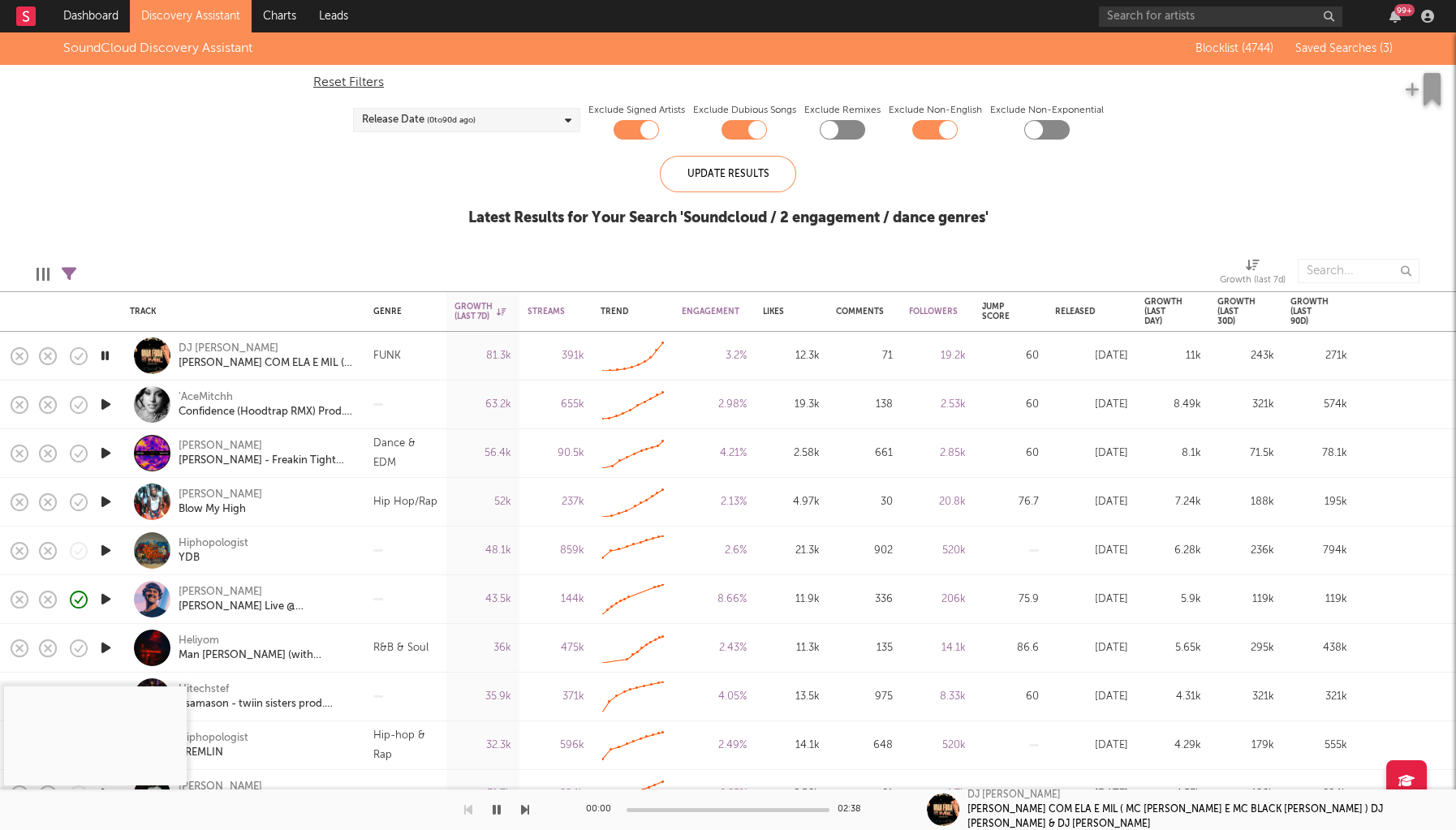
click at [105, 407] on icon "button" at bounding box center [105, 405] width 17 height 20
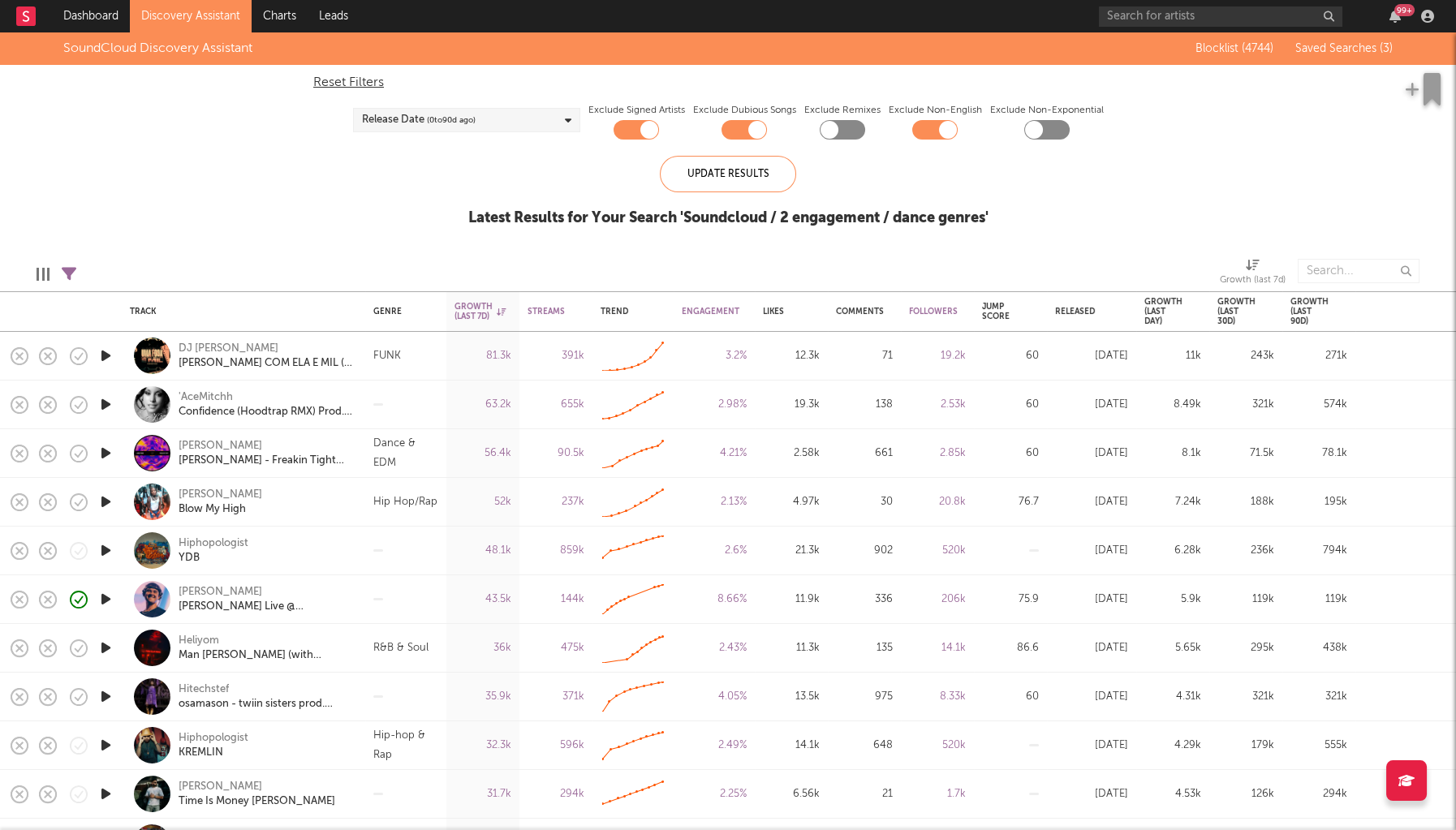
click at [102, 449] on icon "button" at bounding box center [105, 453] width 17 height 20
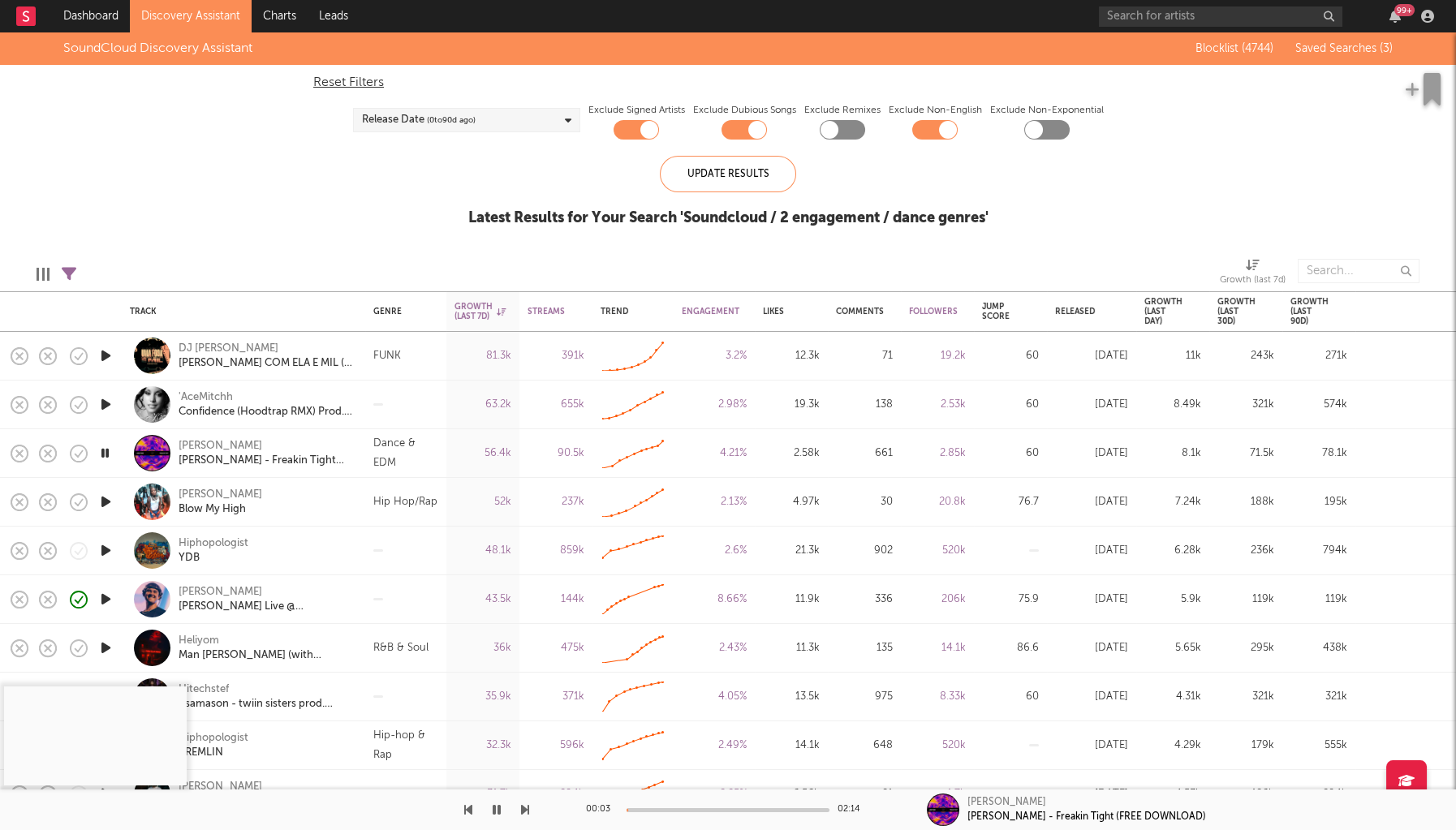
click at [668, 808] on div at bounding box center [728, 810] width 203 height 4
click at [674, 803] on div "01:12 02:14" at bounding box center [728, 809] width 284 height 41
click at [211, 446] on div "[PERSON_NAME]" at bounding box center [220, 446] width 84 height 15
click at [81, 452] on icon "button" at bounding box center [78, 453] width 23 height 23
click at [110, 497] on icon "button" at bounding box center [105, 502] width 17 height 20
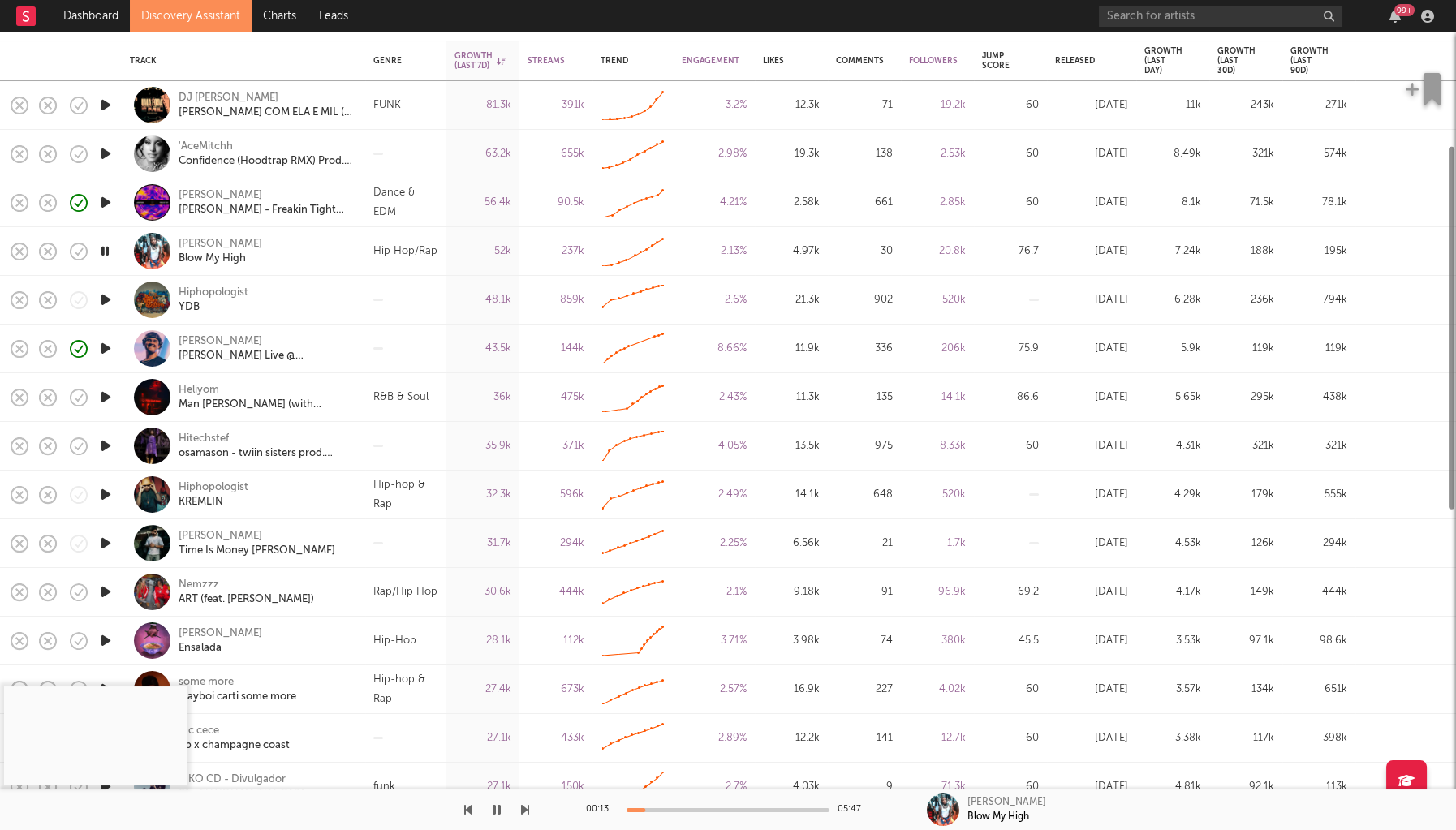
click at [114, 443] on icon "button" at bounding box center [105, 445] width 17 height 20
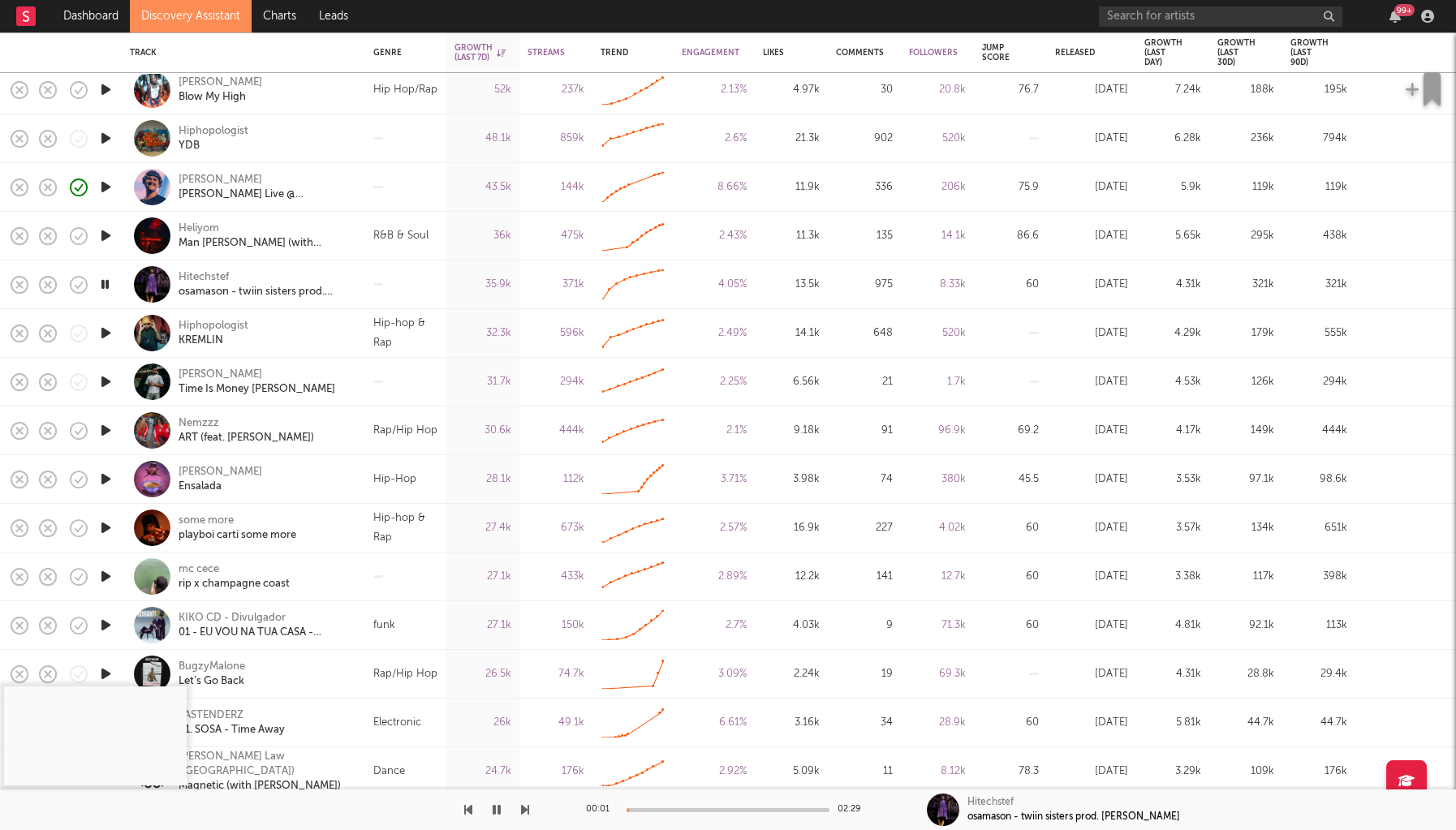
click at [105, 435] on icon "button" at bounding box center [105, 430] width 17 height 20
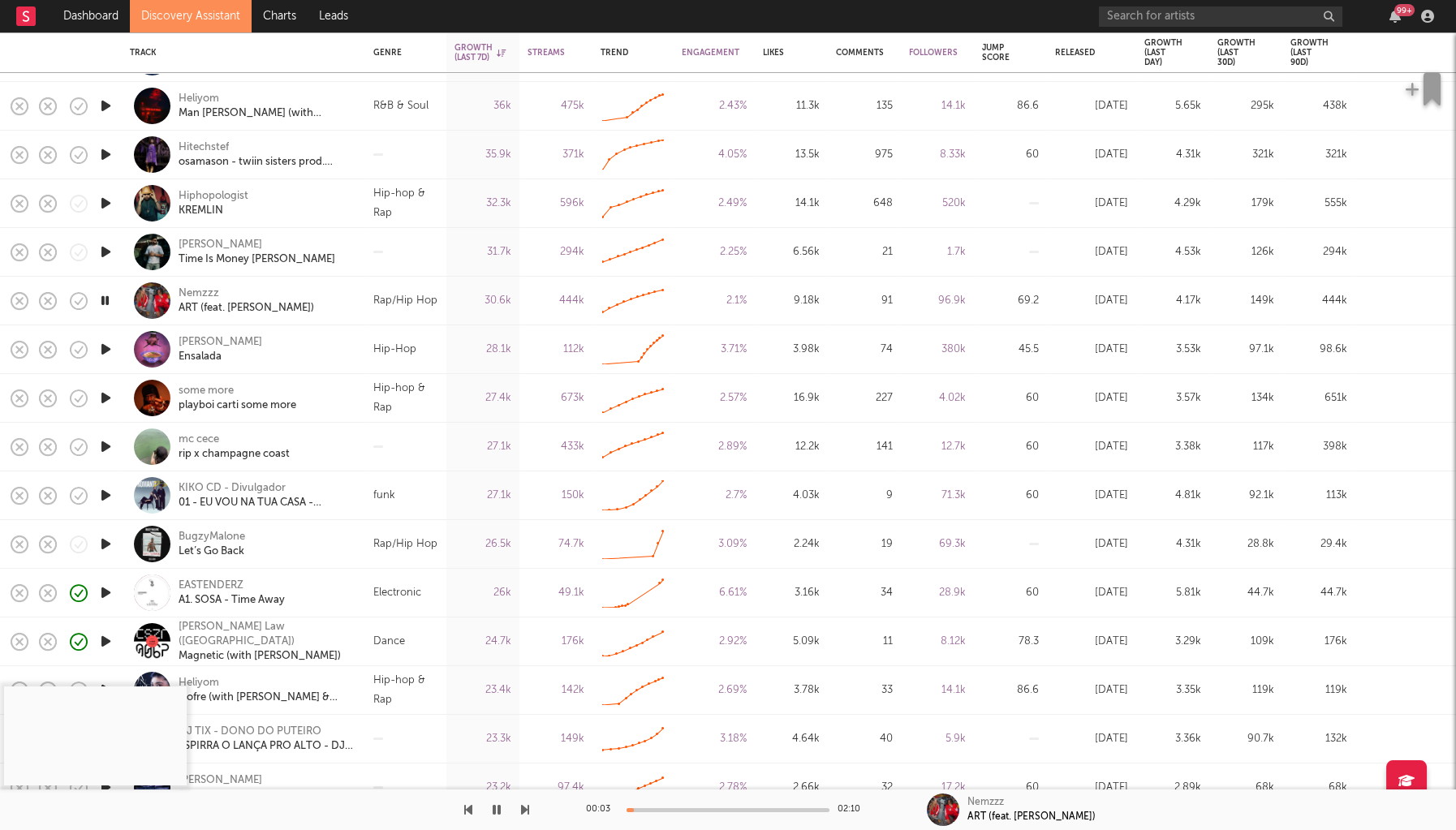
click at [101, 643] on icon "button" at bounding box center [105, 641] width 17 height 20
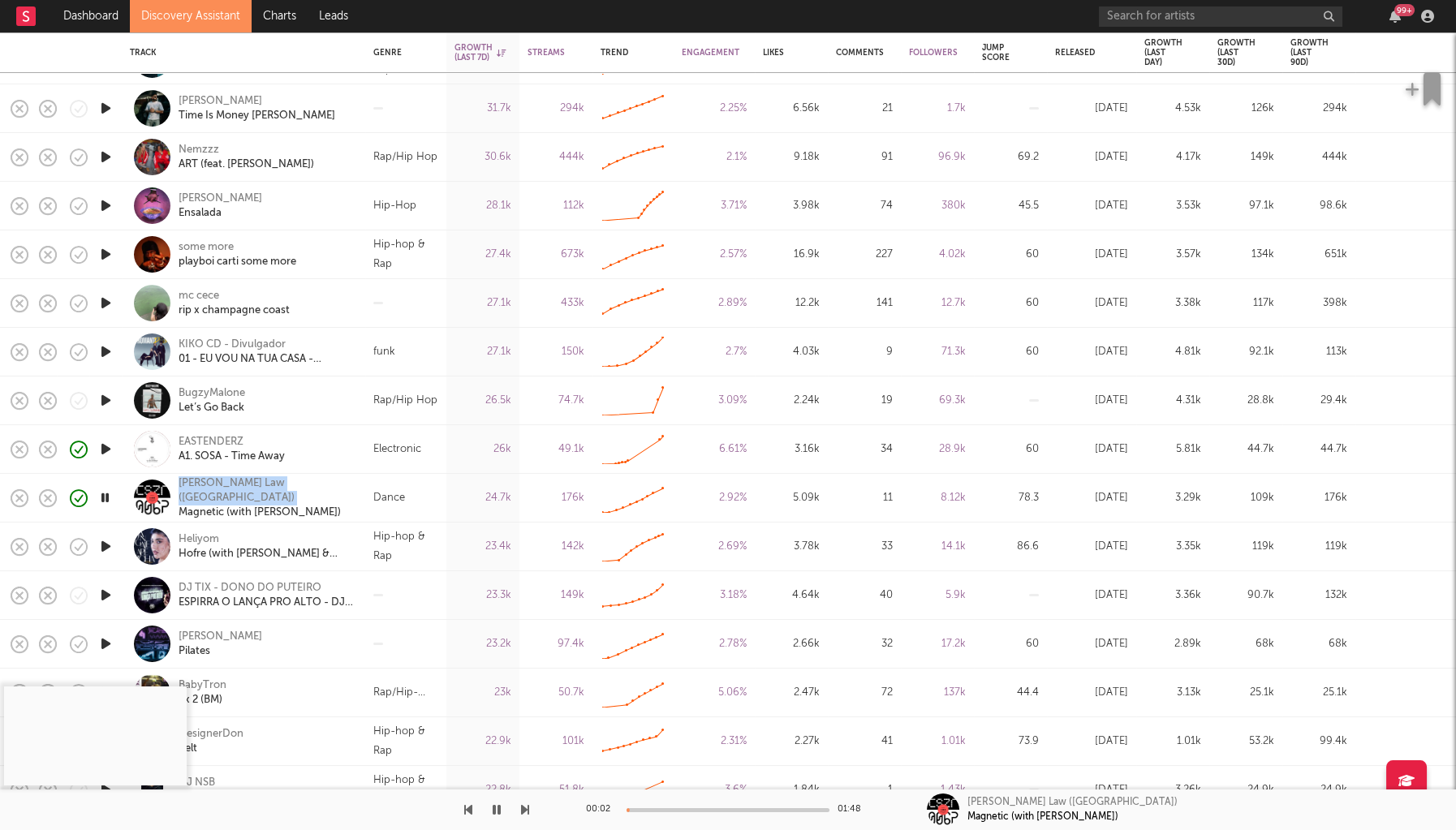
drag, startPoint x: 293, startPoint y: 485, endPoint x: 177, endPoint y: 489, distance: 116.1
click at [177, 489] on div "Murphy's Law (UK) Magnetic (with Tomike)" at bounding box center [244, 497] width 227 height 48
copy div "Murphy's Law (UK)"
select select "All"
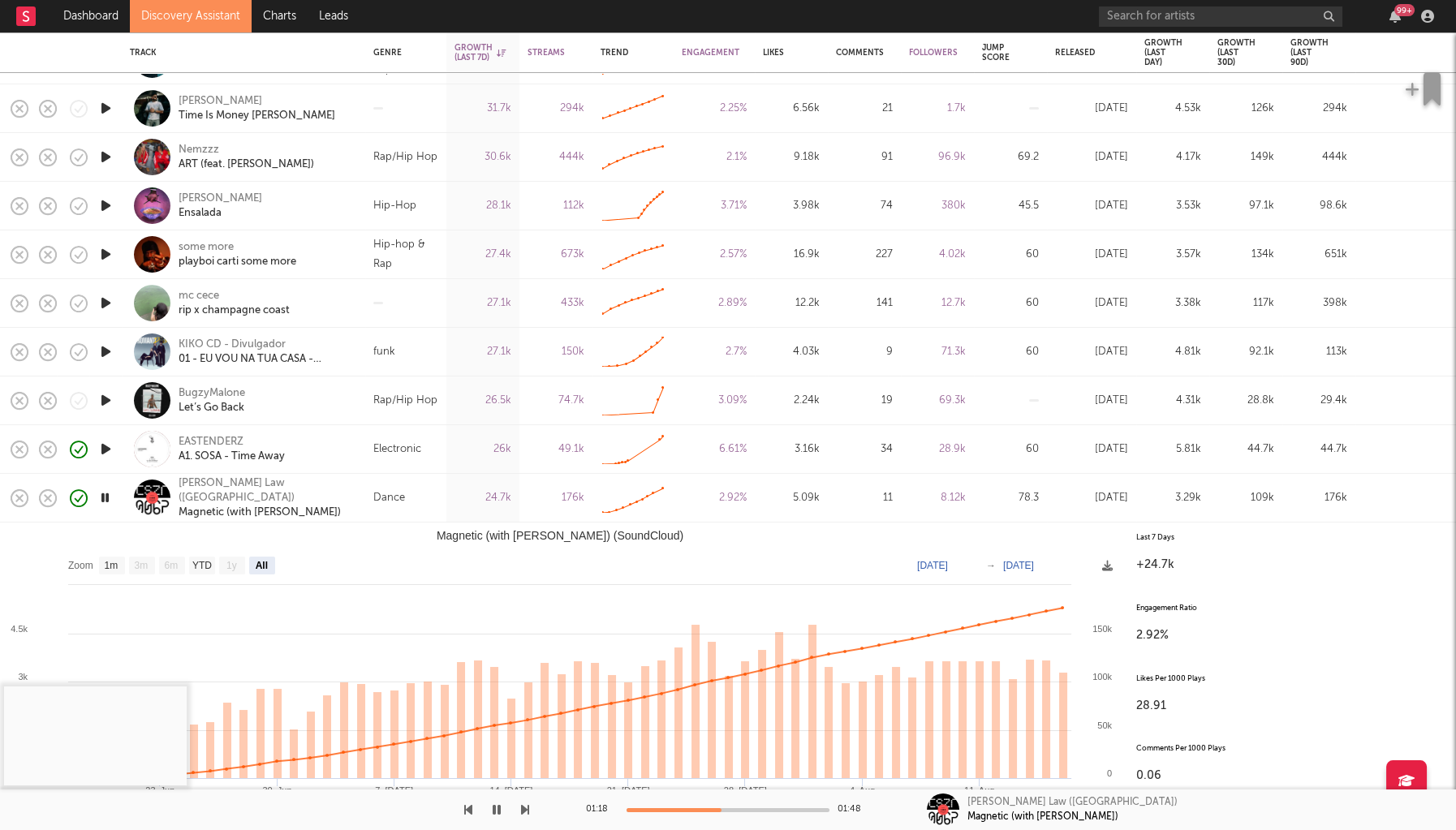
click at [321, 508] on div "Murphy's Law (UK) Magnetic (with Tomike)" at bounding box center [266, 498] width 175 height 44
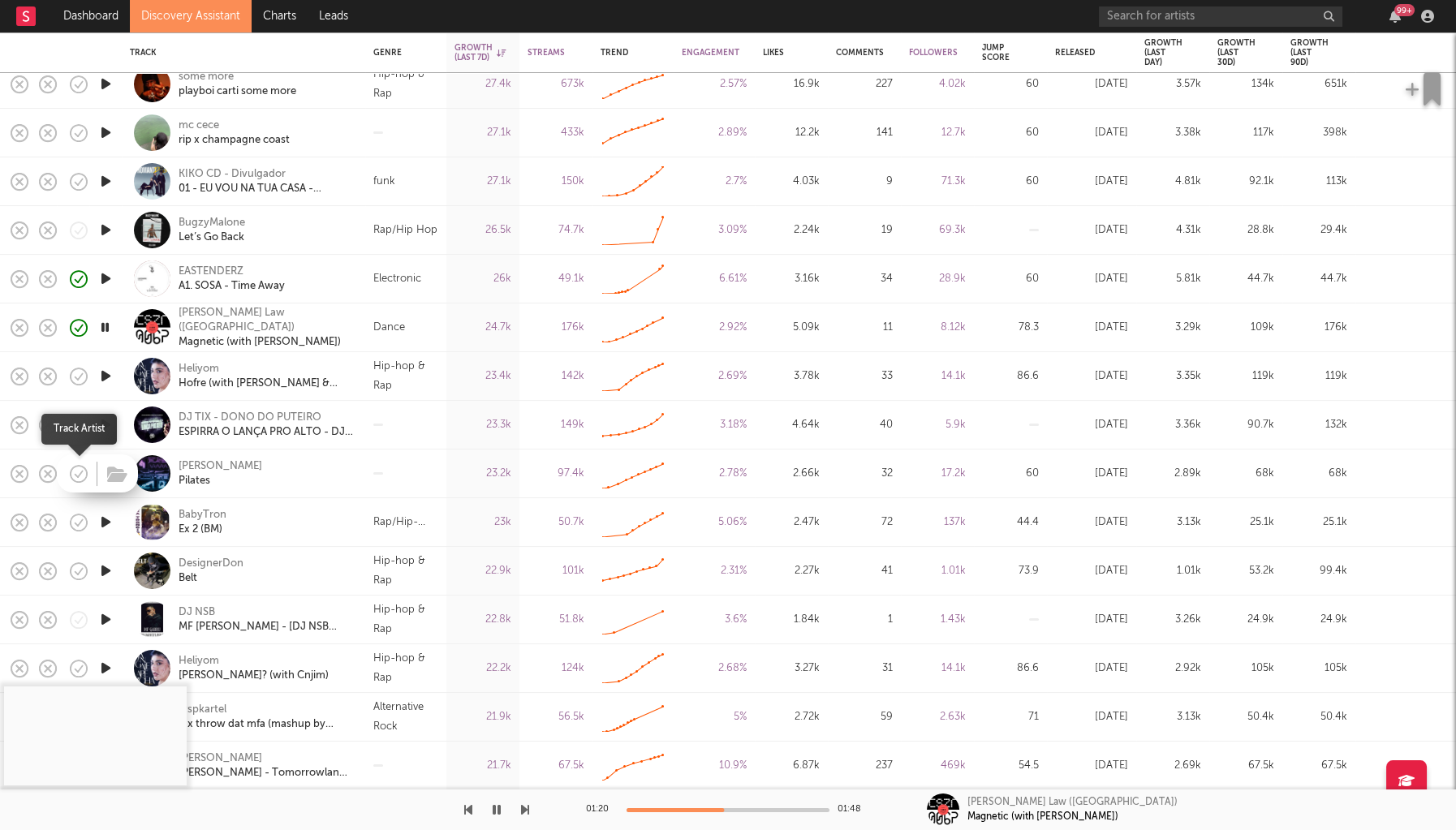
click at [89, 481] on icon "button" at bounding box center [78, 474] width 23 height 23
drag, startPoint x: 78, startPoint y: 475, endPoint x: 98, endPoint y: 472, distance: 20.2
click at [78, 475] on icon "button" at bounding box center [80, 474] width 5 height 6
click at [120, 467] on div "Hiphopologist KREMLIN Hip-hop & Rap 32.3k 596k Created with Highcharts 10.3.3 2…" at bounding box center [728, 52] width 1456 height 1752
click at [111, 470] on icon "button" at bounding box center [105, 474] width 17 height 20
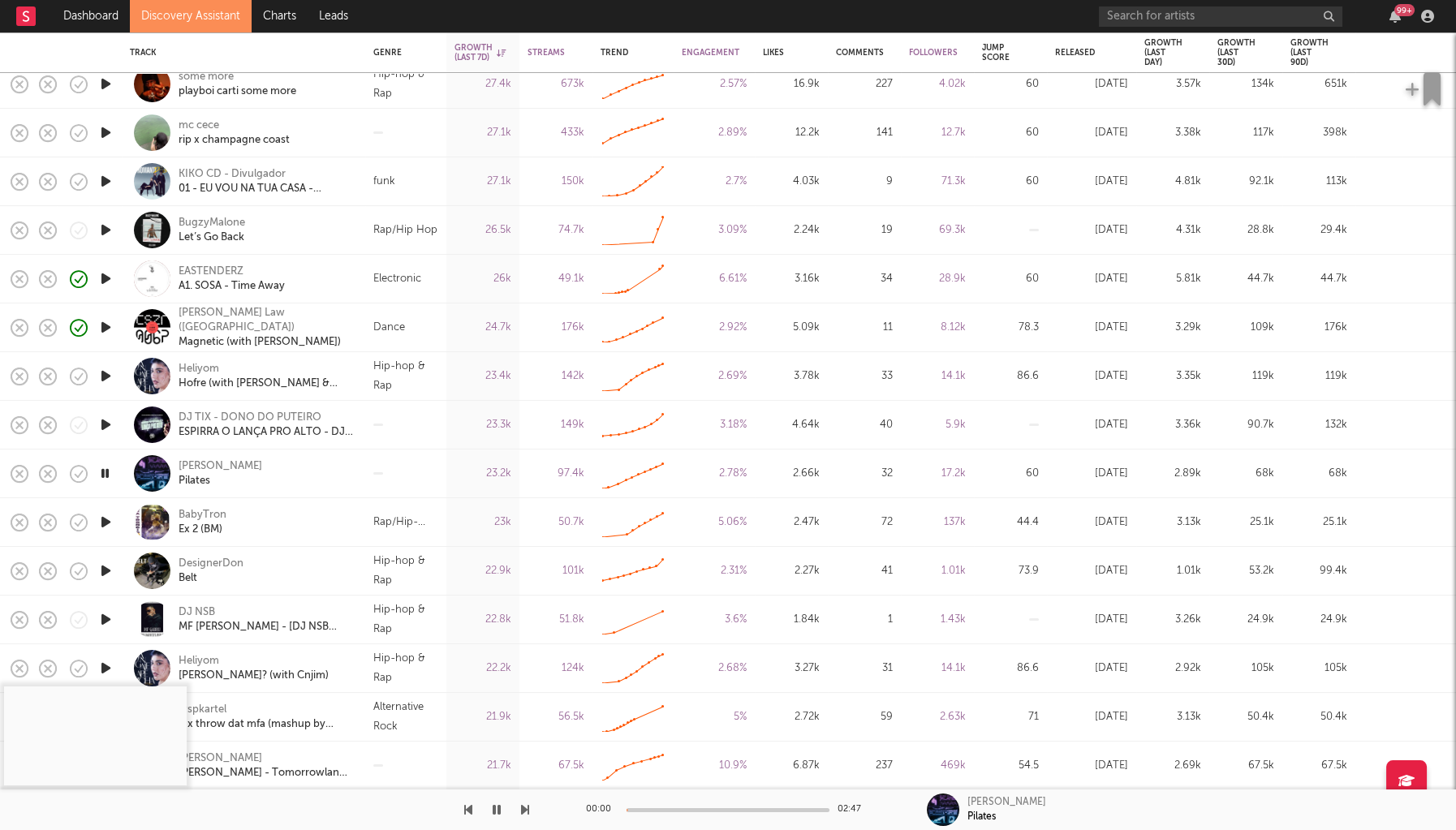
click at [111, 431] on icon "button" at bounding box center [105, 425] width 17 height 20
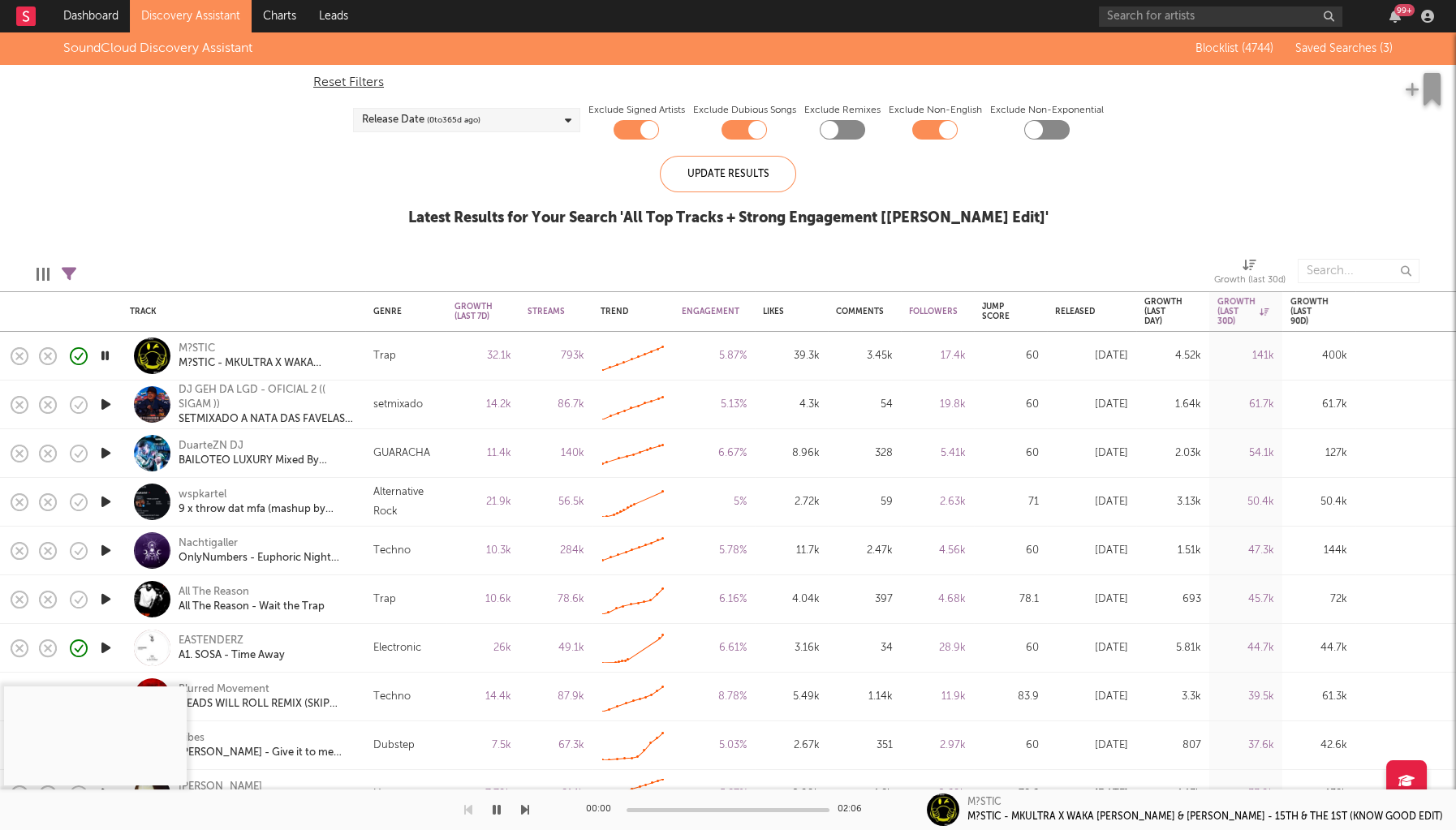
click at [103, 405] on icon "button" at bounding box center [105, 405] width 17 height 20
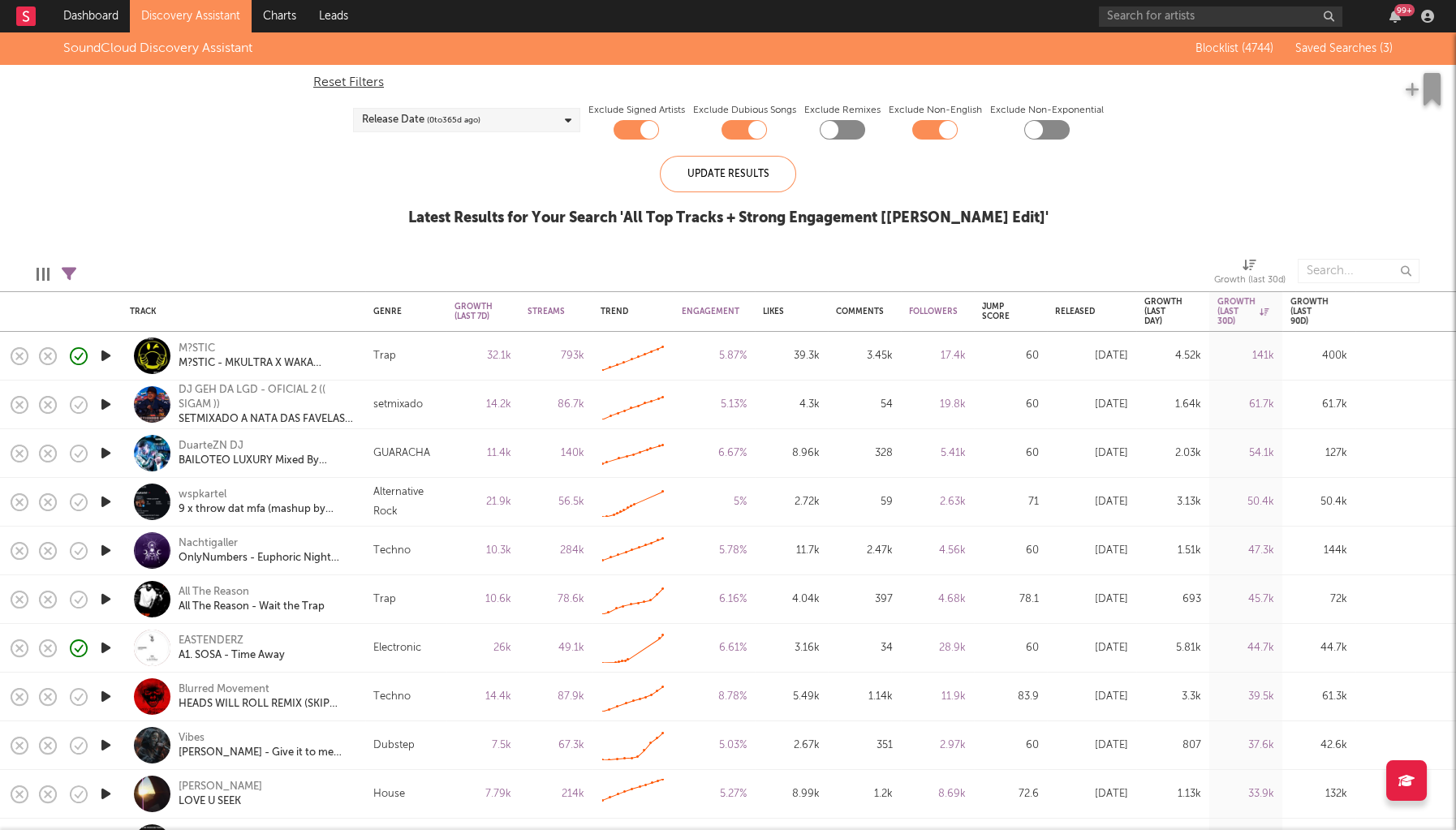
click at [109, 405] on icon "button" at bounding box center [105, 405] width 17 height 20
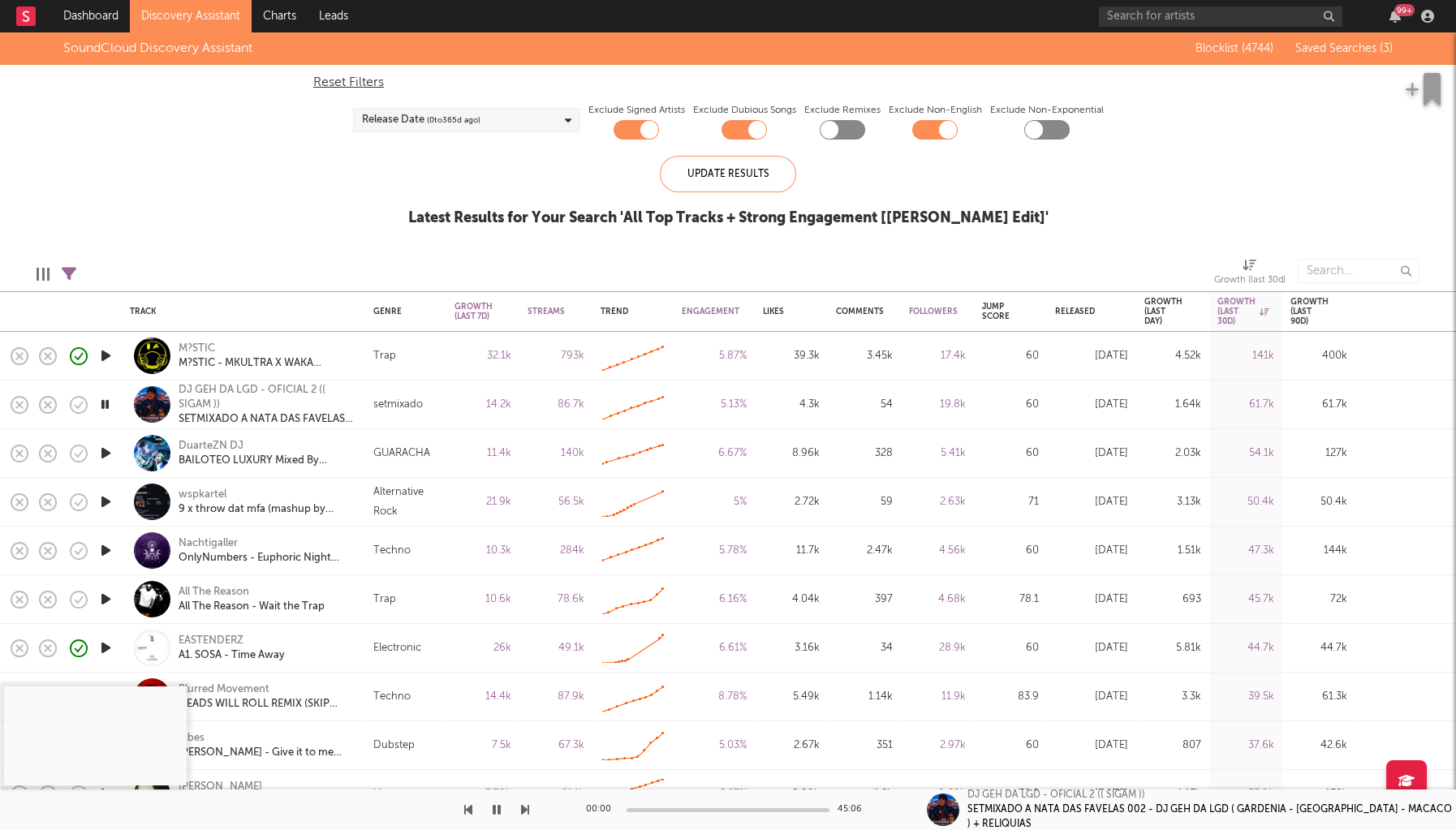
click at [108, 455] on icon "button" at bounding box center [105, 453] width 17 height 20
click at [108, 499] on icon "button" at bounding box center [105, 502] width 17 height 20
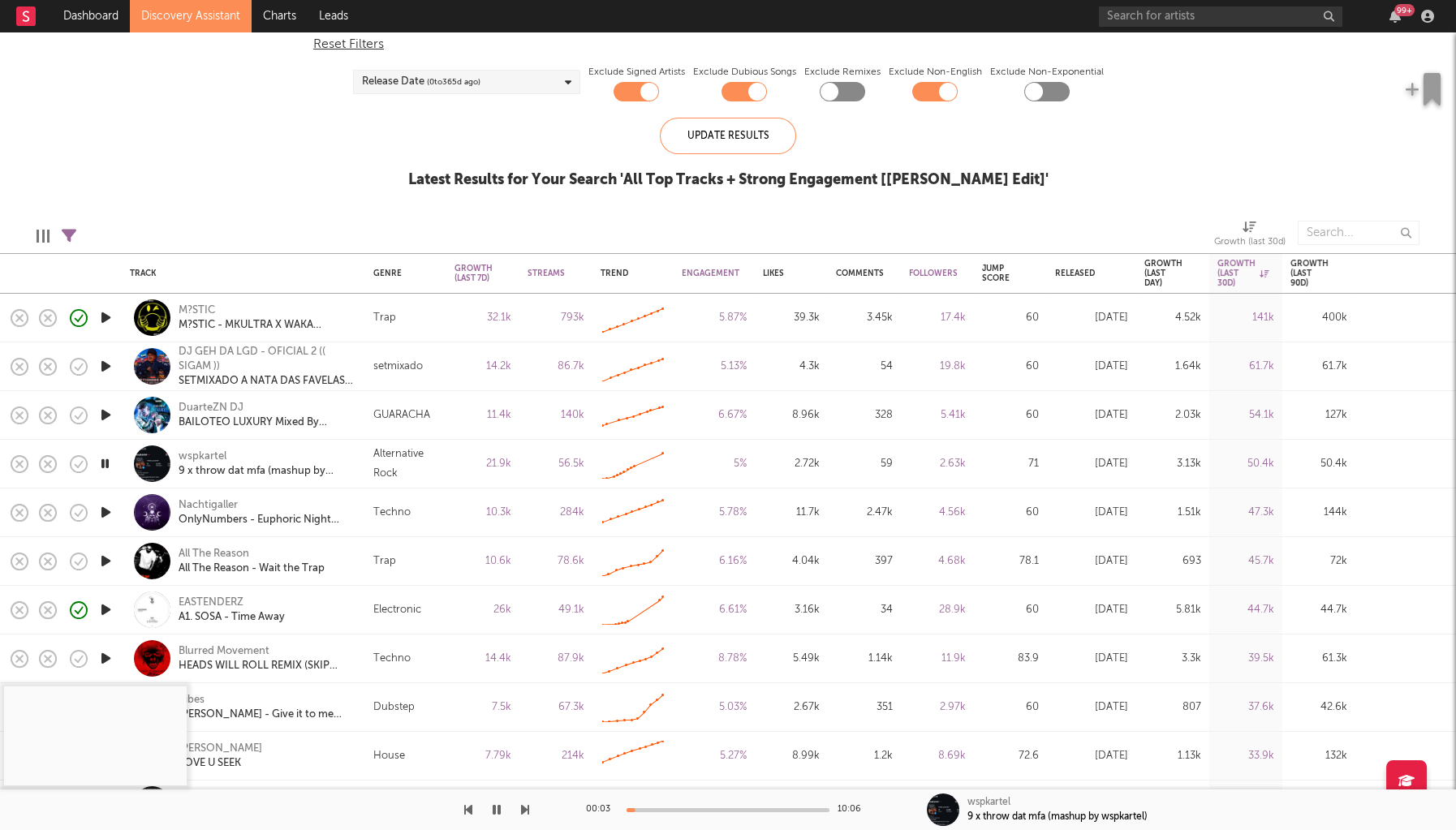
click at [102, 558] on icon "button" at bounding box center [105, 561] width 17 height 20
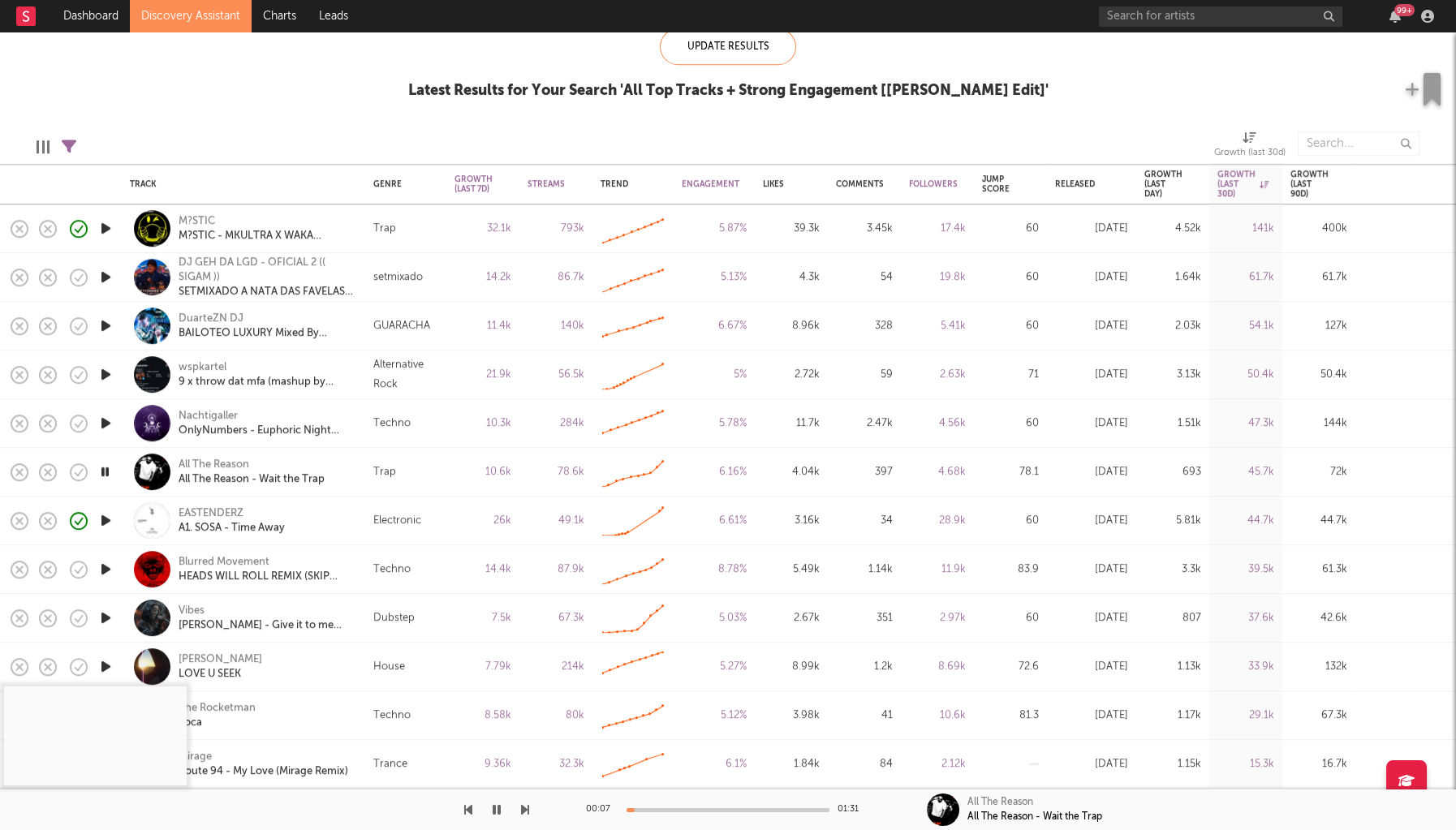
click at [106, 663] on icon "button" at bounding box center [105, 667] width 17 height 20
click at [687, 808] on div at bounding box center [728, 810] width 203 height 4
click at [526, 806] on icon "button" at bounding box center [525, 810] width 8 height 13
drag, startPoint x: 218, startPoint y: 661, endPoint x: 226, endPoint y: 665, distance: 8.9
click at [218, 661] on div "Lorcan Kelly" at bounding box center [220, 660] width 84 height 15
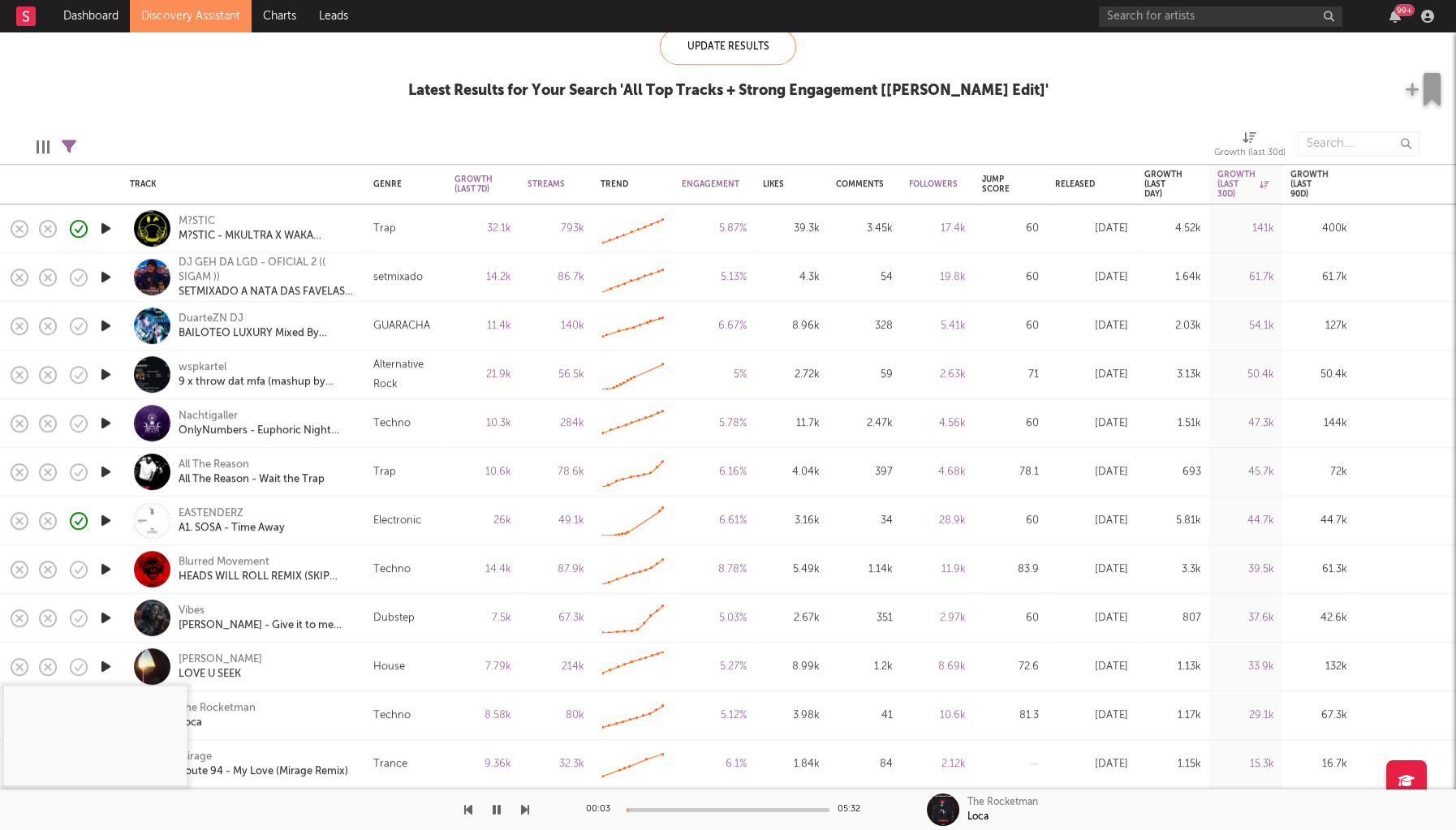
click at [693, 808] on div at bounding box center [728, 810] width 203 height 4
click at [106, 273] on icon "button" at bounding box center [105, 278] width 17 height 20
click at [100, 237] on icon "button" at bounding box center [105, 229] width 17 height 20
click at [191, 222] on div "M?STIC" at bounding box center [196, 222] width 36 height 15
drag, startPoint x: 181, startPoint y: 219, endPoint x: 220, endPoint y: 221, distance: 39.1
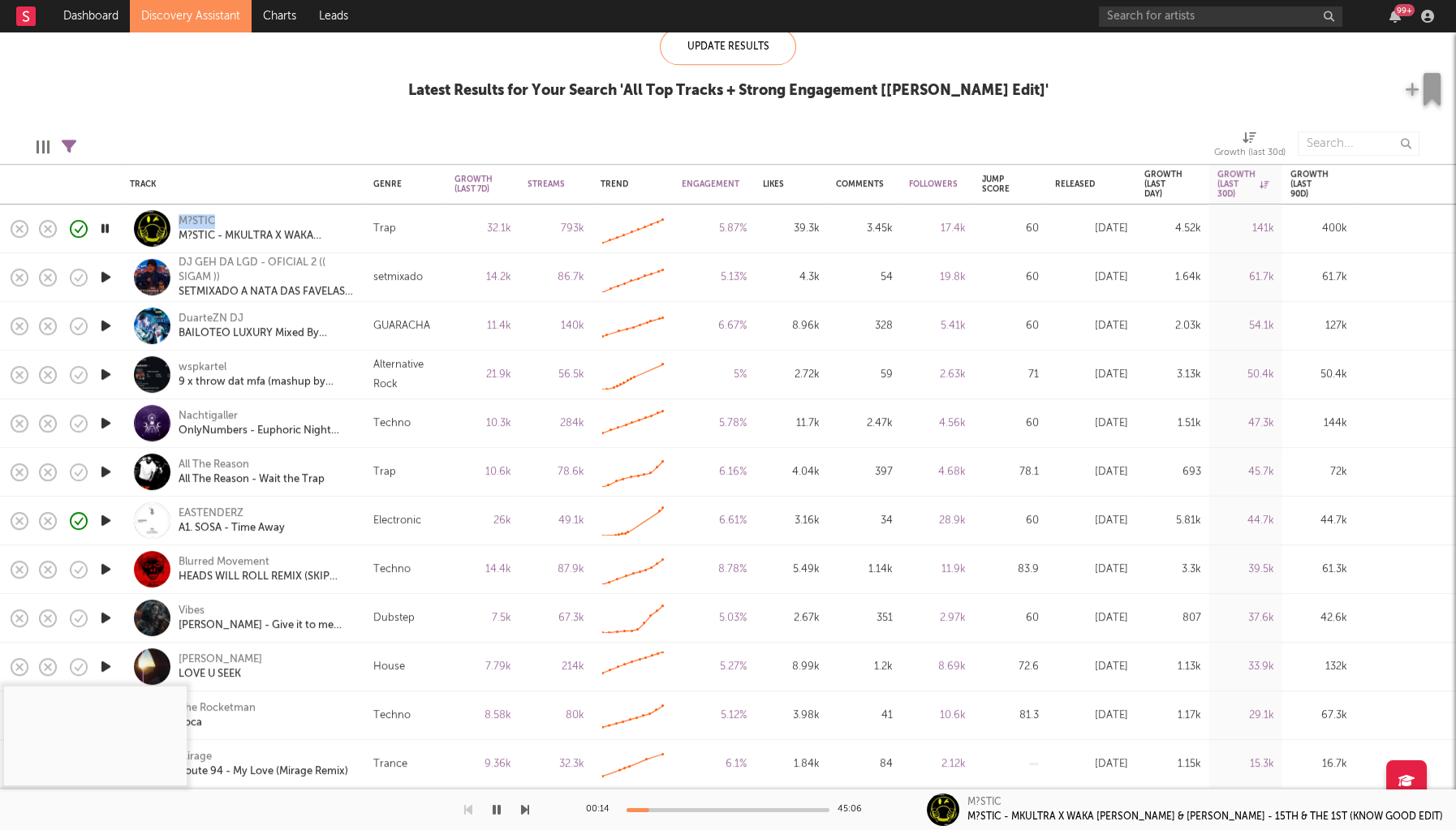
click at [220, 221] on div "M?STIC M?STIC - MKULTRA X WAKA FLOCKA & GUCCI MANE - 15TH & THE 1ST (KNOW GOOD …" at bounding box center [244, 229] width 227 height 48
copy div "M?STIC"
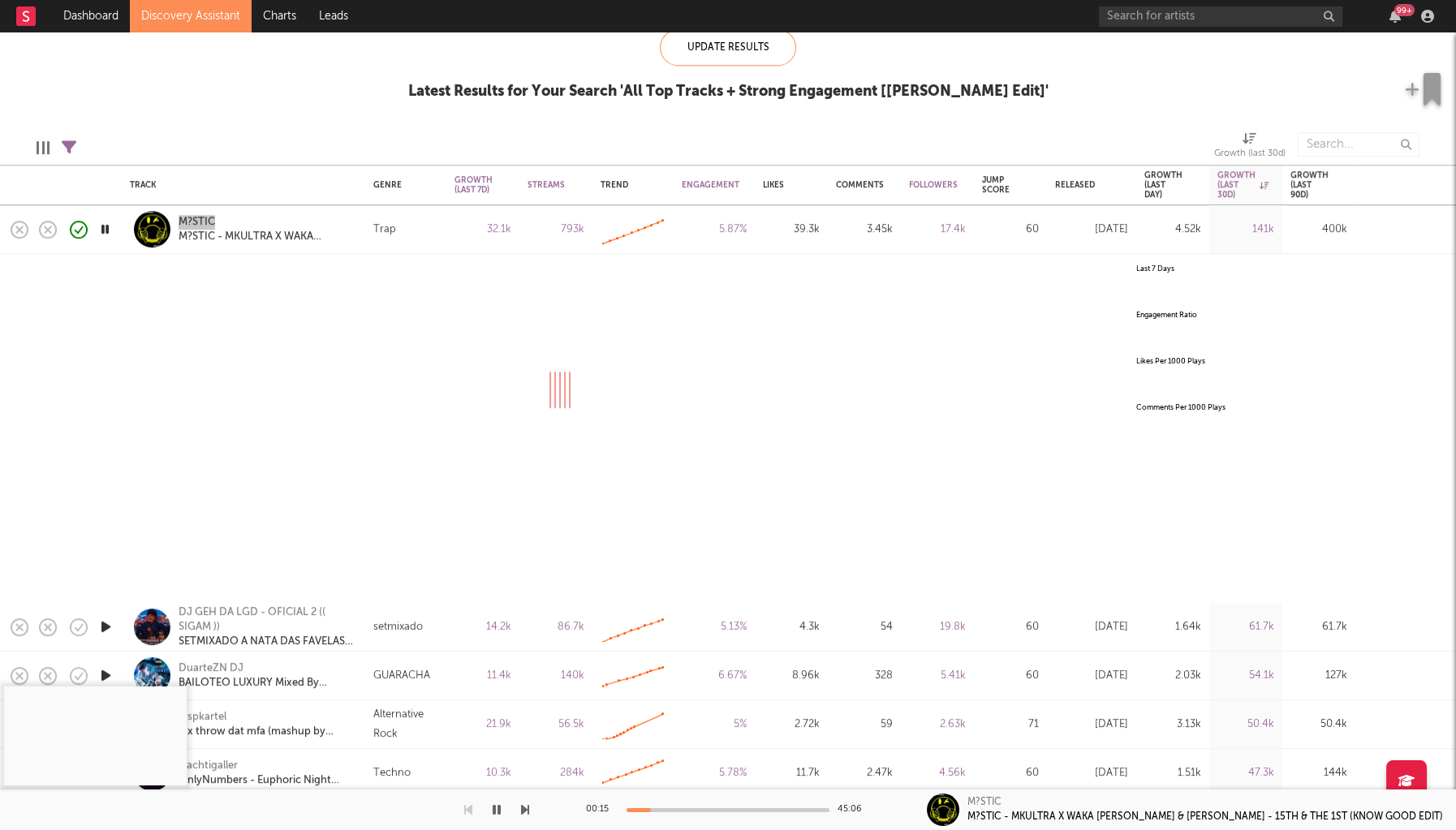
select select "All"
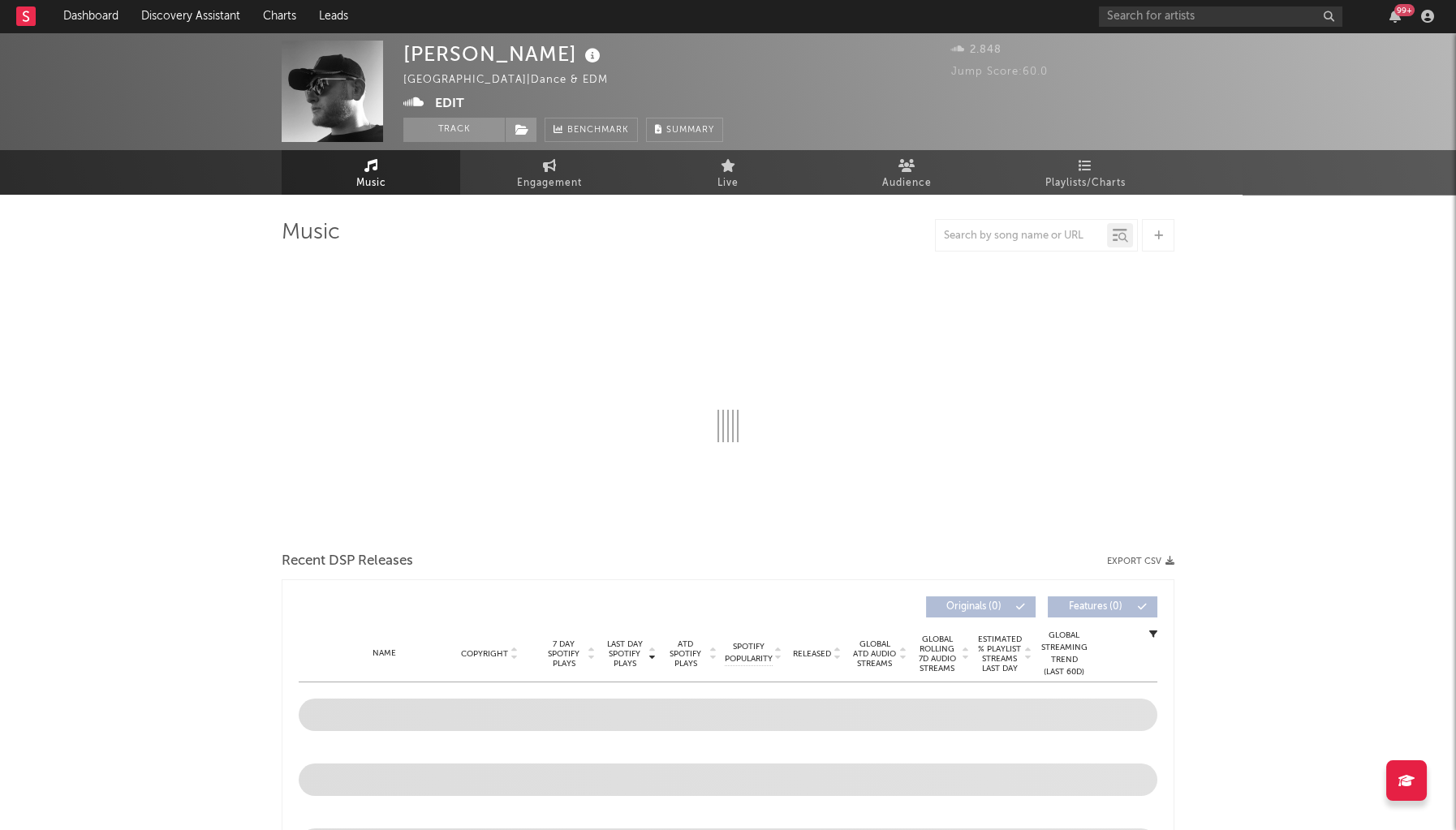
select select "1w"
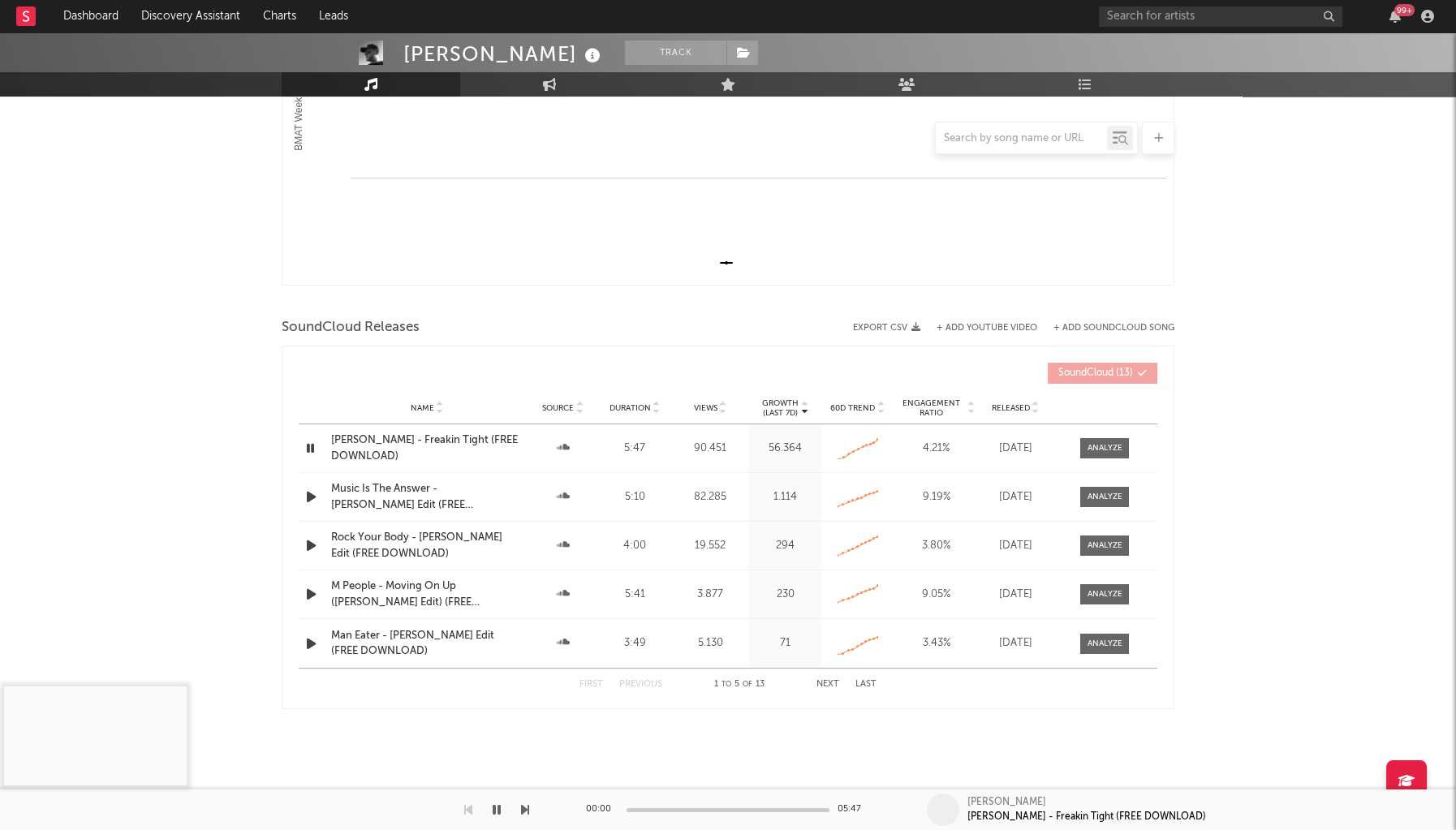
scroll to position [361, 0]
click at [452, 442] on div "[PERSON_NAME] - Freakin Tight (FREE DOWNLOAD)" at bounding box center [427, 449] width 192 height 32
click at [1104, 443] on div at bounding box center [1105, 448] width 35 height 12
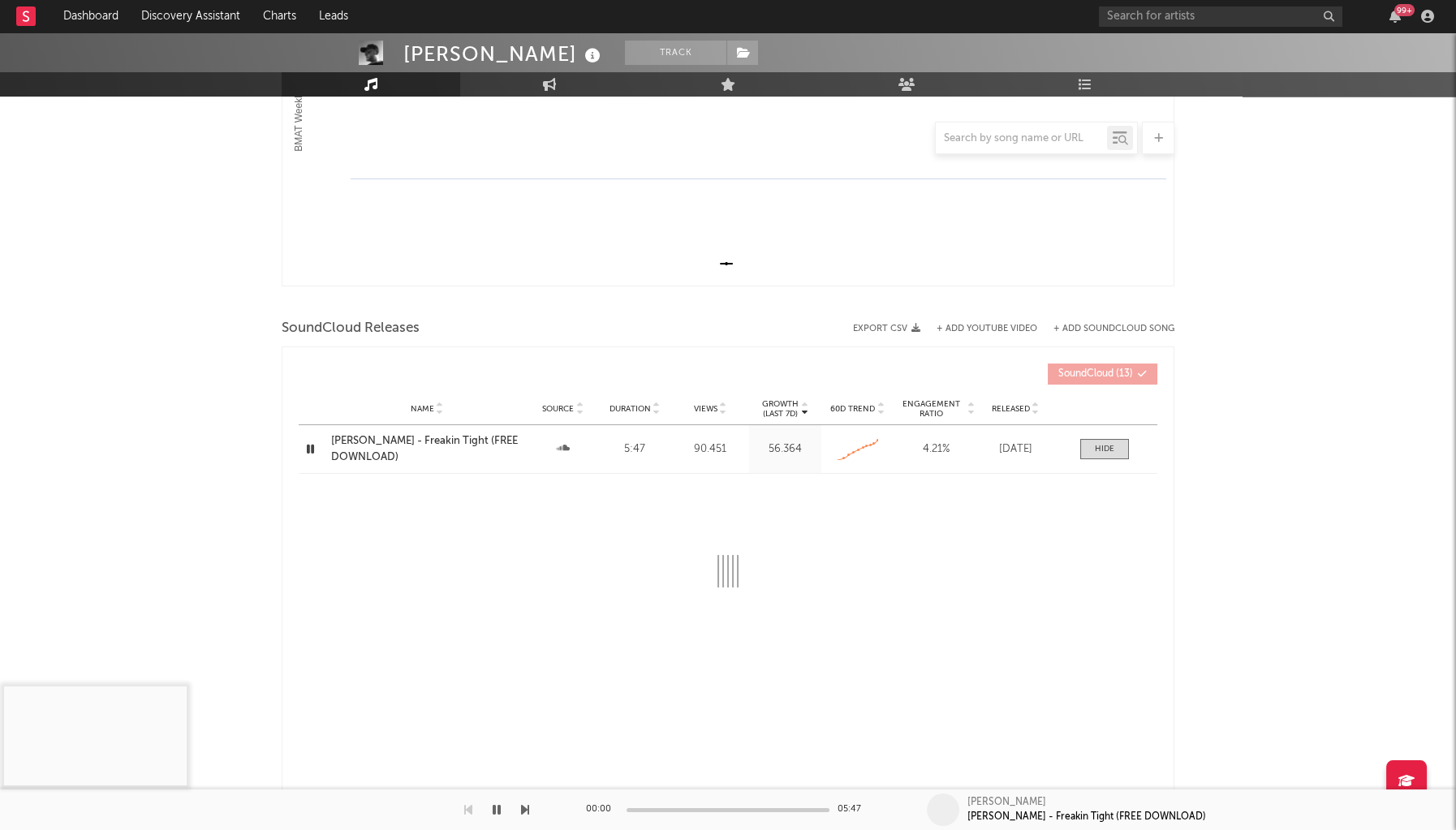
select select "All"
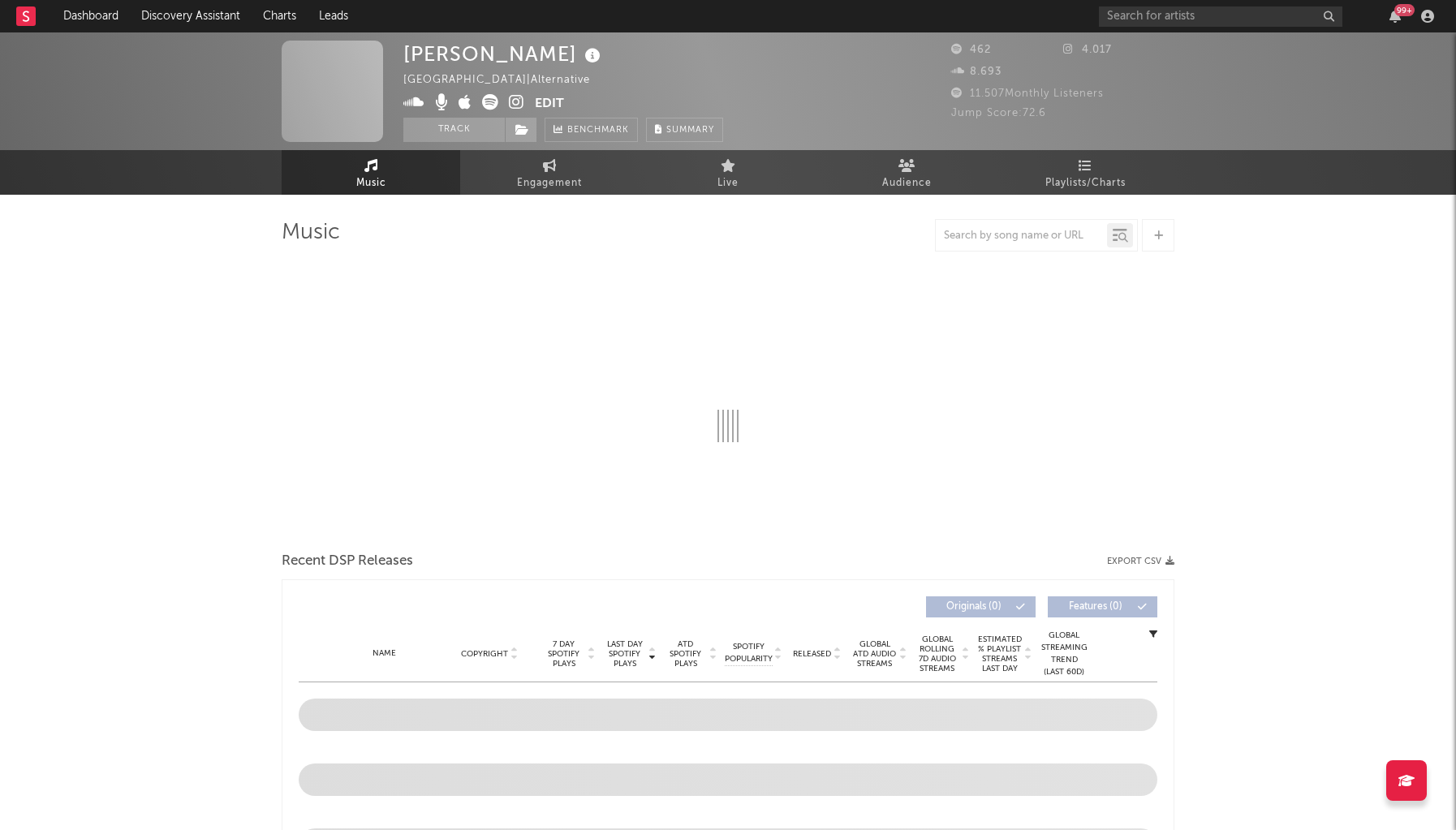
select select "6m"
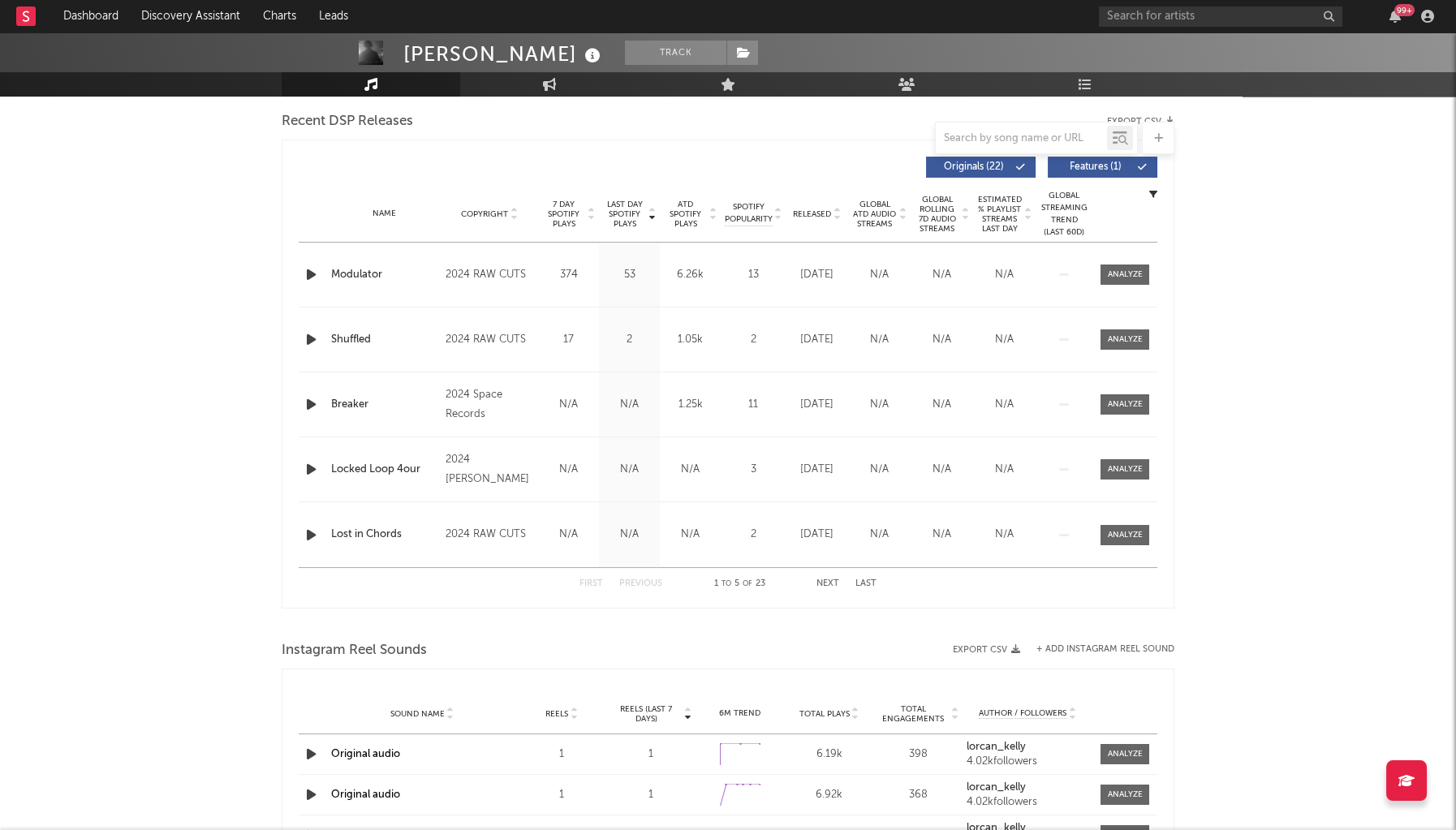
scroll to position [556, 0]
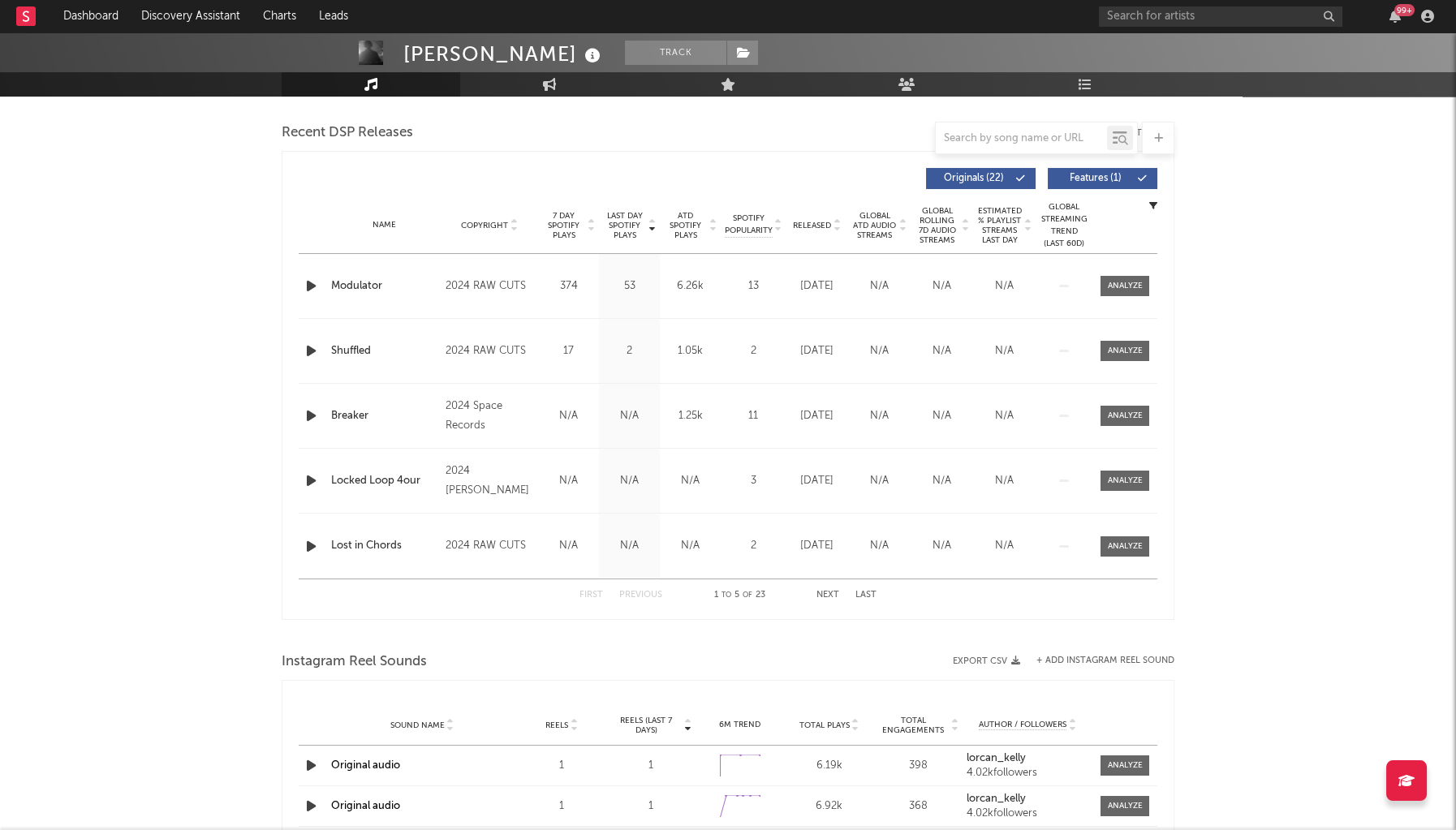
click at [626, 219] on span "Last Day Spotify Plays" at bounding box center [624, 225] width 43 height 29
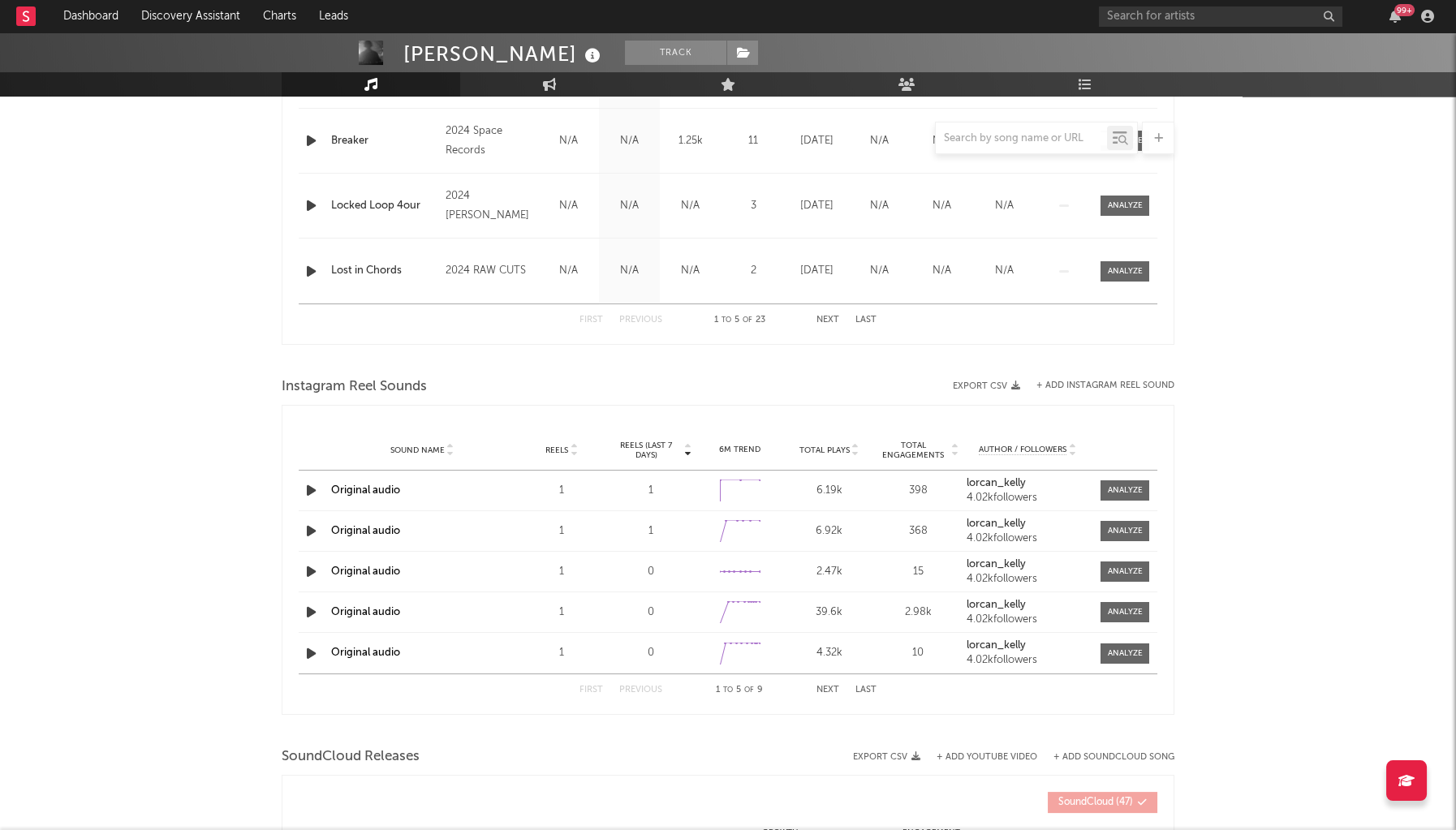
scroll to position [1258, 0]
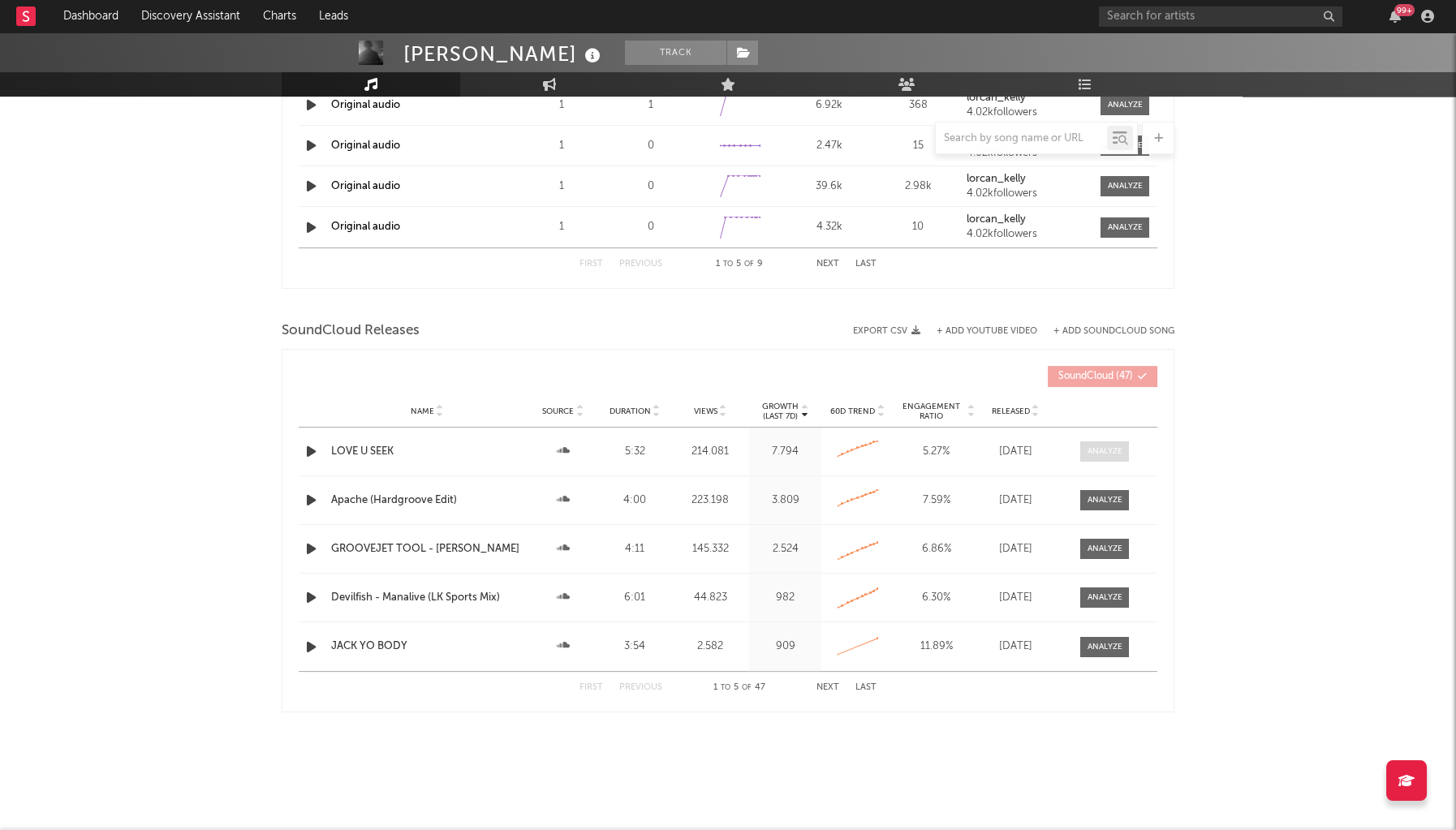
click at [1103, 446] on div at bounding box center [1105, 451] width 35 height 12
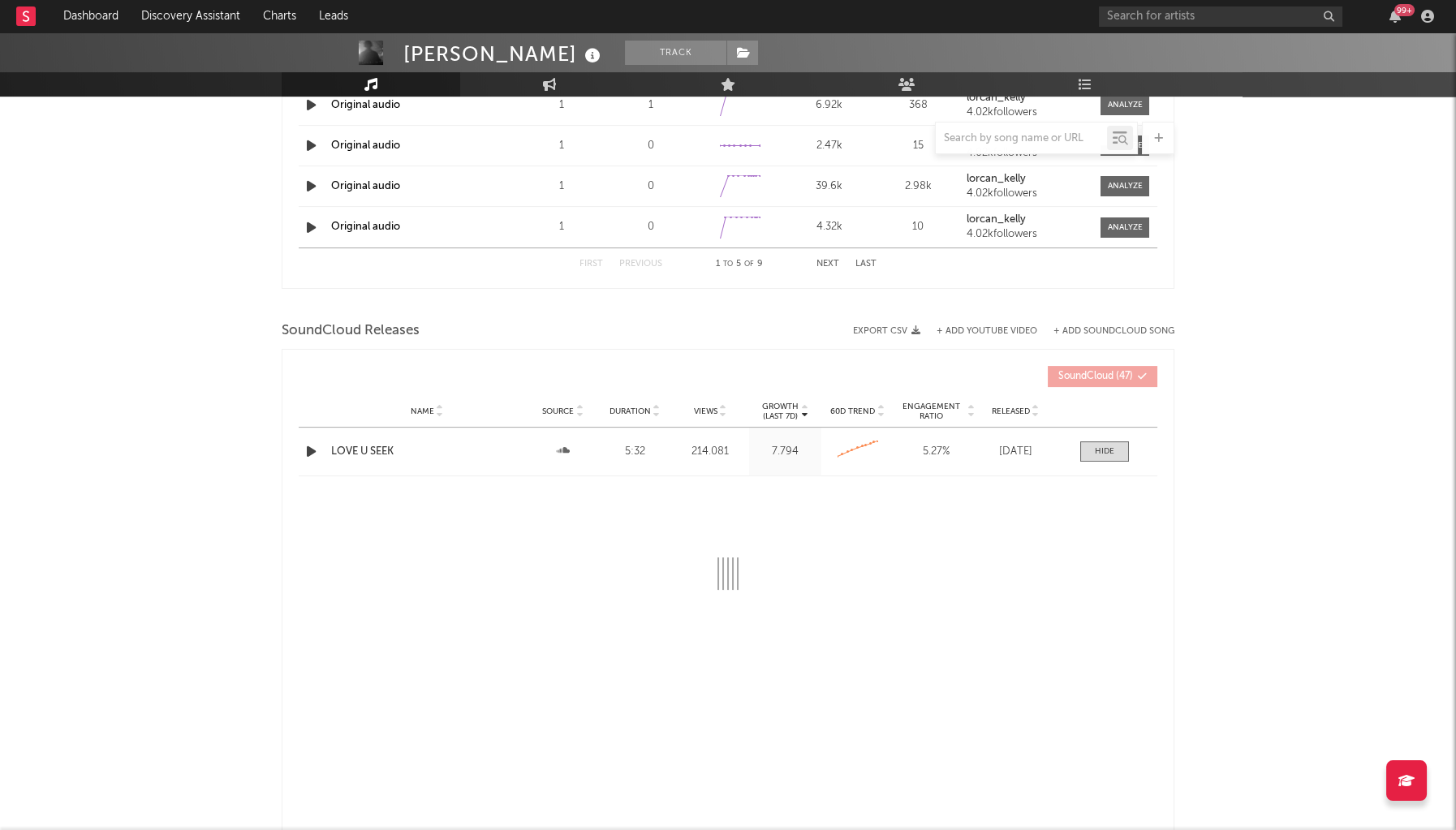
select select "All"
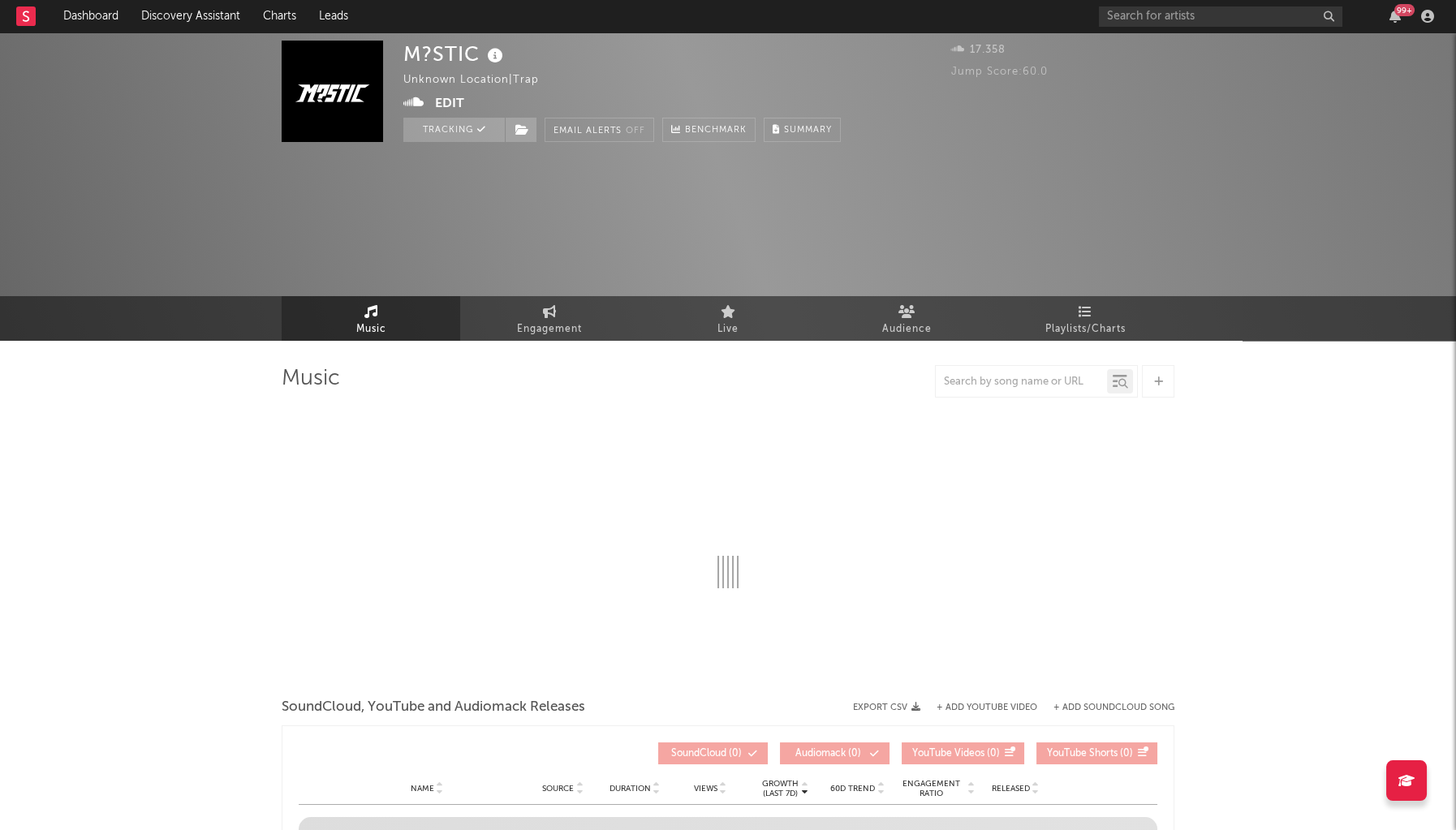
select select "1w"
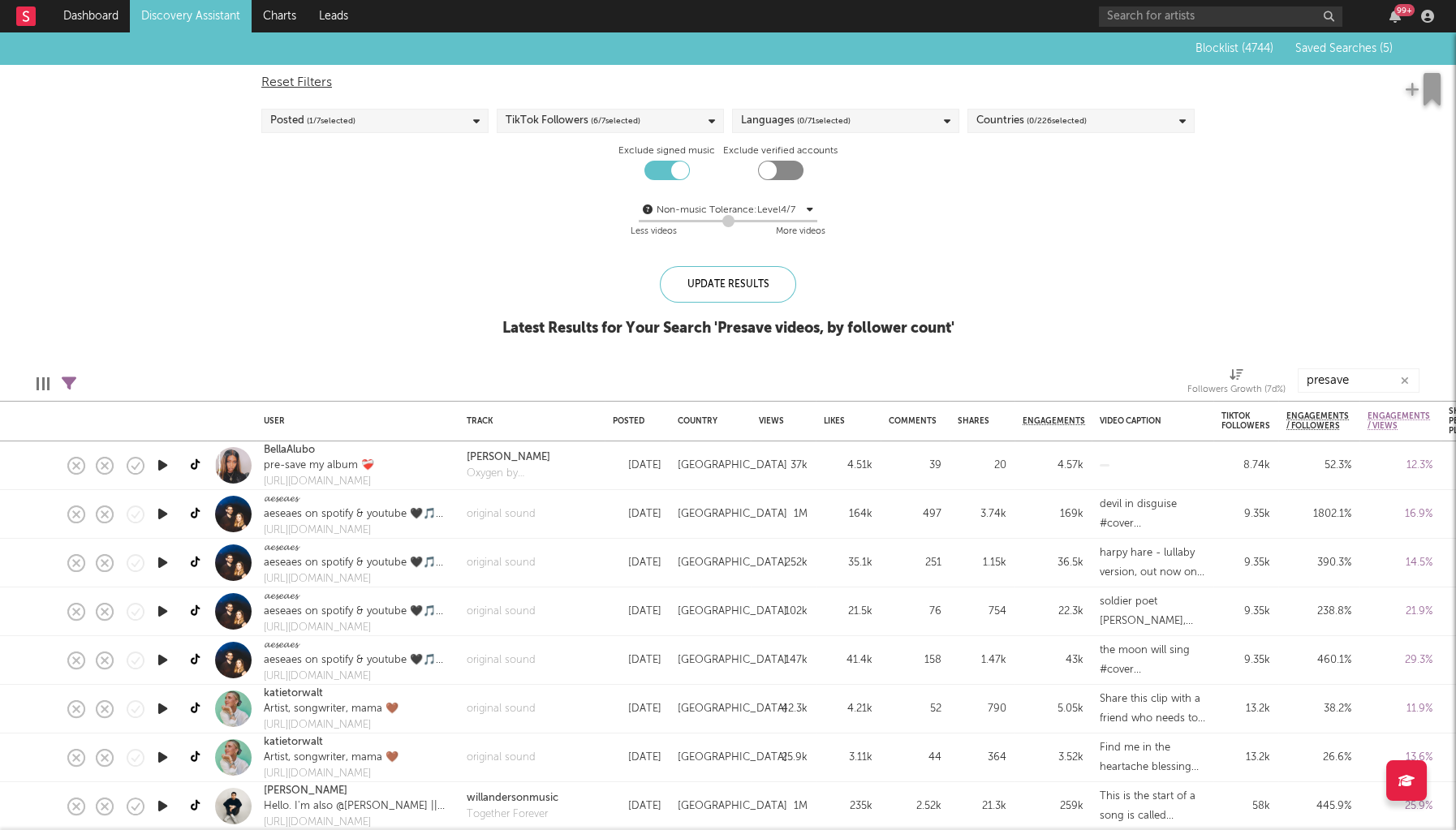
click at [163, 471] on icon "button" at bounding box center [163, 465] width 17 height 20
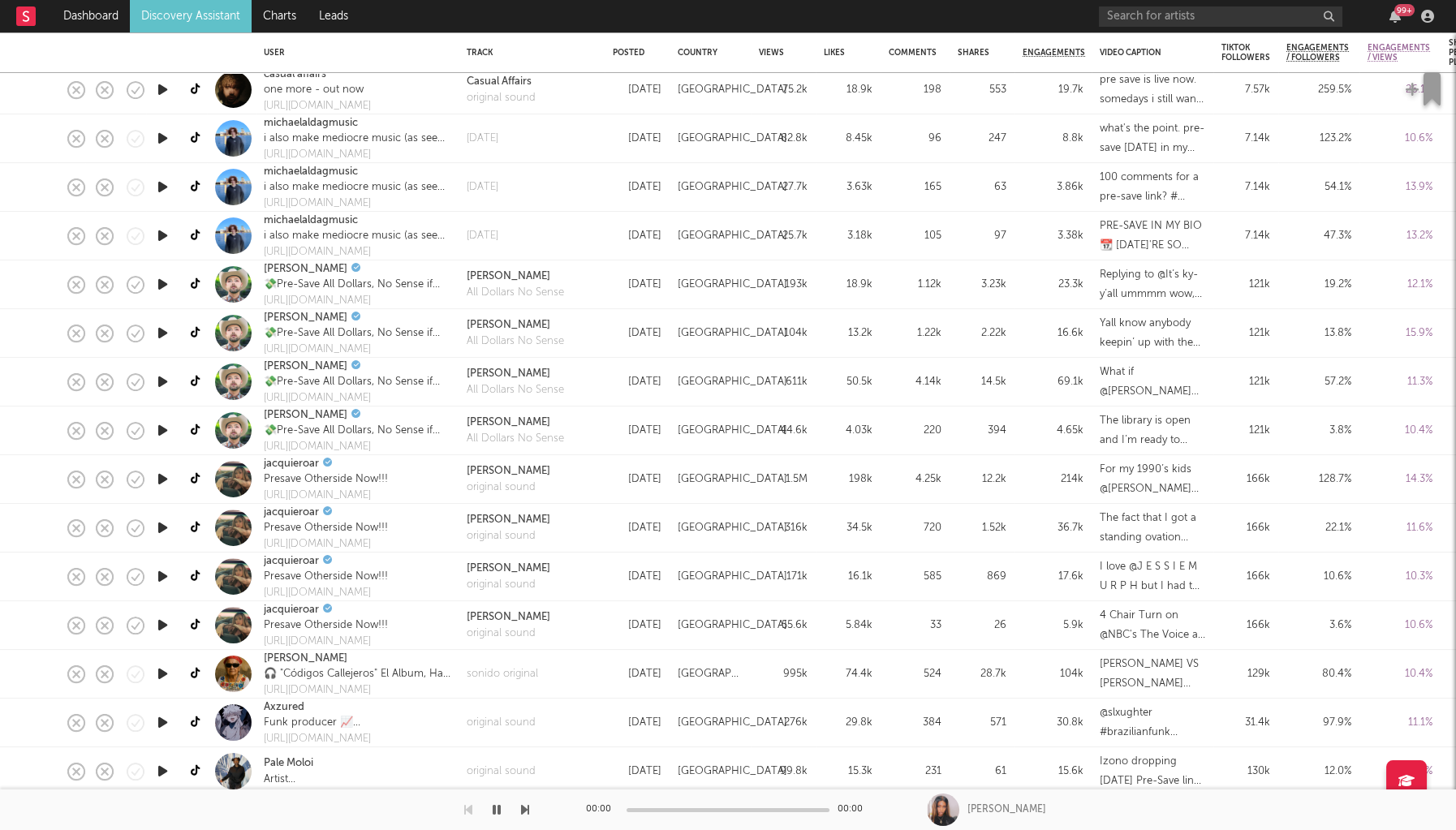
click at [163, 723] on icon "button" at bounding box center [163, 723] width 17 height 20
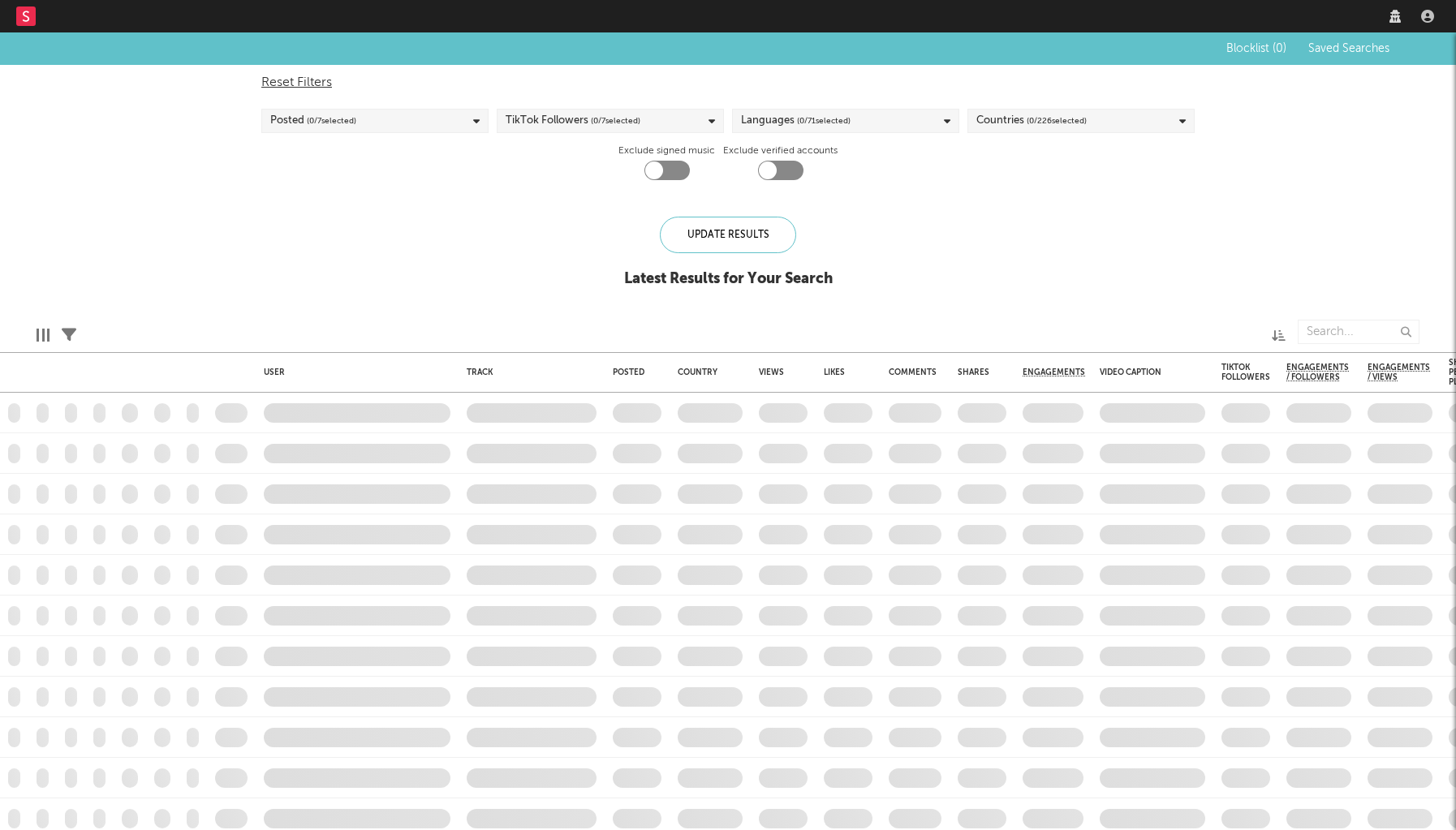
type input "presave"
checkbox input "true"
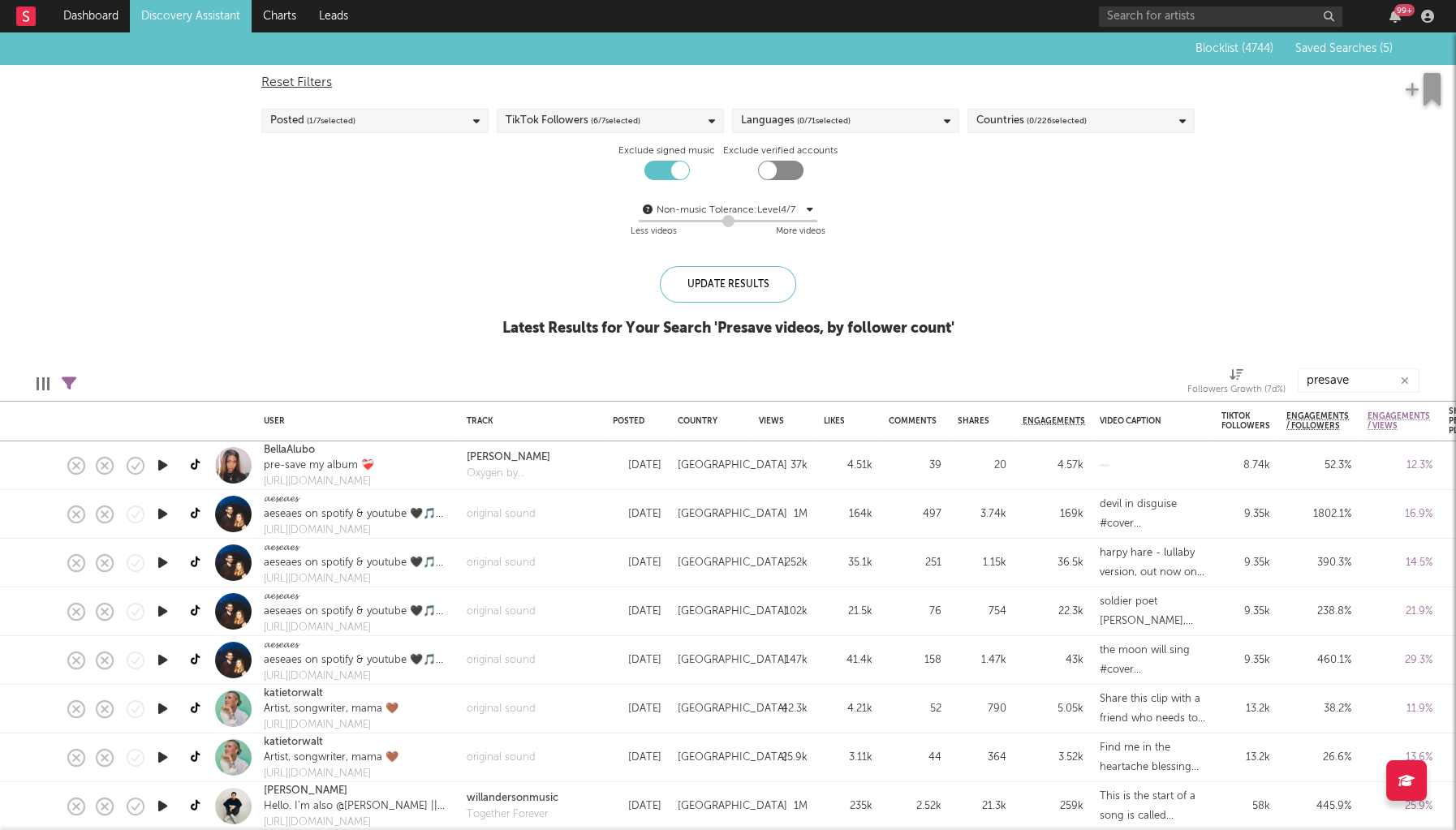
click at [163, 467] on icon "button" at bounding box center [163, 465] width 17 height 20
click at [166, 510] on icon "button" at bounding box center [163, 514] width 17 height 20
click at [288, 525] on div "[URL][DOMAIN_NAME]" at bounding box center [356, 531] width 186 height 16
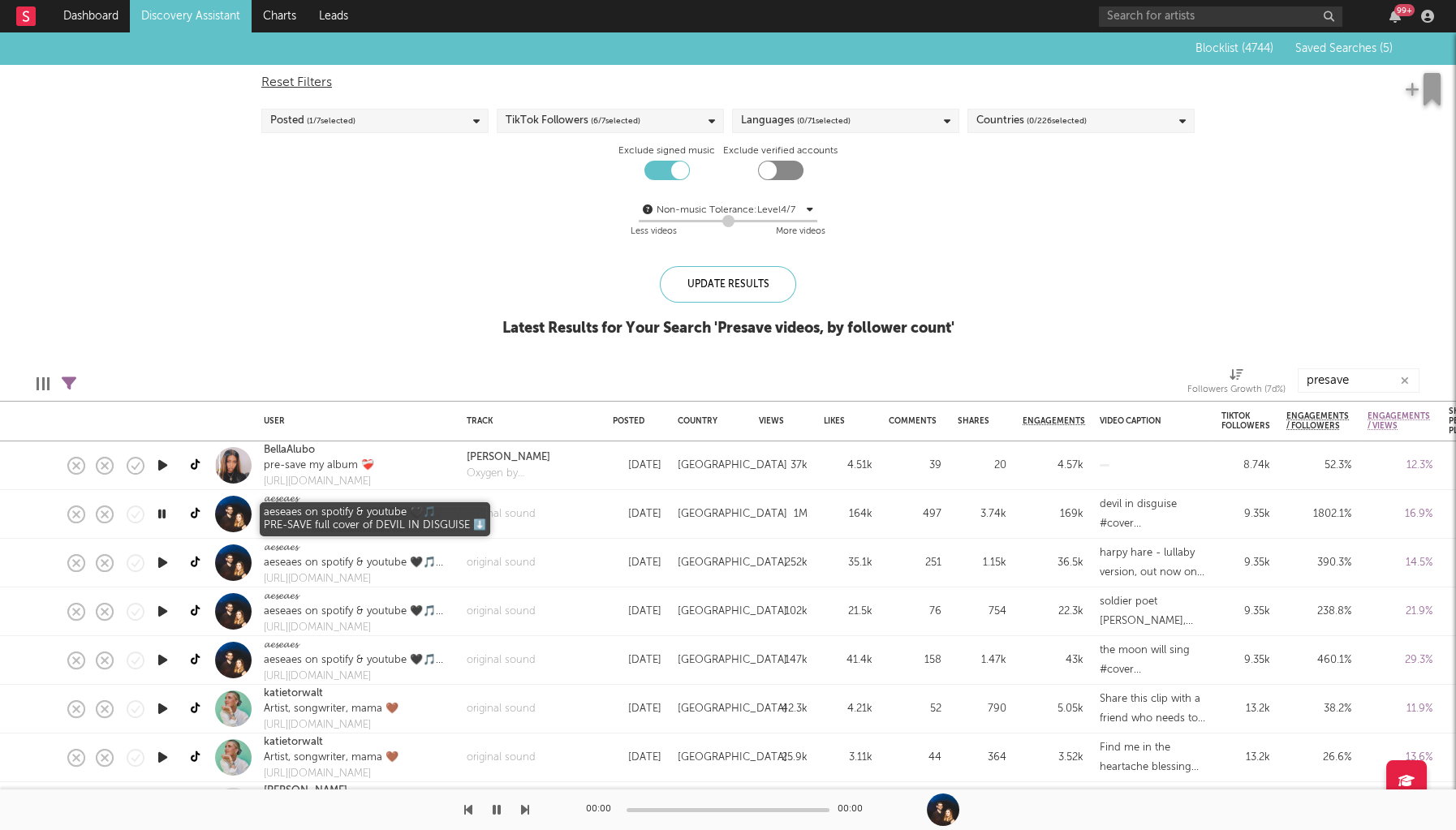
click at [320, 515] on div "aeseaes on spotify & youtube 🖤🎵 PRE-SAVE full cover of DEVIL IN DISGUISE ⬇️" at bounding box center [356, 515] width 186 height 16
click at [297, 691] on link "katietorwalt" at bounding box center [293, 694] width 59 height 16
click at [297, 547] on link "𝓪𝓮𝓼𝓮𝓪𝓮𝓼" at bounding box center [280, 548] width 34 height 16
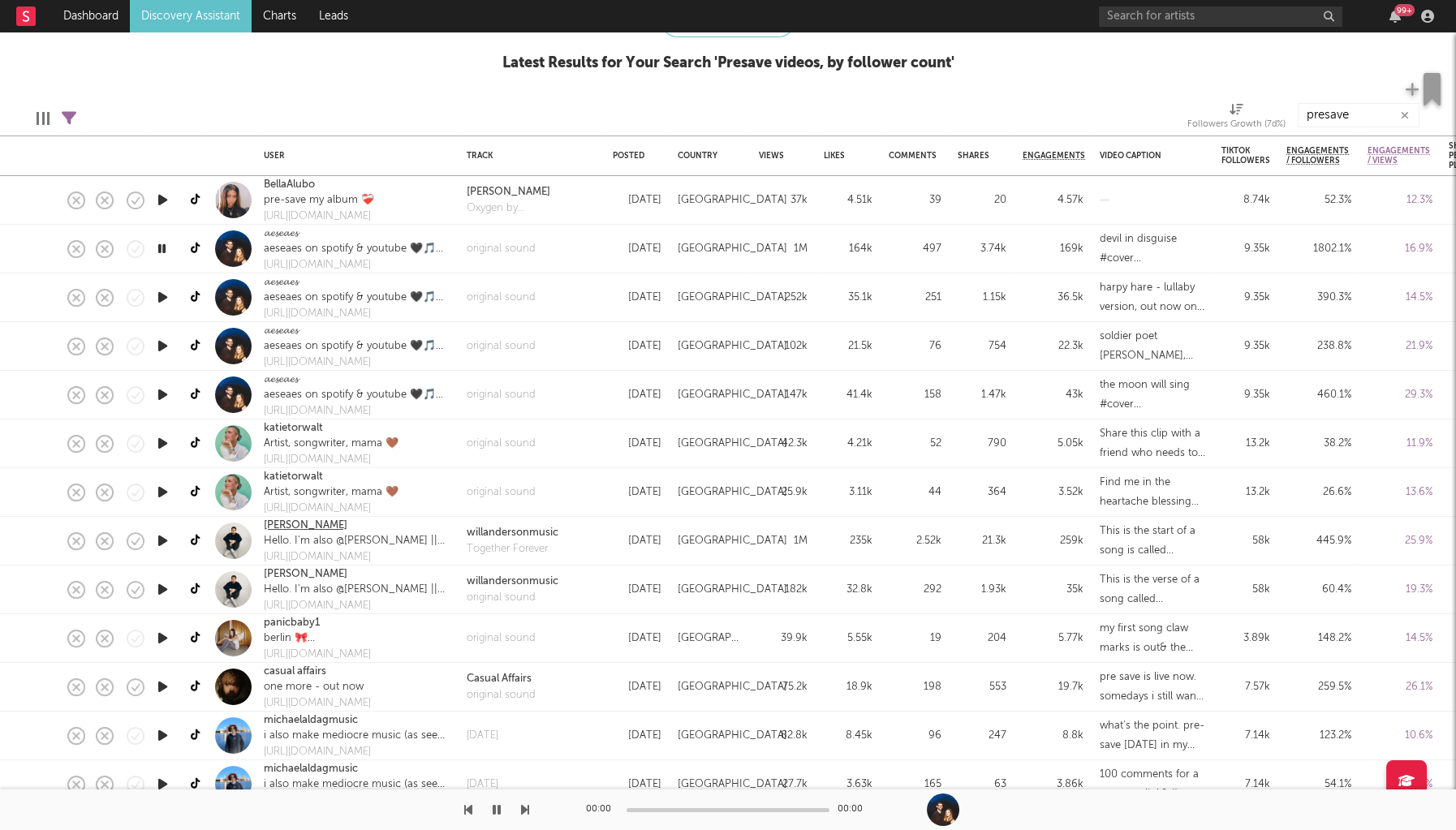
click at [303, 524] on link "[PERSON_NAME]" at bounding box center [306, 525] width 84 height 16
click at [296, 620] on link "panicbaby1" at bounding box center [292, 624] width 56 height 16
click at [300, 665] on link "casual affairs" at bounding box center [295, 672] width 63 height 16
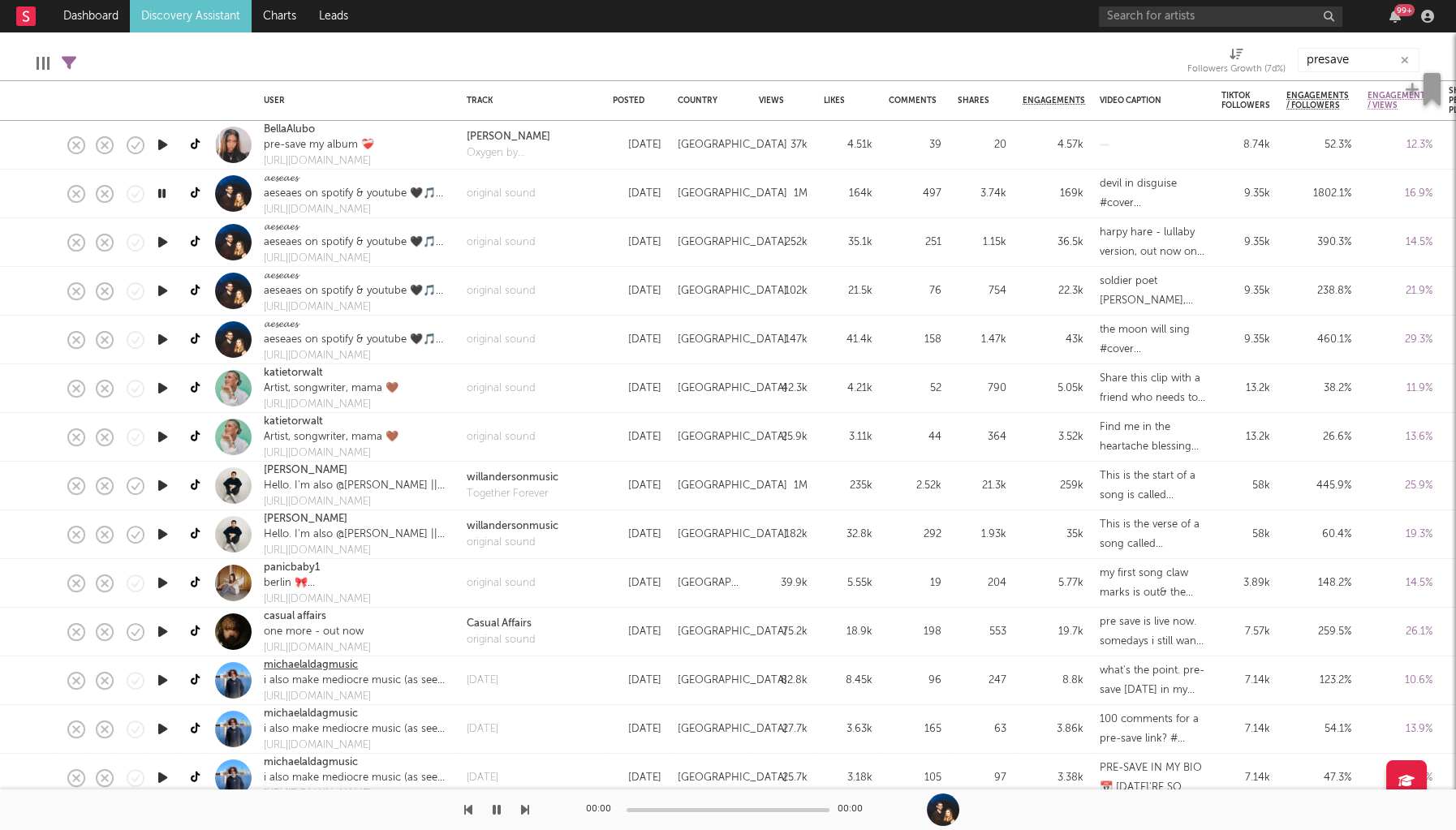
click at [339, 662] on link "michaelaldagmusic" at bounding box center [311, 665] width 95 height 16
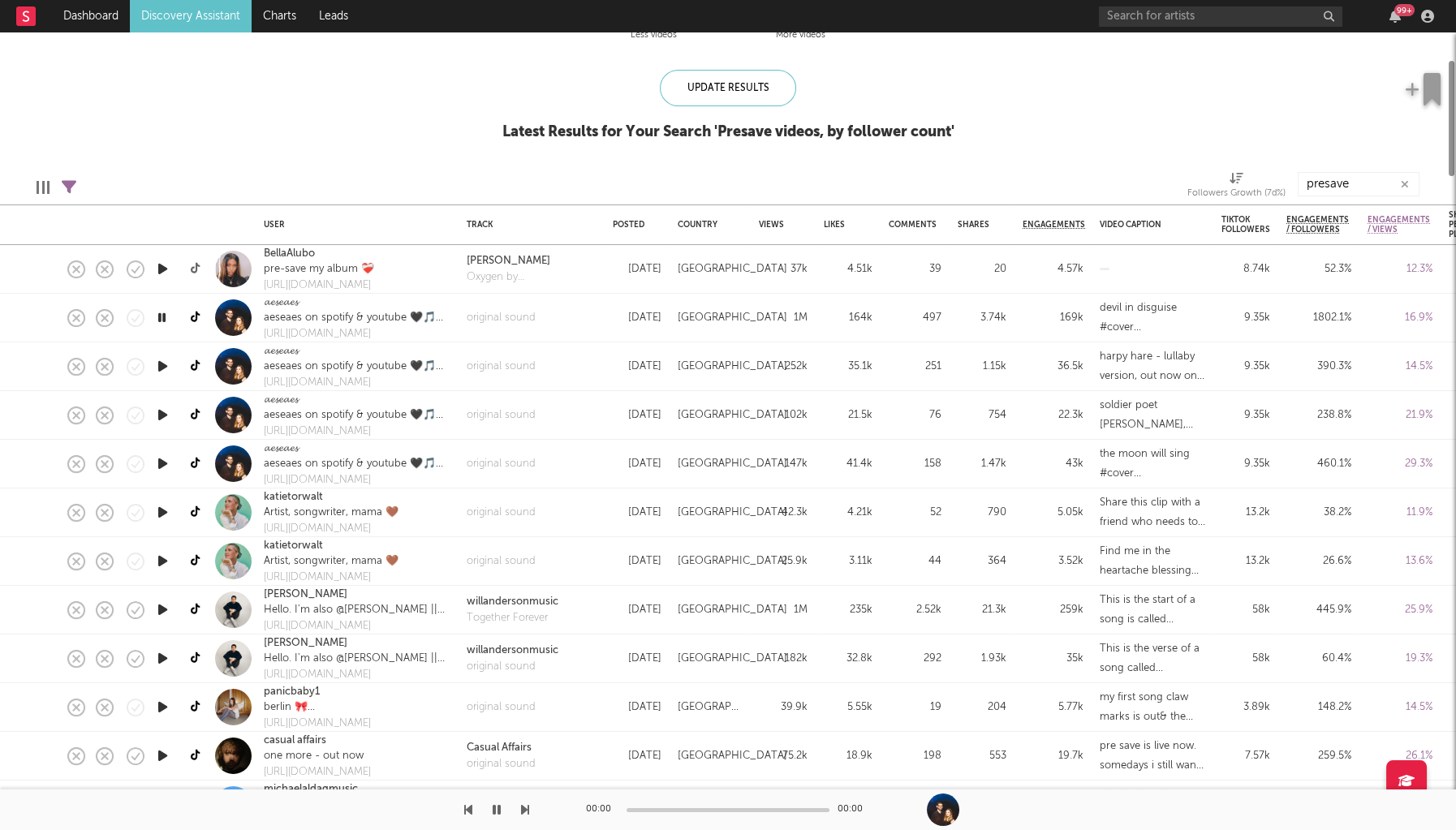
click at [195, 262] on link at bounding box center [196, 268] width 20 height 28
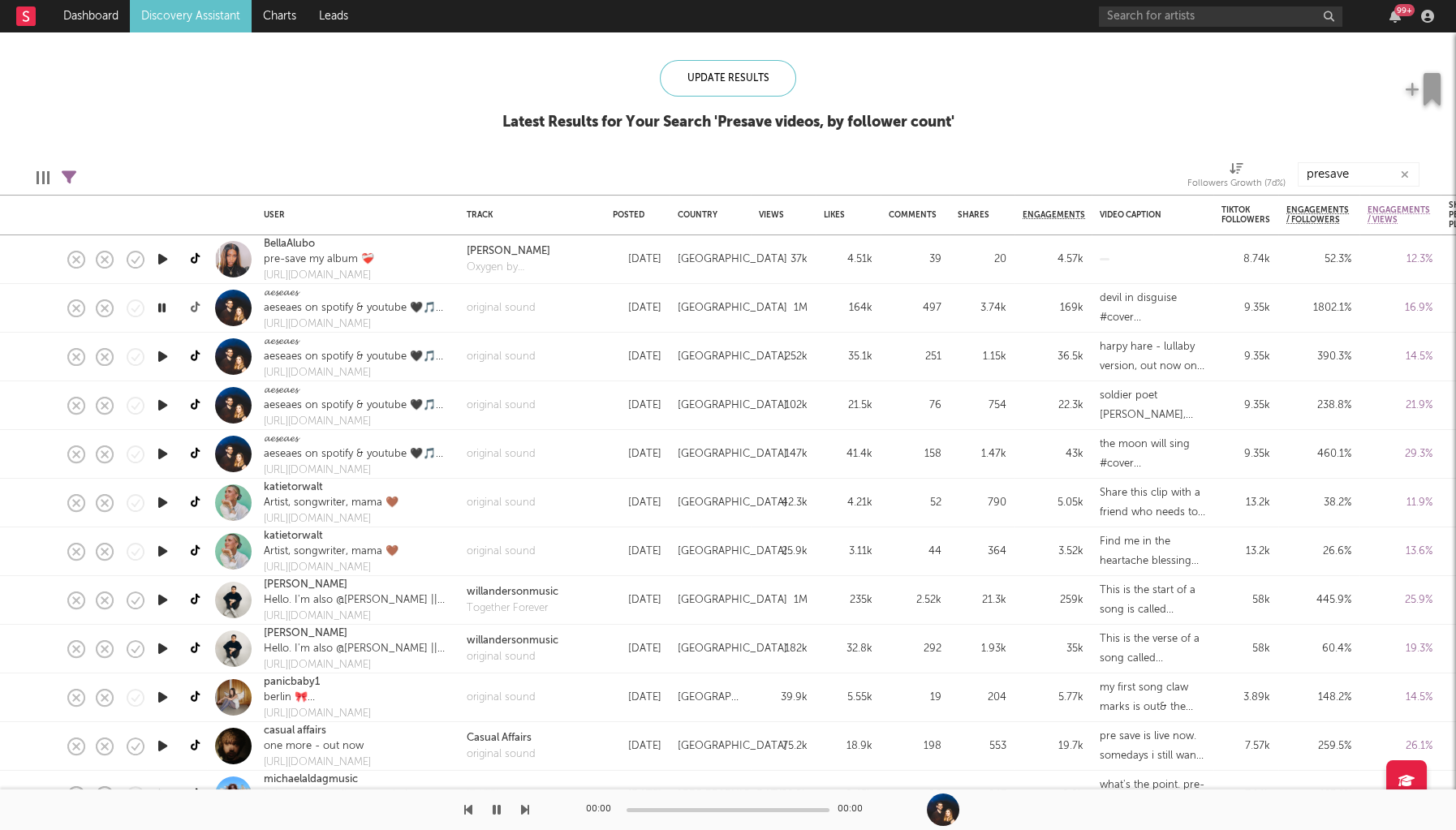
click at [194, 304] on icon at bounding box center [196, 307] width 12 height 12
click at [200, 503] on icon at bounding box center [196, 502] width 12 height 12
click at [193, 607] on link at bounding box center [196, 599] width 20 height 28
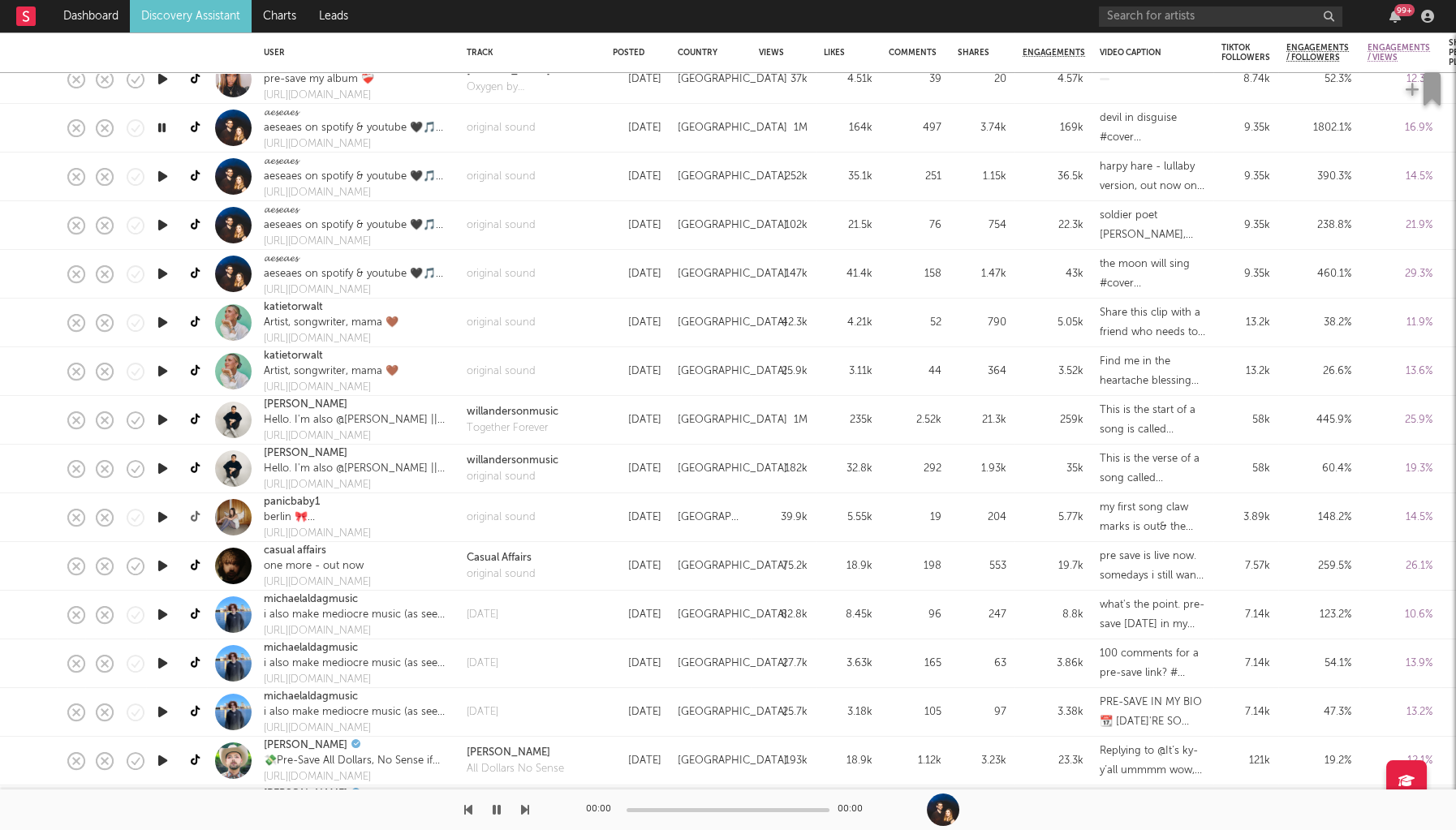
click at [197, 514] on icon at bounding box center [196, 516] width 12 height 12
click at [197, 568] on icon at bounding box center [196, 565] width 12 height 12
click at [195, 570] on icon at bounding box center [196, 565] width 12 height 12
click at [193, 614] on icon at bounding box center [196, 614] width 12 height 12
click at [195, 613] on icon at bounding box center [196, 614] width 12 height 12
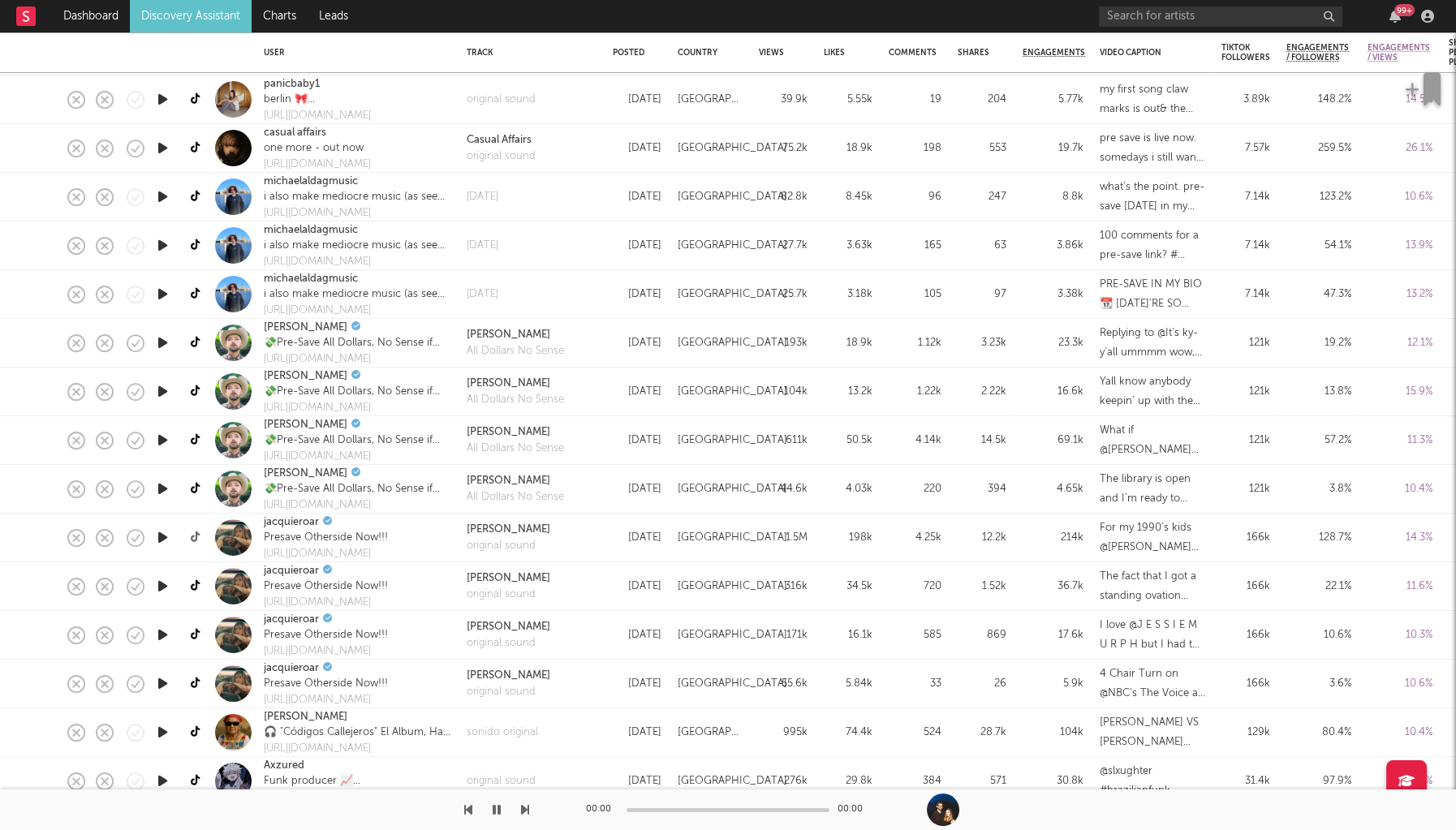
click at [193, 534] on icon at bounding box center [196, 537] width 12 height 12
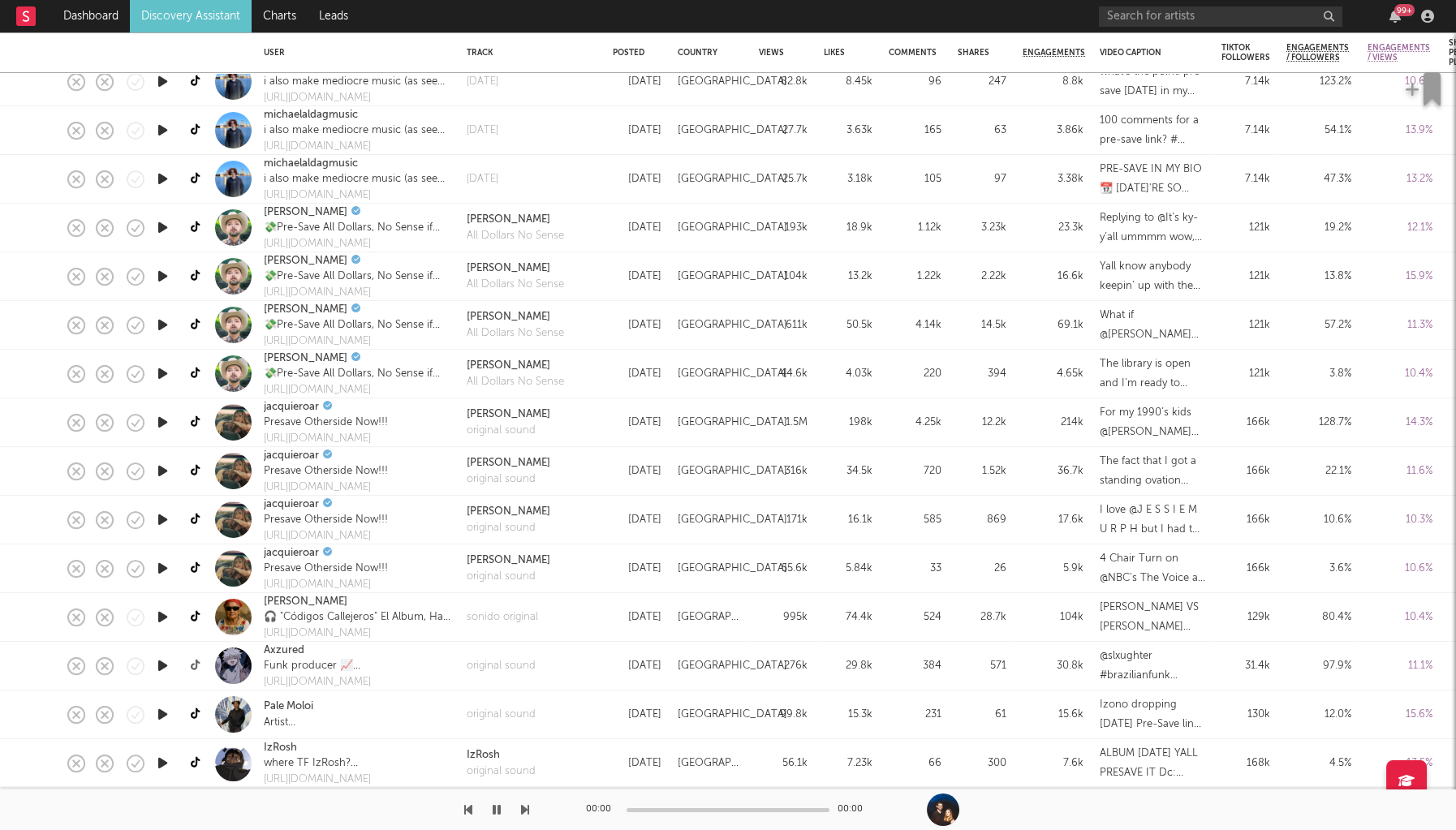
click at [200, 664] on icon at bounding box center [196, 665] width 12 height 12
click at [193, 665] on icon at bounding box center [196, 665] width 12 height 12
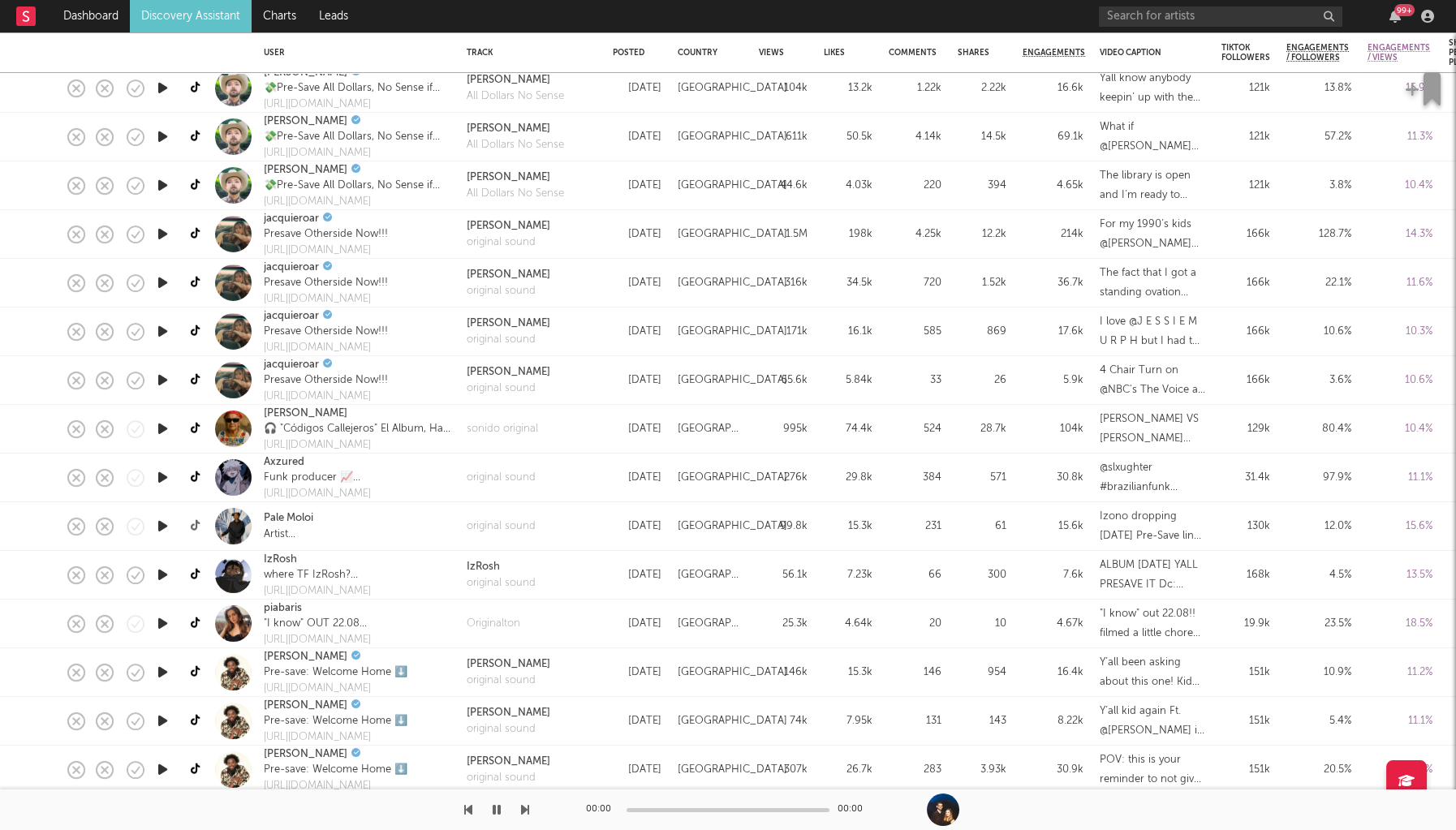
click at [194, 524] on icon at bounding box center [196, 525] width 12 height 12
click at [195, 574] on icon at bounding box center [196, 575] width 12 height 12
click at [196, 622] on icon at bounding box center [196, 623] width 12 height 12
click at [196, 666] on icon at bounding box center [196, 672] width 12 height 12
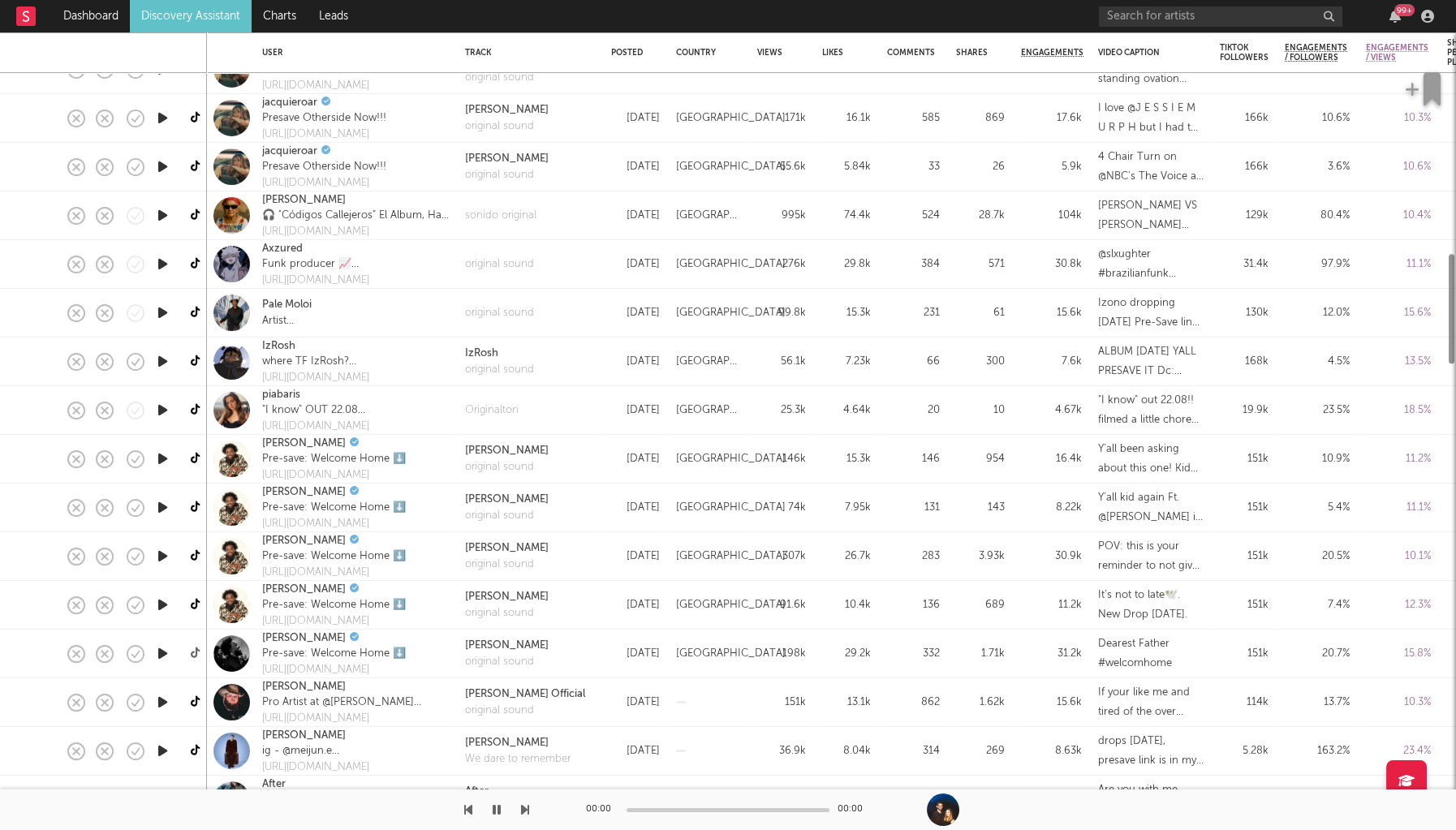
click at [198, 644] on link at bounding box center [196, 653] width 20 height 28
click at [191, 699] on icon at bounding box center [196, 699] width 12 height 12
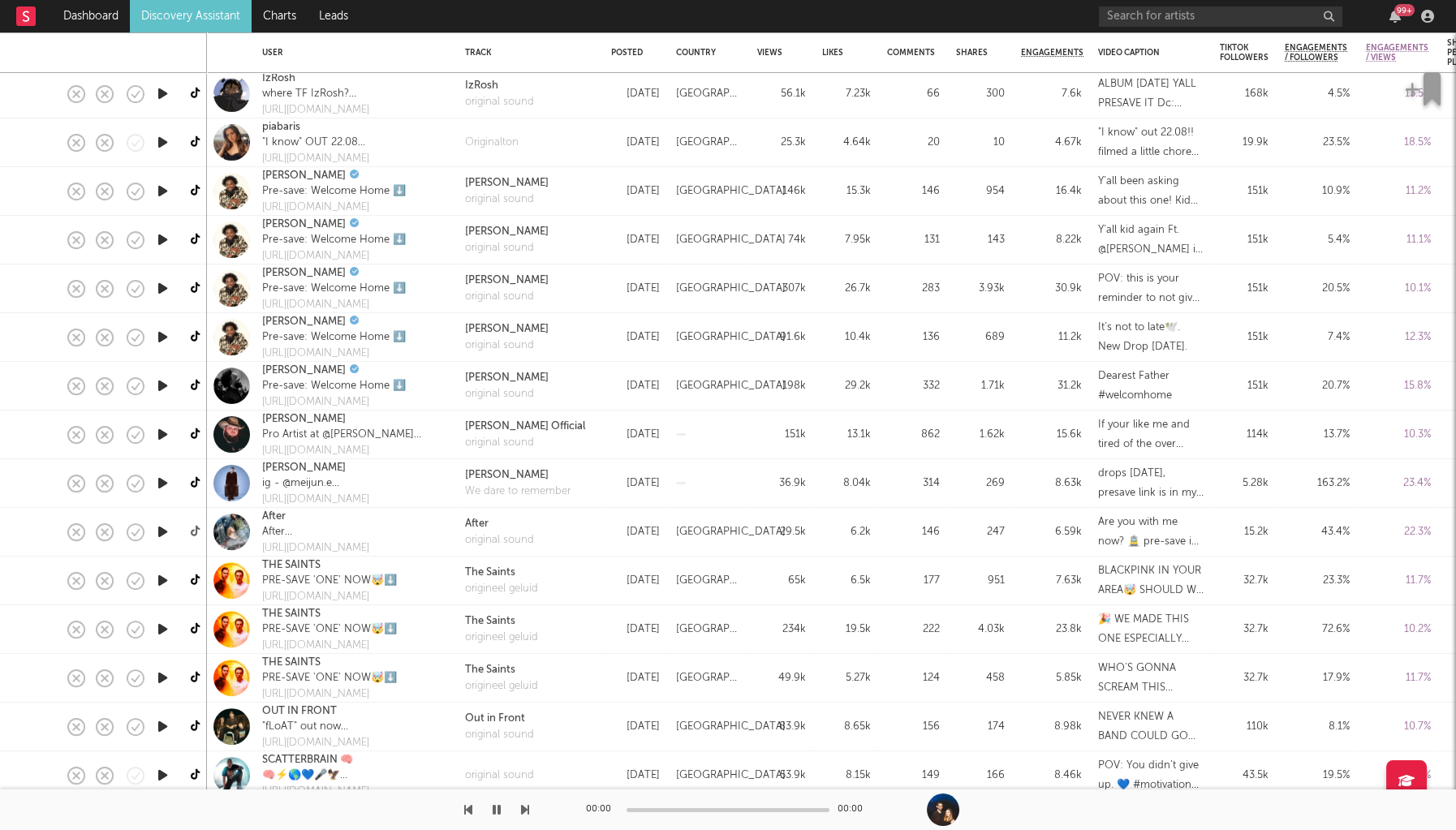
click at [193, 534] on icon at bounding box center [196, 531] width 12 height 12
click at [200, 575] on icon at bounding box center [196, 580] width 12 height 12
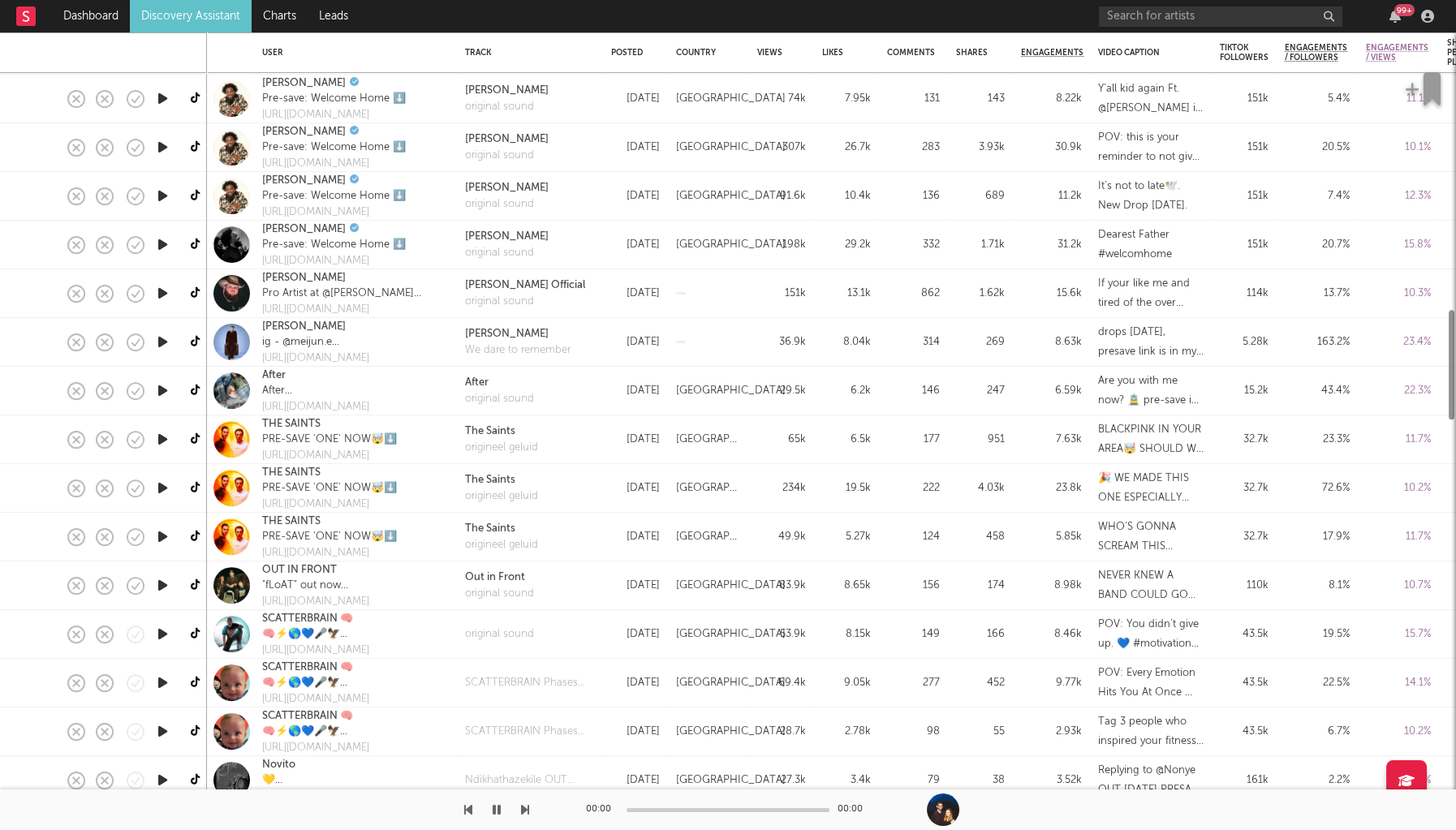
click at [192, 578] on link at bounding box center [196, 585] width 20 height 28
click at [189, 625] on link at bounding box center [196, 634] width 20 height 28
click at [193, 683] on icon at bounding box center [196, 682] width 12 height 12
click at [189, 779] on link at bounding box center [196, 780] width 20 height 28
drag, startPoint x: 195, startPoint y: 492, endPoint x: 194, endPoint y: 504, distance: 12.0
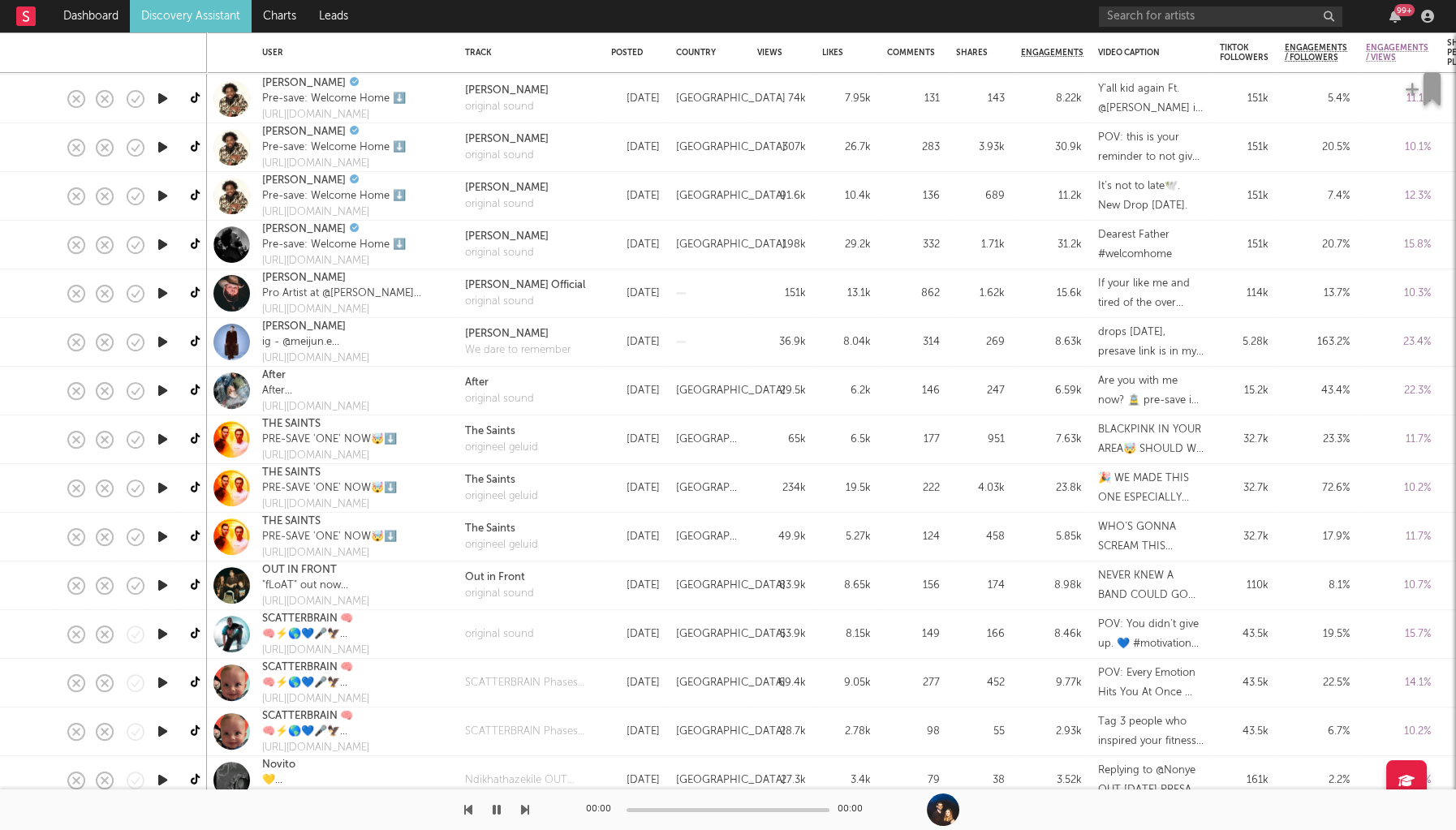
click at [195, 492] on icon at bounding box center [196, 487] width 12 height 12
click at [198, 538] on icon at bounding box center [196, 536] width 12 height 12
click at [141, 437] on icon "button" at bounding box center [136, 439] width 23 height 23
click at [153, 580] on div at bounding box center [163, 586] width 33 height 49
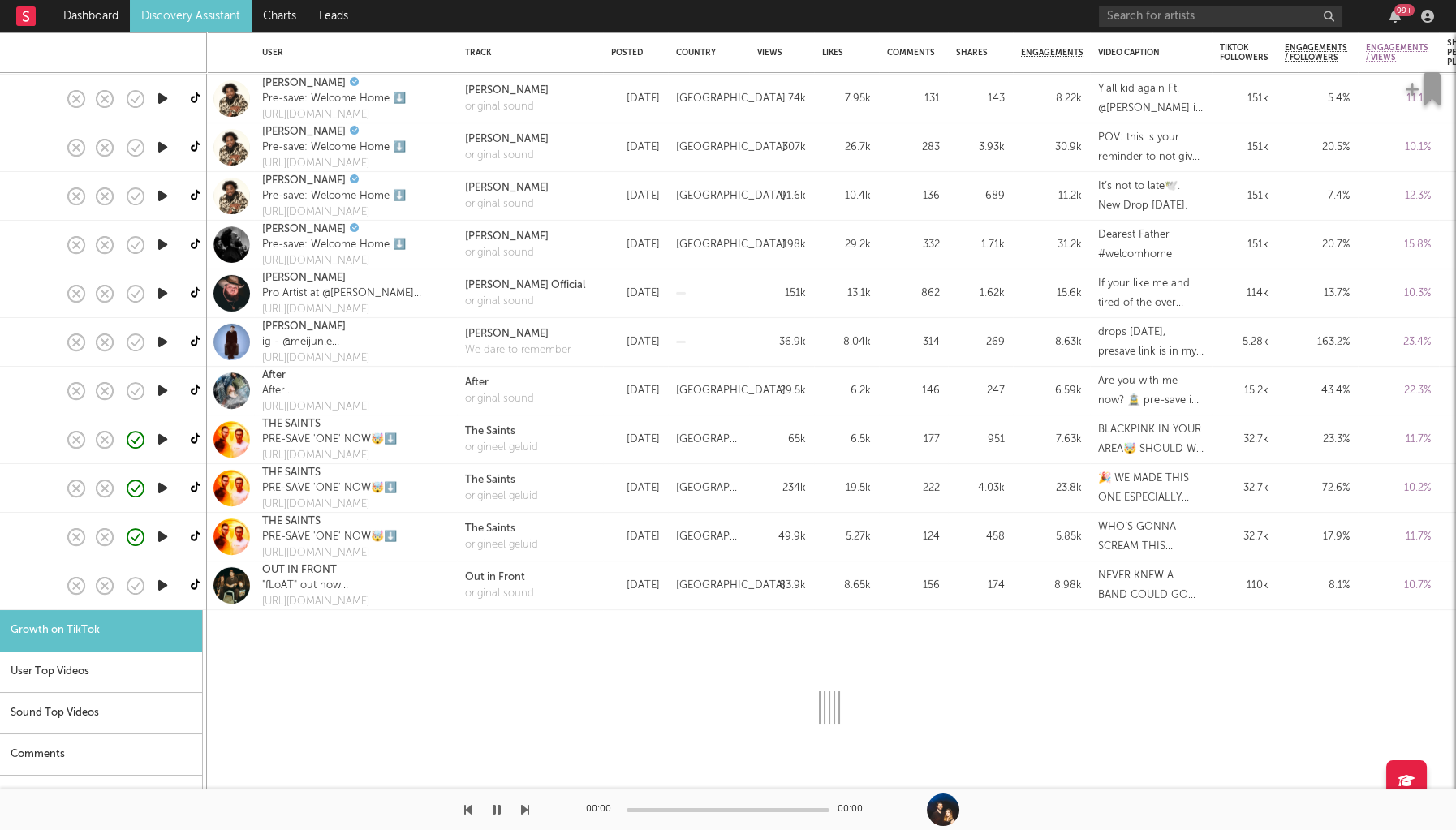
select select "1m"
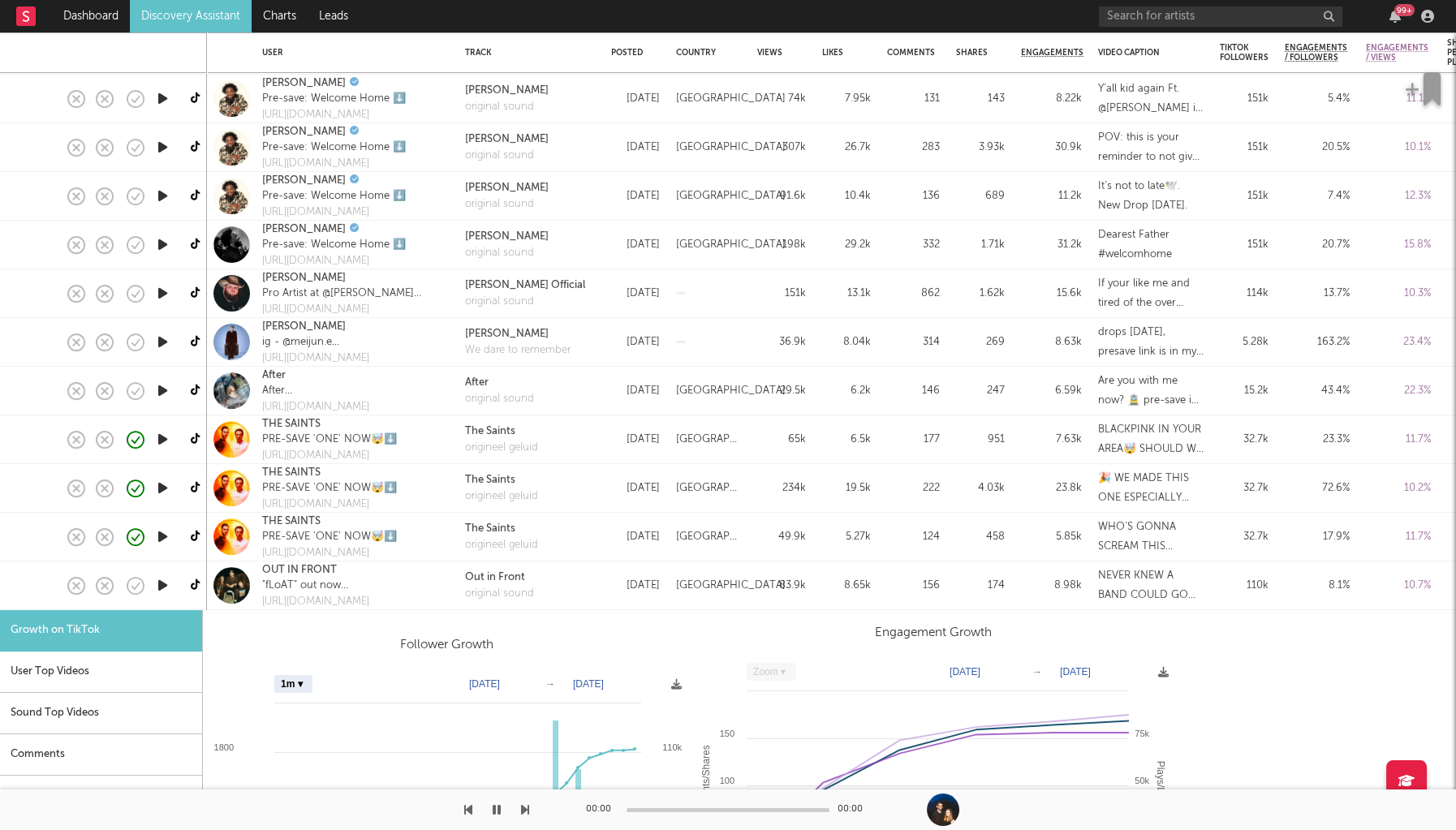
drag, startPoint x: 423, startPoint y: 598, endPoint x: 435, endPoint y: 591, distance: 13.9
click at [423, 598] on div "OUT IN FRONT "fLoAT" out now los angeles, california madie, ryen, isaiah https:…" at bounding box center [355, 586] width 203 height 49
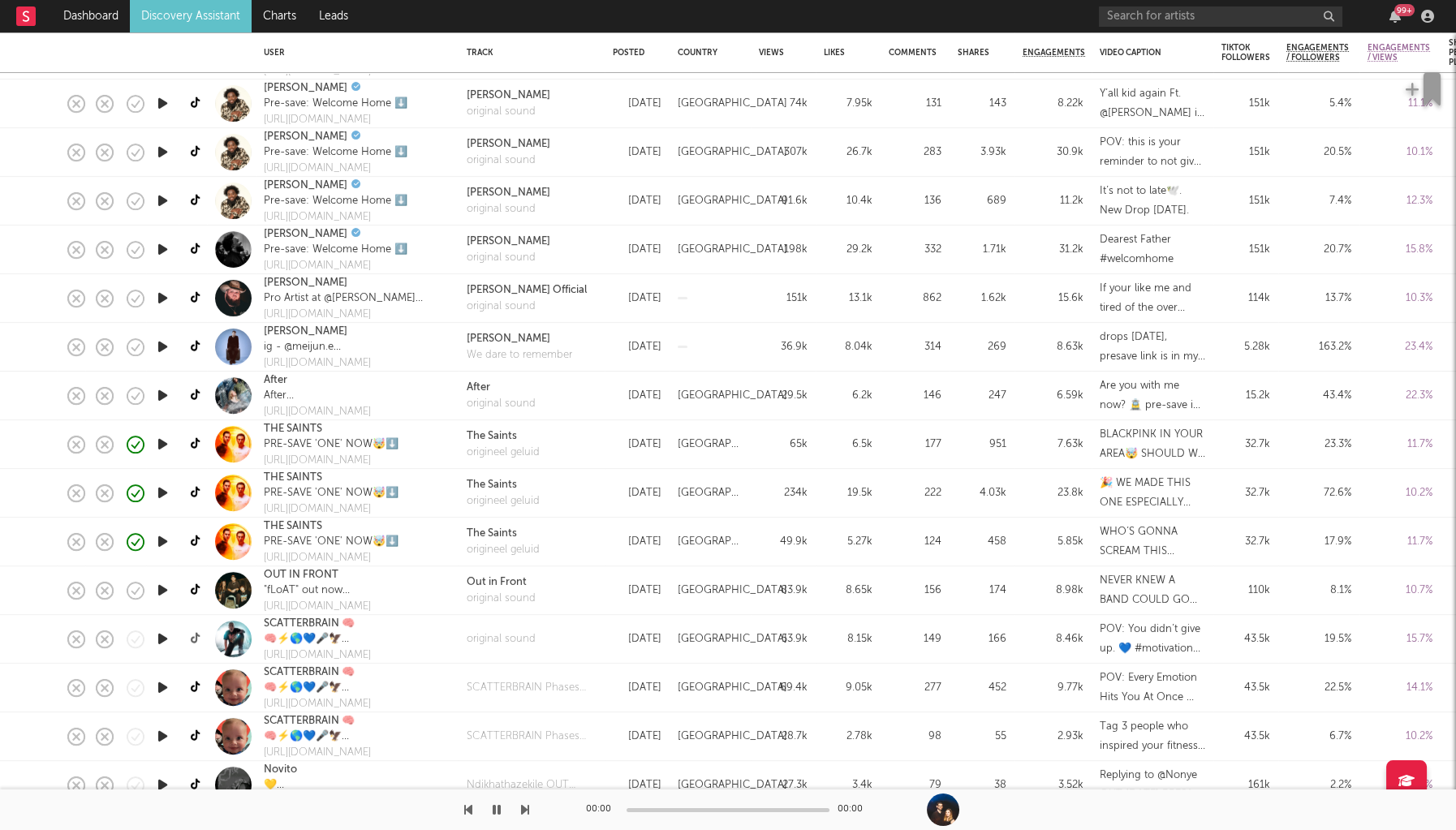
click at [191, 640] on icon at bounding box center [196, 638] width 12 height 12
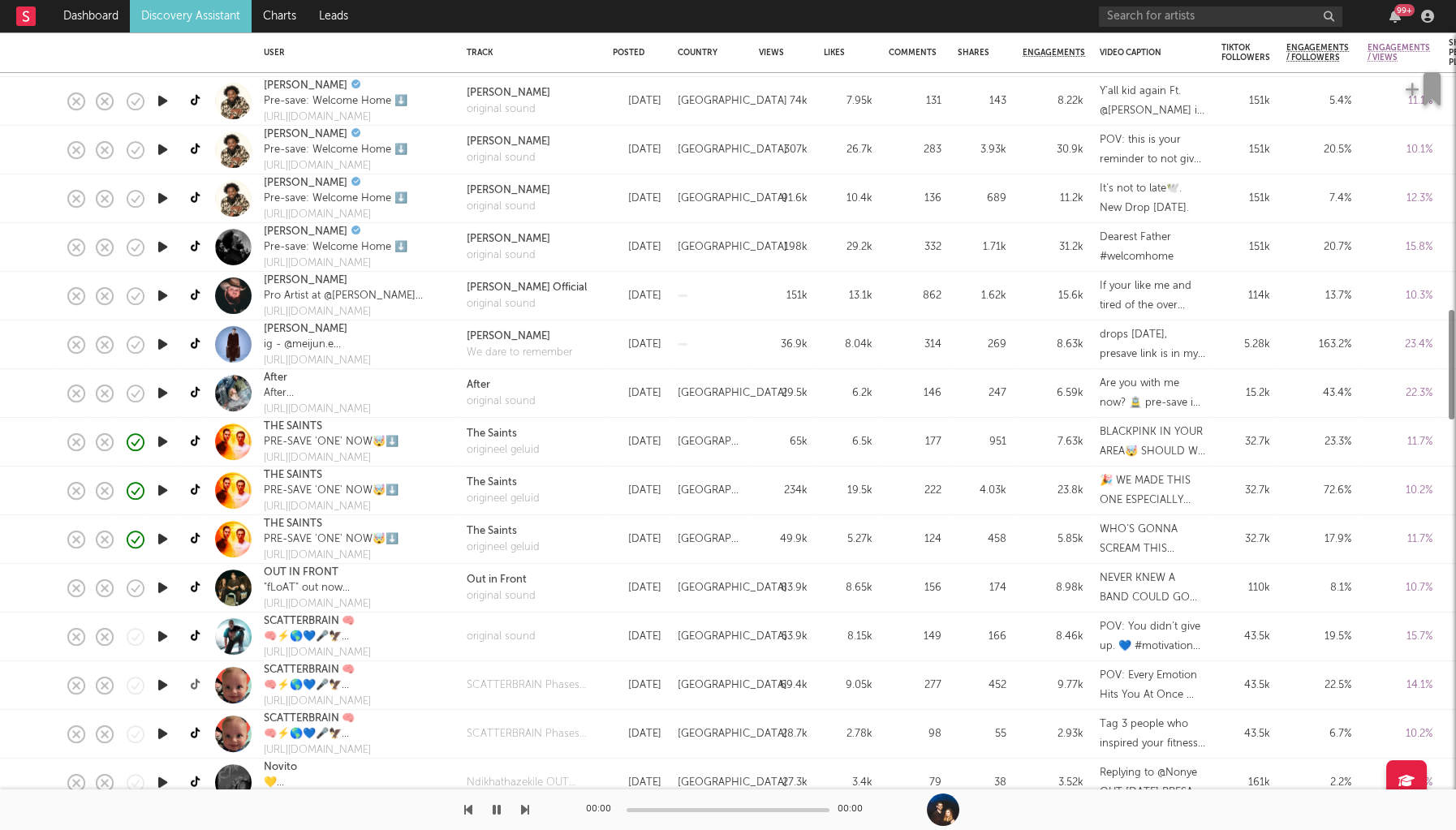
click at [195, 688] on icon at bounding box center [196, 685] width 12 height 12
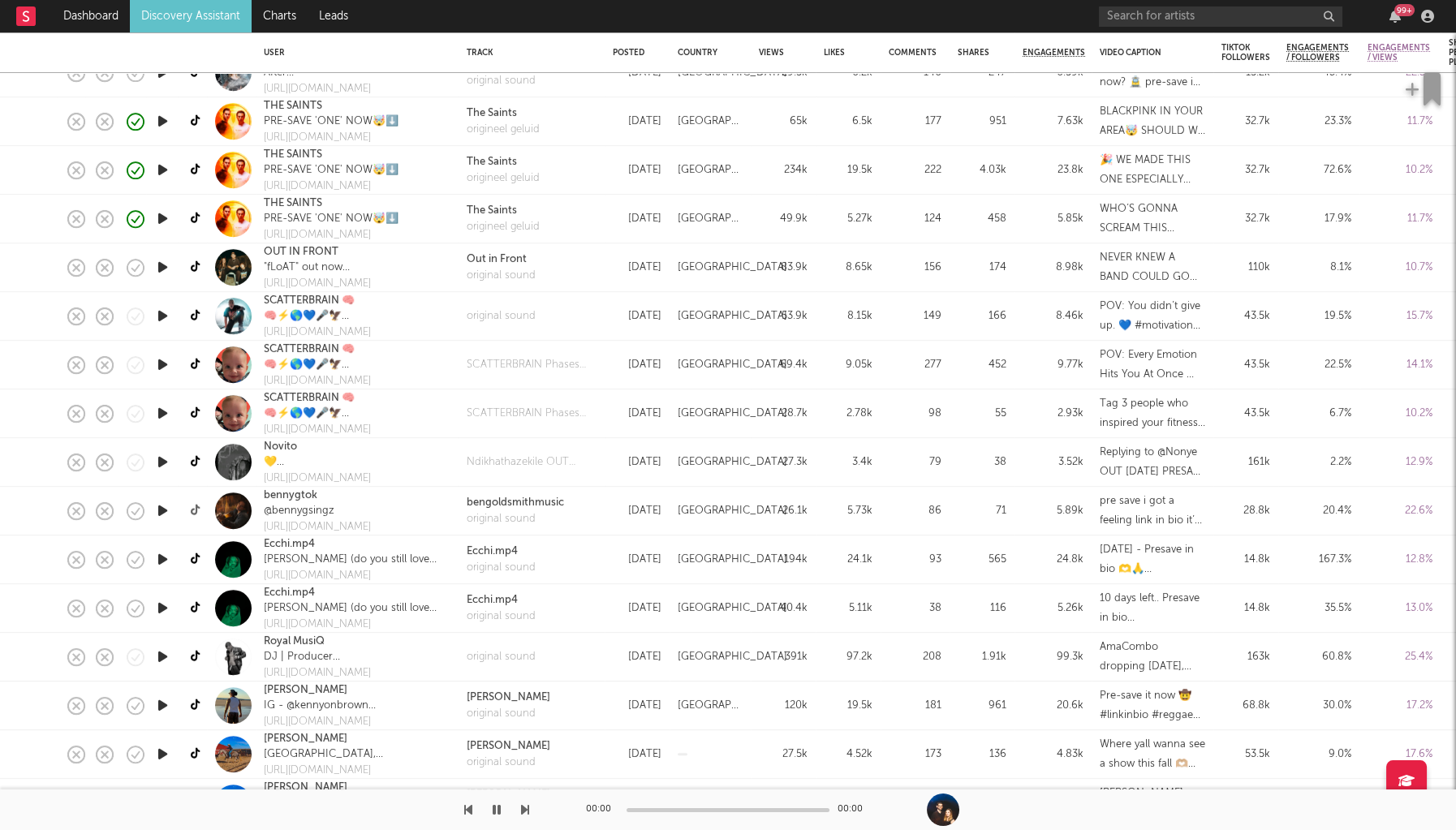
click at [196, 510] on icon at bounding box center [196, 510] width 12 height 12
click at [193, 557] on icon at bounding box center [196, 559] width 12 height 12
click at [200, 654] on icon at bounding box center [196, 656] width 12 height 12
click at [195, 698] on link at bounding box center [196, 705] width 20 height 28
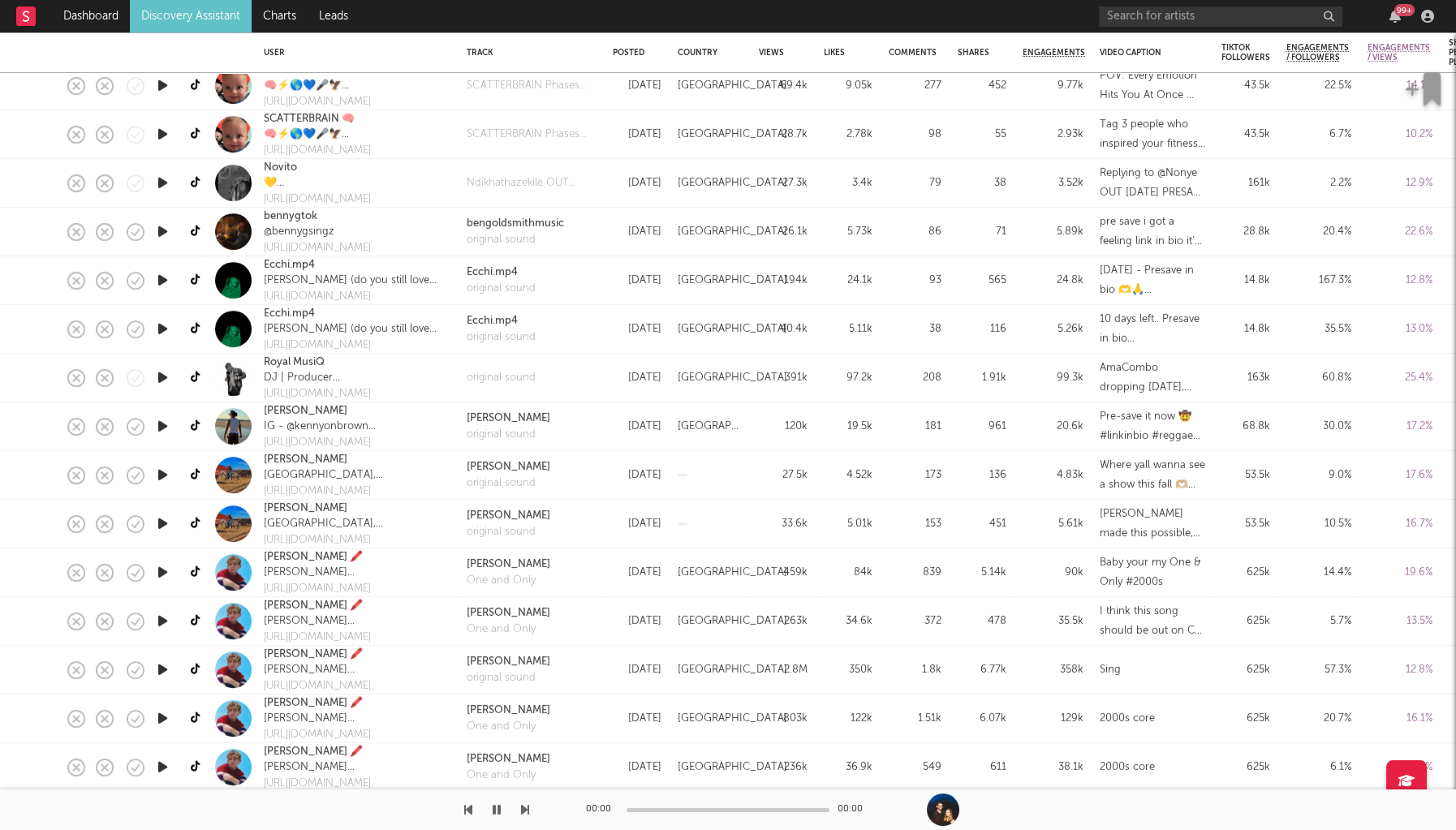
click at [197, 517] on link at bounding box center [196, 524] width 20 height 28
click at [200, 563] on link at bounding box center [196, 572] width 20 height 28
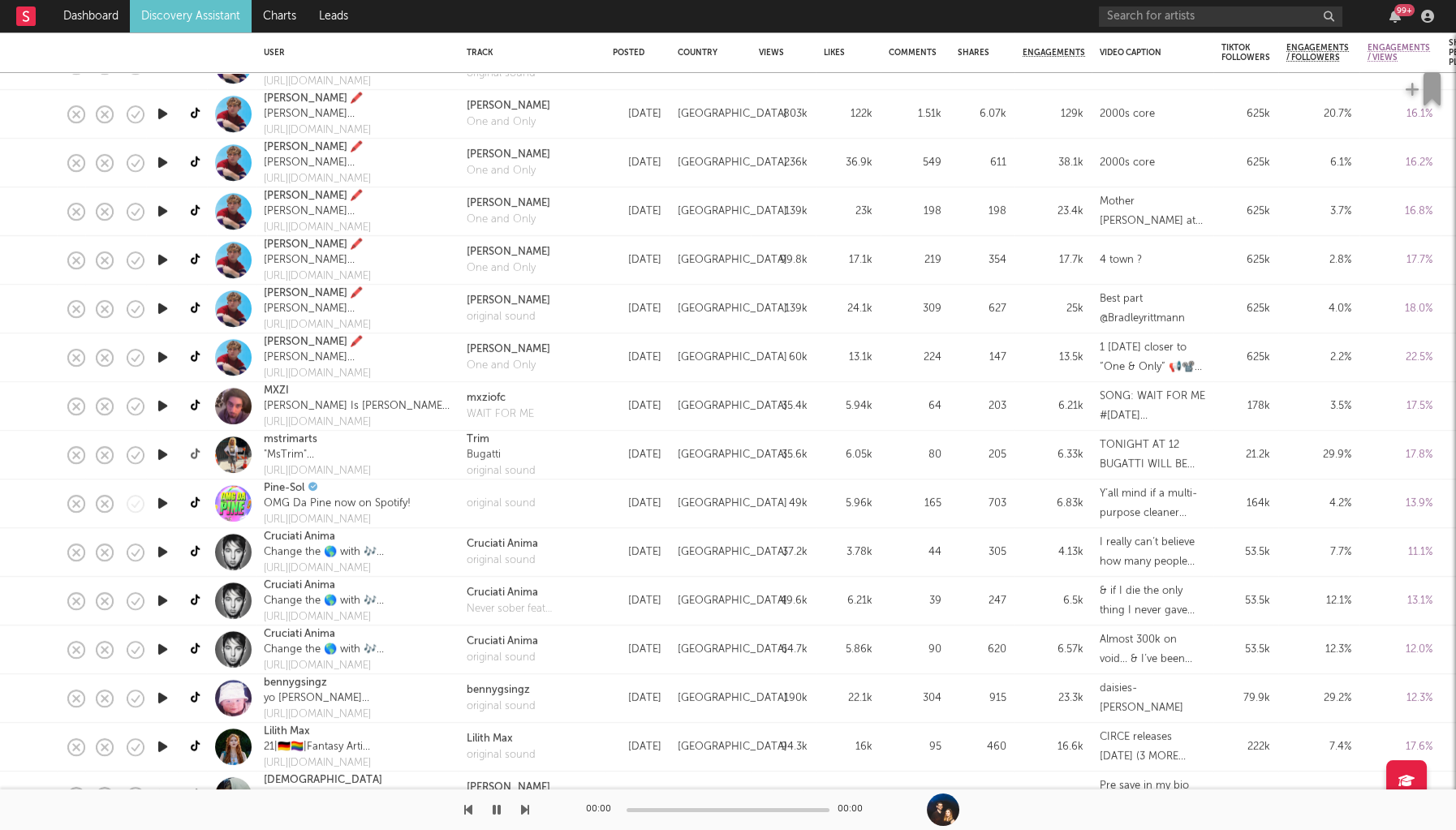
click at [193, 455] on icon at bounding box center [196, 455] width 12 height 12
click at [195, 503] on icon at bounding box center [196, 503] width 12 height 12
click at [195, 552] on icon at bounding box center [196, 552] width 12 height 12
click at [199, 695] on icon at bounding box center [196, 697] width 12 height 12
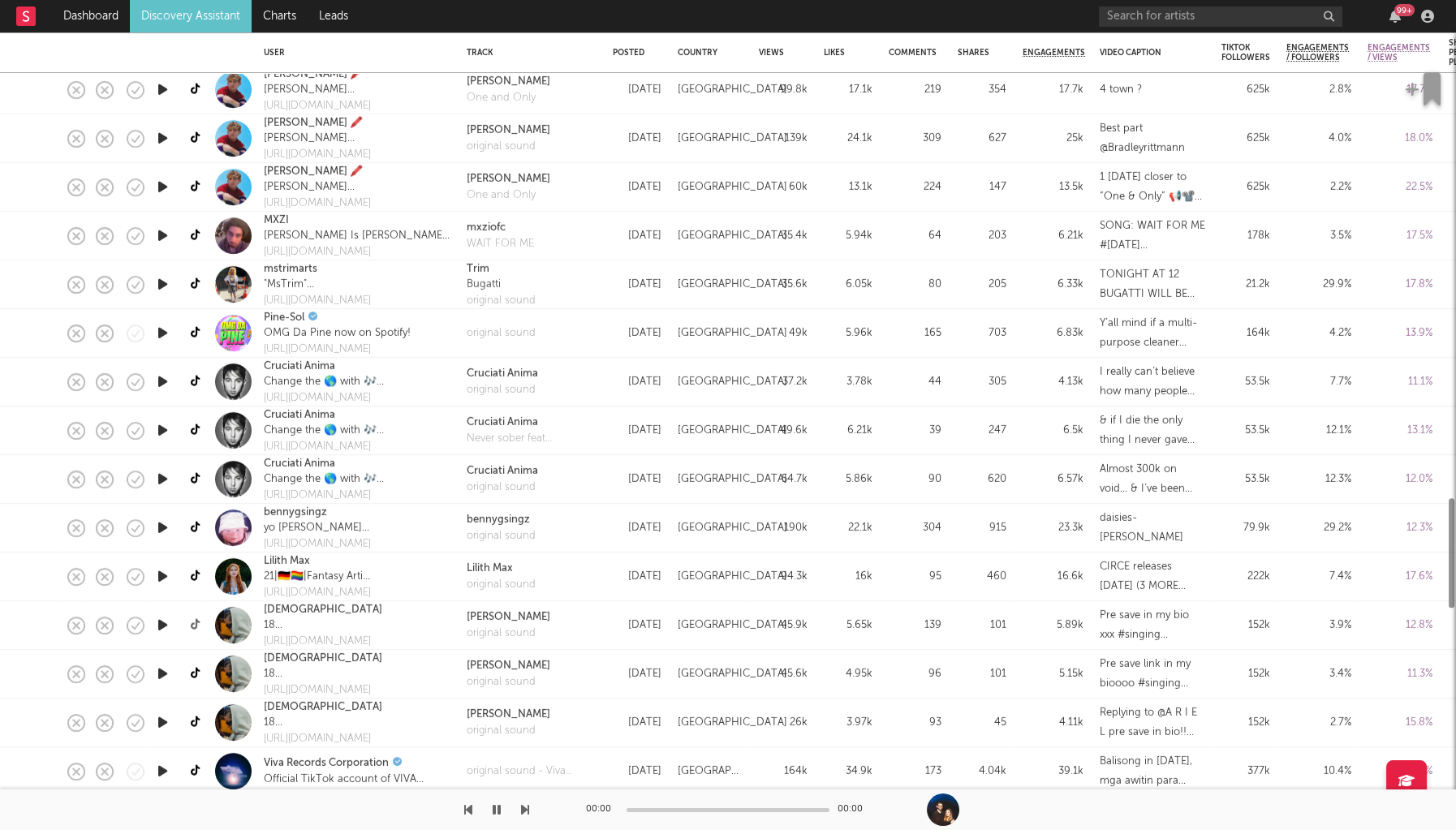
click at [199, 623] on icon at bounding box center [196, 625] width 12 height 12
click at [196, 580] on icon at bounding box center [196, 575] width 12 height 12
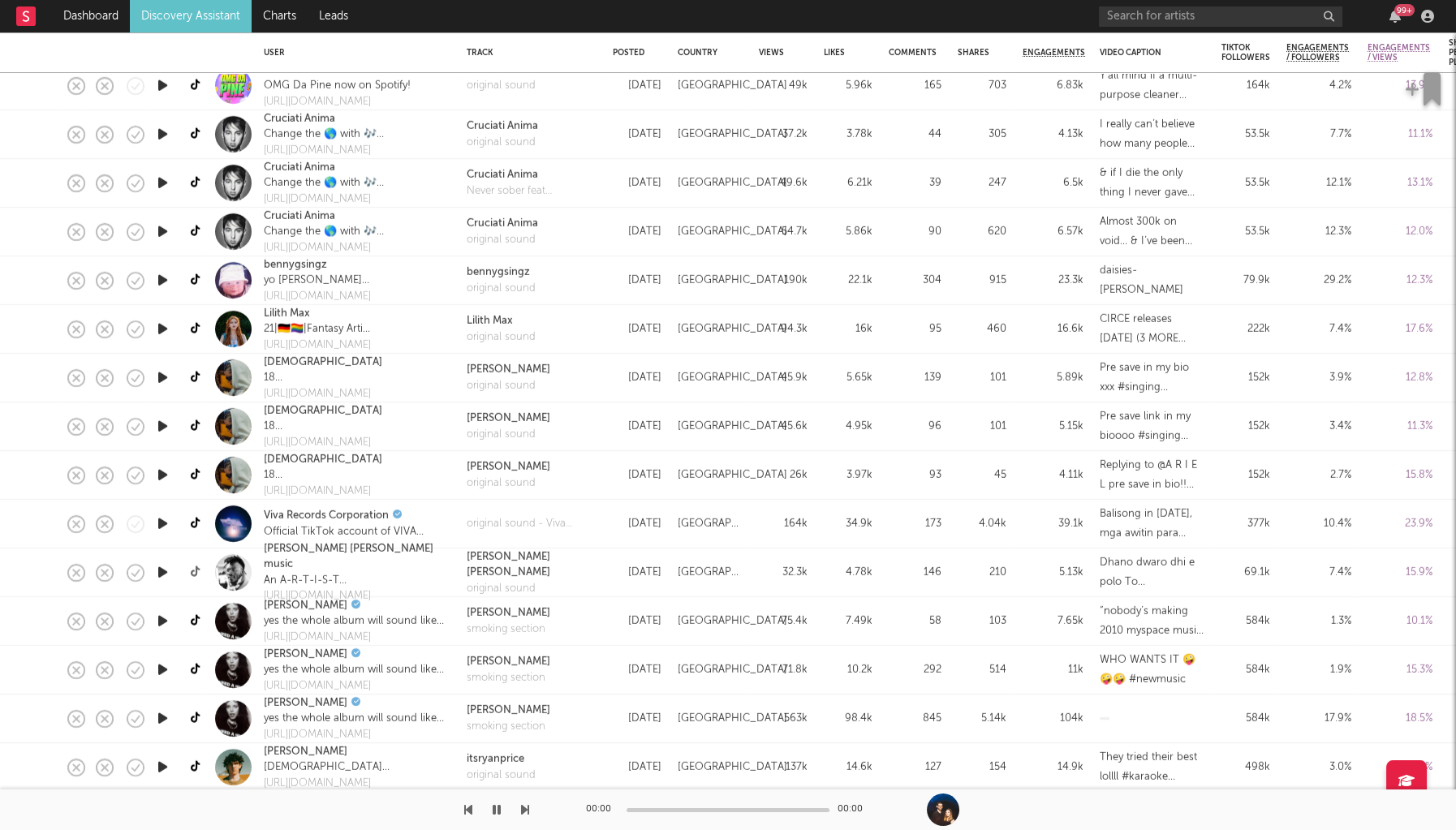
click at [196, 570] on icon at bounding box center [196, 572] width 12 height 12
click at [199, 627] on icon at bounding box center [196, 621] width 12 height 12
click at [193, 714] on icon at bounding box center [196, 718] width 12 height 12
click at [211, 21] on link "Discovery Assistant" at bounding box center [191, 16] width 122 height 33
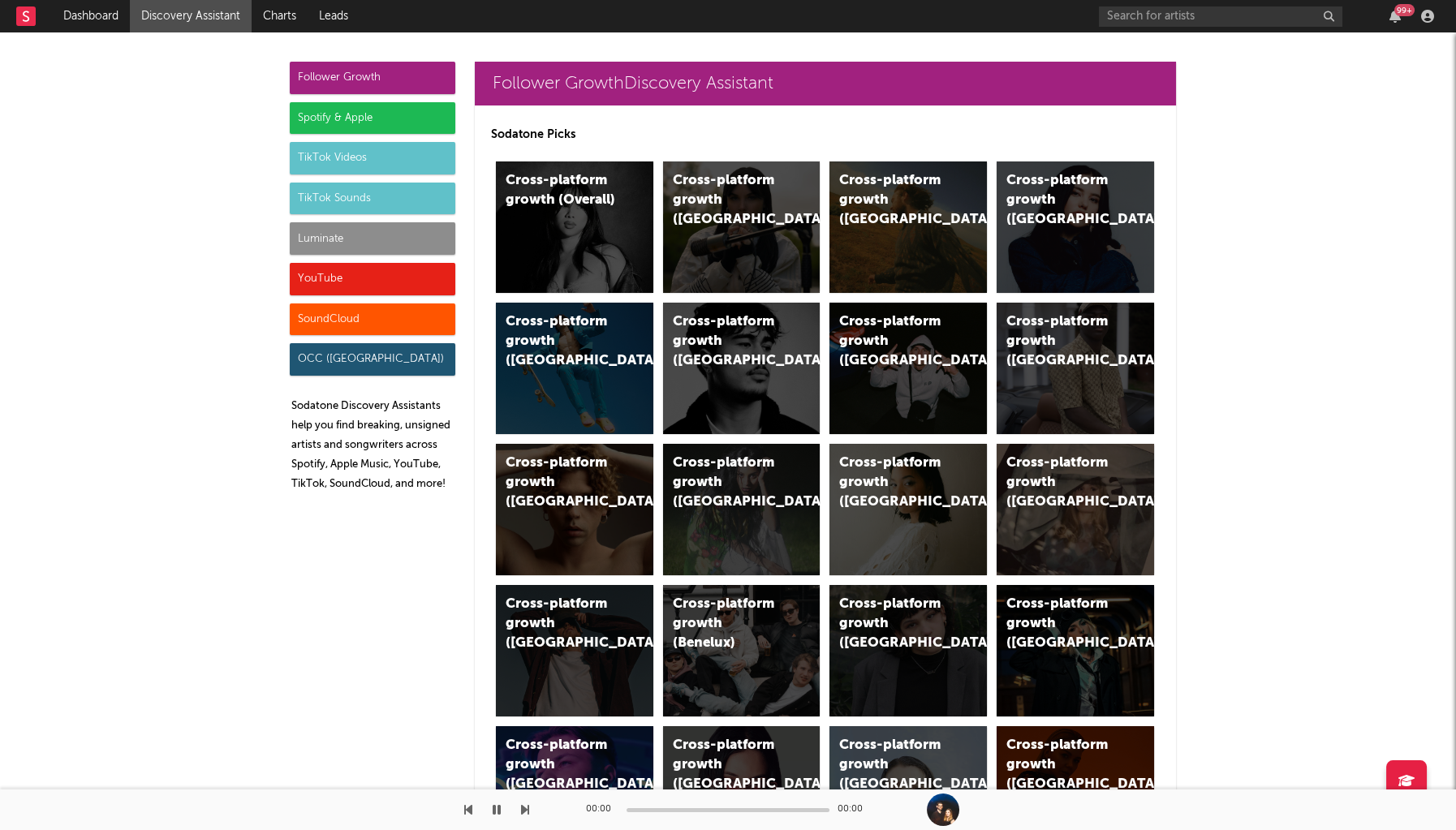
click at [405, 81] on div "Follower Growth" at bounding box center [373, 78] width 166 height 33
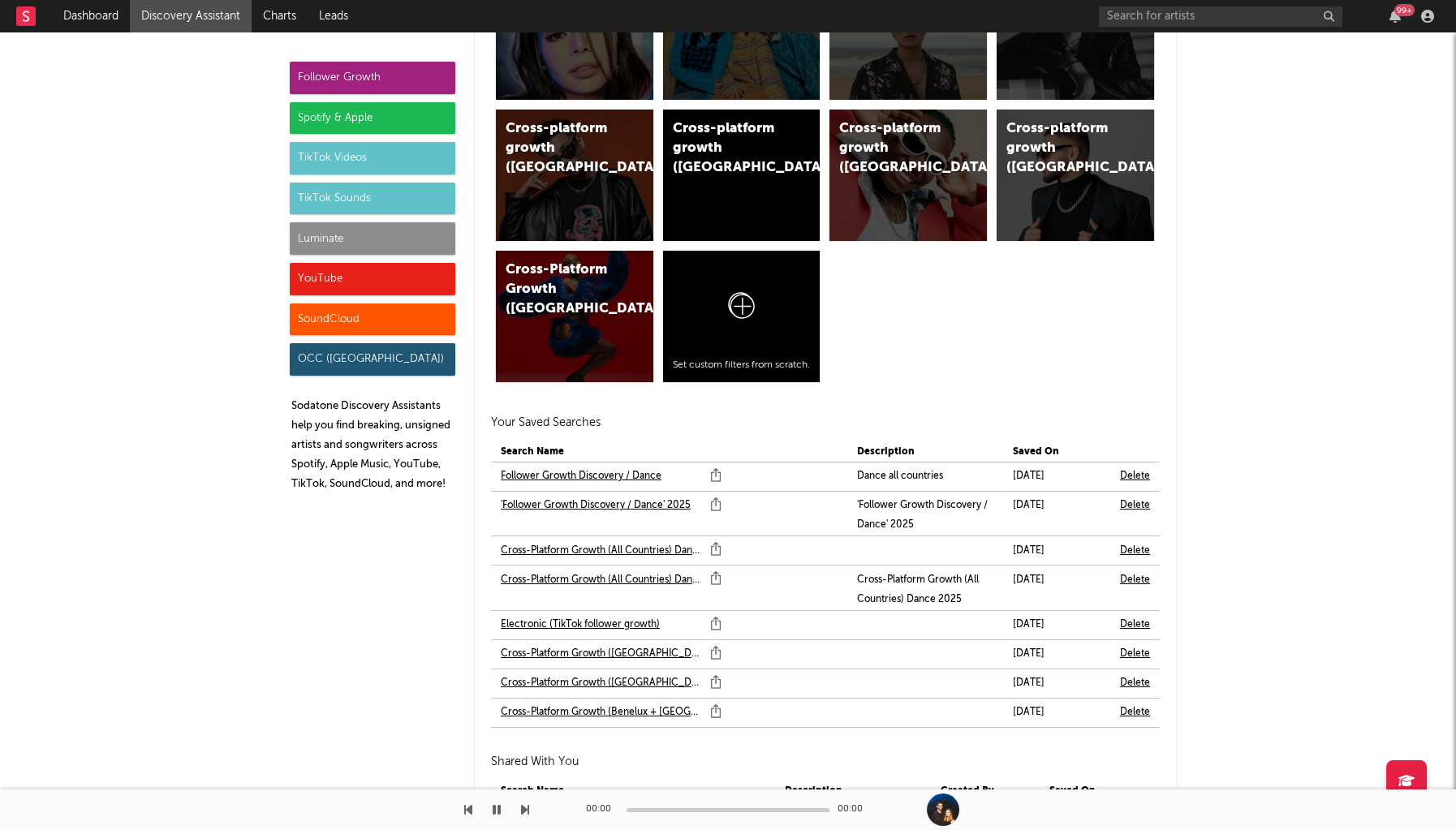
scroll to position [1344, 0]
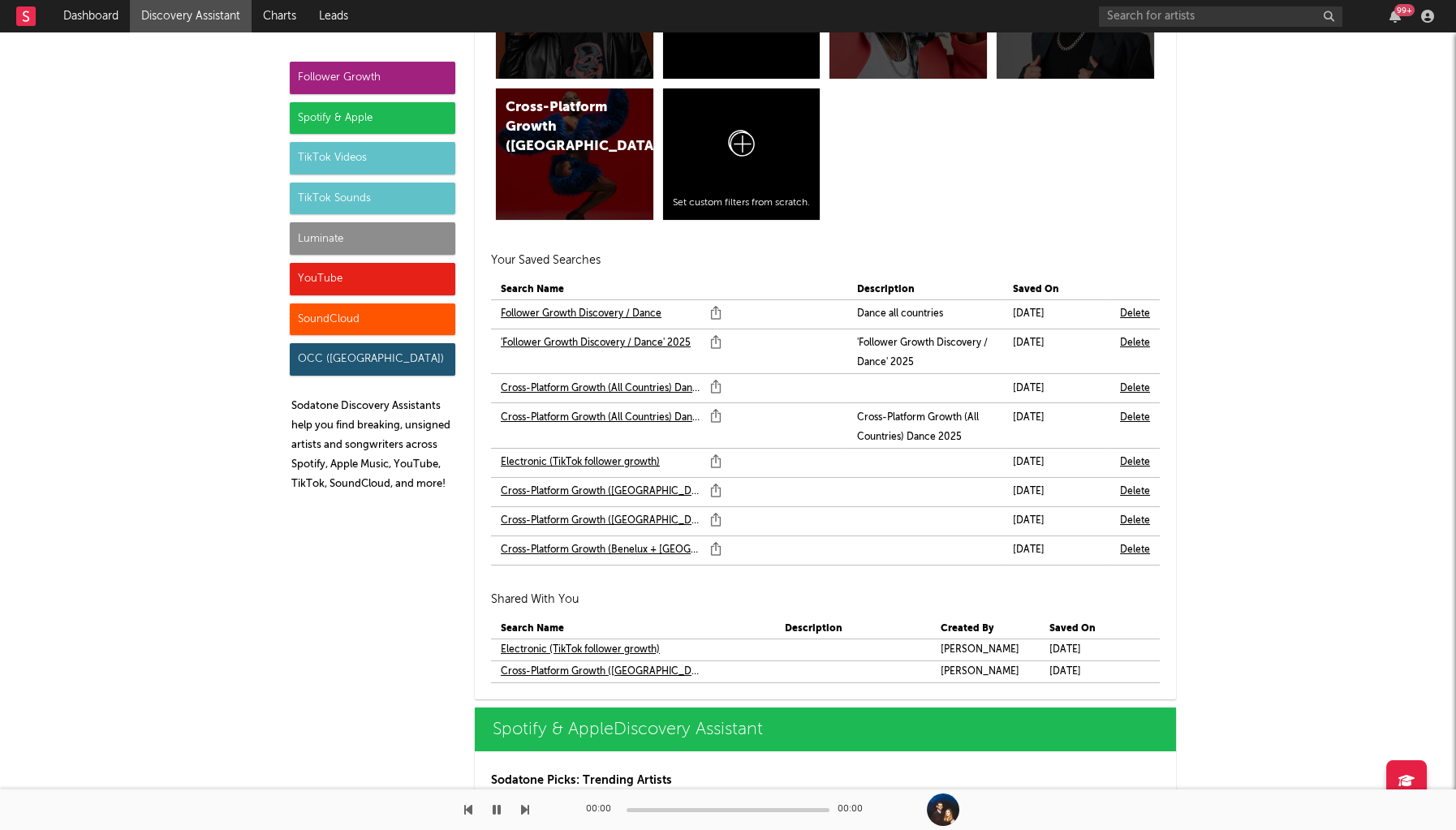
click at [581, 306] on link "Follower Growth Discovery / Dance" at bounding box center [581, 314] width 161 height 19
click at [596, 335] on link "'Follower Growth Discovery / Dance' 2025" at bounding box center [596, 343] width 190 height 19
click at [599, 380] on link "Cross-Platform Growth (All Countries) Dance" at bounding box center [601, 388] width 201 height 19
click at [603, 409] on link "Cross-Platform Growth (All Countries) Dance 2025" at bounding box center [601, 417] width 201 height 19
click at [607, 461] on link "Electronic (TikTok follower growth)" at bounding box center [580, 462] width 159 height 19
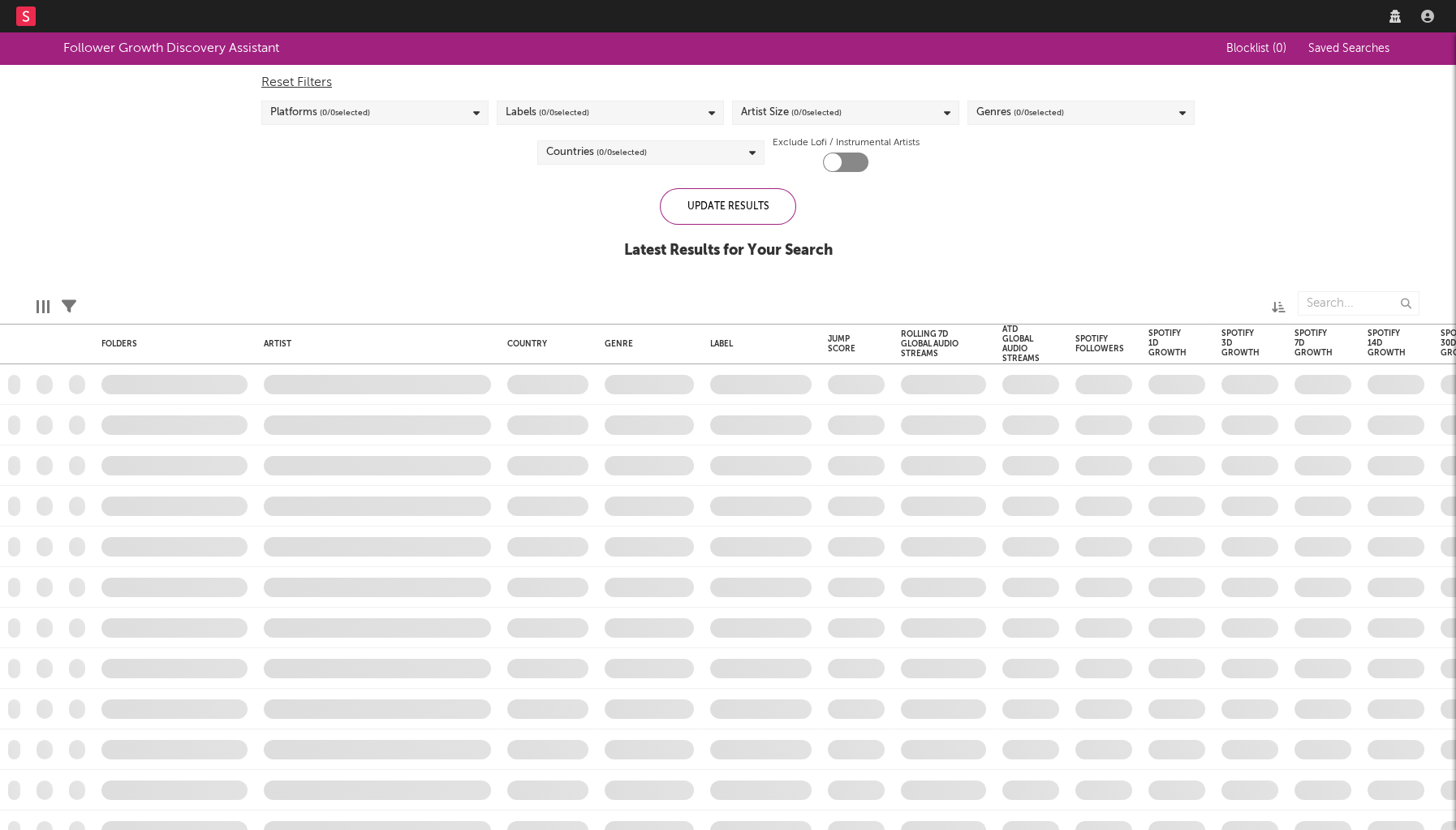
checkbox input "true"
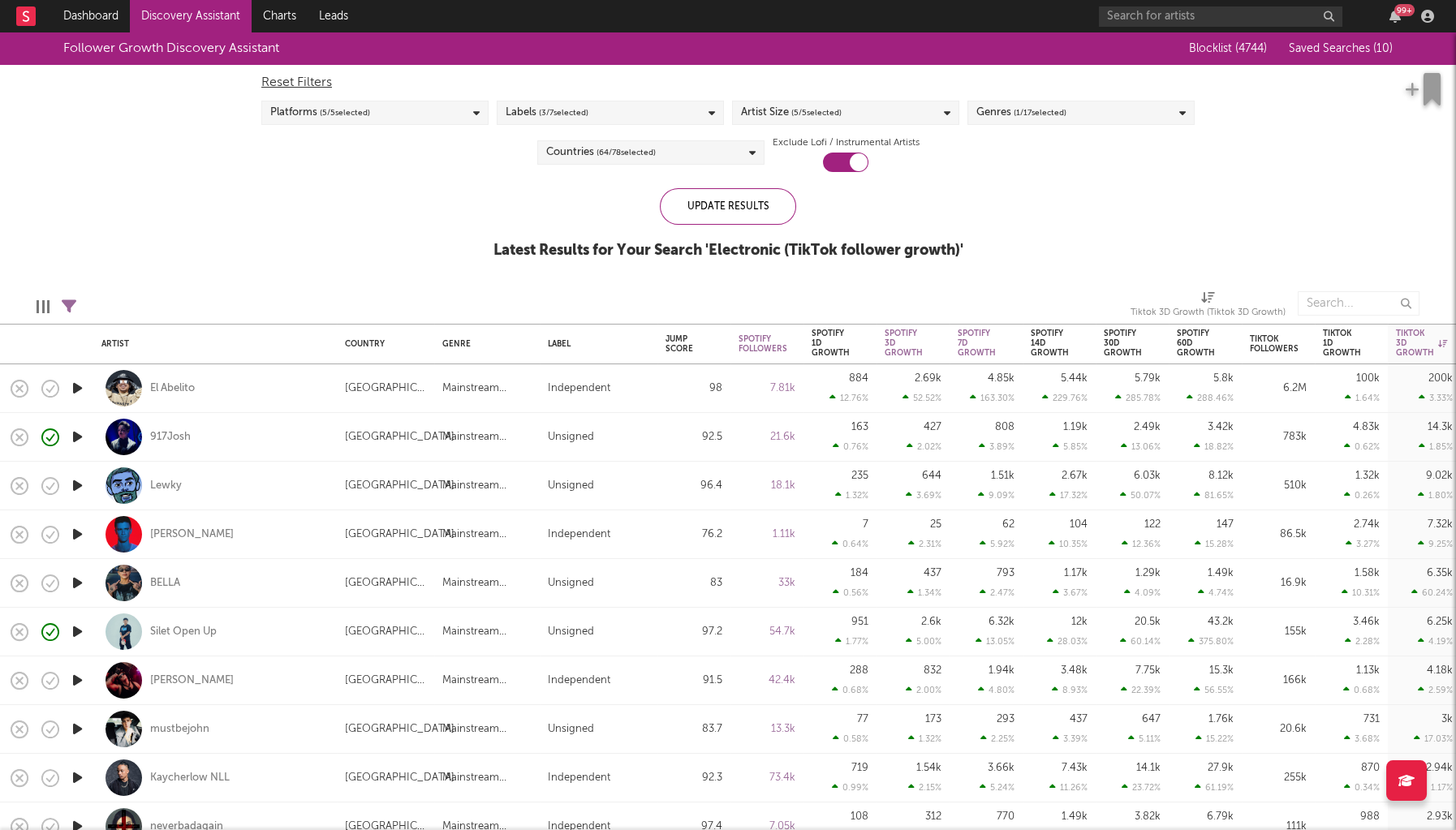
click at [75, 385] on icon "button" at bounding box center [77, 388] width 17 height 20
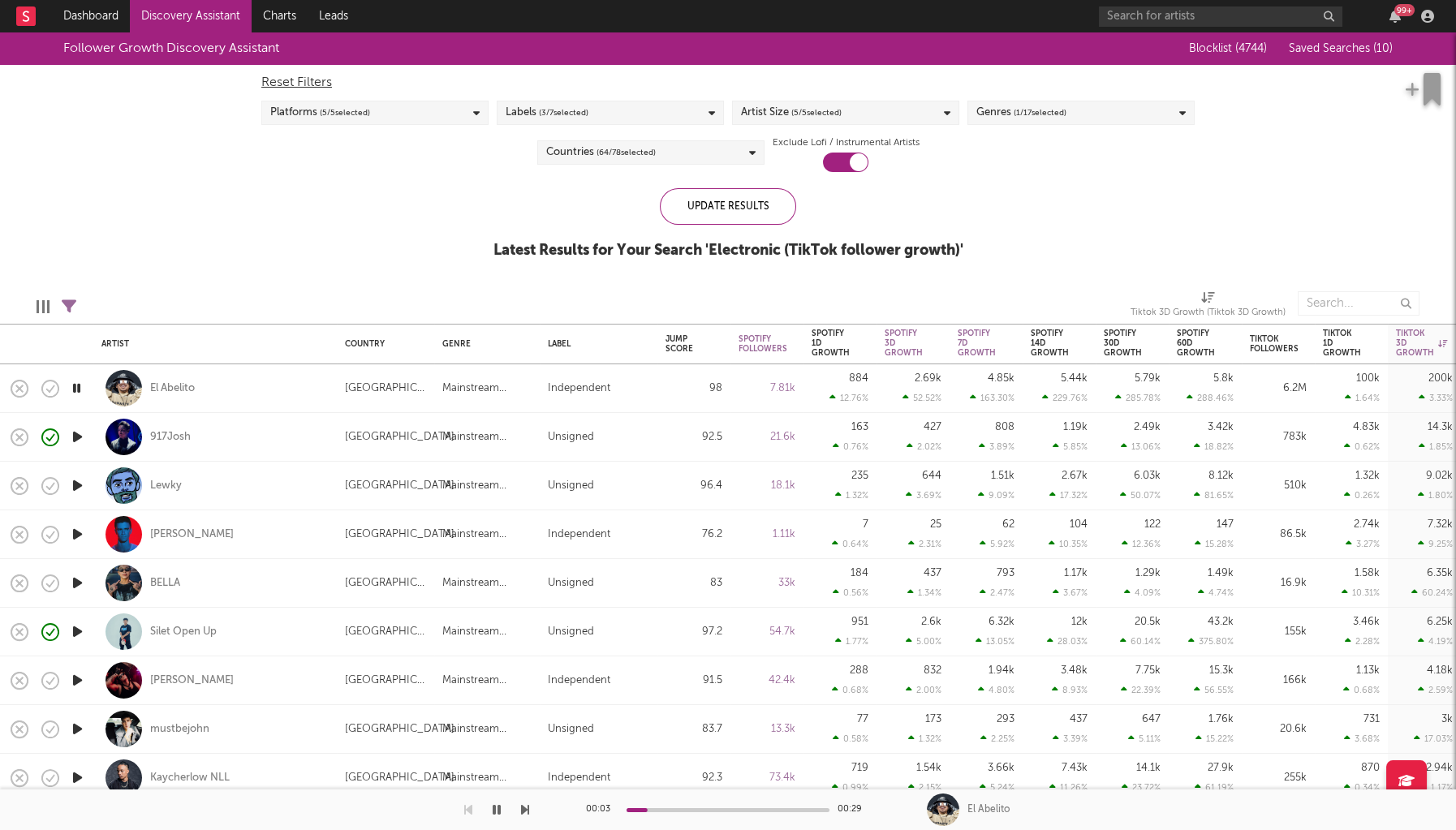
click at [798, 814] on div "00:03 00:29" at bounding box center [728, 809] width 284 height 41
click at [799, 812] on div "00:03 00:29" at bounding box center [728, 809] width 284 height 41
click at [802, 812] on div at bounding box center [728, 810] width 203 height 4
click at [76, 483] on icon "button" at bounding box center [77, 485] width 17 height 20
click at [85, 529] on icon "button" at bounding box center [77, 535] width 17 height 20
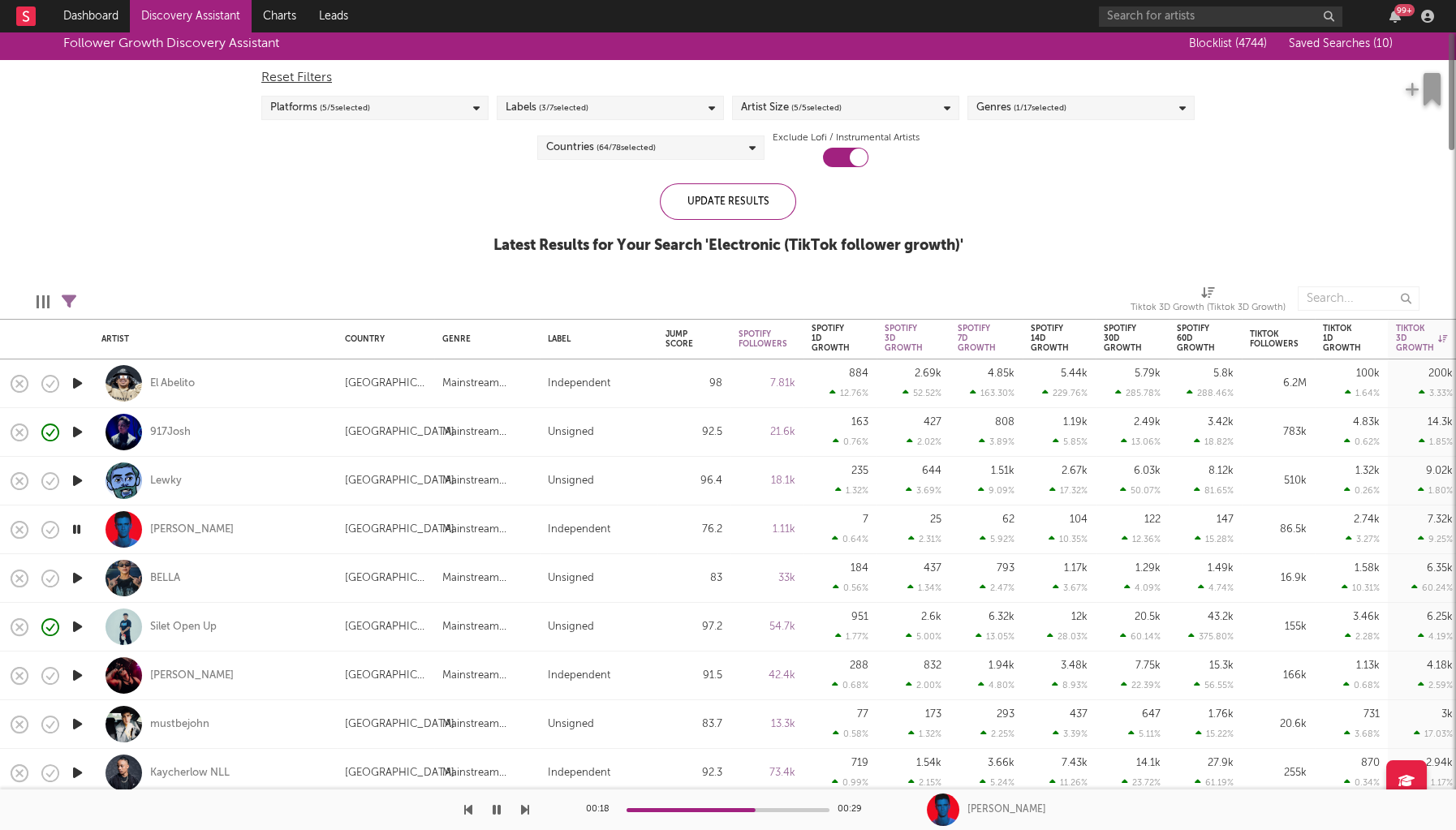
click at [83, 574] on icon "button" at bounding box center [77, 578] width 17 height 20
click at [85, 631] on icon "button" at bounding box center [77, 627] width 17 height 20
click at [79, 676] on icon "button" at bounding box center [77, 676] width 17 height 20
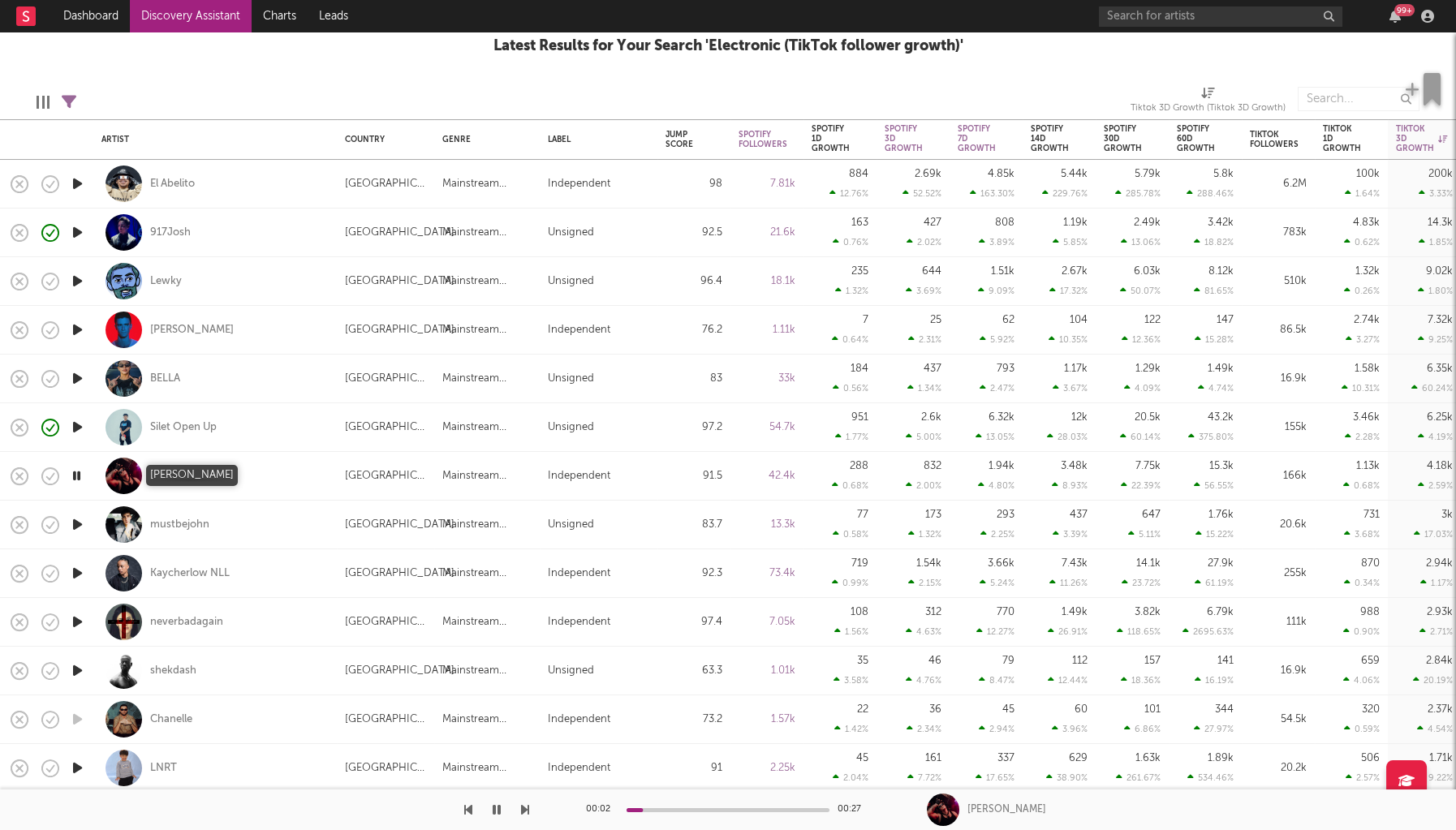
click at [191, 476] on div "Nic Johnston" at bounding box center [192, 476] width 84 height 15
click at [69, 524] on icon "button" at bounding box center [77, 525] width 17 height 20
click at [177, 523] on div "mustbejohn" at bounding box center [179, 525] width 59 height 15
click at [84, 570] on icon "button" at bounding box center [77, 573] width 17 height 20
click at [81, 615] on icon "button" at bounding box center [77, 622] width 17 height 20
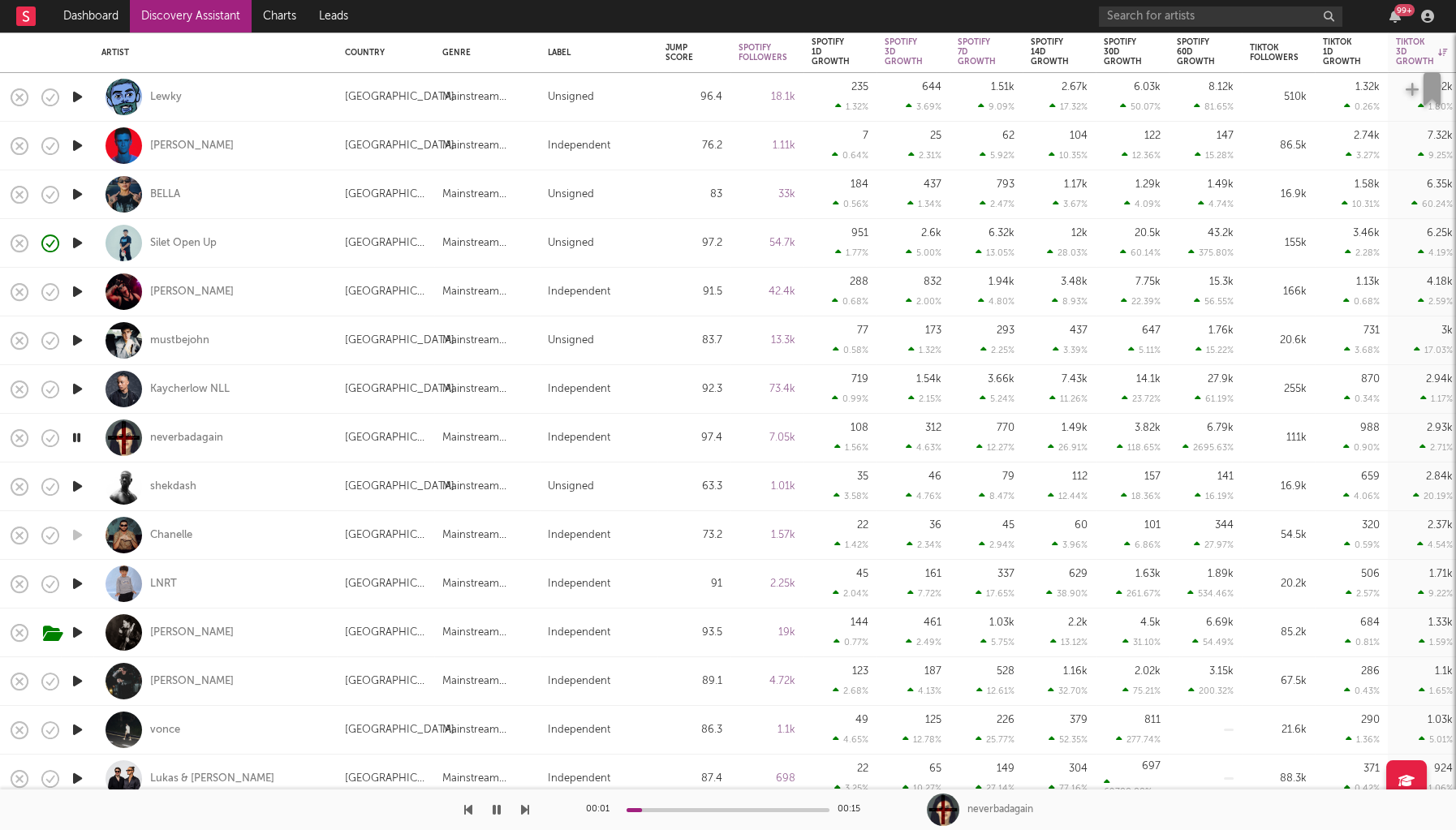
click at [75, 487] on icon "button" at bounding box center [77, 486] width 17 height 20
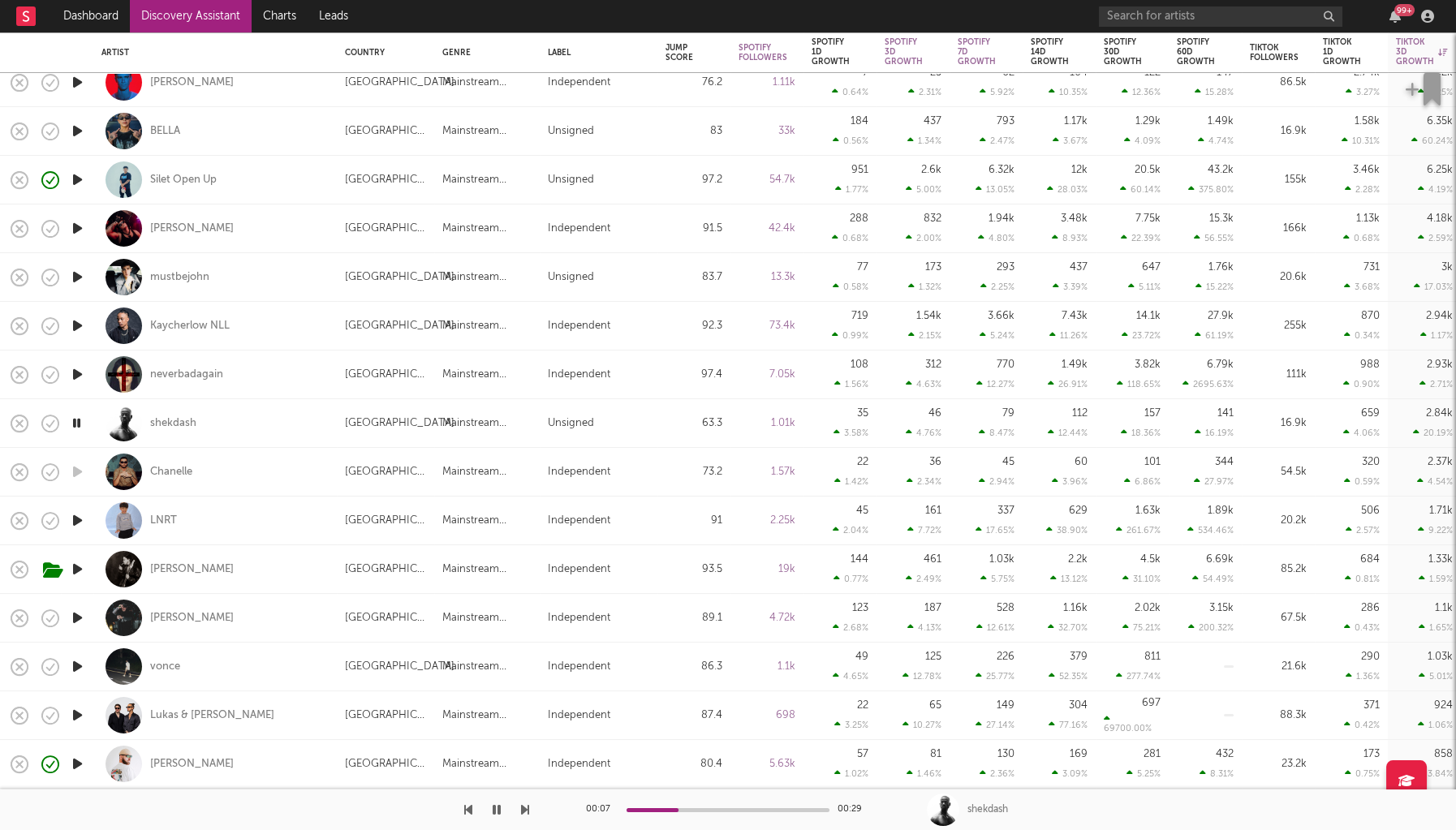
click at [75, 518] on icon "button" at bounding box center [77, 520] width 17 height 20
click at [78, 617] on icon "button" at bounding box center [77, 618] width 17 height 20
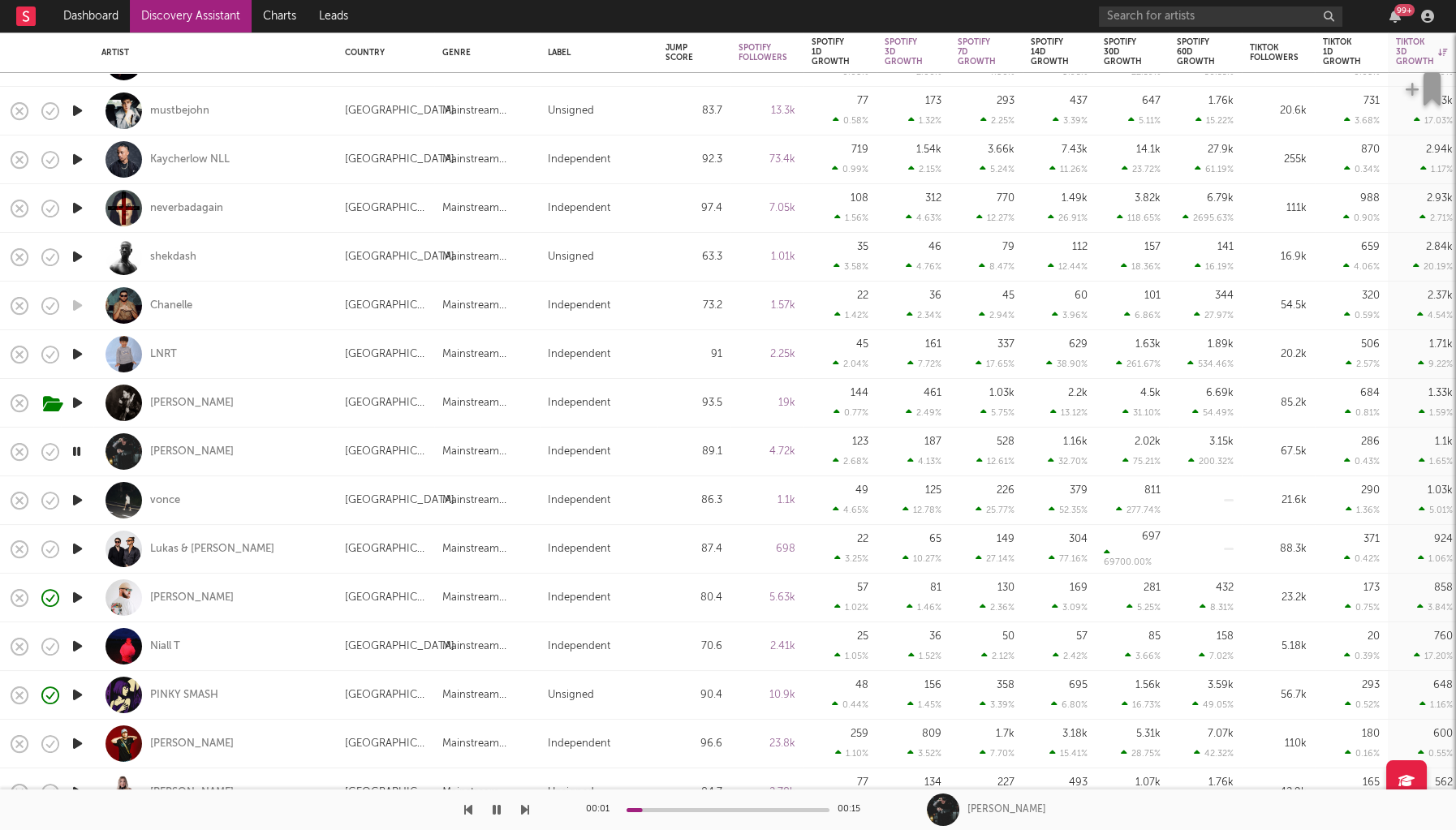
click at [75, 510] on icon "button" at bounding box center [77, 500] width 17 height 20
click at [171, 505] on div "vonce" at bounding box center [165, 501] width 30 height 15
click at [79, 501] on icon "button" at bounding box center [76, 500] width 15 height 20
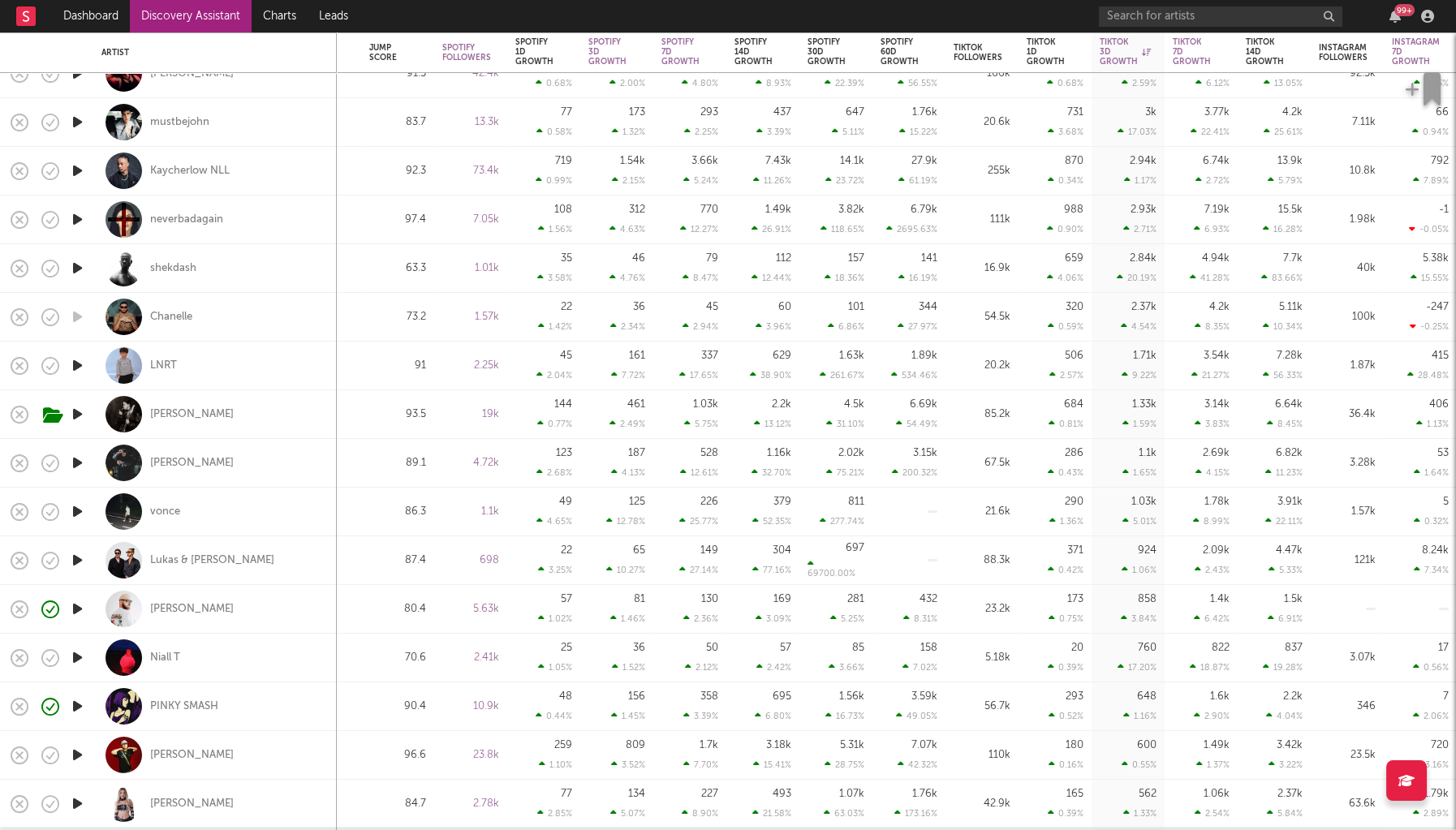
click at [74, 563] on icon "button" at bounding box center [77, 560] width 17 height 20
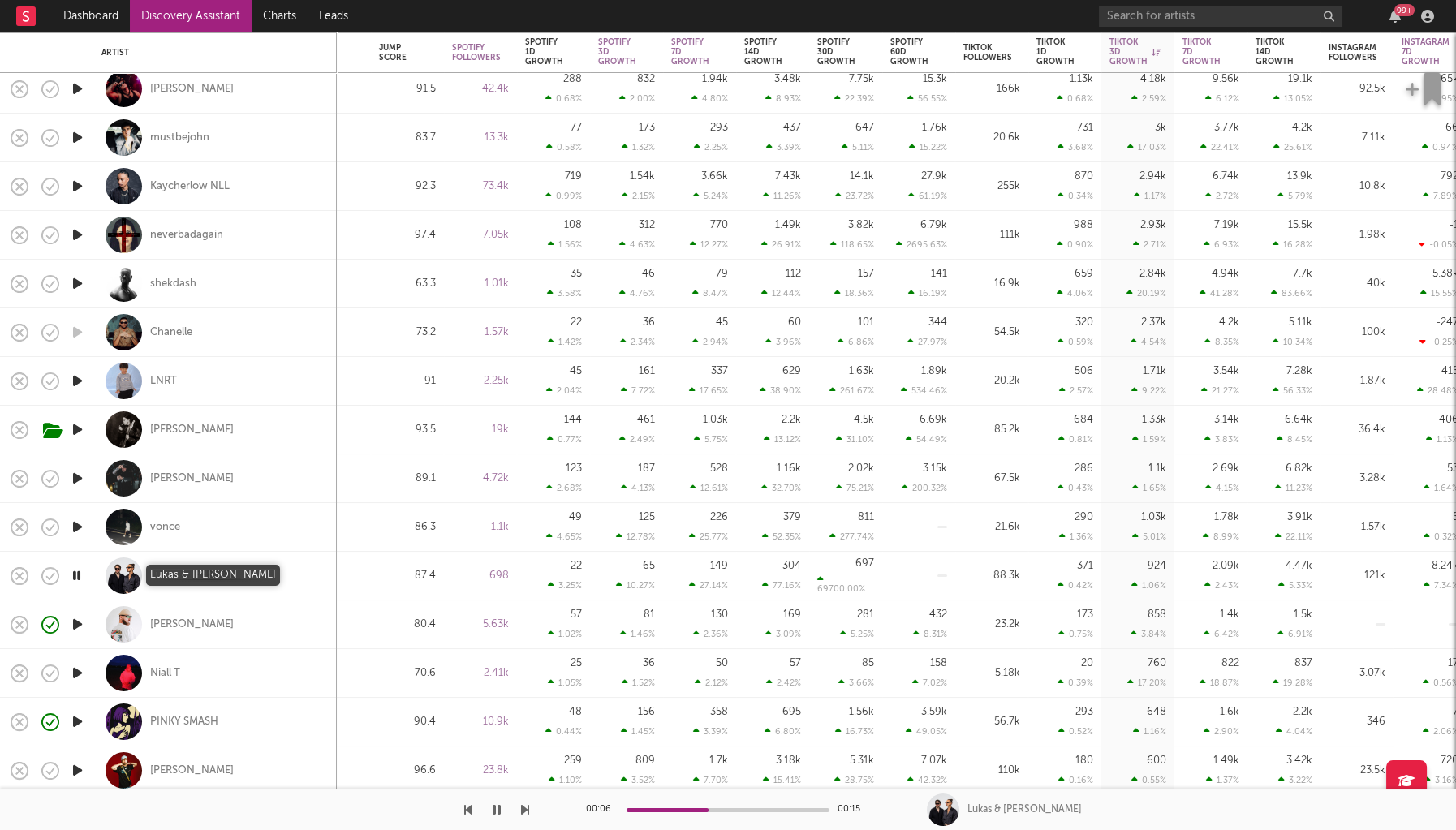
click at [175, 573] on div "Lukas & Frank" at bounding box center [212, 576] width 125 height 15
click at [495, 809] on icon "button" at bounding box center [497, 810] width 8 height 13
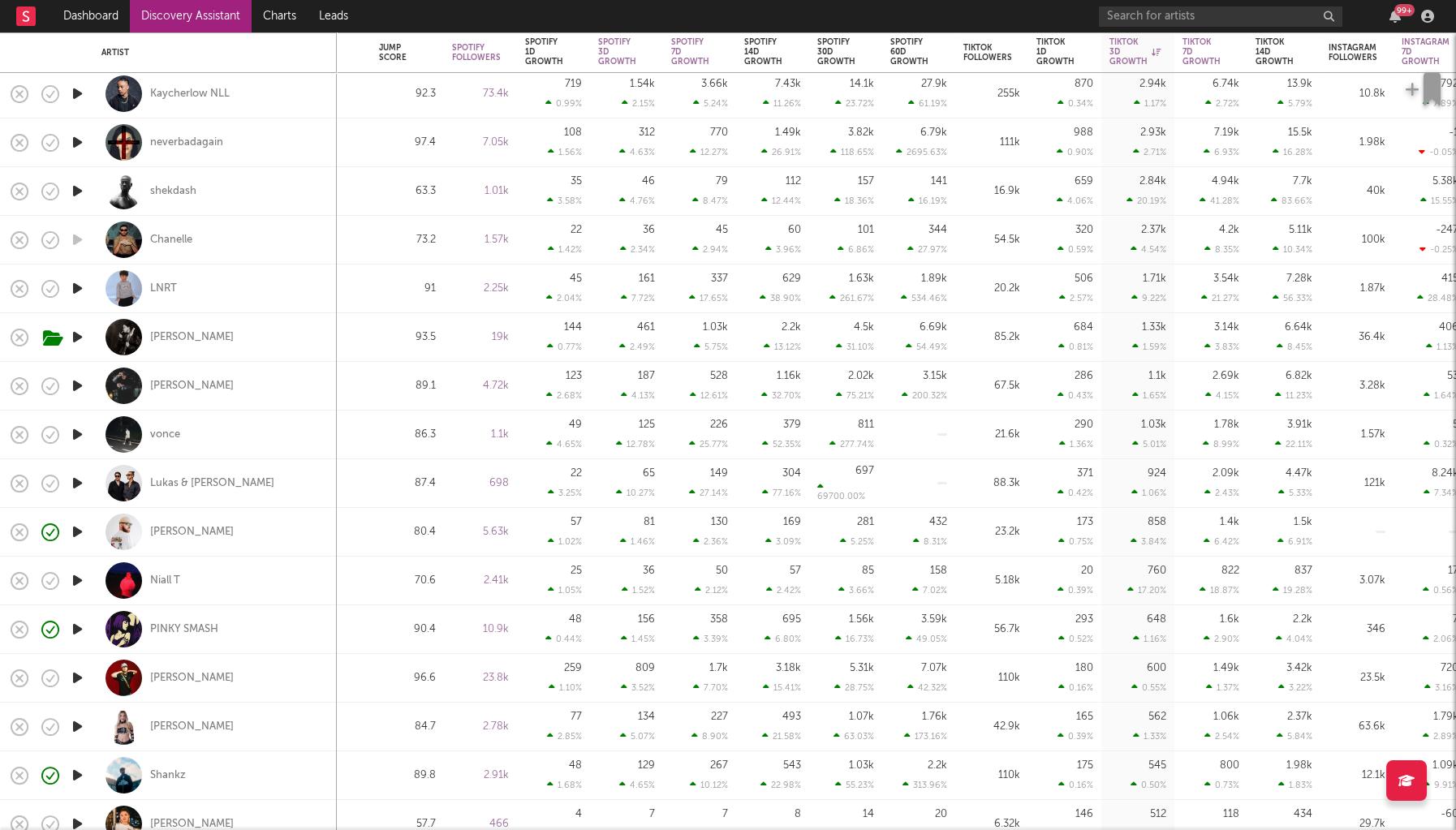
click at [77, 580] on icon "button" at bounding box center [77, 580] width 17 height 20
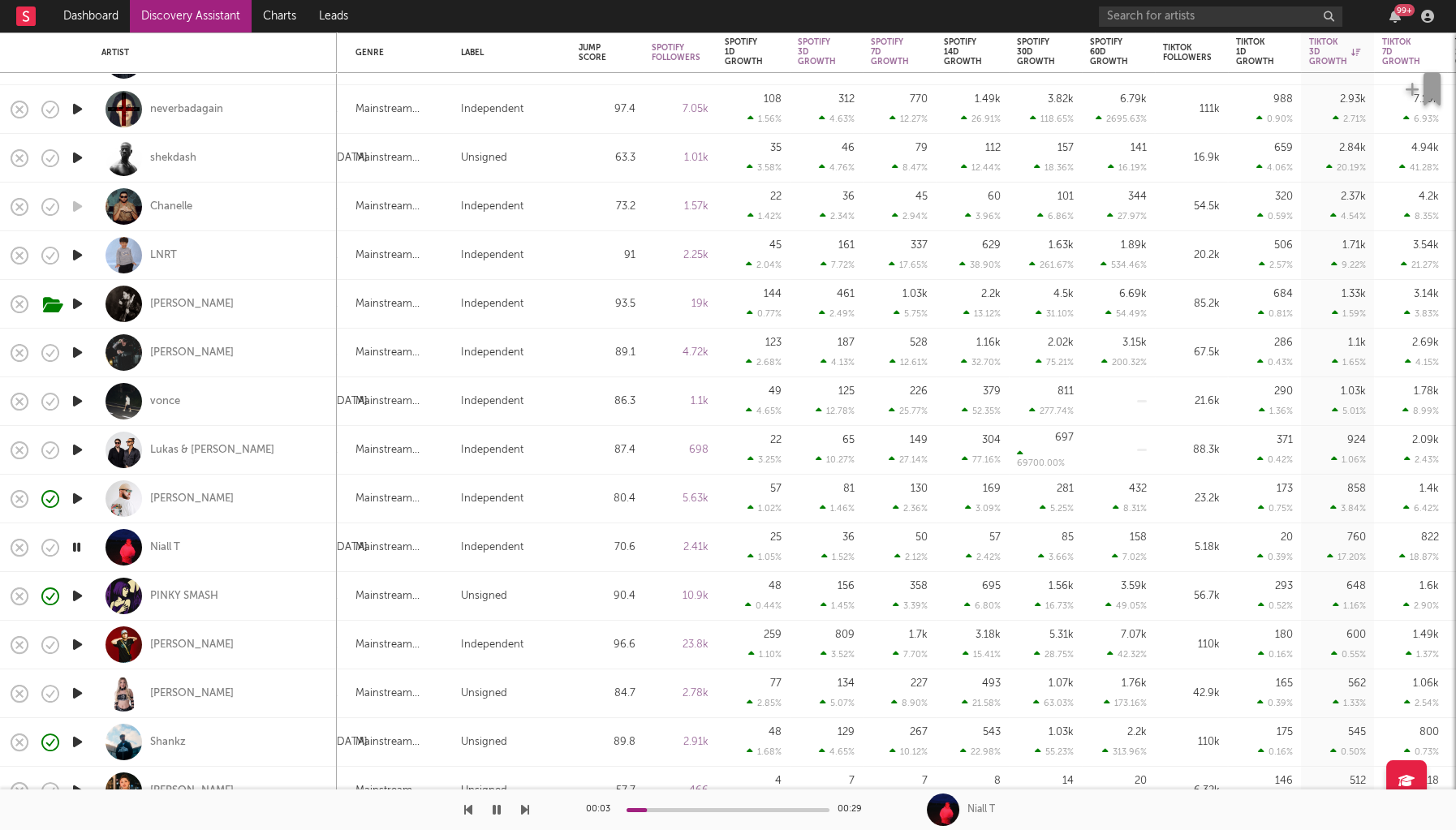
click at [75, 646] on icon "button" at bounding box center [77, 645] width 17 height 20
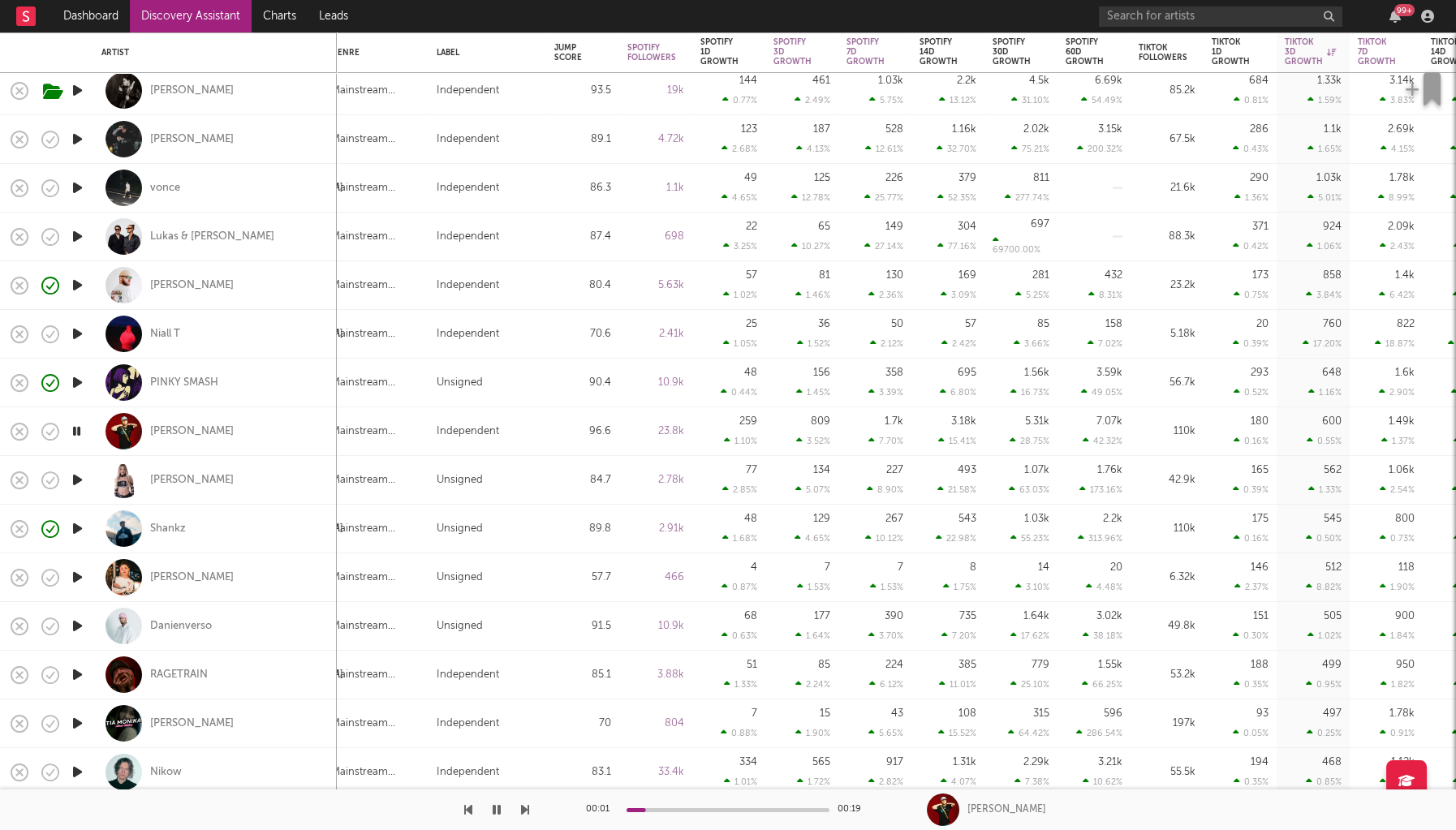
click at [80, 471] on icon "button" at bounding box center [77, 480] width 17 height 20
click at [79, 576] on icon "button" at bounding box center [77, 577] width 17 height 20
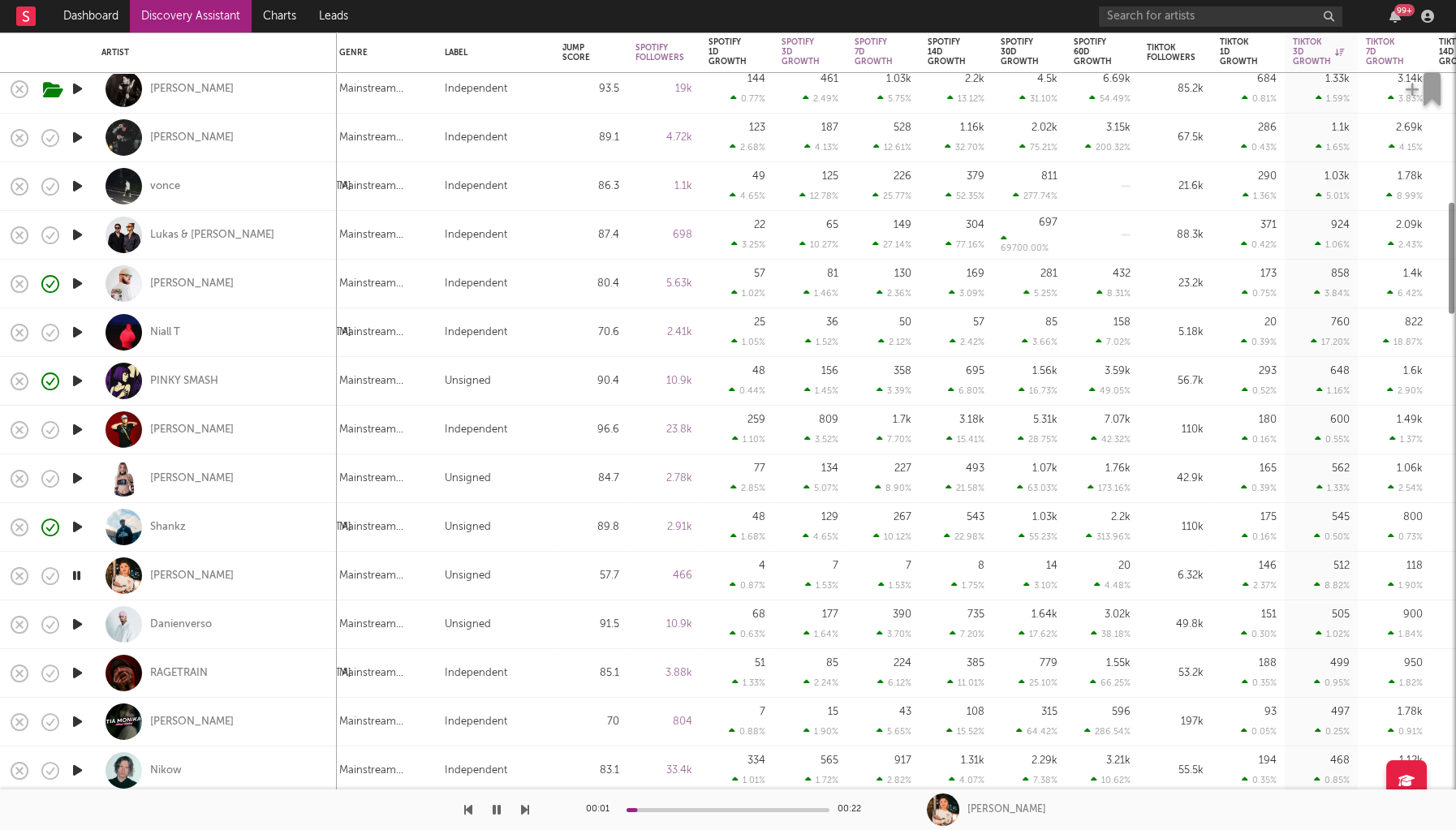
click at [76, 527] on icon "button" at bounding box center [77, 527] width 17 height 20
click at [78, 623] on icon "button" at bounding box center [77, 625] width 17 height 20
click at [177, 525] on div "Shankz" at bounding box center [167, 527] width 35 height 15
click at [187, 630] on div "Danienverso" at bounding box center [181, 625] width 62 height 15
click at [83, 676] on icon "button" at bounding box center [77, 673] width 17 height 20
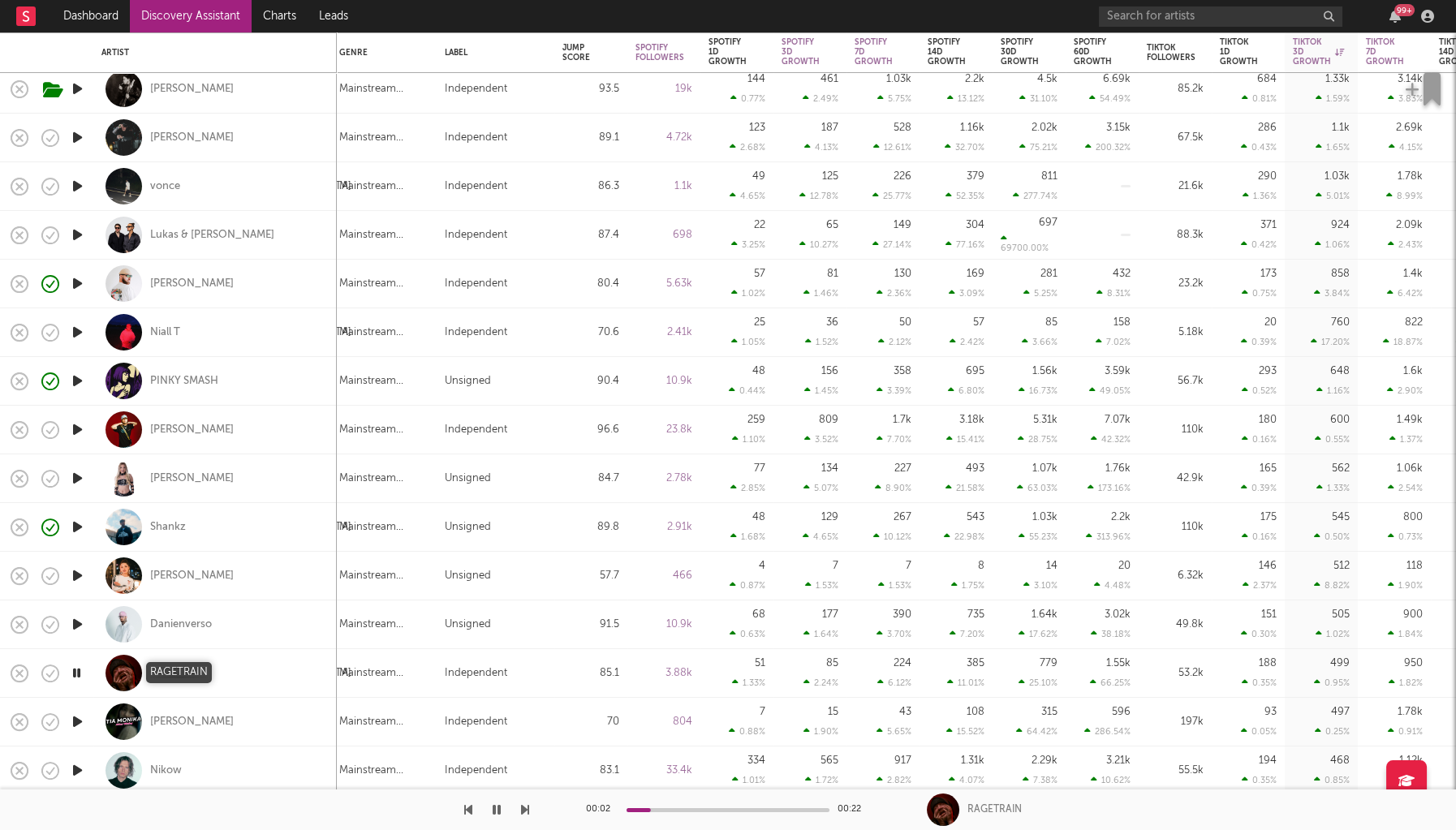
click at [188, 671] on div "RAGETRAIN" at bounding box center [178, 674] width 57 height 15
click at [81, 669] on icon "button" at bounding box center [76, 673] width 15 height 20
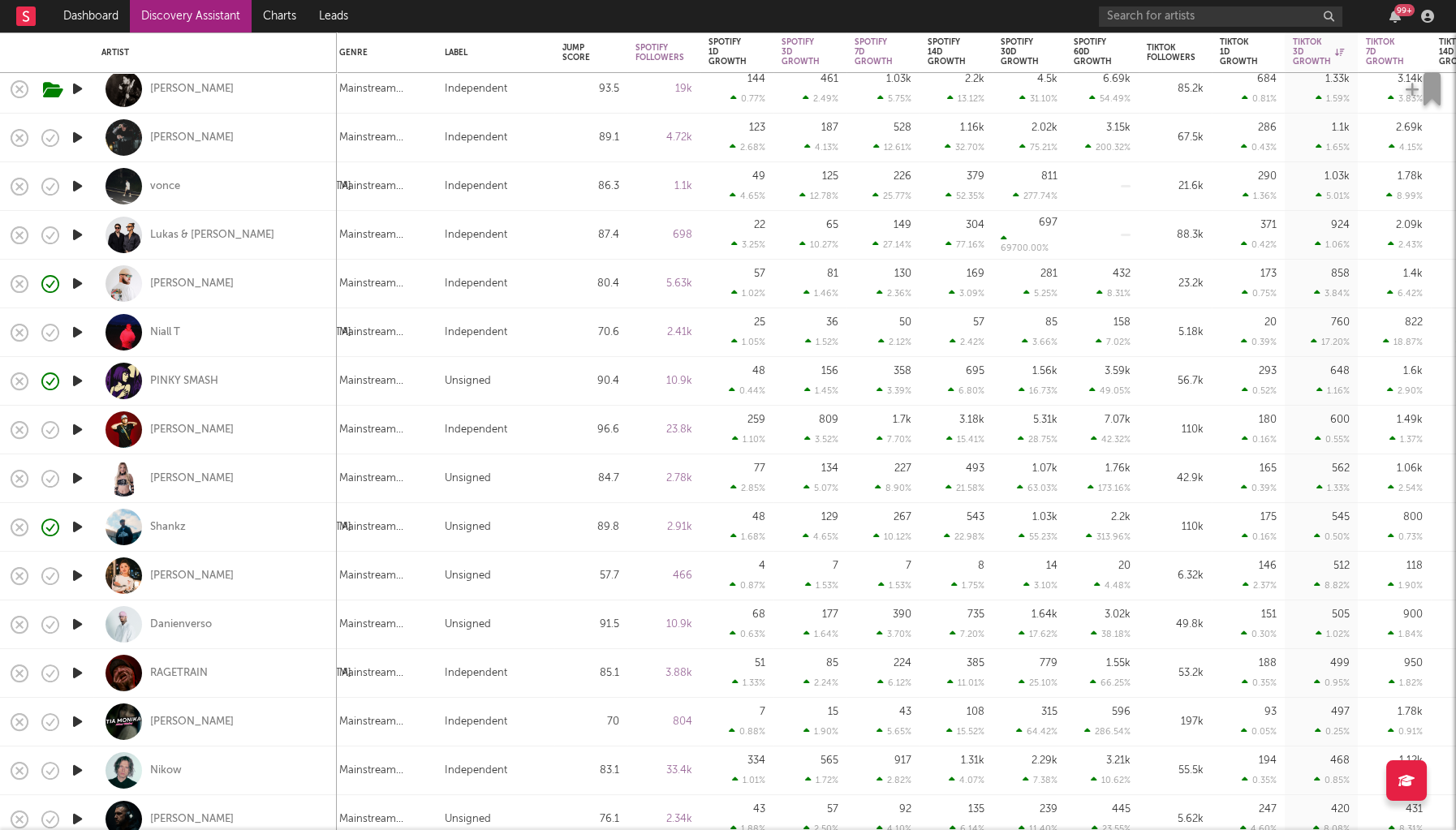
click at [77, 718] on icon "button" at bounding box center [77, 722] width 17 height 20
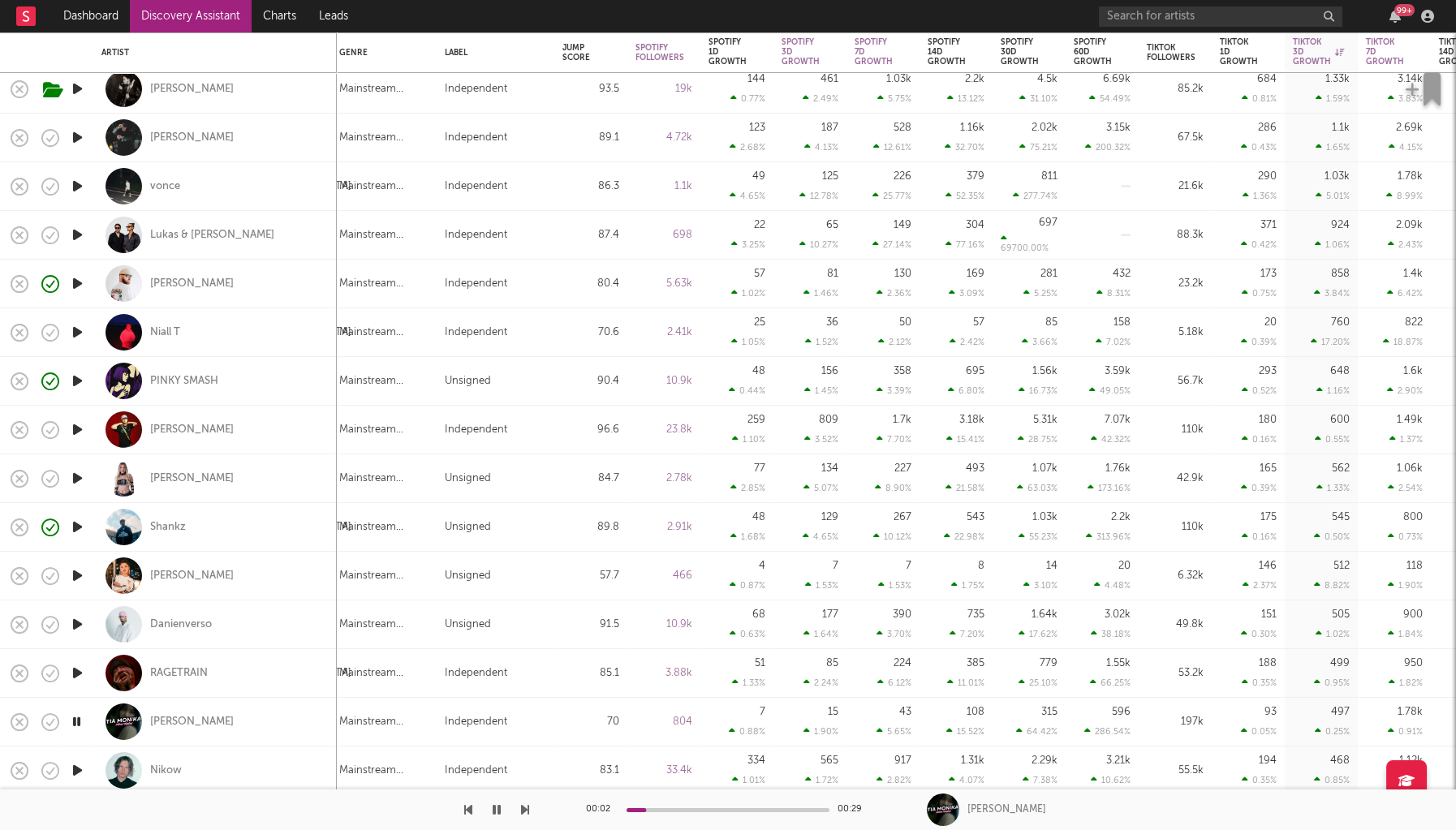
click at [77, 717] on icon "button" at bounding box center [76, 722] width 15 height 20
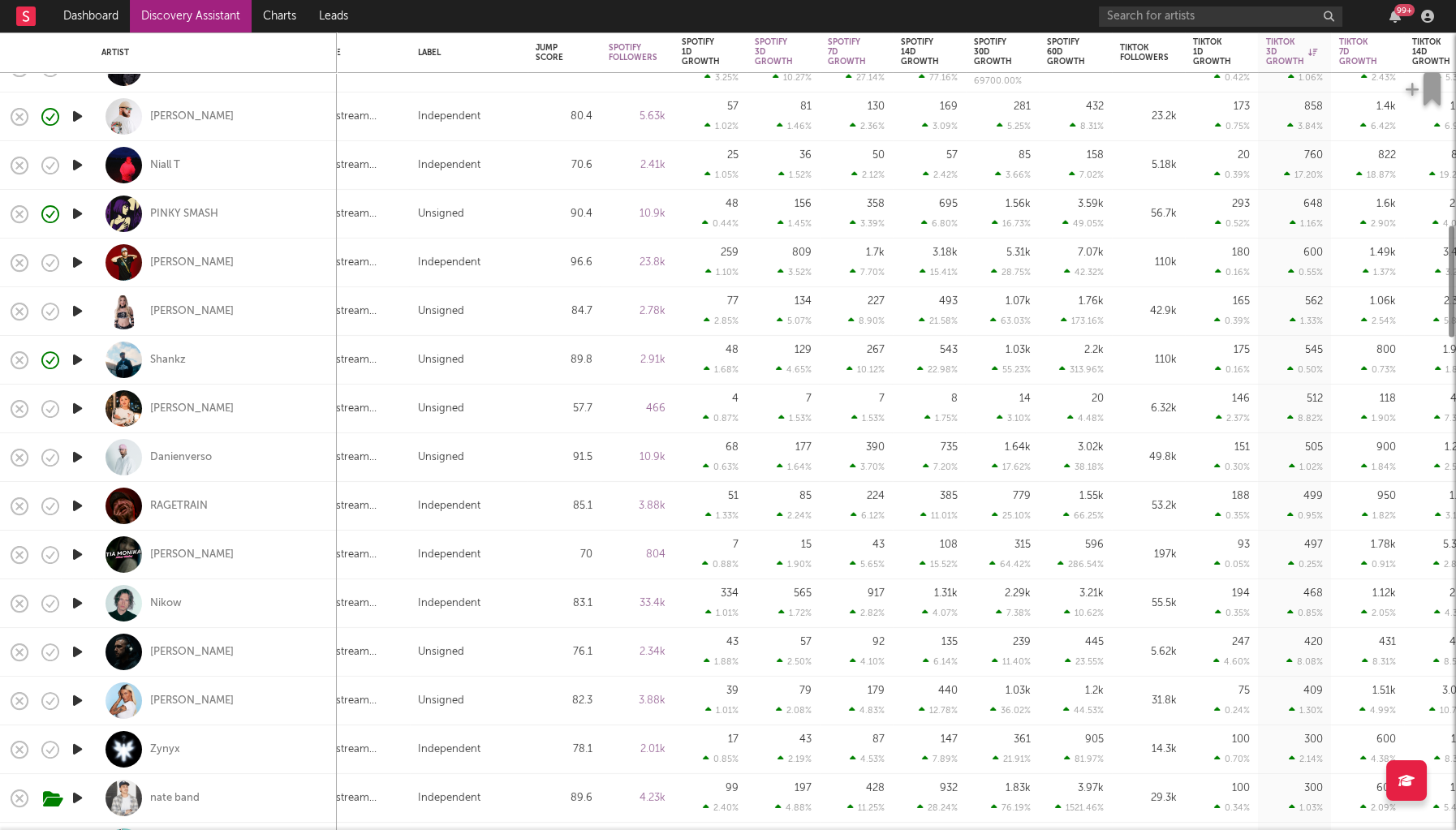
click at [1115, 1] on div "99 +" at bounding box center [1270, 16] width 341 height 33
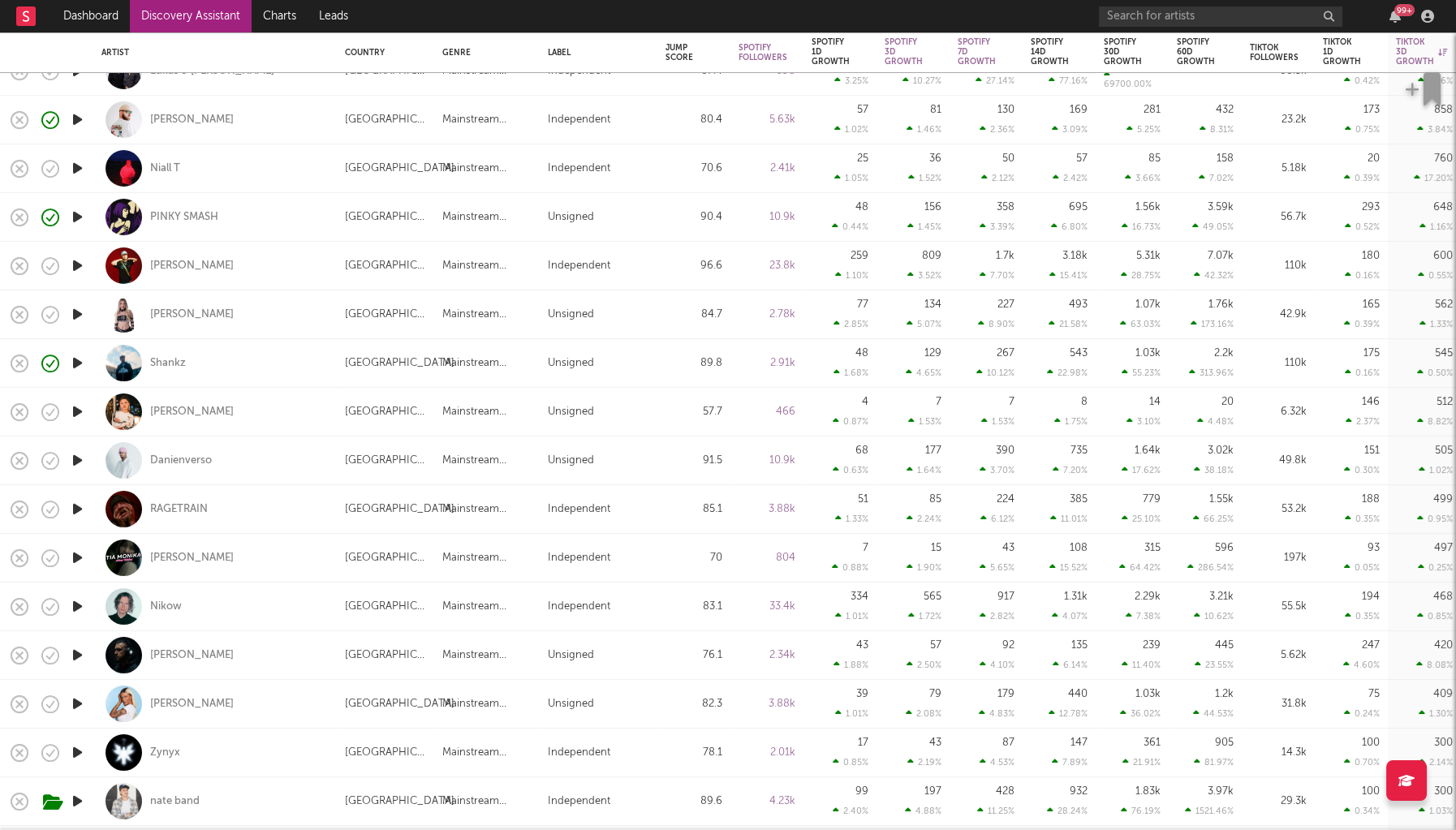
click at [262, 359] on div "Shankz" at bounding box center [216, 363] width 227 height 48
select select "1w"
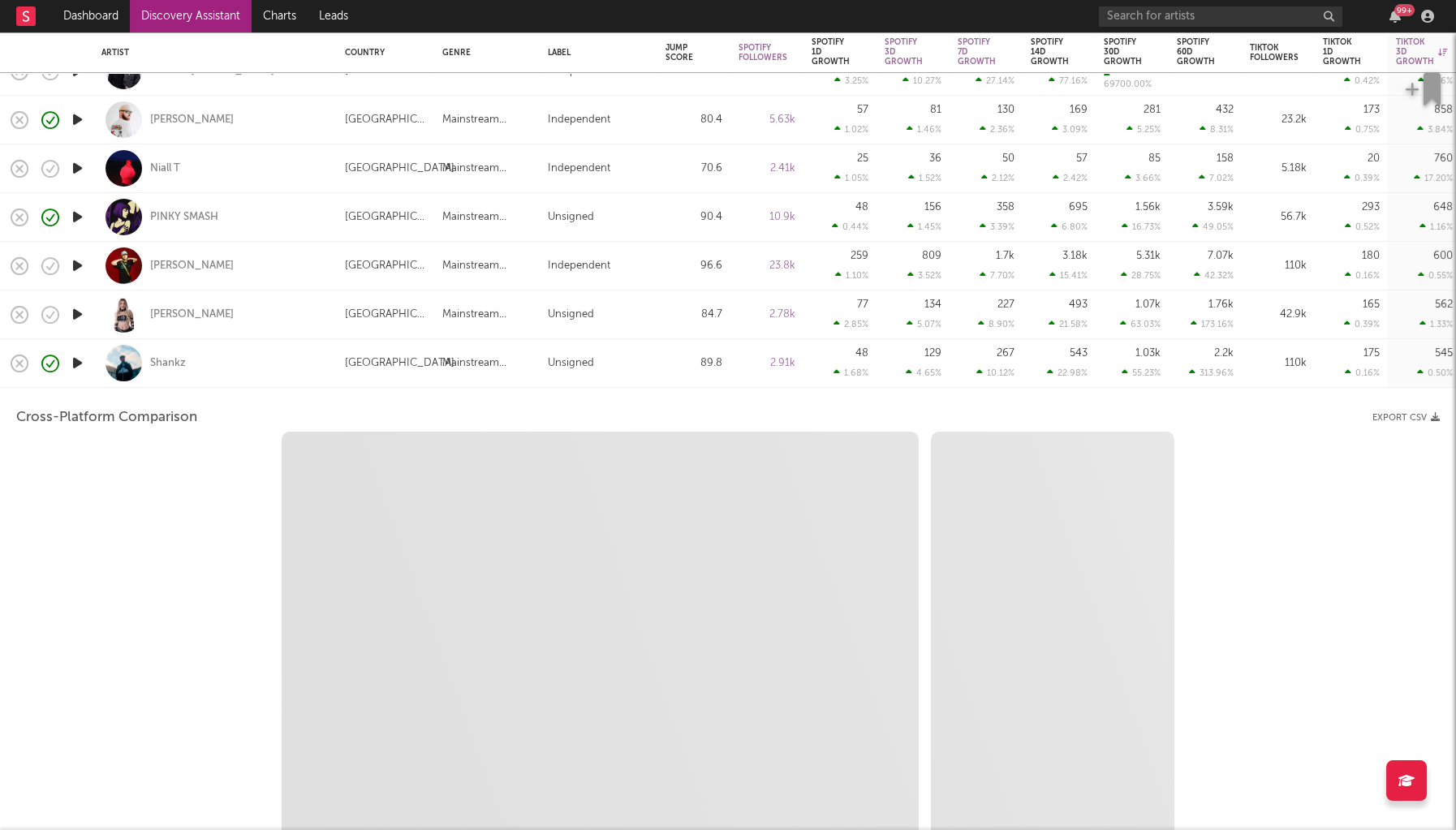
select select "1w"
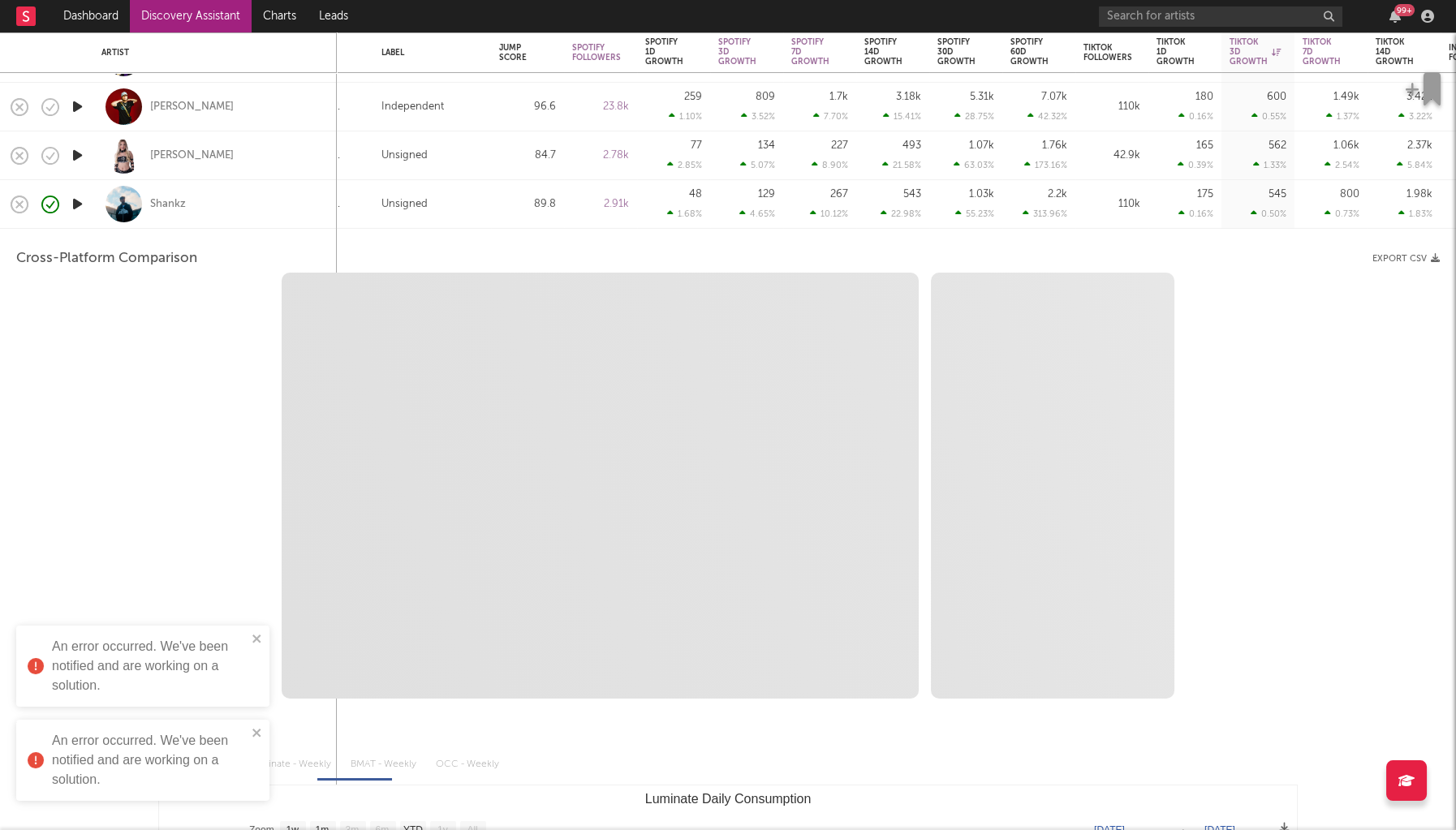
click at [286, 215] on div "Shankz" at bounding box center [216, 204] width 227 height 48
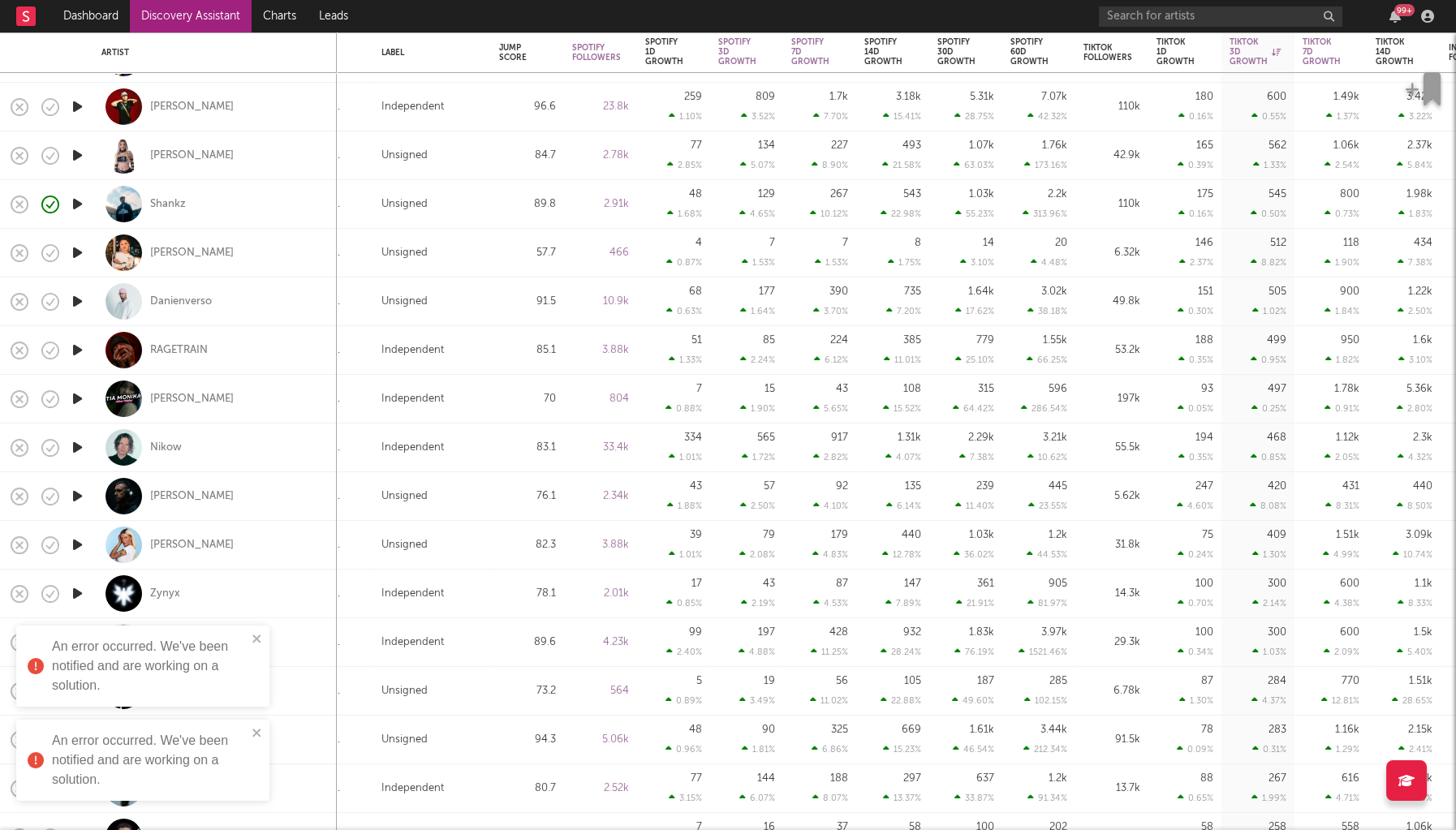
click at [79, 411] on div at bounding box center [77, 399] width 33 height 49
select select "1w"
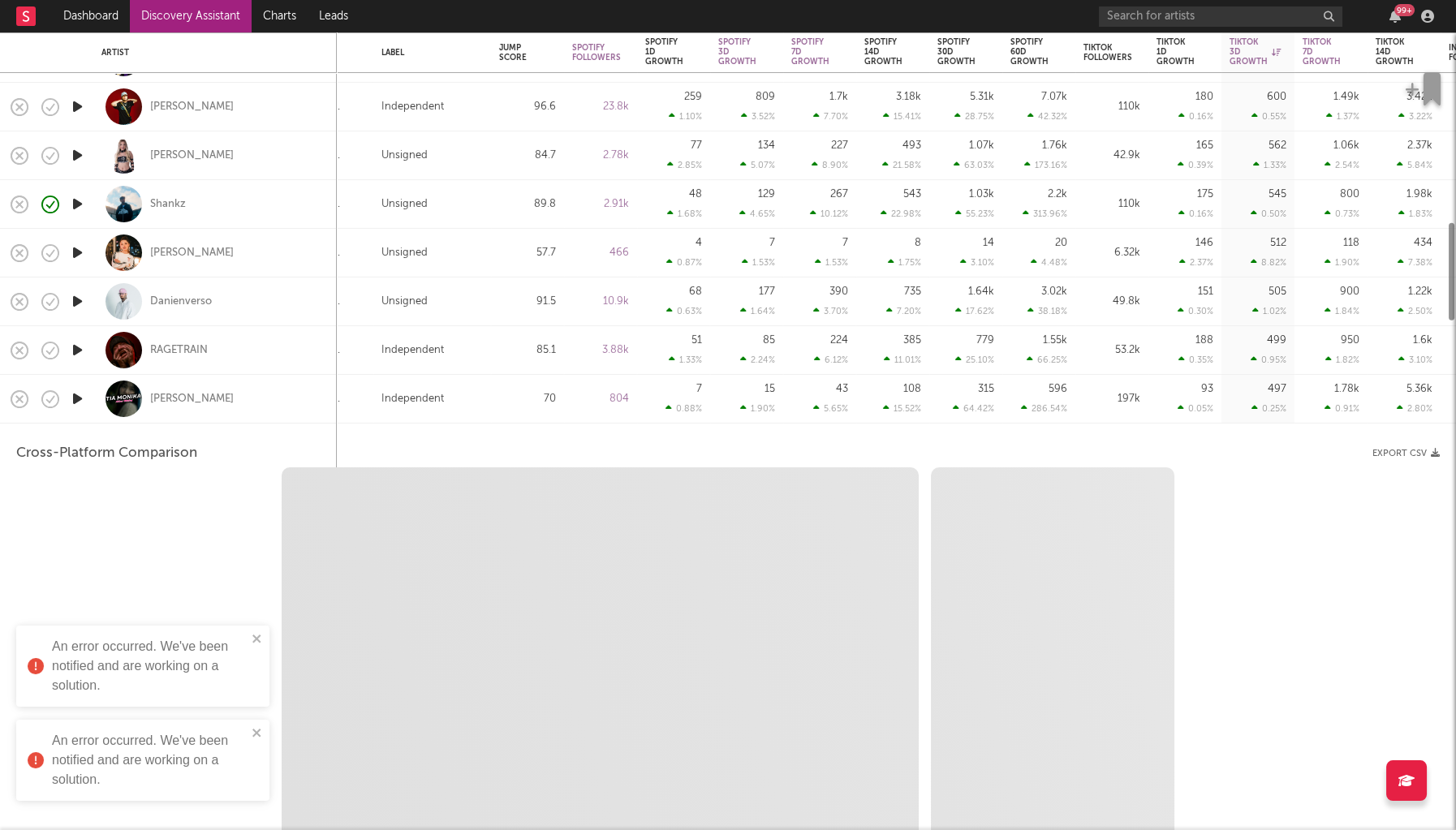
click at [75, 390] on icon "button" at bounding box center [77, 399] width 17 height 20
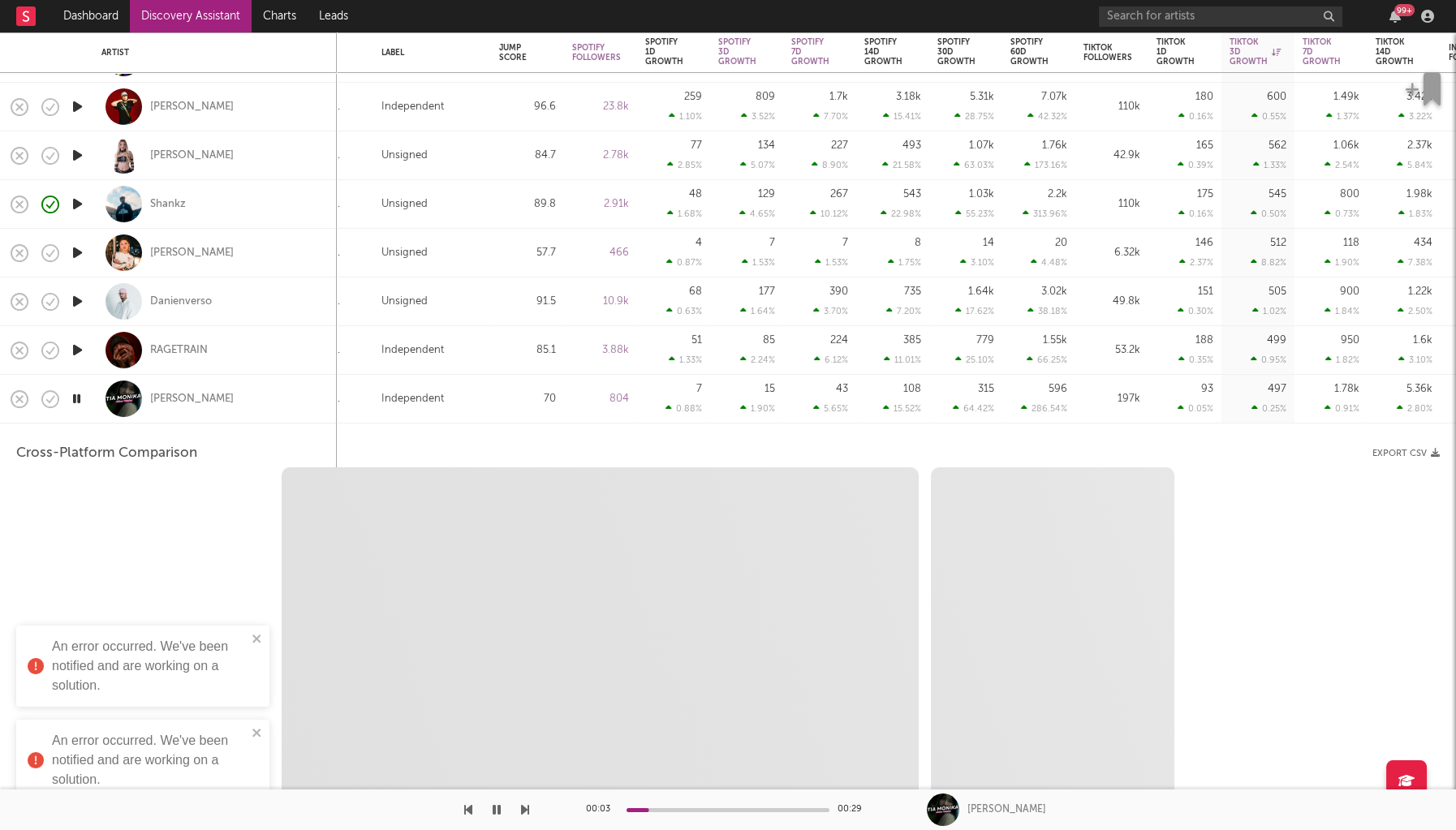
click at [281, 400] on div "Akbar chalay" at bounding box center [216, 398] width 227 height 48
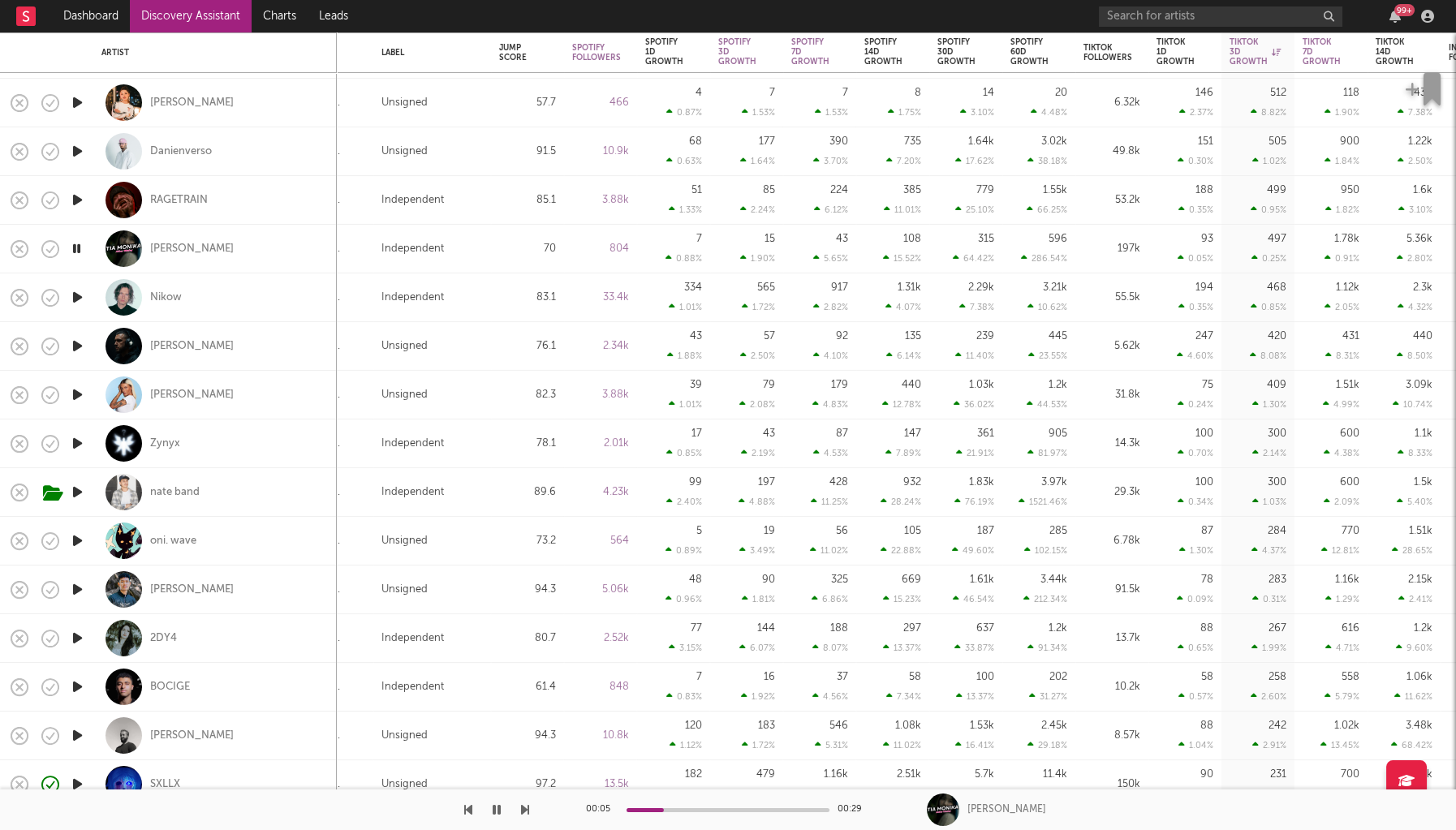
click at [81, 398] on icon "button" at bounding box center [77, 395] width 17 height 20
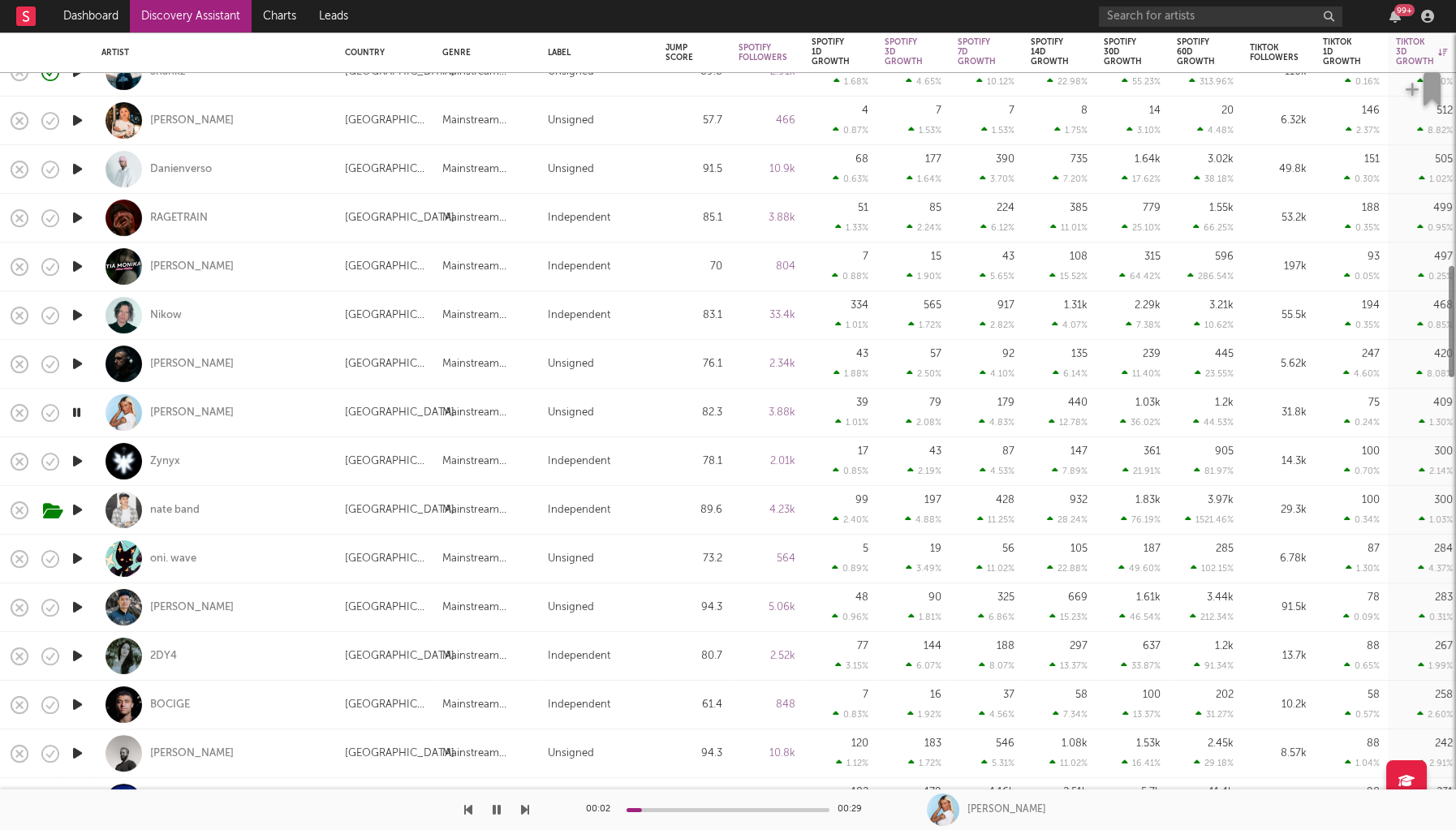
click at [73, 365] on icon "button" at bounding box center [77, 364] width 17 height 20
click at [184, 367] on div "[PERSON_NAME]" at bounding box center [192, 366] width 84 height 15
click at [84, 362] on icon "button" at bounding box center [76, 365] width 15 height 20
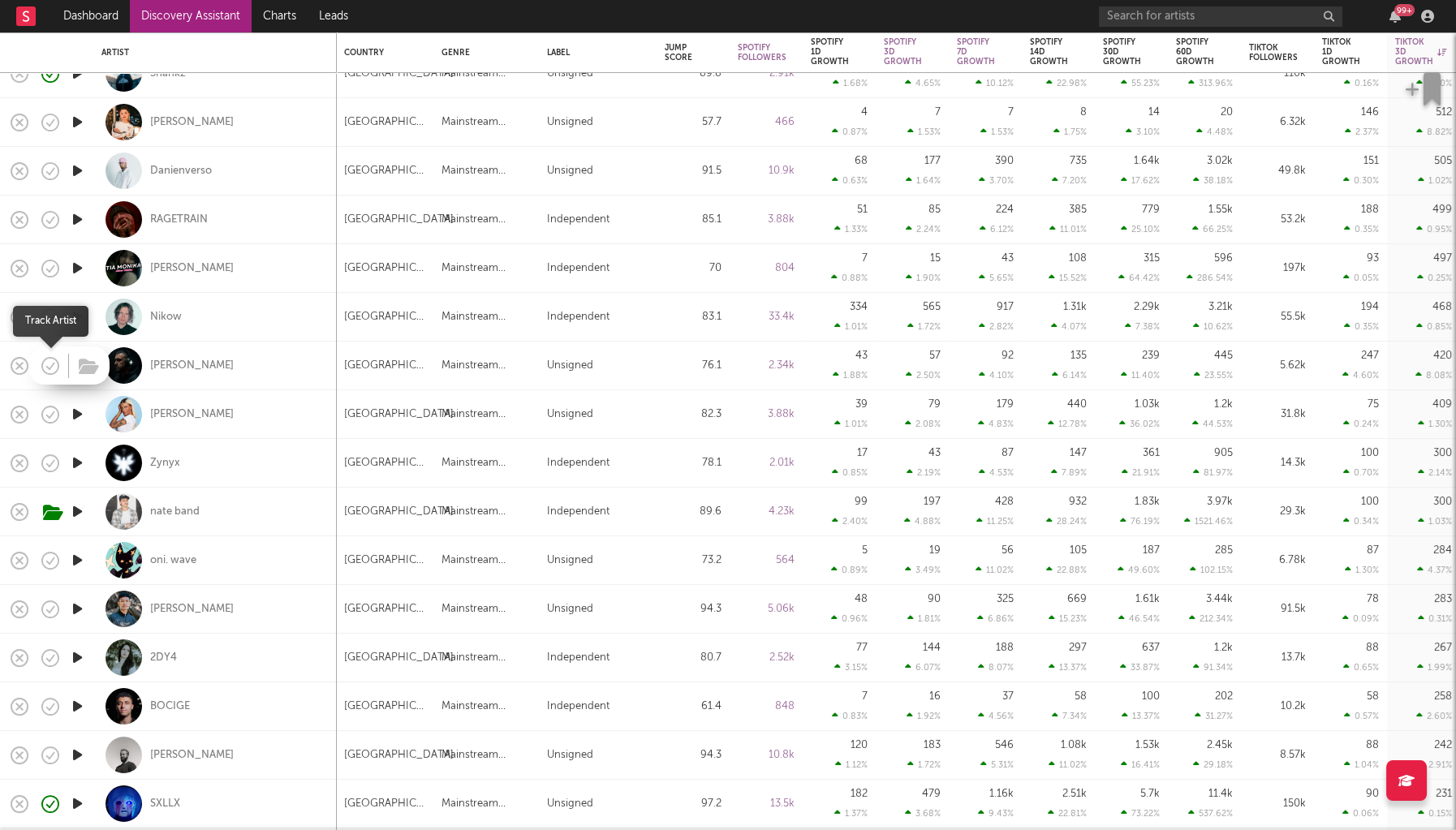
click at [45, 366] on icon "button" at bounding box center [50, 365] width 23 height 23
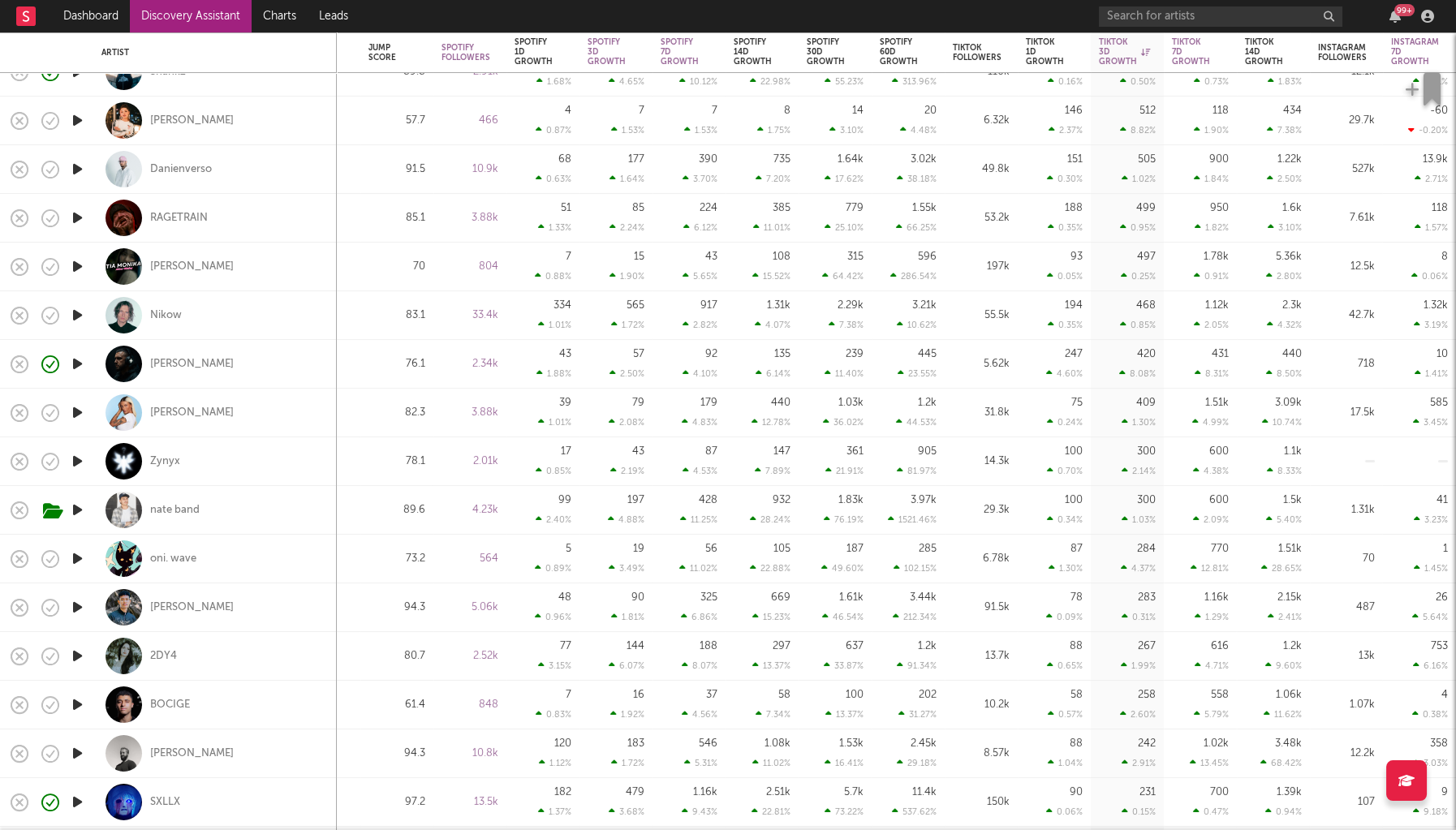
click at [80, 465] on icon "button" at bounding box center [77, 461] width 17 height 20
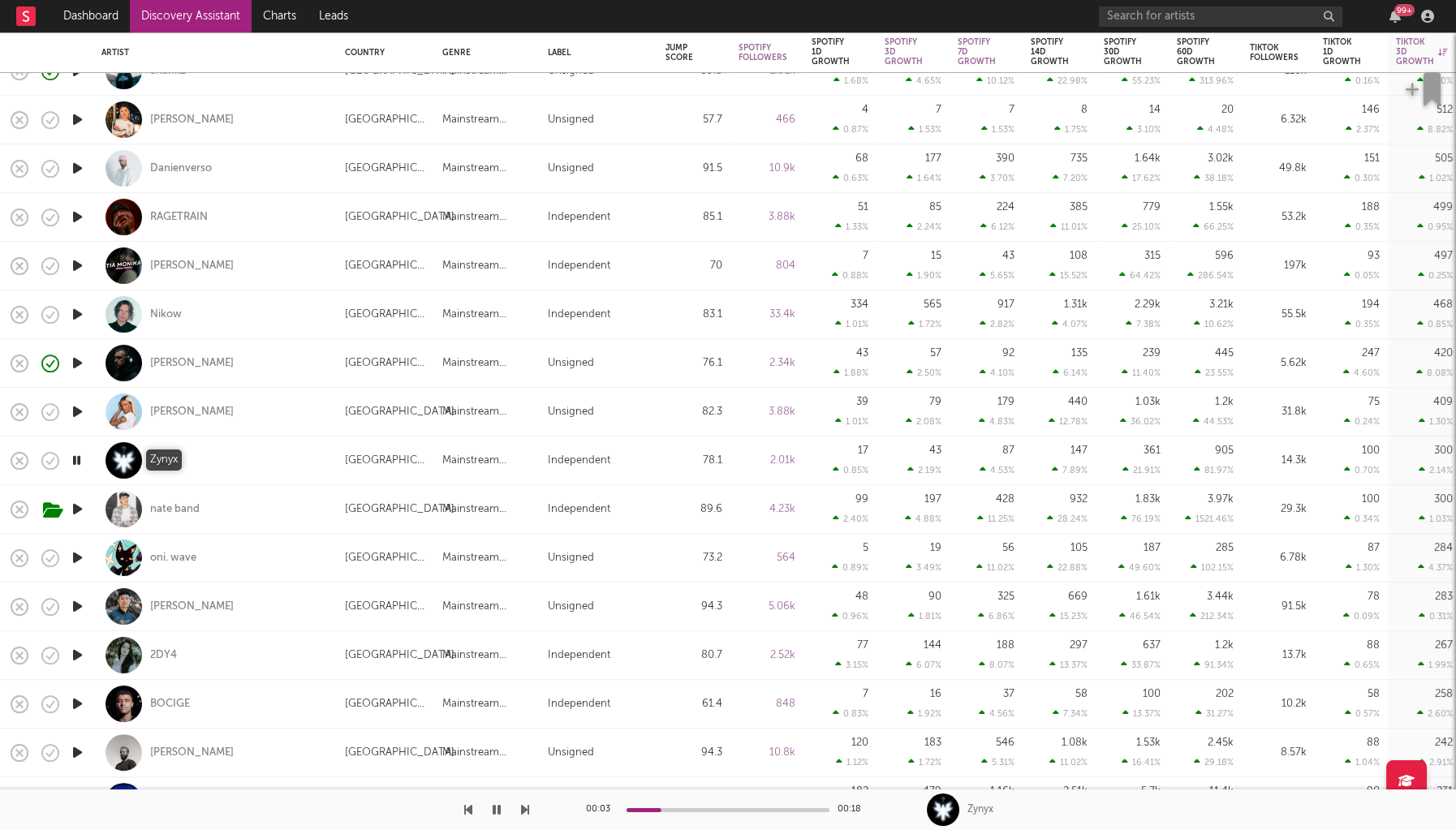
click at [178, 462] on div "Zynyx" at bounding box center [165, 461] width 30 height 15
click at [75, 462] on icon "button" at bounding box center [76, 460] width 15 height 20
click at [81, 506] on icon "button" at bounding box center [77, 509] width 17 height 20
click at [81, 509] on icon "button" at bounding box center [76, 509] width 15 height 20
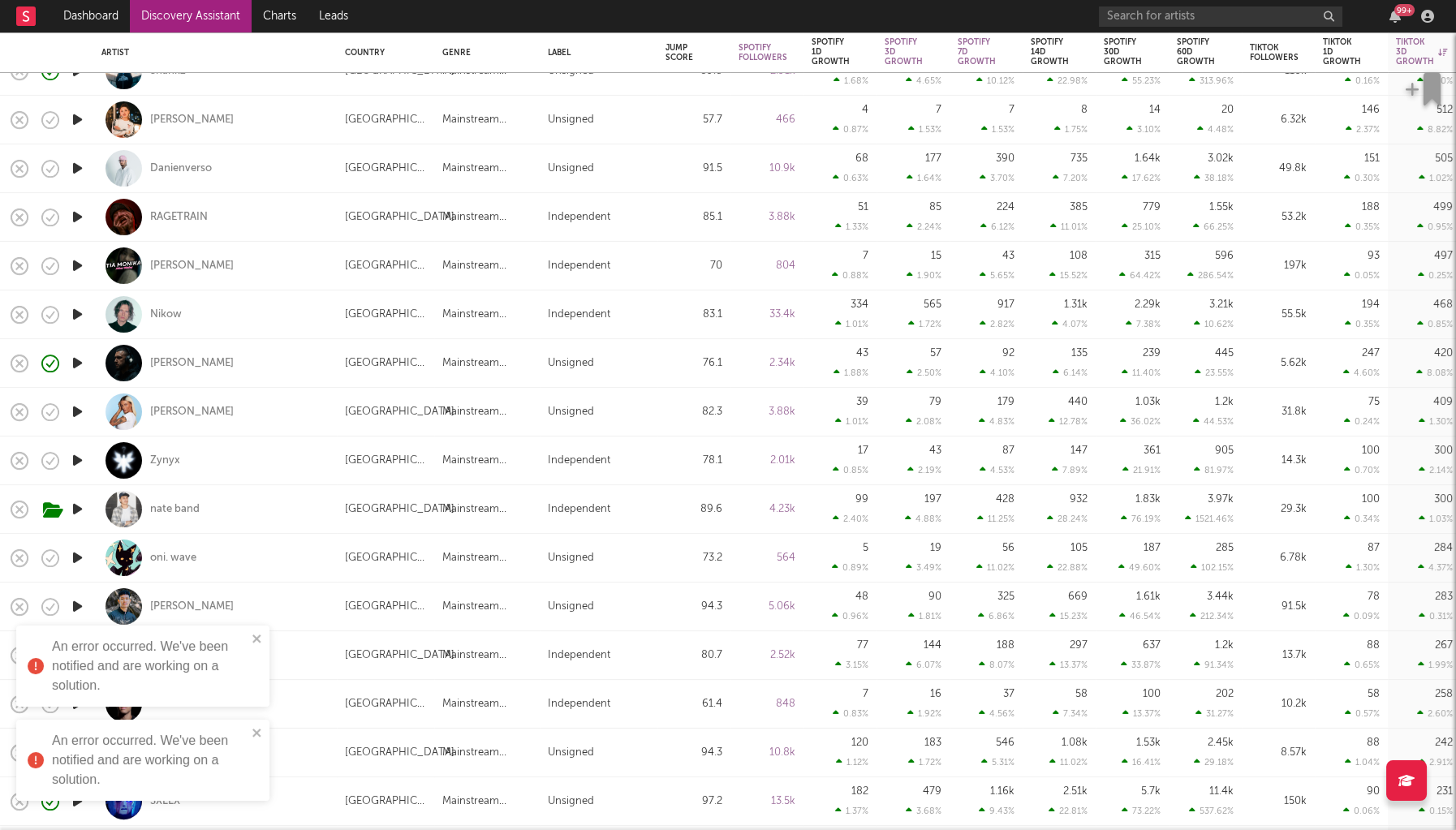
click at [81, 558] on icon "button" at bounding box center [77, 558] width 17 height 20
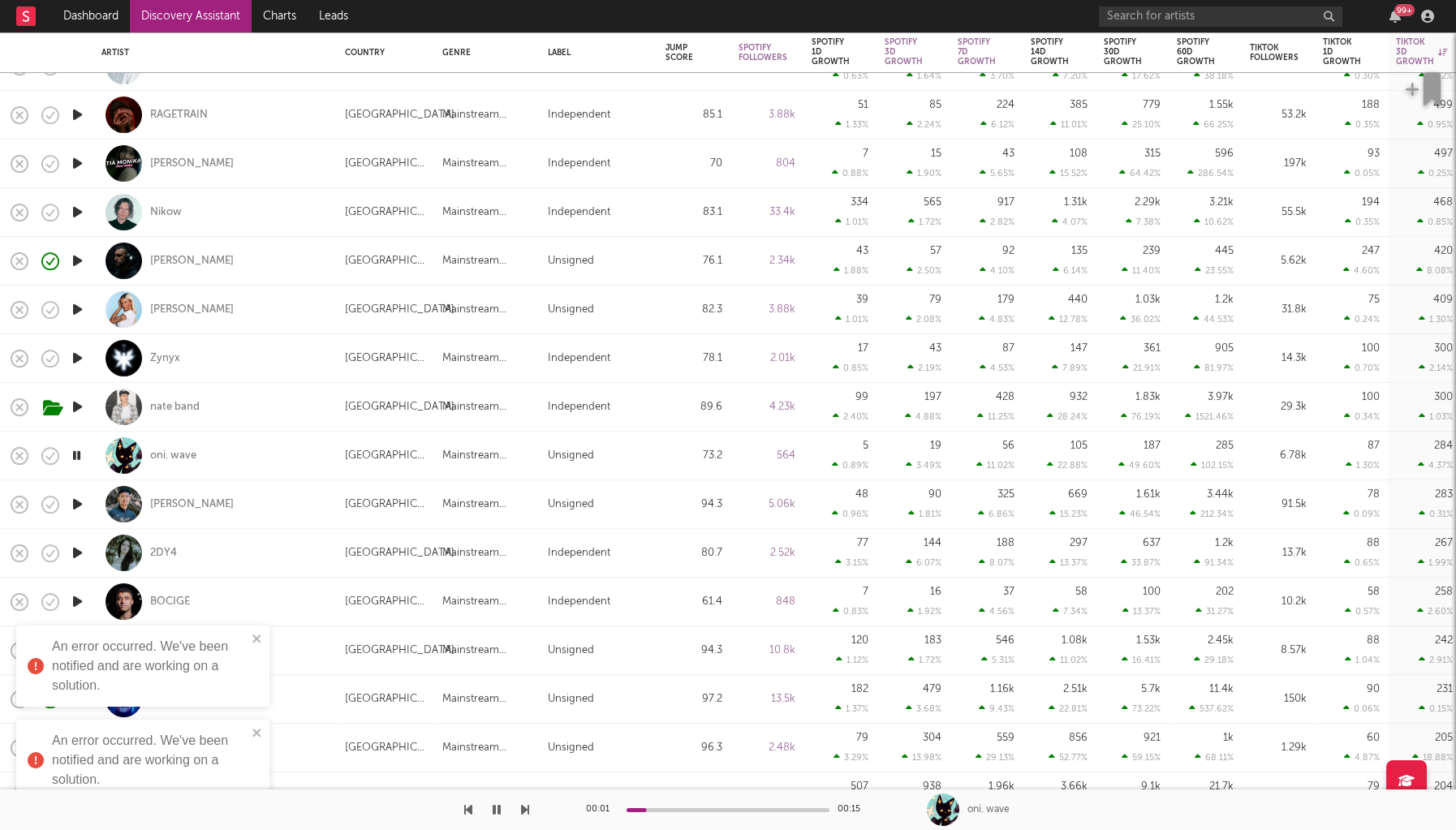
click at [71, 506] on icon "button" at bounding box center [77, 505] width 17 height 20
click at [70, 540] on div at bounding box center [77, 554] width 33 height 49
select select "1w"
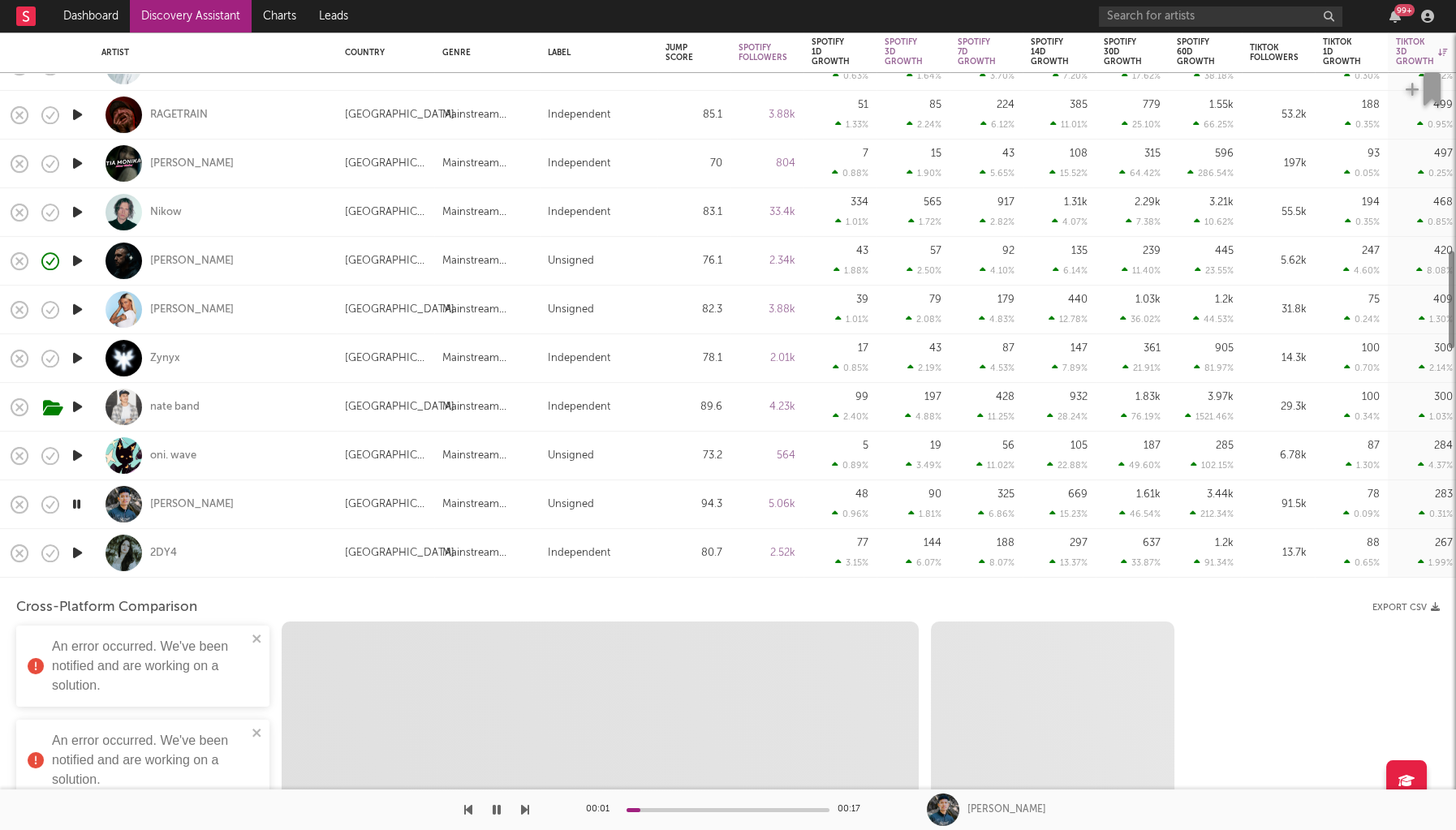
click at [73, 550] on icon "button" at bounding box center [77, 553] width 17 height 20
click at [288, 563] on div "2DY4" at bounding box center [216, 553] width 227 height 48
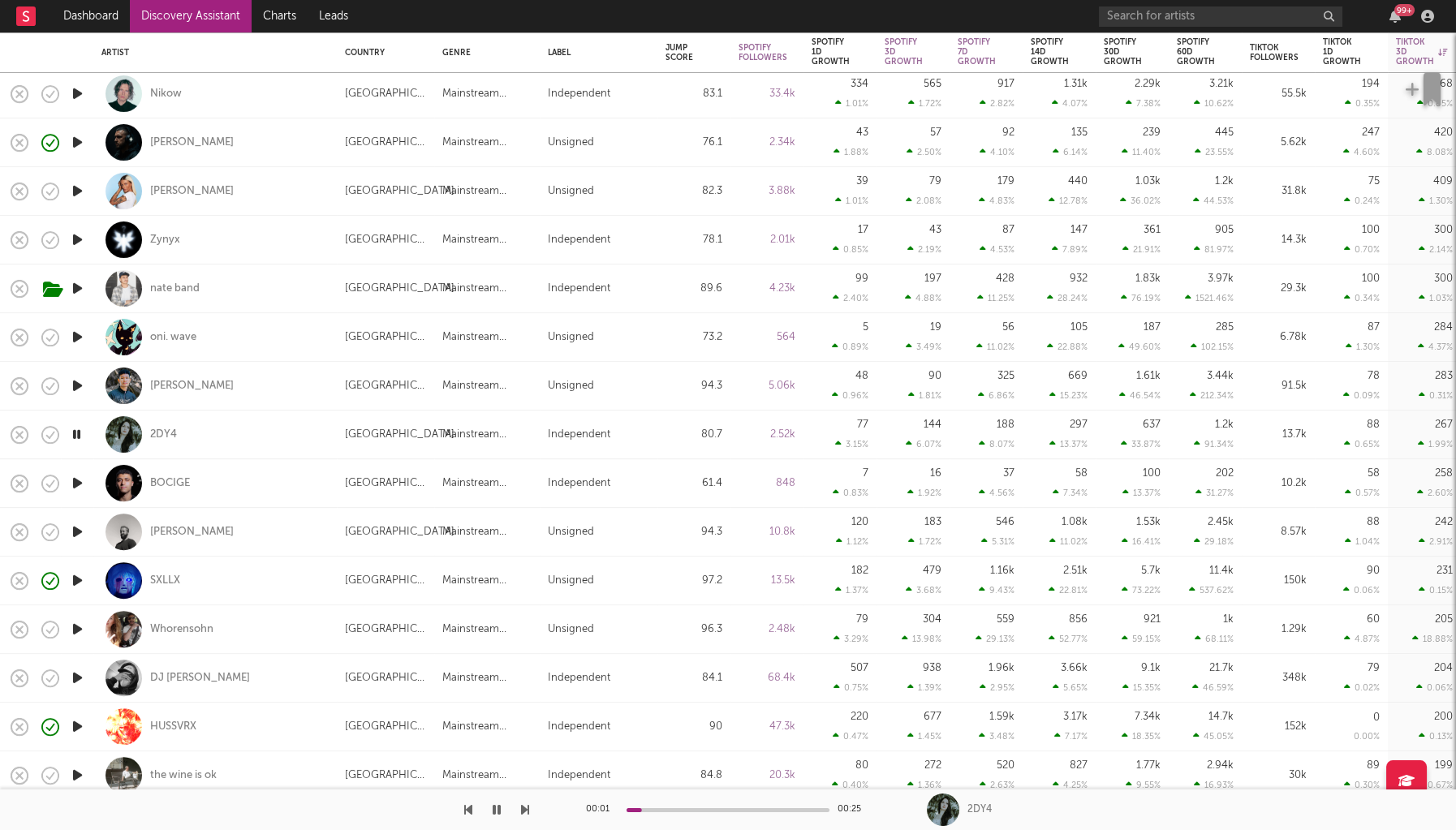
click at [74, 481] on icon "button" at bounding box center [77, 483] width 17 height 20
click at [171, 481] on div "BOCIGE" at bounding box center [170, 484] width 40 height 15
click at [78, 484] on icon "button" at bounding box center [76, 483] width 15 height 20
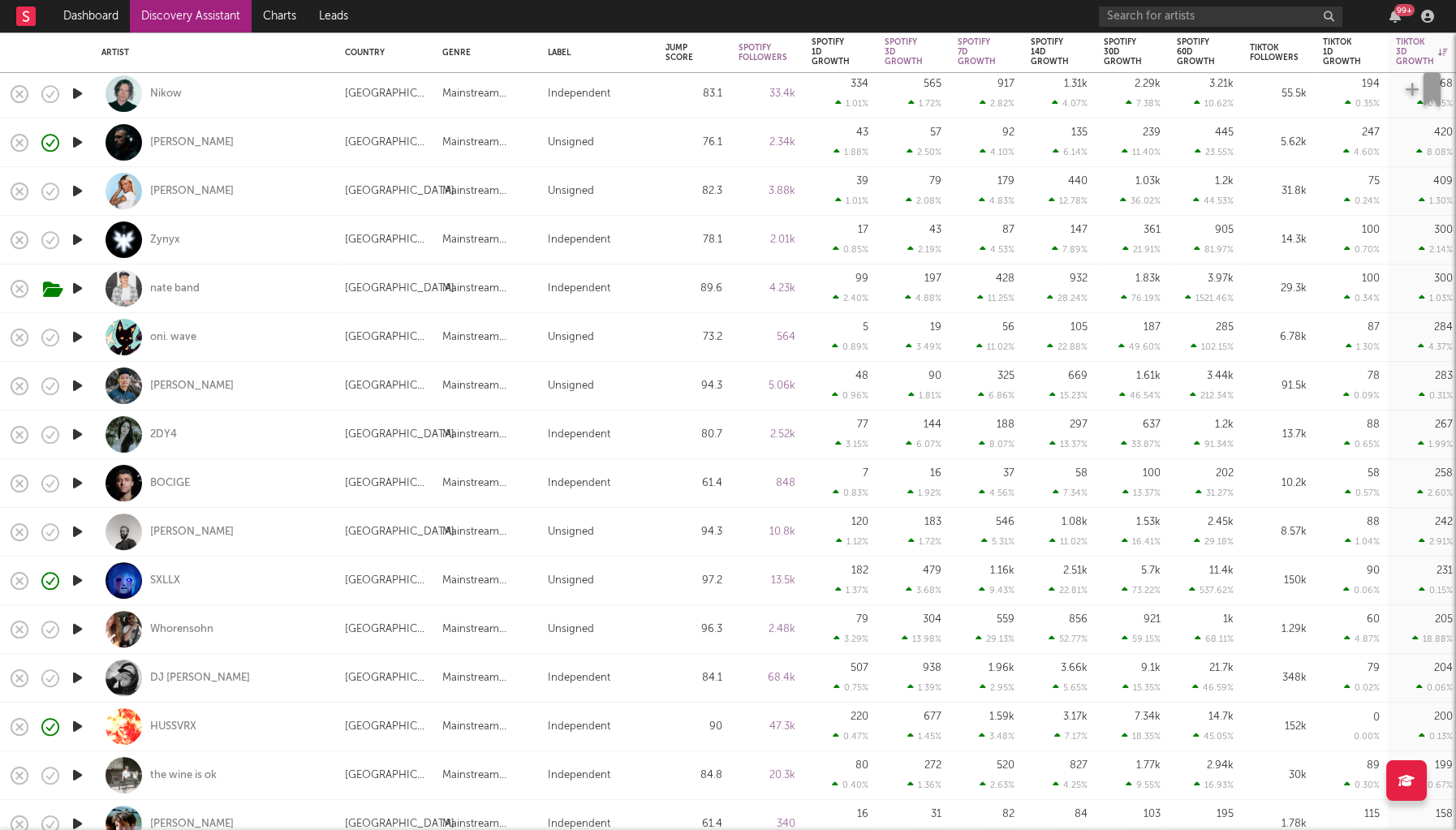
click at [79, 530] on icon "button" at bounding box center [77, 532] width 17 height 20
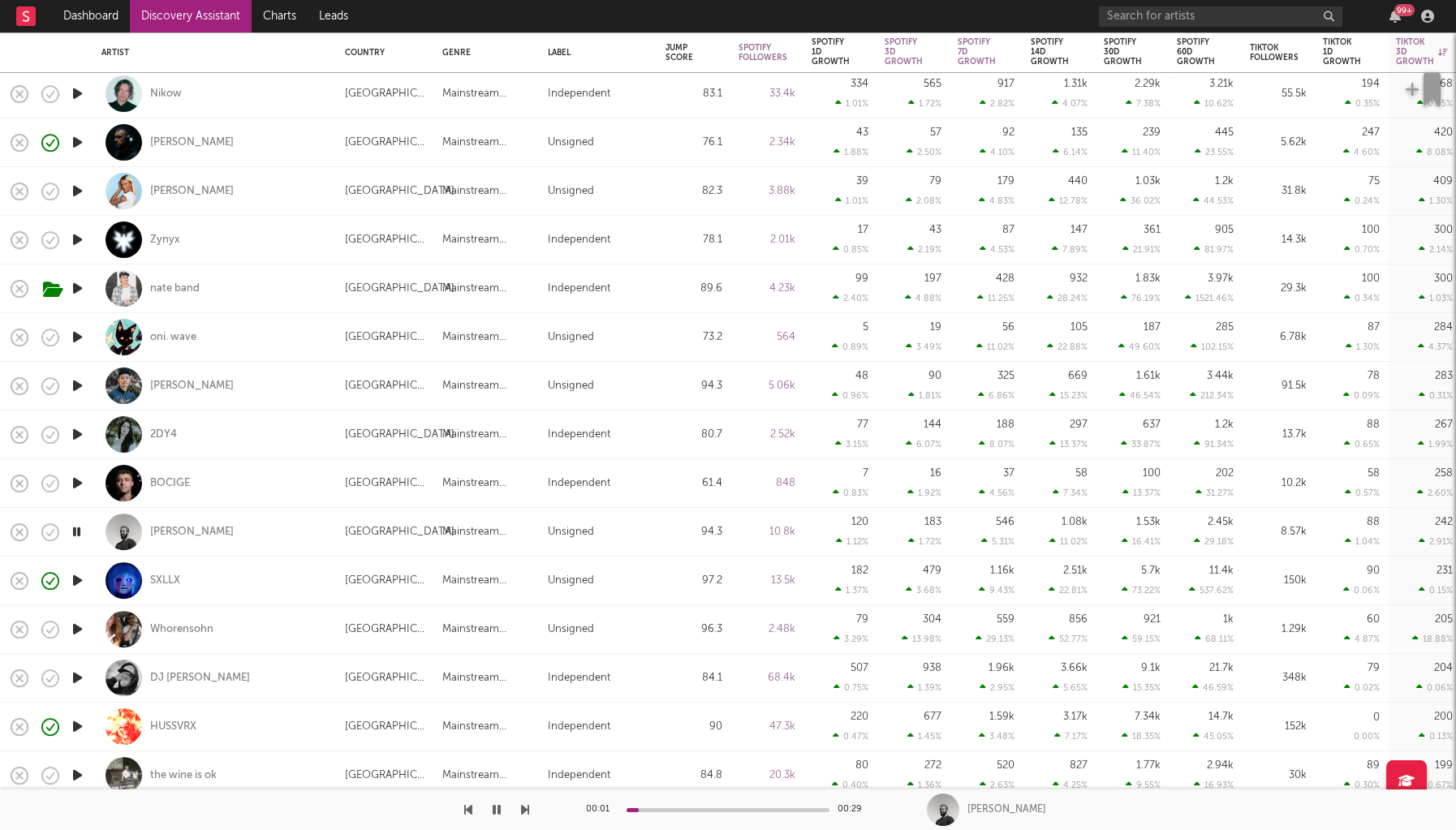
click at [738, 809] on div at bounding box center [728, 810] width 203 height 4
click at [79, 532] on icon "button" at bounding box center [76, 532] width 15 height 20
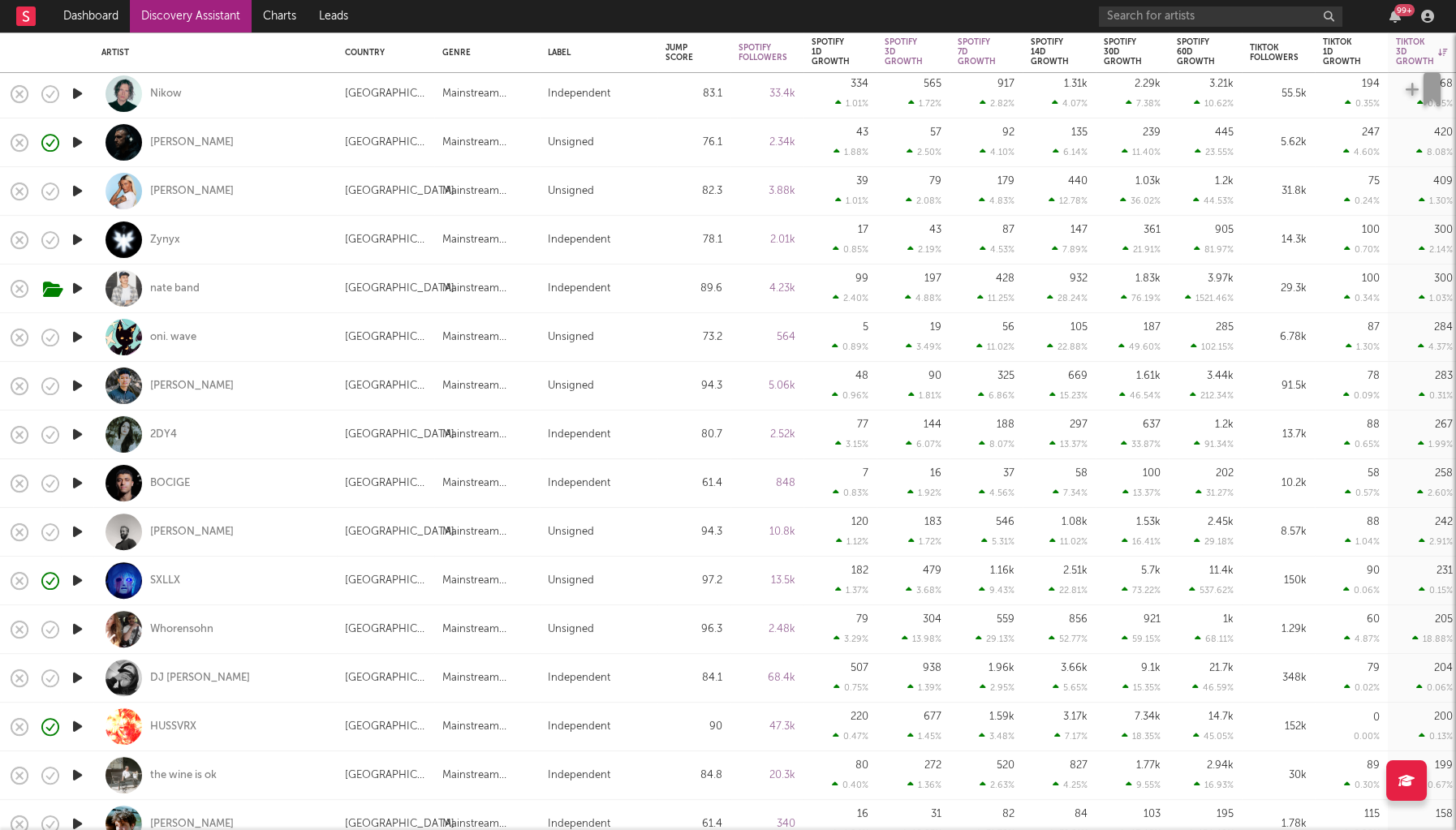
click at [79, 622] on icon "button" at bounding box center [77, 629] width 17 height 20
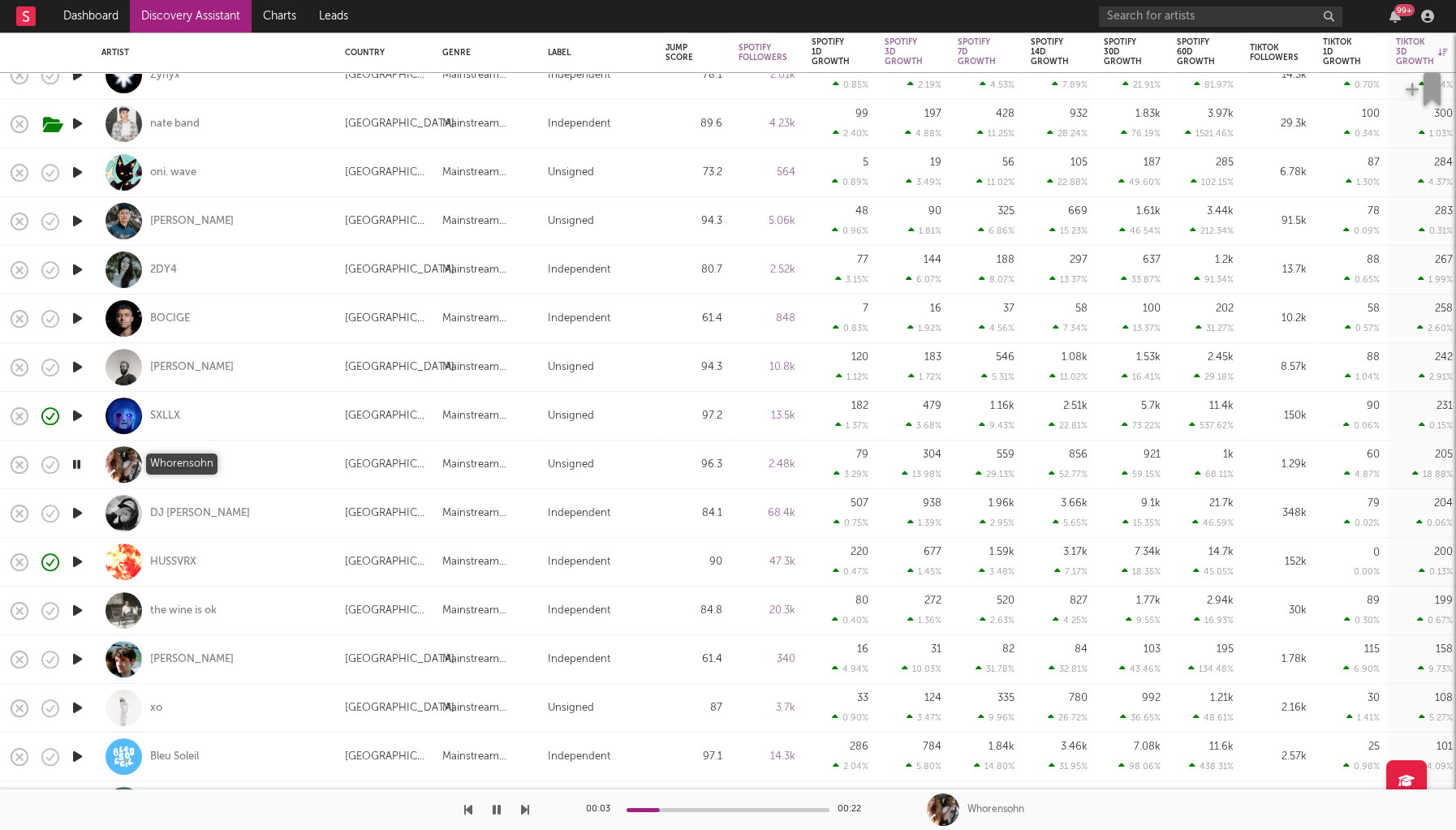
click at [196, 461] on div "Whorensohn" at bounding box center [182, 465] width 64 height 15
click at [79, 465] on icon "button" at bounding box center [76, 465] width 15 height 20
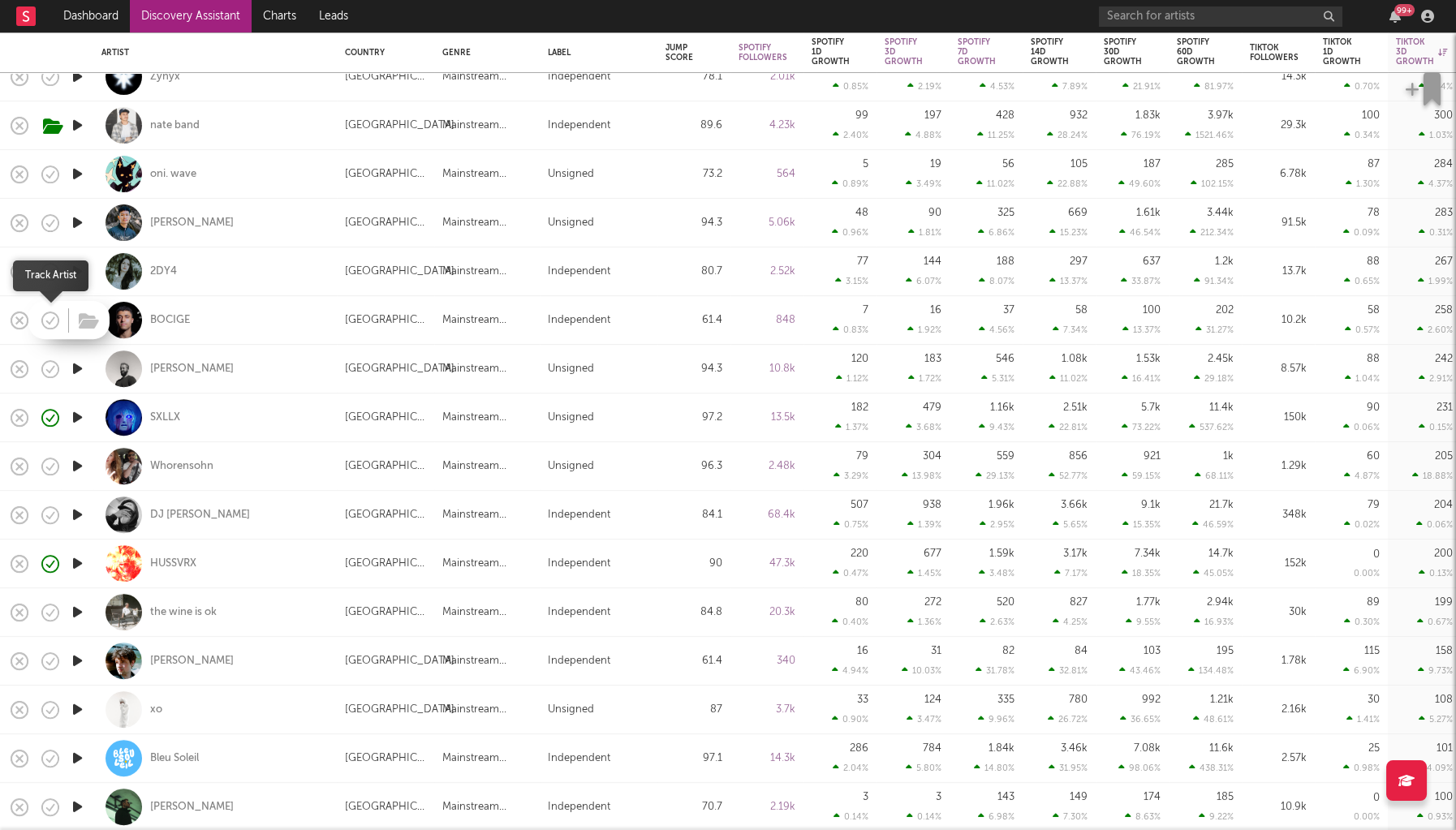
click at [47, 321] on icon "button" at bounding box center [48, 323] width 4 height 4
click at [85, 563] on icon "button" at bounding box center [77, 564] width 17 height 20
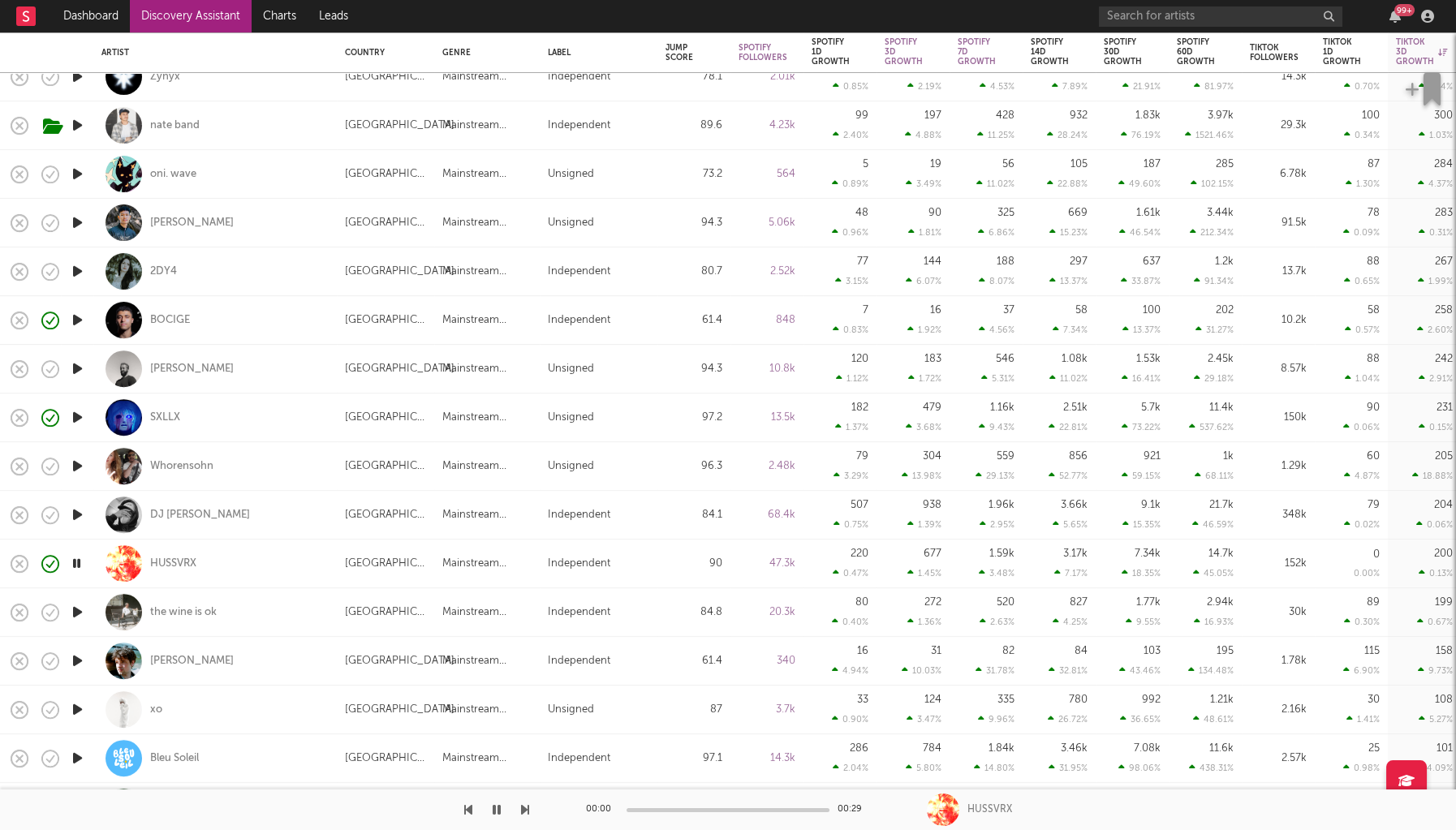
click at [78, 595] on div at bounding box center [77, 613] width 33 height 49
select select "1w"
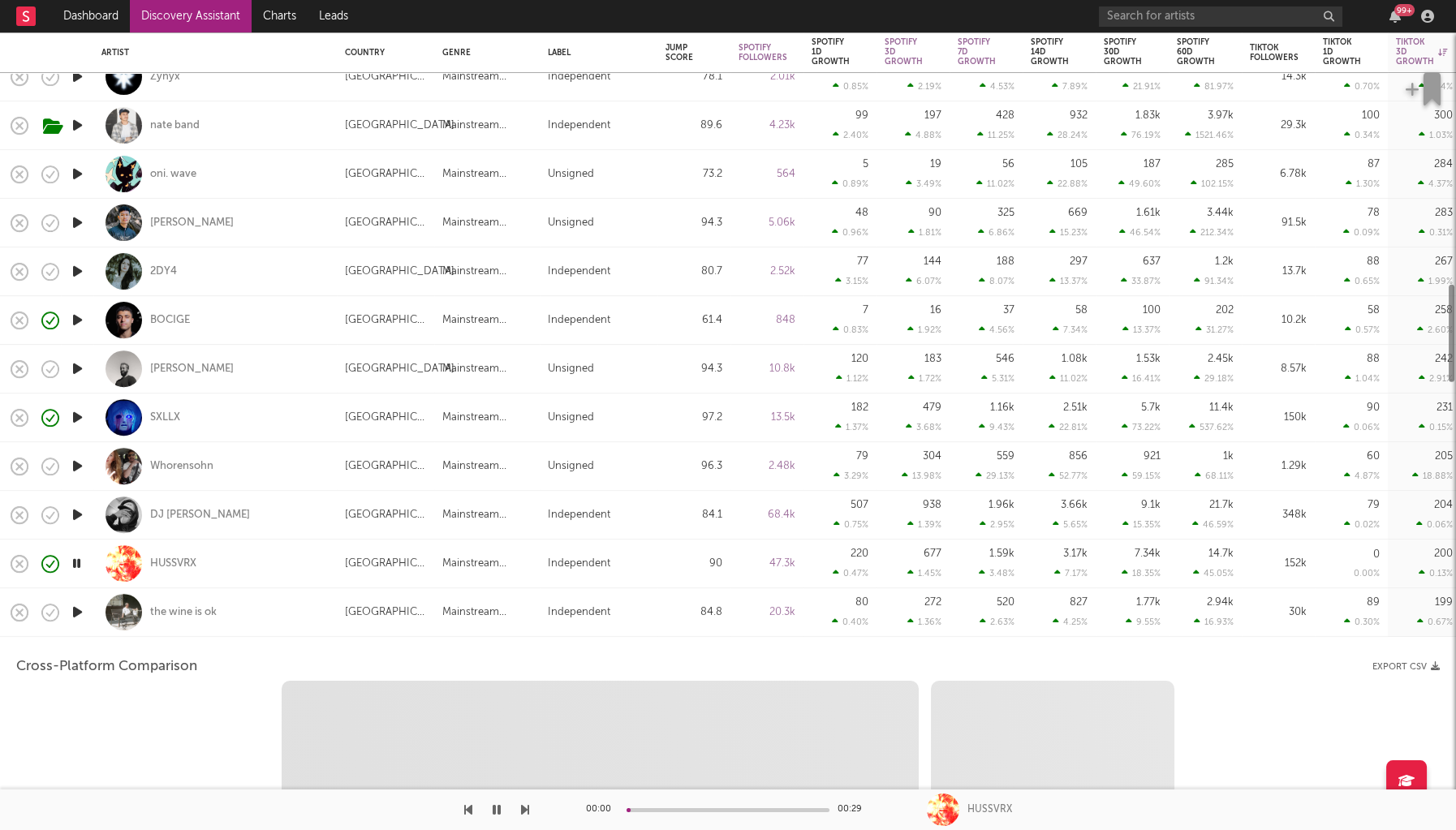
click at [78, 612] on icon "button" at bounding box center [77, 612] width 17 height 20
select select "6m"
click at [256, 605] on div "the wine is ok" at bounding box center [216, 612] width 227 height 48
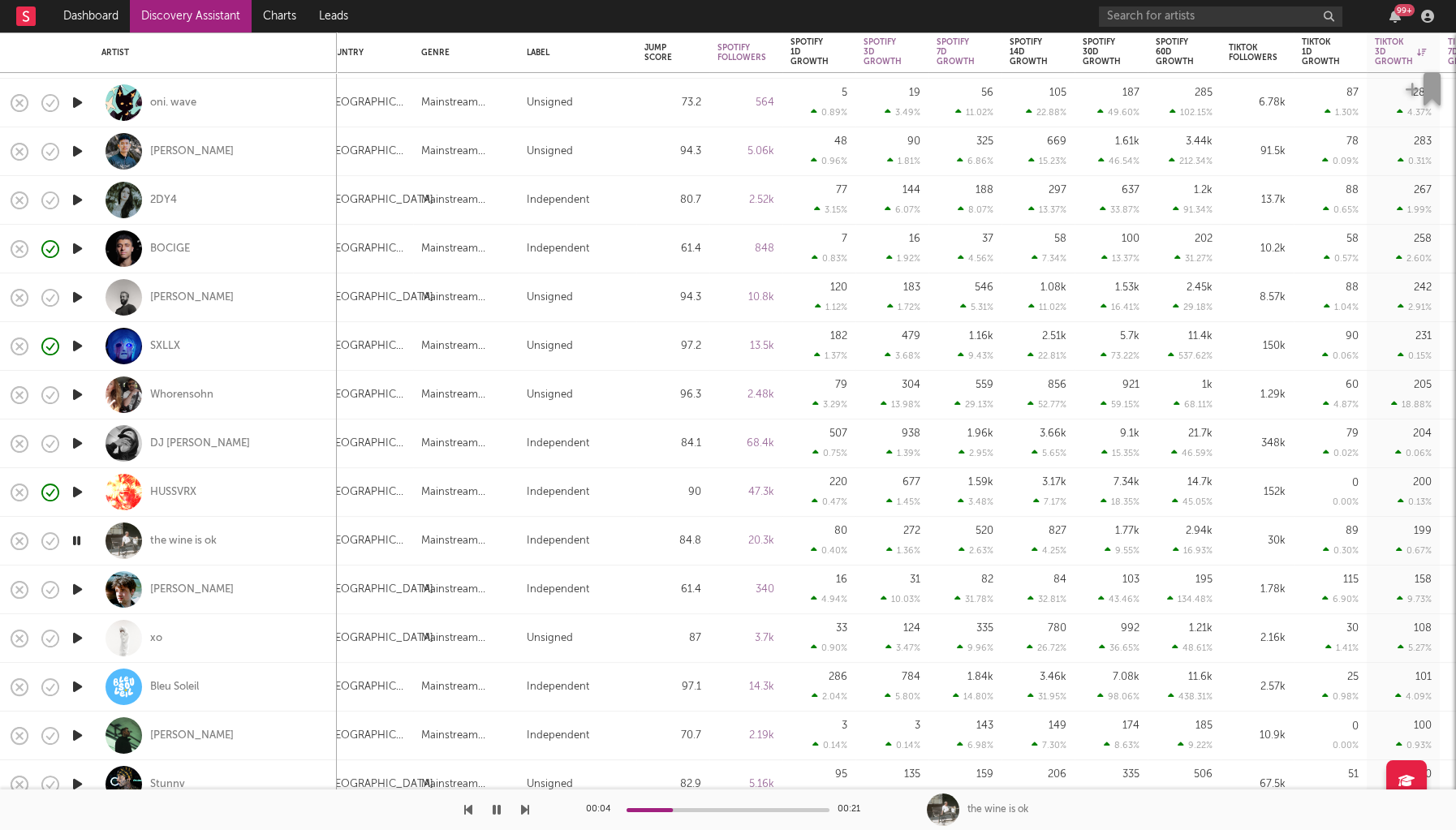
click at [75, 586] on icon "button" at bounding box center [77, 589] width 17 height 20
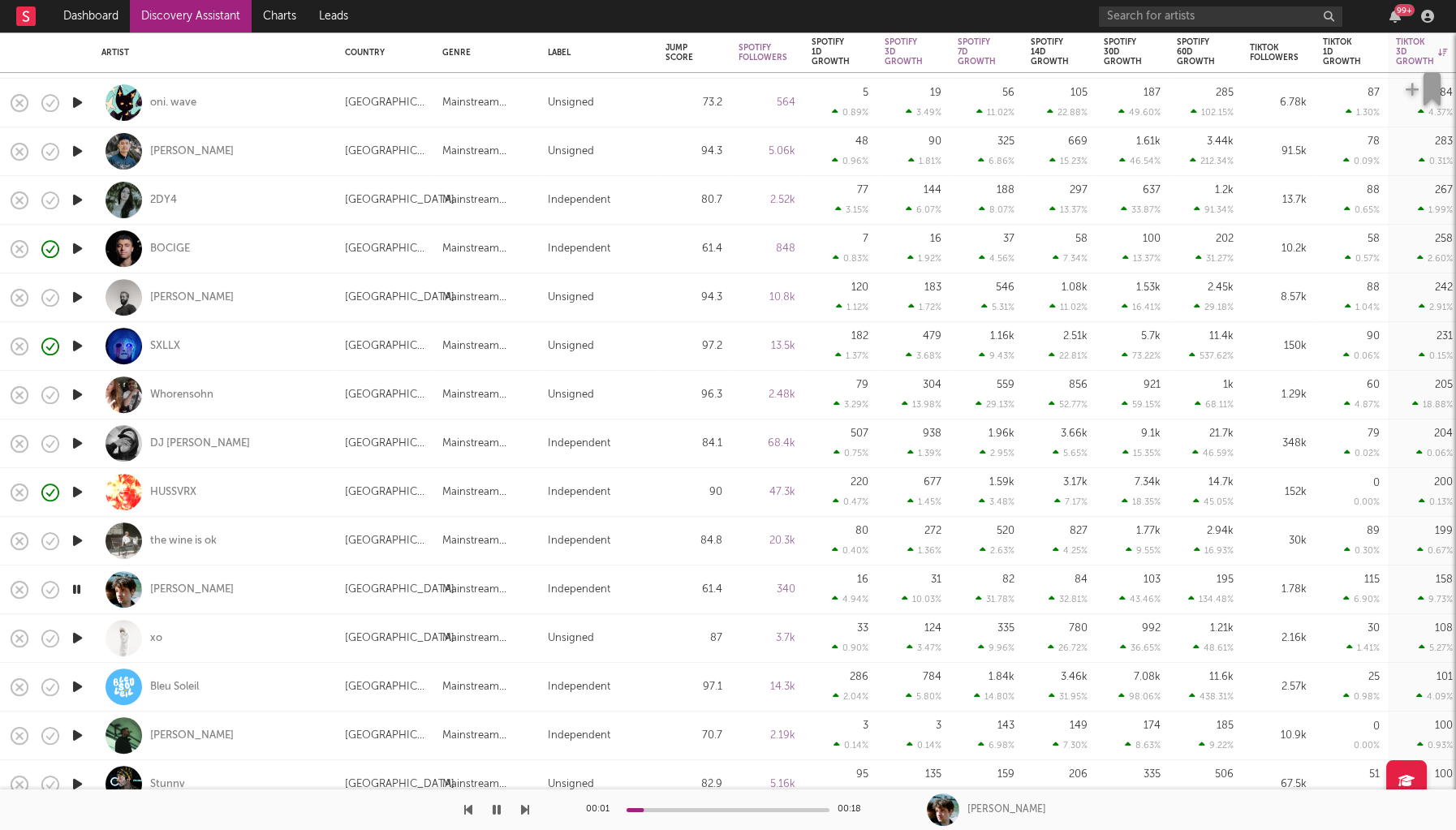
click at [77, 640] on icon "button" at bounding box center [77, 638] width 17 height 20
click at [77, 692] on icon "button" at bounding box center [77, 686] width 17 height 20
drag, startPoint x: 186, startPoint y: 689, endPoint x: 161, endPoint y: 595, distance: 97.3
click at [142, 689] on div "Bleu Soleil" at bounding box center [216, 686] width 227 height 48
select select "1w"
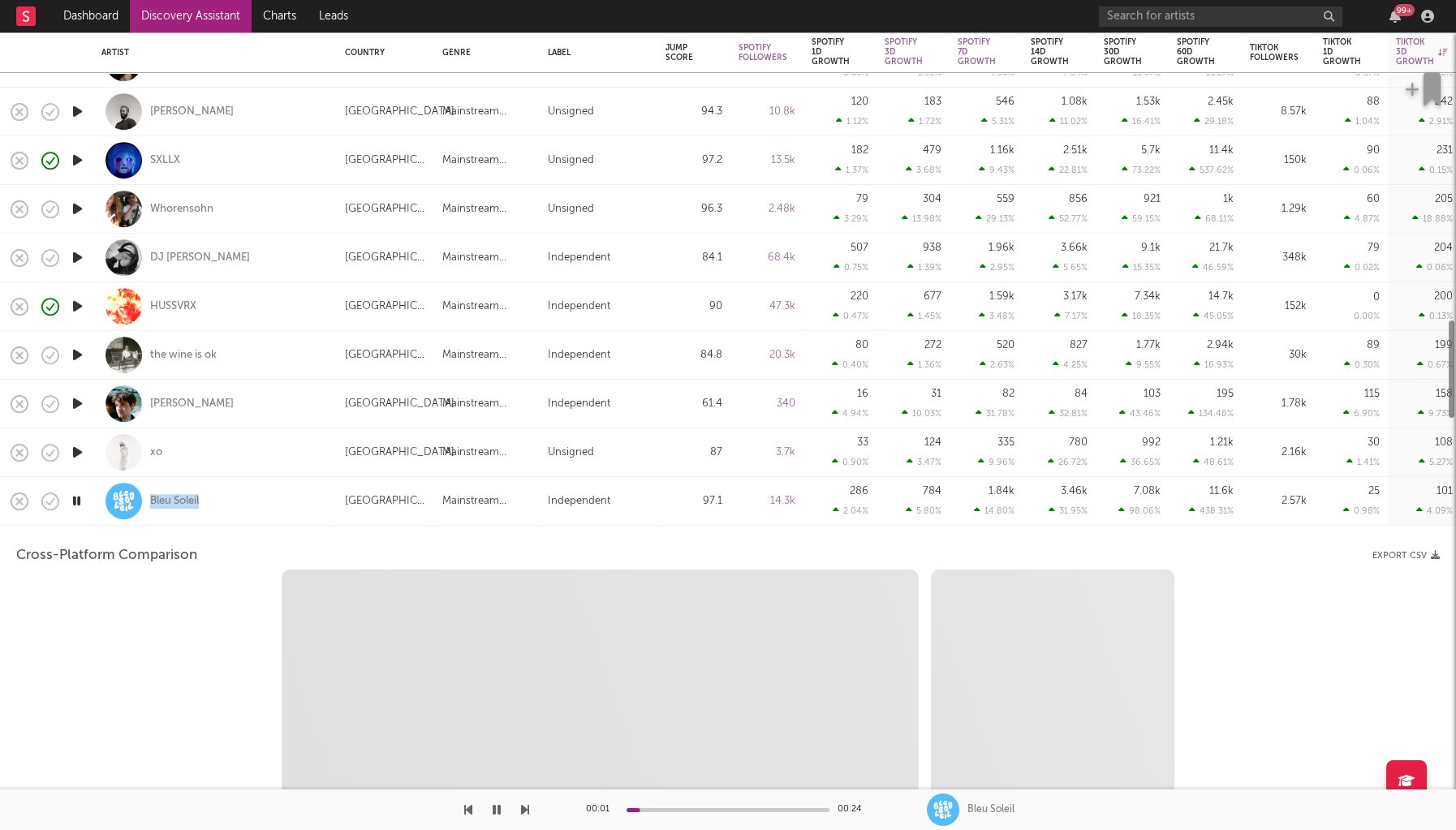
select select "1w"
click at [300, 505] on div "Bleu Soleil" at bounding box center [216, 501] width 227 height 48
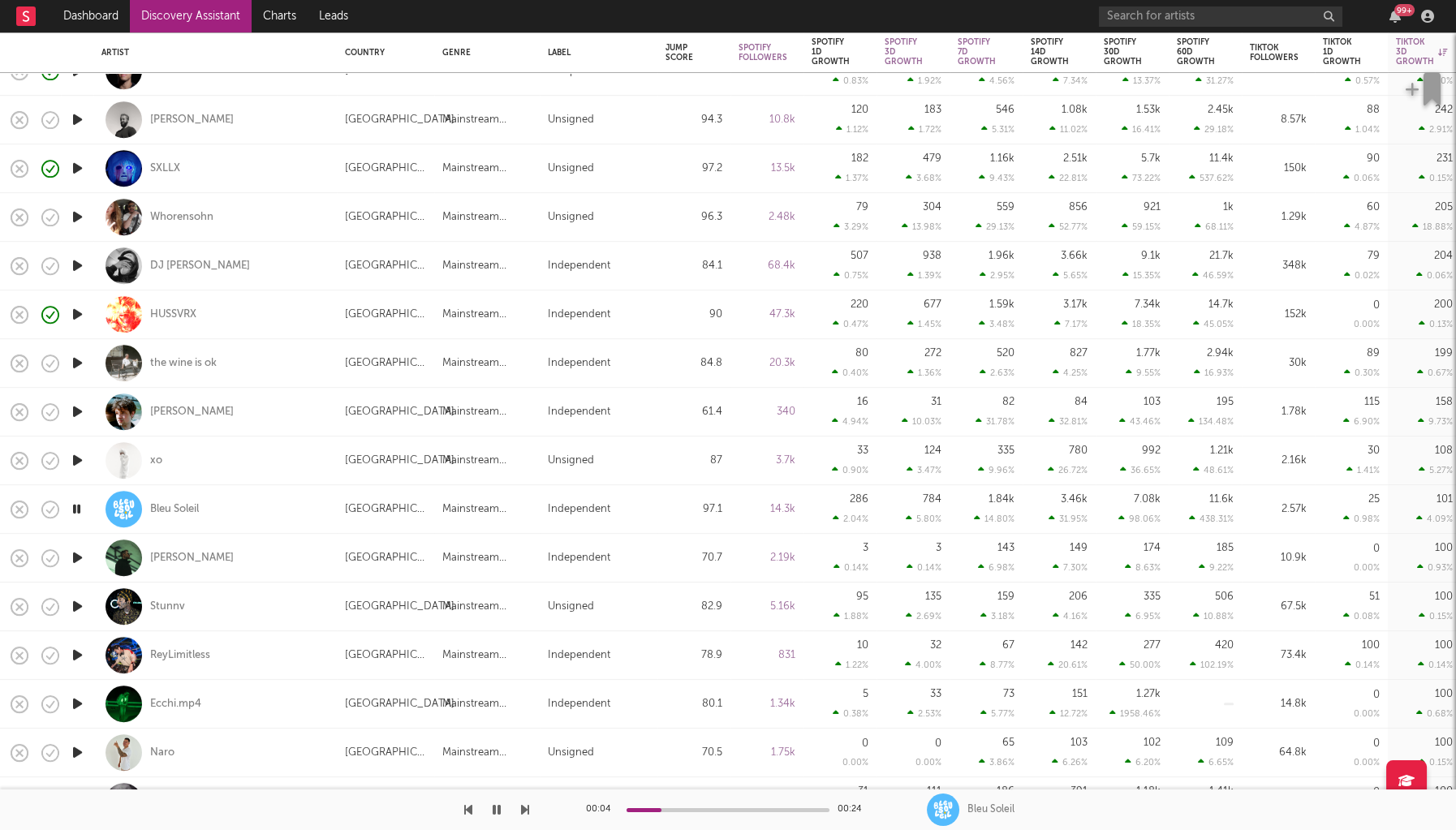
click at [72, 556] on icon "button" at bounding box center [77, 558] width 17 height 20
drag, startPoint x: 219, startPoint y: 504, endPoint x: 146, endPoint y: 505, distance: 73.0
click at [146, 505] on div "Bleu Soleil" at bounding box center [216, 507] width 227 height 48
copy div "Bleu Soleil"
select select "1w"
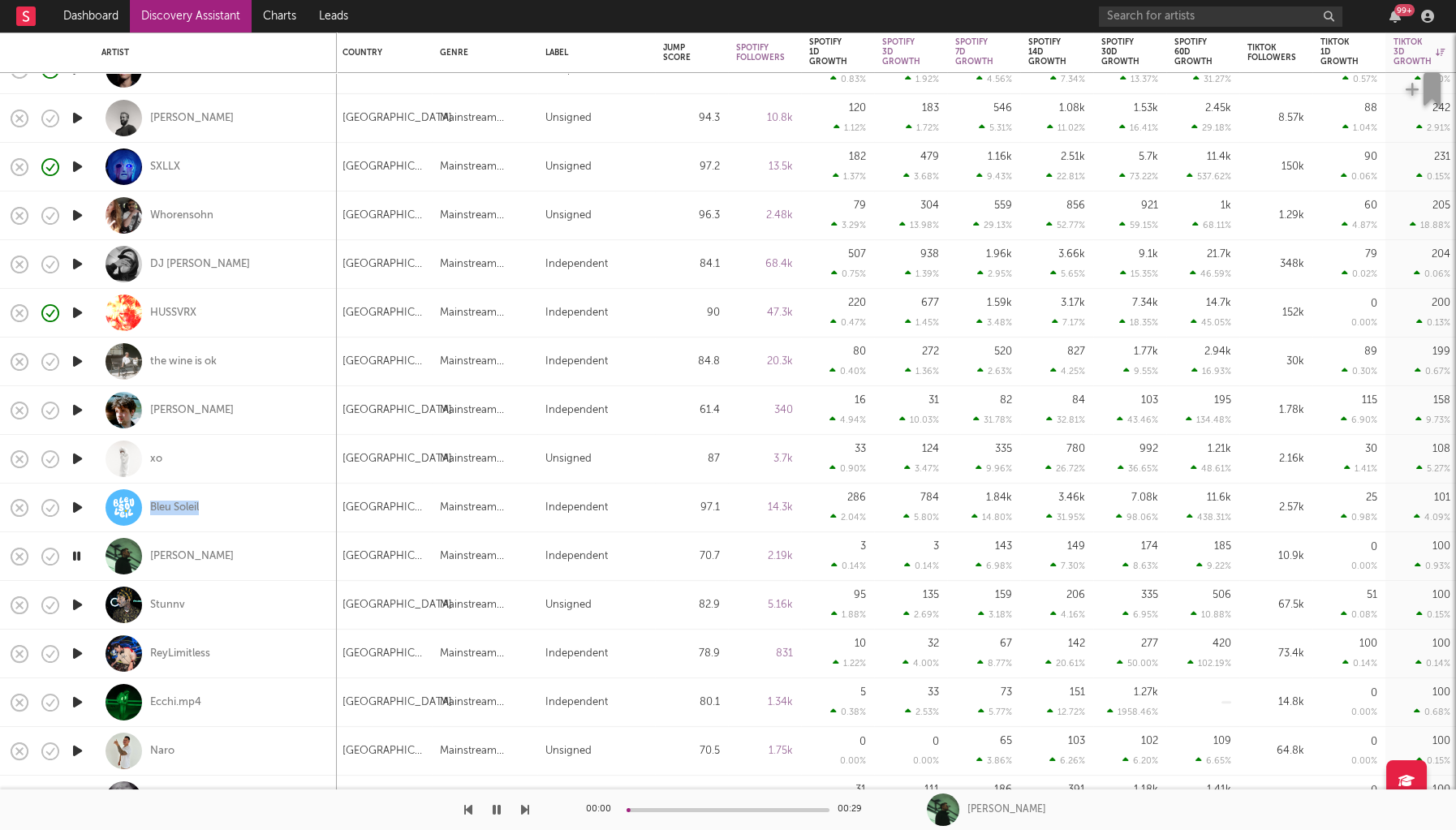
select select "1w"
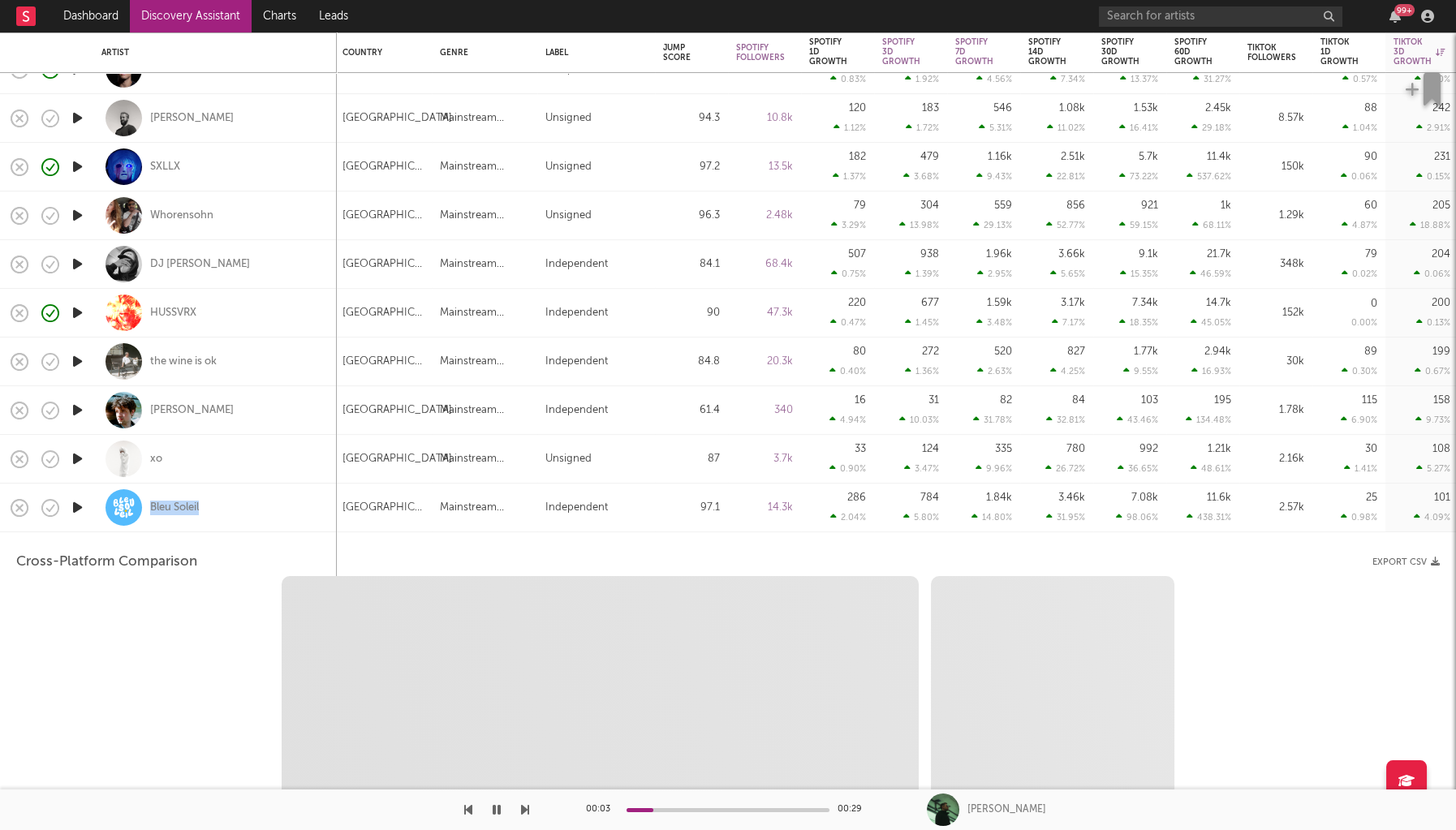
click at [285, 525] on div "Bleu Soleil" at bounding box center [216, 507] width 227 height 48
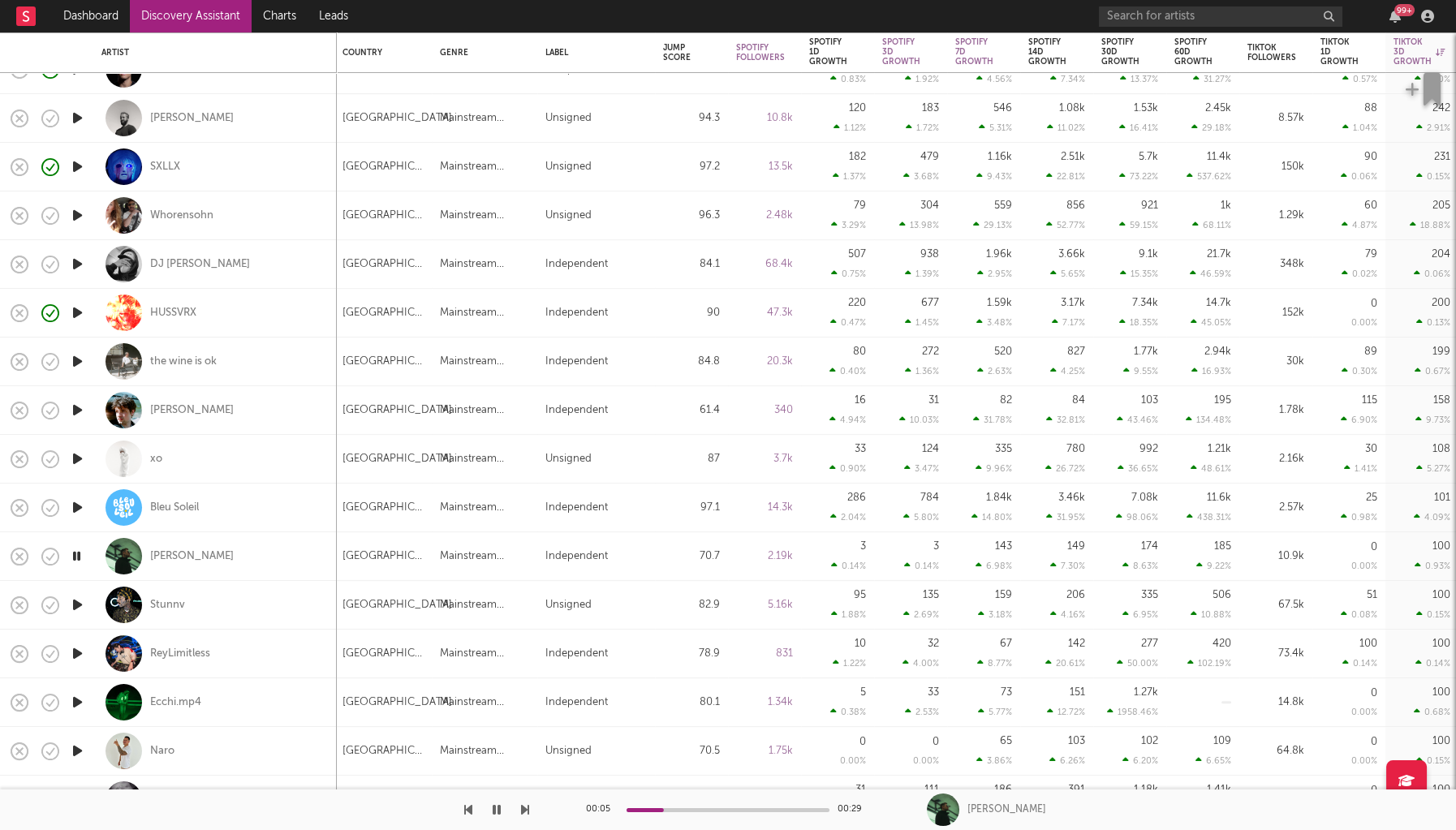
drag, startPoint x: 70, startPoint y: 610, endPoint x: 1192, endPoint y: 583, distance: 1122.3
click at [79, 609] on icon "button" at bounding box center [77, 605] width 17 height 20
click at [81, 654] on icon "button" at bounding box center [77, 654] width 17 height 20
click at [75, 701] on icon "button" at bounding box center [77, 702] width 17 height 20
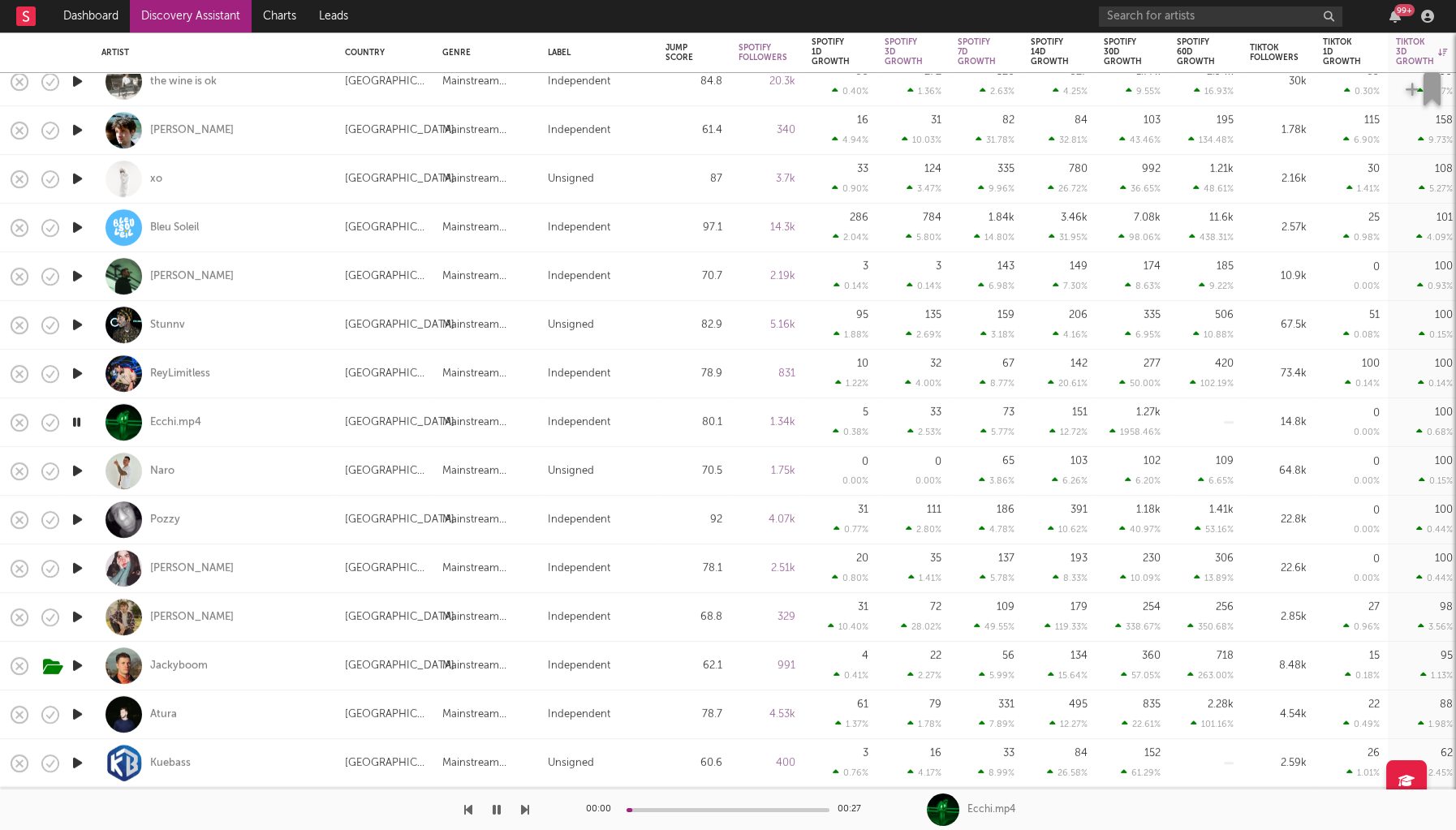
click at [85, 472] on icon "button" at bounding box center [77, 471] width 17 height 20
click at [165, 471] on div "Naro" at bounding box center [162, 472] width 25 height 15
click at [81, 514] on icon "button" at bounding box center [77, 520] width 17 height 20
click at [74, 570] on icon "button" at bounding box center [77, 568] width 17 height 20
click at [81, 622] on icon "button" at bounding box center [77, 617] width 17 height 20
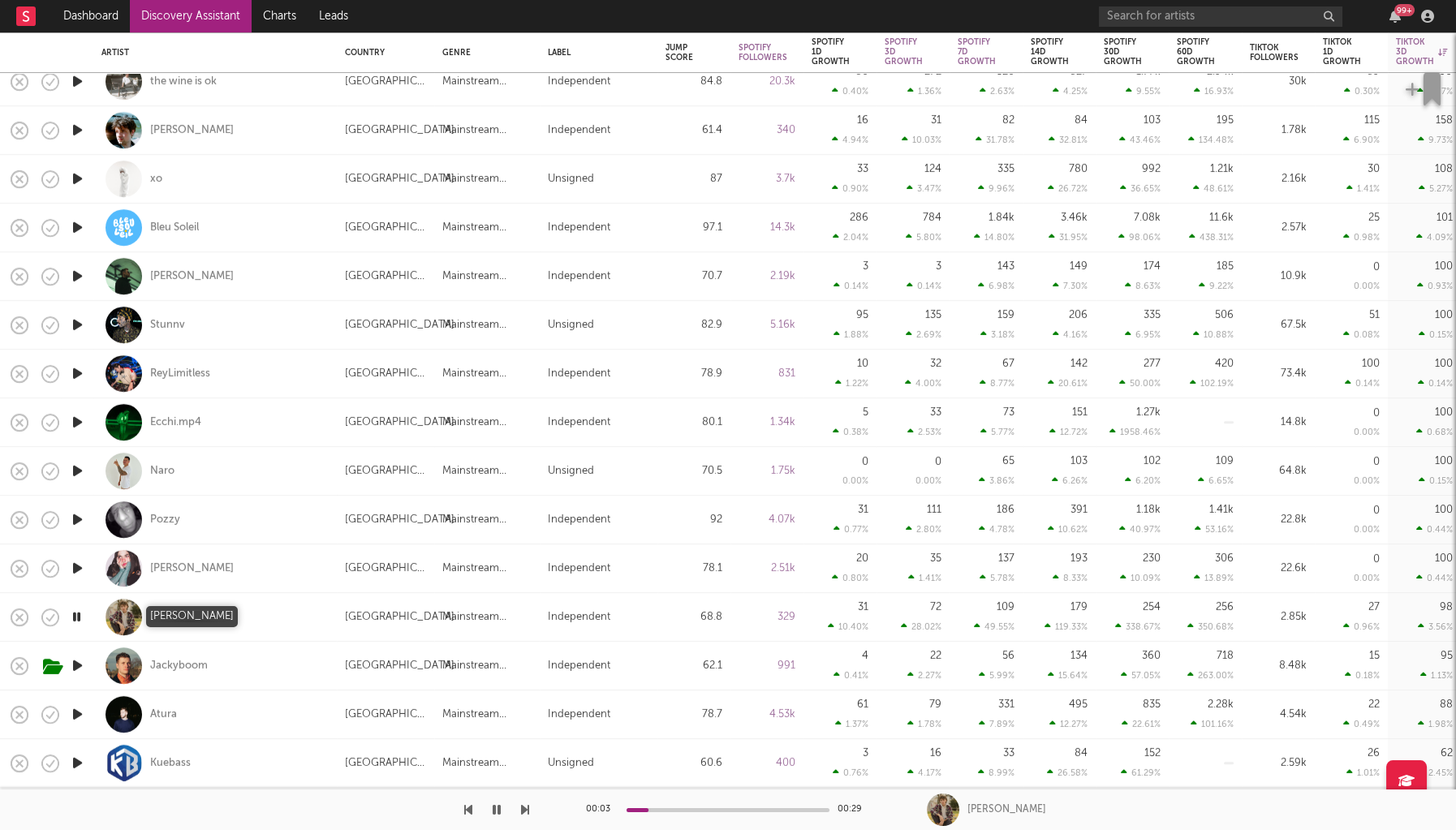
click at [196, 611] on div "Donny Graves" at bounding box center [192, 617] width 84 height 15
click at [166, 718] on div "Atura" at bounding box center [163, 715] width 26 height 15
click at [72, 717] on icon "button" at bounding box center [76, 715] width 15 height 20
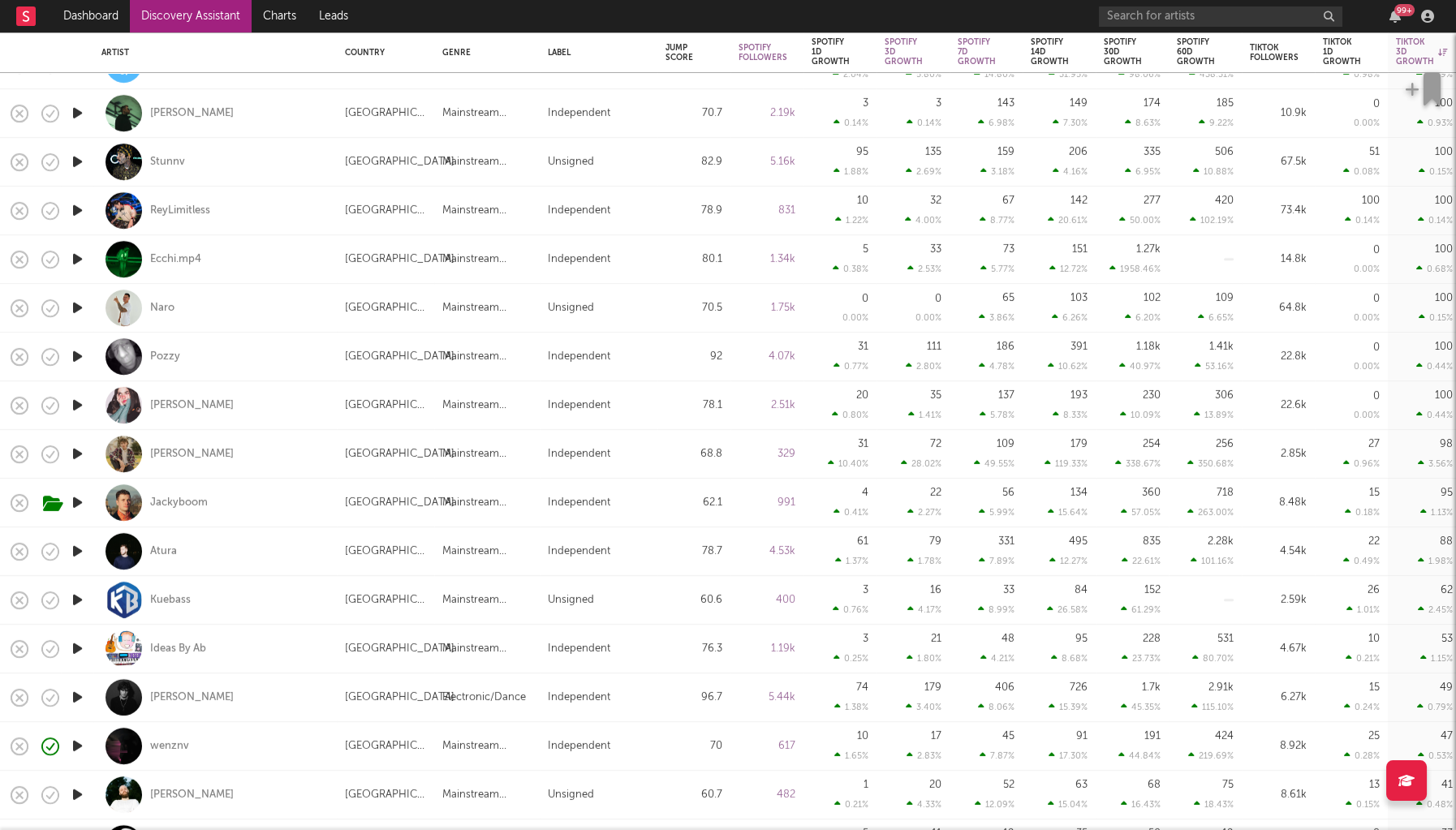
click at [75, 549] on icon "button" at bounding box center [77, 551] width 17 height 20
click at [75, 549] on icon "button" at bounding box center [76, 551] width 15 height 20
click at [73, 696] on icon "button" at bounding box center [77, 697] width 17 height 20
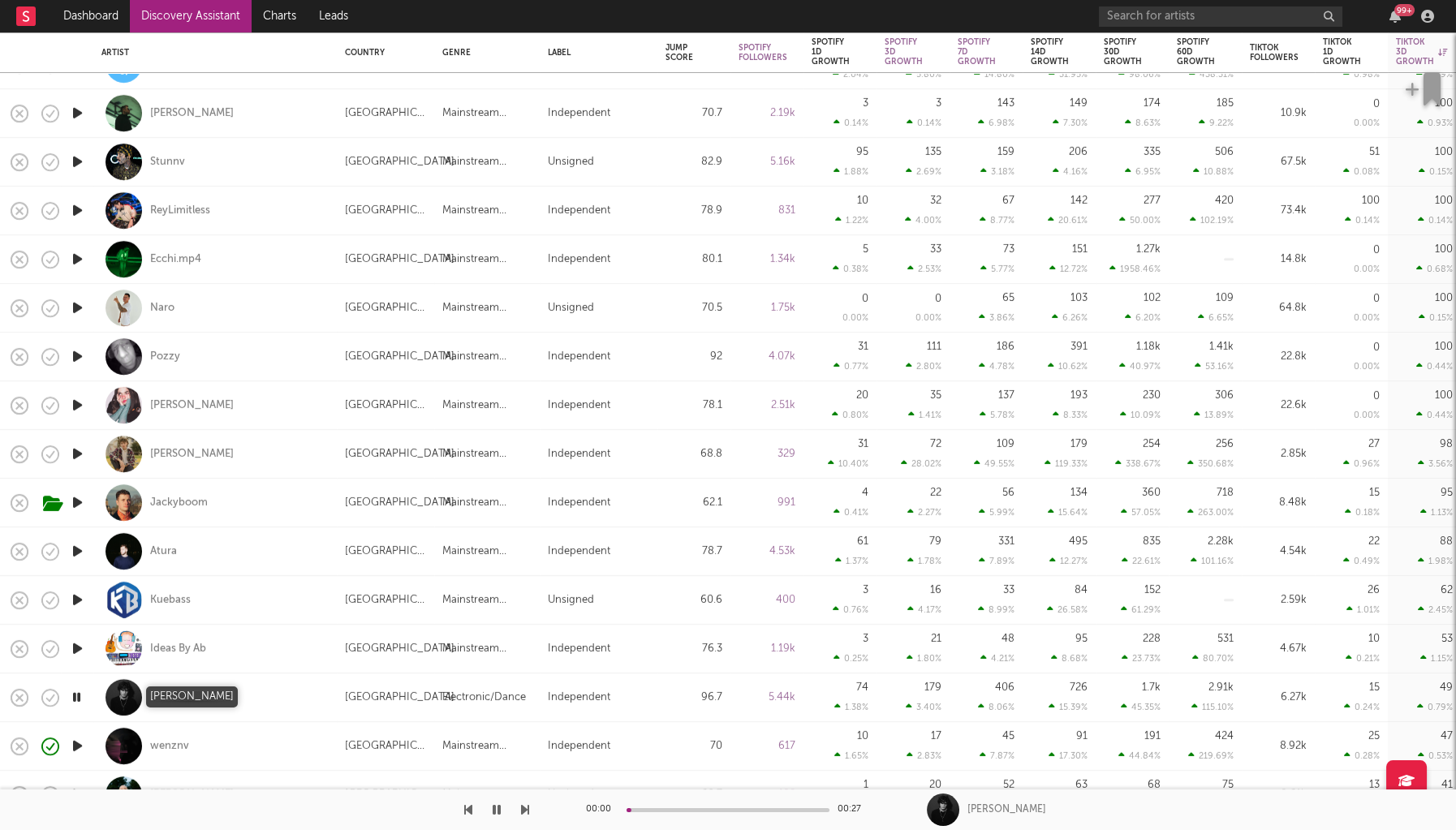
click at [171, 698] on div "[PERSON_NAME]" at bounding box center [192, 698] width 84 height 15
click at [79, 700] on icon "button" at bounding box center [76, 697] width 15 height 20
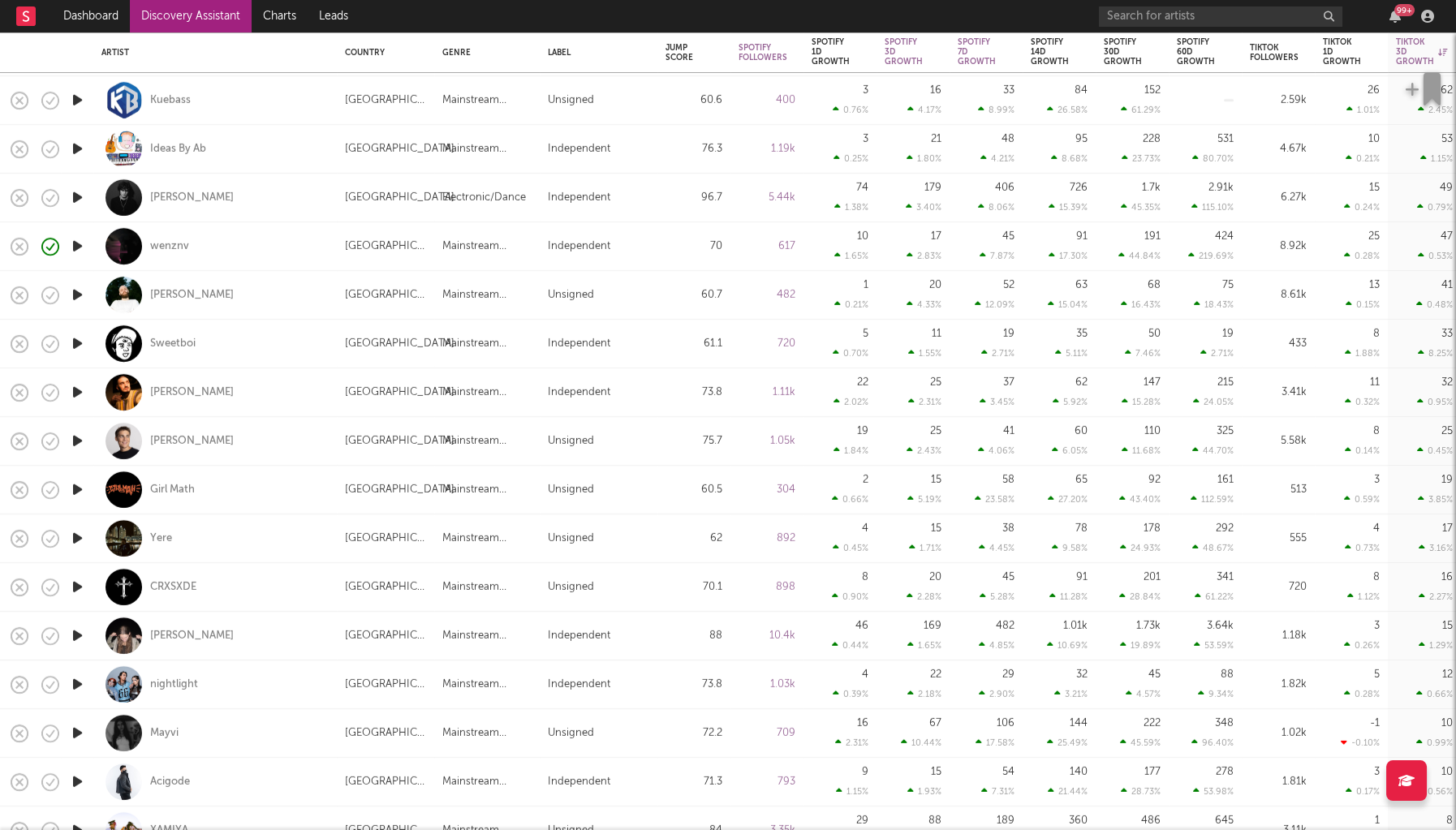
click at [83, 635] on icon "button" at bounding box center [77, 635] width 17 height 20
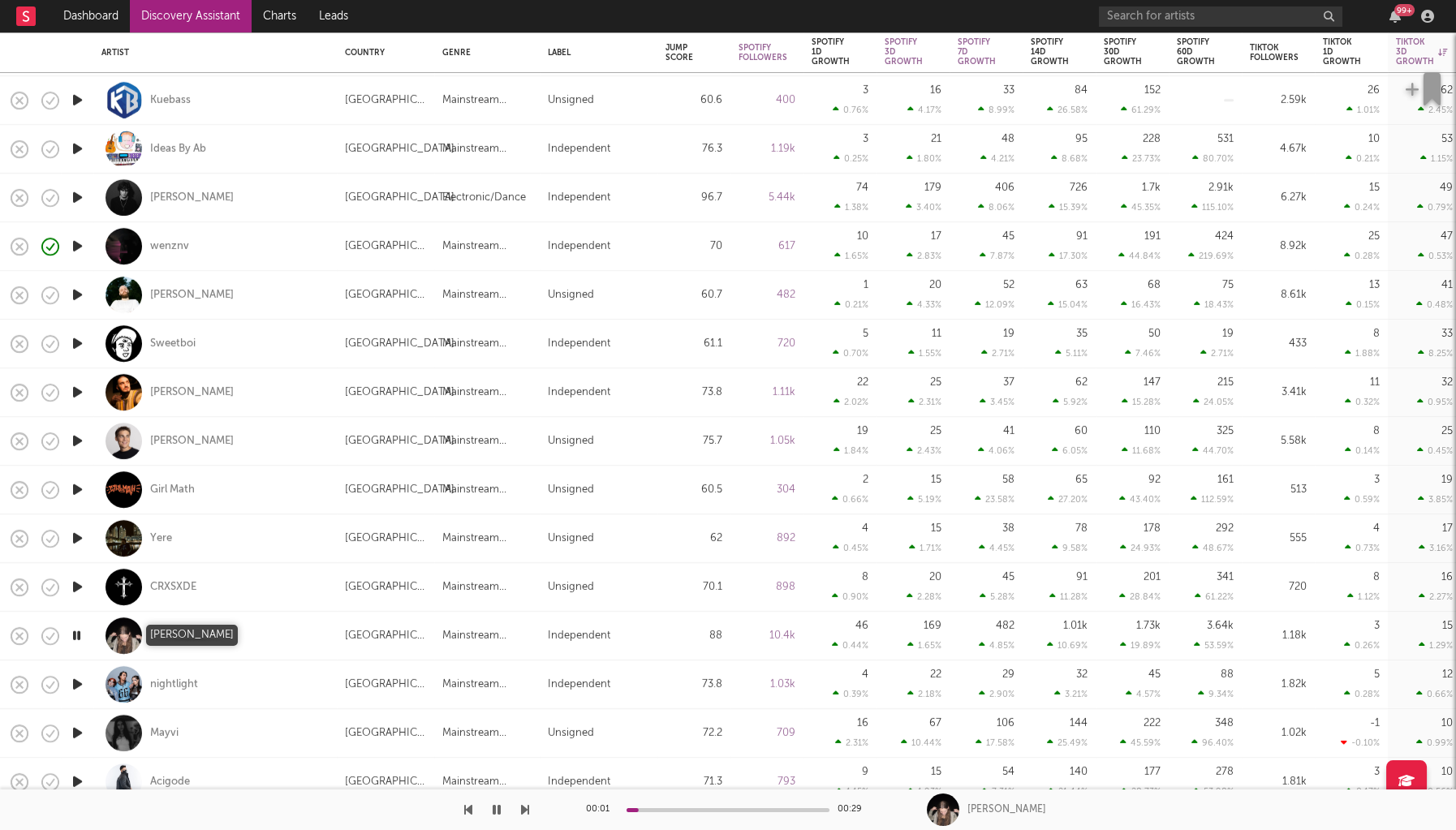
click at [169, 637] on div "Sophia Stel" at bounding box center [192, 636] width 84 height 15
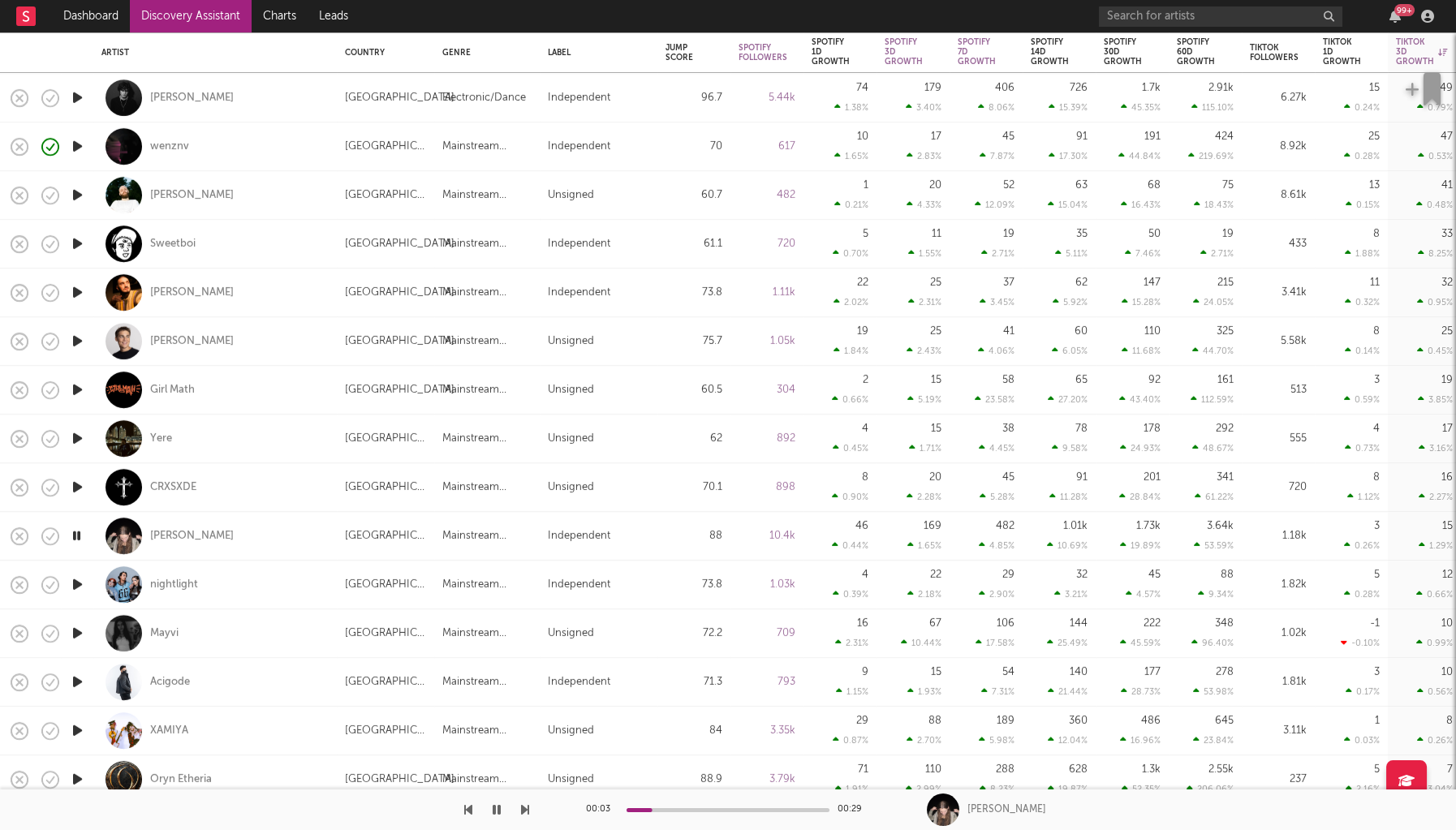
click at [77, 631] on icon "button" at bounding box center [77, 634] width 17 height 20
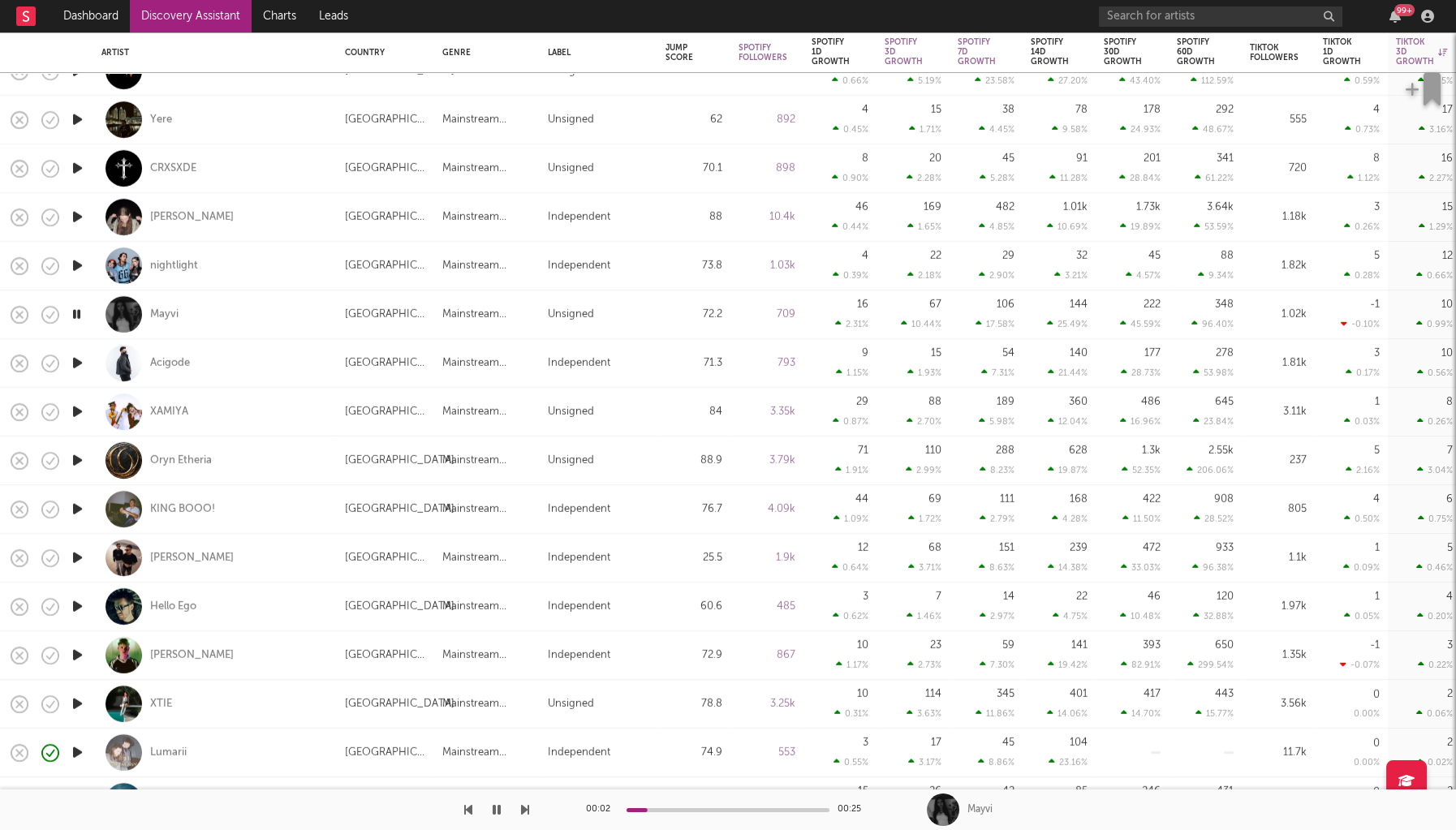
click at [75, 556] on icon "button" at bounding box center [77, 558] width 17 height 20
click at [169, 560] on div "[PERSON_NAME]" at bounding box center [192, 558] width 84 height 15
click at [85, 651] on icon "button" at bounding box center [77, 655] width 17 height 20
click at [162, 654] on div "Jaimy Lorenzo" at bounding box center [192, 655] width 84 height 15
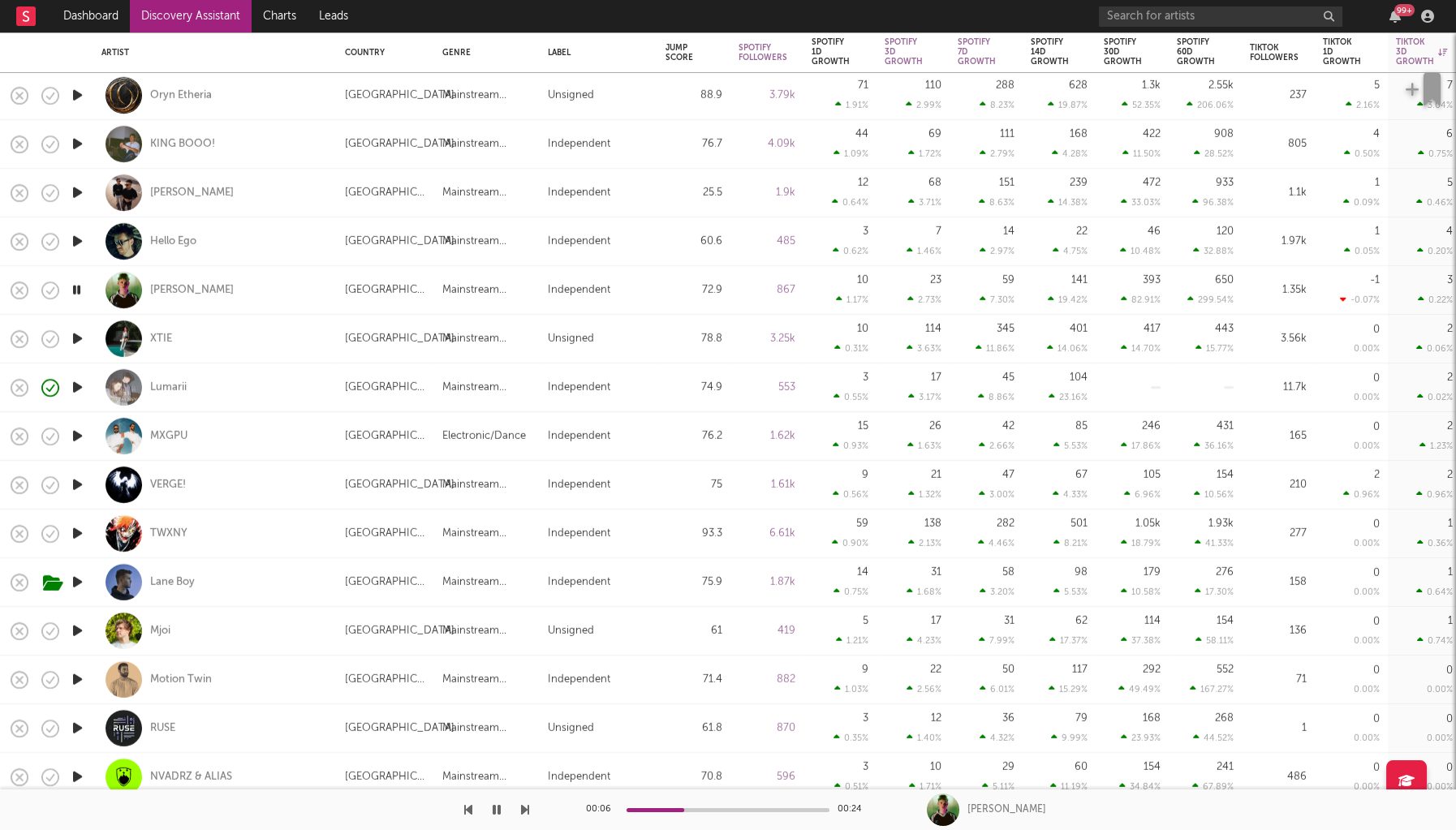
click at [495, 811] on icon "button" at bounding box center [497, 810] width 8 height 13
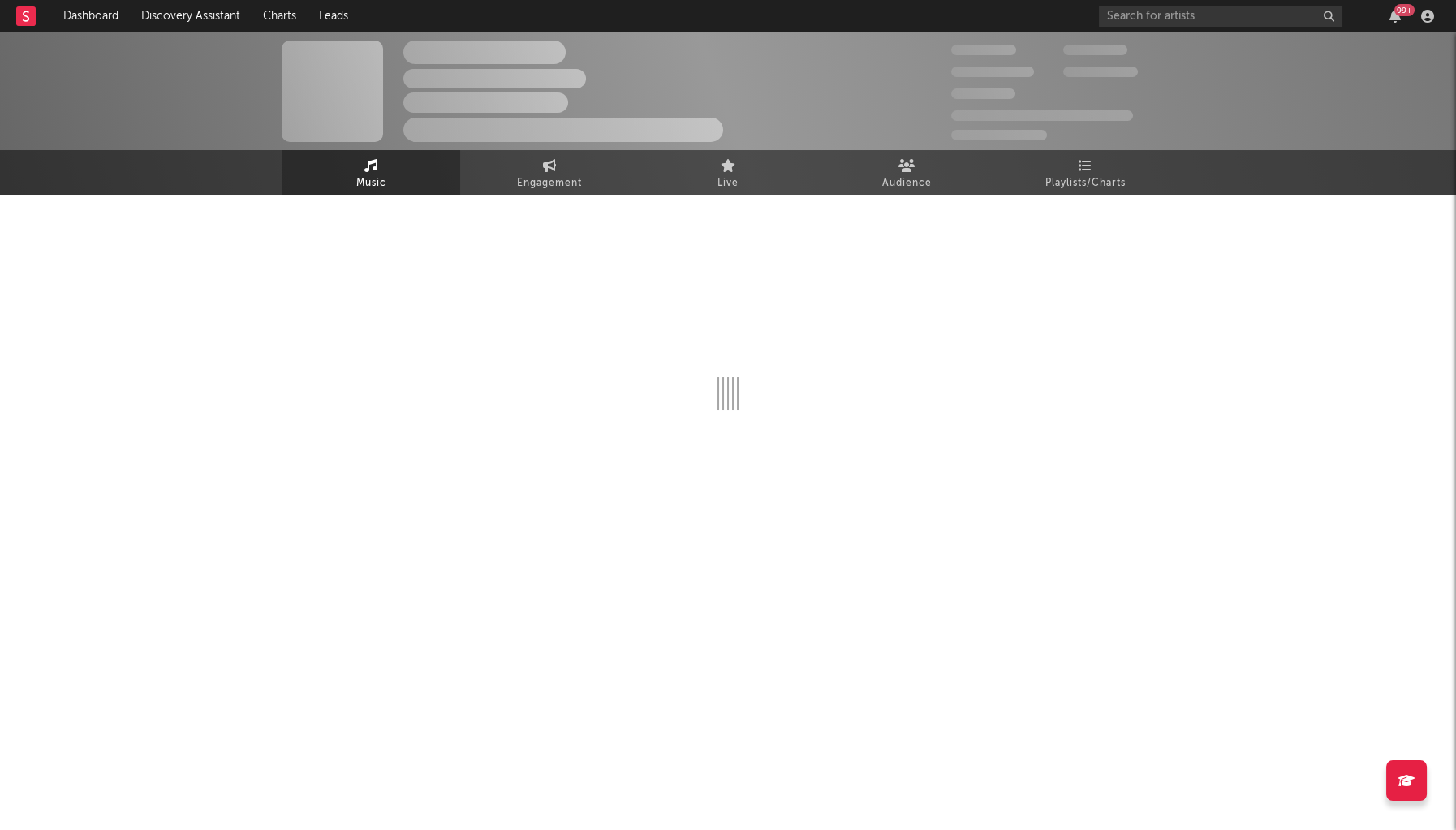
select select "6m"
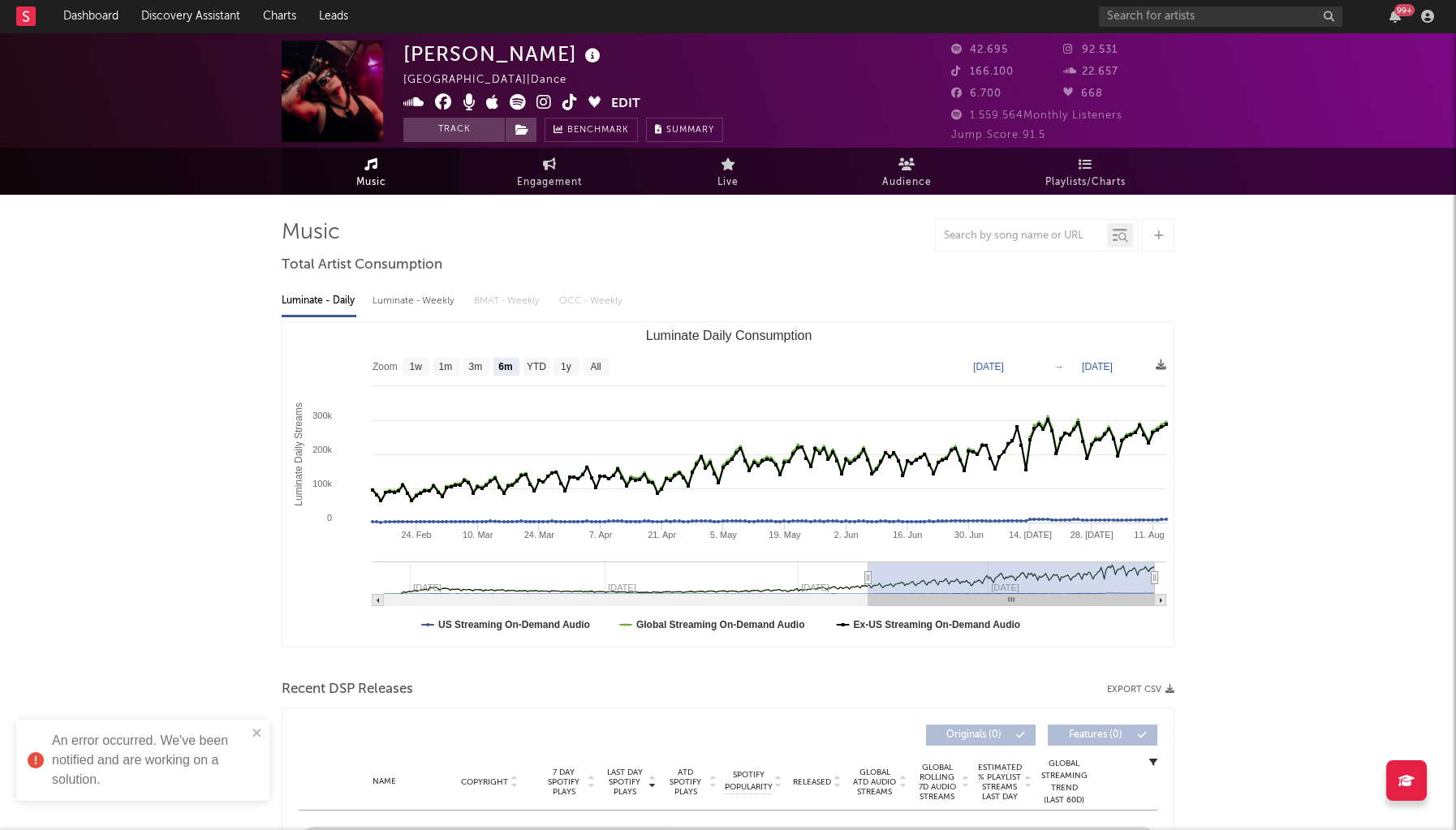
scroll to position [-4, 0]
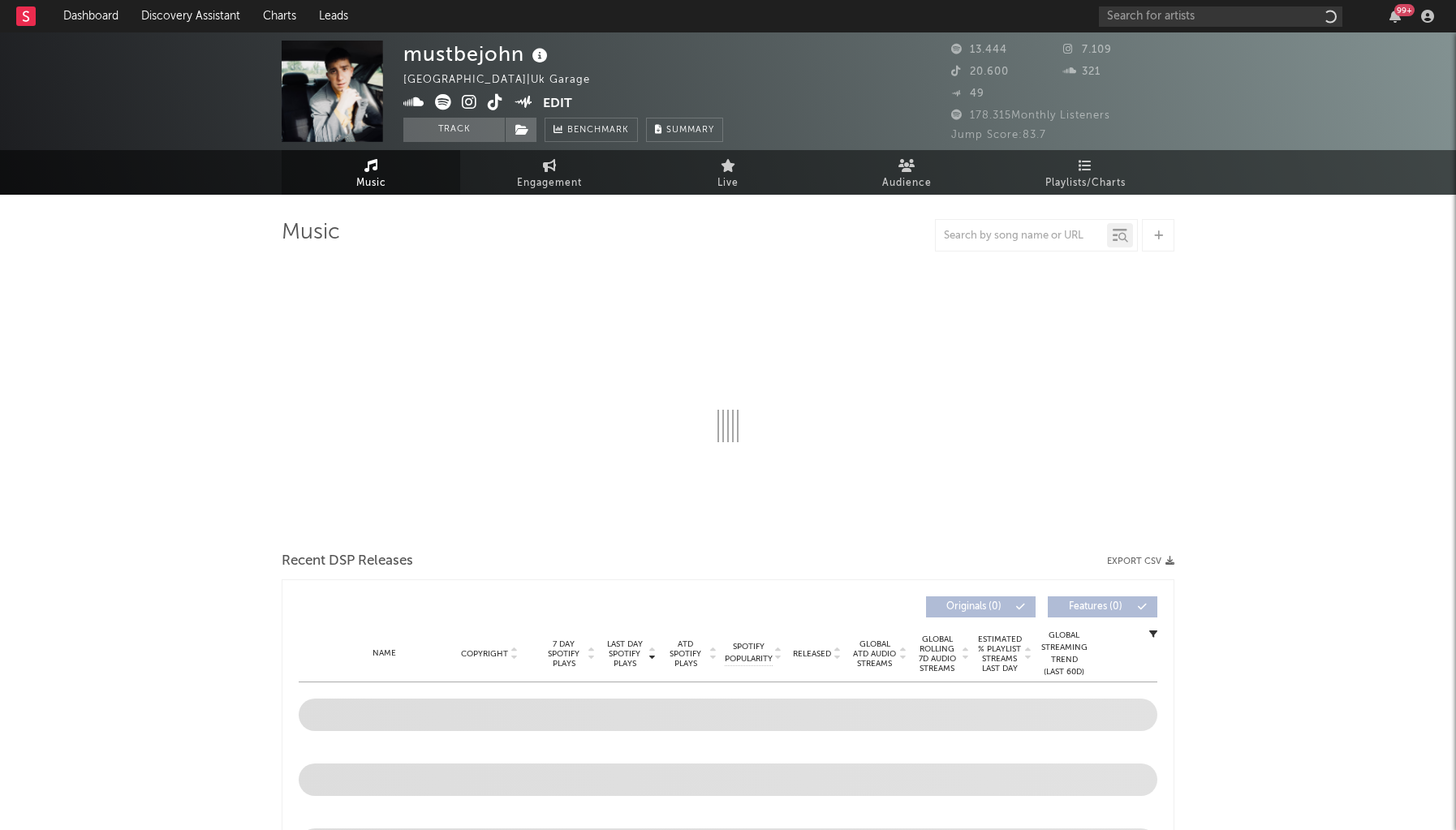
select select "6m"
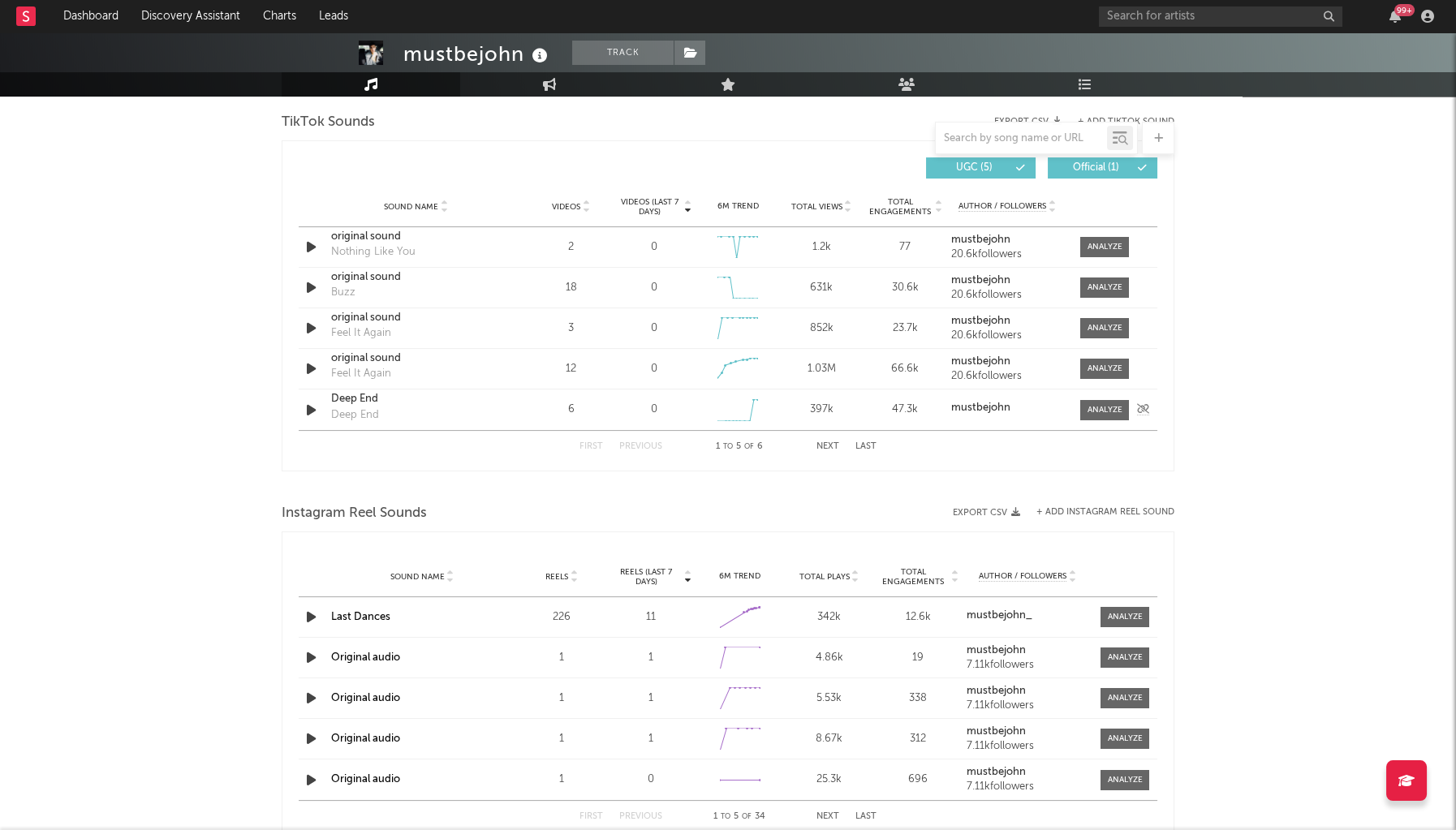
scroll to position [1060, 0]
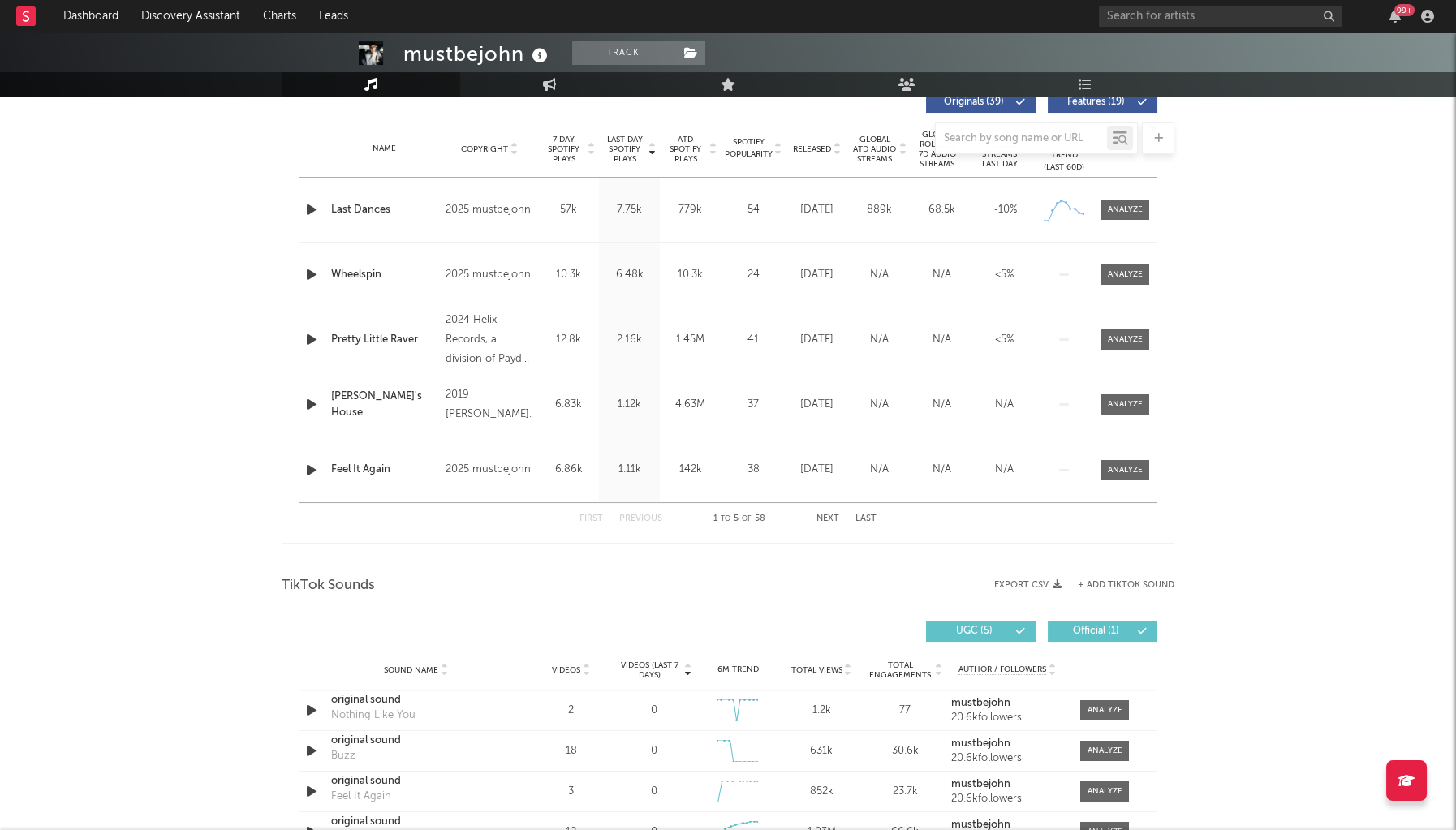
click at [316, 215] on icon "button" at bounding box center [311, 210] width 17 height 20
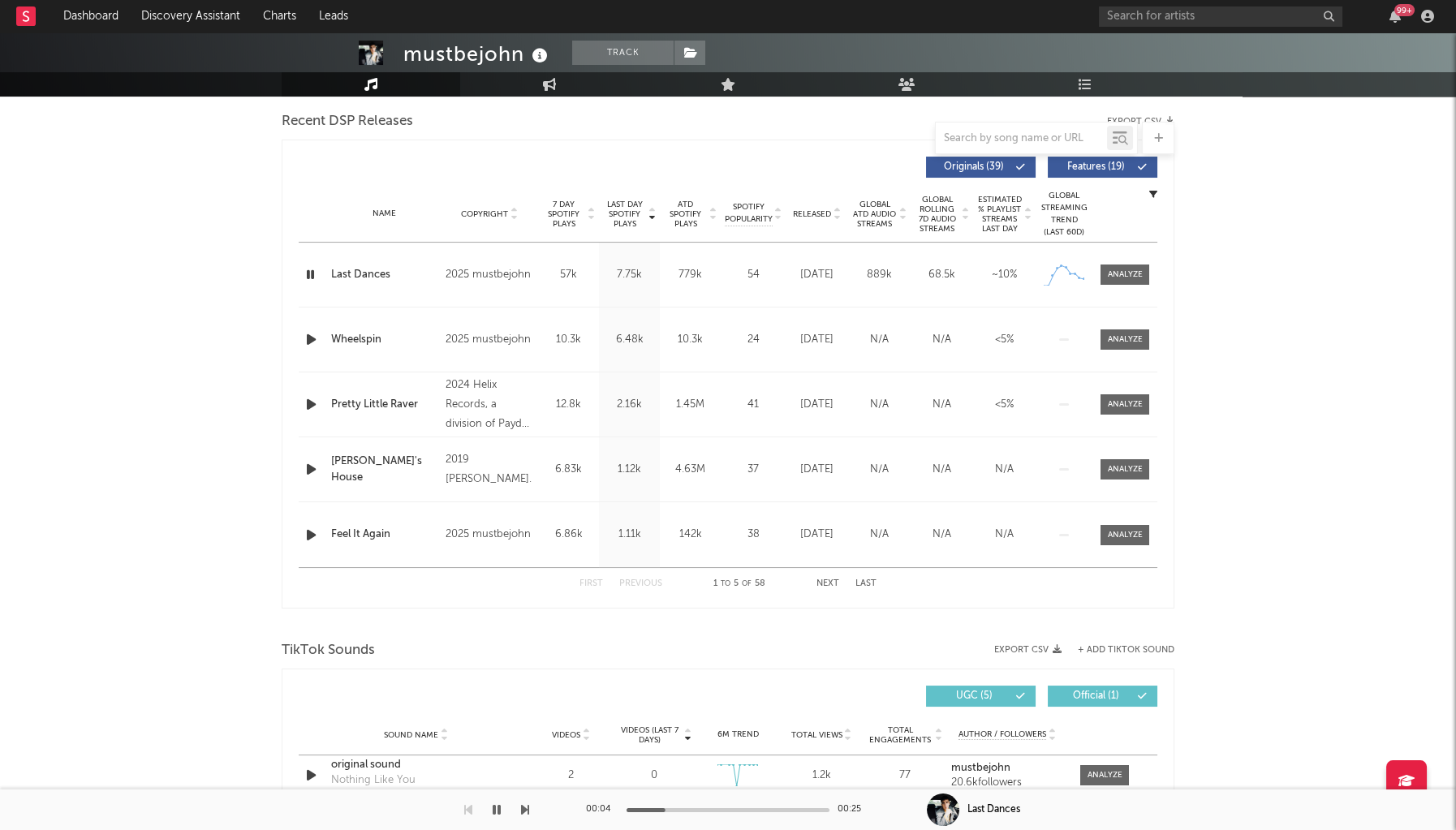
scroll to position [567, 0]
click at [306, 405] on icon "button" at bounding box center [311, 405] width 17 height 20
click at [799, 217] on div "Released" at bounding box center [817, 214] width 55 height 12
click at [303, 269] on icon "button" at bounding box center [311, 275] width 17 height 20
click at [306, 340] on icon "button" at bounding box center [311, 340] width 17 height 20
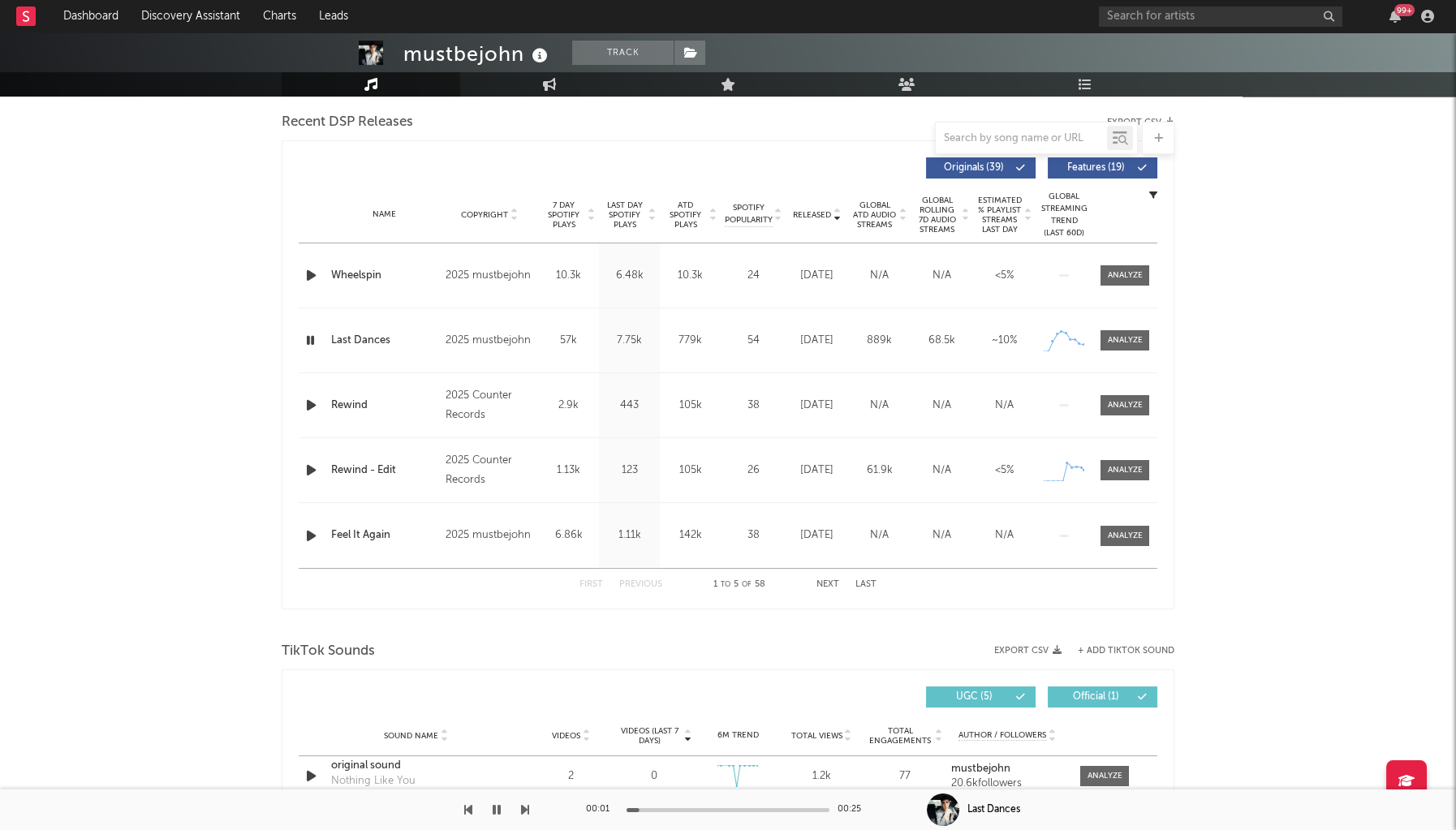
click at [314, 401] on icon "button" at bounding box center [311, 405] width 17 height 20
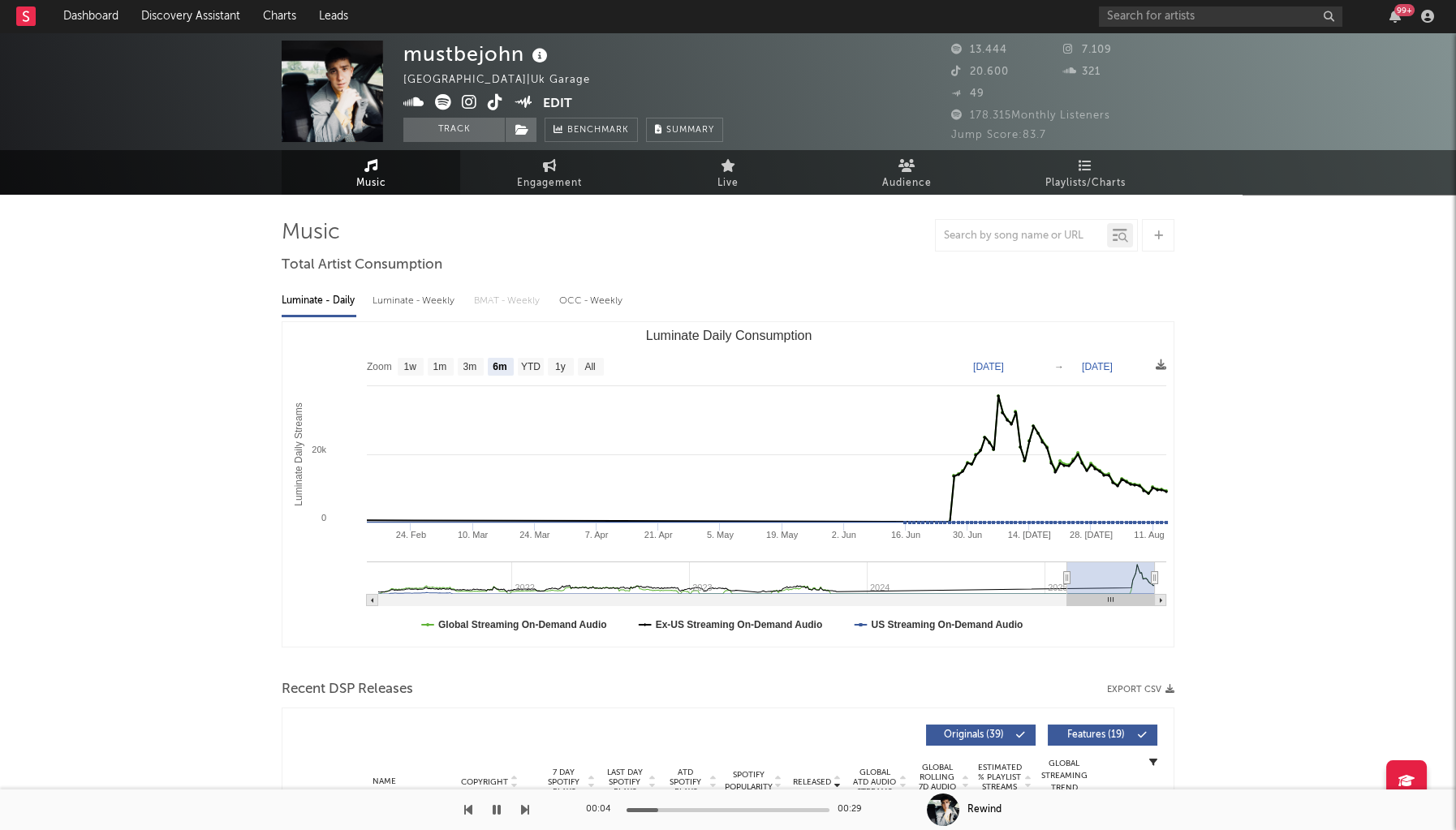
scroll to position [0, 0]
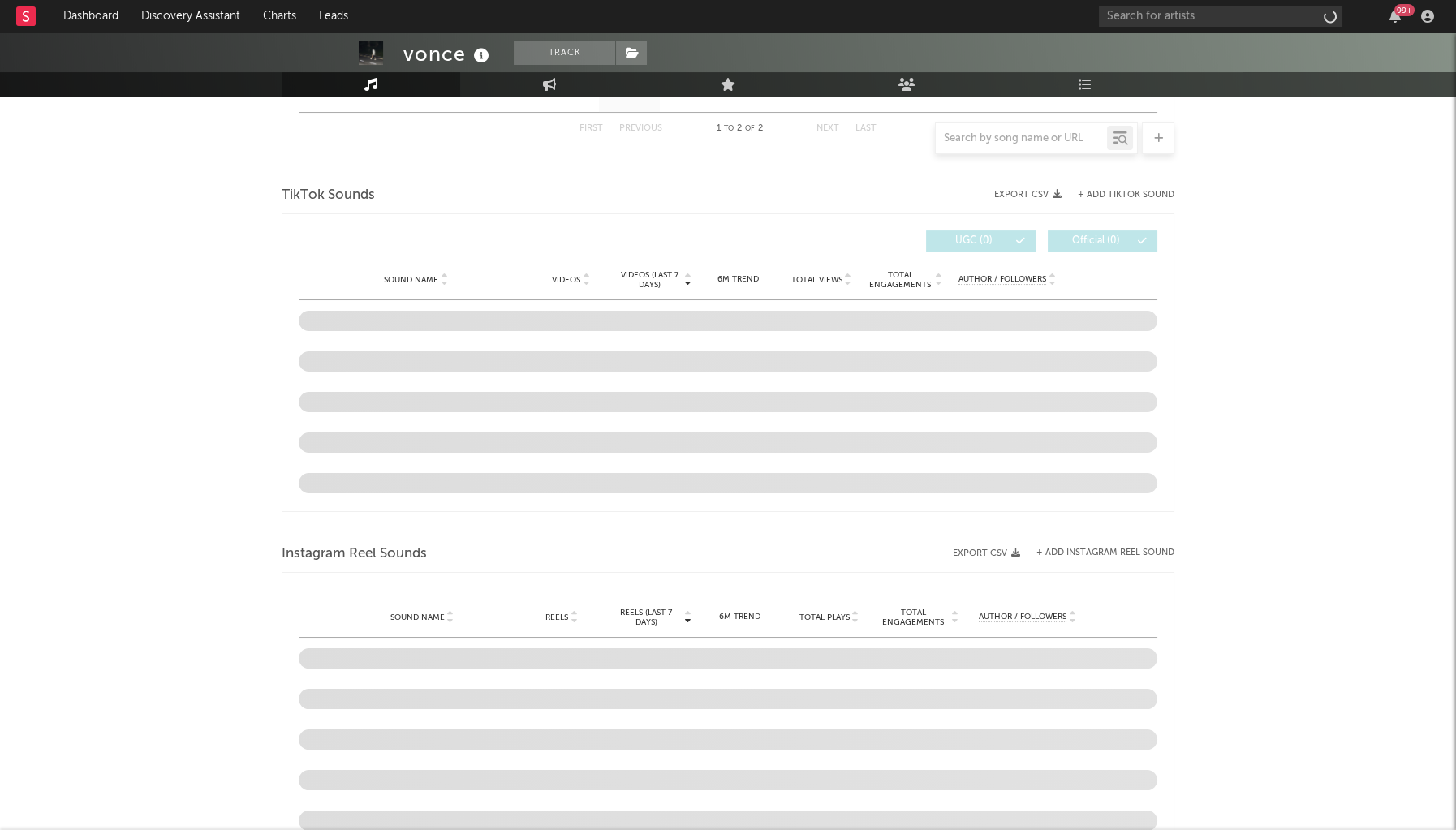
scroll to position [695, 0]
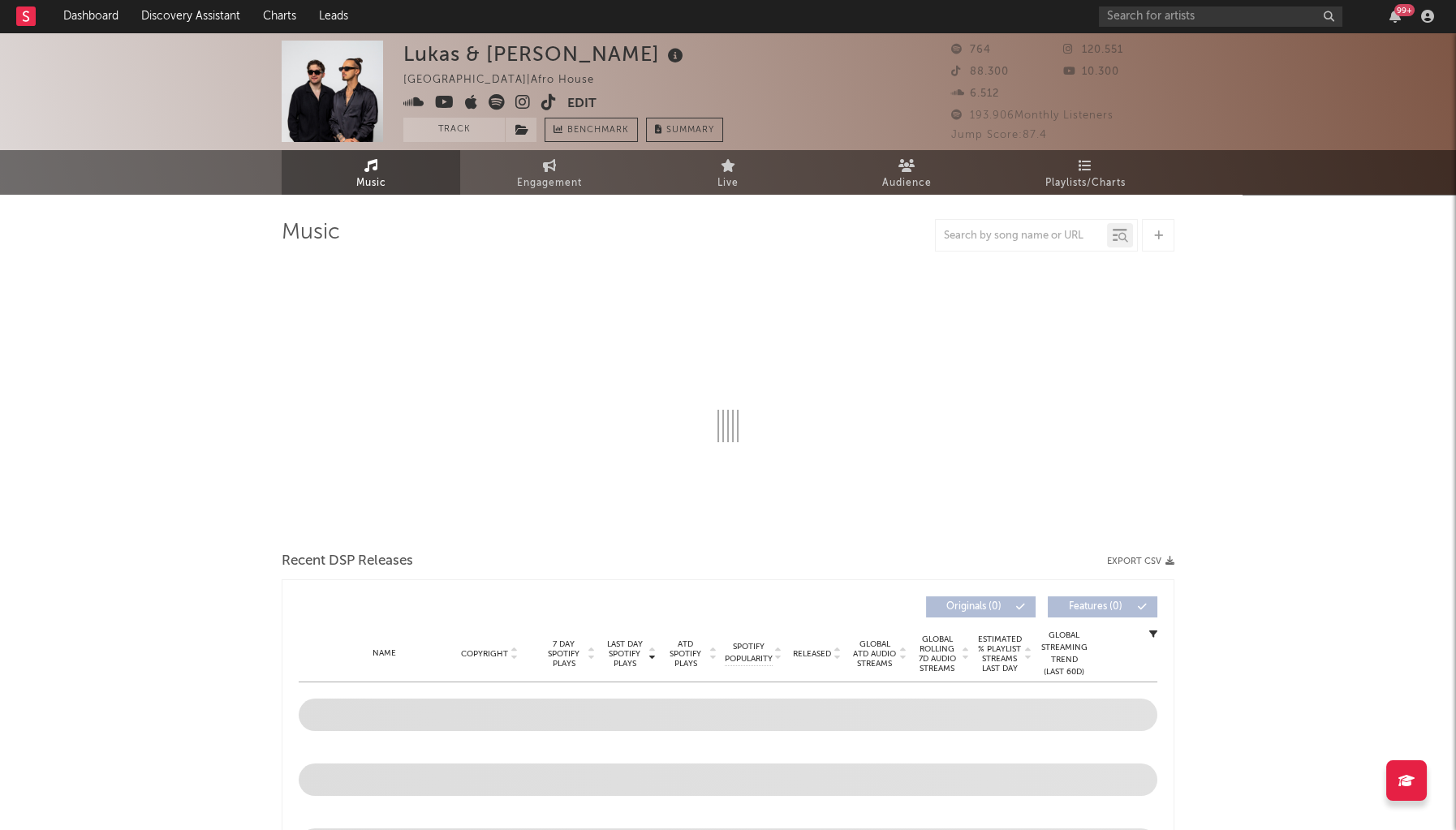
select select "1w"
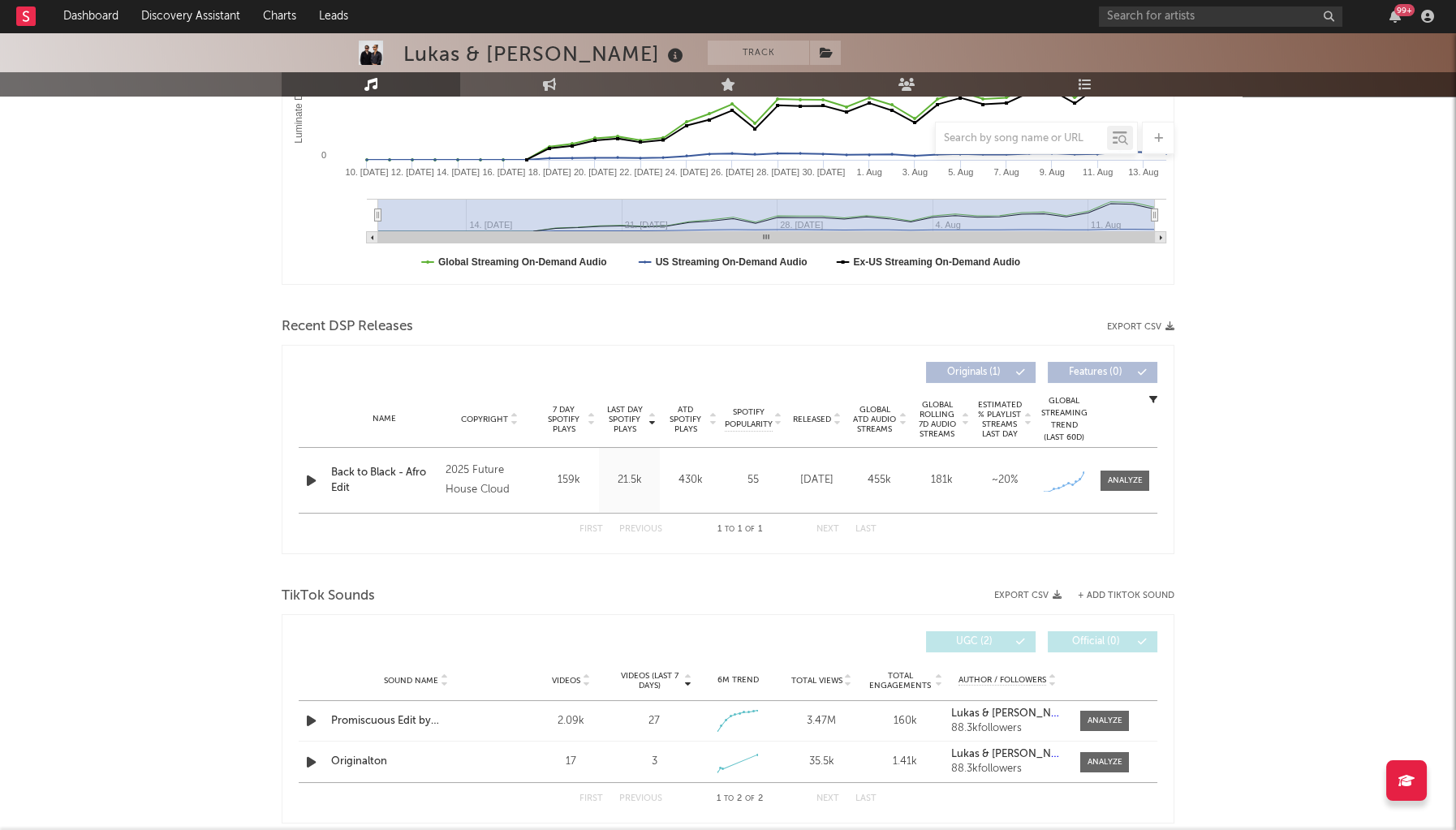
scroll to position [419, 0]
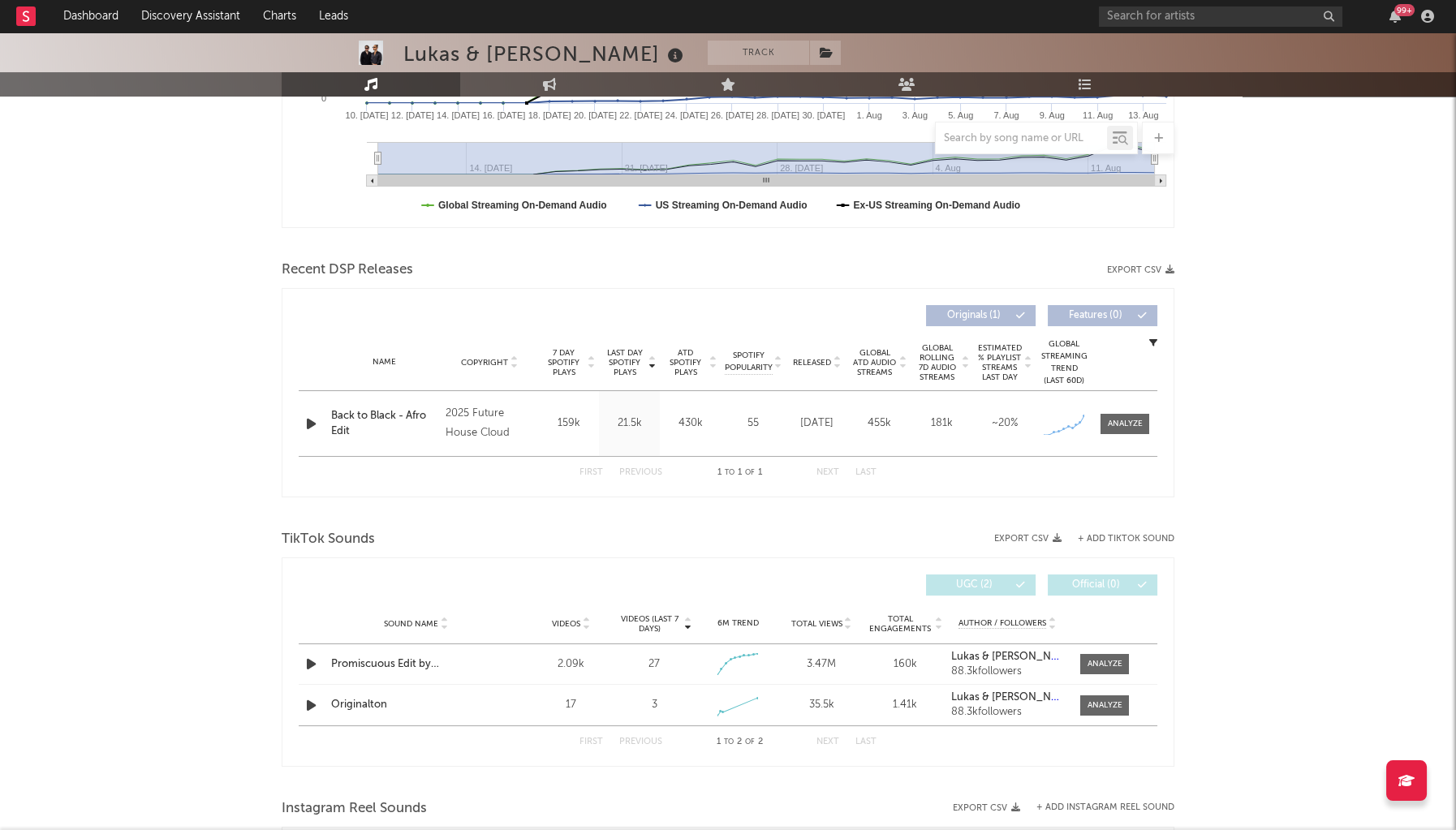
click at [297, 420] on div "Last Day Spotify Plays Copyright 7 Day Spotify Plays Last Day Spotify Plays ATD…" at bounding box center [728, 393] width 893 height 209
click at [300, 420] on div at bounding box center [312, 424] width 28 height 20
click at [304, 427] on icon "button" at bounding box center [311, 424] width 17 height 20
click at [1122, 426] on div at bounding box center [1125, 424] width 35 height 12
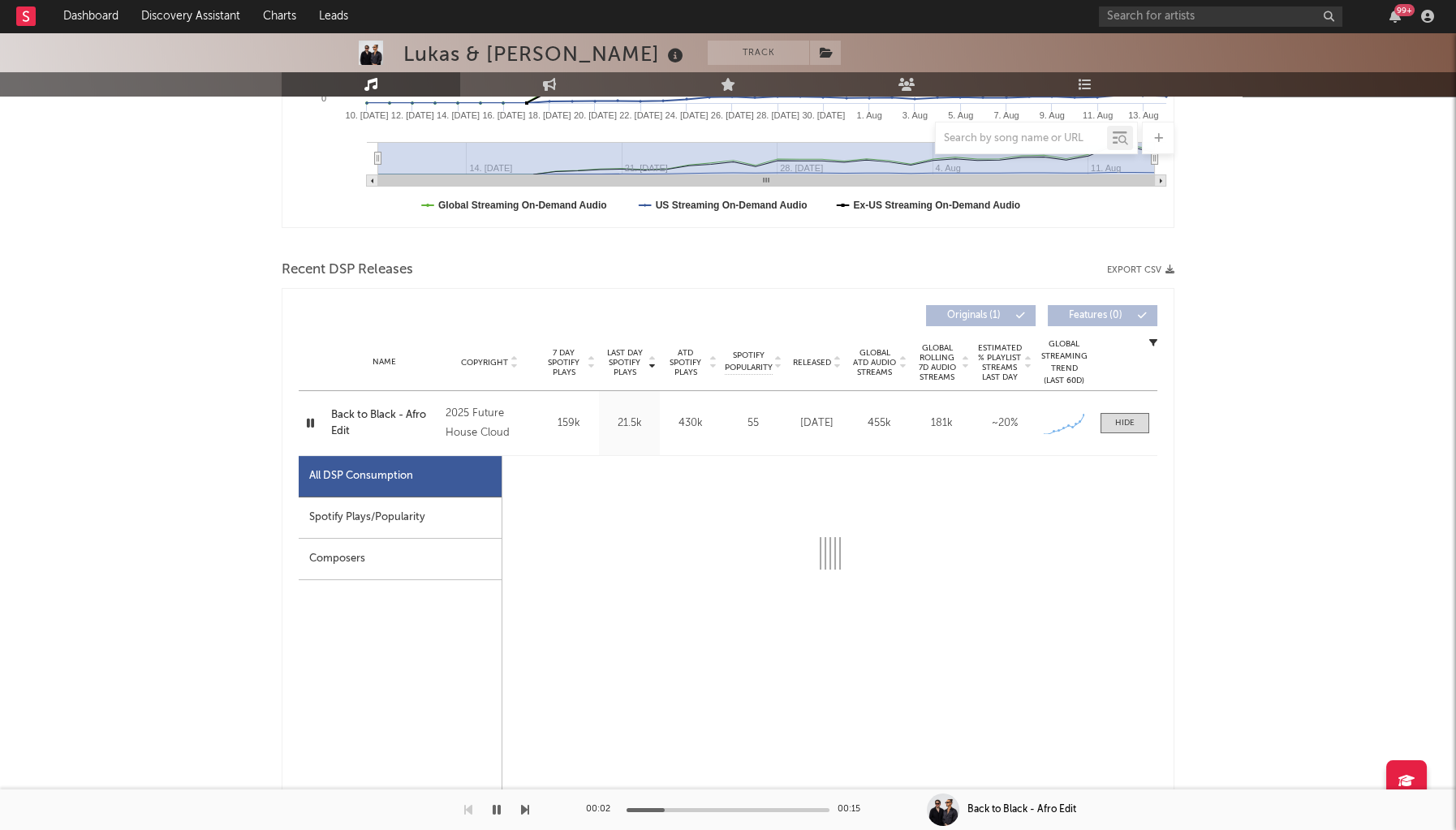
select select "1w"
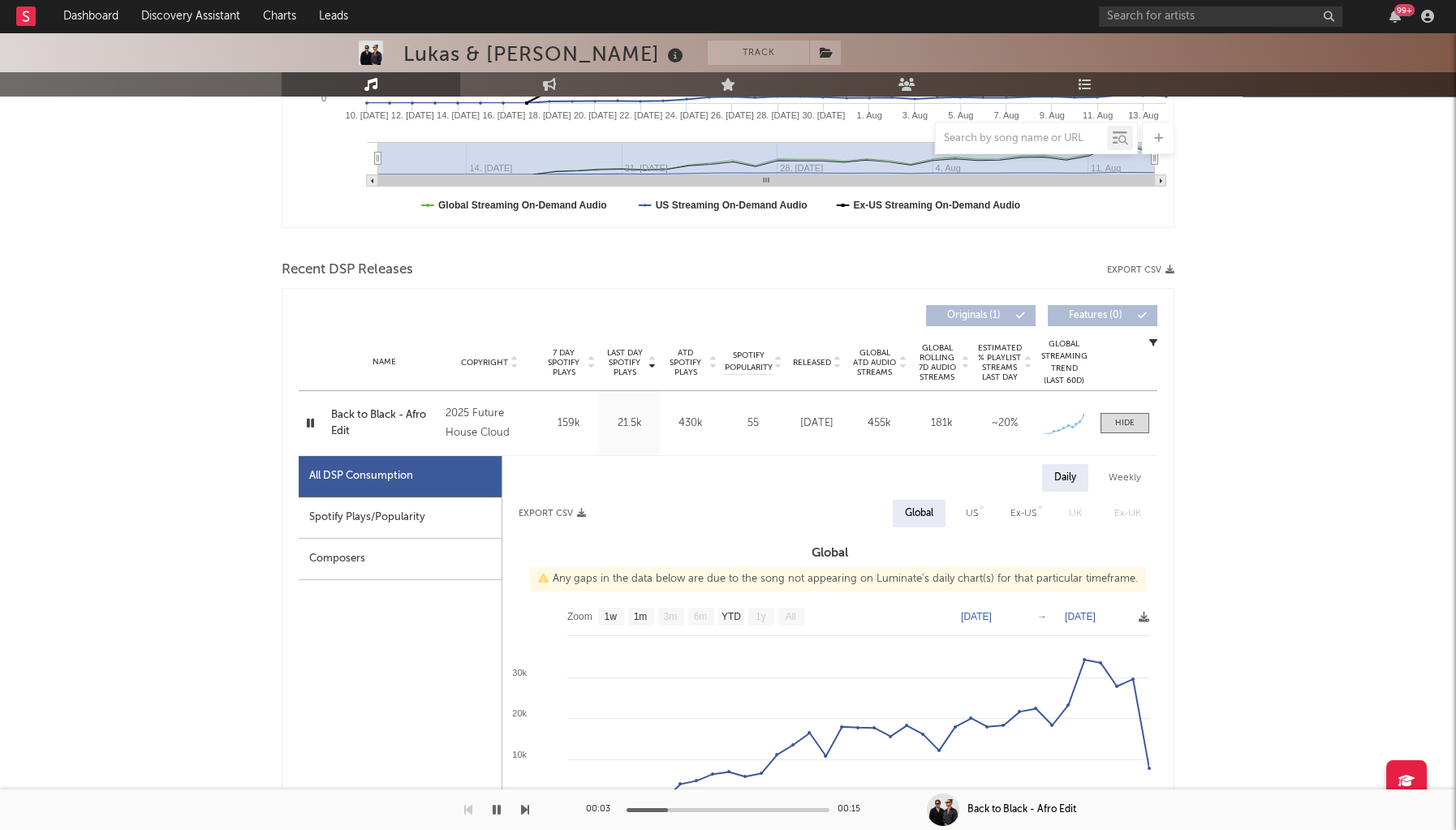
click at [337, 508] on div "Spotify Plays/Popularity" at bounding box center [399, 518] width 203 height 42
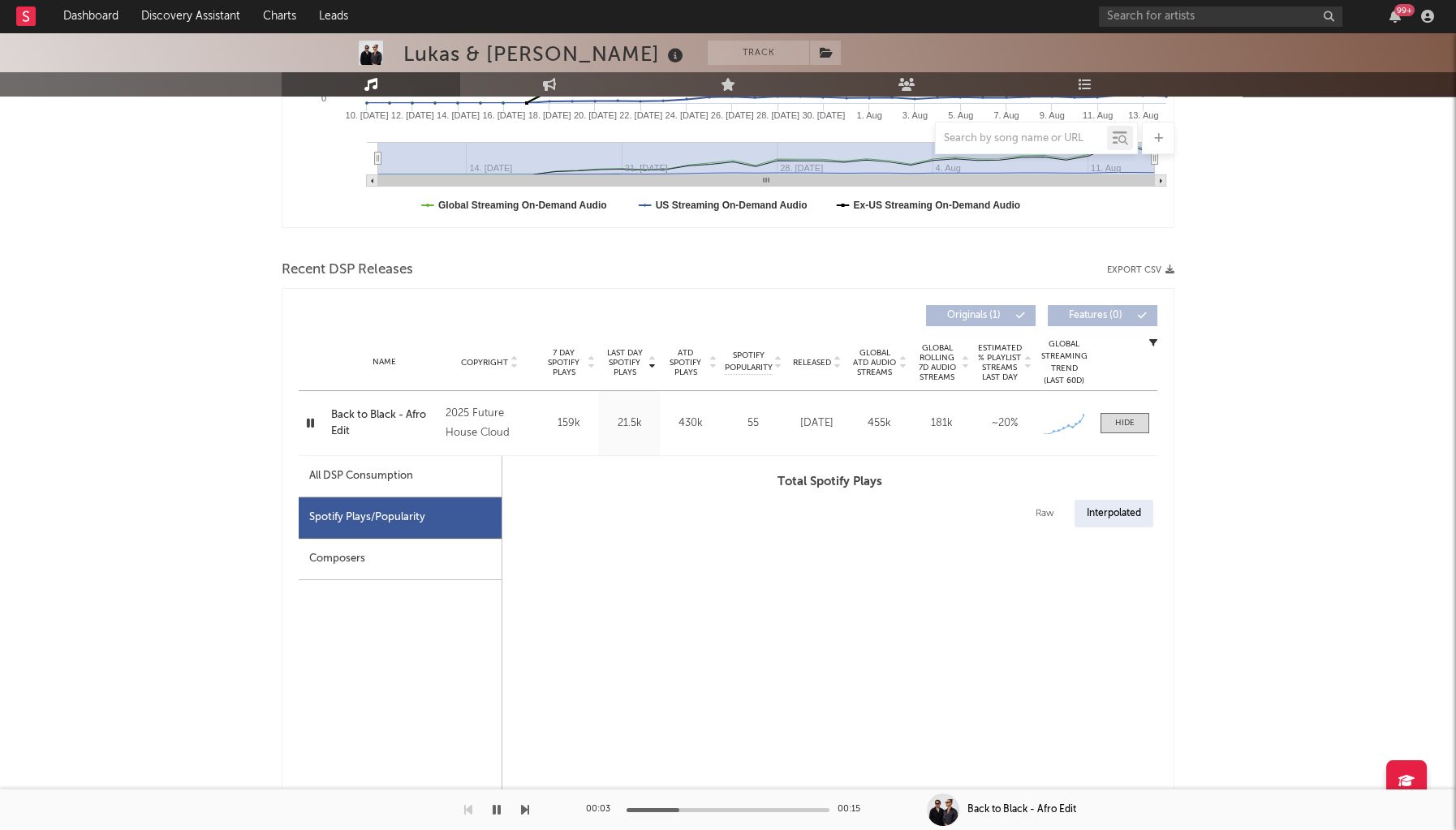
select select "1w"
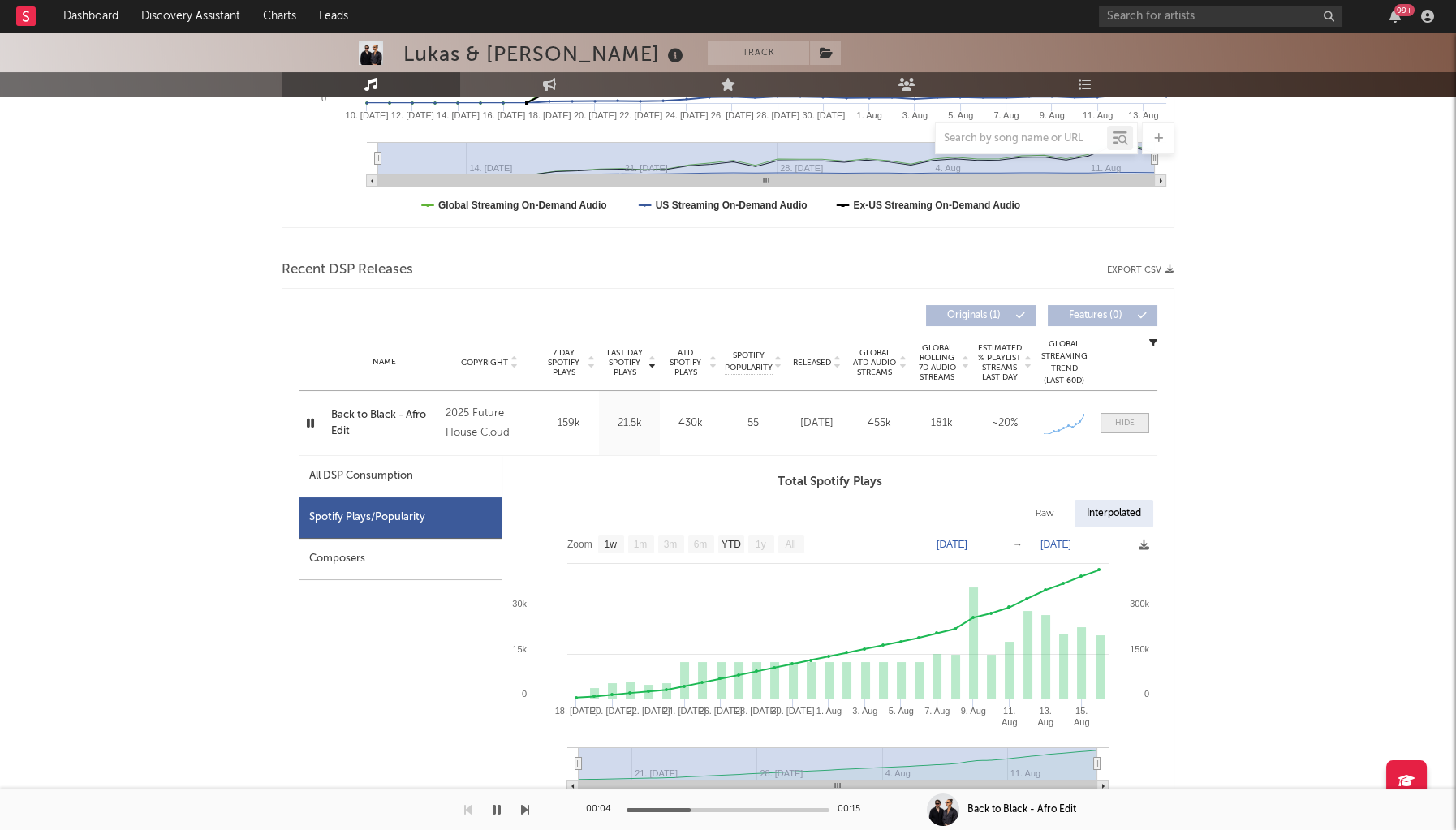
click at [1137, 428] on span at bounding box center [1125, 423] width 49 height 20
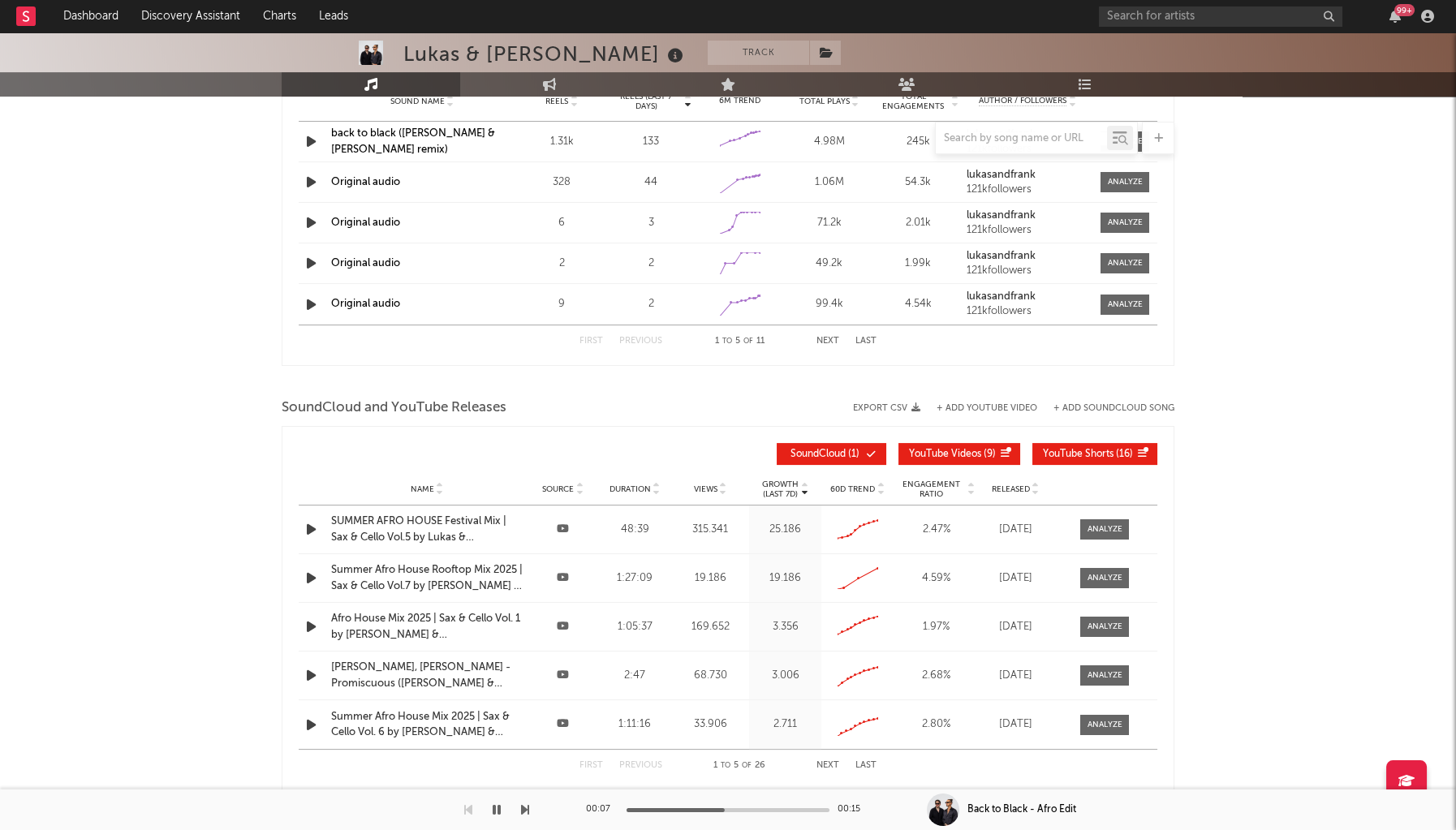
scroll to position [1212, 0]
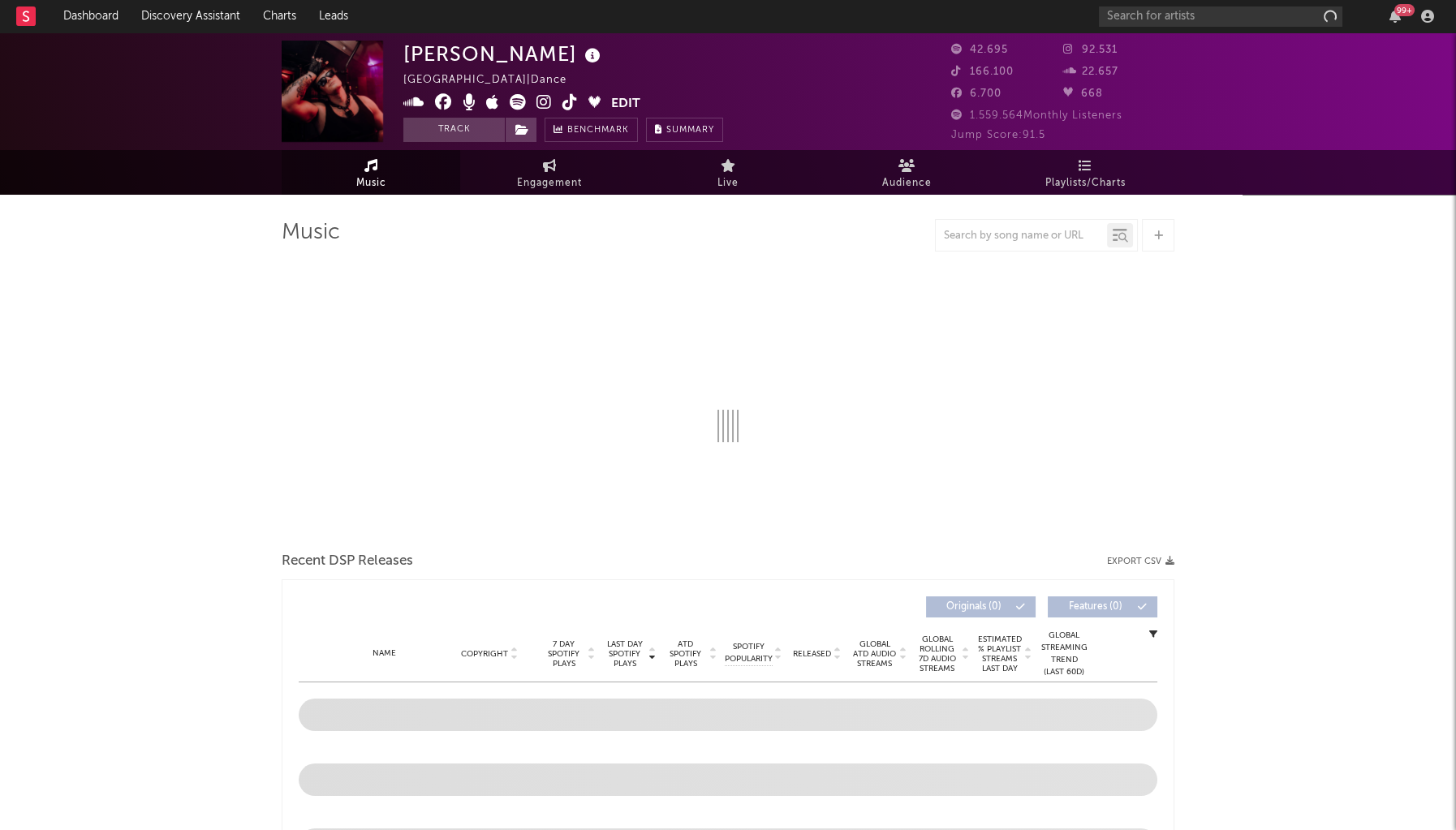
select select "6m"
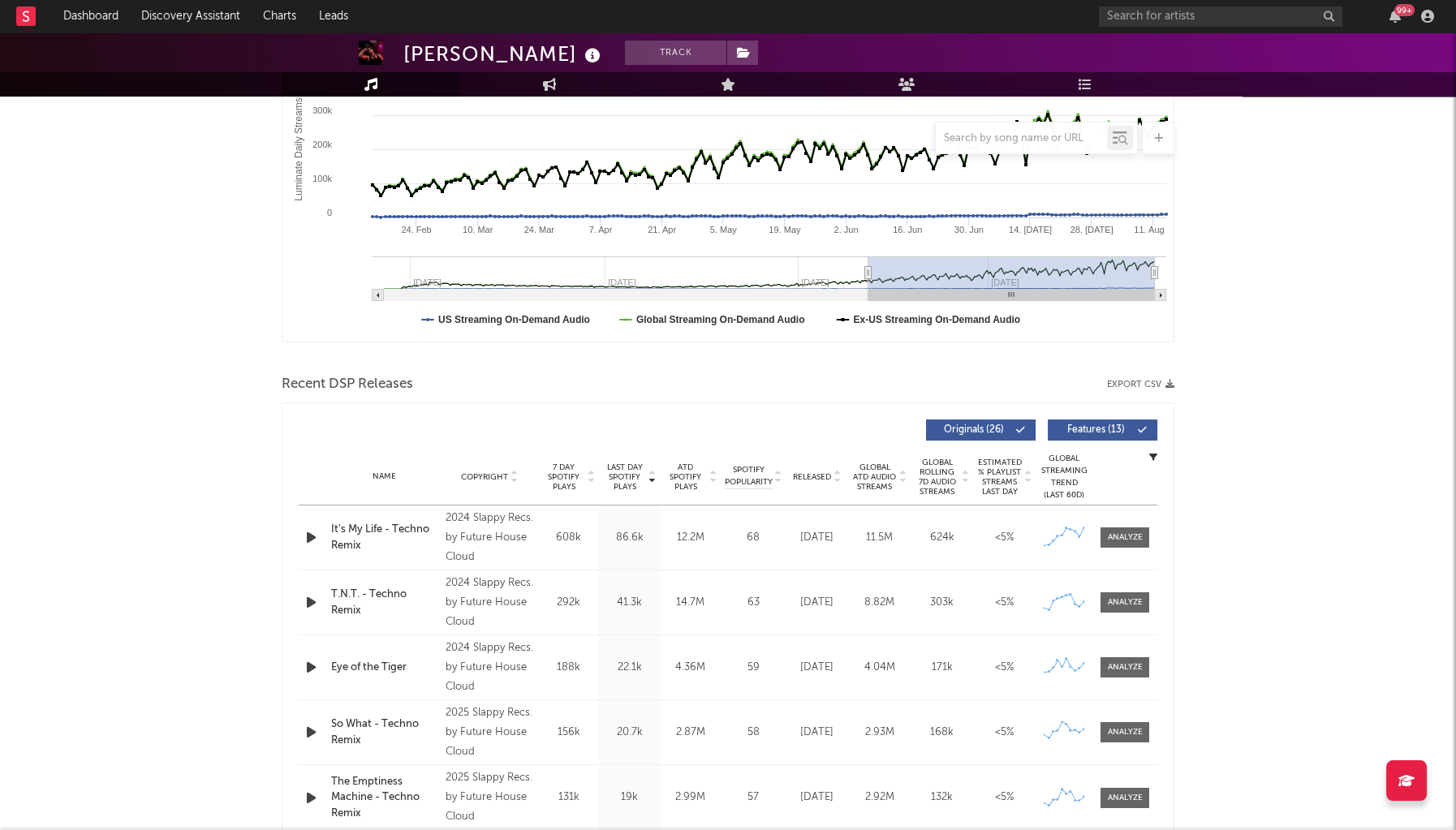
scroll to position [355, 0]
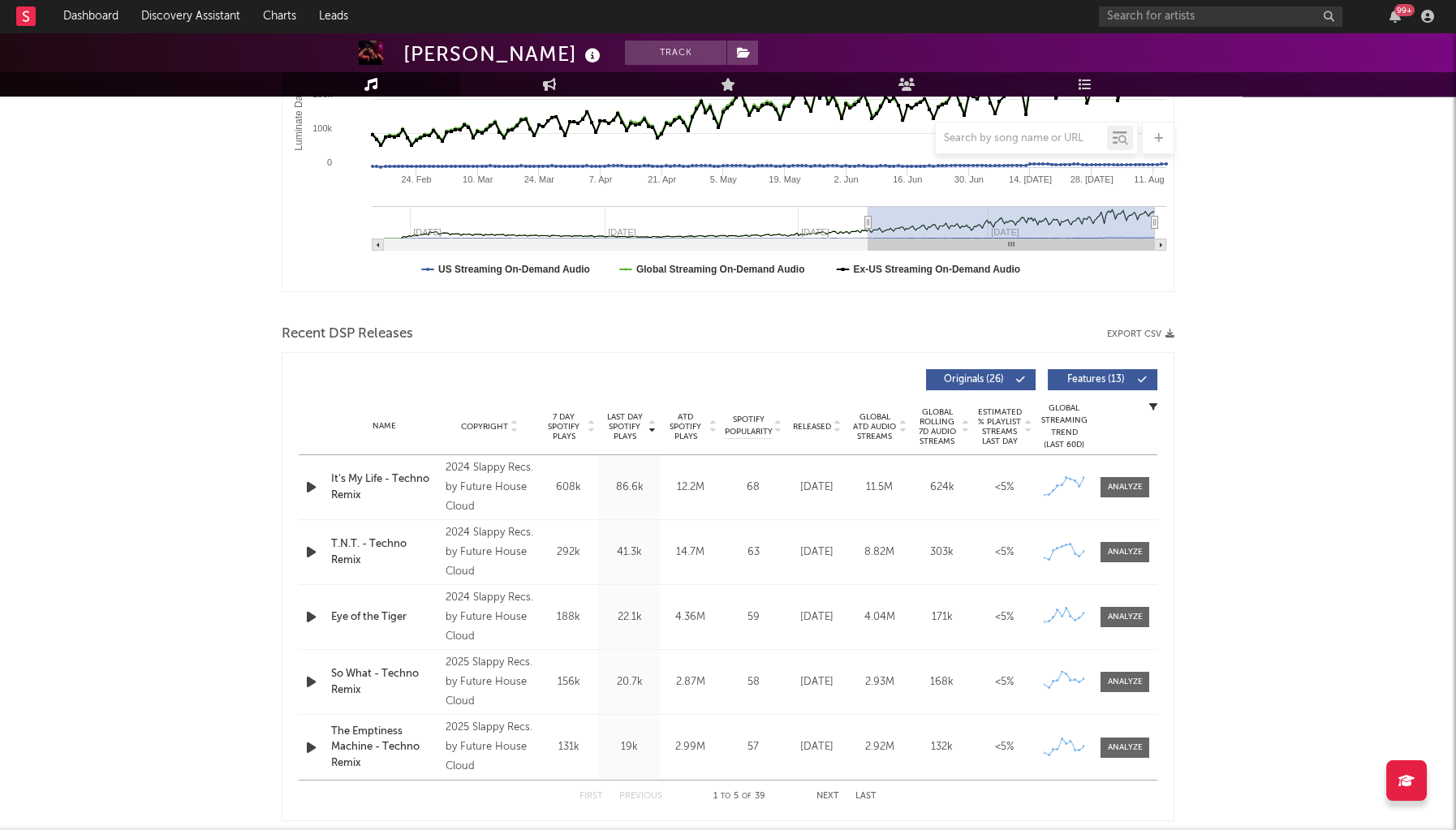
click at [831, 423] on div at bounding box center [836, 425] width 10 height 12
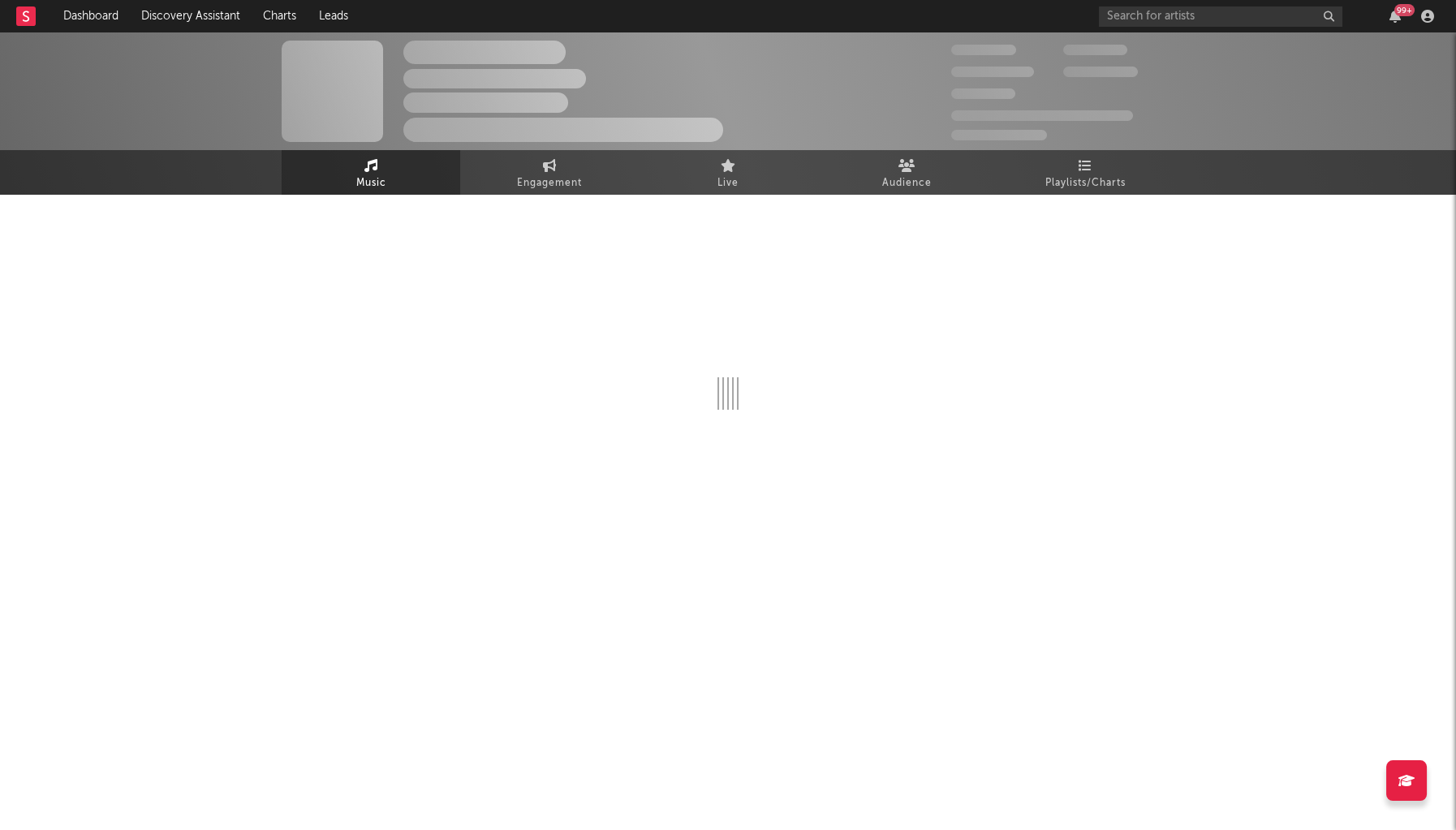
select select "1w"
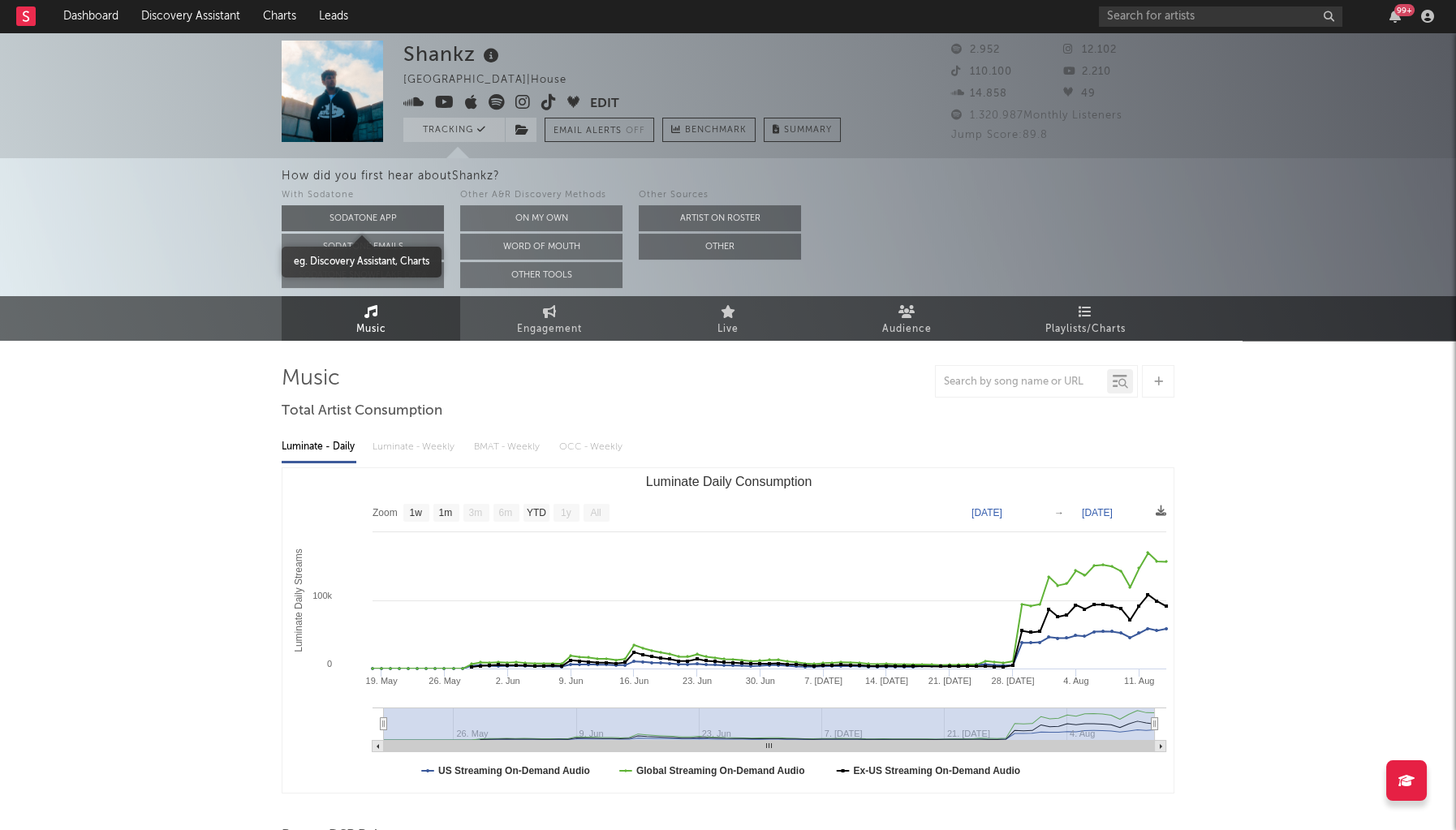
click at [362, 215] on button "Sodatone App" at bounding box center [363, 218] width 163 height 26
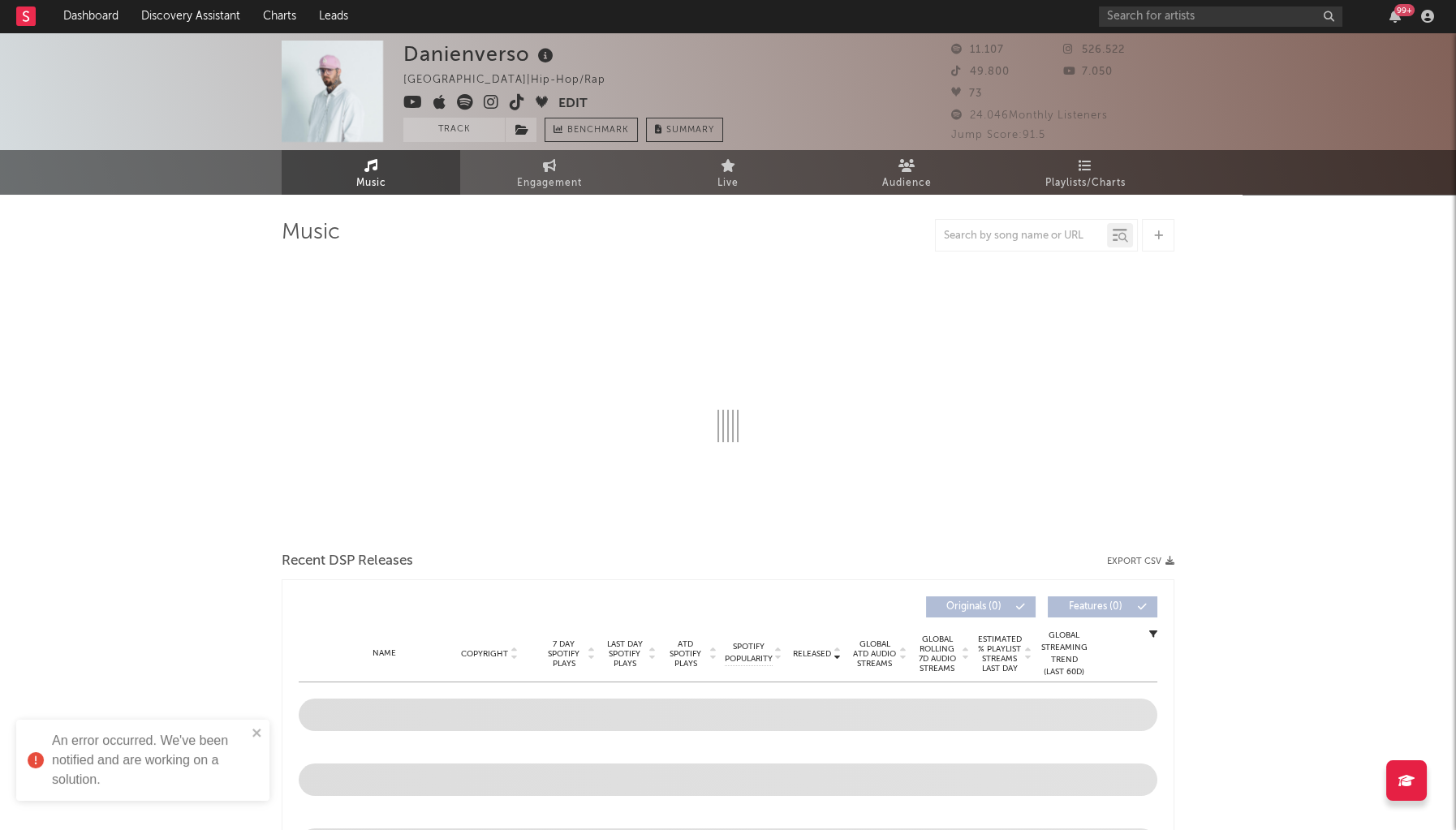
select select "1w"
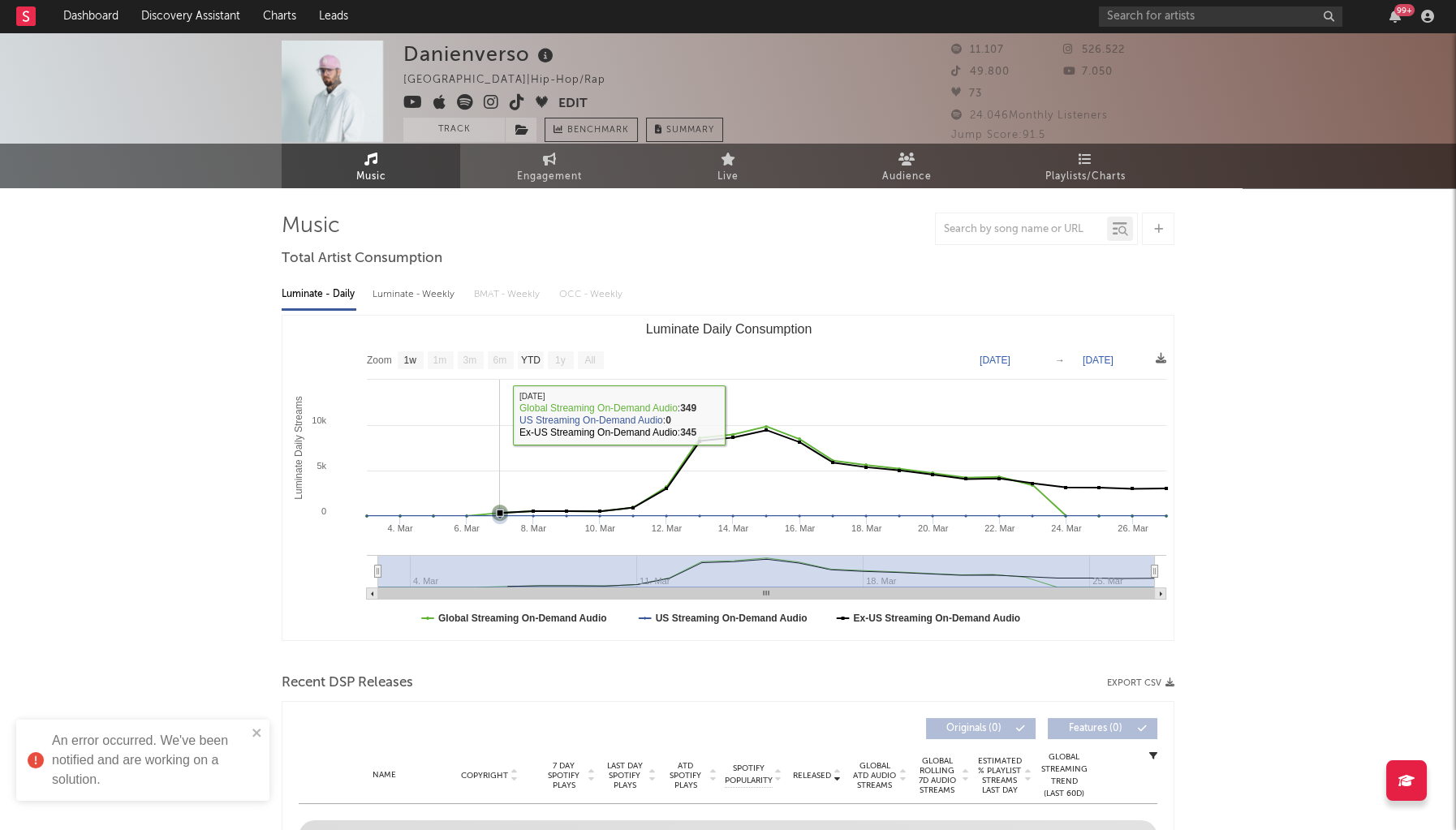
scroll to position [43, 0]
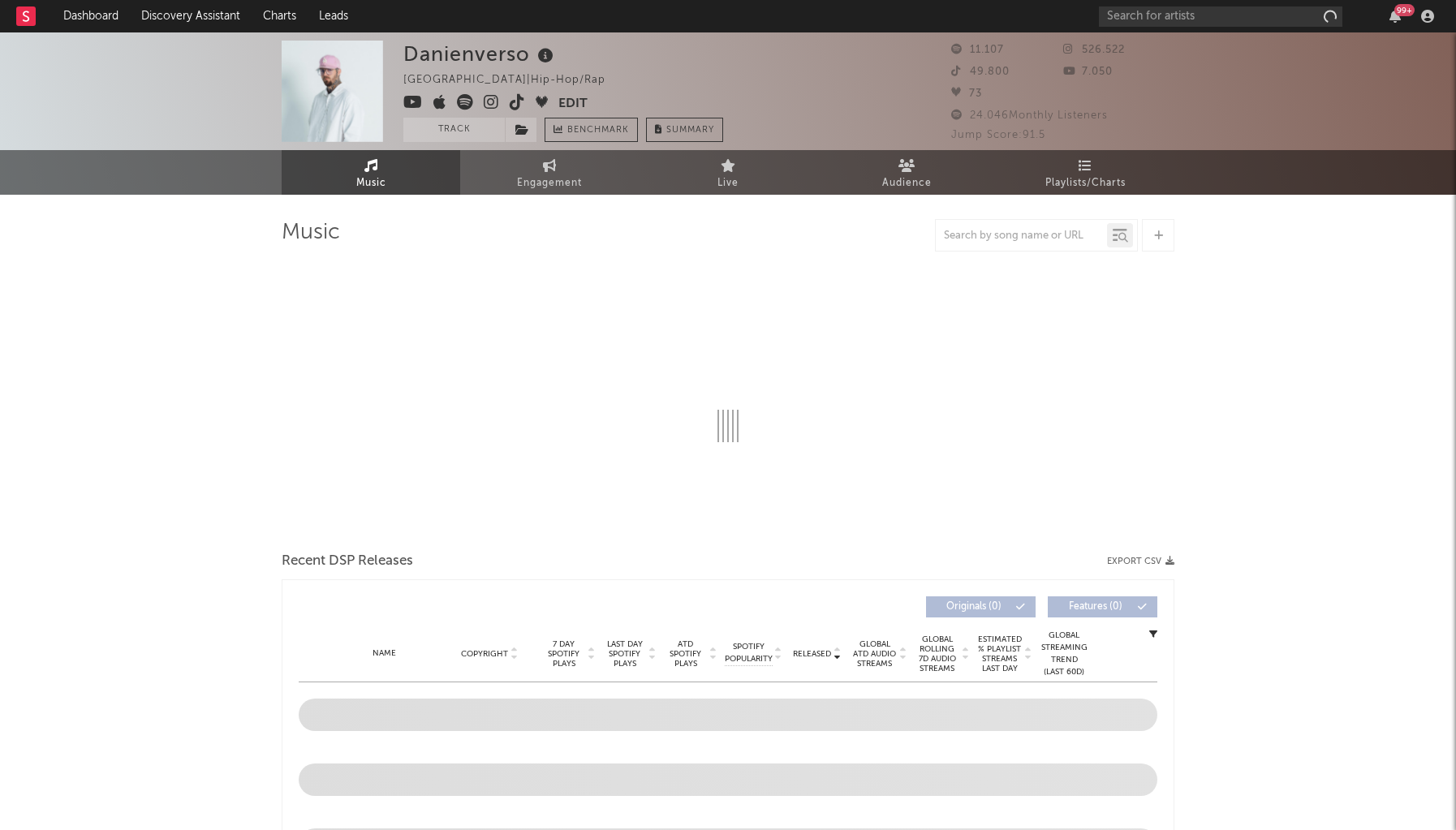
select select "1w"
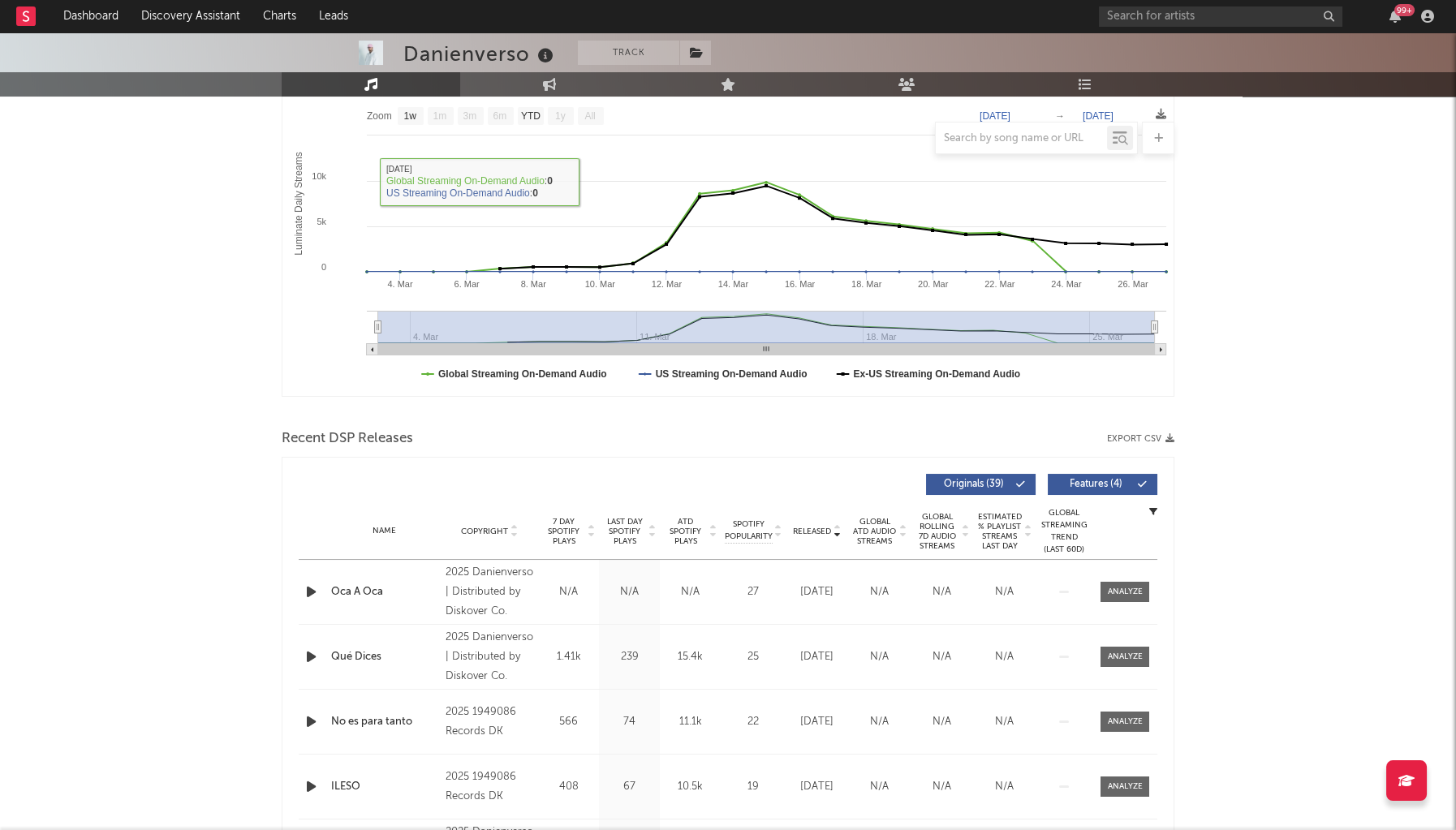
scroll to position [435, 0]
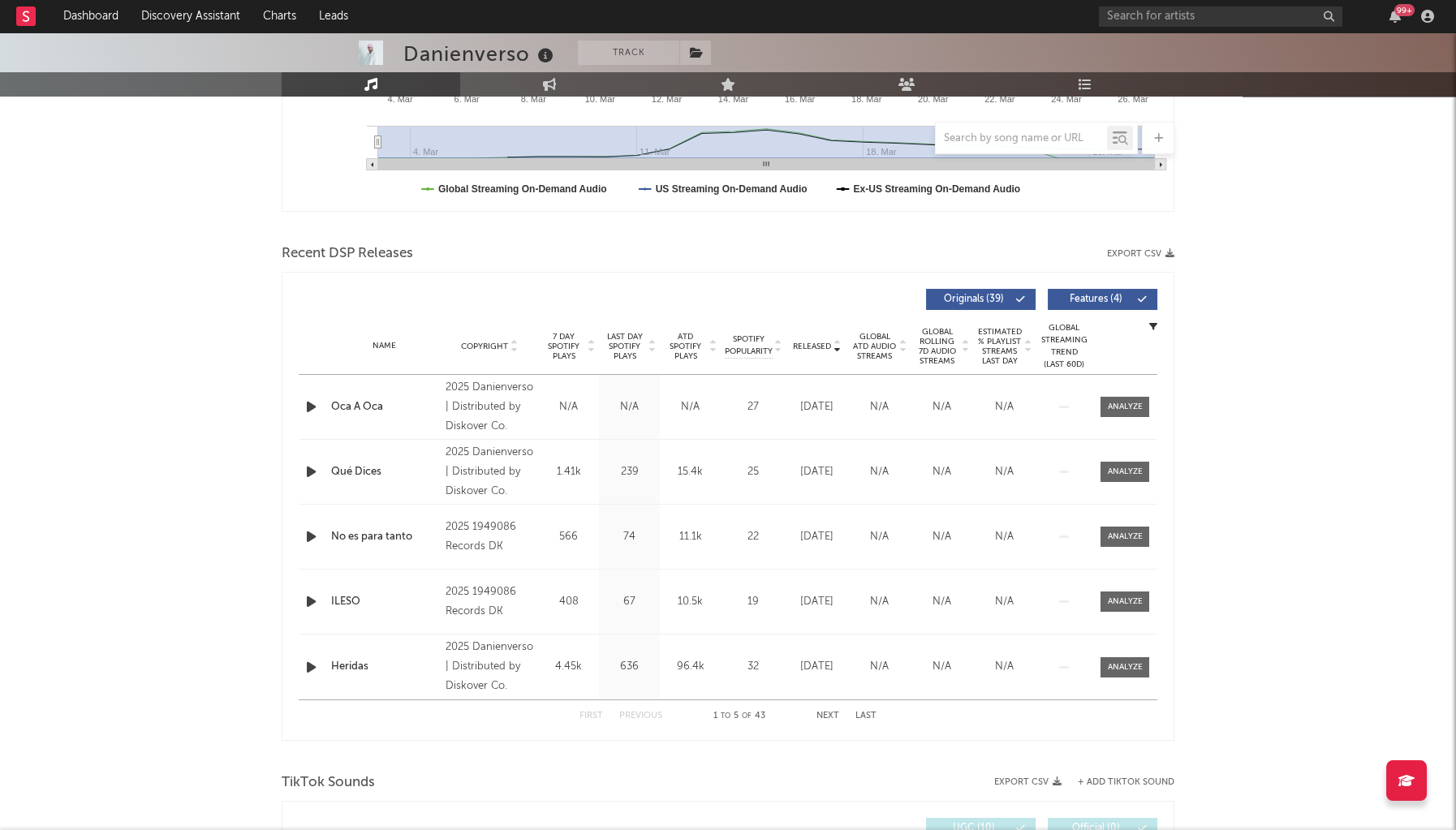
click at [612, 348] on span "Last Day Spotify Plays" at bounding box center [624, 346] width 43 height 29
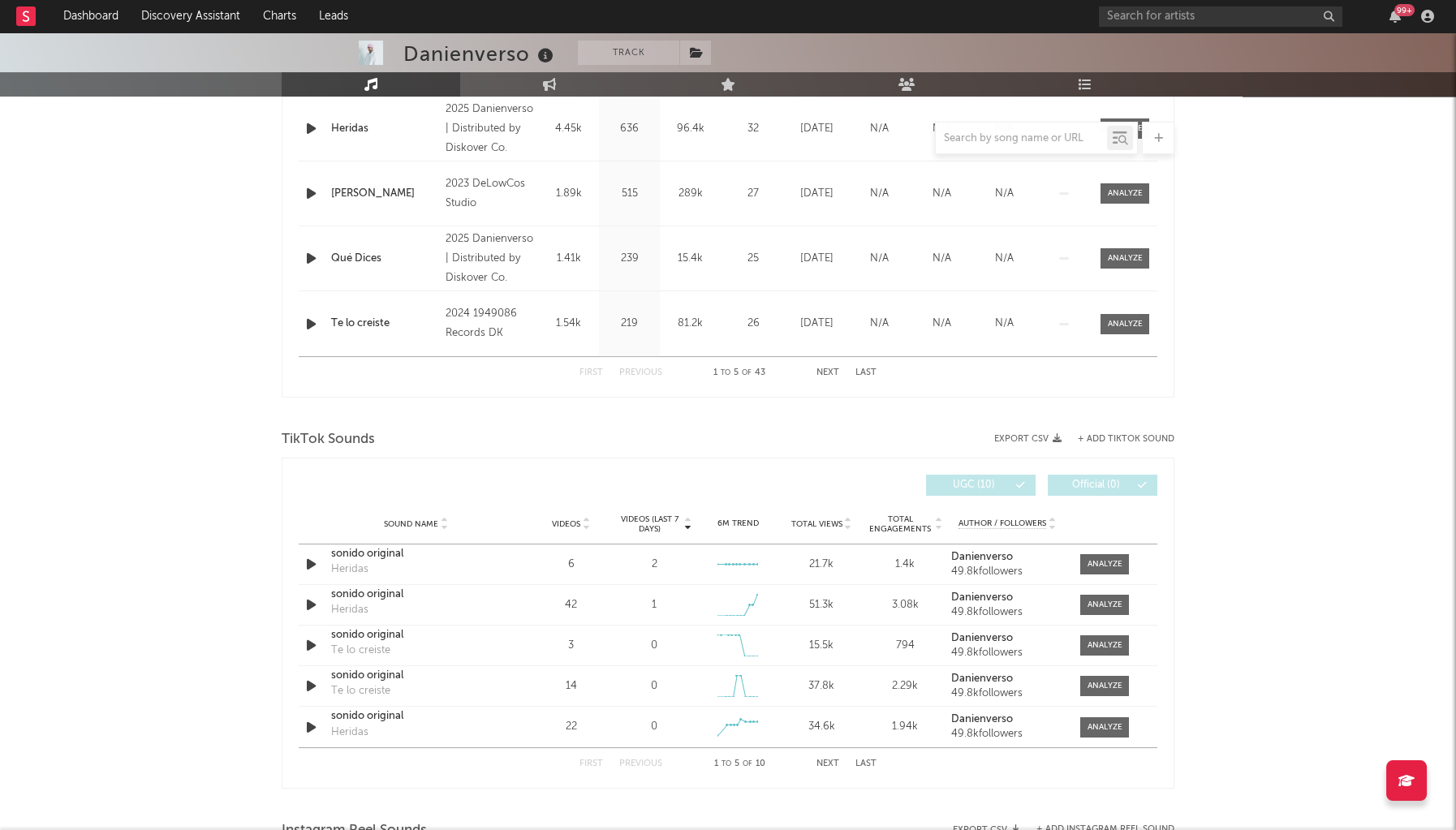
scroll to position [798, 0]
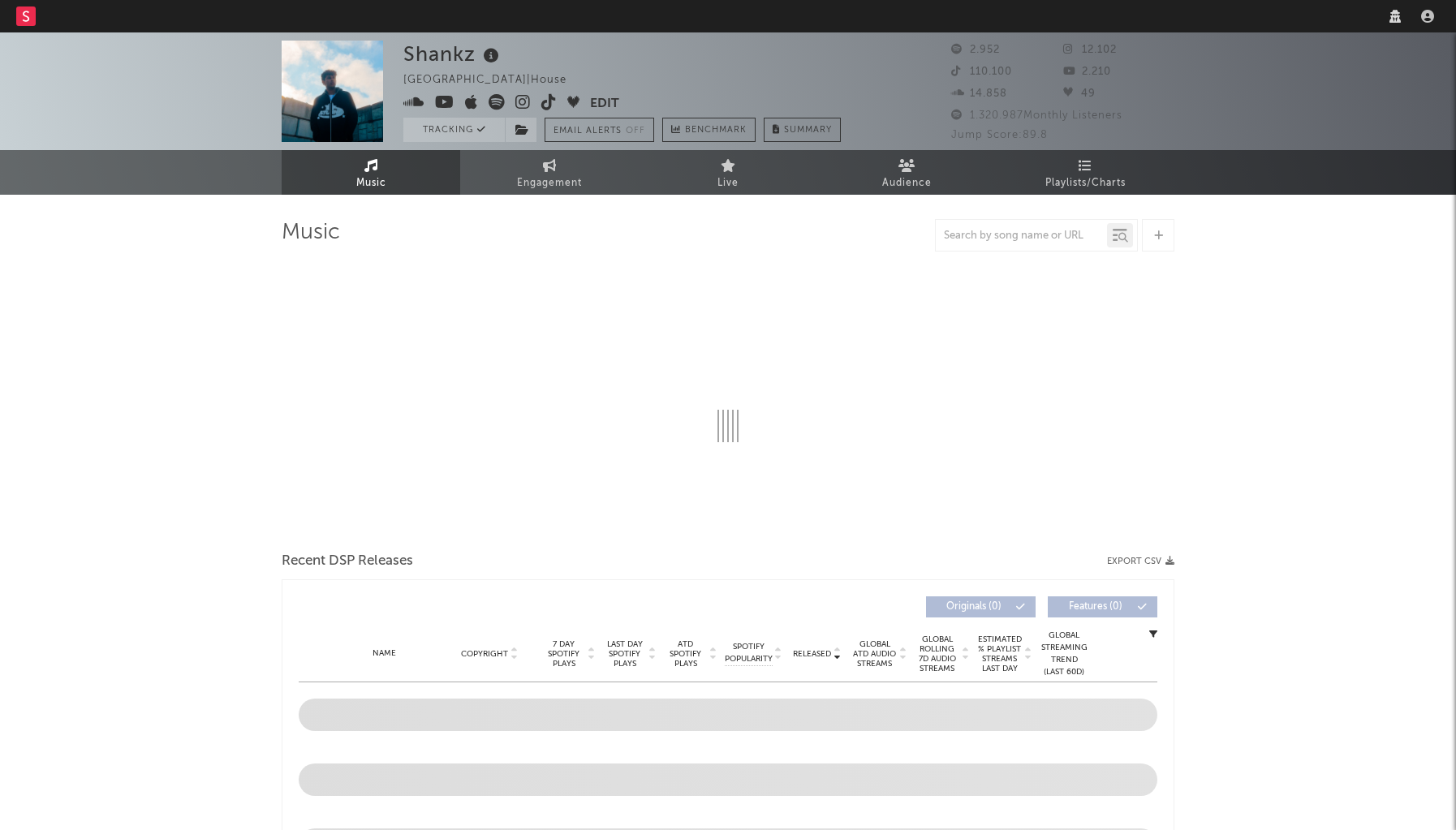
select select "1w"
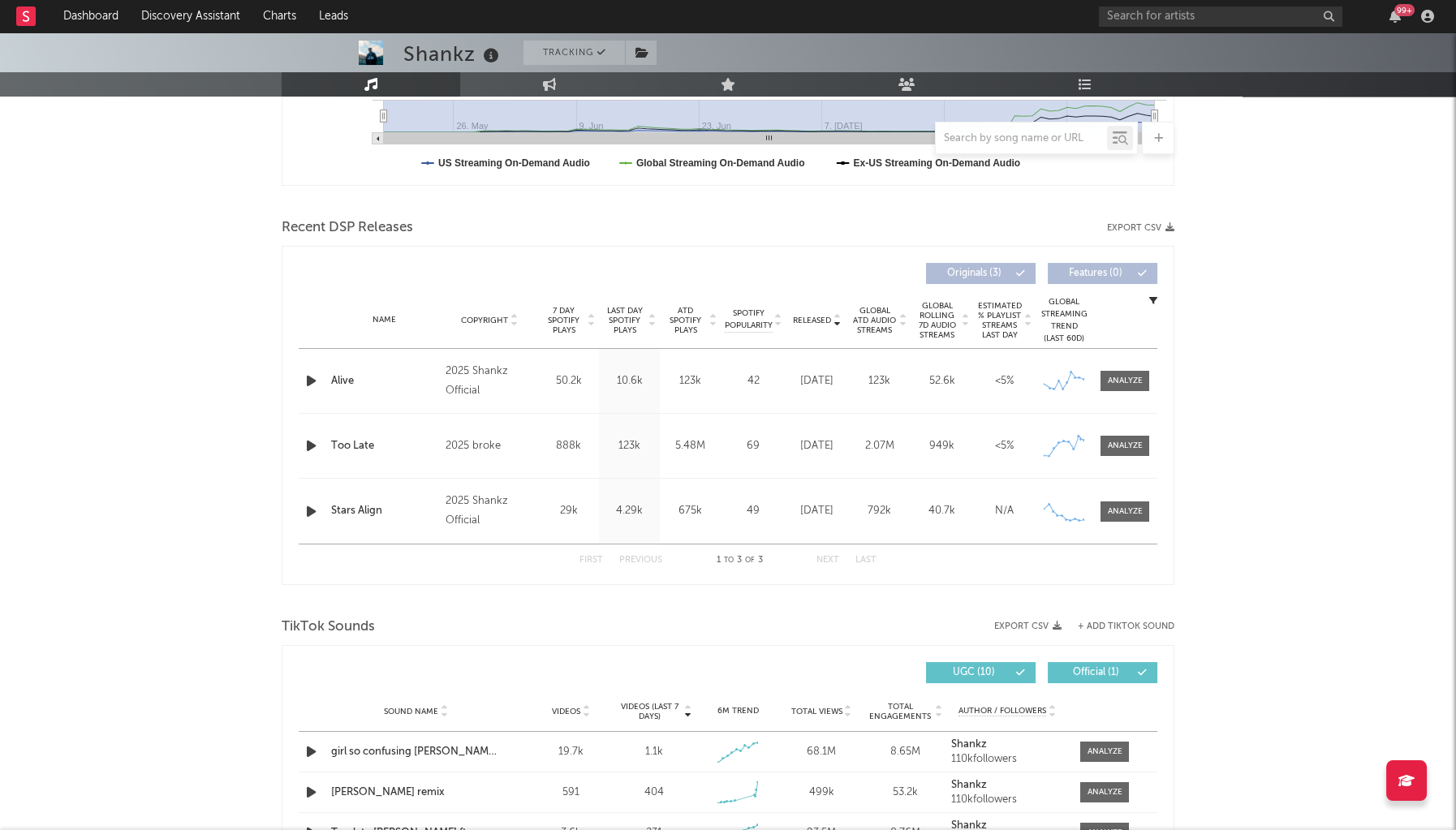
scroll to position [462, 0]
click at [803, 315] on span "Released" at bounding box center [812, 320] width 38 height 10
click at [307, 375] on icon "button" at bounding box center [311, 381] width 17 height 20
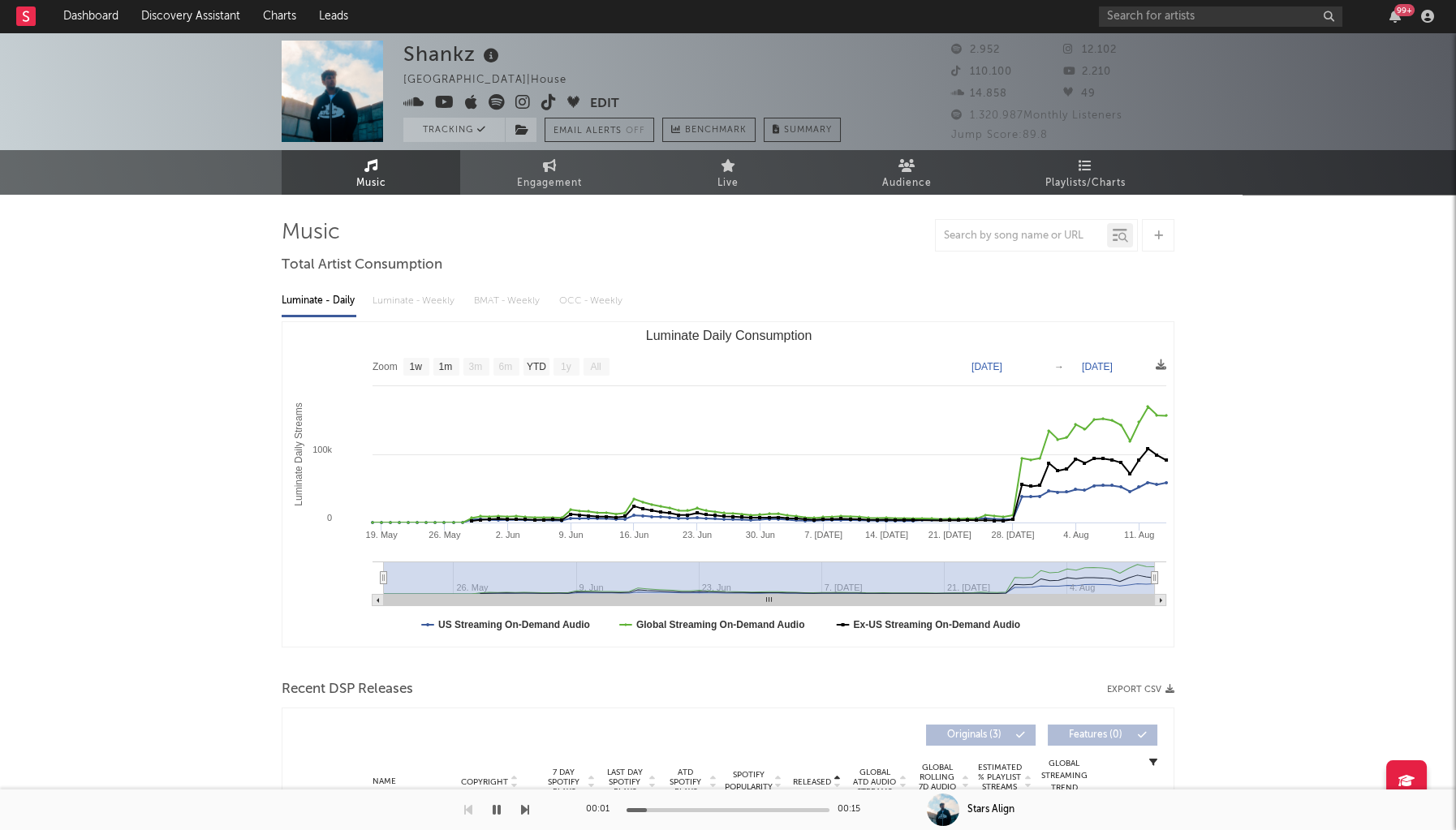
scroll to position [0, 0]
click at [498, 59] on icon at bounding box center [492, 55] width 24 height 23
click at [481, 56] on icon at bounding box center [492, 55] width 24 height 23
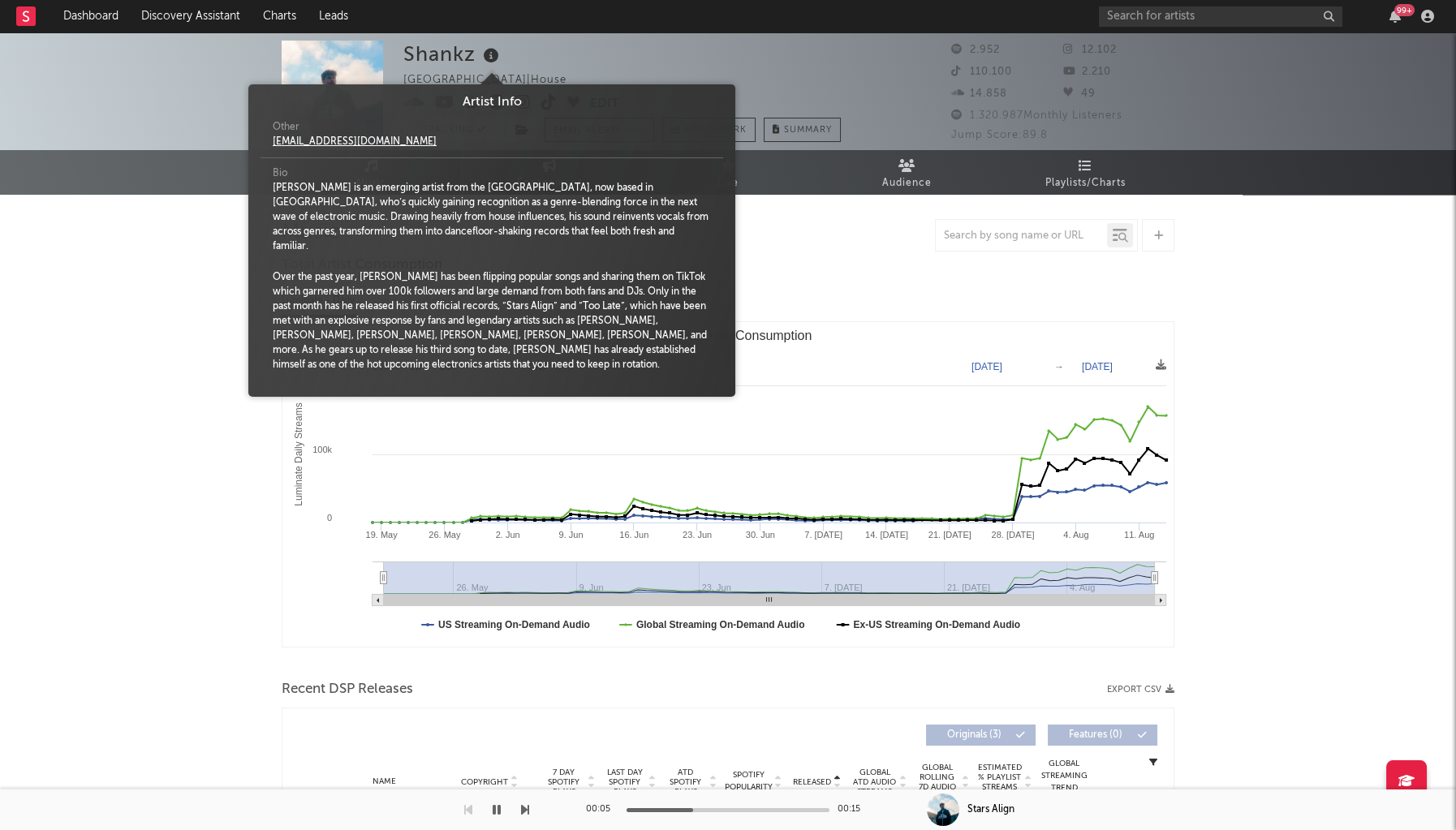
scroll to position [0, 0]
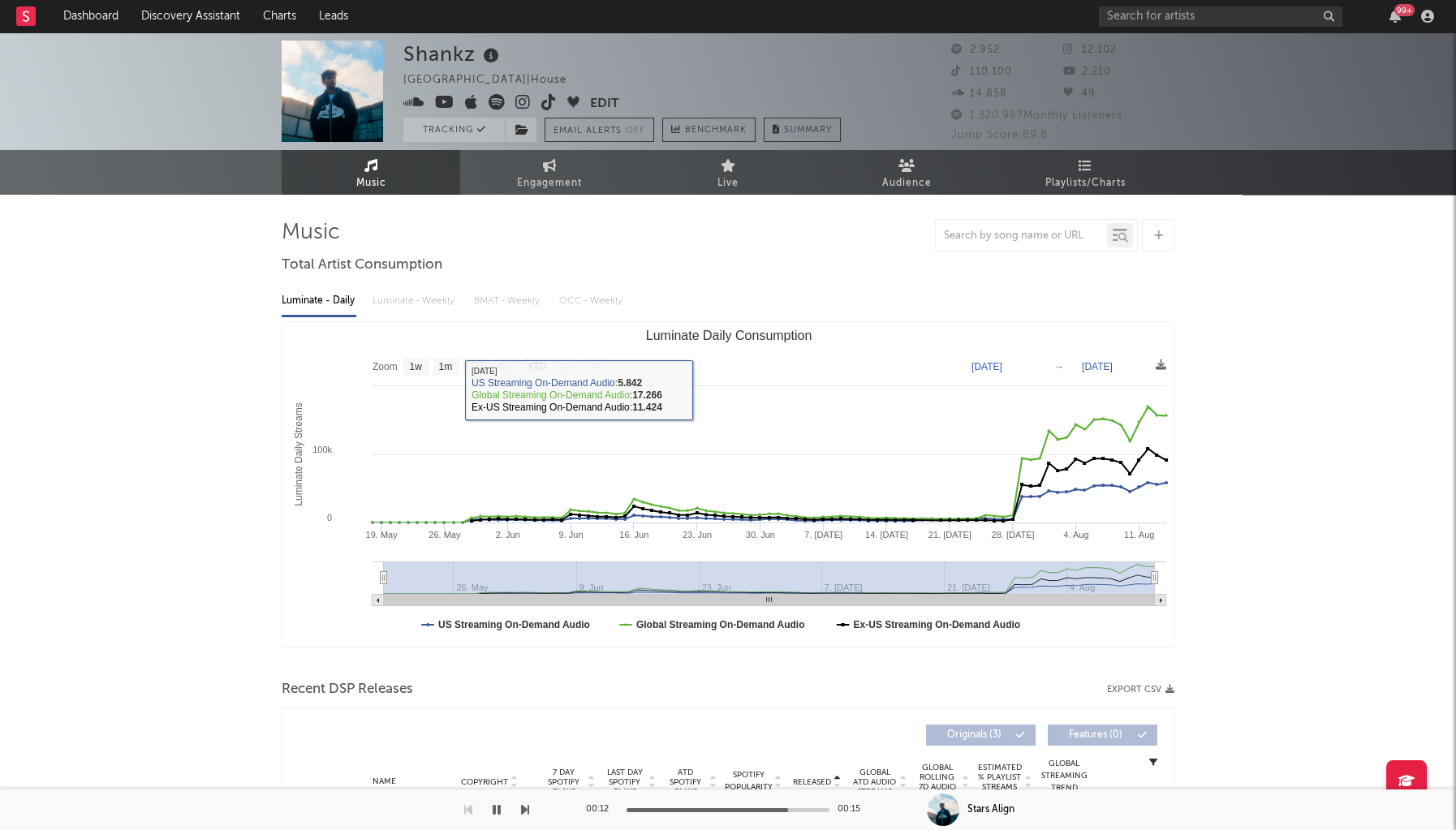
click at [547, 102] on icon at bounding box center [548, 103] width 15 height 16
click at [493, 806] on icon "button" at bounding box center [497, 810] width 8 height 13
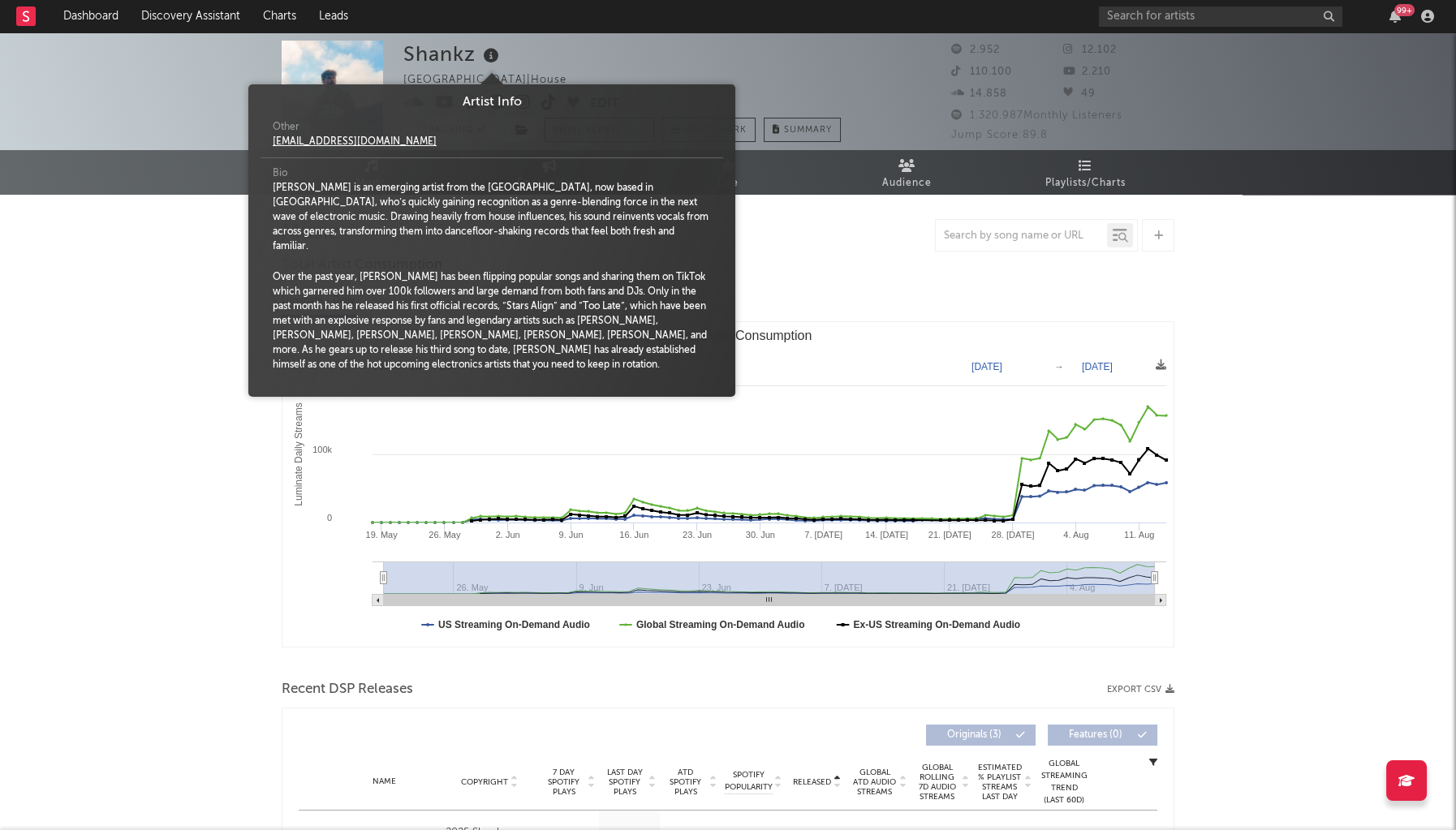
click at [501, 55] on icon at bounding box center [492, 55] width 24 height 23
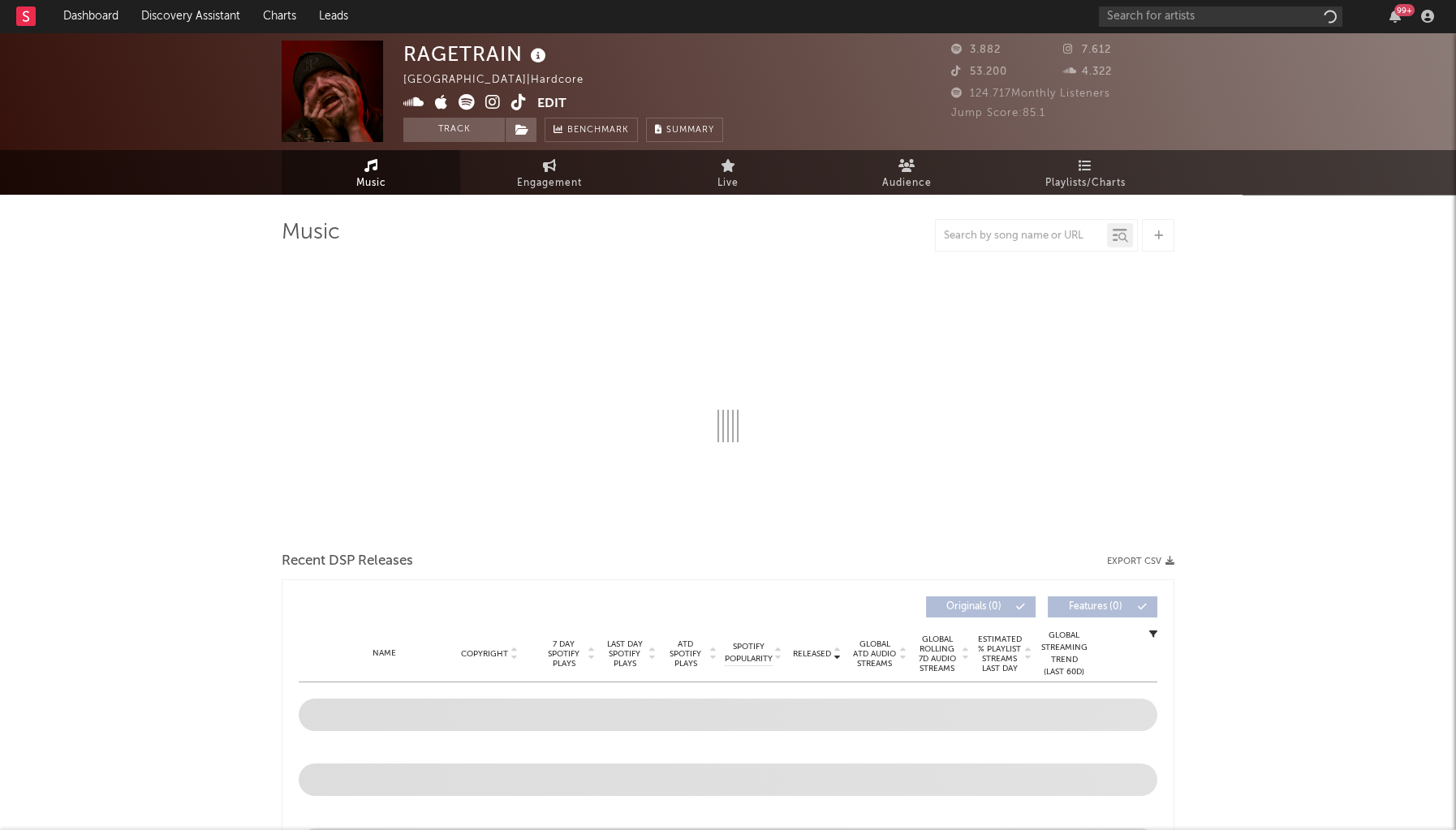
select select "6m"
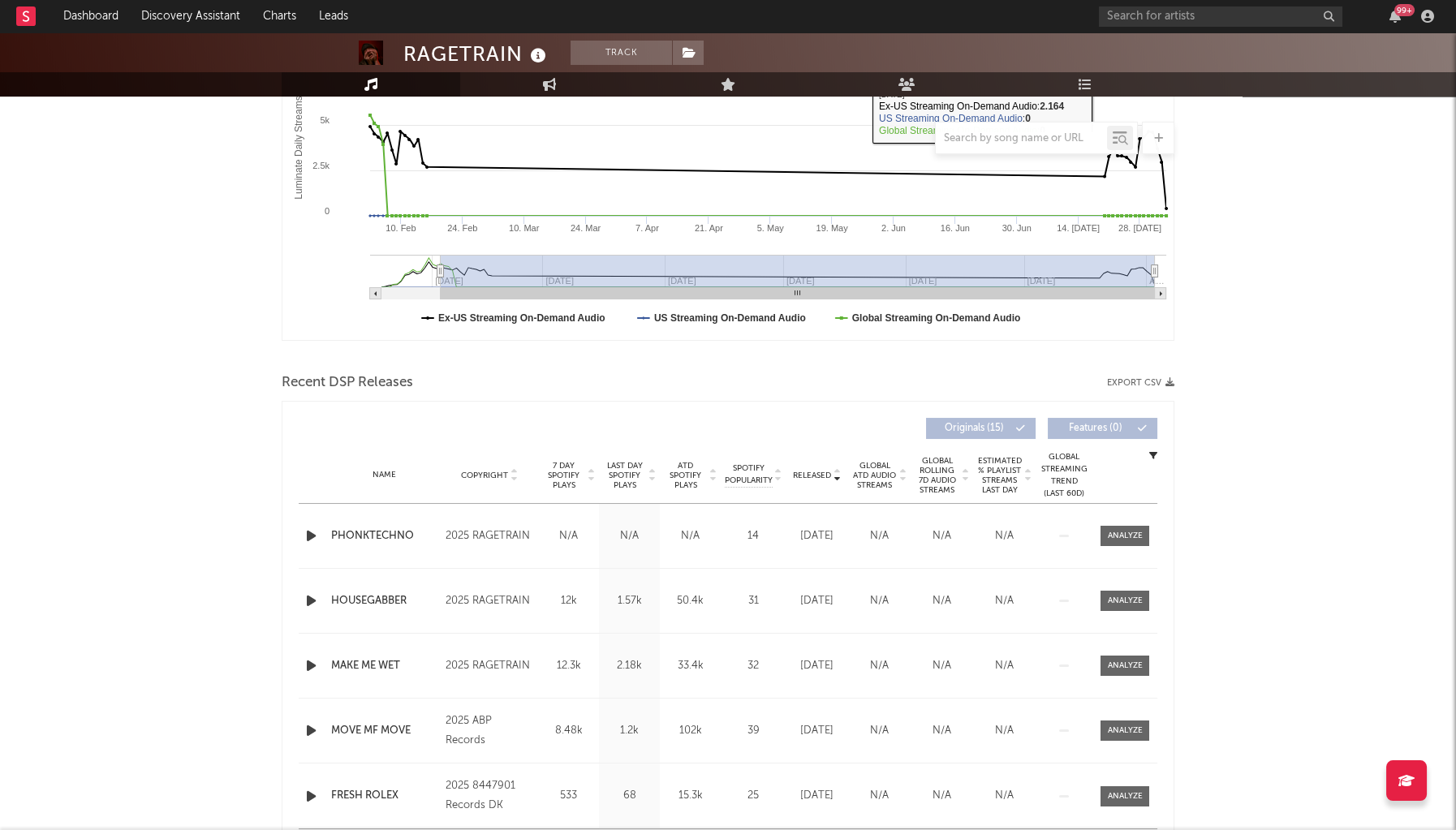
scroll to position [384, 0]
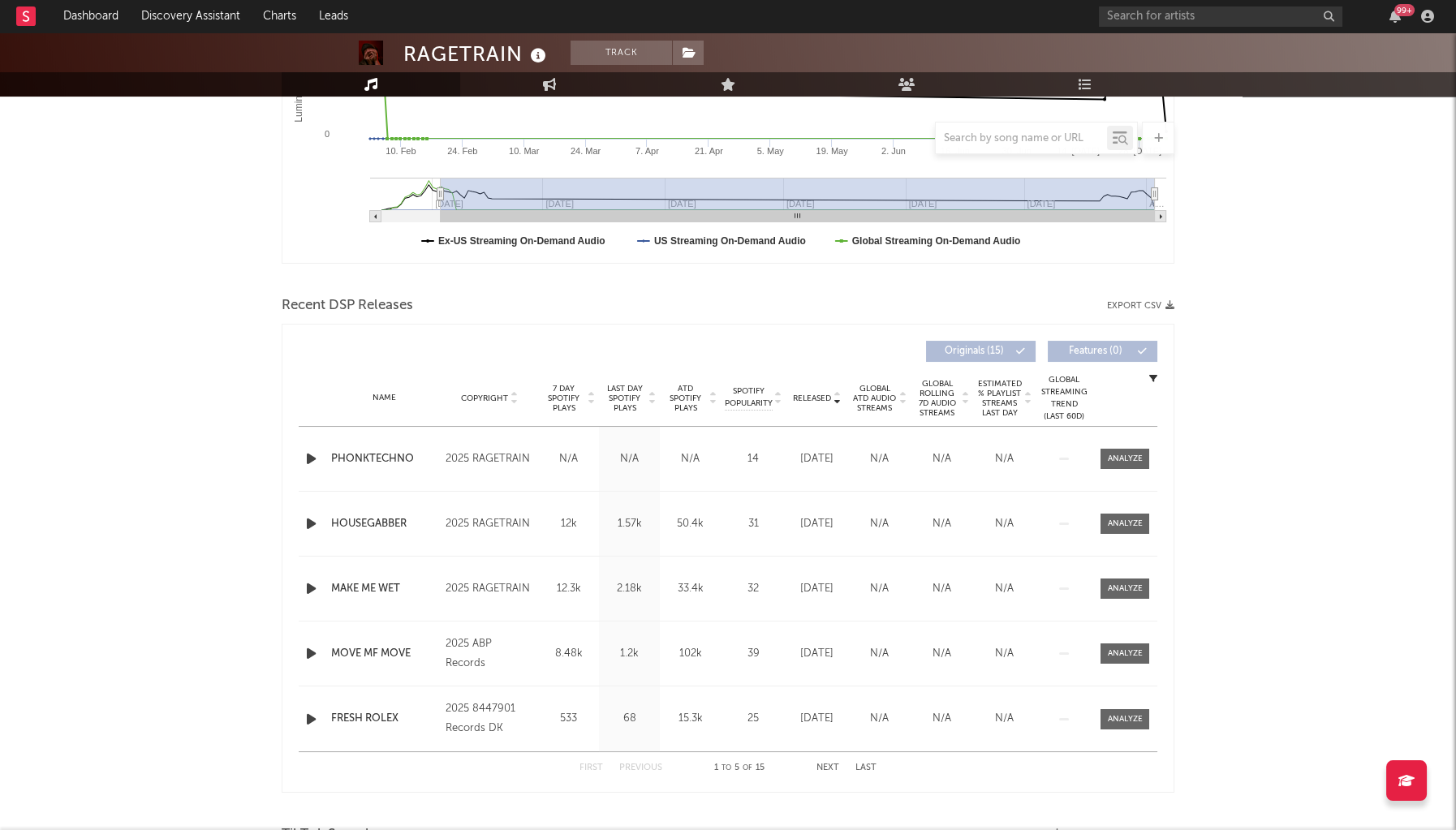
click at [622, 400] on span "Last Day Spotify Plays" at bounding box center [624, 398] width 43 height 29
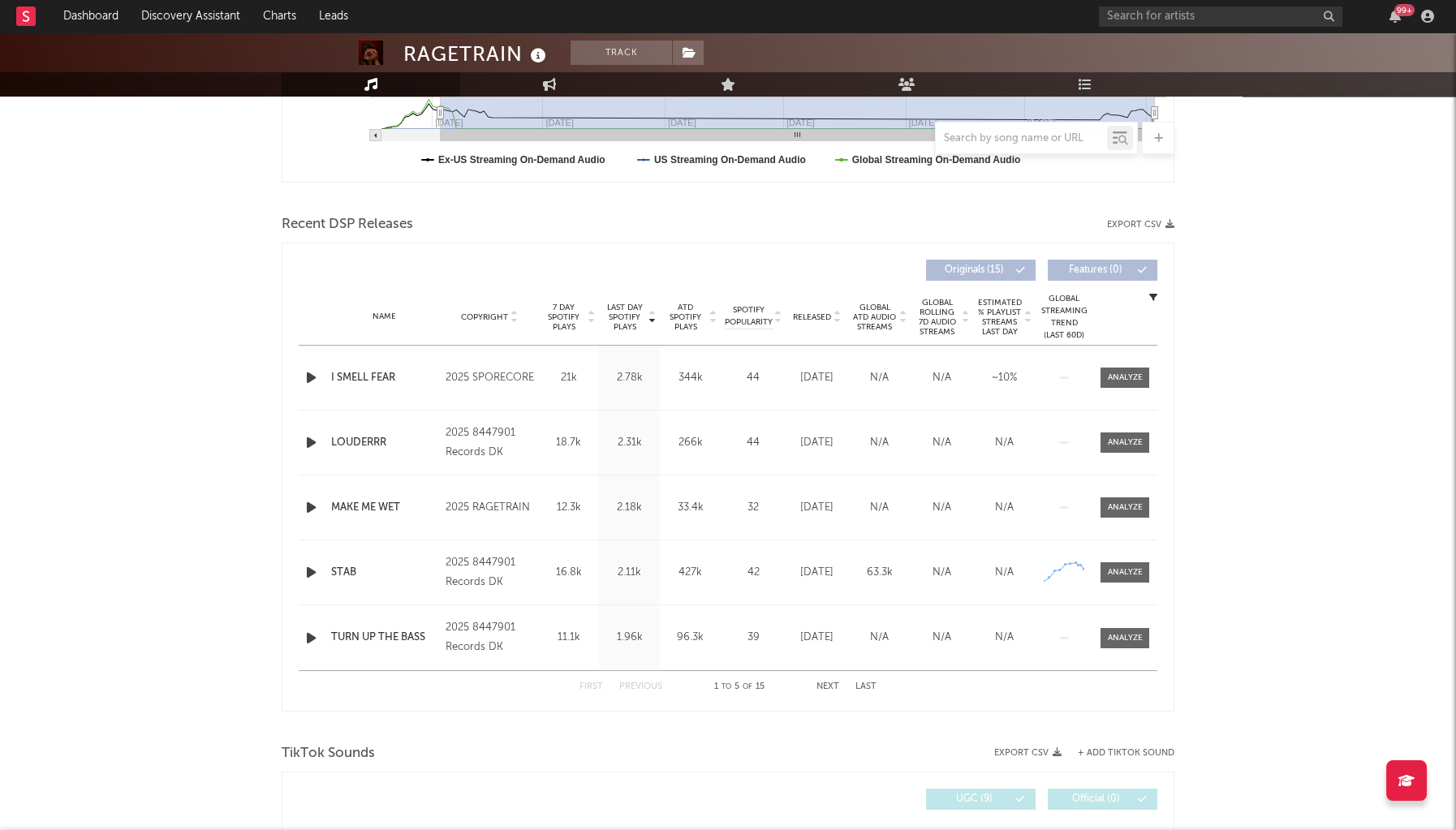
scroll to position [554, 0]
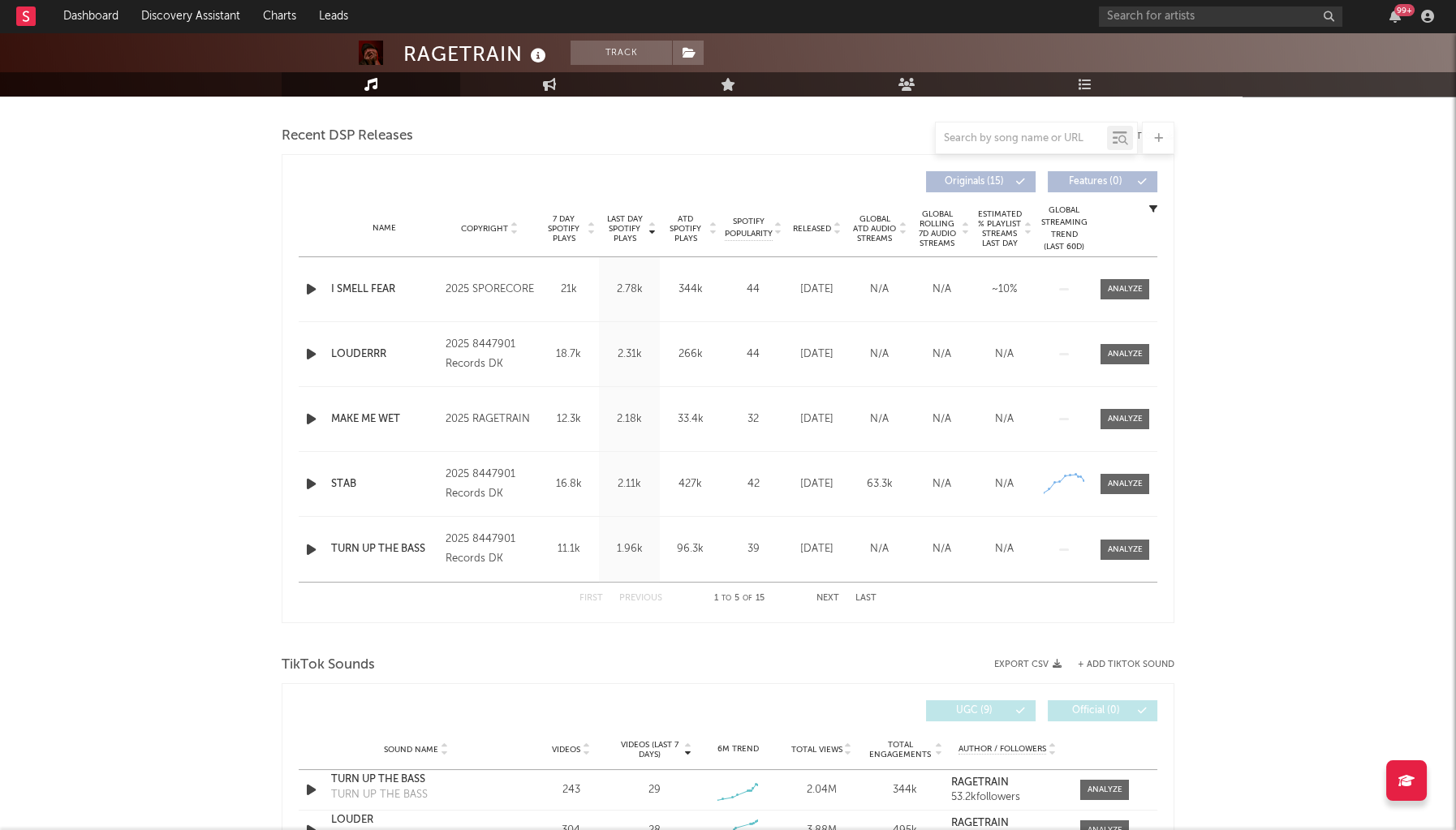
click at [303, 286] on icon "button" at bounding box center [311, 289] width 17 height 20
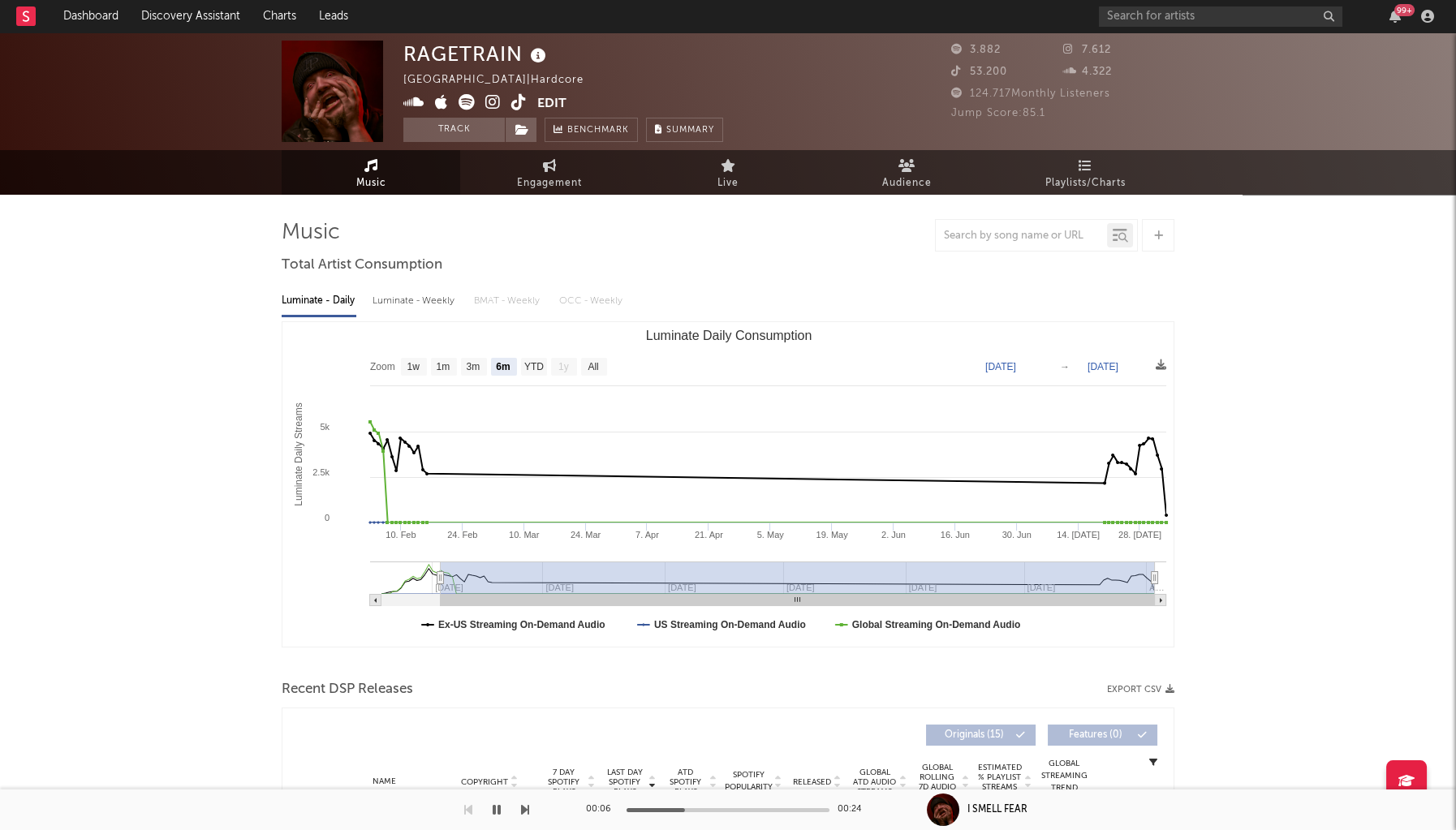
scroll to position [1, 1]
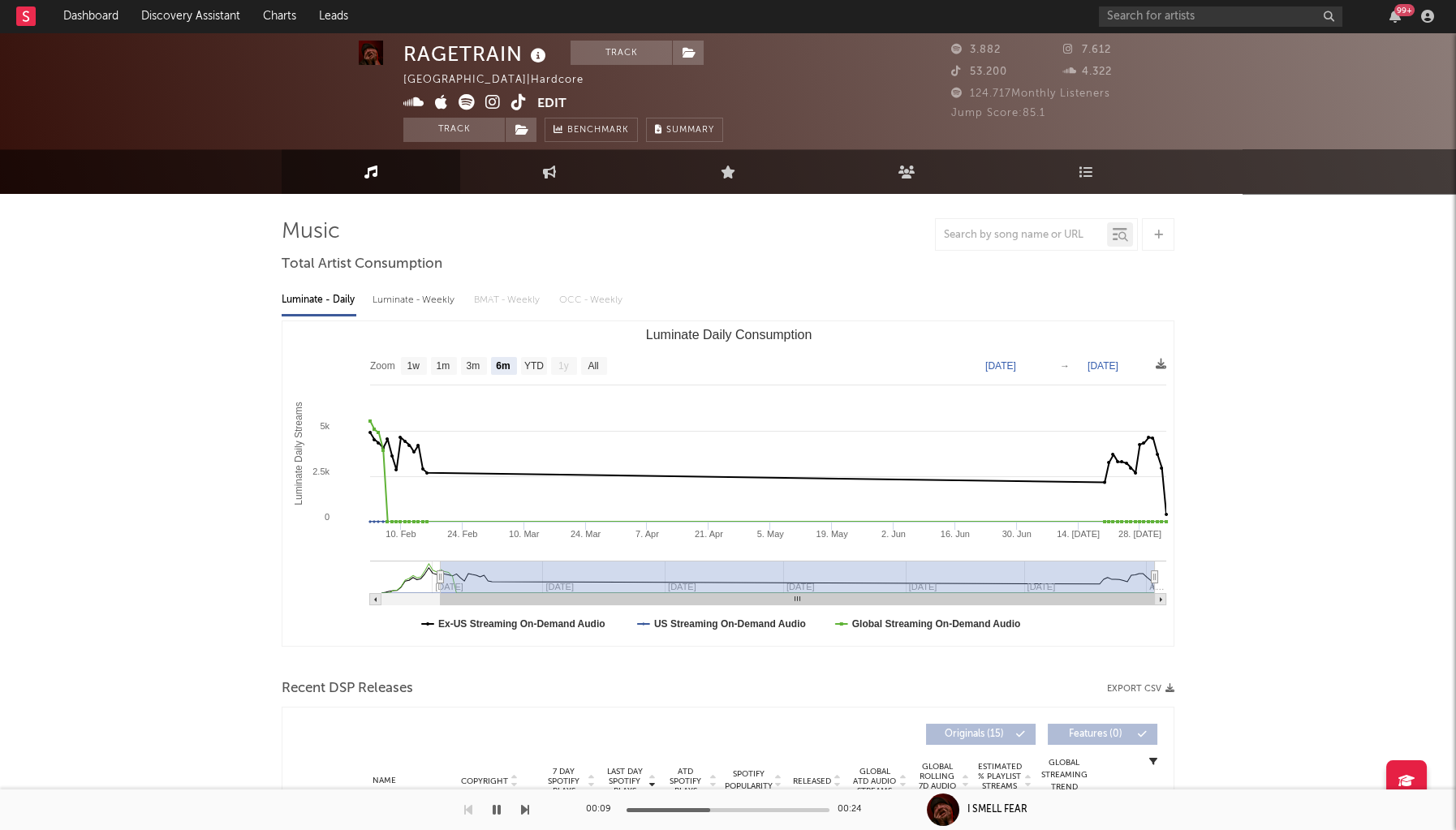
click at [519, 104] on icon at bounding box center [518, 103] width 15 height 16
click at [498, 103] on icon at bounding box center [493, 103] width 15 height 16
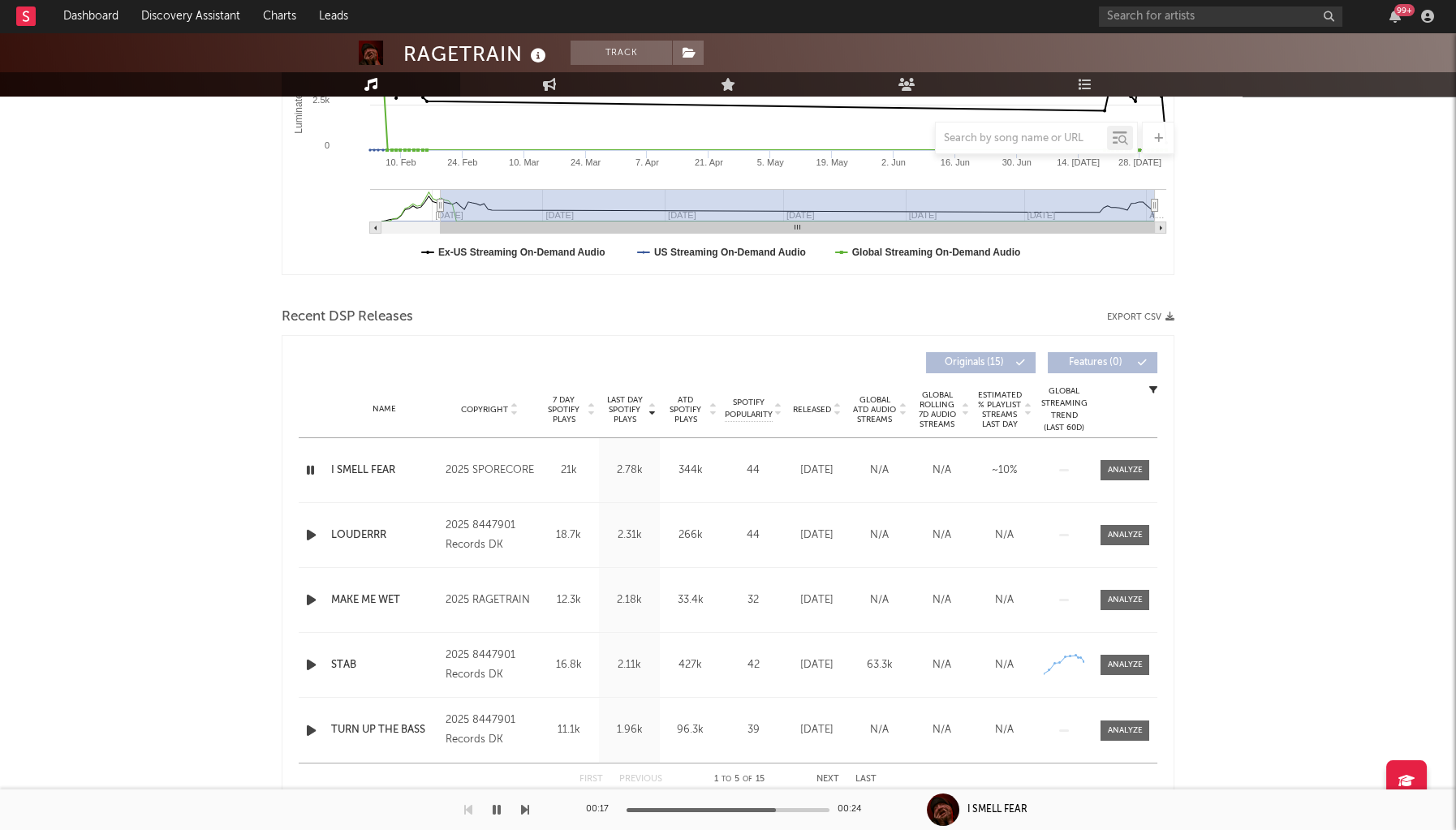
click at [493, 815] on icon "button" at bounding box center [497, 810] width 8 height 13
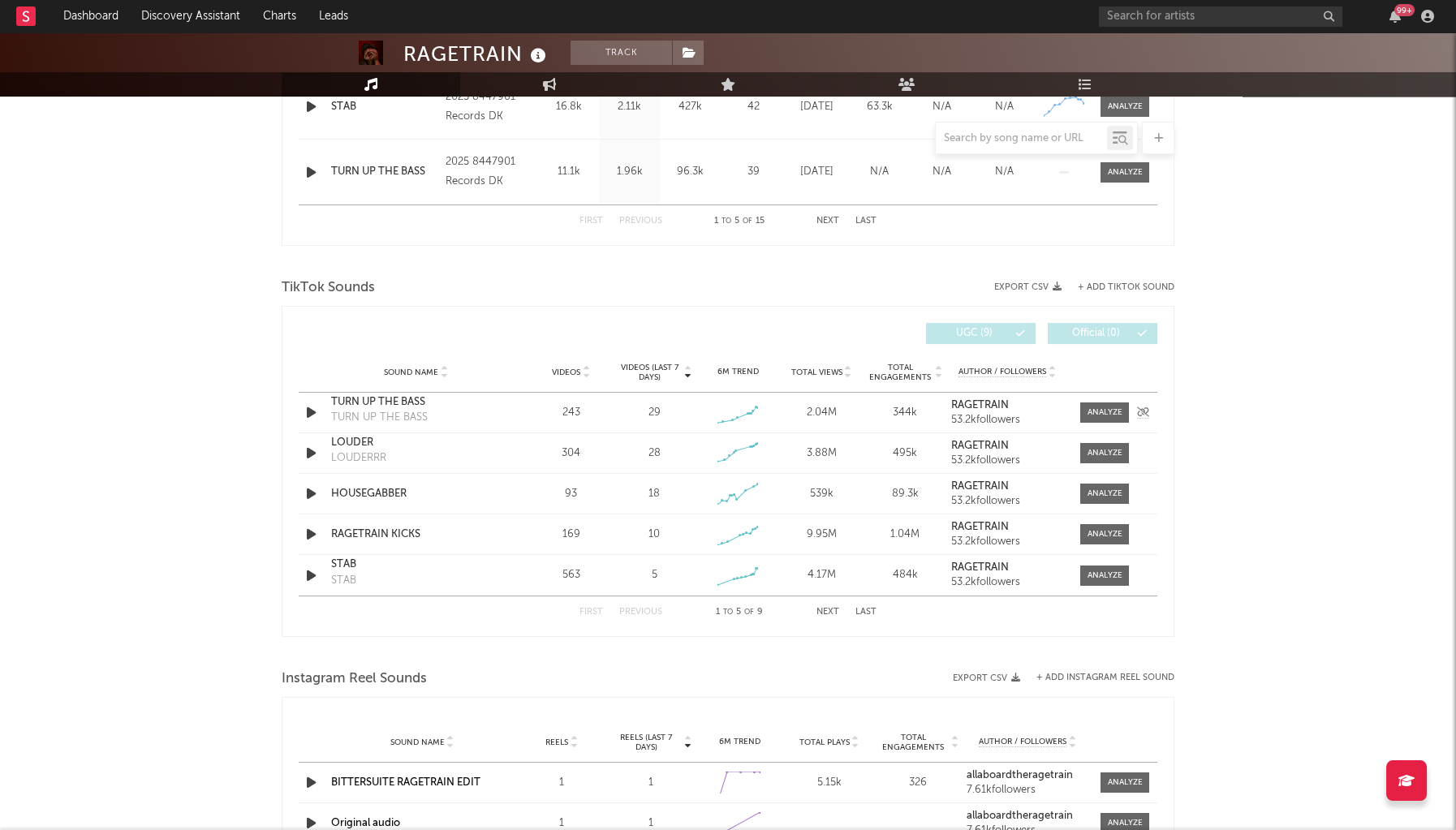
click at [319, 414] on icon "button" at bounding box center [311, 413] width 17 height 20
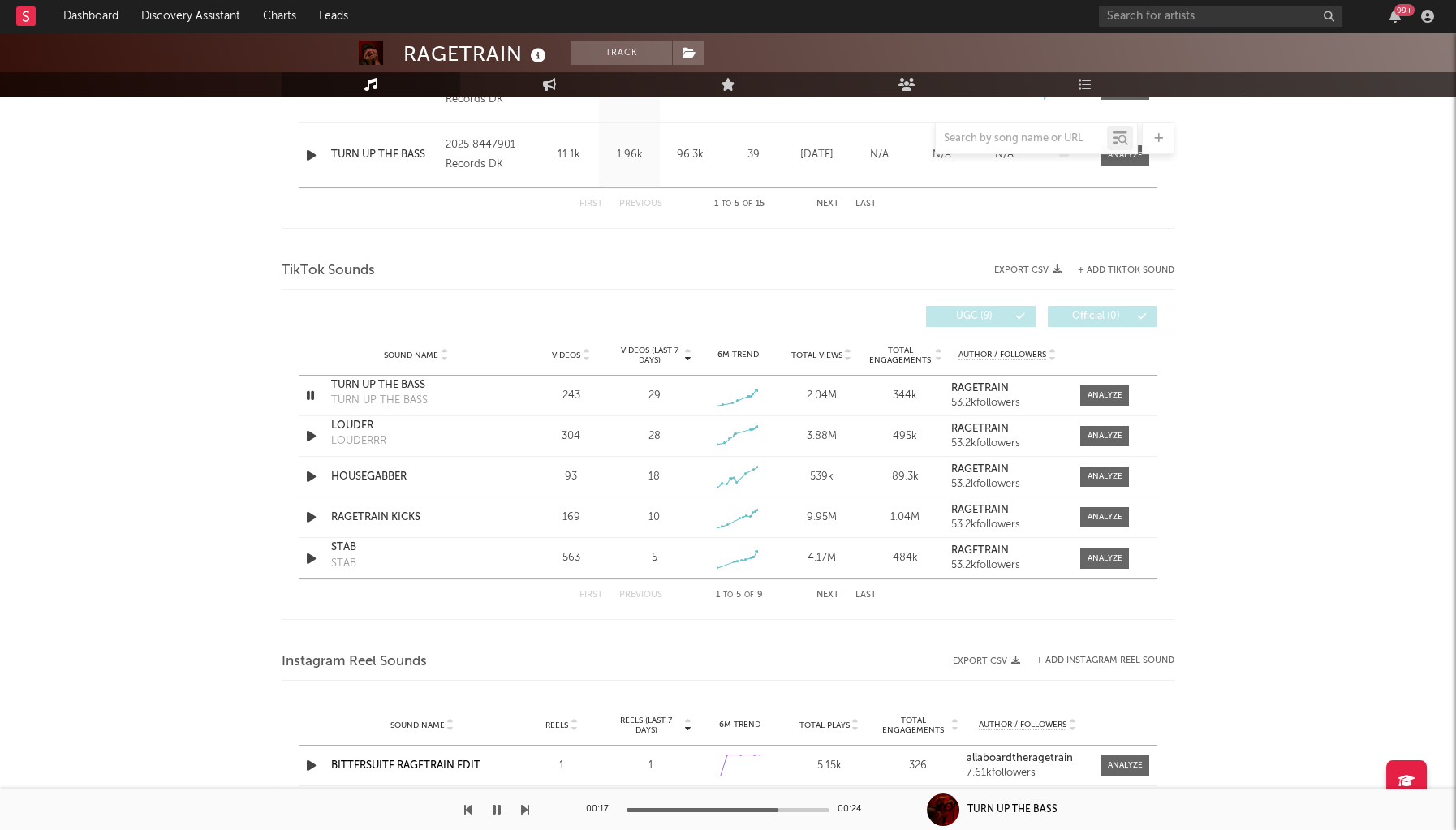
scroll to position [1146, 0]
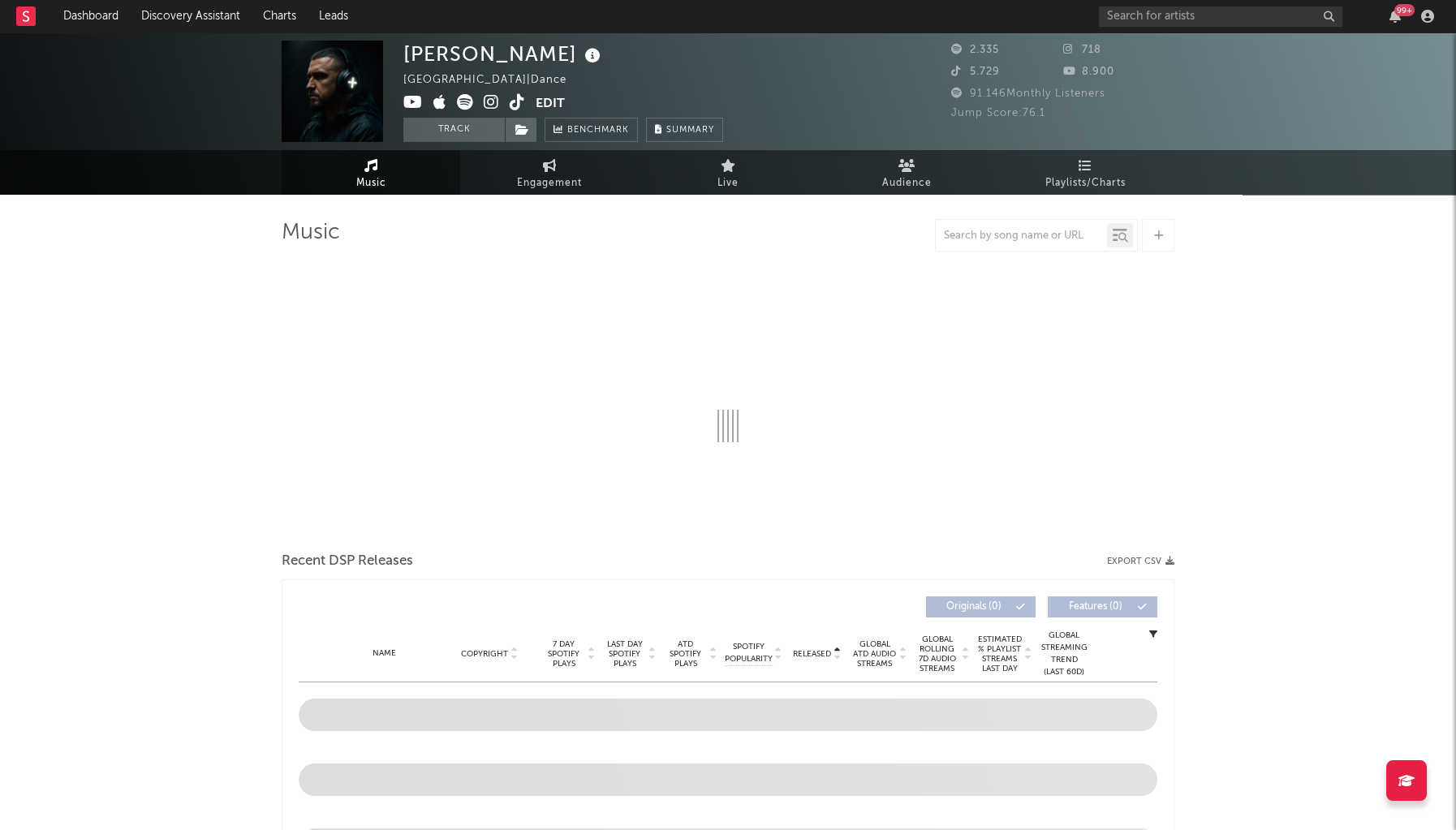
select select "1w"
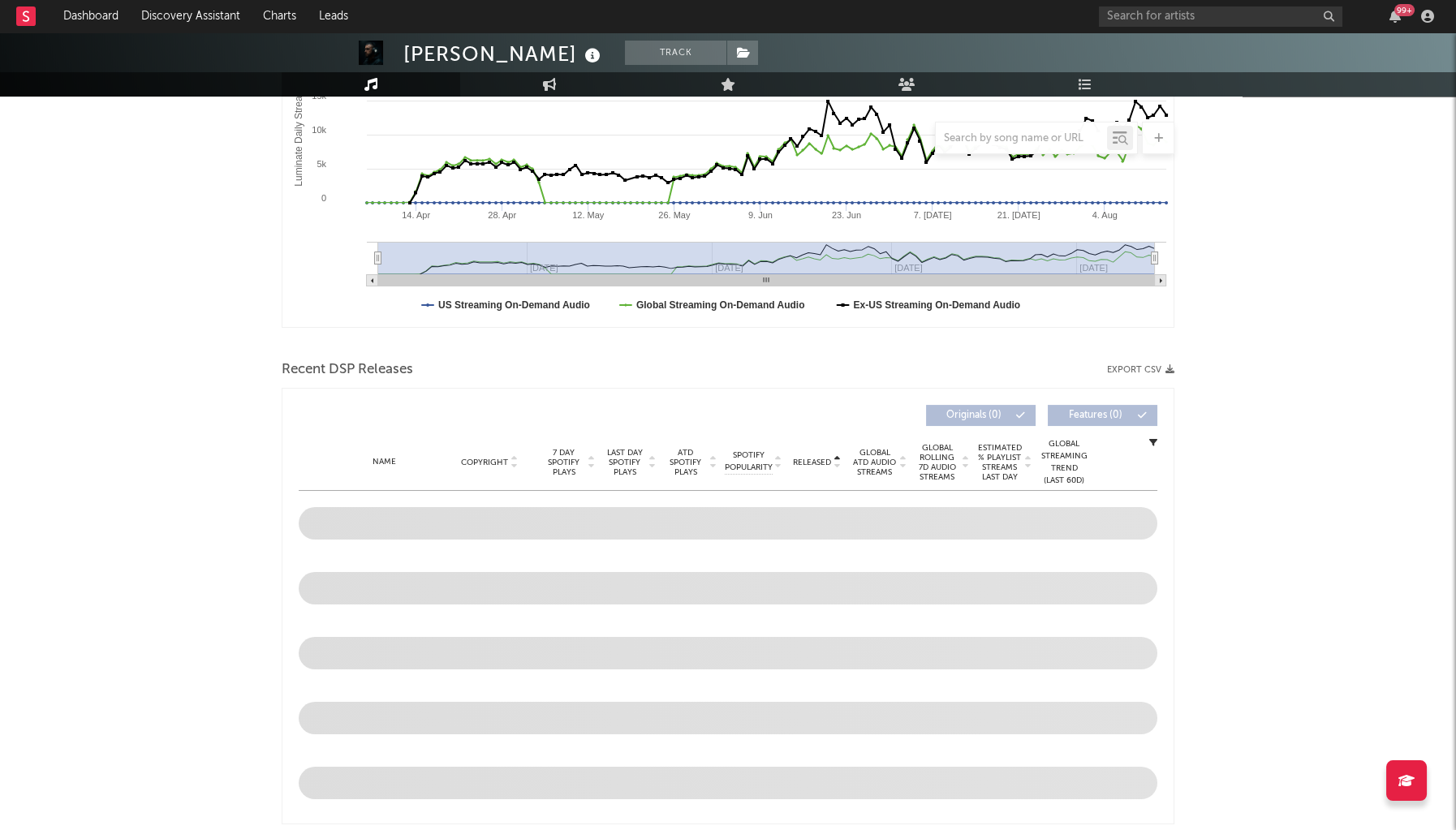
scroll to position [343, 0]
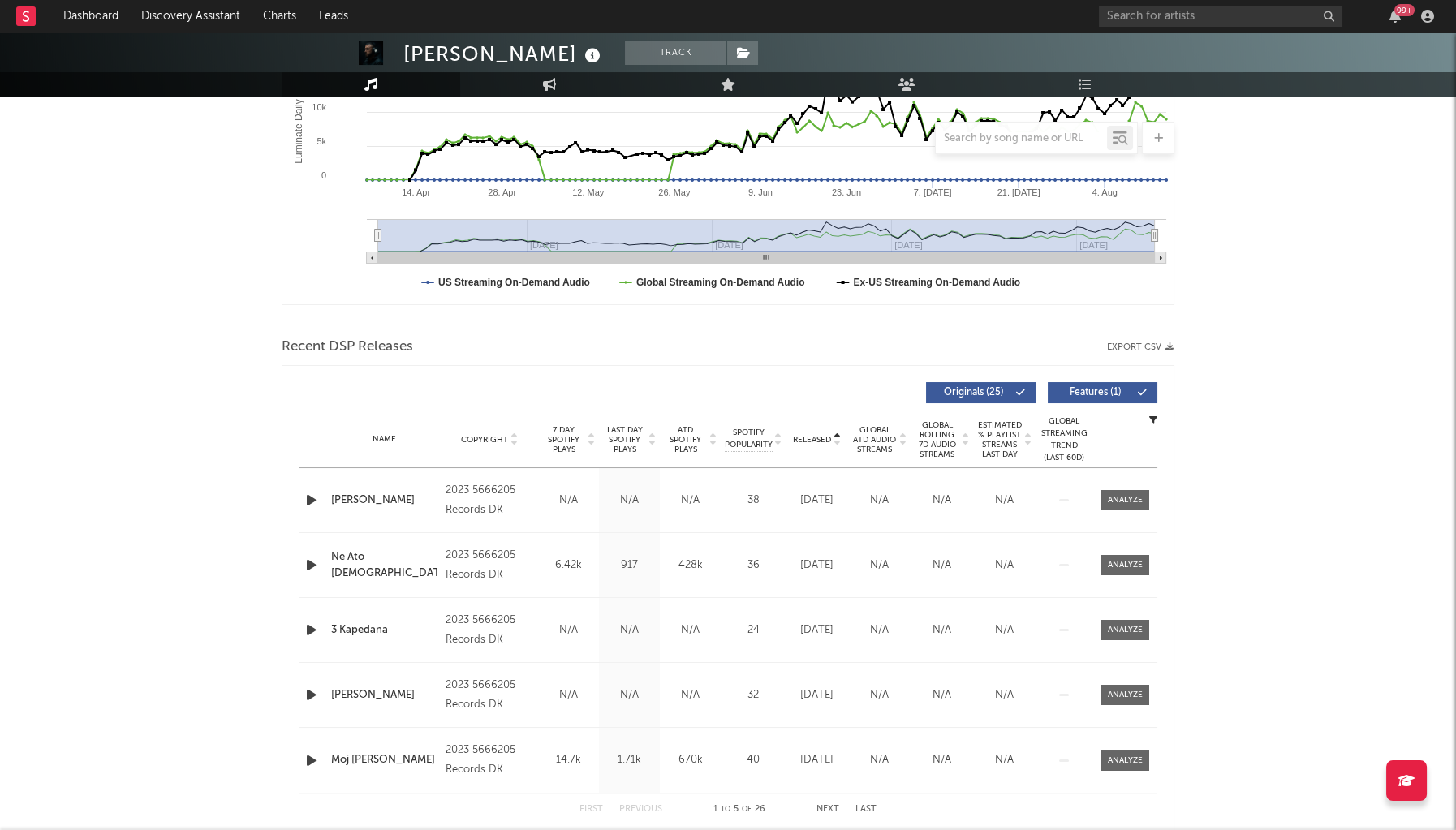
click at [661, 420] on div "Name Copyright Label Album Names Composer Names 7 Day Spotify Plays Last Day Sp…" at bounding box center [728, 440] width 859 height 56
click at [634, 429] on span "Last Day Spotify Plays" at bounding box center [624, 440] width 43 height 29
click at [307, 498] on icon "button" at bounding box center [311, 500] width 17 height 20
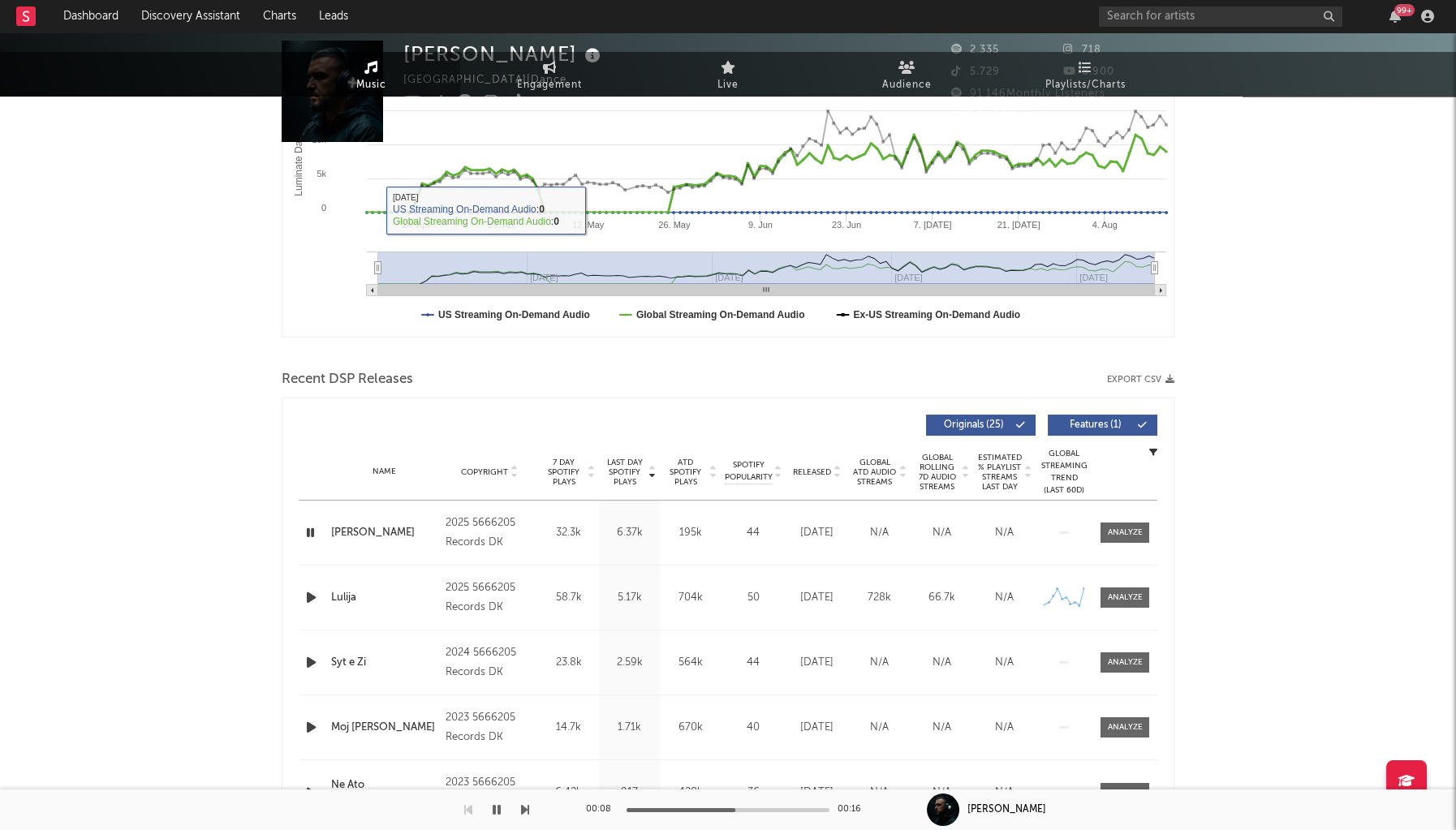
scroll to position [0, 0]
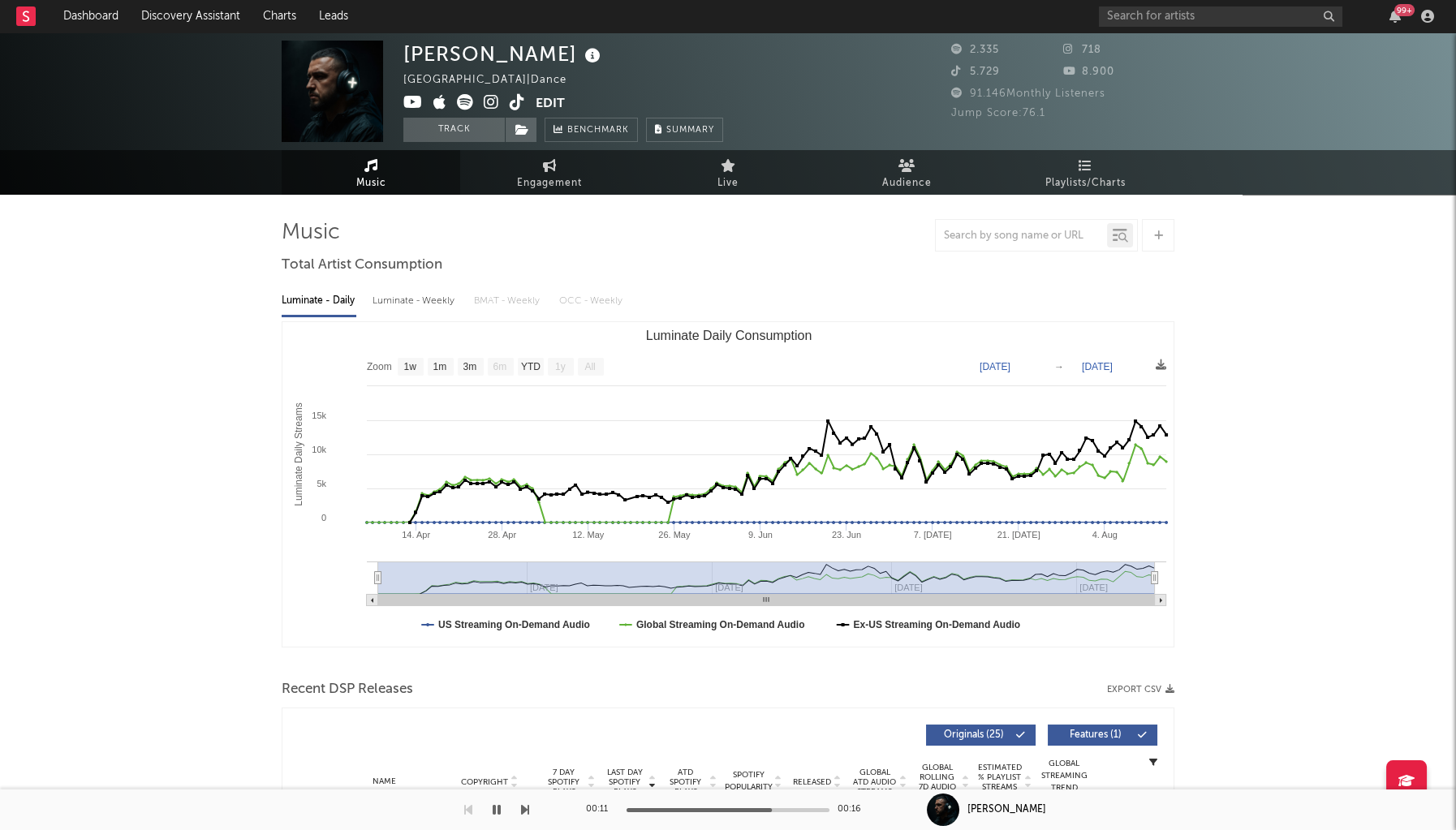
click at [519, 95] on icon at bounding box center [517, 103] width 15 height 16
click at [492, 105] on icon at bounding box center [491, 103] width 15 height 16
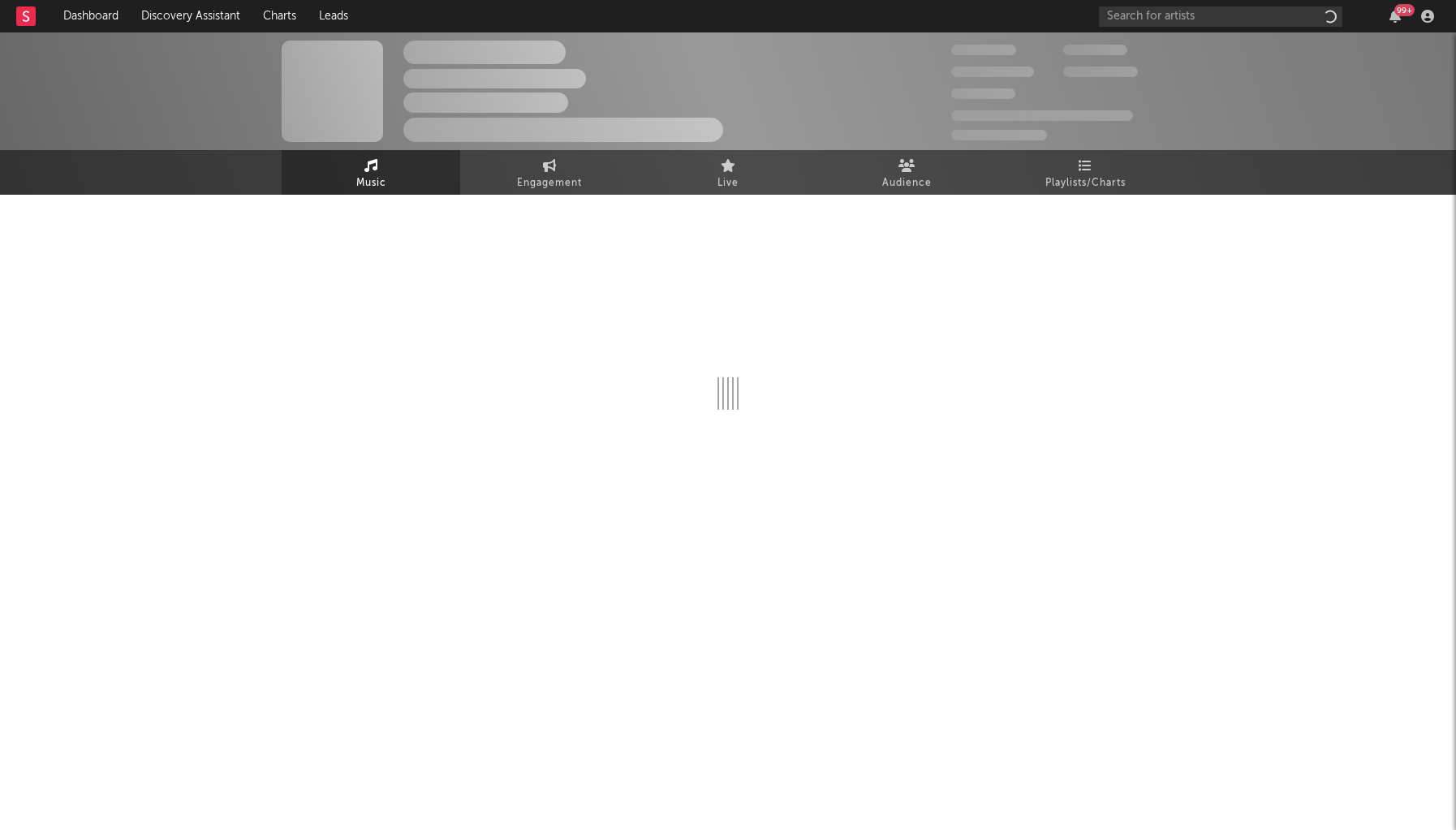
select select "1w"
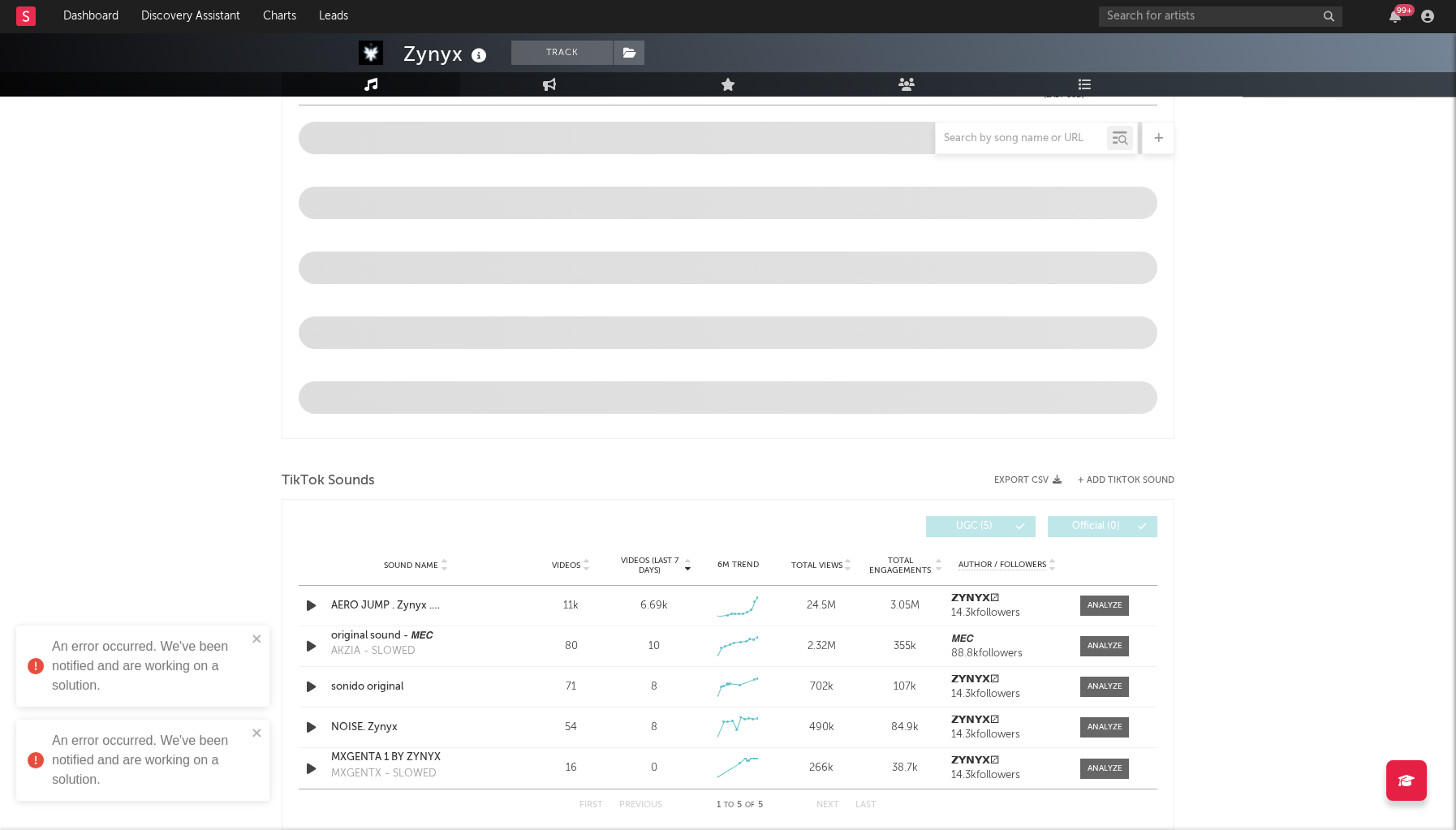
scroll to position [725, 0]
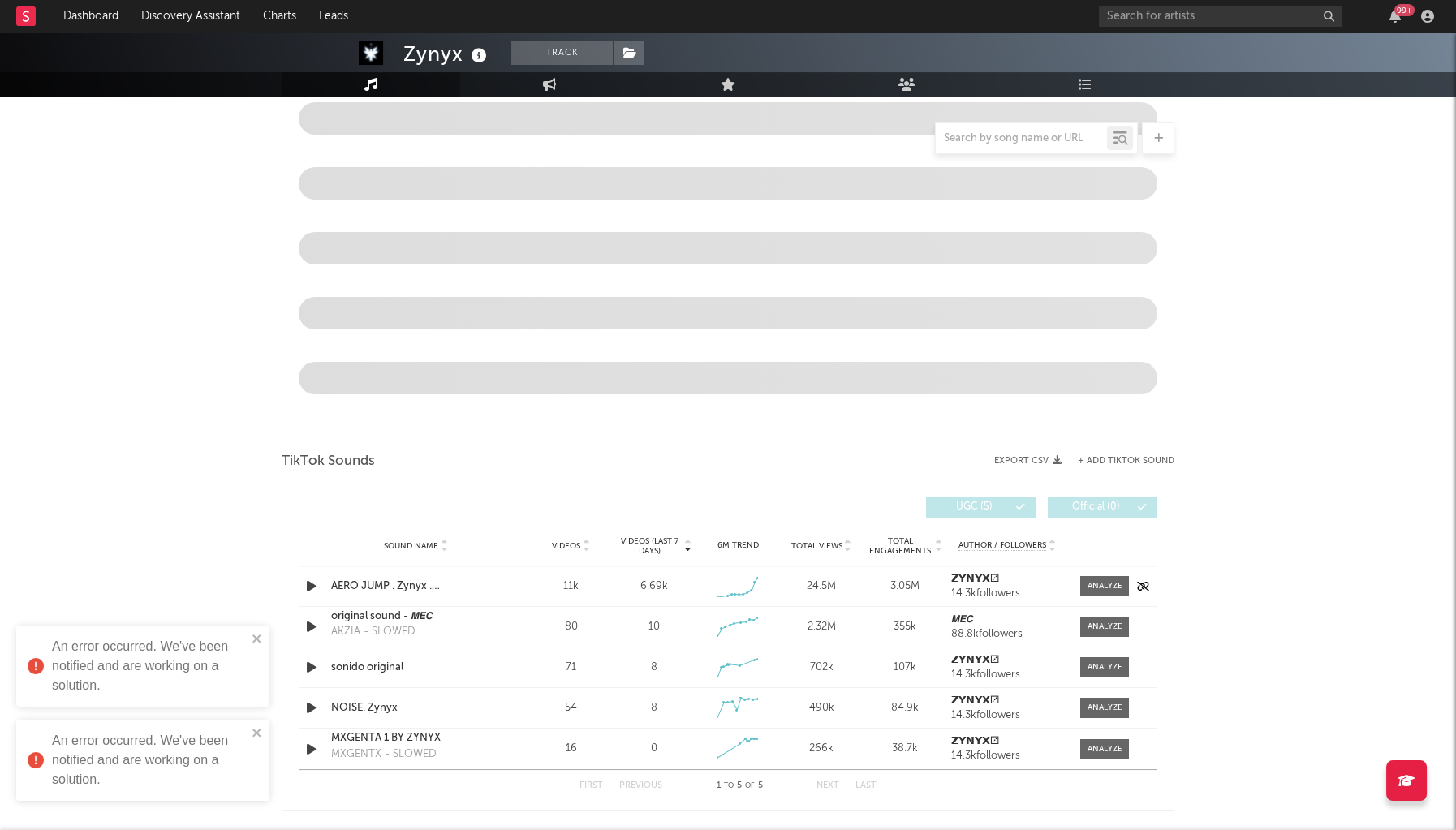
click at [304, 581] on icon "button" at bounding box center [311, 586] width 17 height 20
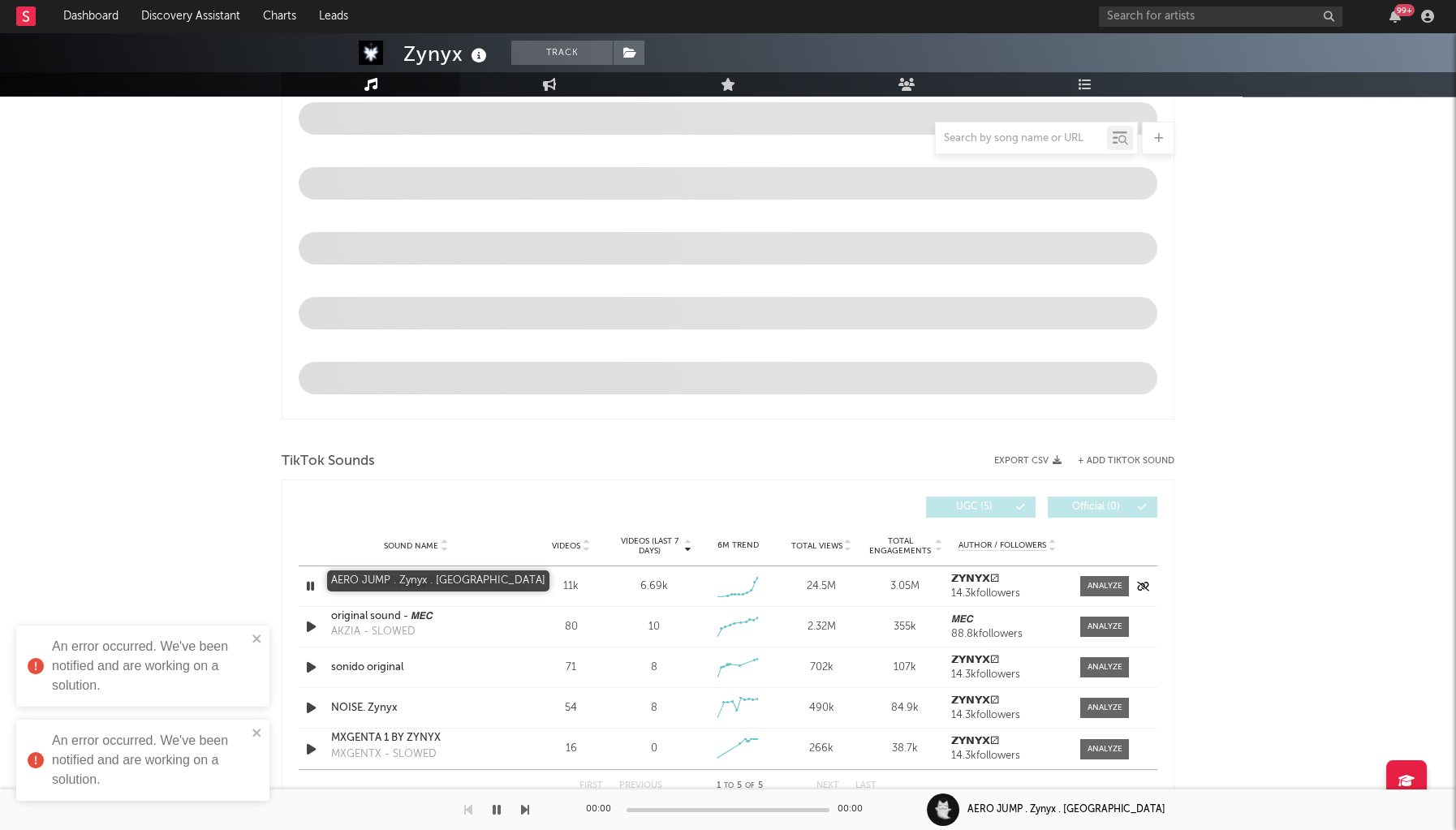
click at [449, 587] on div "AERO JUMP . Zynyx . [GEOGRAPHIC_DATA]" at bounding box center [416, 586] width 170 height 16
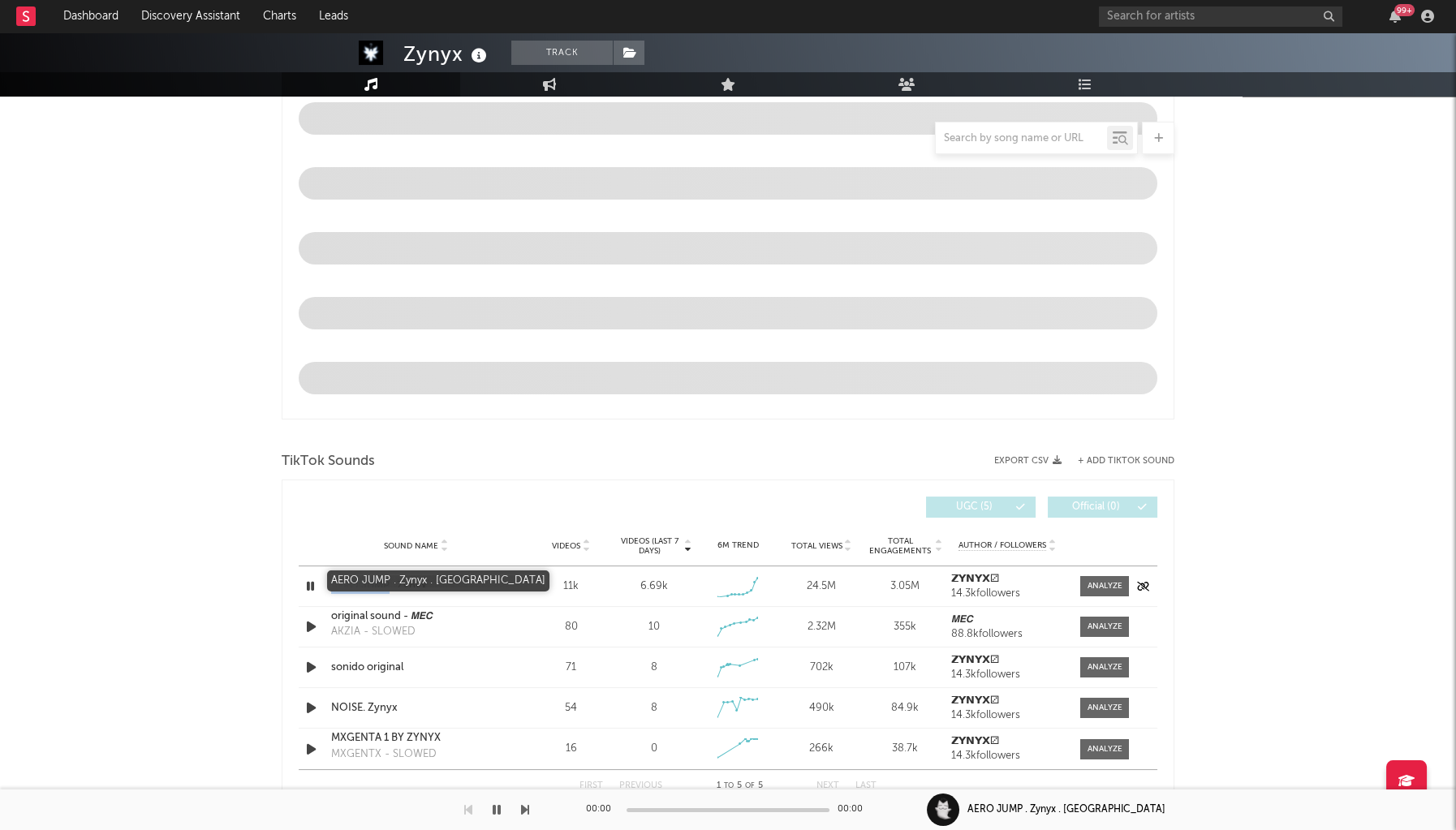
copy div "AERO JUMP"
drag, startPoint x: 336, startPoint y: 579, endPoint x: 388, endPoint y: 582, distance: 52.1
click at [388, 582] on div "Sound Name AERO JUMP . Zynyx . [GEOGRAPHIC_DATA]" at bounding box center [416, 586] width 177 height 16
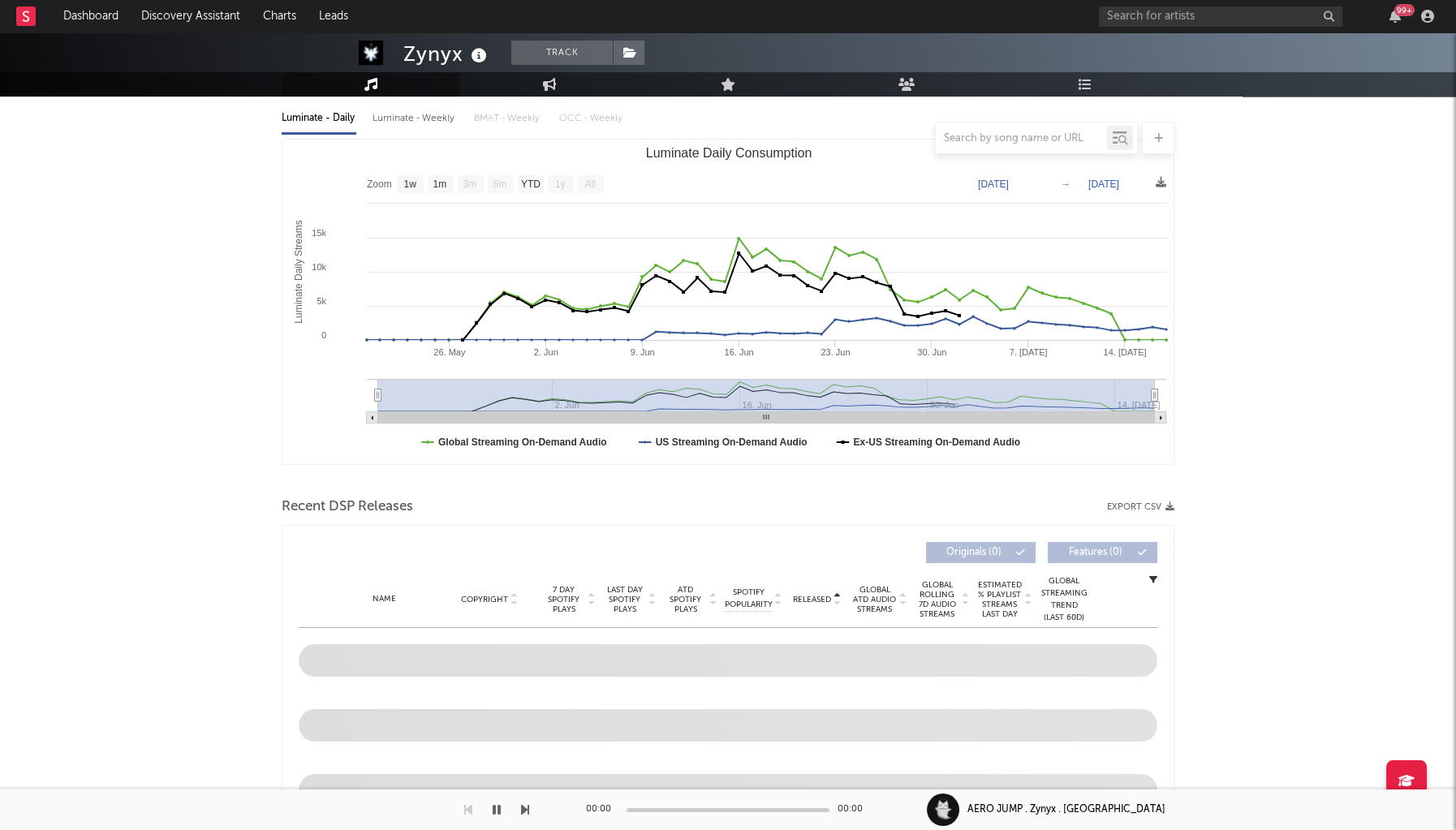
scroll to position [184, 0]
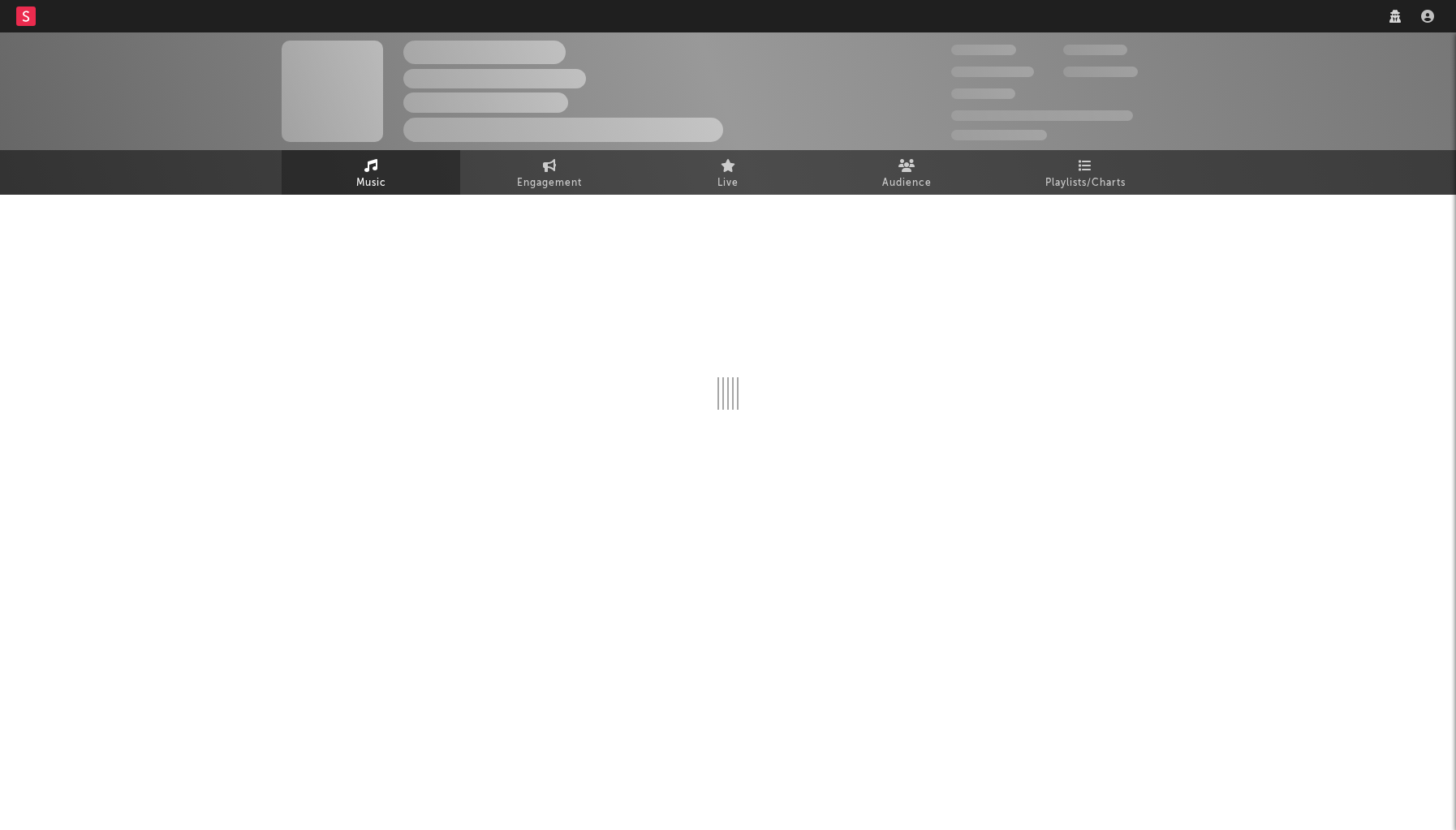
select select "6m"
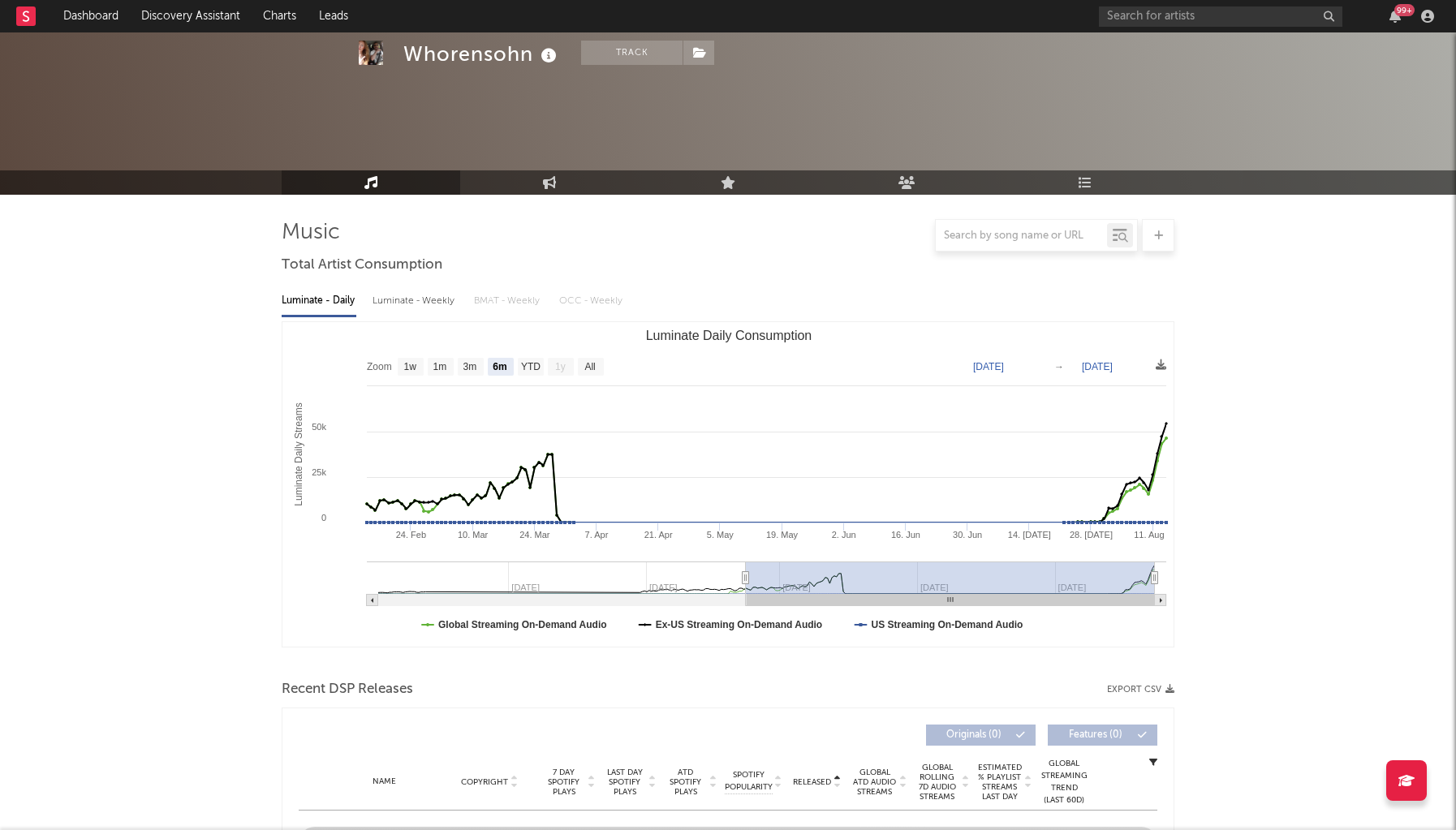
scroll to position [453, 0]
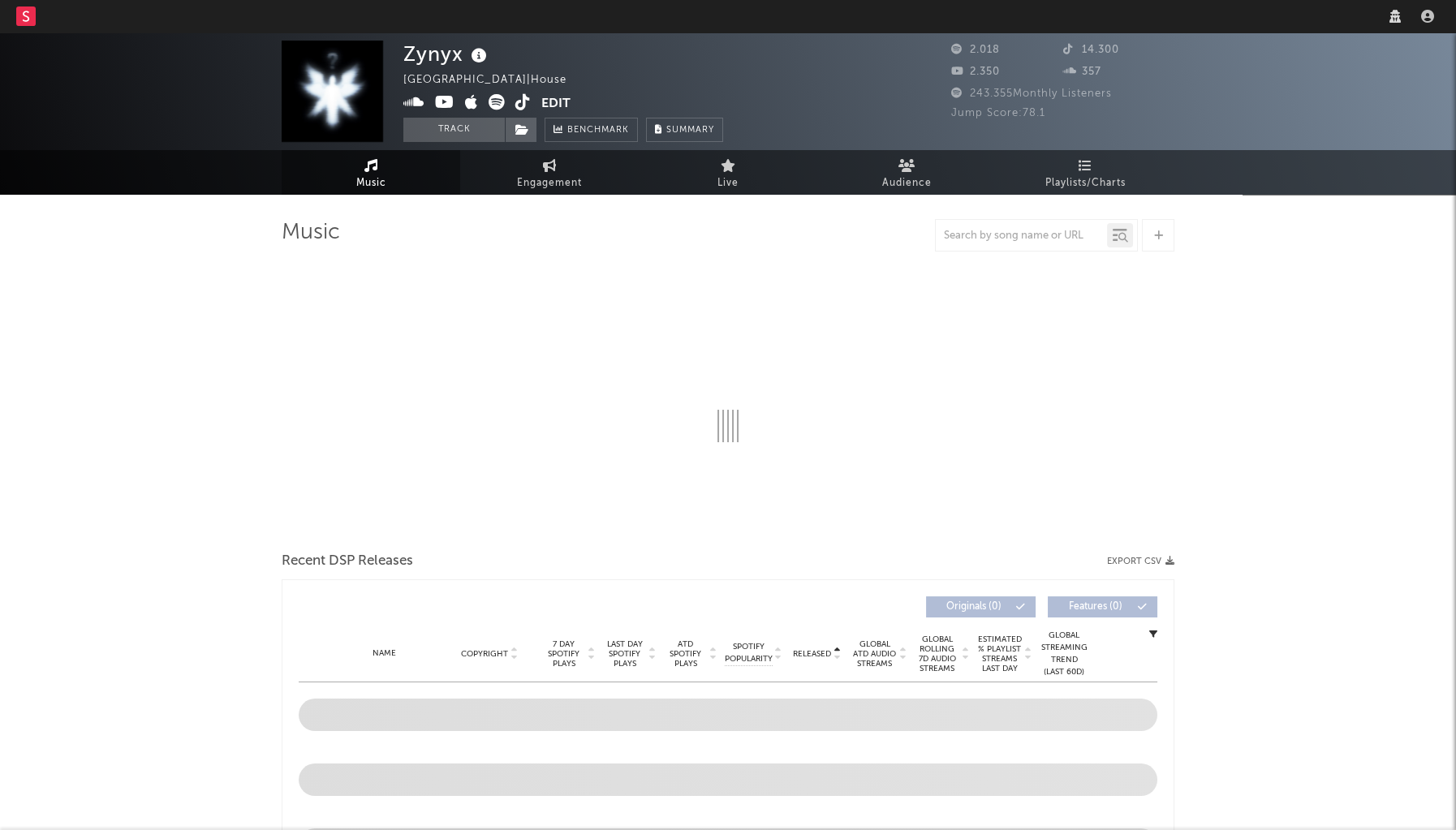
select select "1w"
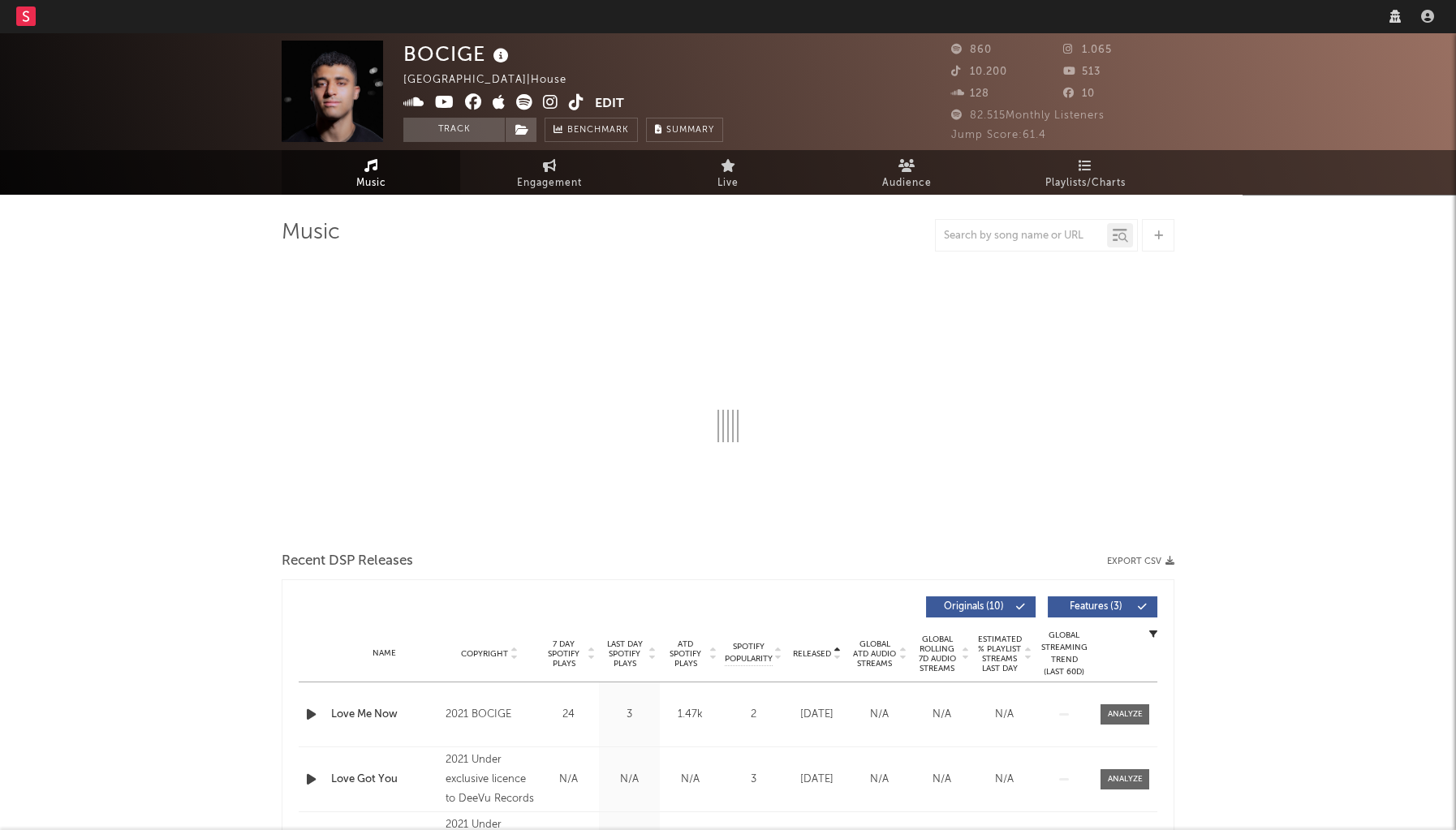
select select "1w"
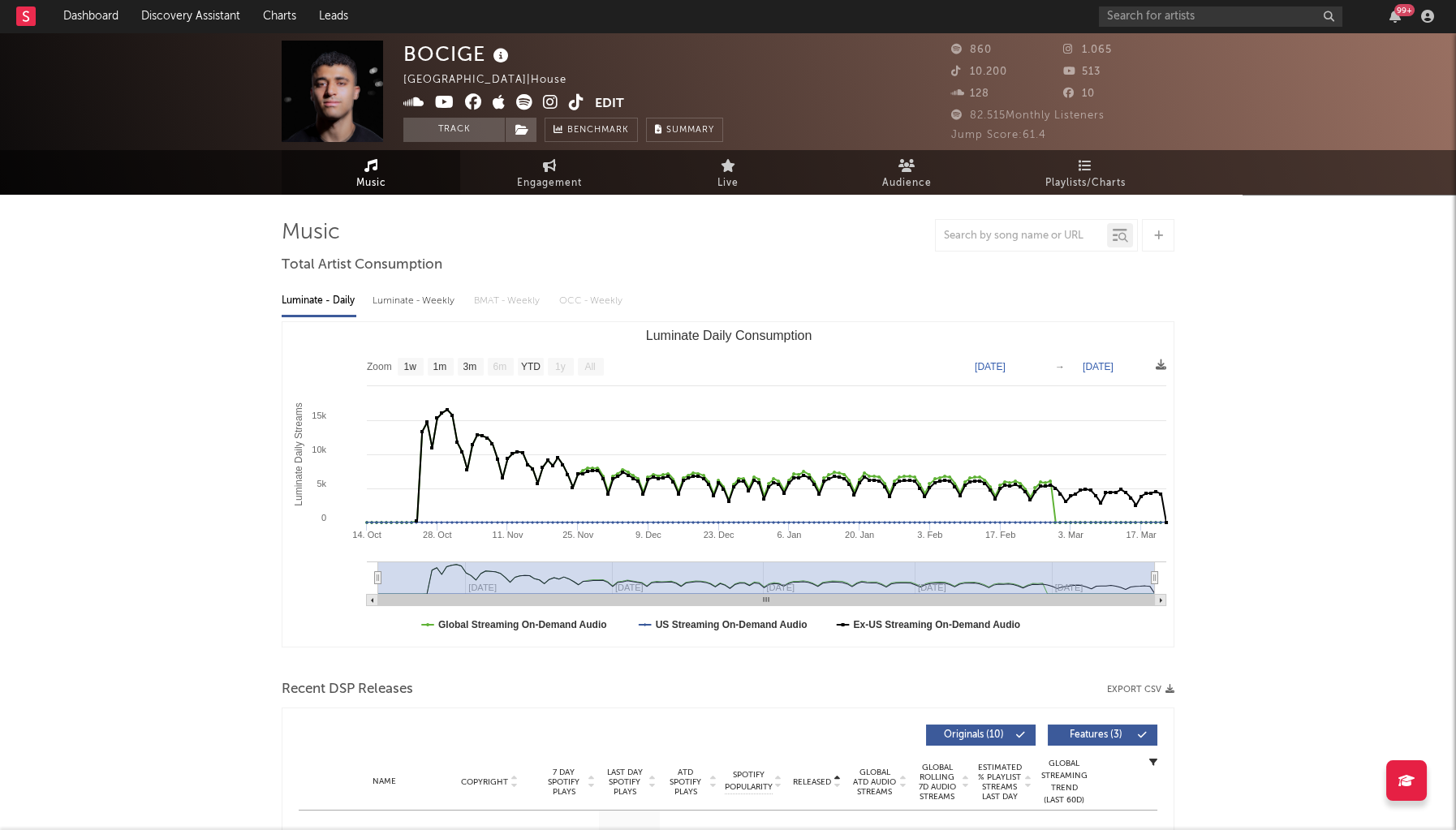
click at [575, 102] on icon at bounding box center [577, 103] width 15 height 16
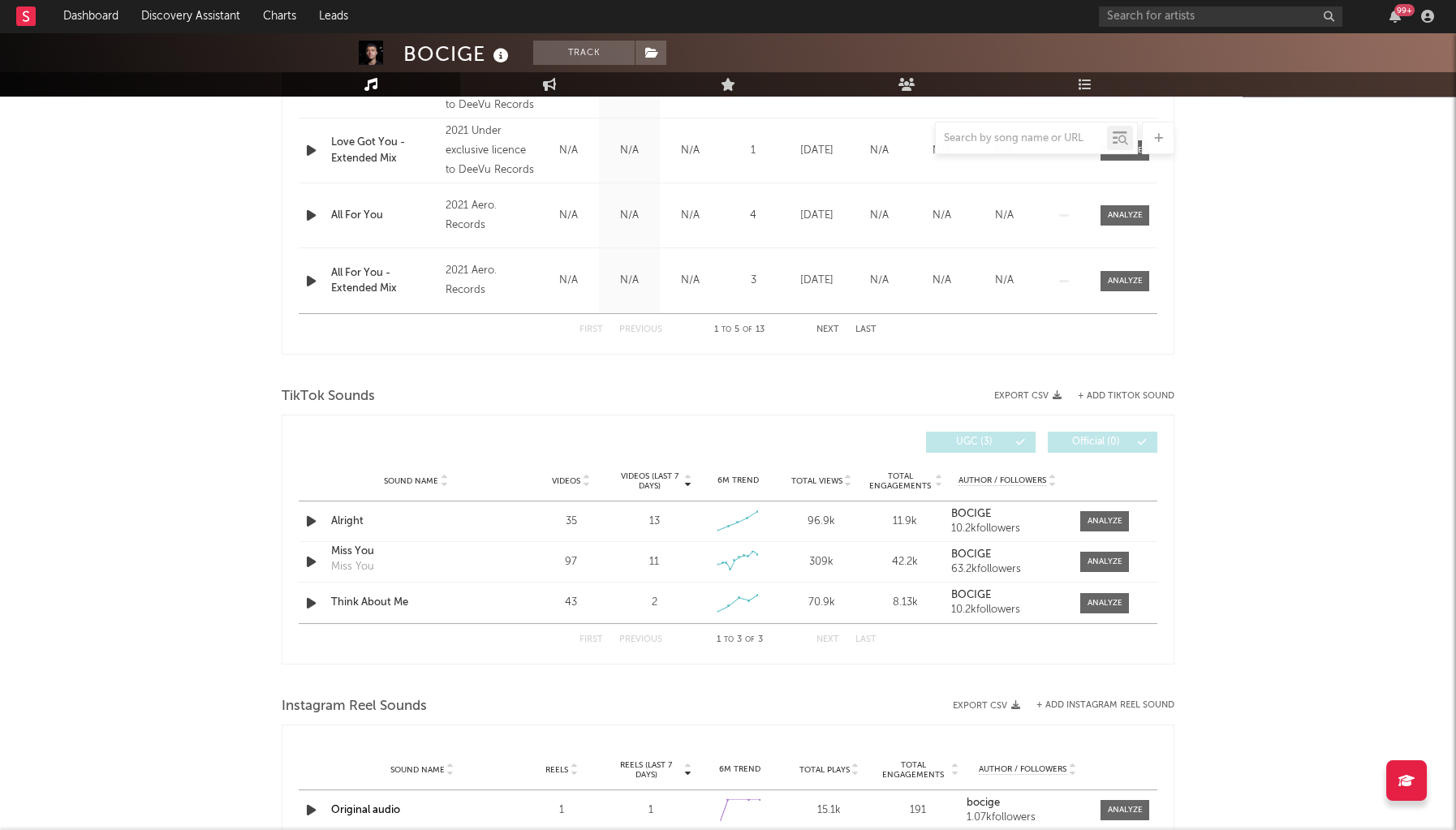
scroll to position [1020, 0]
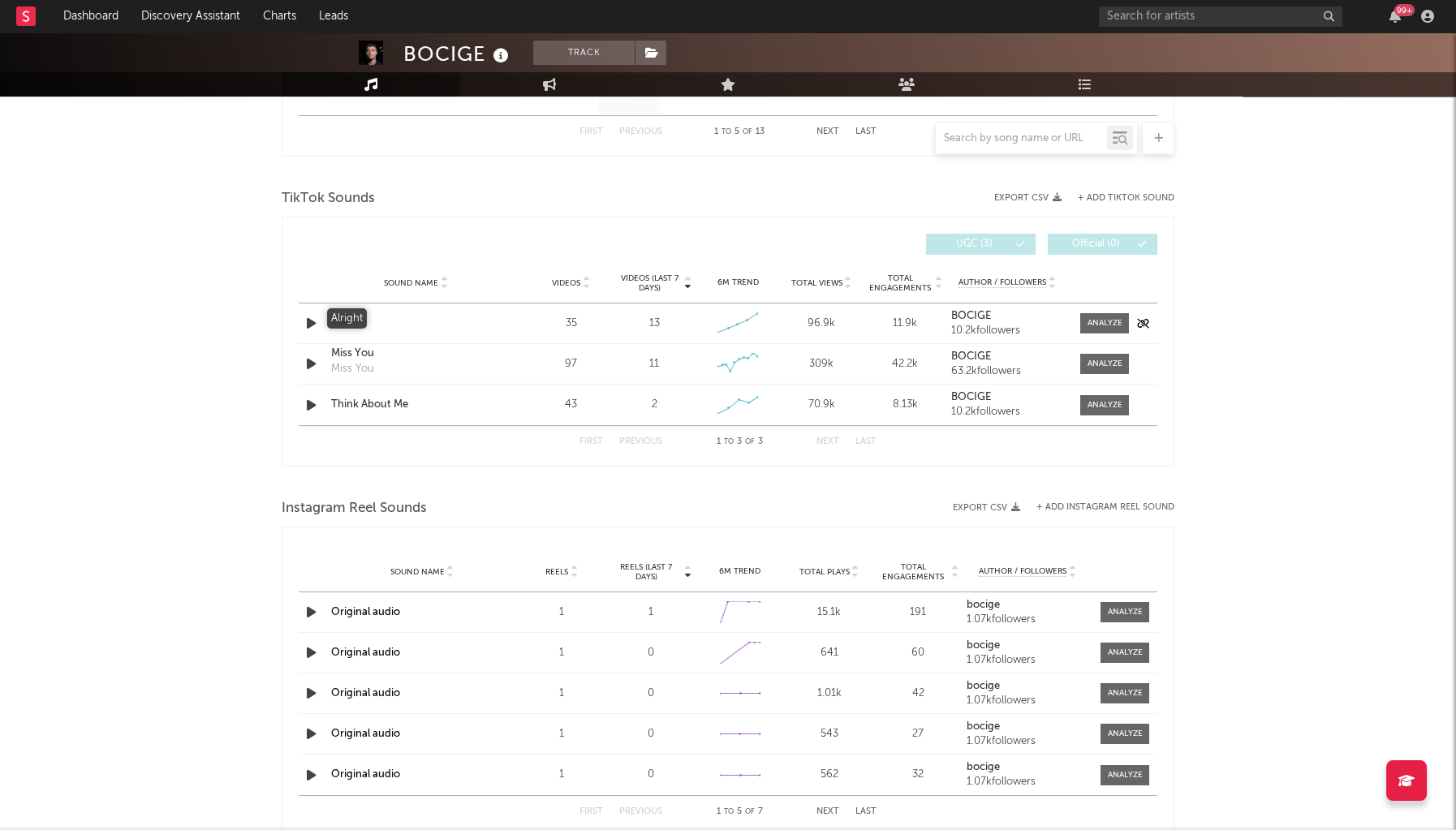
click at [351, 324] on div "Alright" at bounding box center [416, 324] width 170 height 16
click at [351, 349] on div "Miss You" at bounding box center [416, 354] width 170 height 16
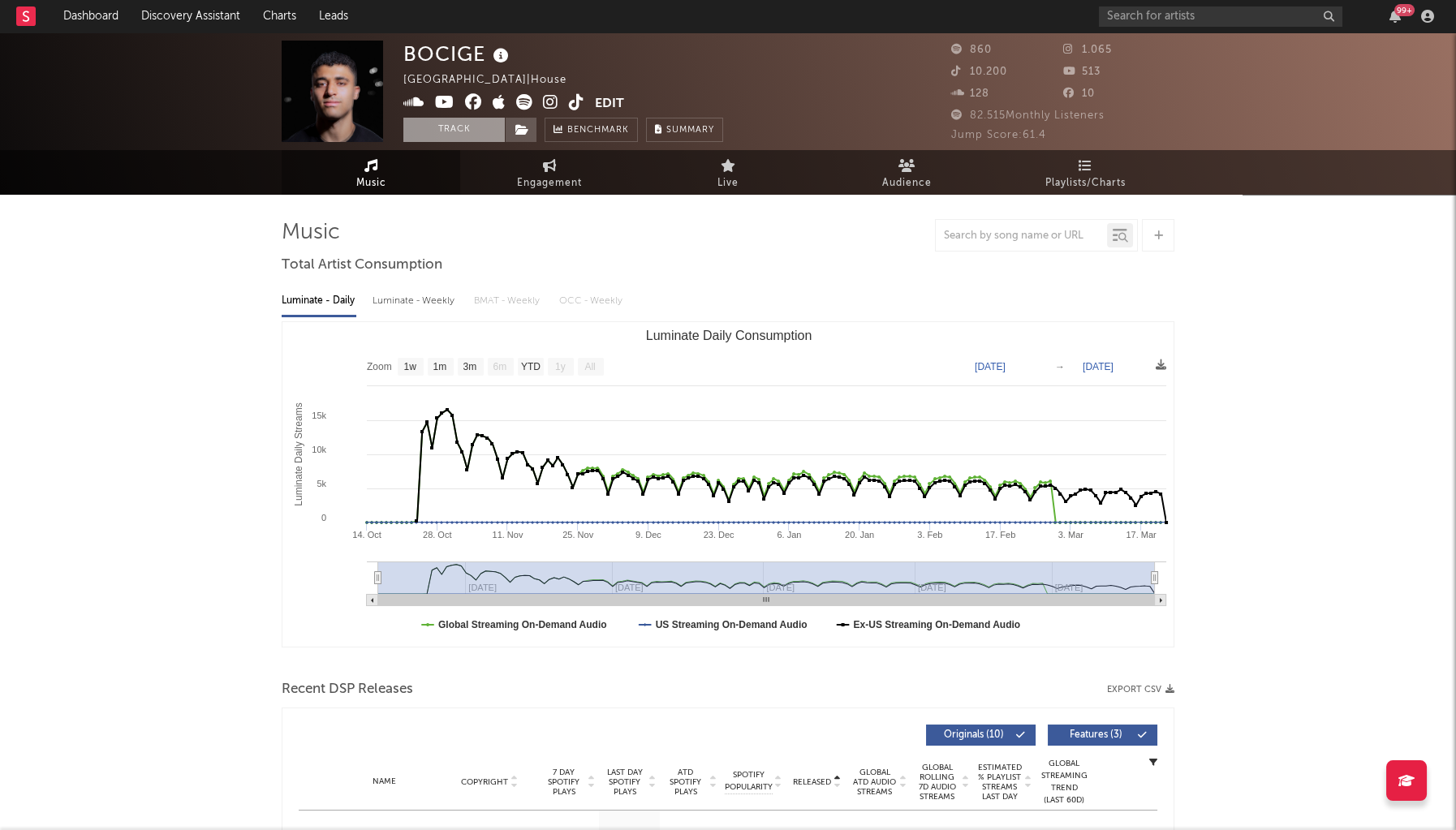
scroll to position [0, 0]
click at [455, 130] on button "Track" at bounding box center [455, 129] width 102 height 25
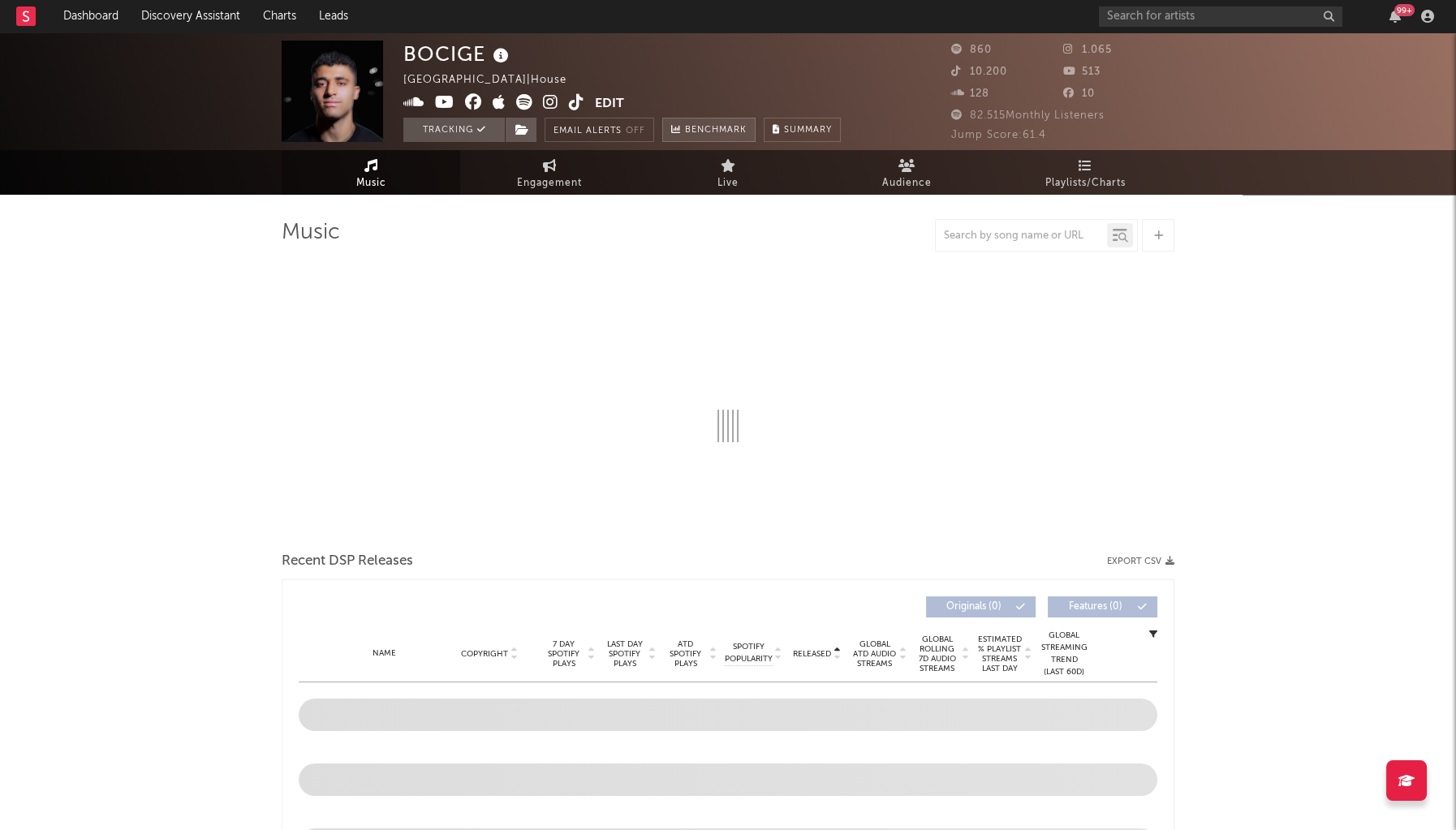
click at [666, 135] on link "Benchmark" at bounding box center [708, 129] width 94 height 25
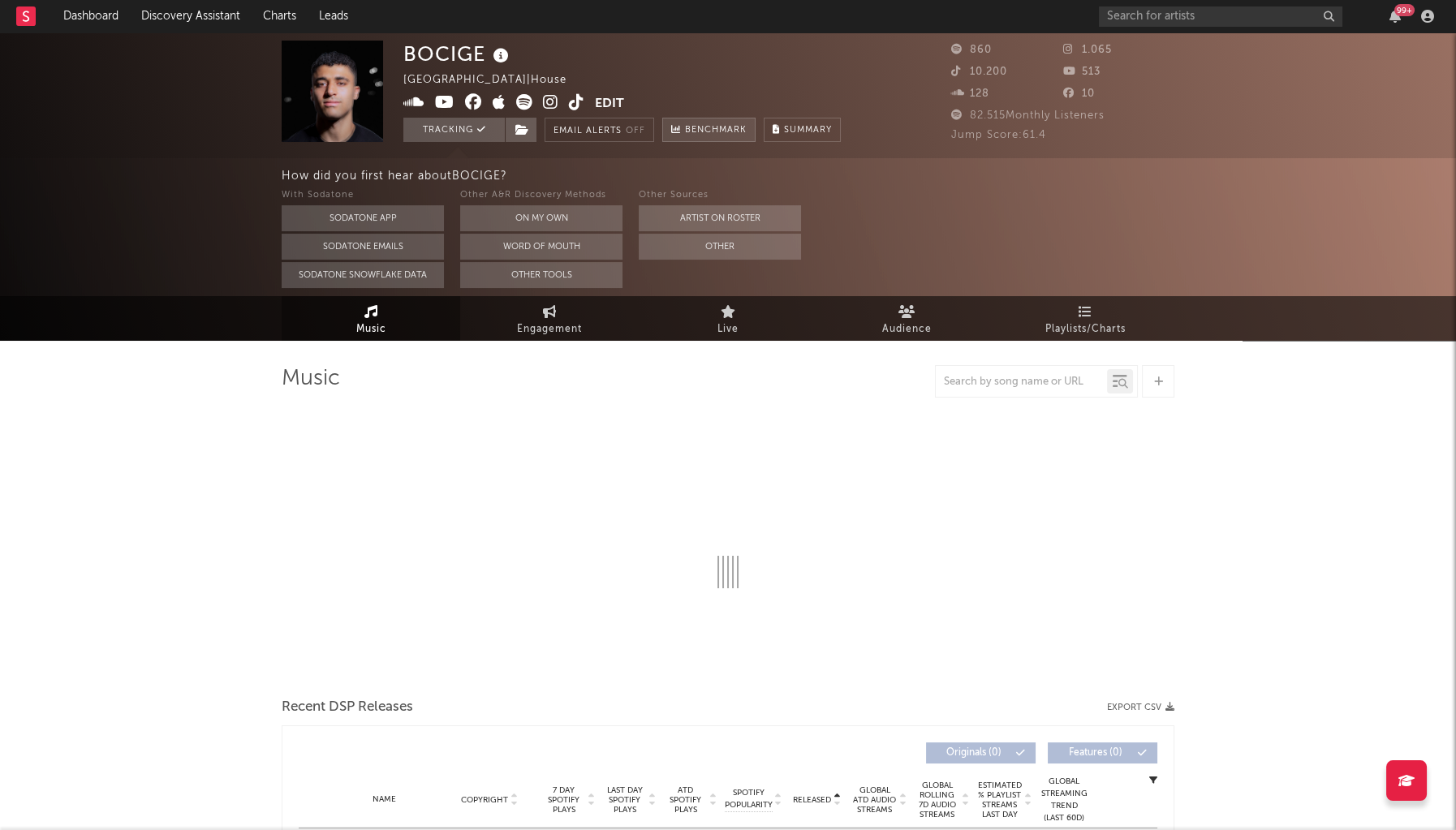
select select "1w"
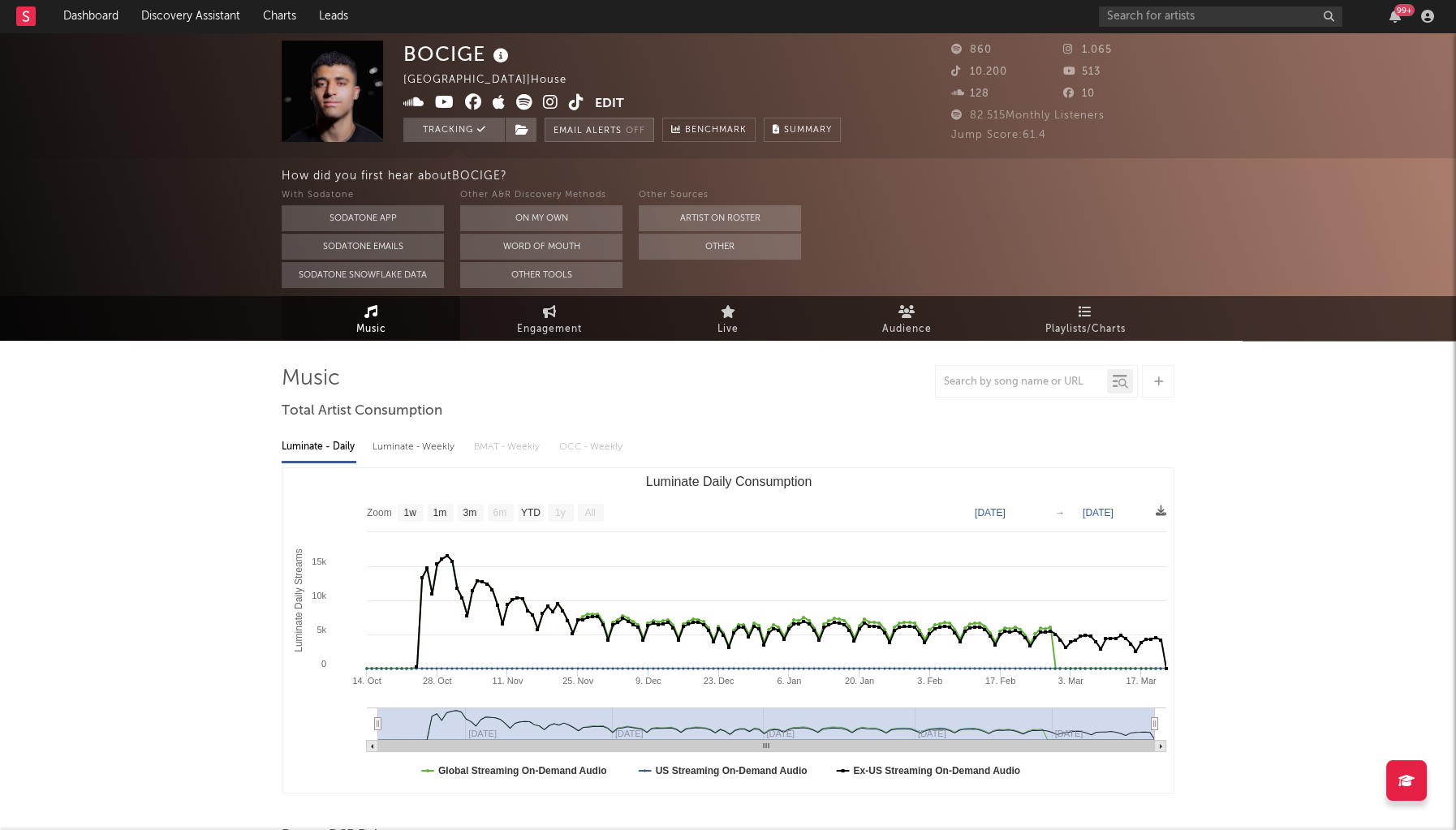
click at [615, 132] on button "Email Alerts Off" at bounding box center [599, 129] width 110 height 25
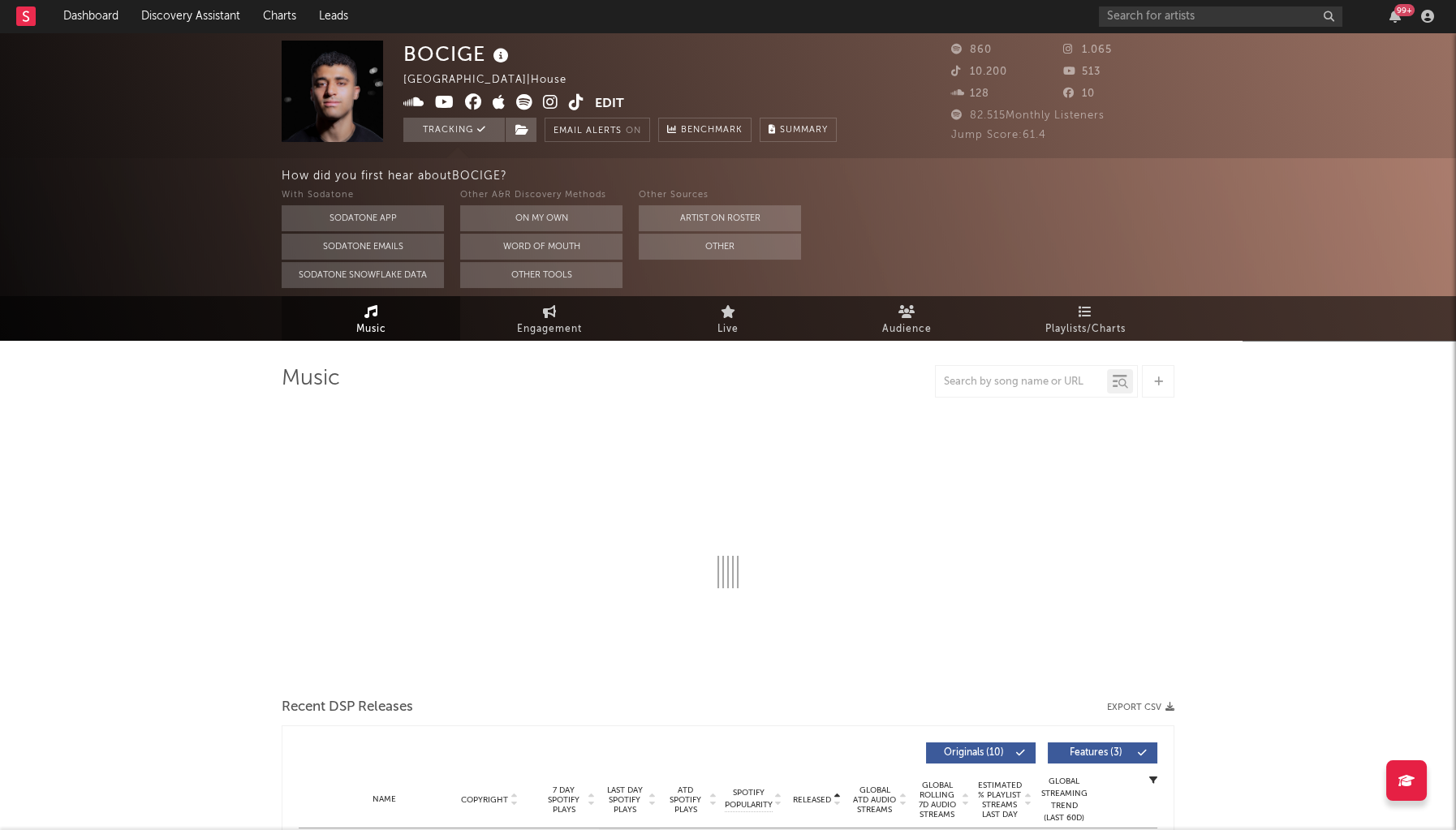
select select "1w"
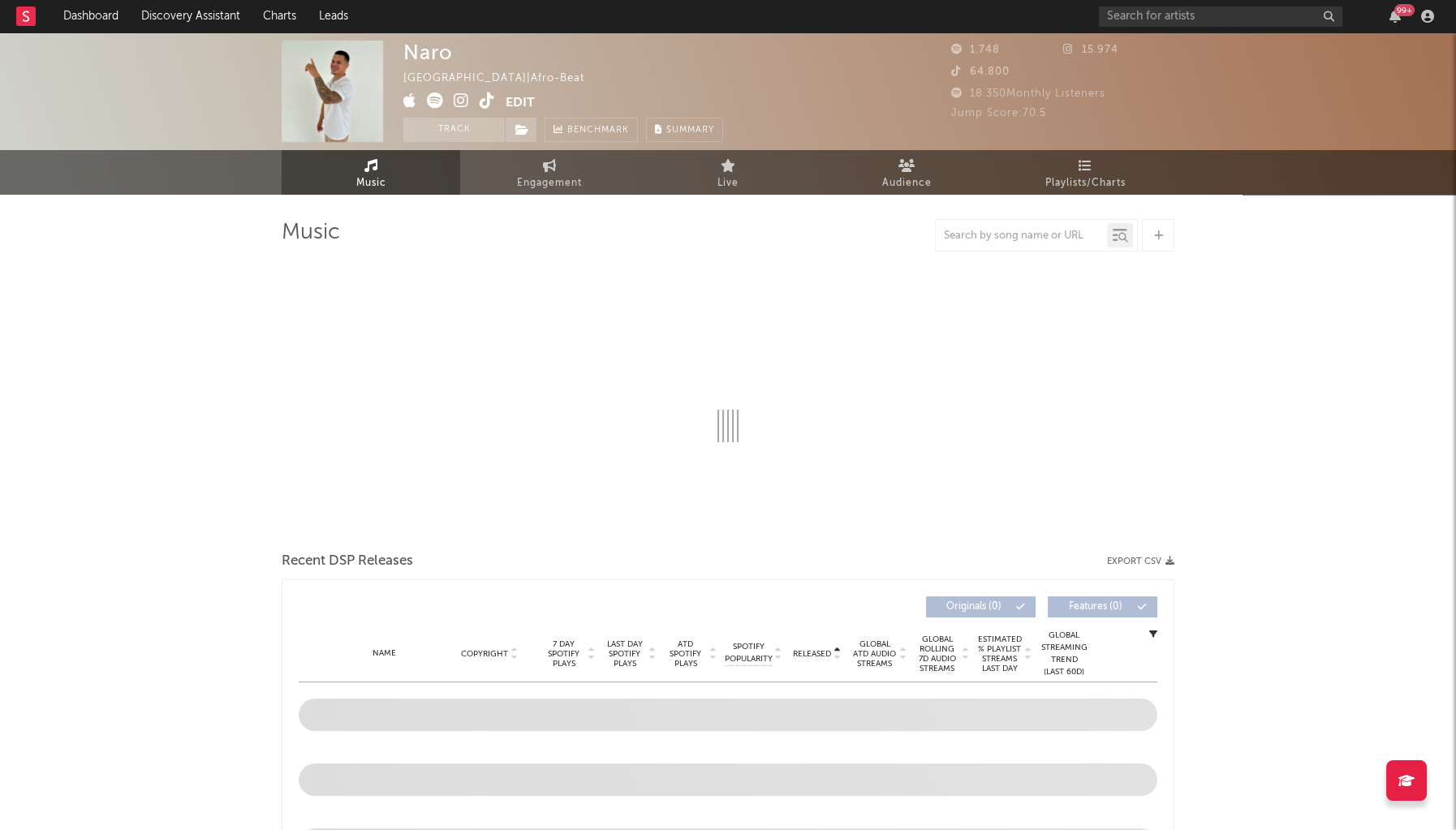
select select "1w"
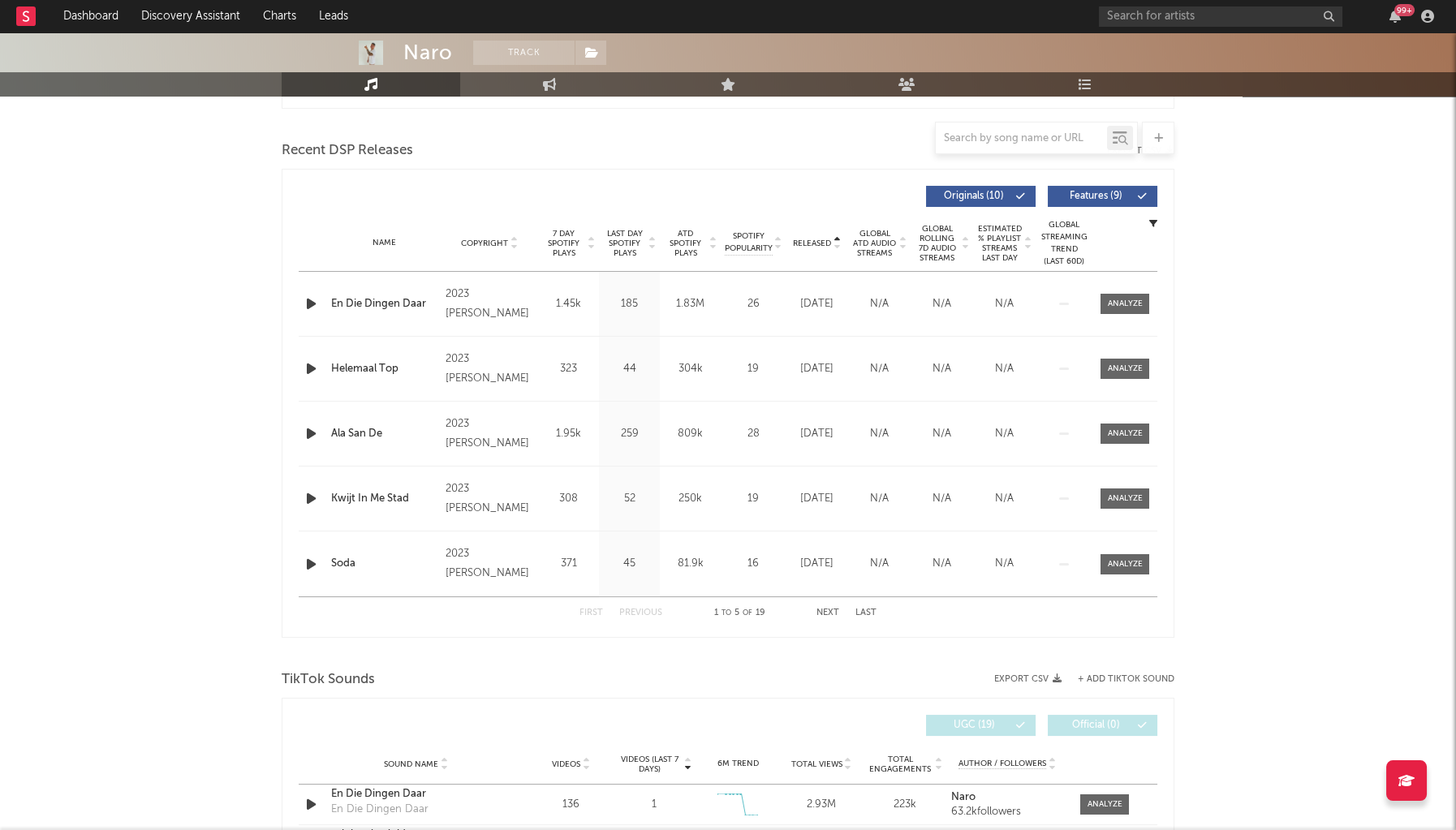
scroll to position [628, 0]
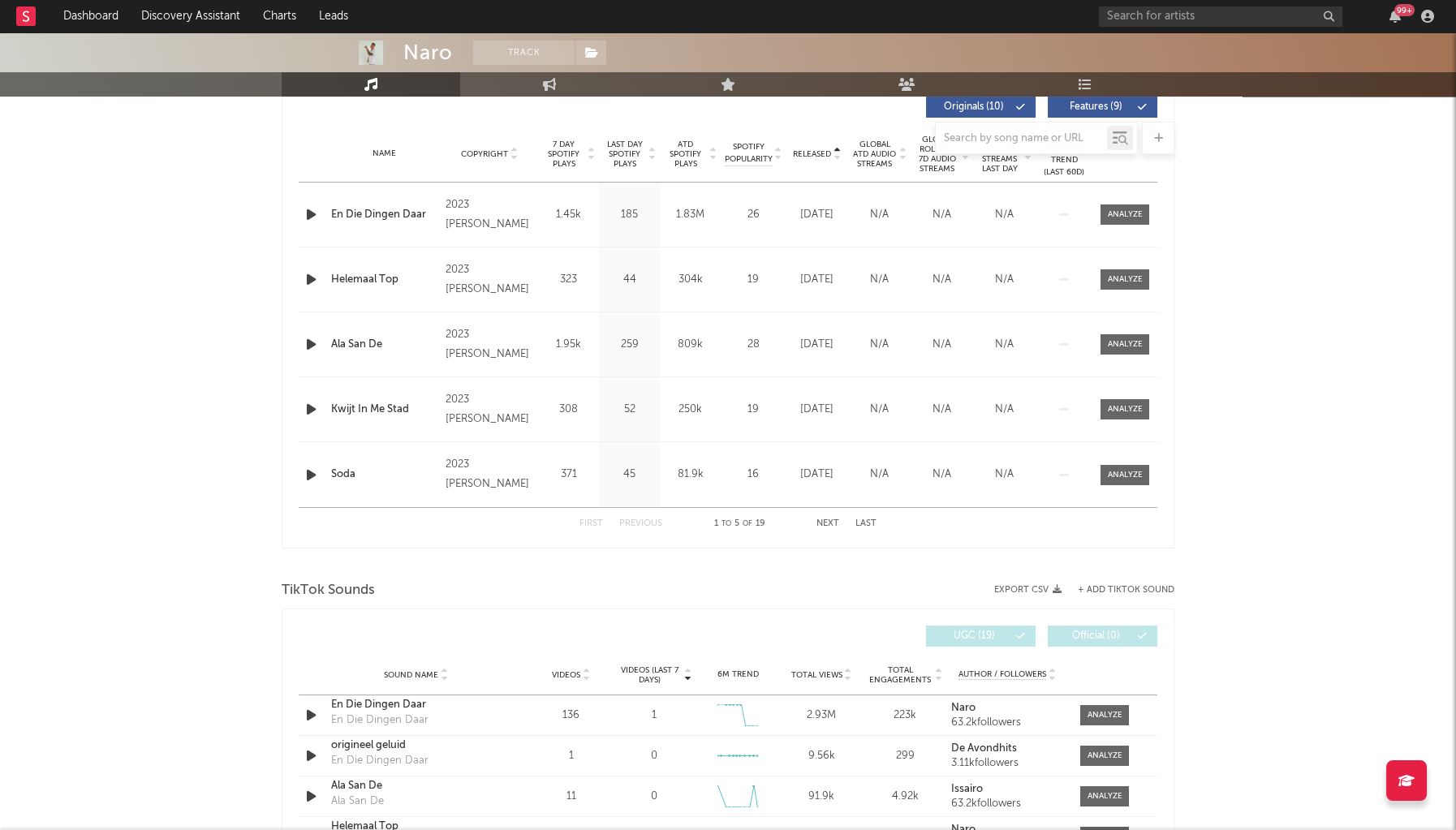
drag, startPoint x: 311, startPoint y: 226, endPoint x: 313, endPoint y: 215, distance: 11.2
click at [313, 215] on div "Name En Die Dingen Daar Copyright 2023 [PERSON_NAME] Label [PERSON_NAME] Album …" at bounding box center [728, 215] width 859 height 65
click at [313, 215] on icon "button" at bounding box center [311, 215] width 17 height 20
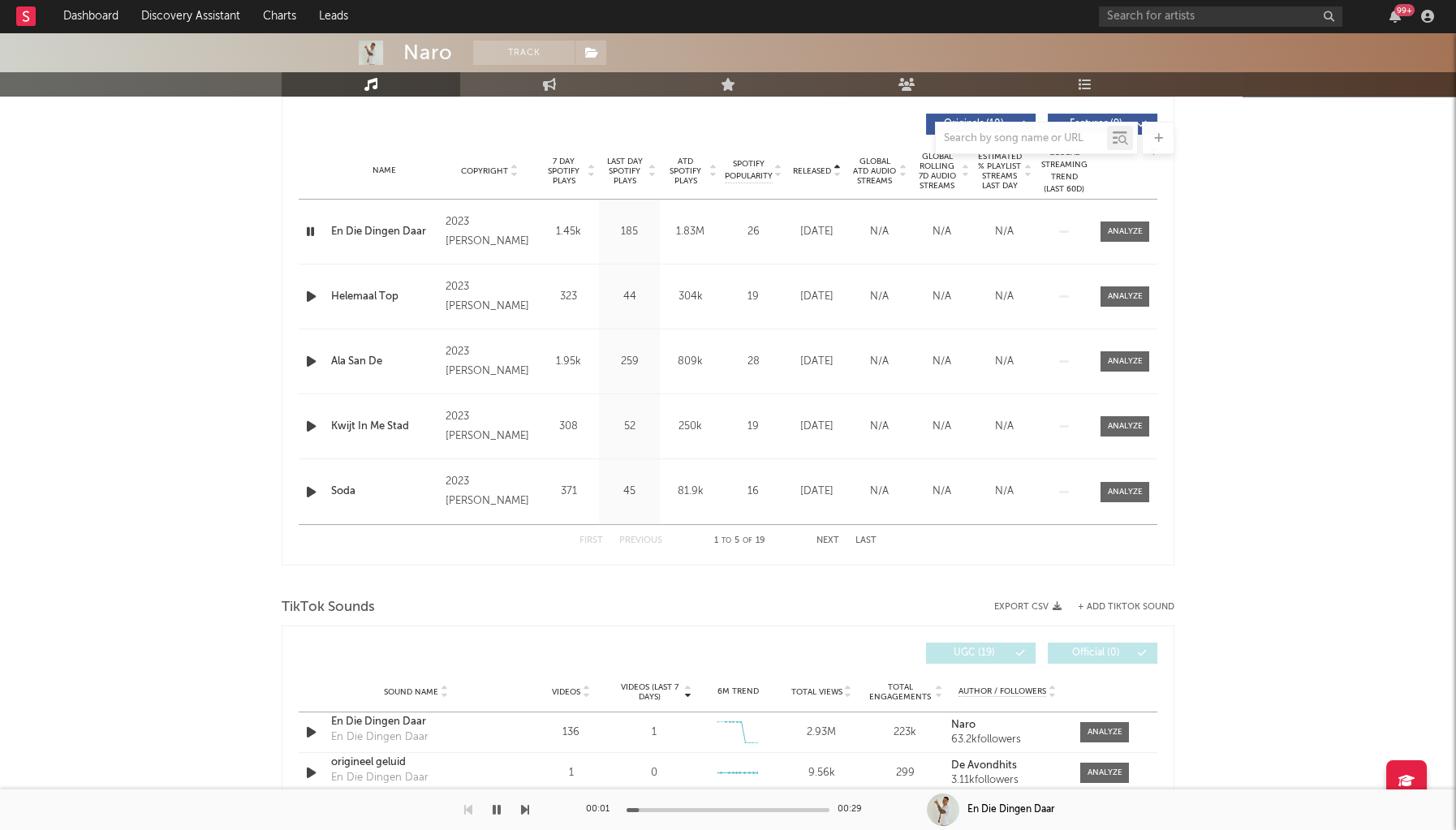
scroll to position [567, 0]
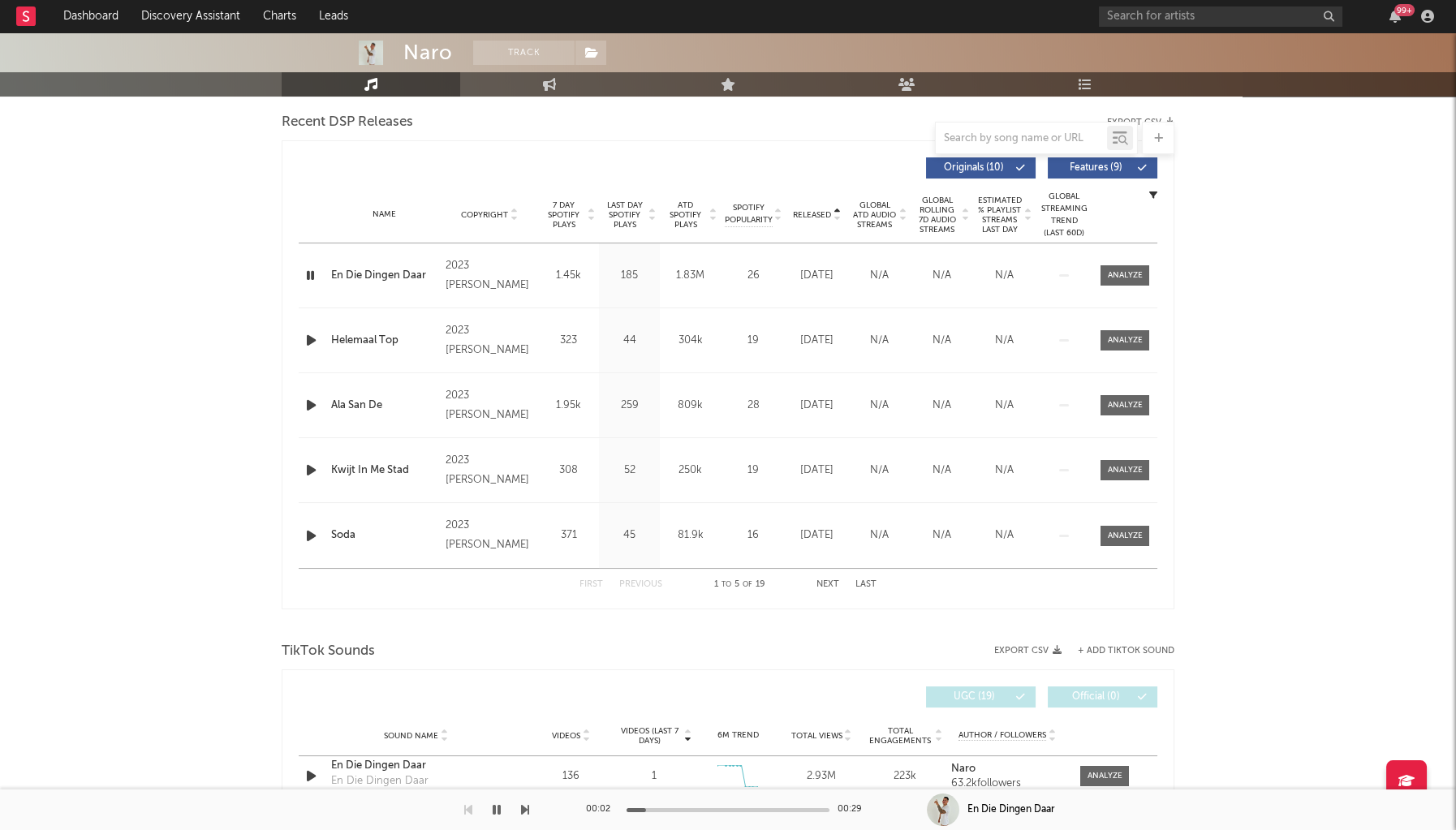
click at [309, 266] on icon "button" at bounding box center [310, 275] width 15 height 20
click at [822, 210] on span "Released" at bounding box center [812, 215] width 38 height 10
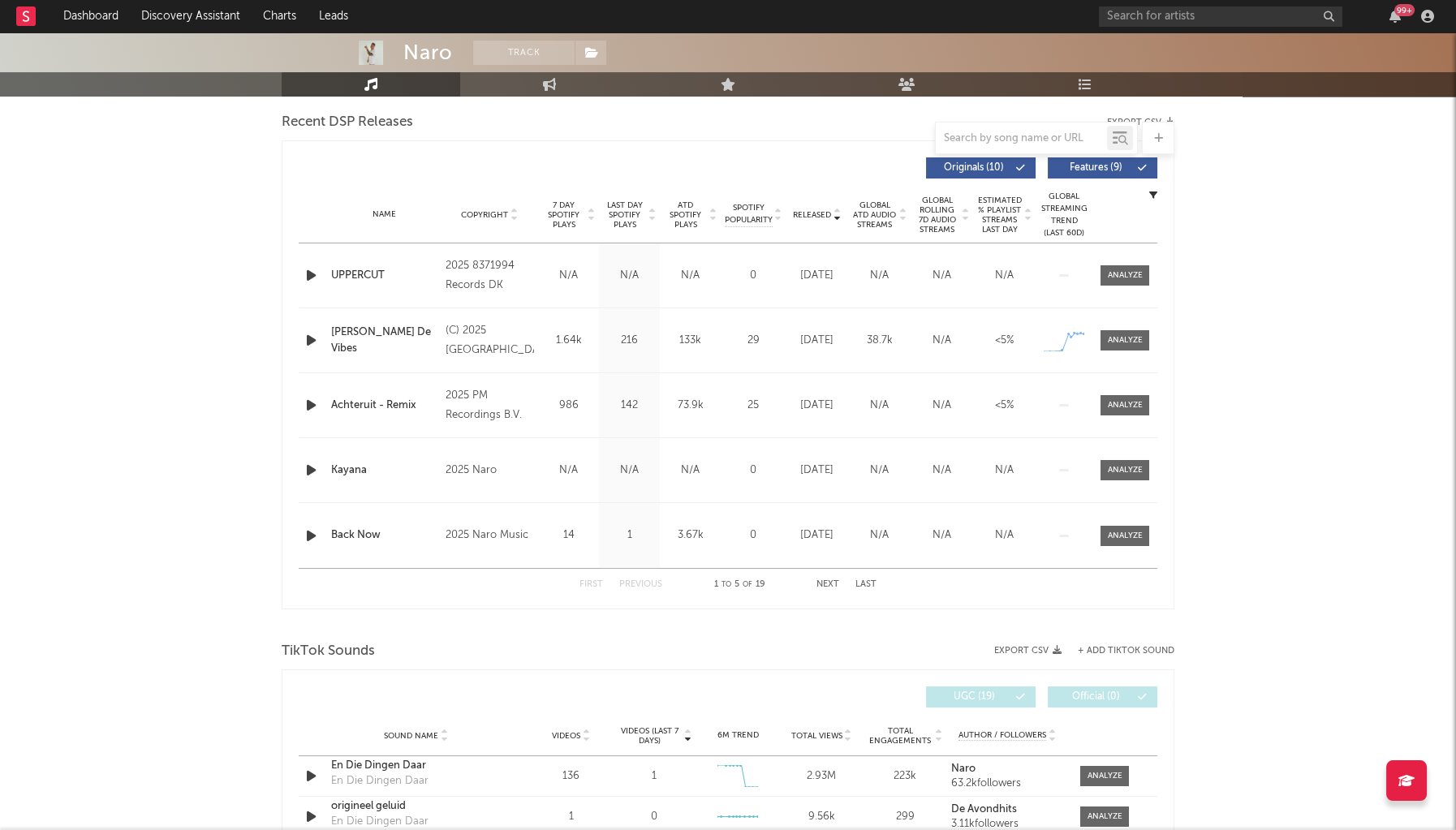
click at [283, 273] on div "Released Copyright 7 Day Spotify Plays Last Day Spotify Plays ATD Spotify Plays…" at bounding box center [728, 375] width 893 height 469
click at [296, 274] on div "Released Copyright 7 Day Spotify Plays Last Day Spotify Plays ATD Spotify Plays…" at bounding box center [728, 375] width 893 height 469
click at [311, 277] on icon "button" at bounding box center [311, 275] width 17 height 20
click at [306, 345] on icon "button" at bounding box center [311, 340] width 17 height 20
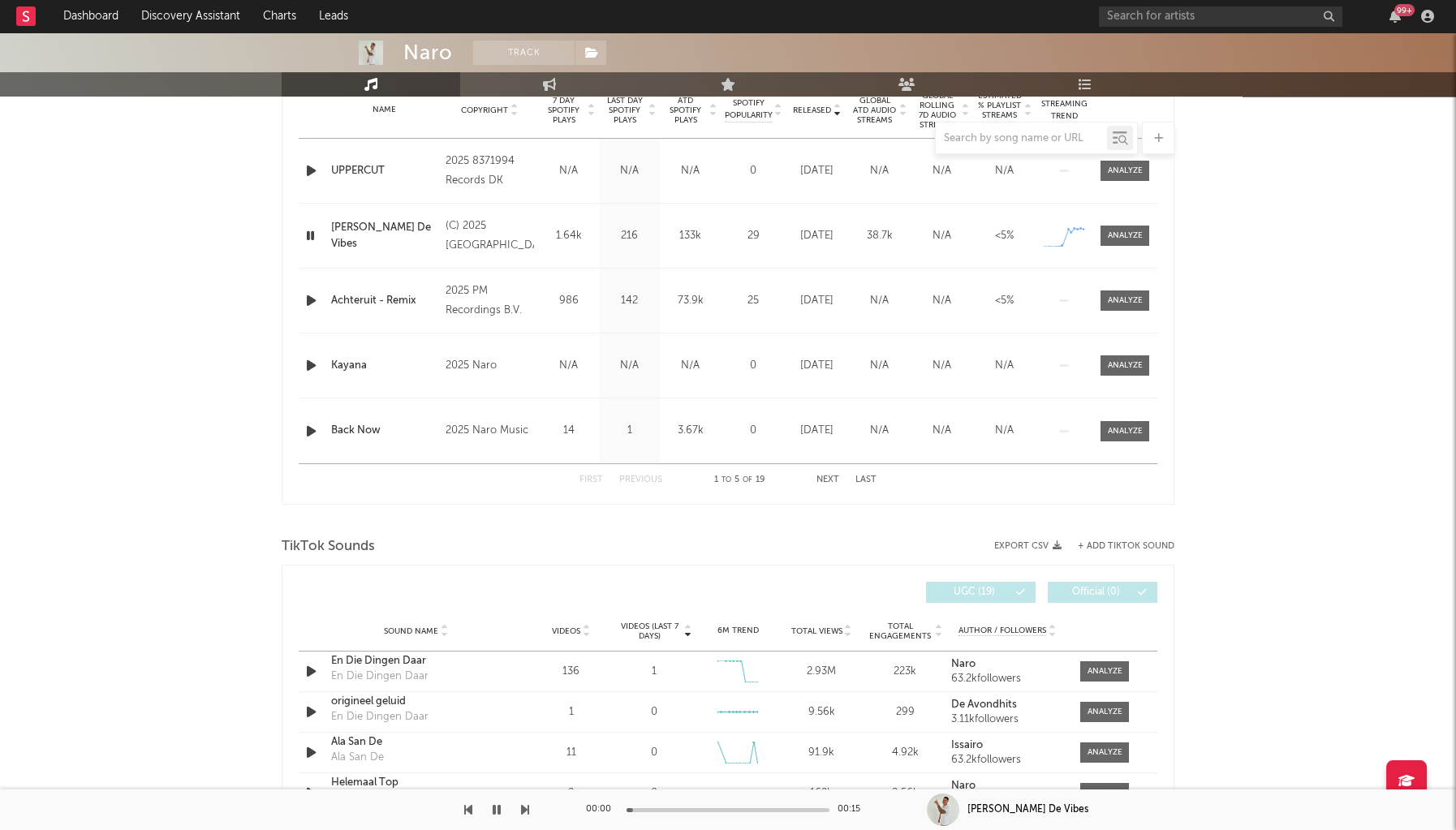
scroll to position [701, 0]
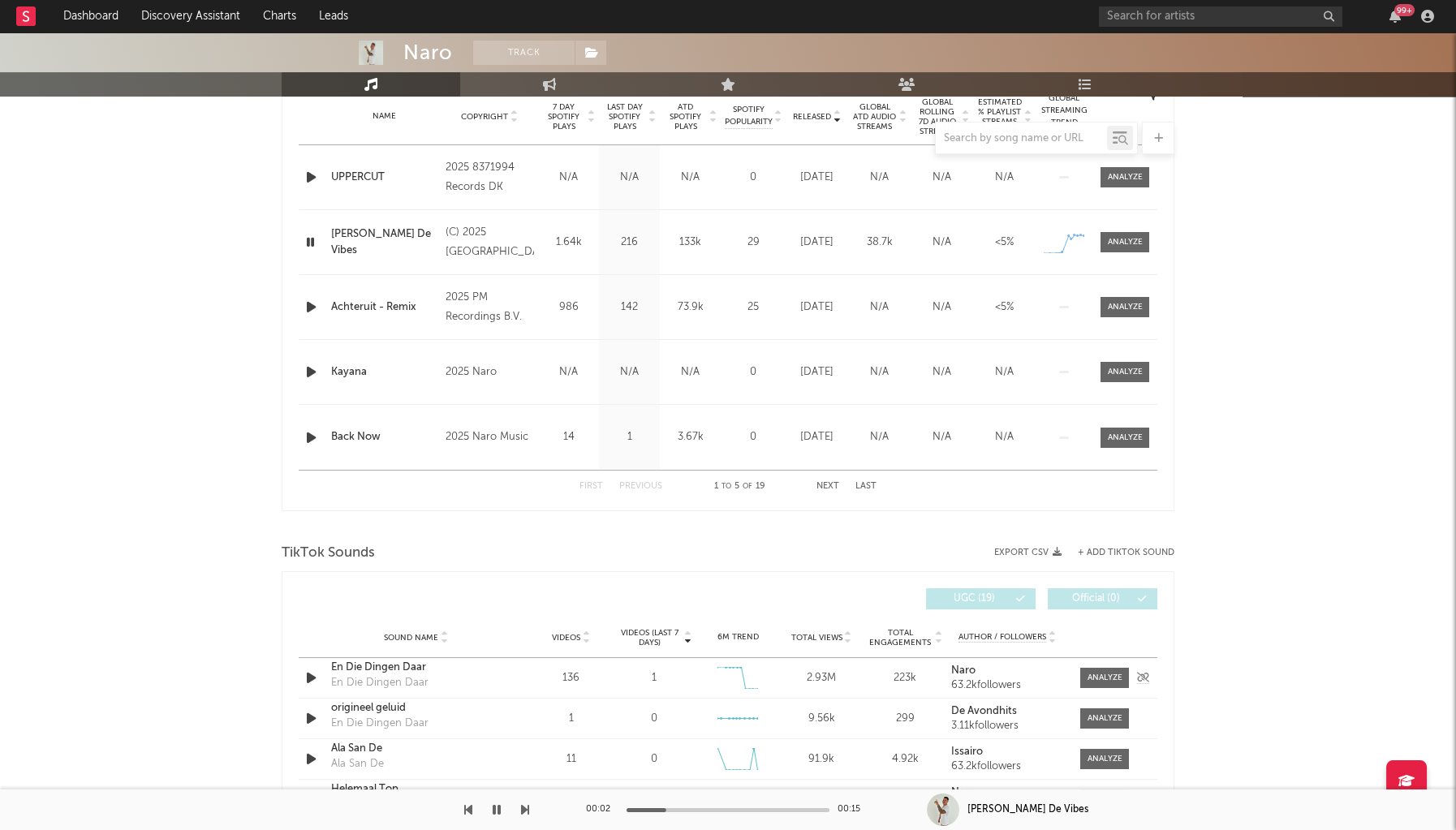
click at [408, 658] on div "Sound Name En Die Dingen Daar En Die Dingen Daar Videos 136 Videos (last 7 days…" at bounding box center [728, 678] width 859 height 40
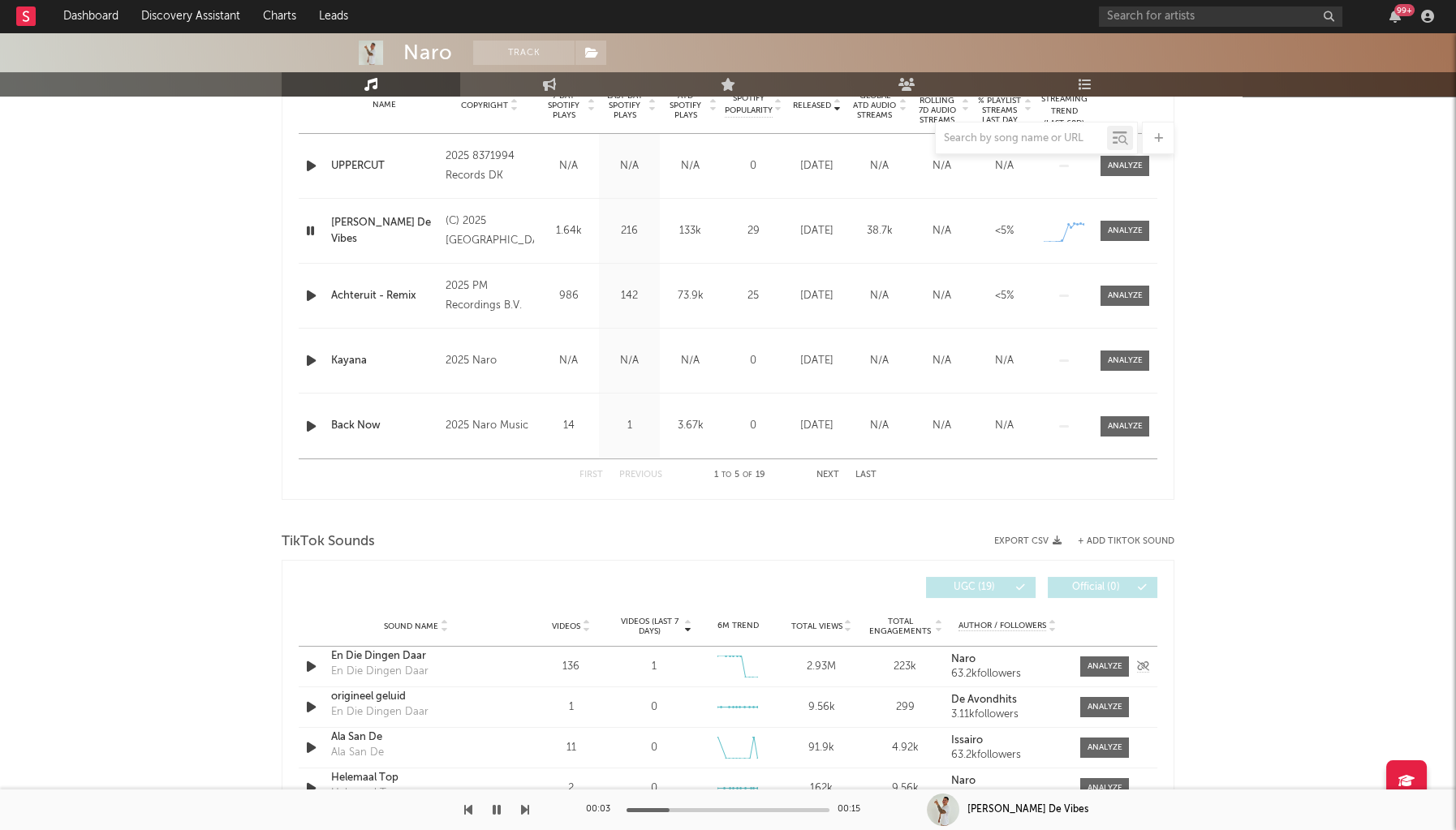
scroll to position [681, 0]
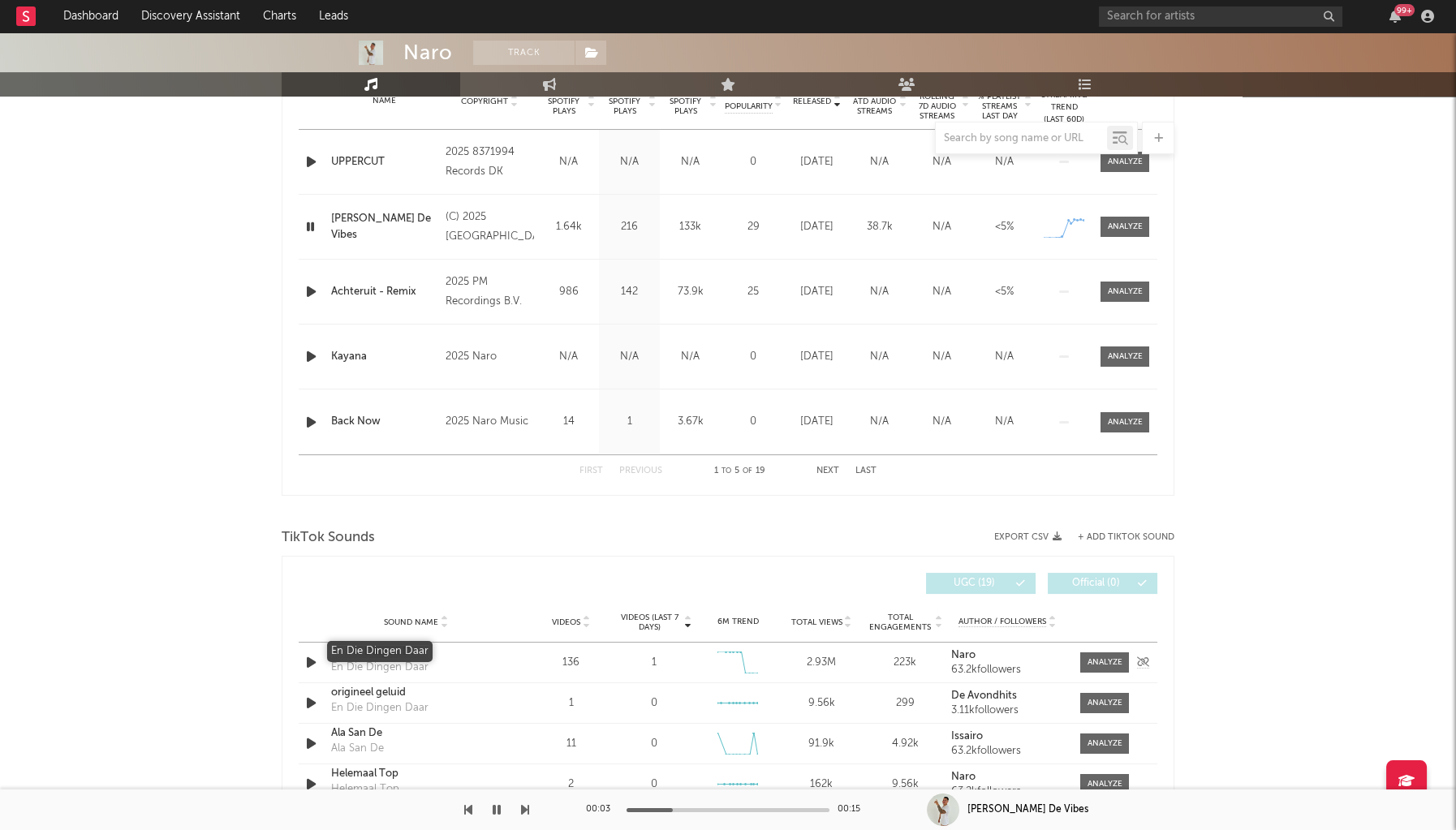
click at [410, 653] on div "En Die Dingen Daar" at bounding box center [416, 653] width 170 height 16
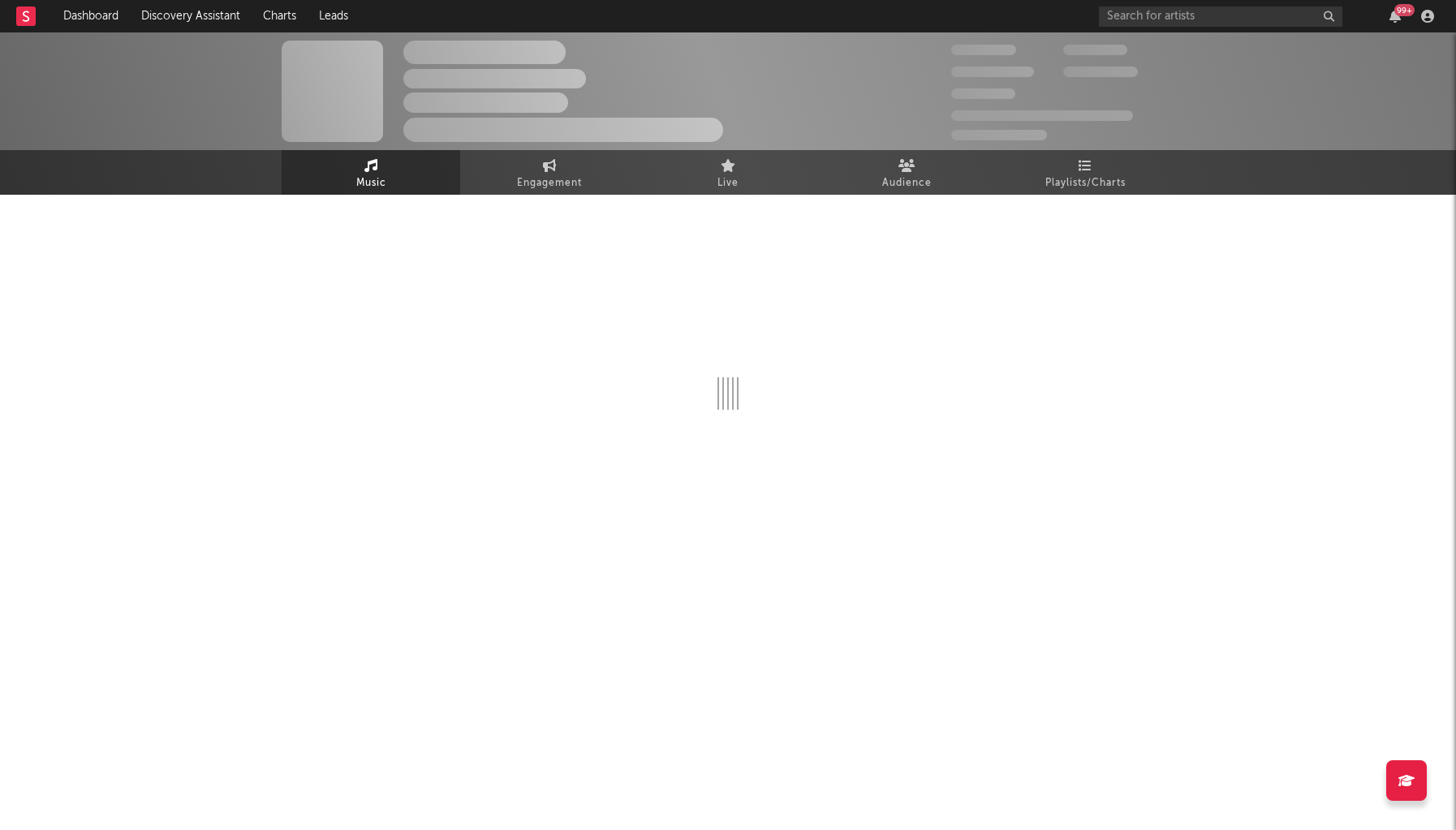
select select "1w"
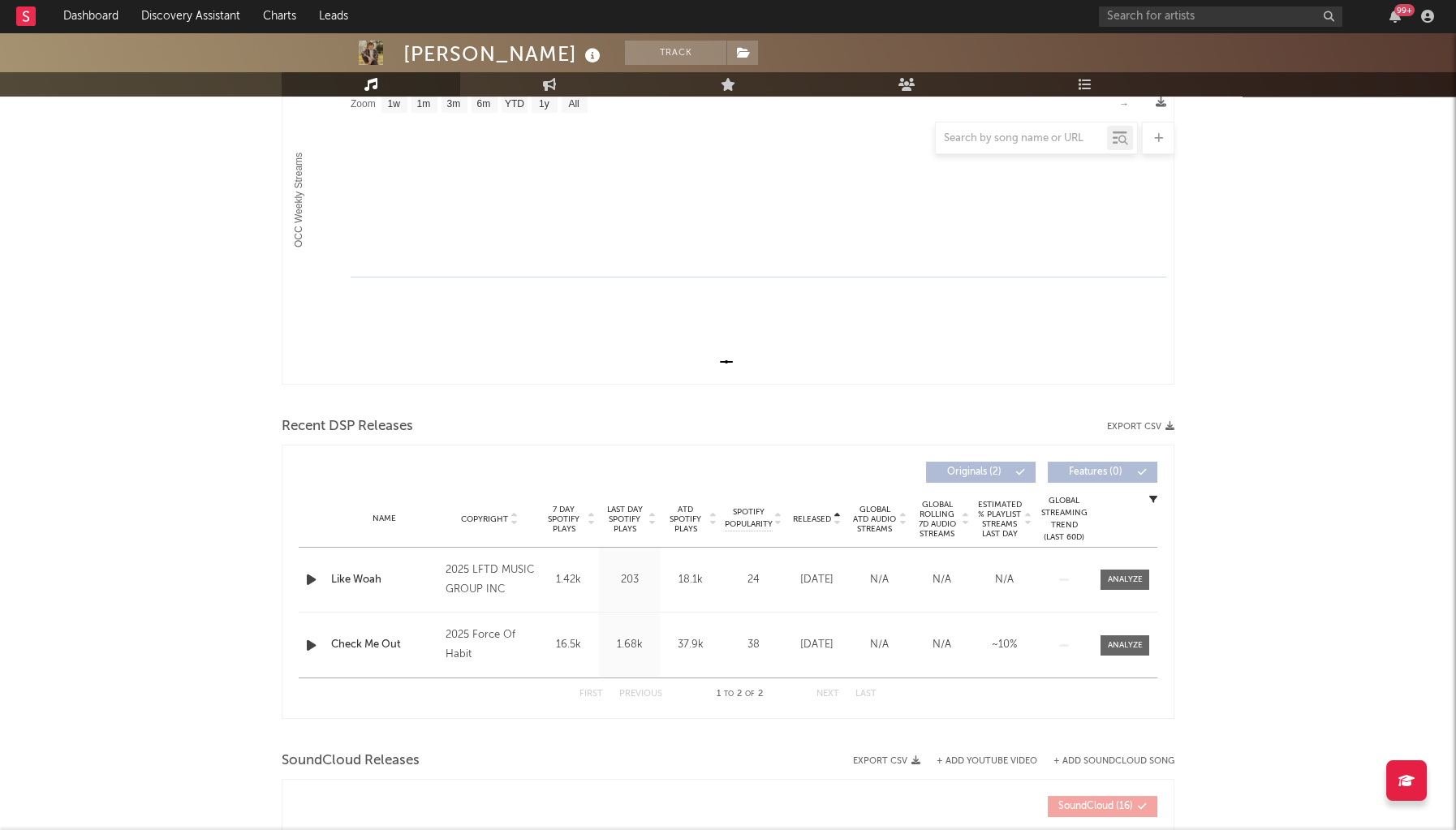
scroll to position [262, 0]
click at [318, 643] on icon "button" at bounding box center [311, 646] width 17 height 20
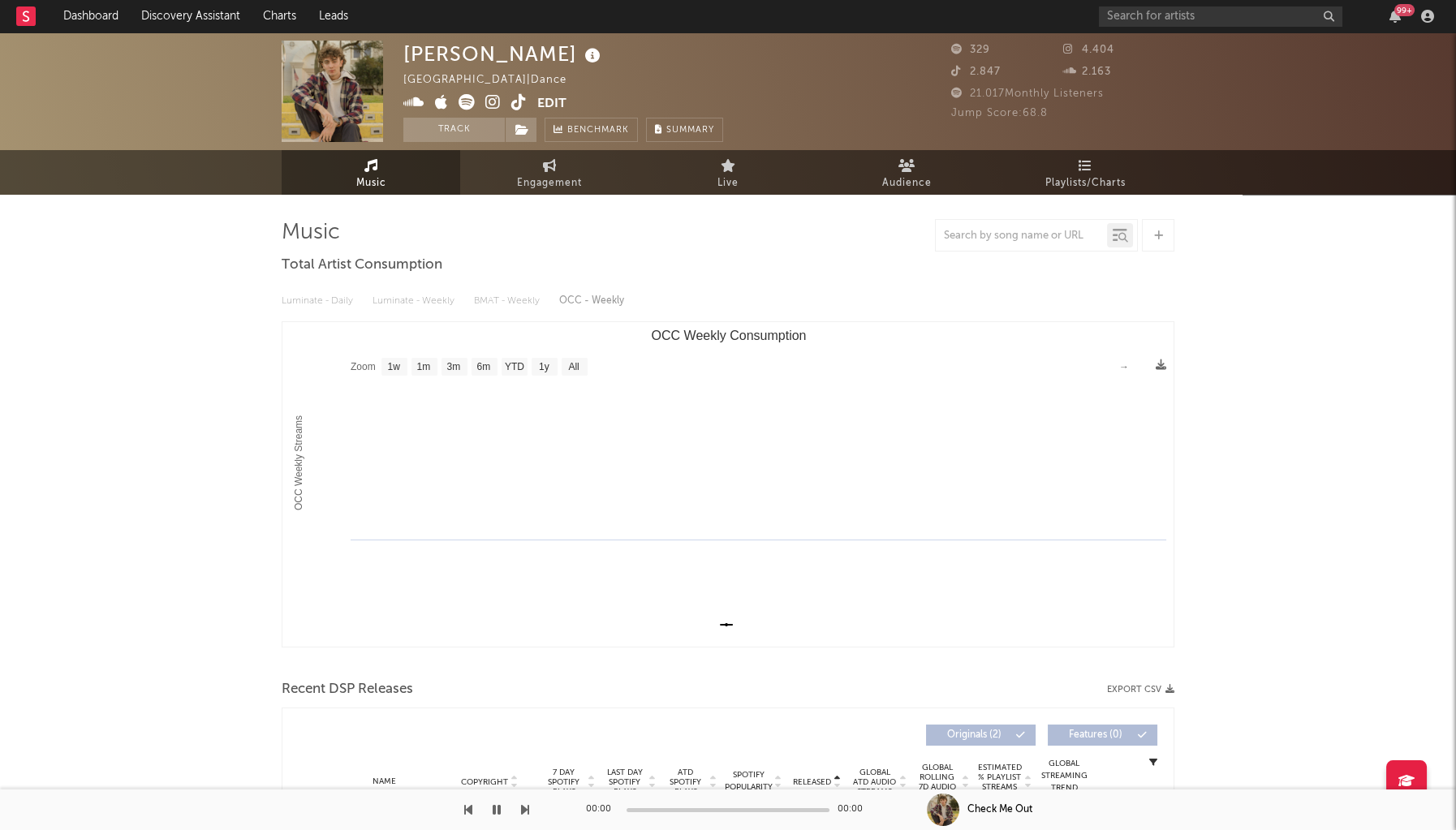
scroll to position [0, 0]
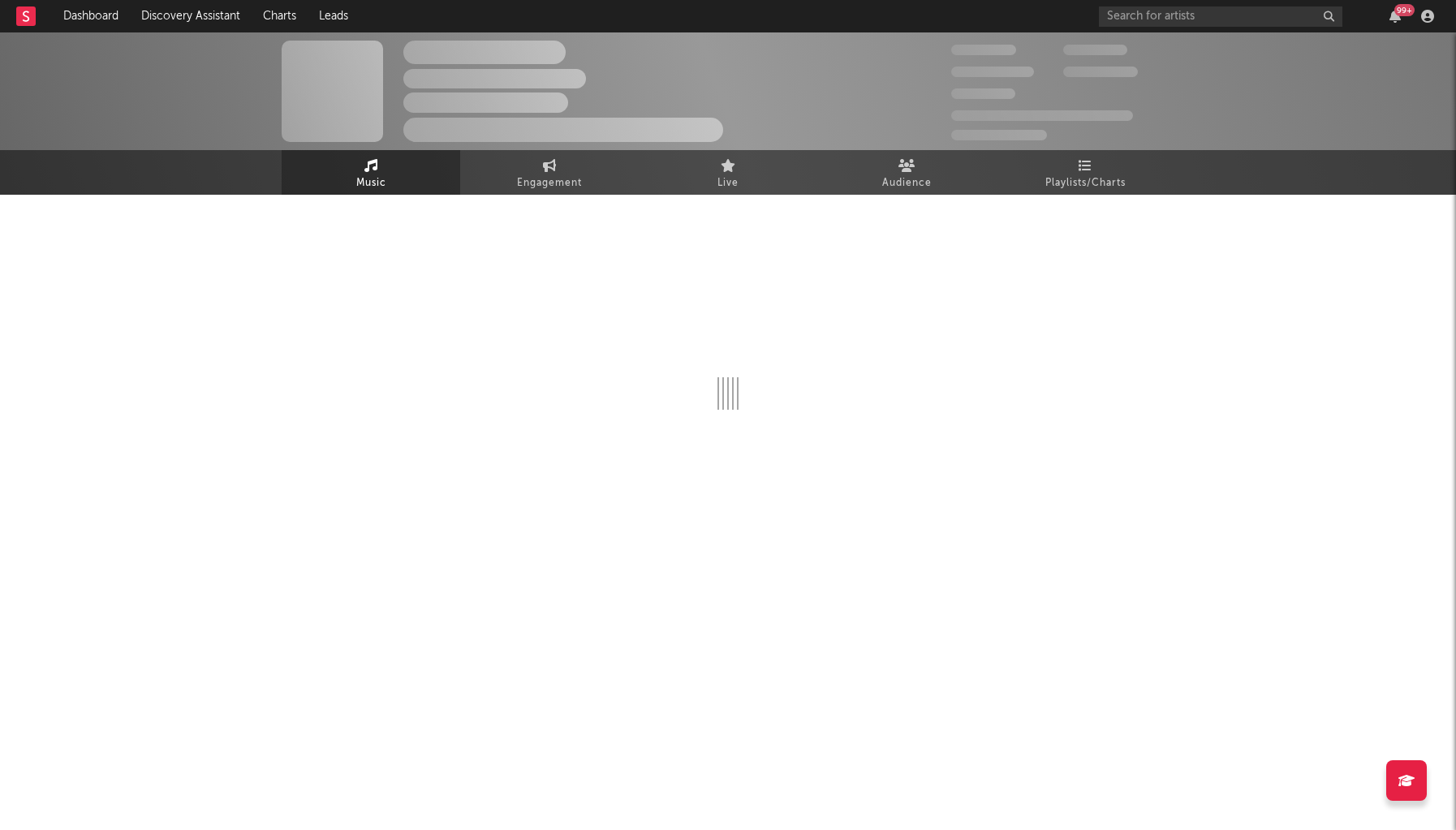
select select "1w"
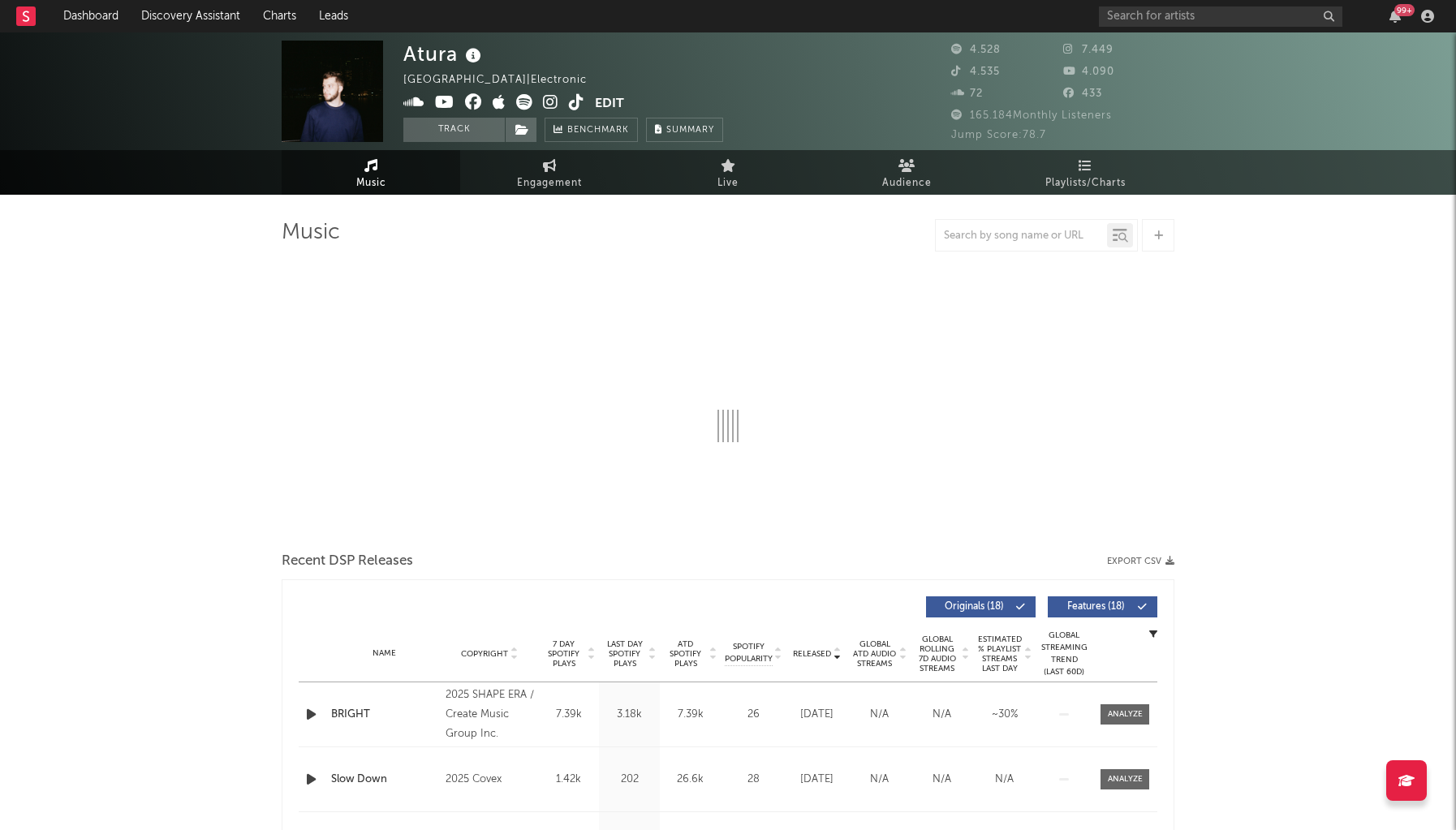
select select "1w"
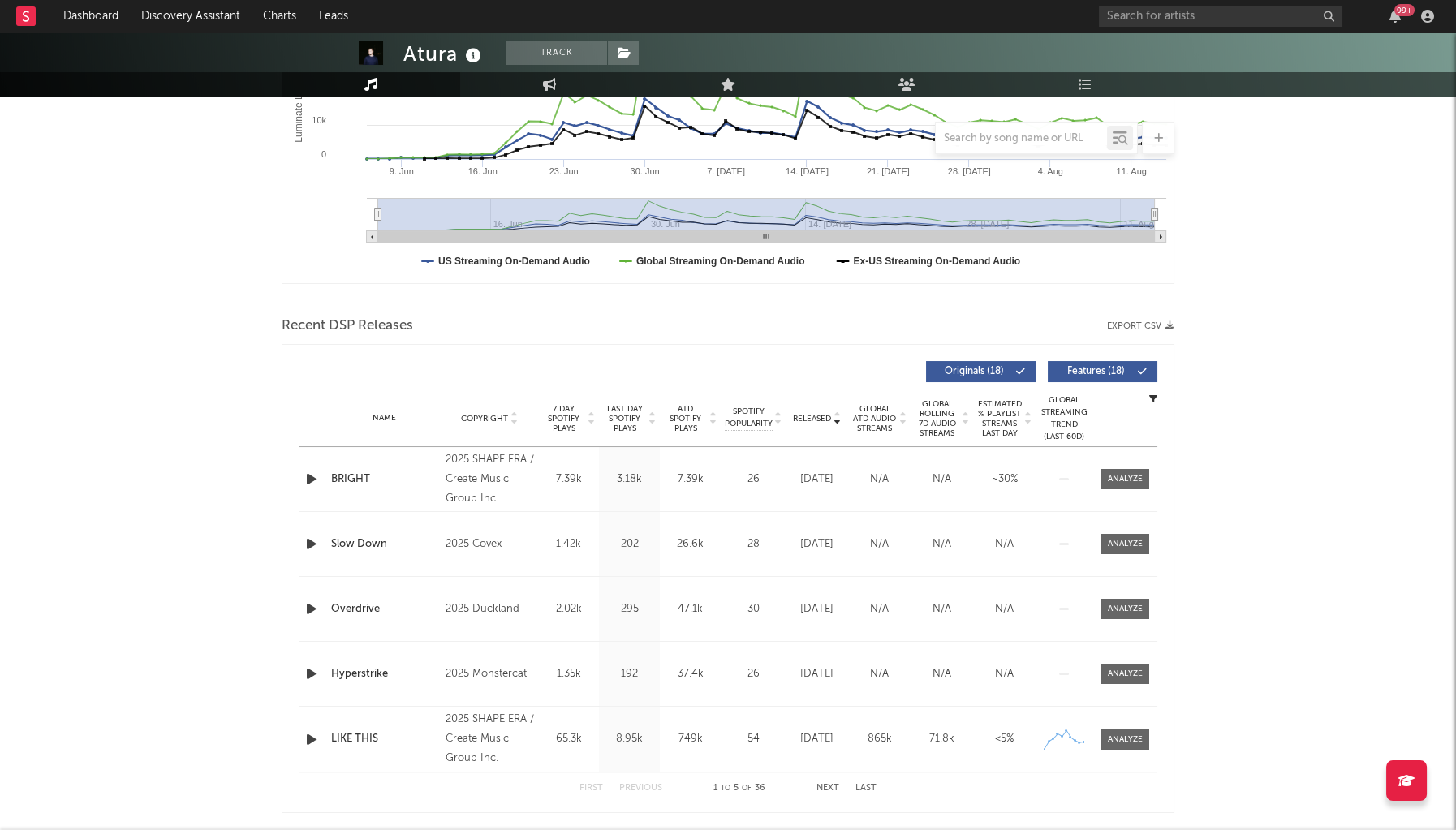
scroll to position [382, 0]
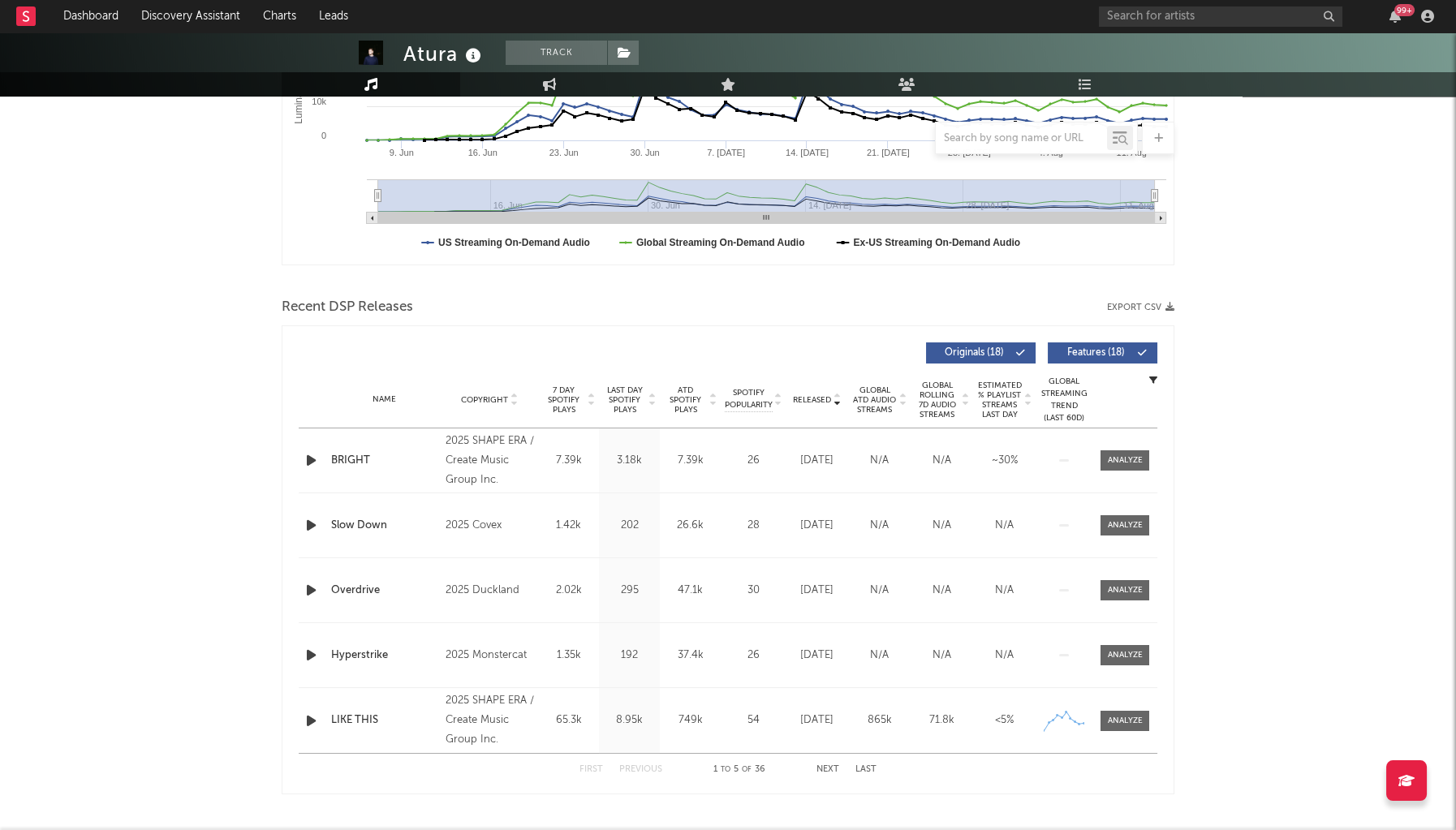
click at [603, 396] on span "Last Day Spotify Plays" at bounding box center [624, 400] width 43 height 29
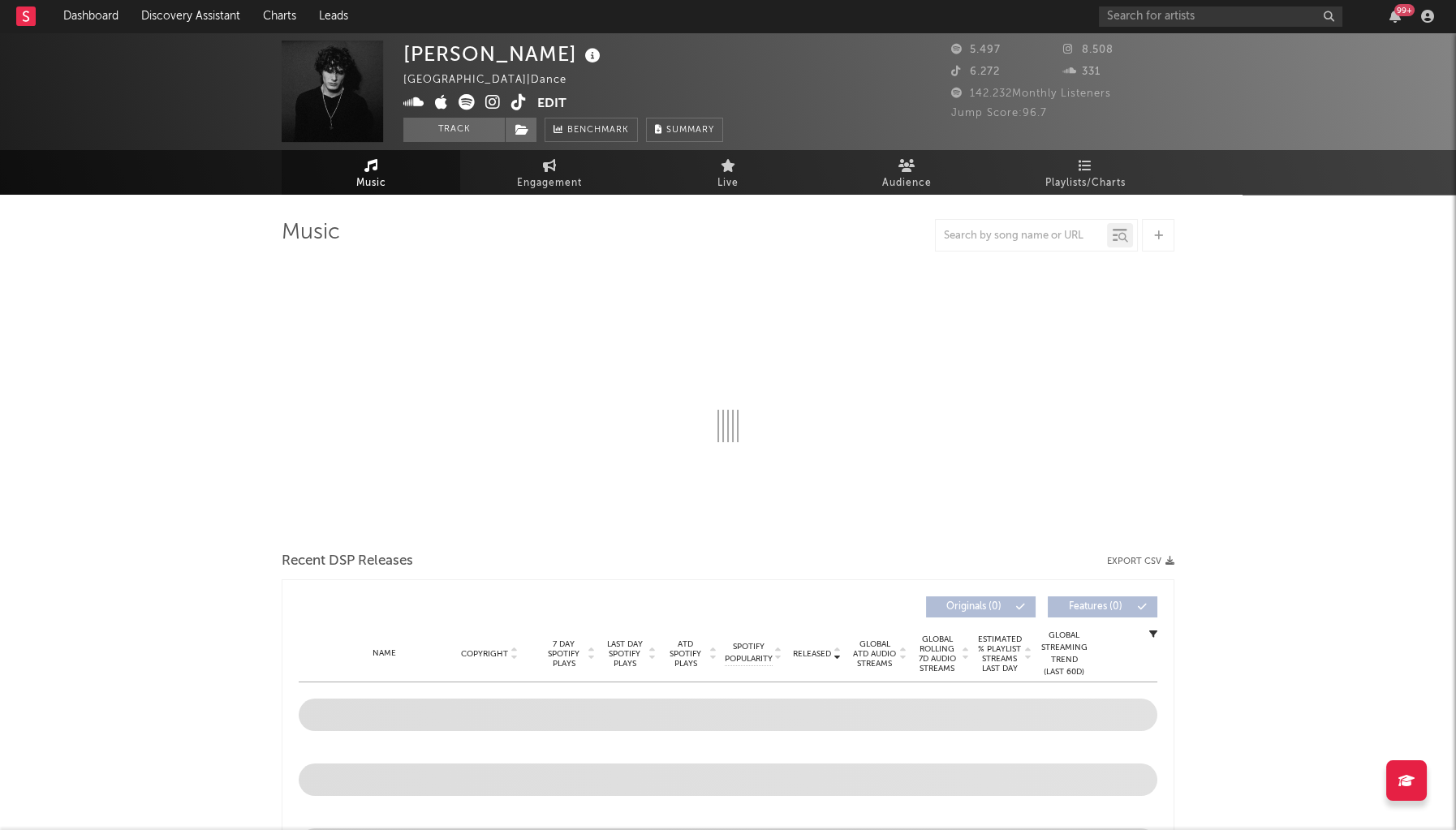
select select "6m"
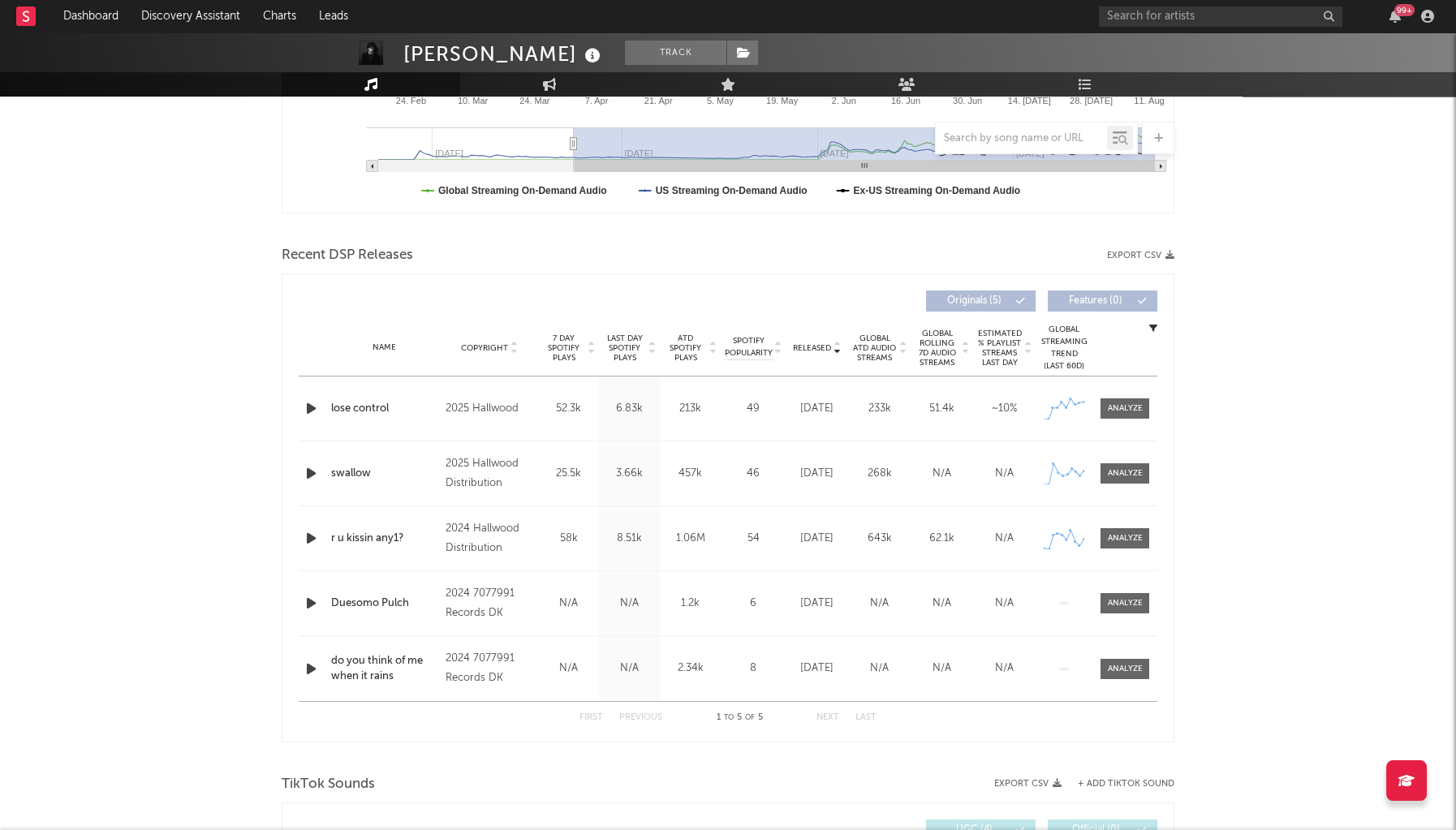
scroll to position [433, 0]
click at [313, 405] on icon "button" at bounding box center [311, 410] width 17 height 20
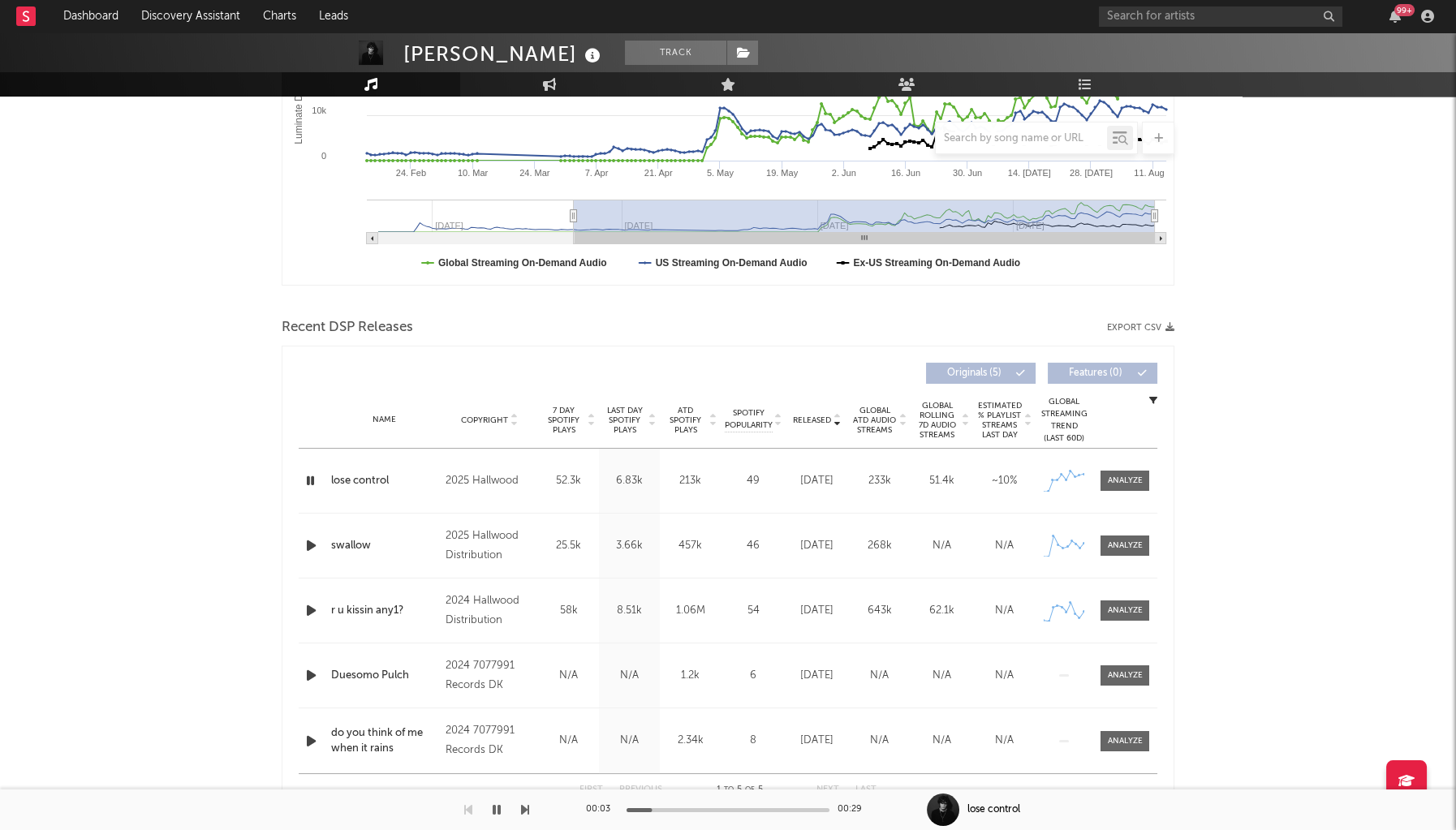
scroll to position [431, 0]
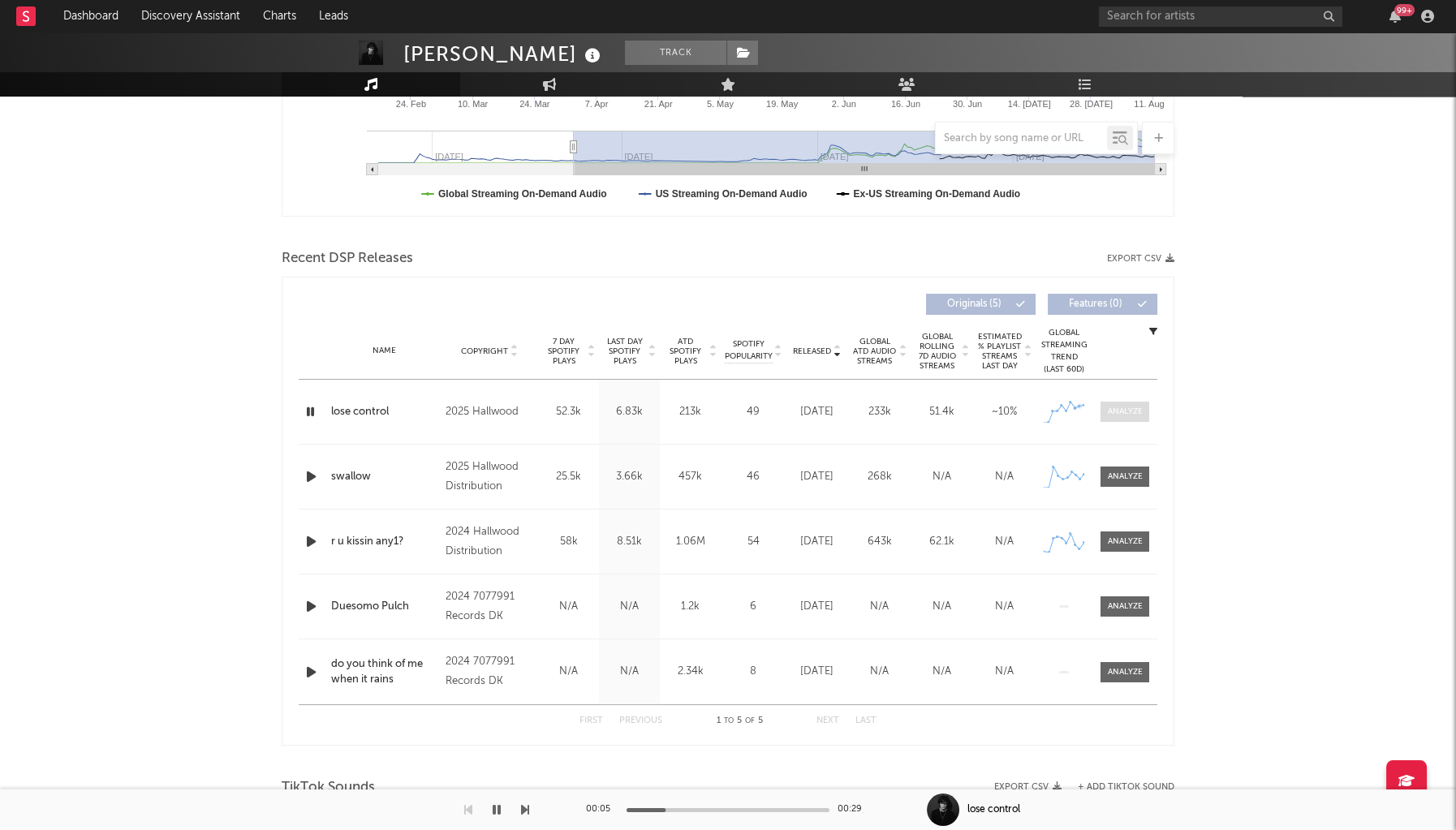
click at [1122, 411] on div at bounding box center [1125, 411] width 35 height 12
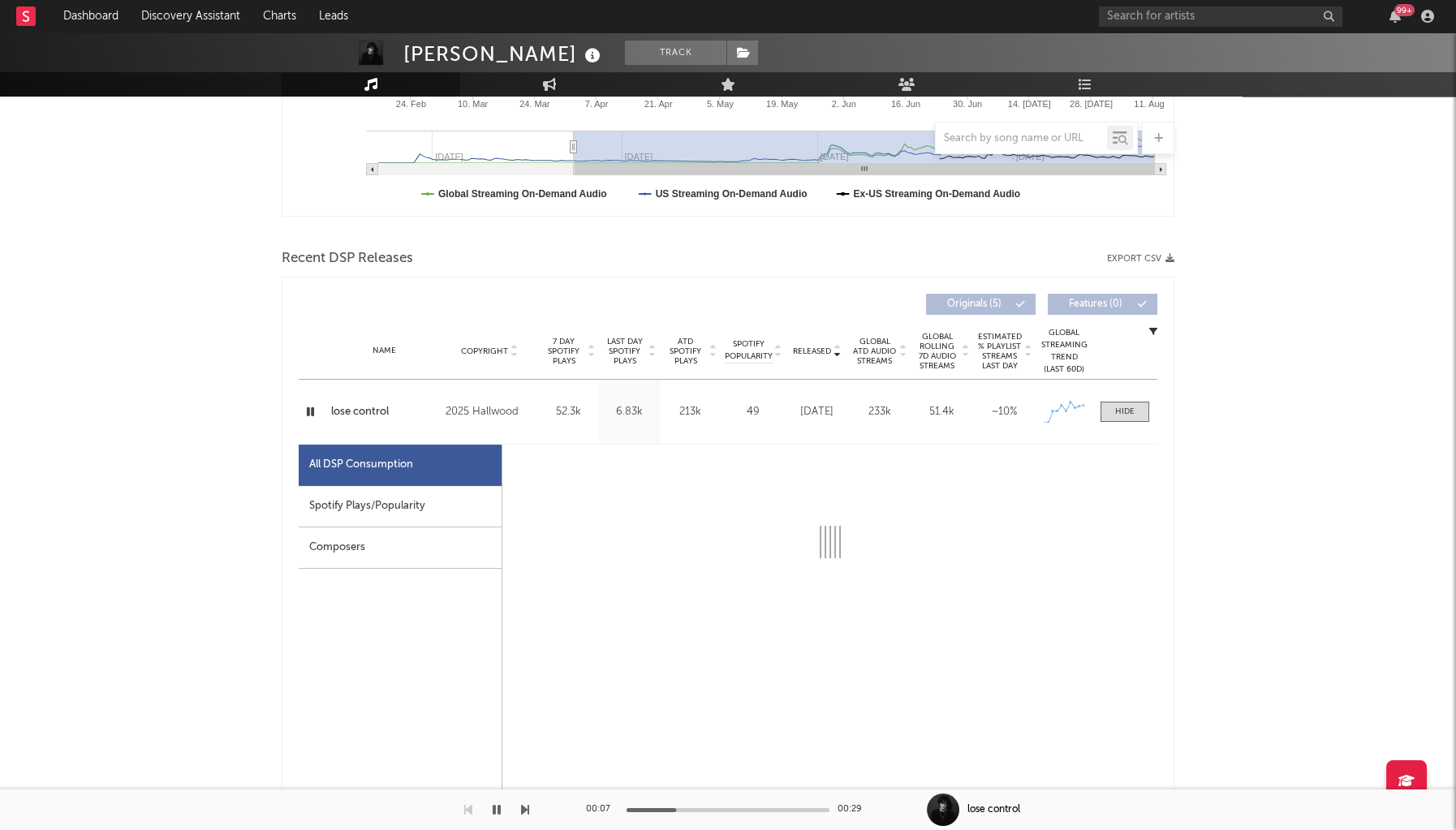
select select "1w"
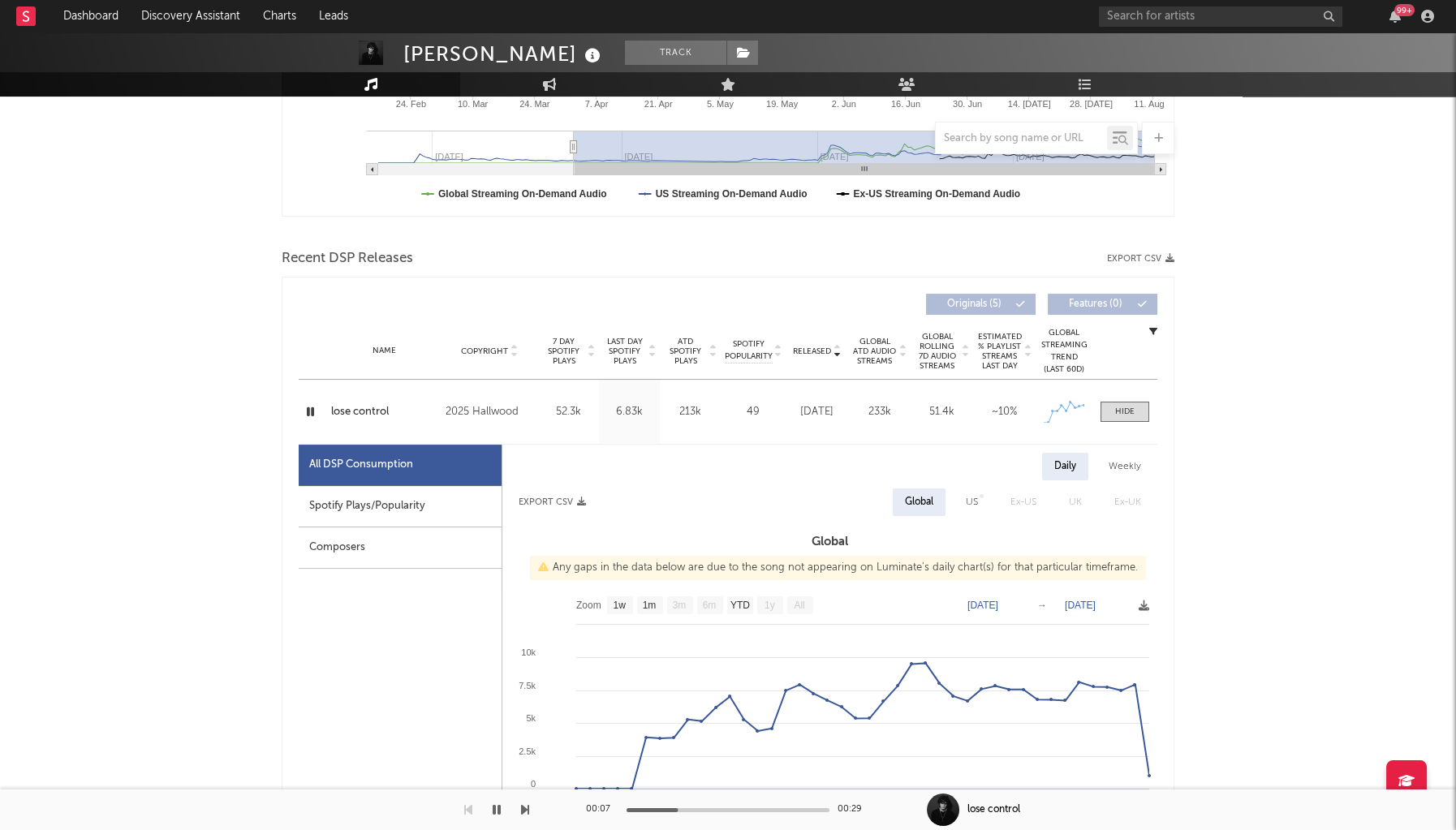
click at [452, 510] on div "Spotify Plays/Popularity" at bounding box center [399, 507] width 203 height 42
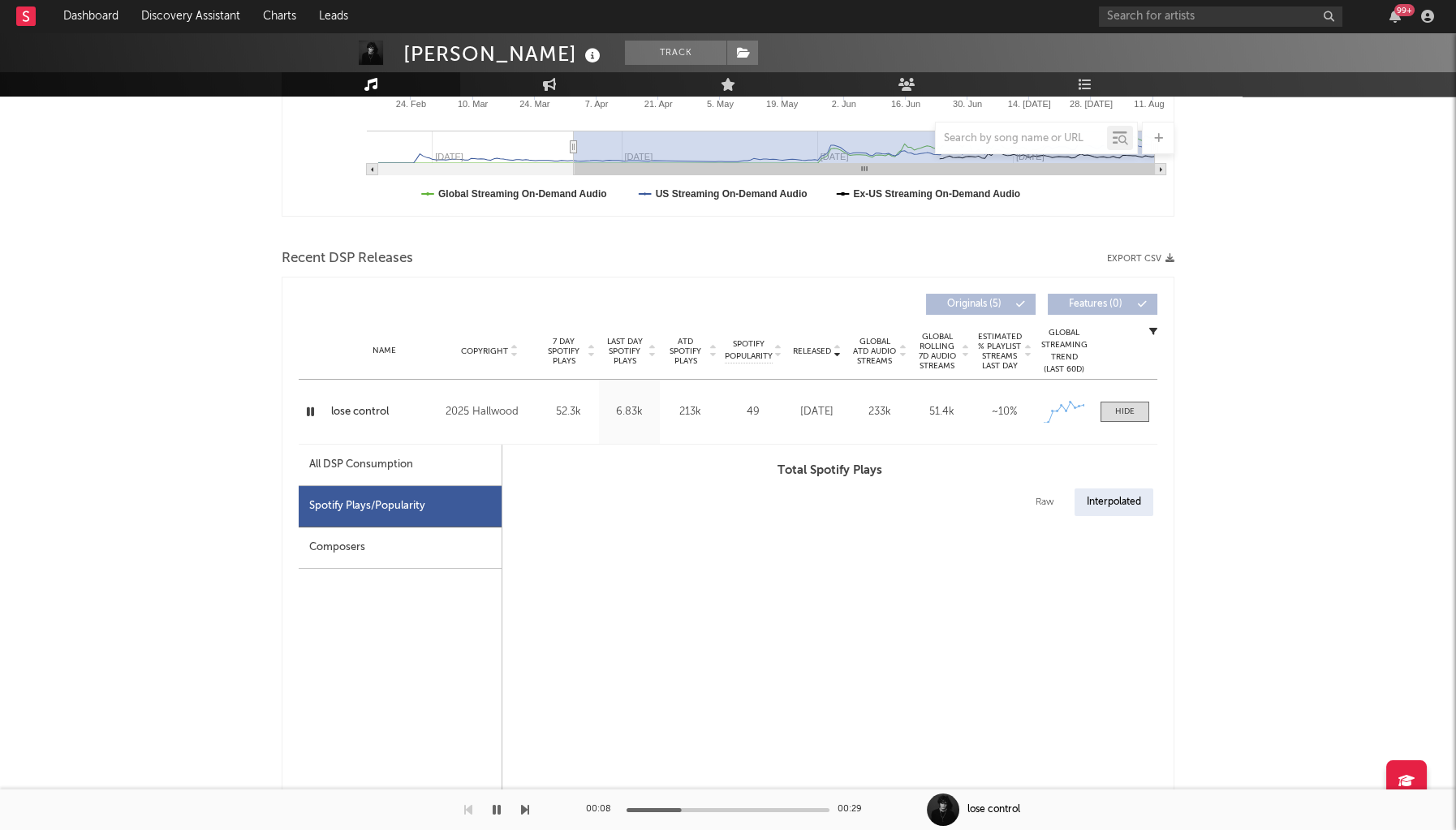
select select "1w"
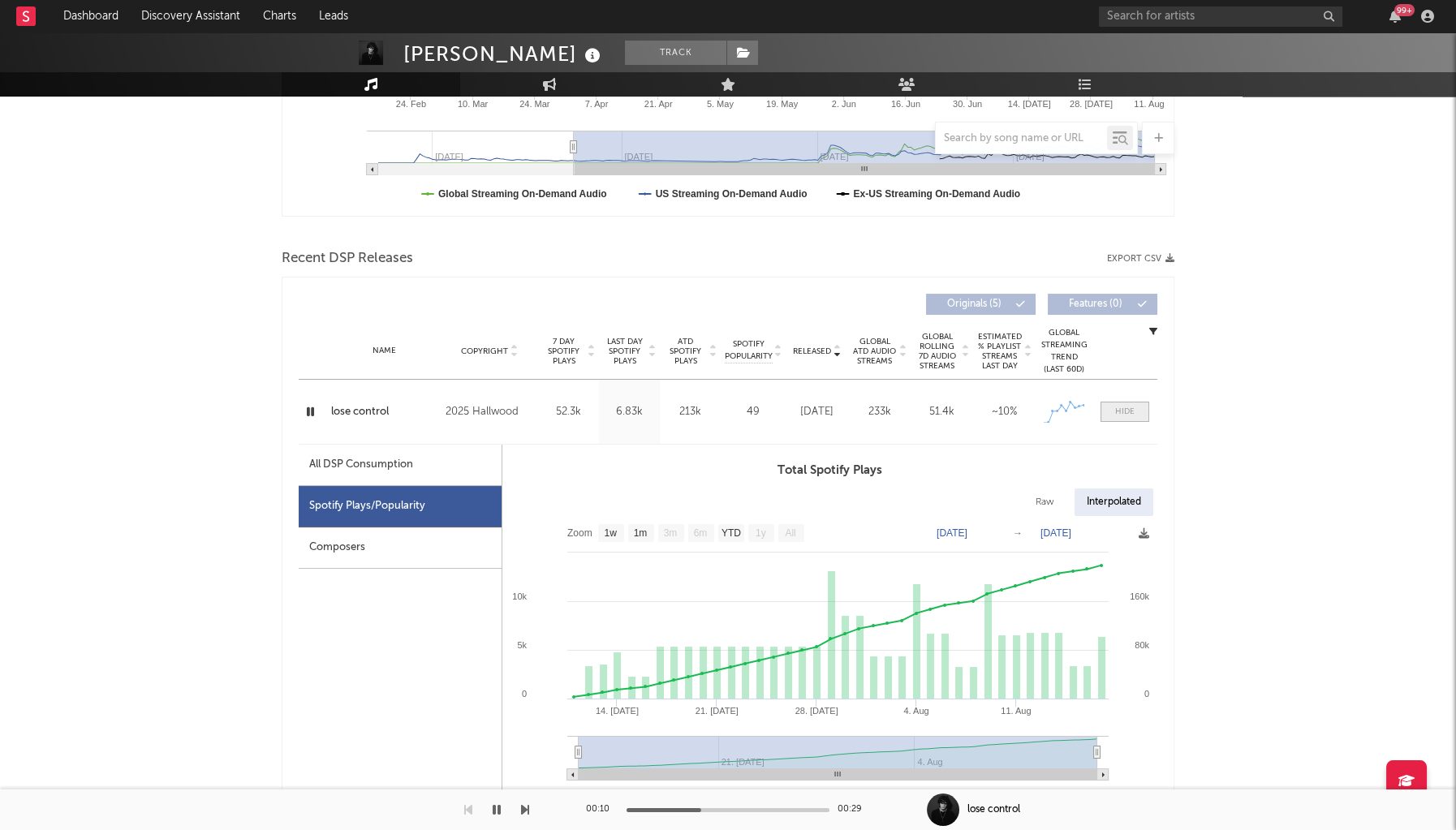
click at [1114, 406] on span at bounding box center [1125, 412] width 49 height 20
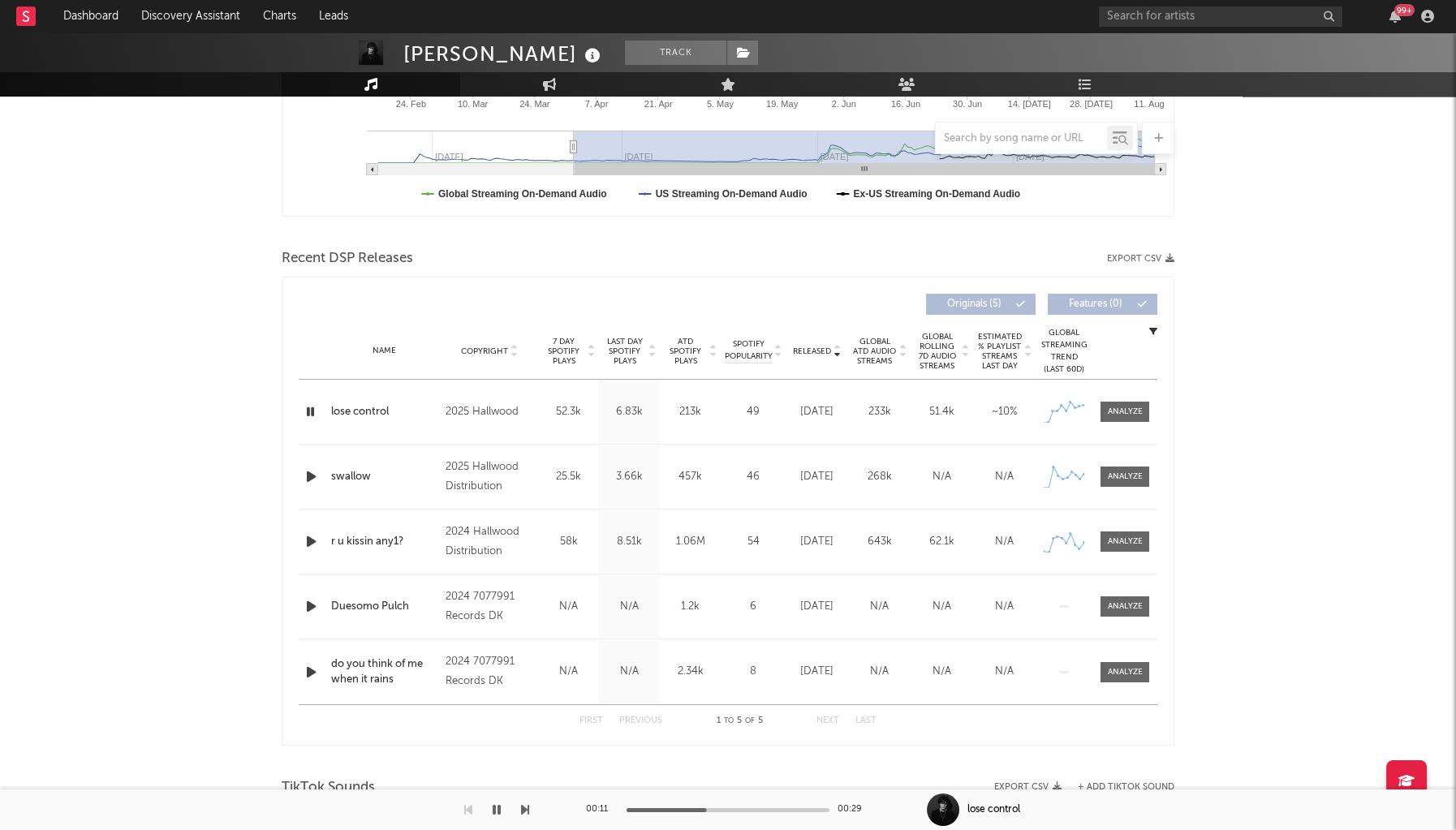
click at [317, 478] on icon "button" at bounding box center [311, 476] width 17 height 20
click at [812, 360] on div "Name Copyright Label Album Names Composer Names 7 Day Spotify Plays Last Day Sp…" at bounding box center [728, 351] width 859 height 56
click at [815, 350] on span "Released" at bounding box center [812, 351] width 38 height 10
click at [306, 546] on icon "button" at bounding box center [311, 542] width 17 height 20
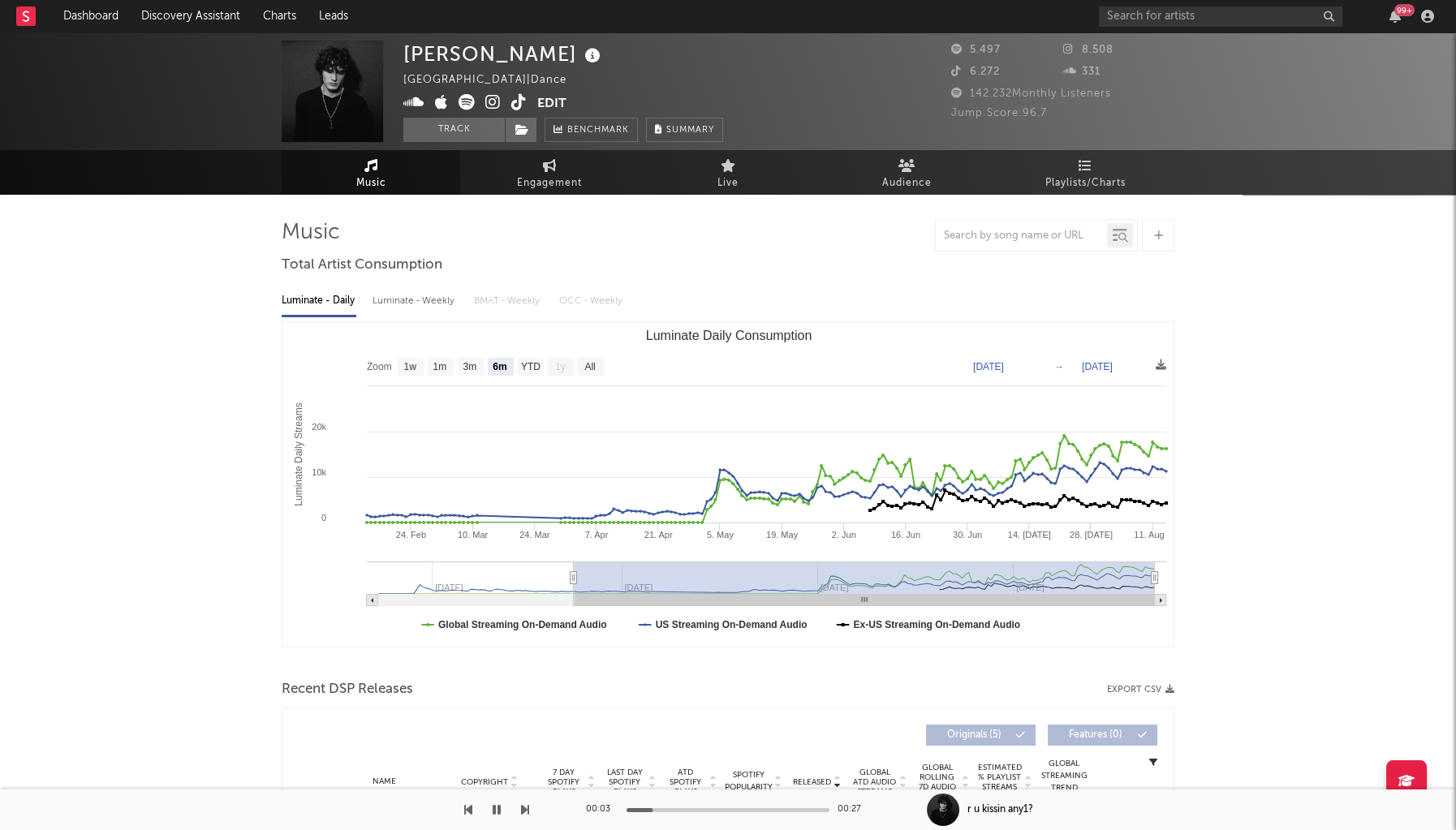
scroll to position [0, 0]
click at [497, 103] on icon at bounding box center [493, 103] width 15 height 16
click at [518, 102] on icon at bounding box center [518, 103] width 15 height 16
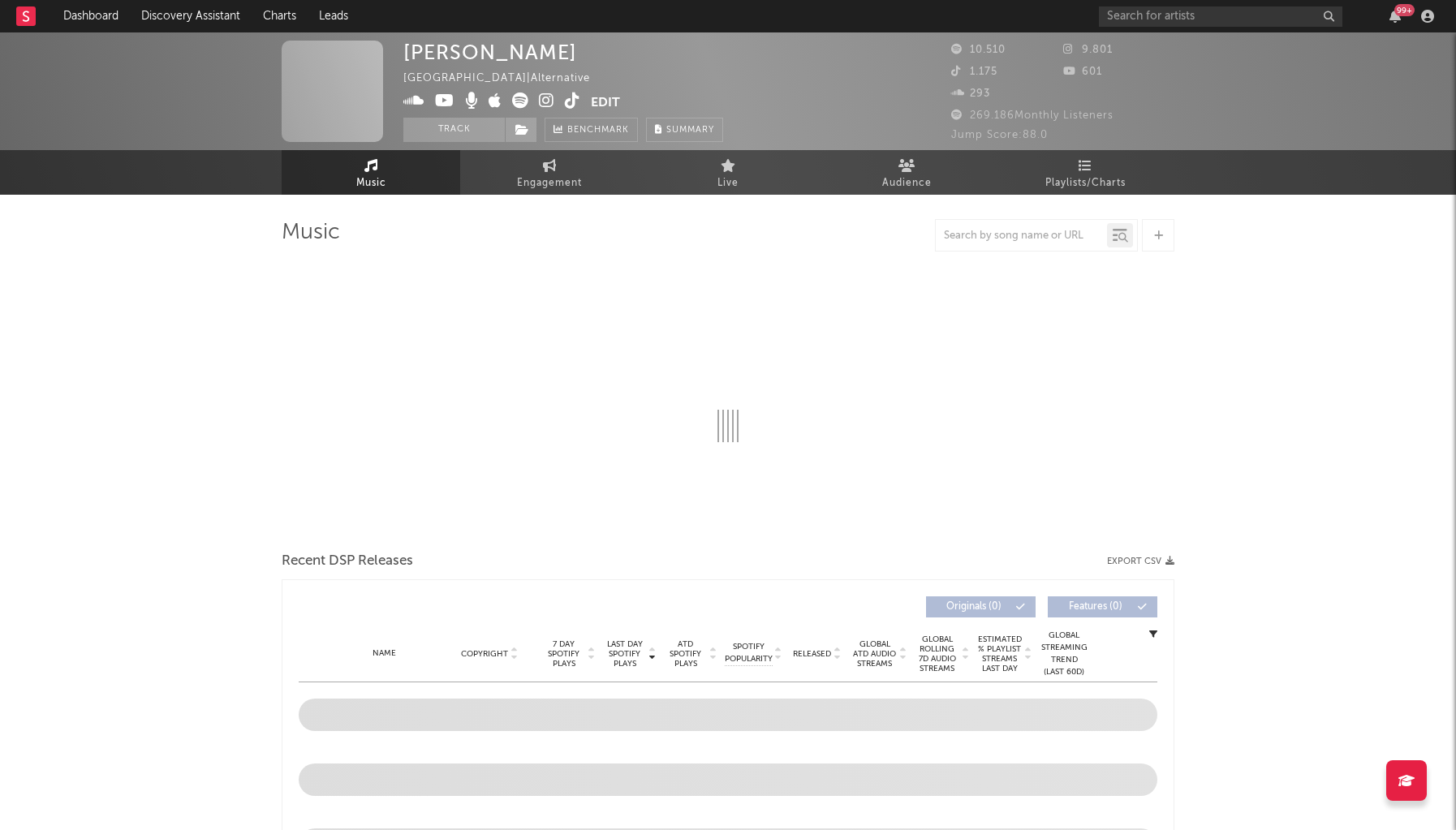
click at [1250, 3] on div "99 +" at bounding box center [1270, 16] width 341 height 33
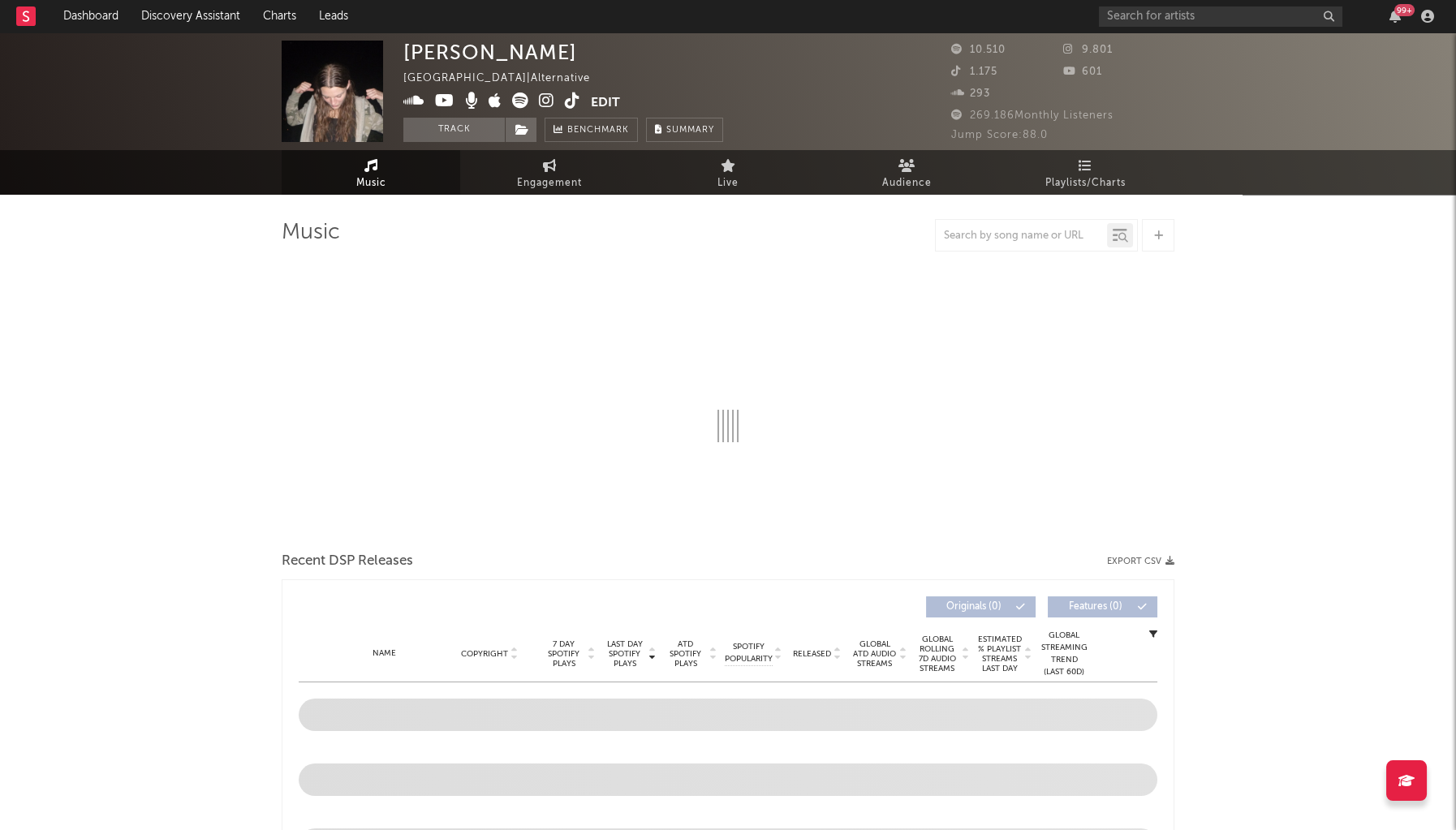
select select "6m"
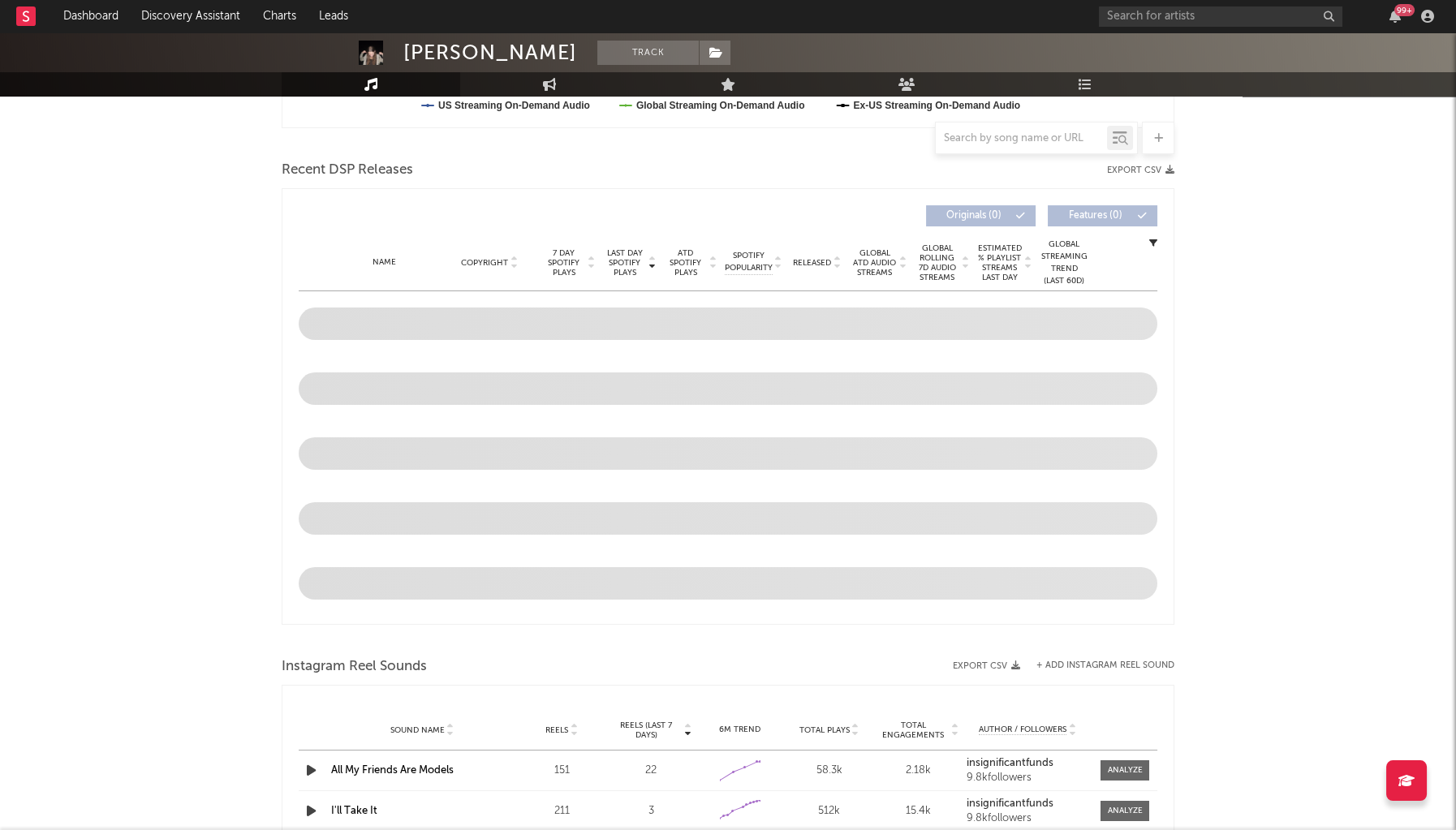
scroll to position [530, 0]
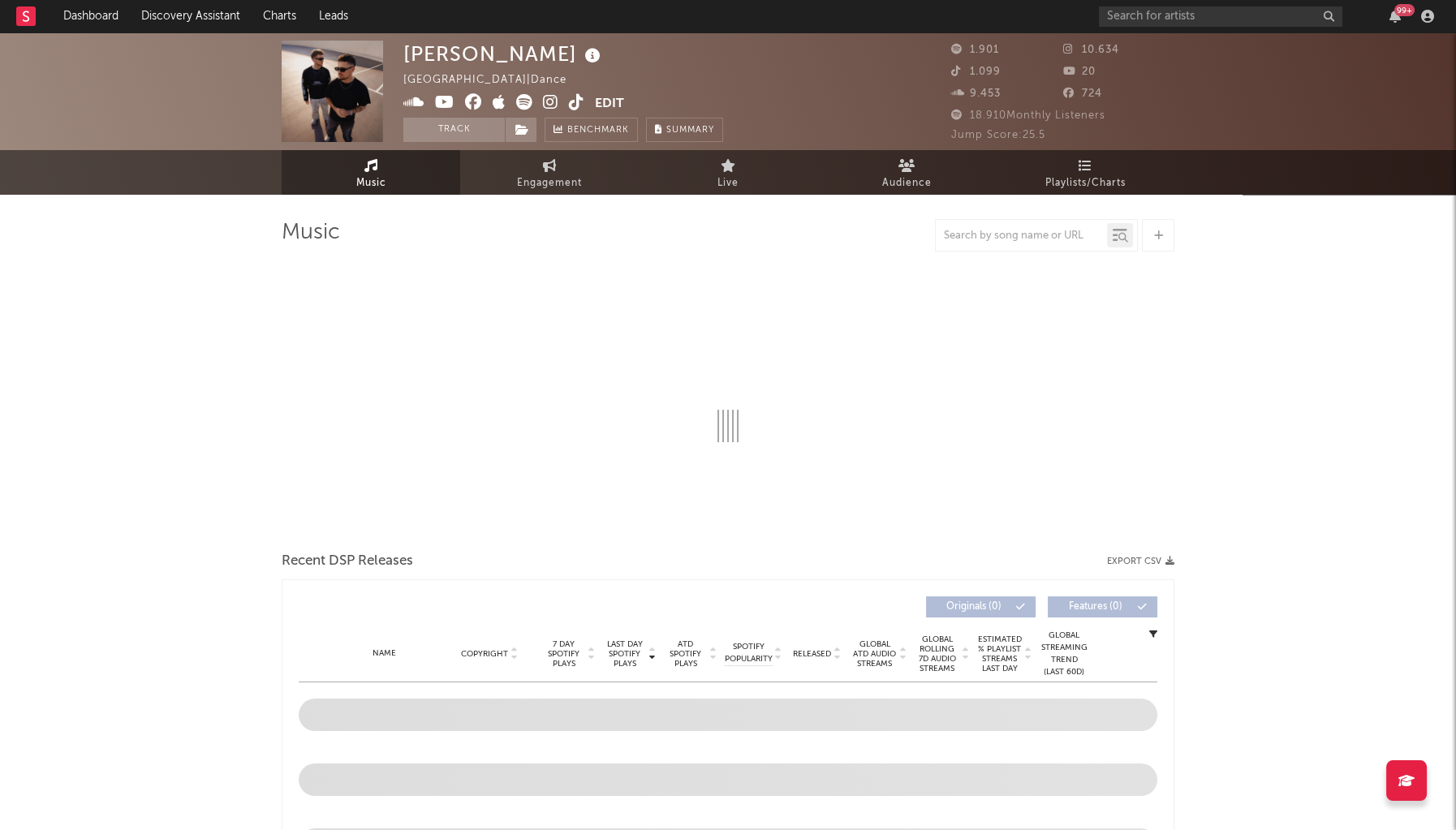
select select "6m"
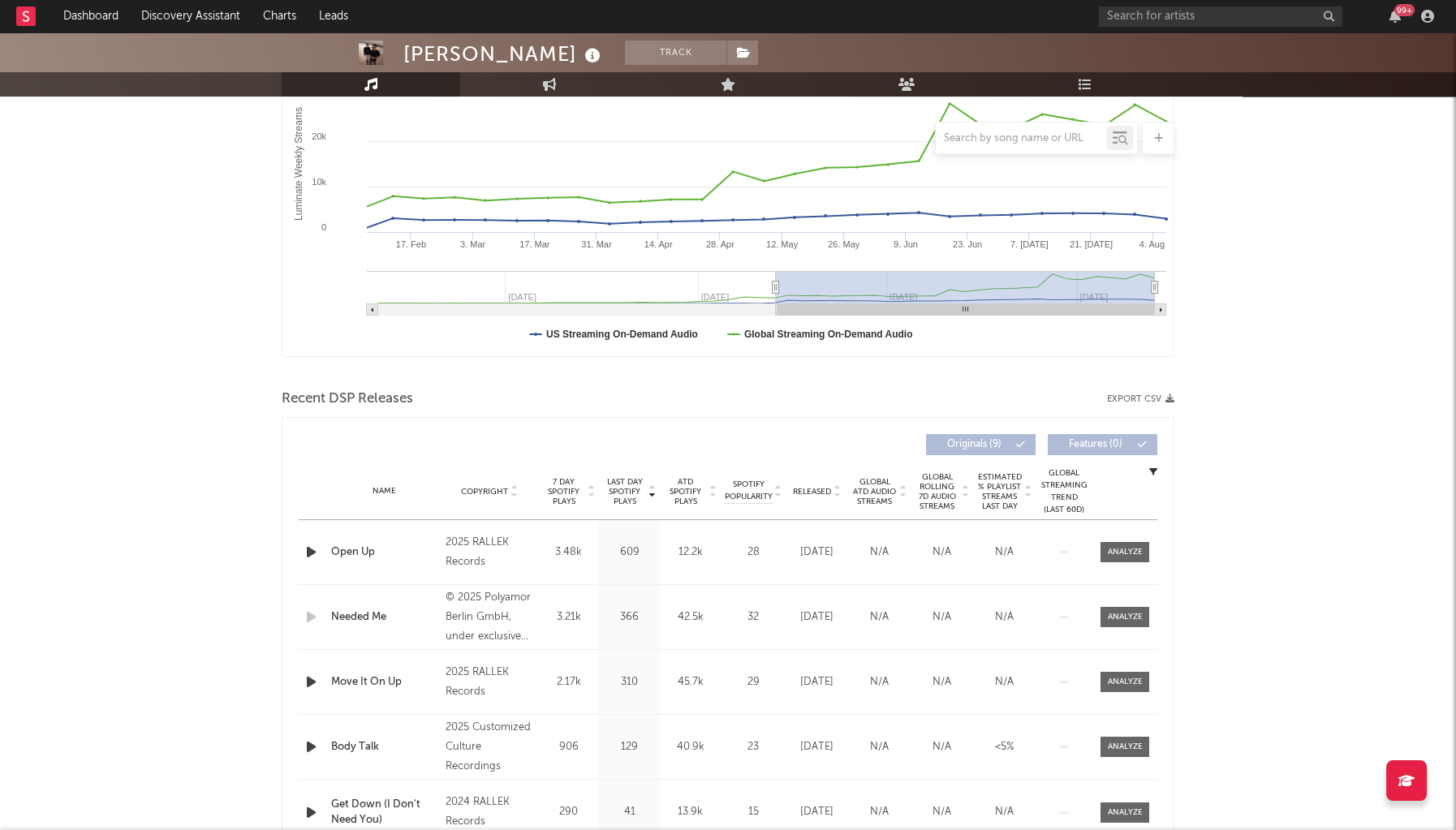
scroll to position [319, 0]
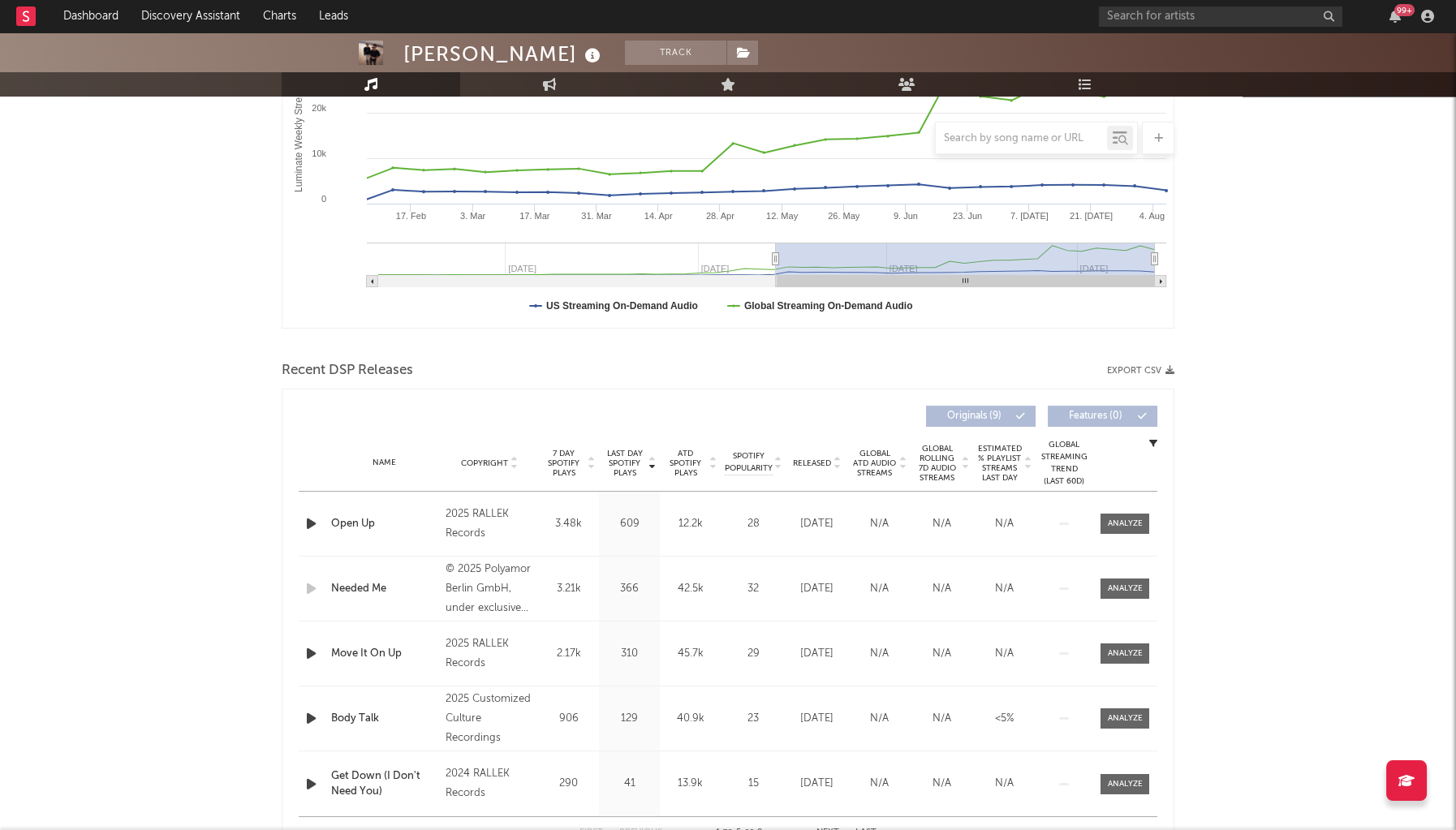
click at [636, 462] on span "Last Day Spotify Plays" at bounding box center [624, 464] width 43 height 29
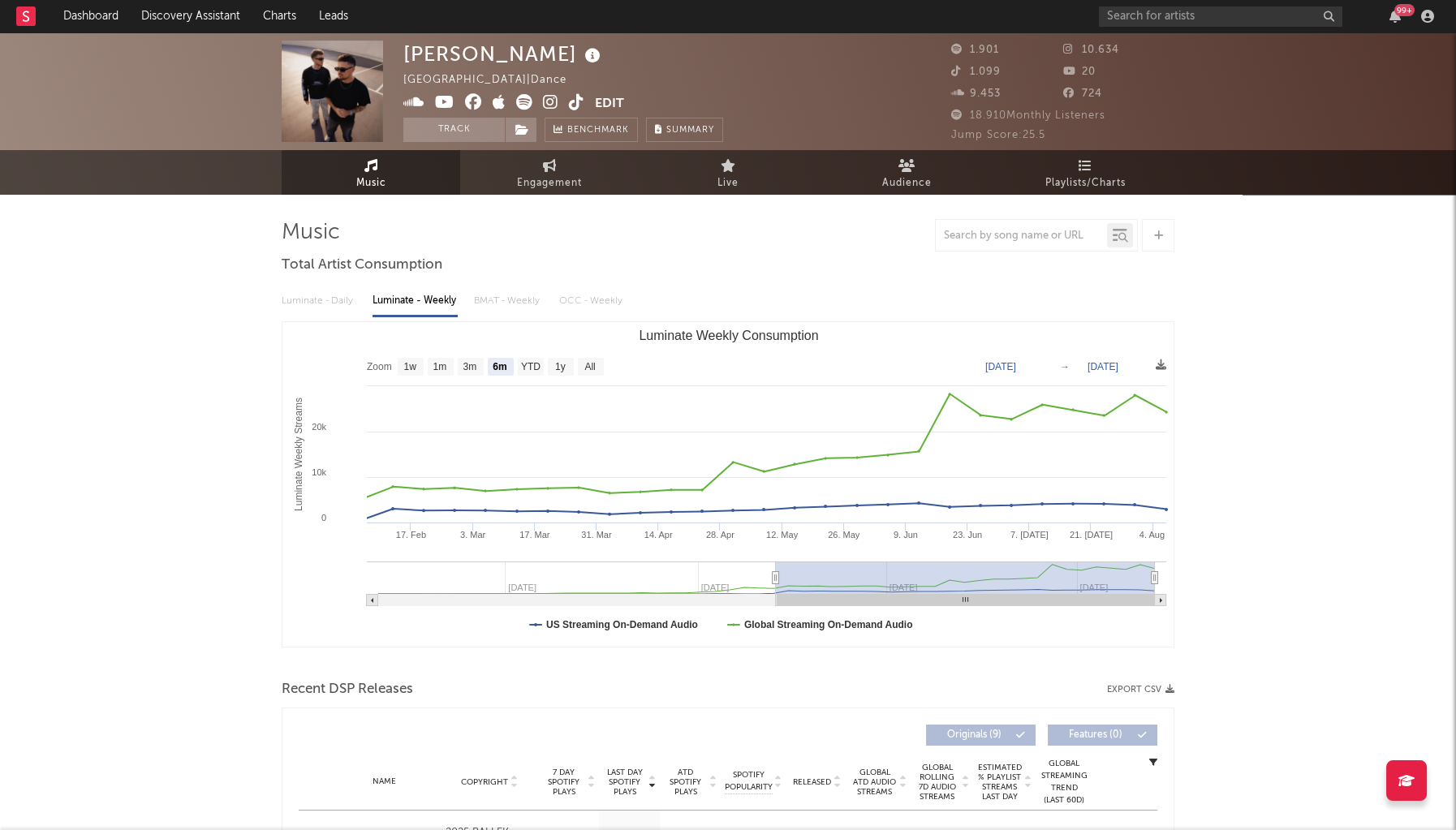
scroll to position [0, 0]
click at [554, 105] on icon at bounding box center [550, 103] width 15 height 16
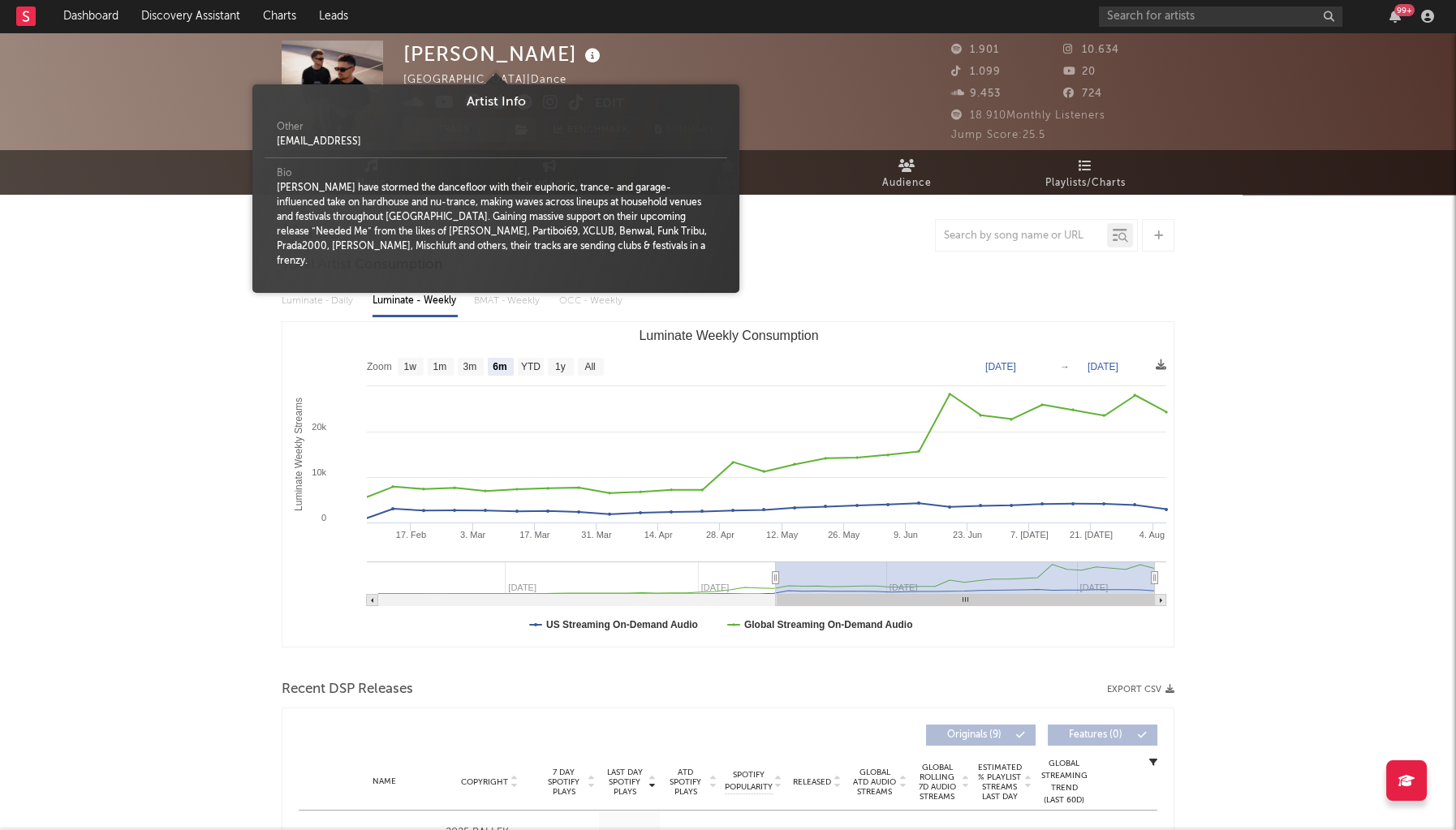
click at [581, 59] on icon at bounding box center [593, 55] width 24 height 23
click at [683, 49] on div "KELLAR Netherlands | Dance Edit Track Benchmark Summary" at bounding box center [564, 92] width 320 height 102
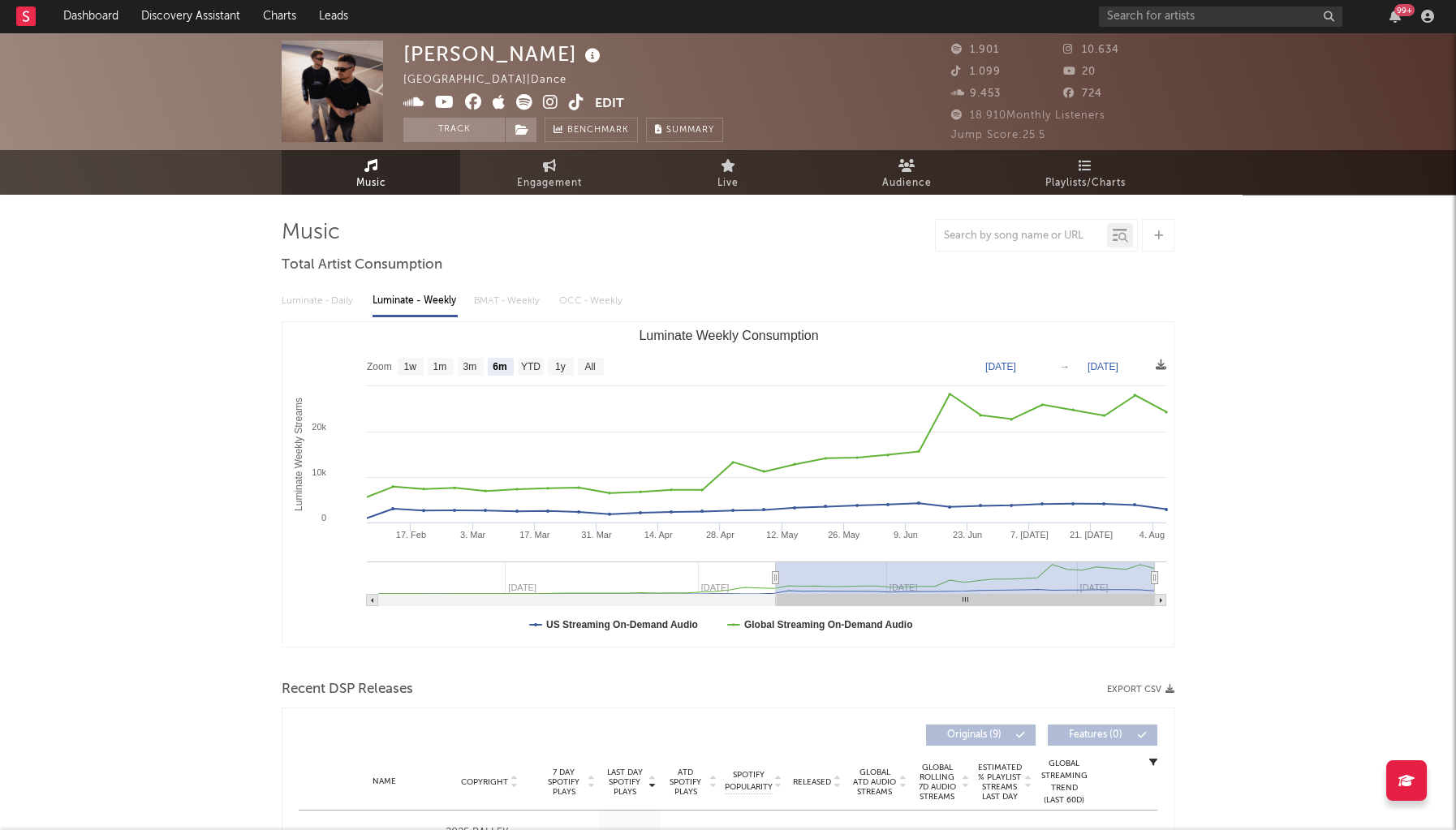
drag, startPoint x: 406, startPoint y: 103, endPoint x: 437, endPoint y: 105, distance: 31.1
click at [407, 103] on icon at bounding box center [414, 103] width 21 height 16
click at [441, 104] on icon at bounding box center [444, 103] width 19 height 16
click at [552, 101] on icon at bounding box center [550, 103] width 15 height 16
click at [569, 103] on icon at bounding box center [577, 103] width 15 height 16
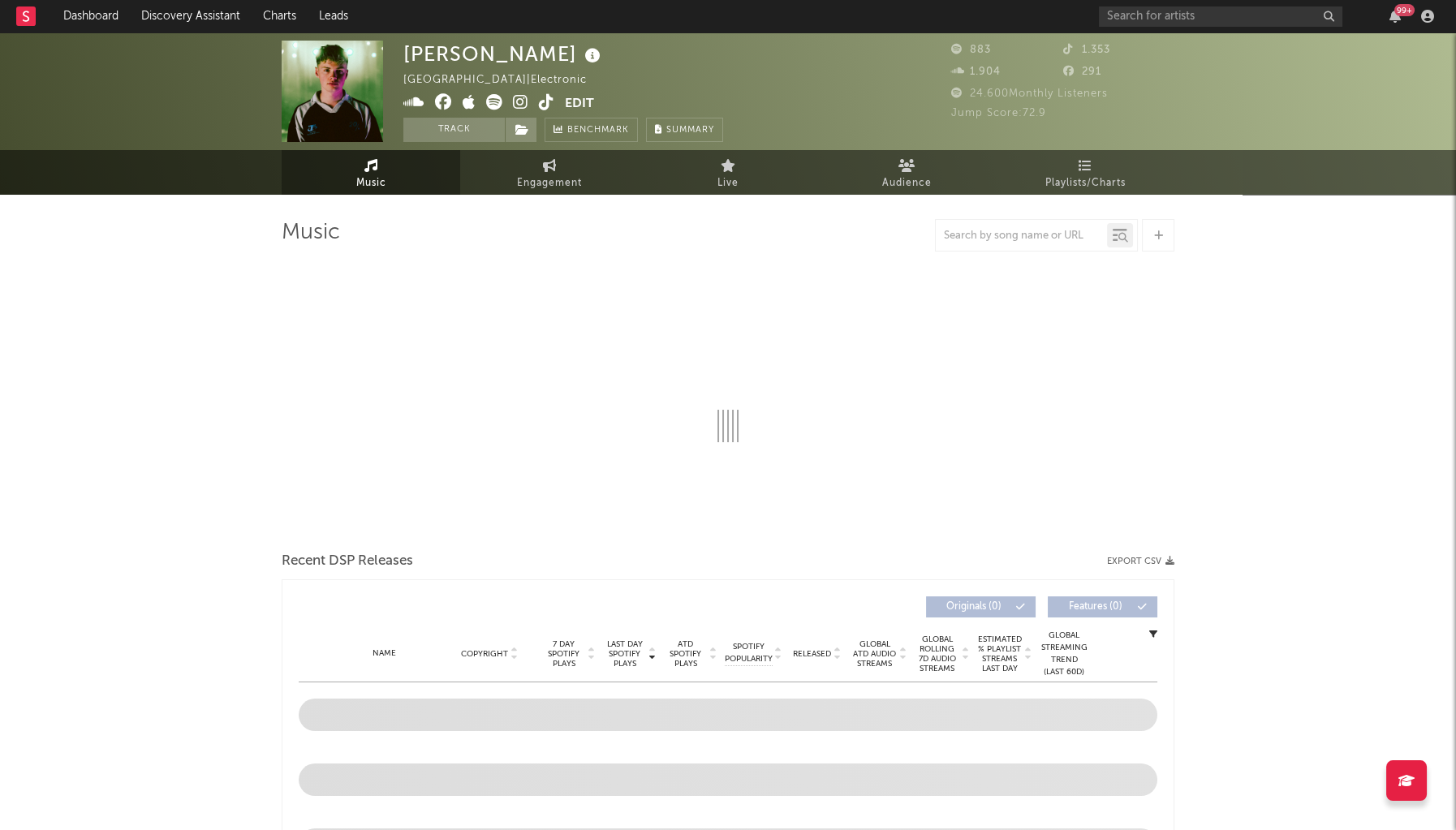
select select "1w"
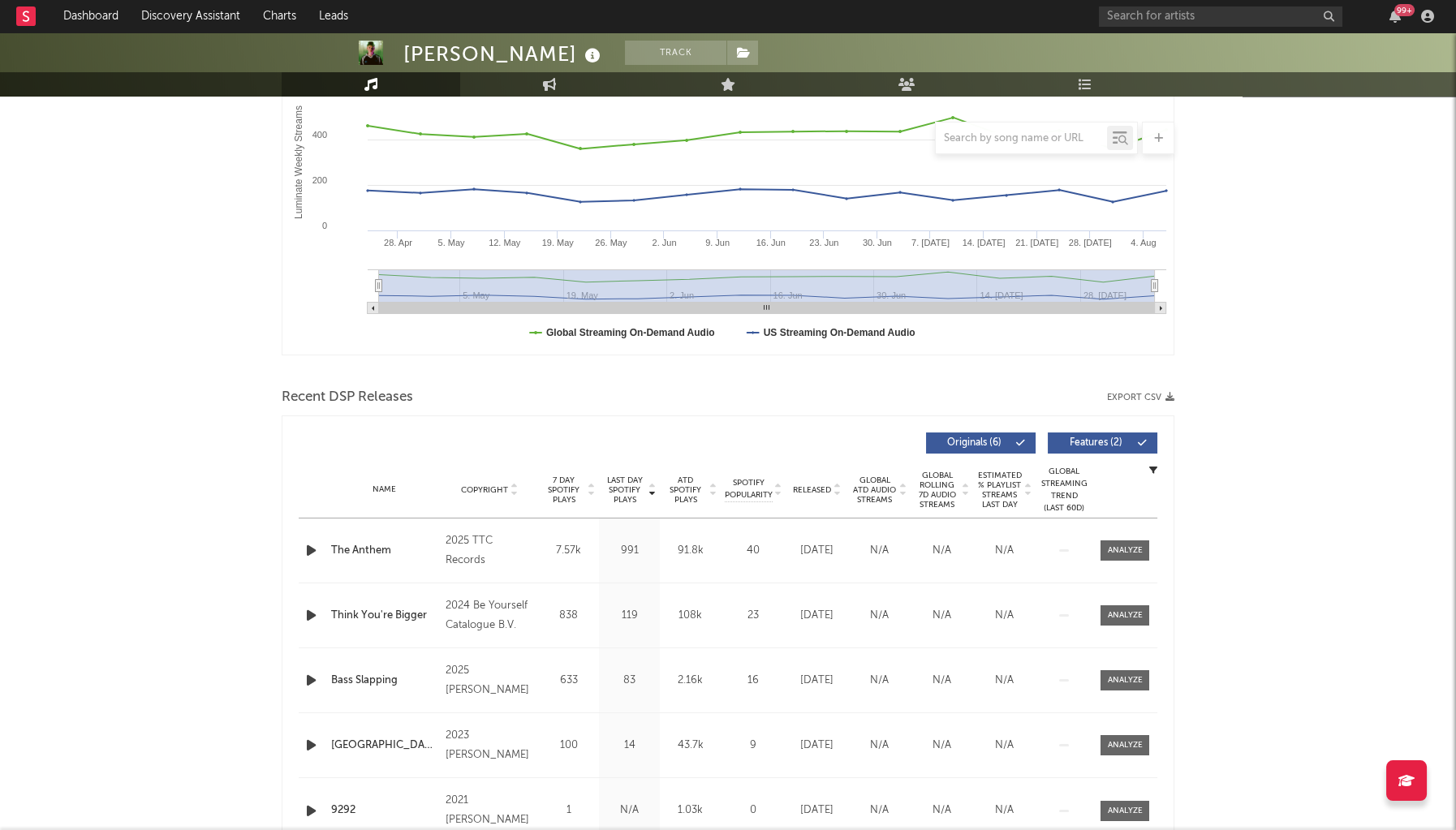
scroll to position [430, 0]
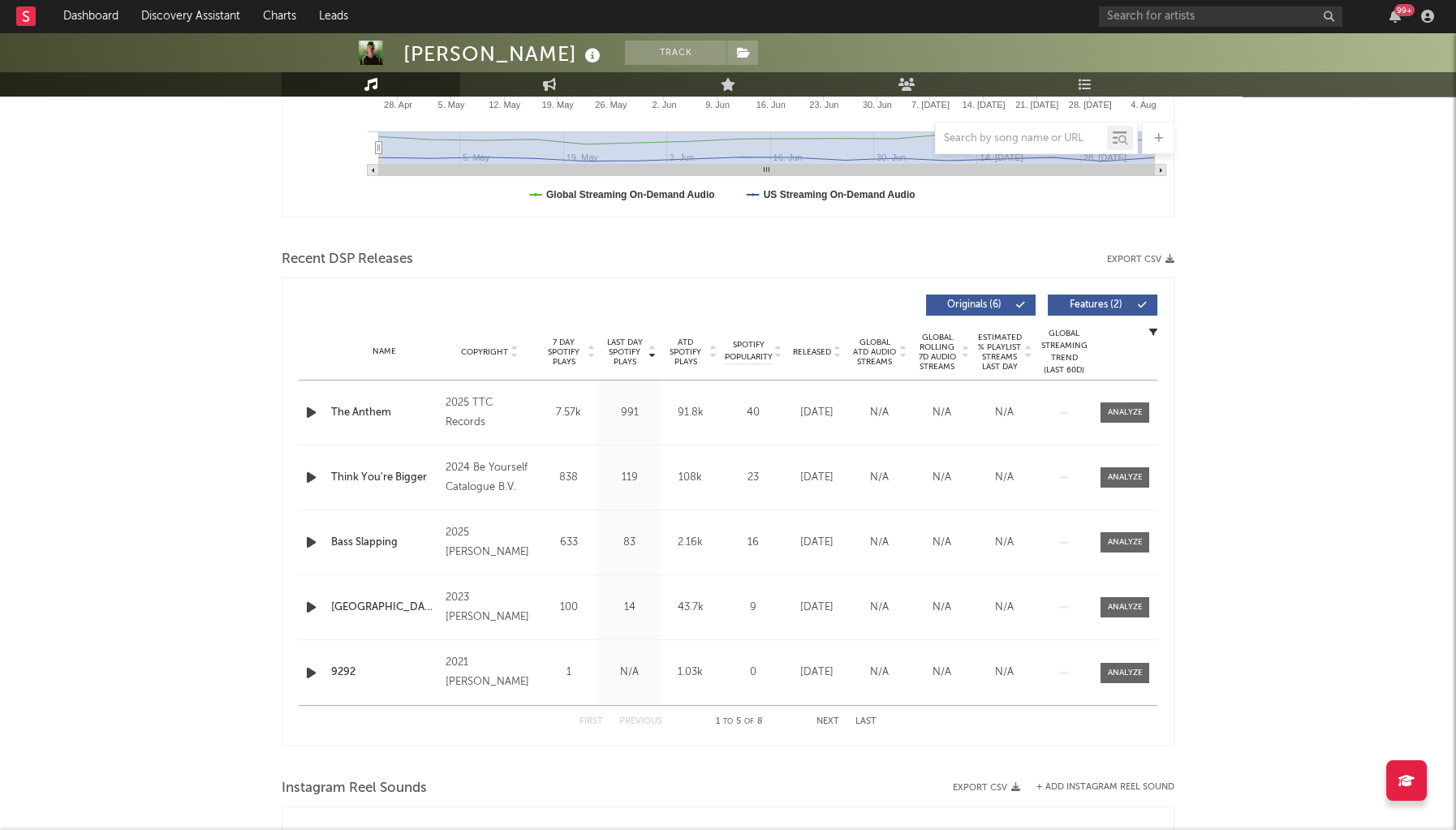
click at [308, 405] on icon "button" at bounding box center [311, 413] width 17 height 20
click at [314, 408] on icon "button" at bounding box center [310, 412] width 15 height 20
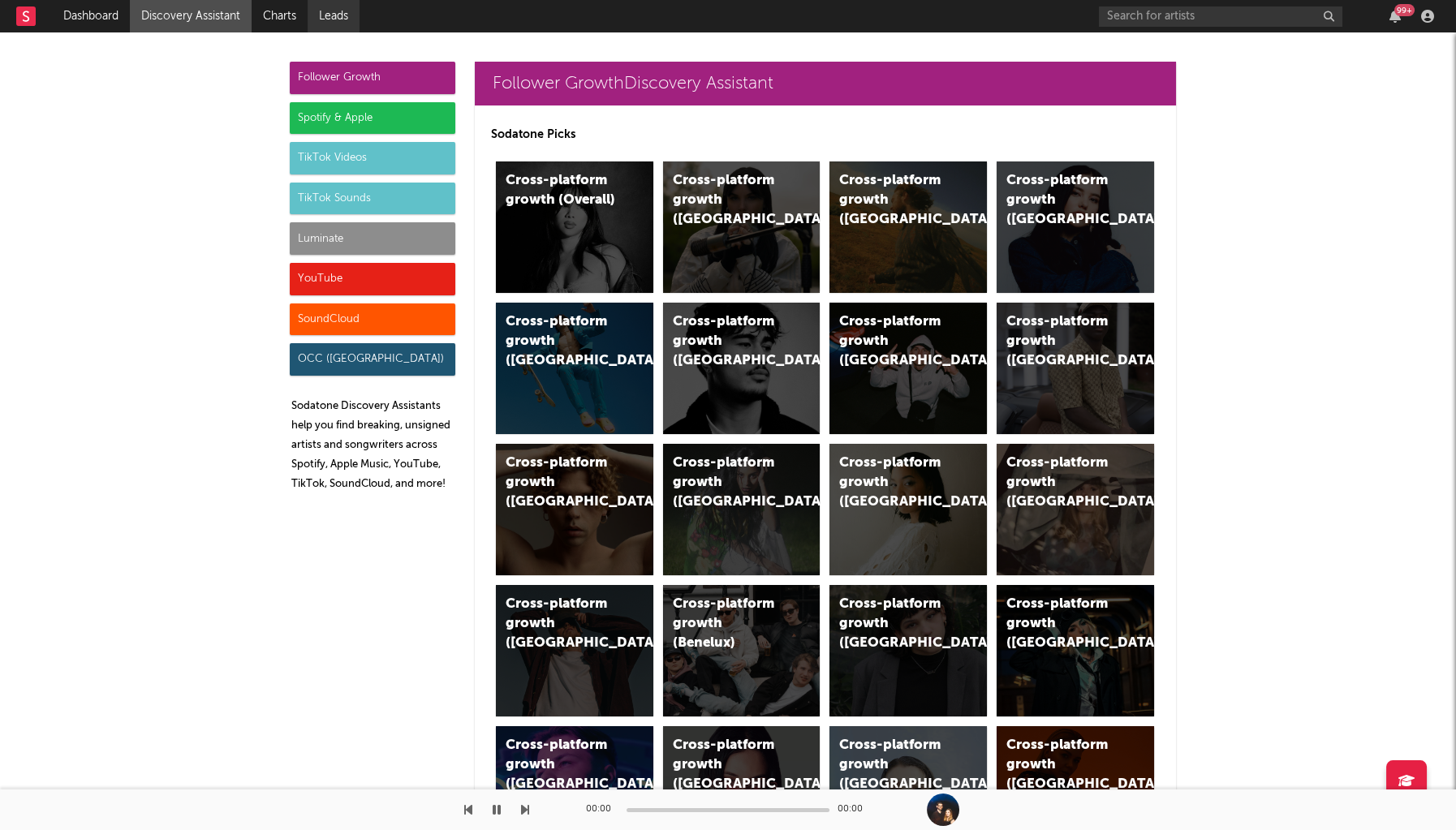
scroll to position [1344, 0]
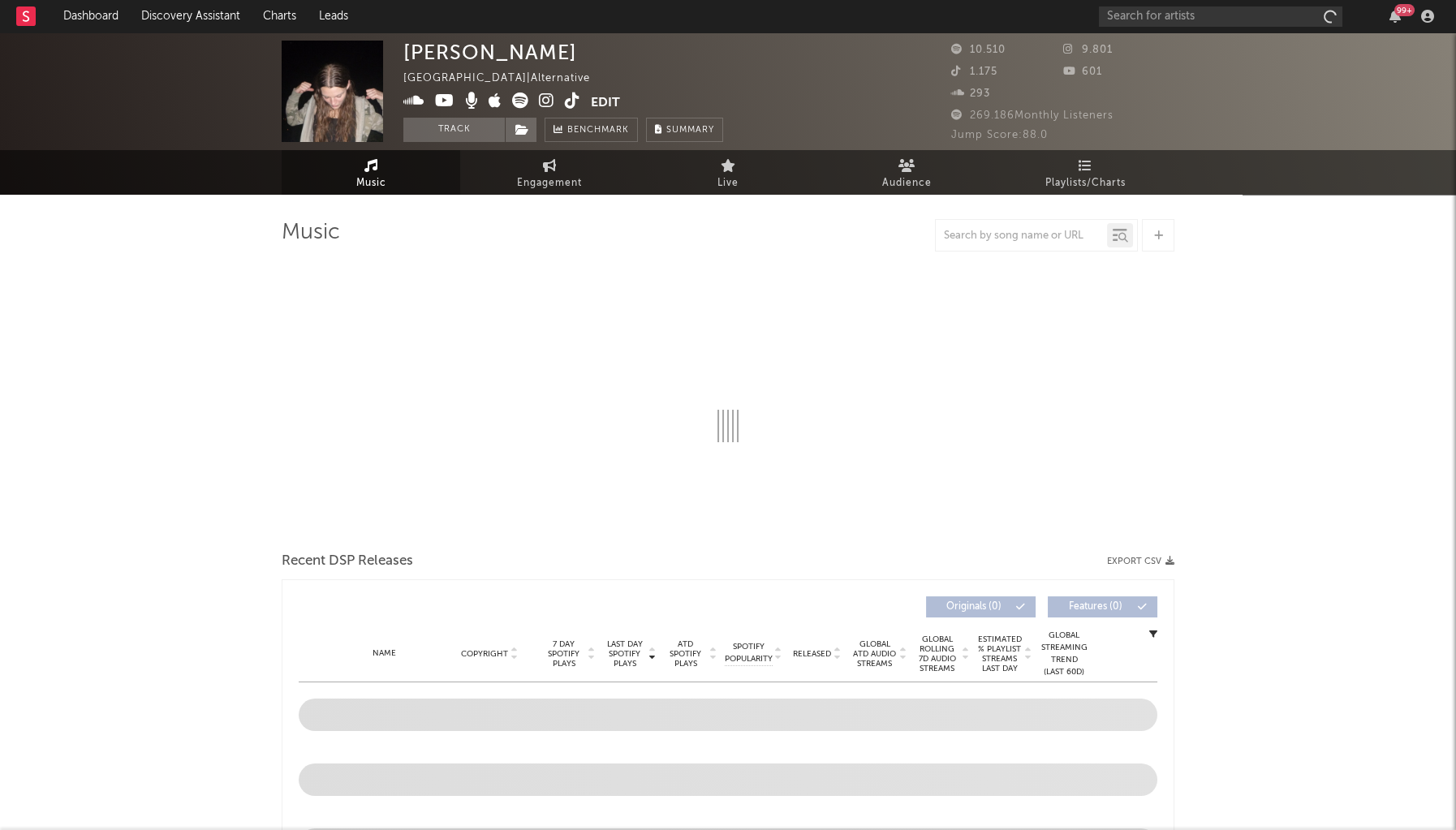
select select "6m"
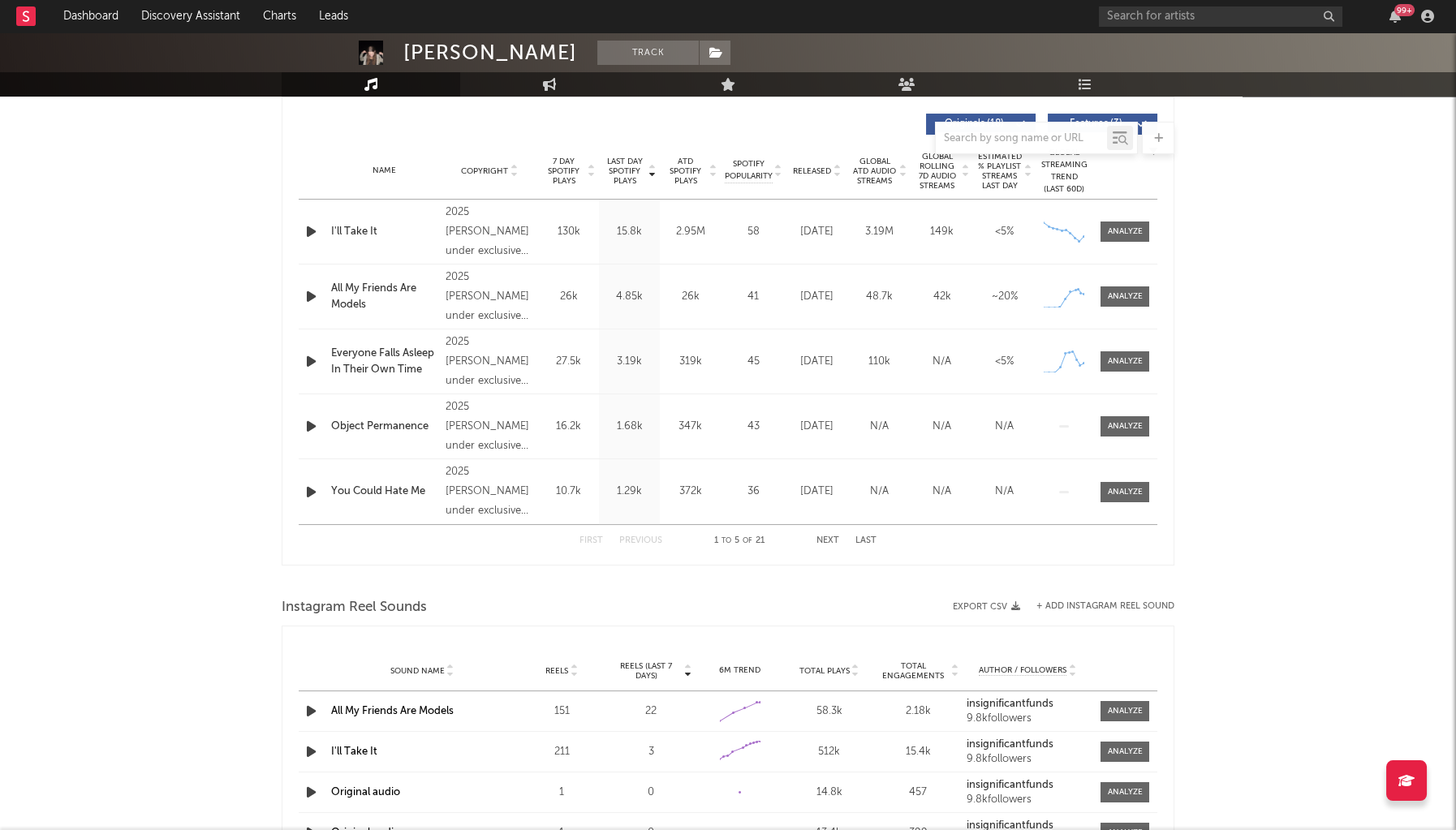
scroll to position [605, 0]
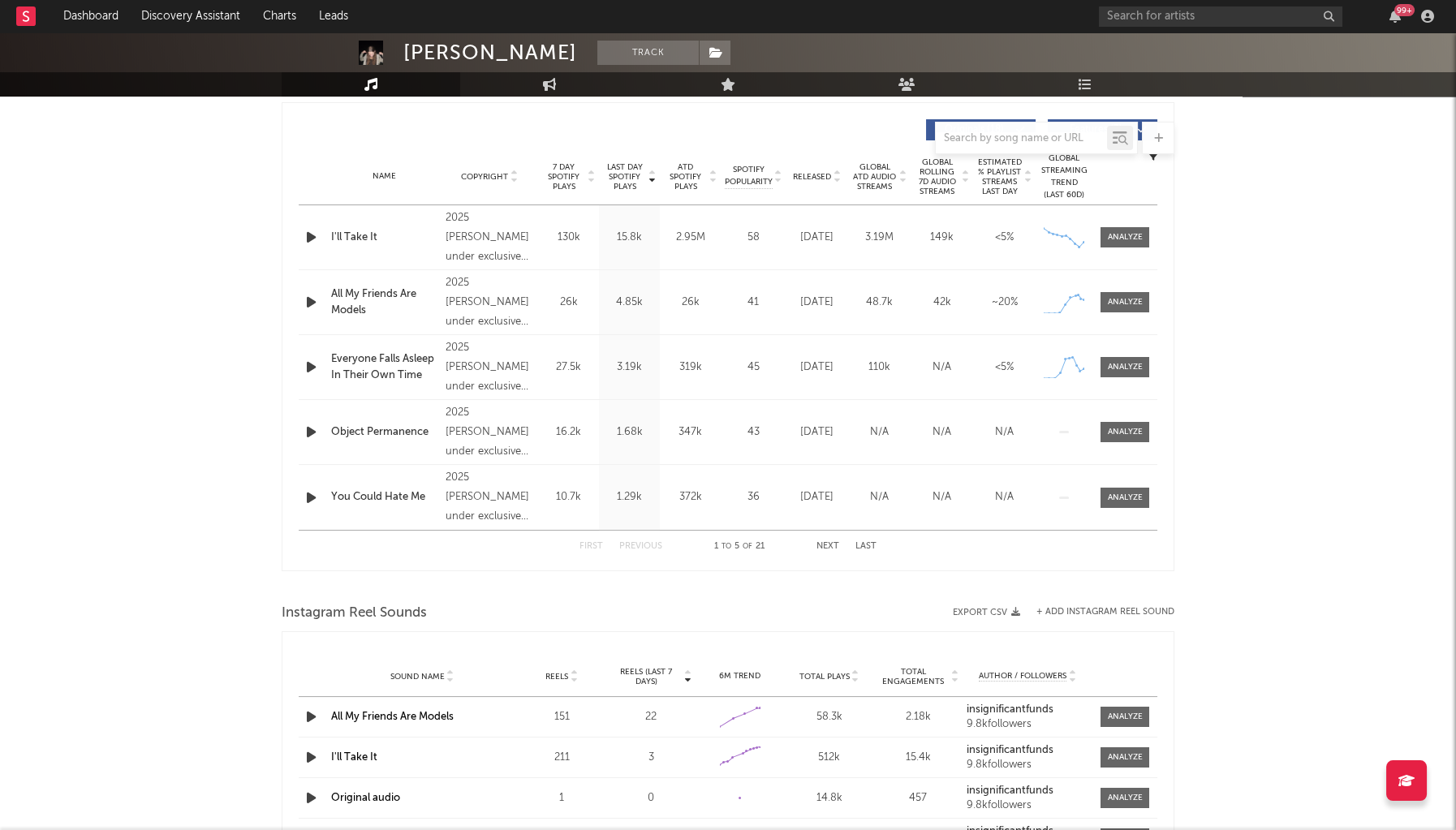
click at [313, 236] on icon "button" at bounding box center [311, 237] width 17 height 20
click at [313, 236] on icon "button" at bounding box center [310, 237] width 15 height 20
